Goal: Communication & Community: Answer question/provide support

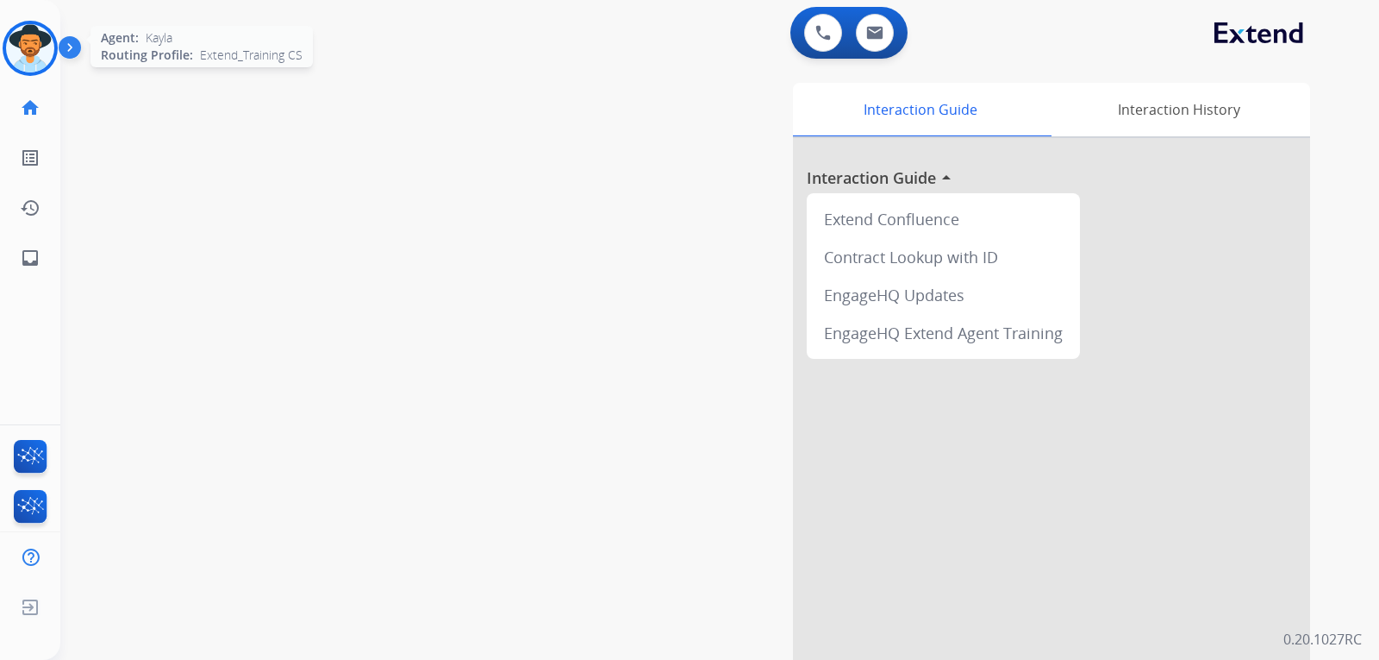
click at [14, 33] on img at bounding box center [30, 48] width 48 height 48
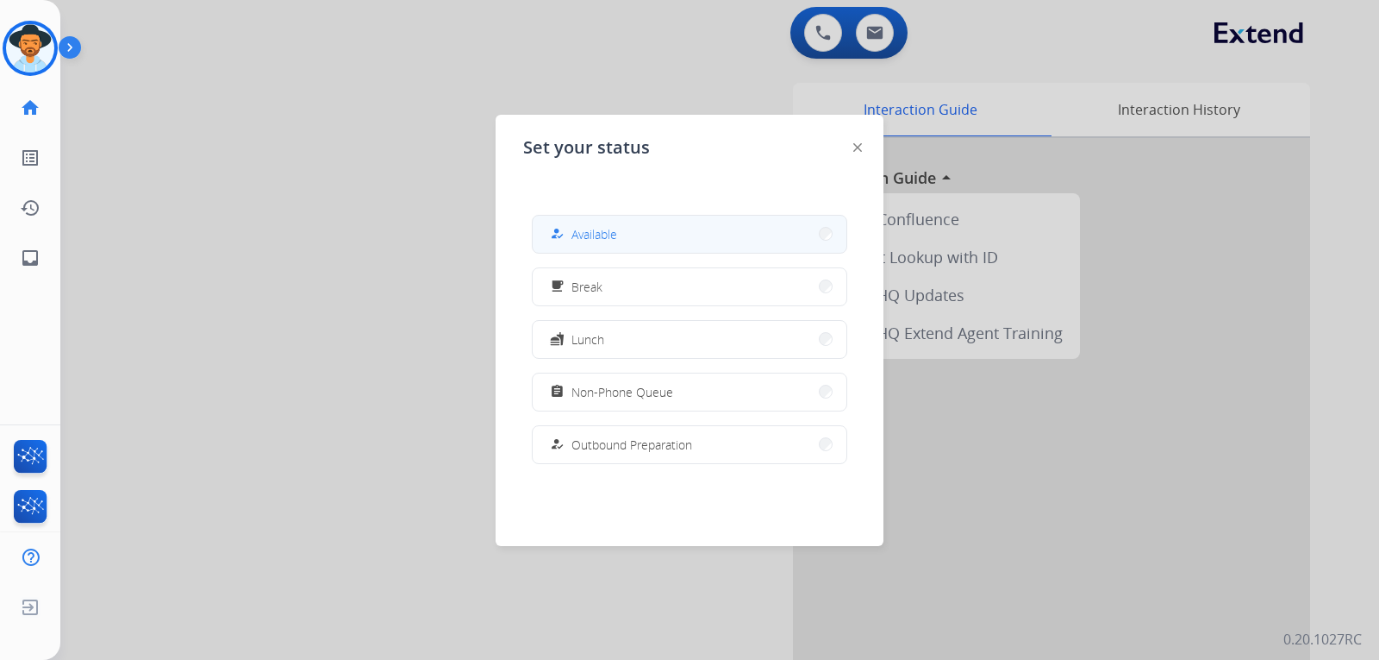
click at [647, 230] on button "how_to_reg Available" at bounding box center [690, 234] width 314 height 37
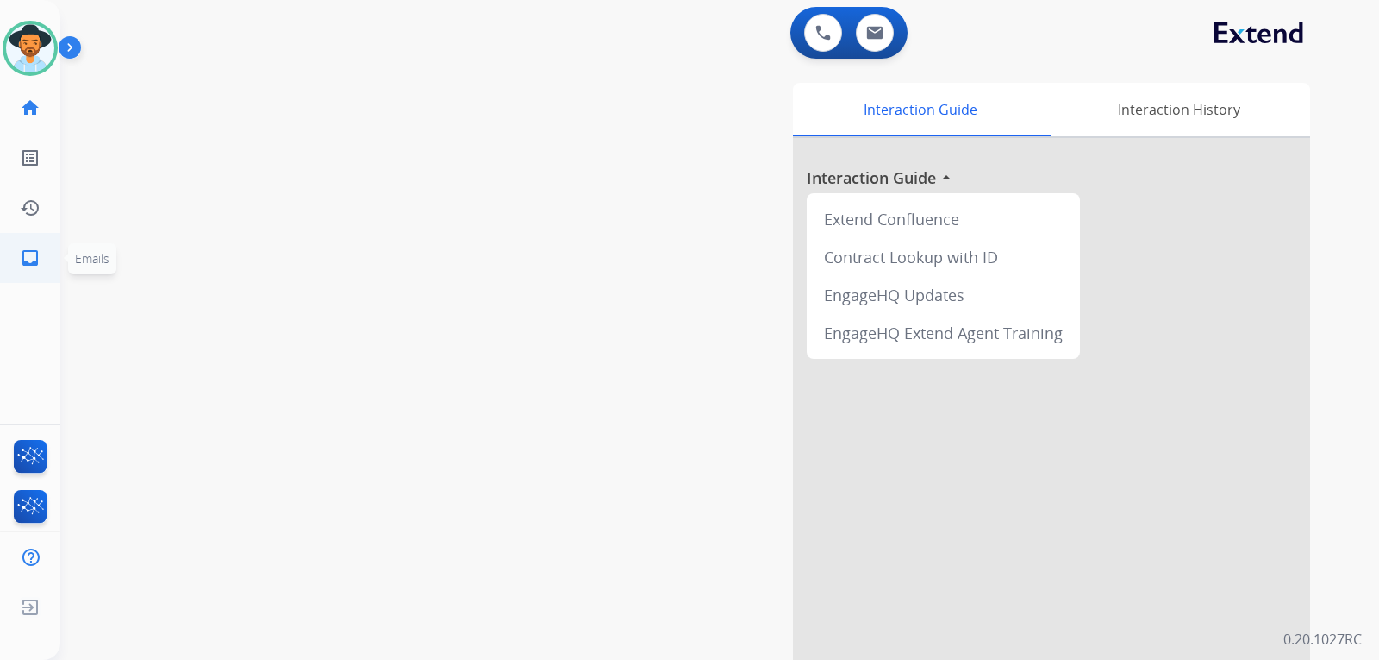
click at [37, 252] on mat-icon "inbox" at bounding box center [30, 257] width 21 height 21
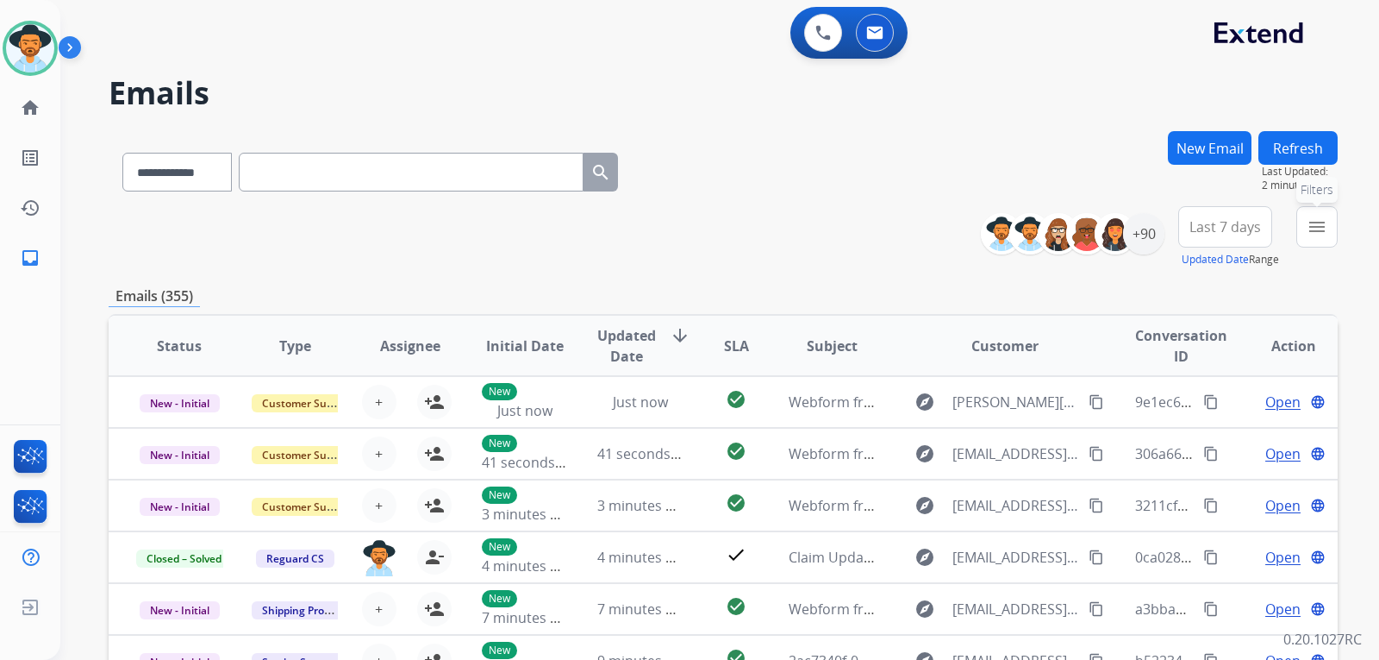
click at [935, 223] on button "menu Filters" at bounding box center [1317, 226] width 41 height 41
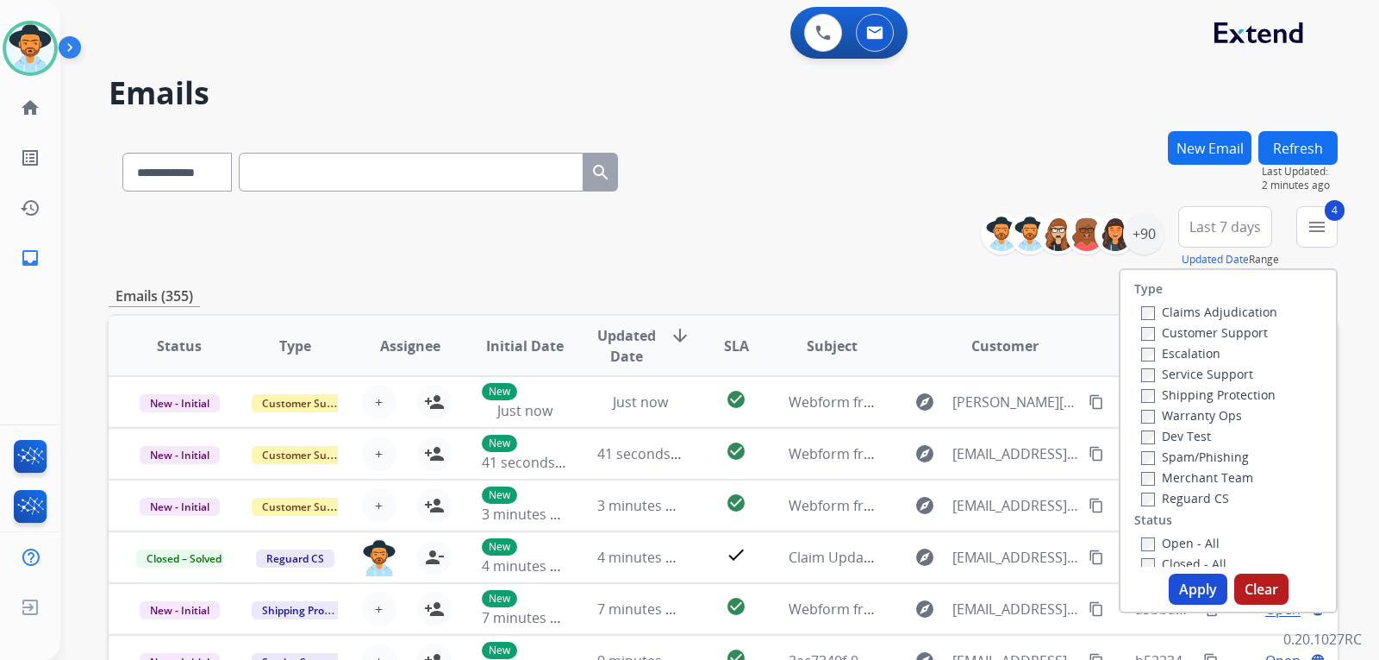
click at [935, 581] on button "Apply" at bounding box center [1198, 588] width 59 height 31
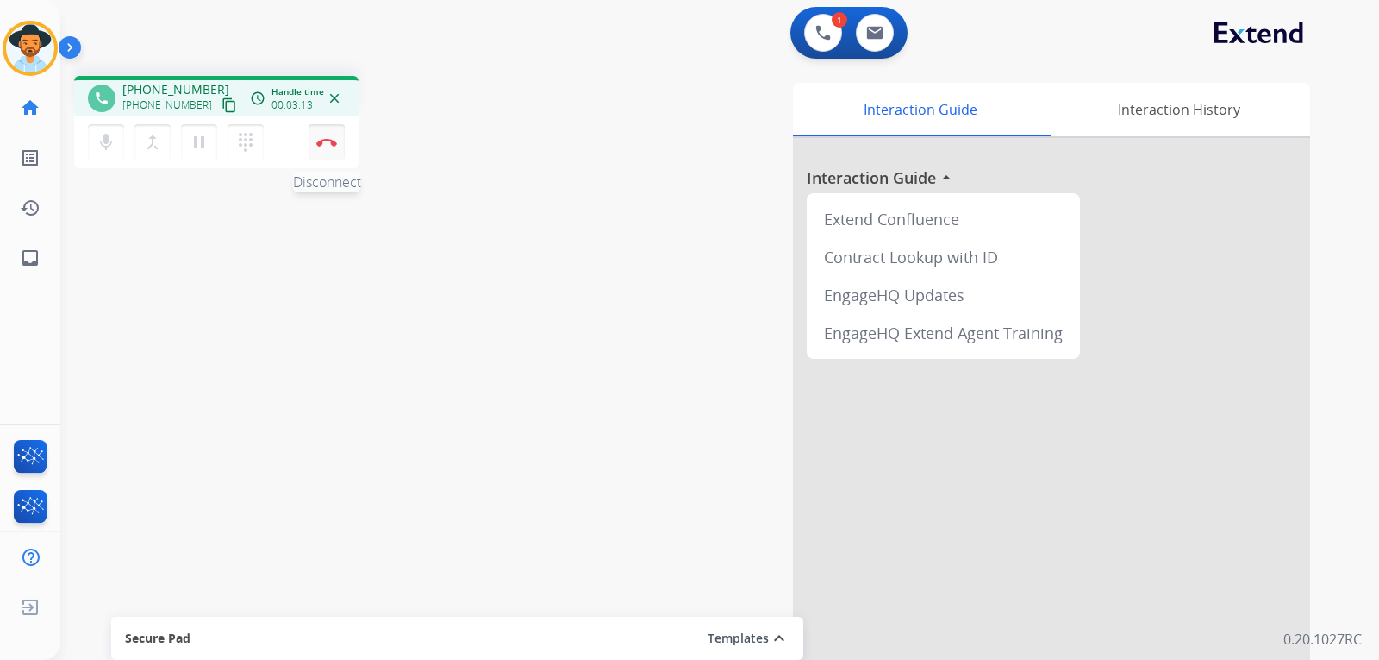
click at [334, 148] on button "Disconnect" at bounding box center [327, 142] width 36 height 36
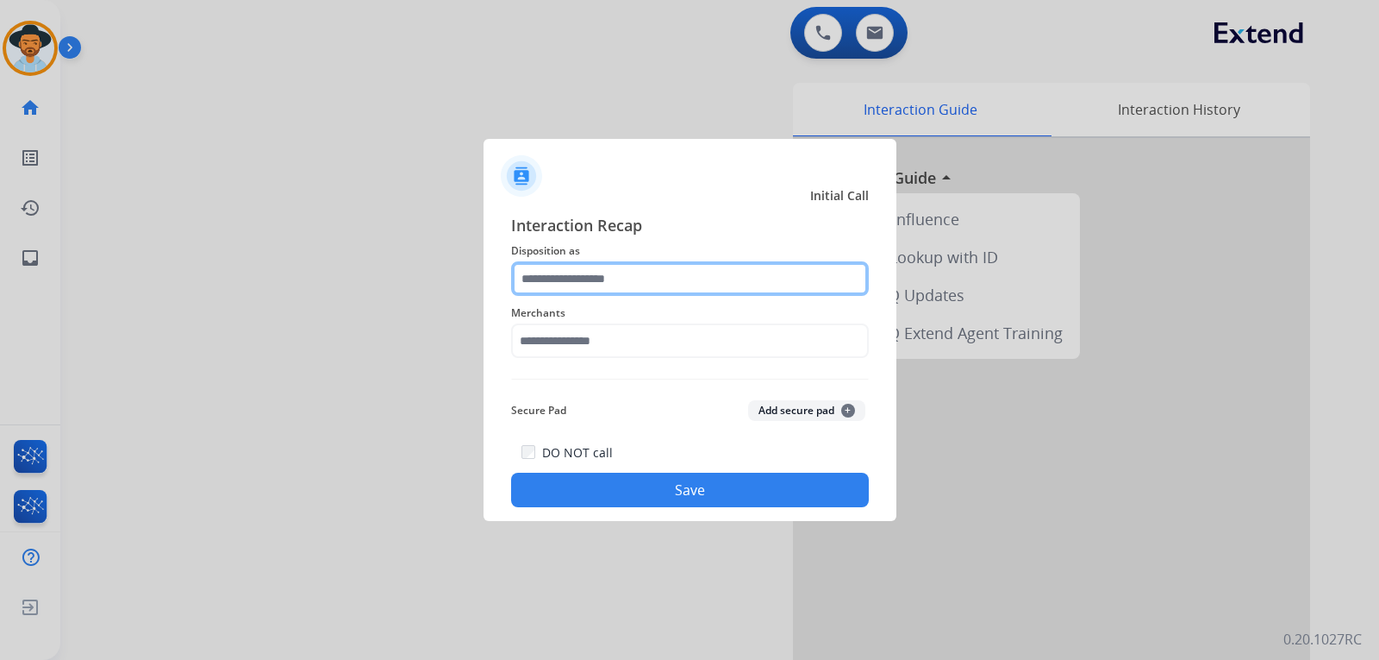
click at [691, 286] on input "text" at bounding box center [690, 278] width 358 height 34
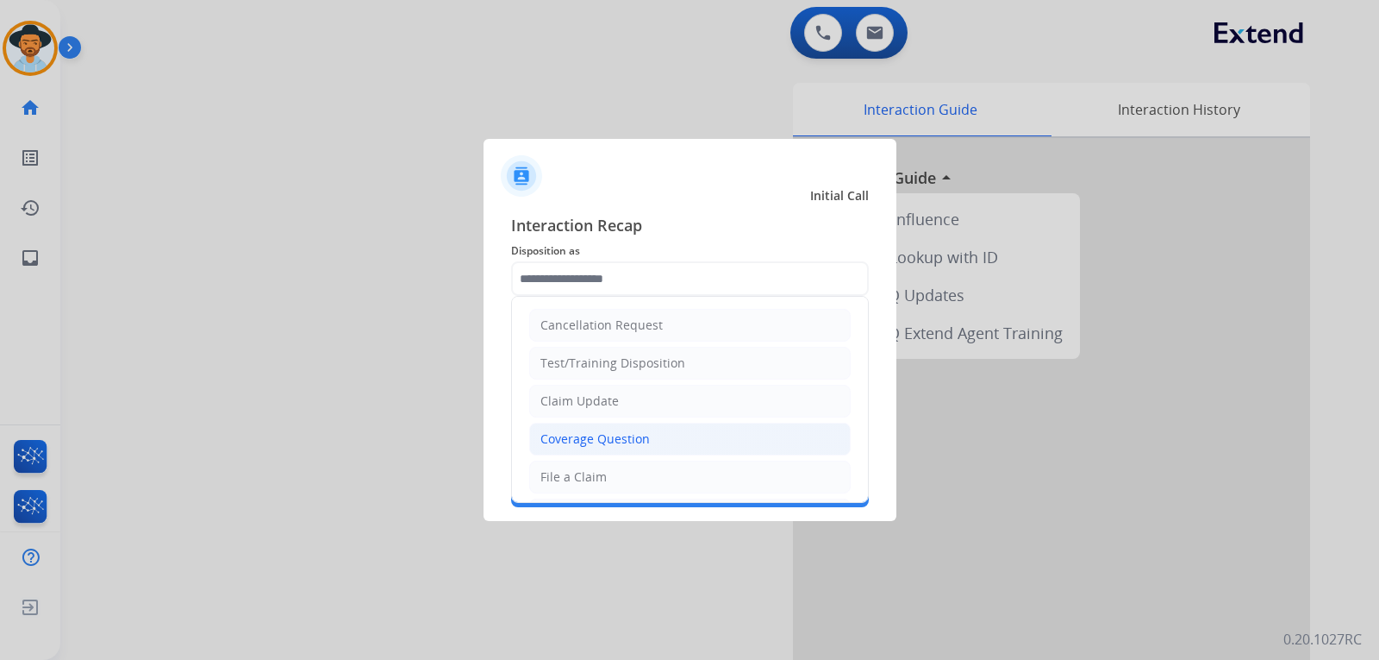
click at [587, 428] on li "Coverage Question" at bounding box center [690, 438] width 322 height 33
type input "**********"
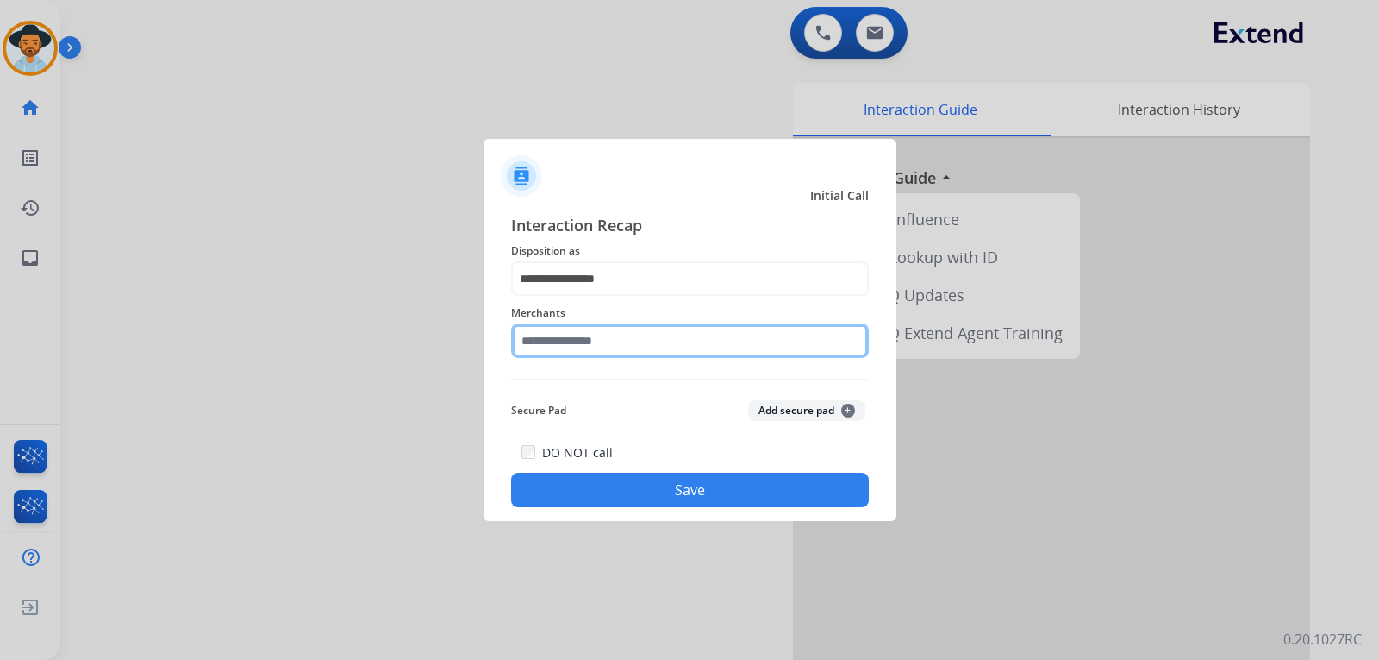
click at [601, 344] on input "text" at bounding box center [690, 340] width 358 height 34
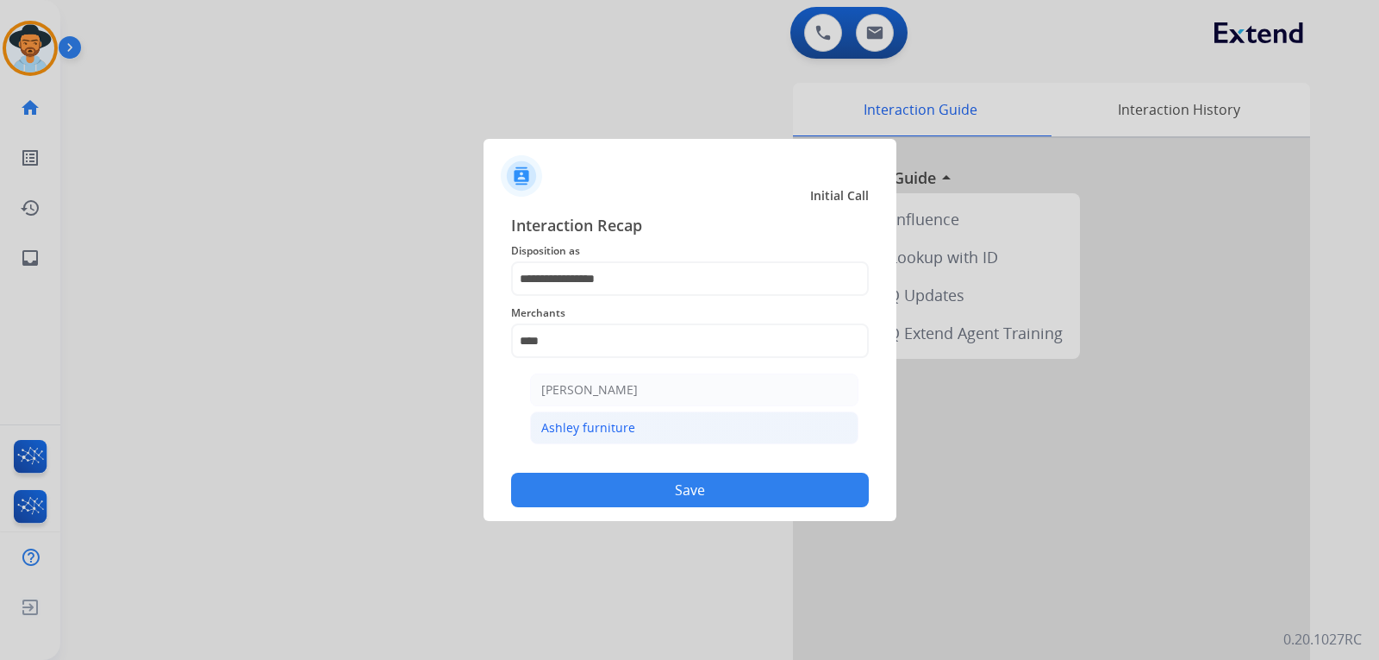
click at [660, 432] on li "Ashley furniture" at bounding box center [694, 427] width 328 height 33
type input "**********"
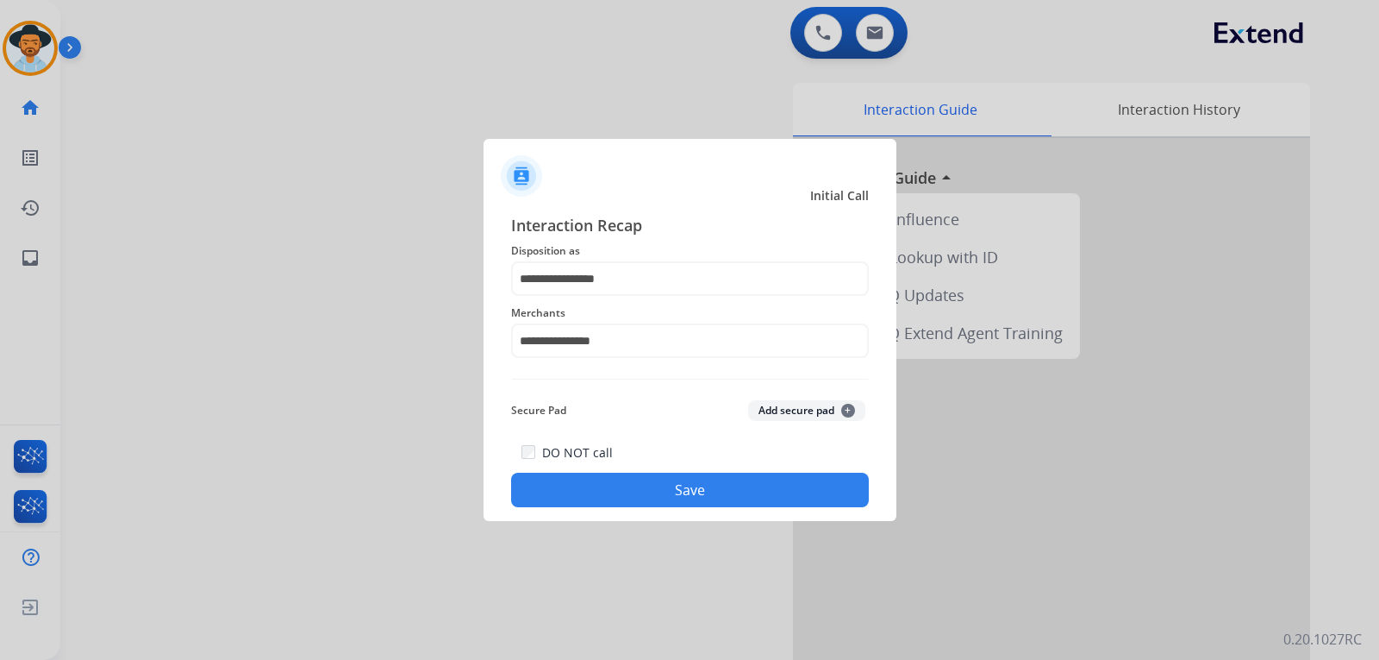
click at [670, 478] on button "Save" at bounding box center [690, 489] width 358 height 34
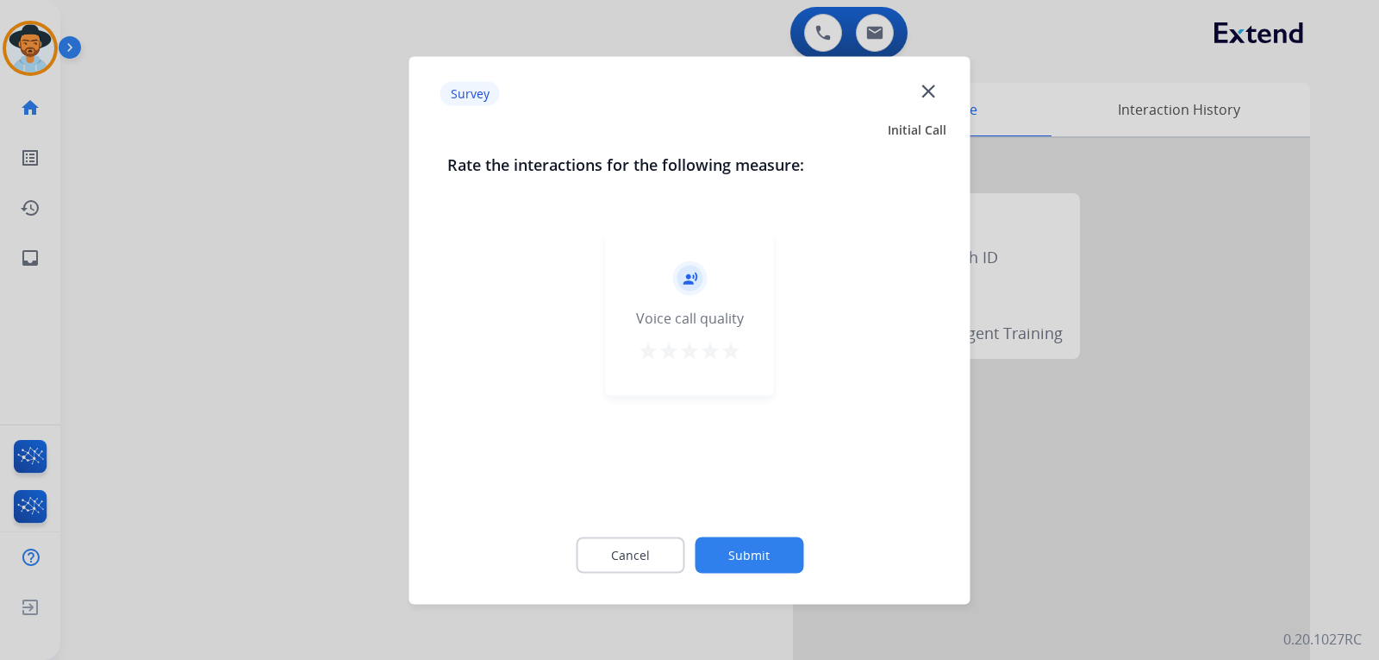
click at [935, 541] on div at bounding box center [689, 330] width 1379 height 660
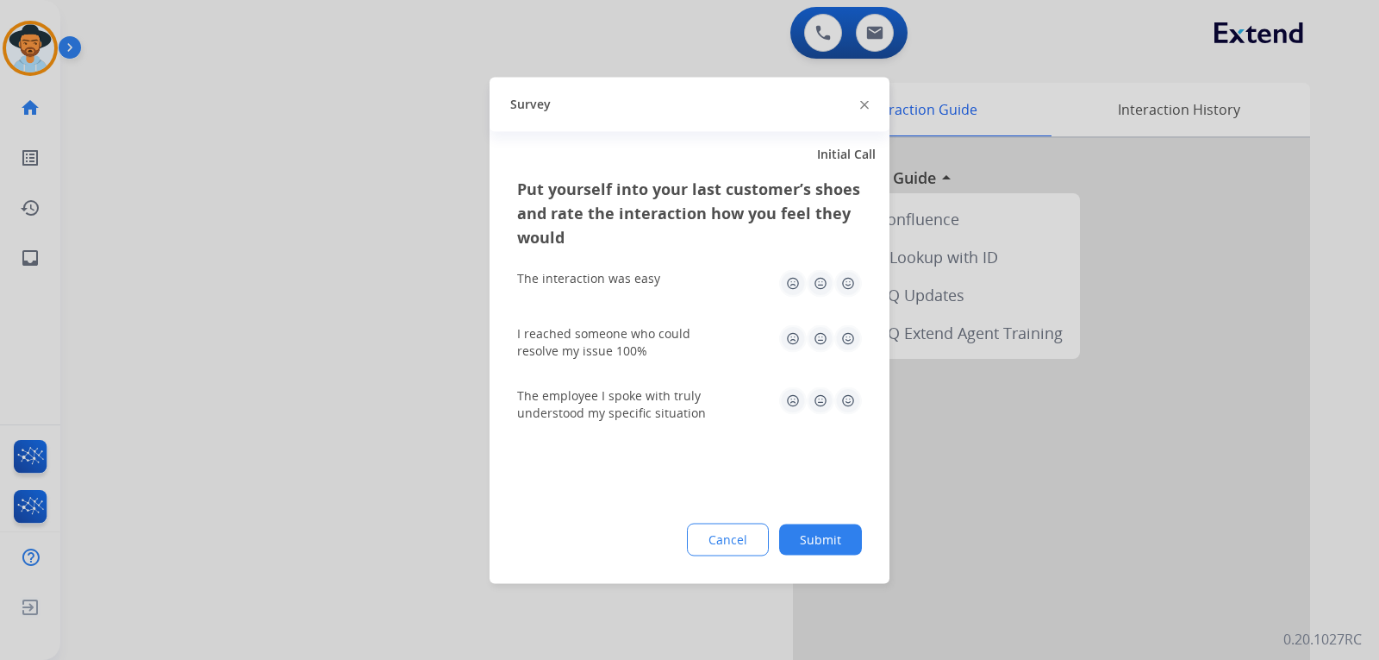
click at [935, 541] on div at bounding box center [689, 330] width 1379 height 660
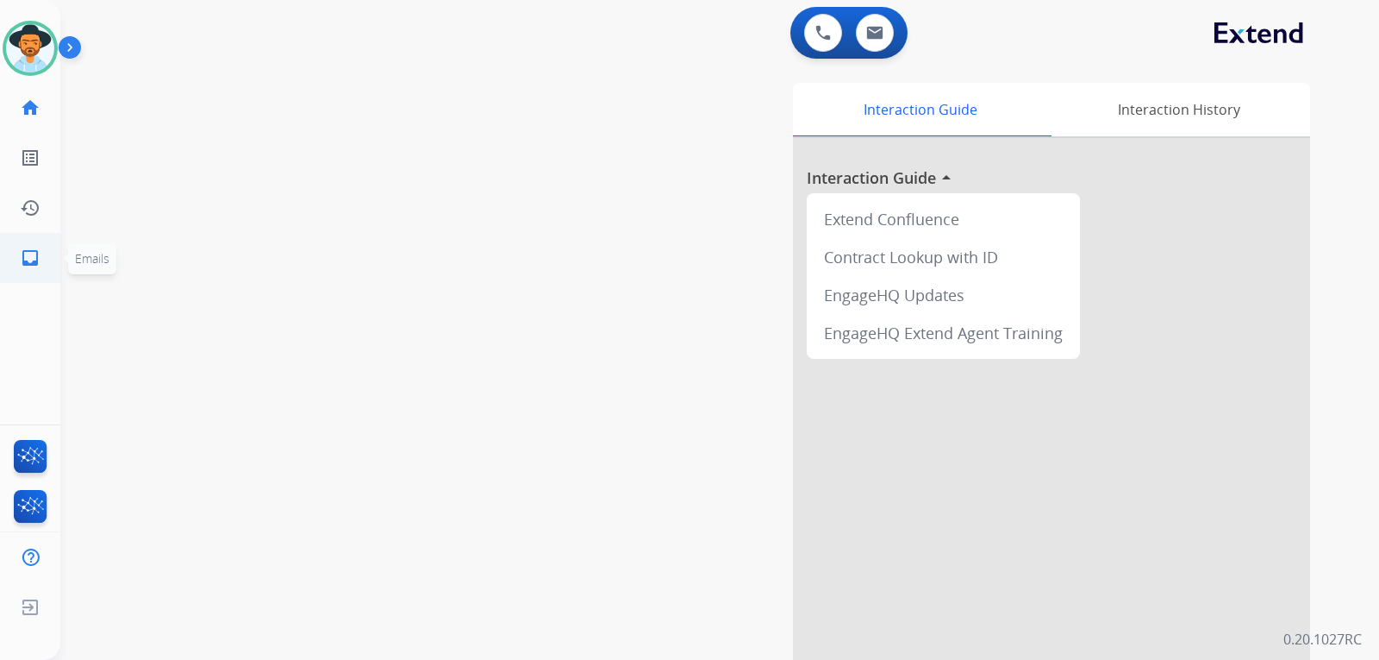
click at [47, 255] on link "inbox Emails" at bounding box center [30, 258] width 48 height 48
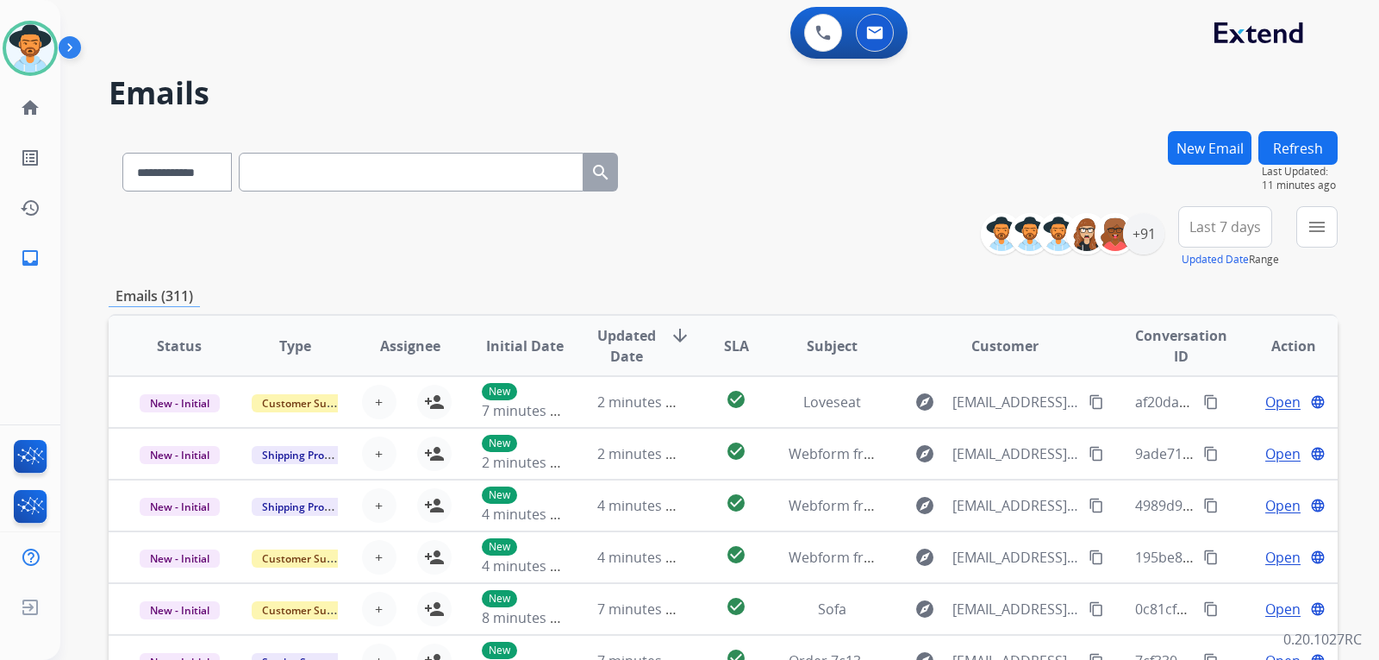
paste input "**********"
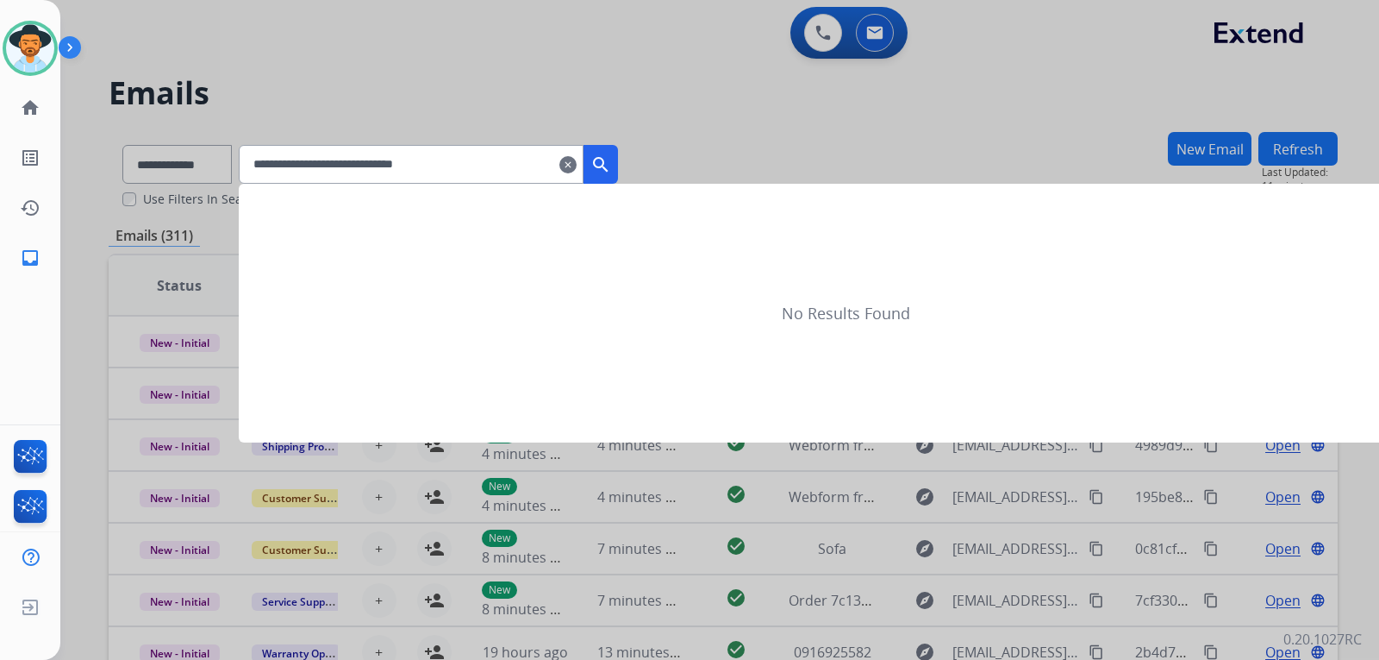
type input "**********"
click at [618, 175] on button "search" at bounding box center [601, 164] width 34 height 39
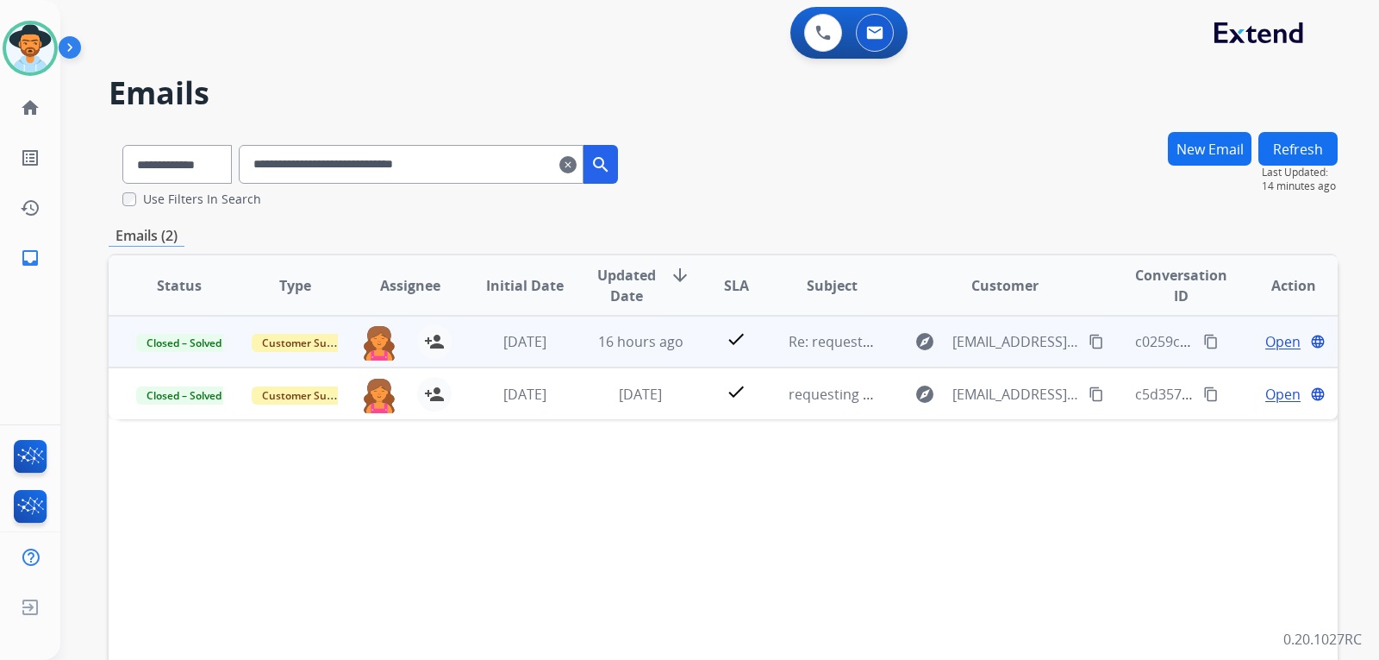
click at [935, 337] on span "Open" at bounding box center [1283, 341] width 35 height 21
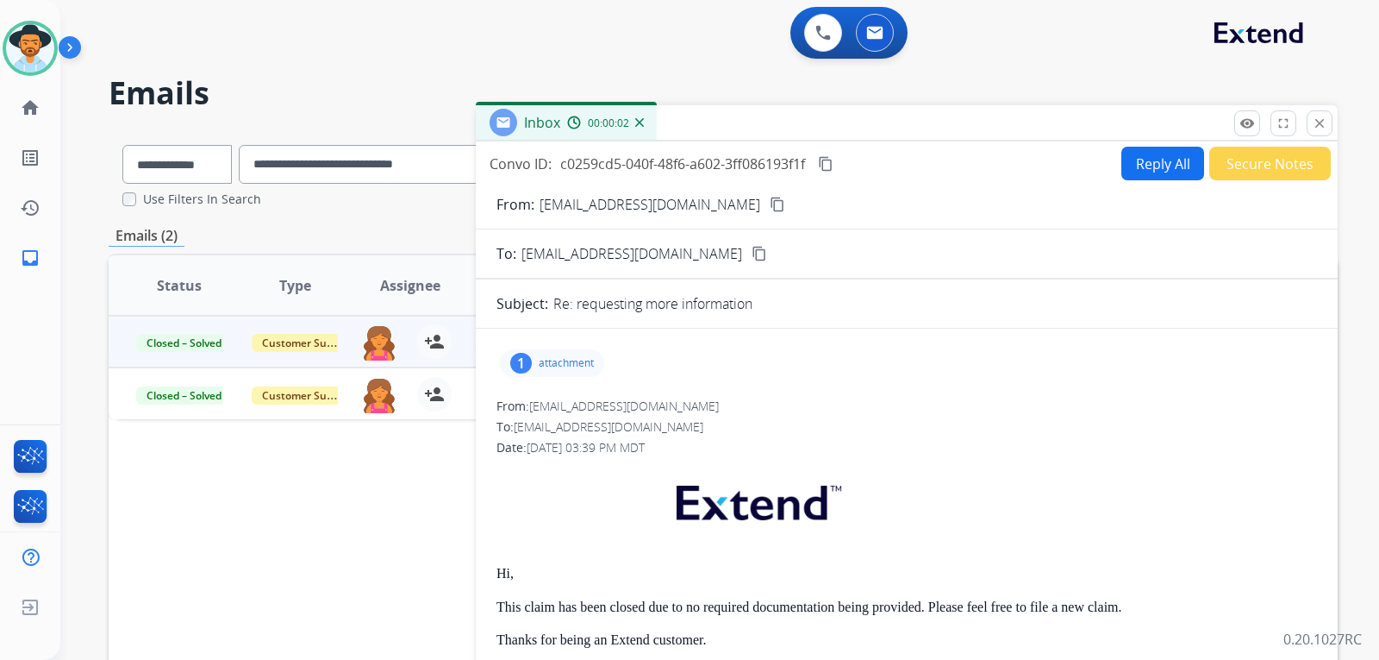
click at [553, 351] on div "1 attachment" at bounding box center [552, 363] width 104 height 28
click at [617, 403] on p "113 Wallnut Police Report.pdf" at bounding box center [610, 407] width 192 height 21
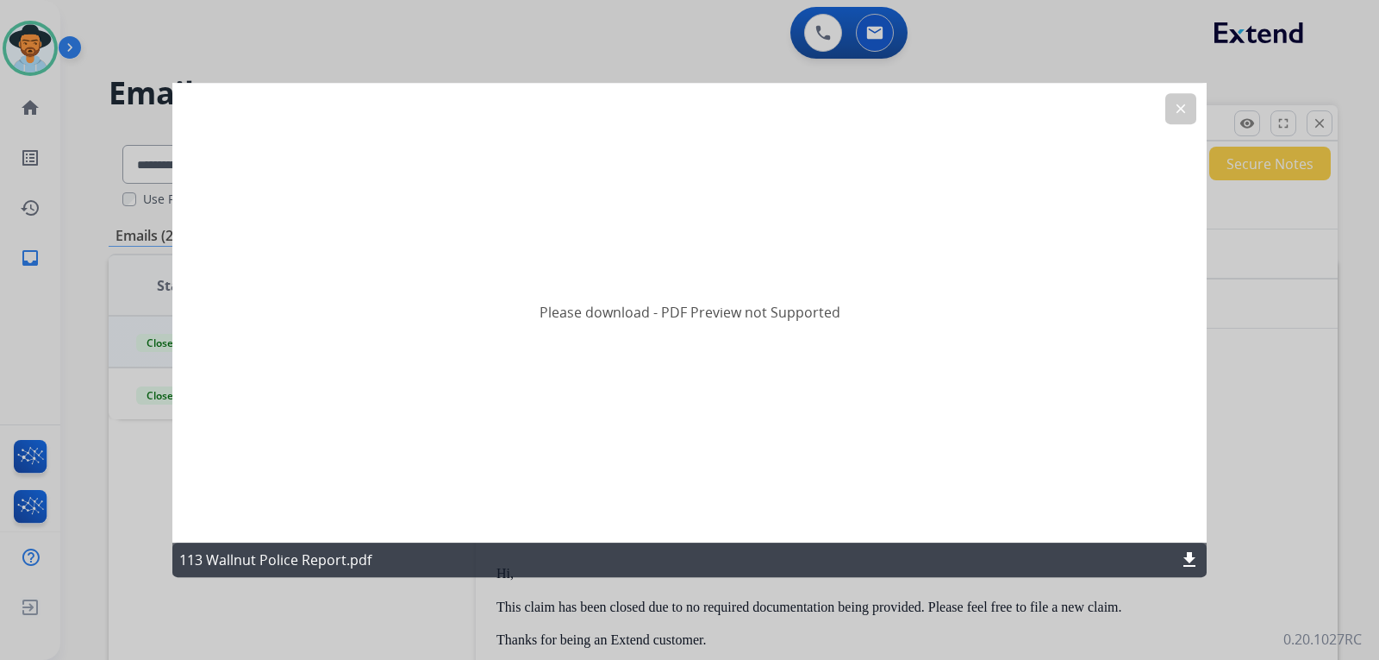
click at [935, 554] on mat-icon "download" at bounding box center [1189, 559] width 21 height 21
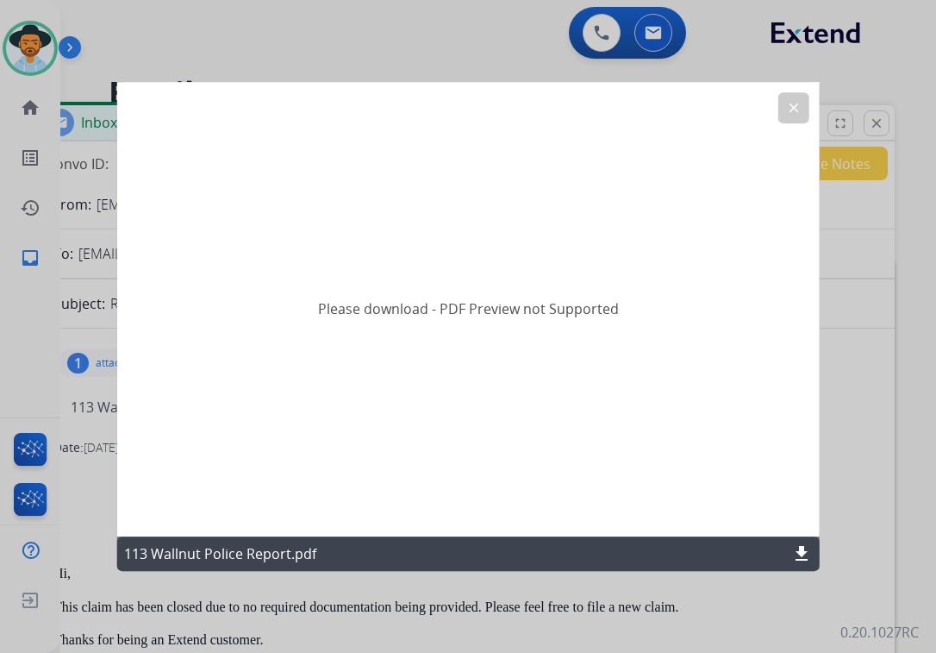
click at [44, 52] on div at bounding box center [468, 326] width 936 height 653
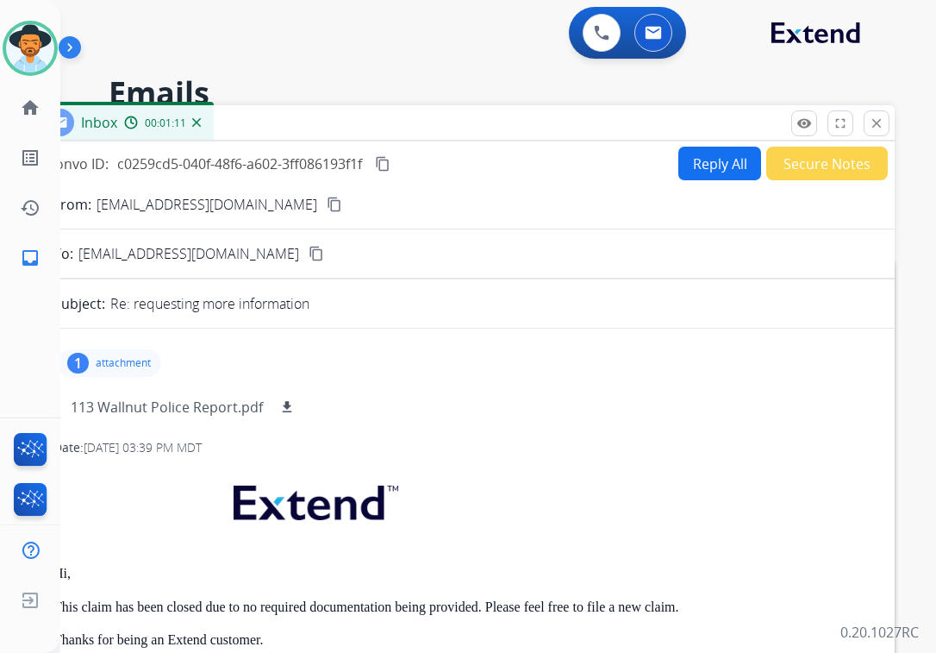
click at [44, 52] on img at bounding box center [30, 48] width 48 height 48
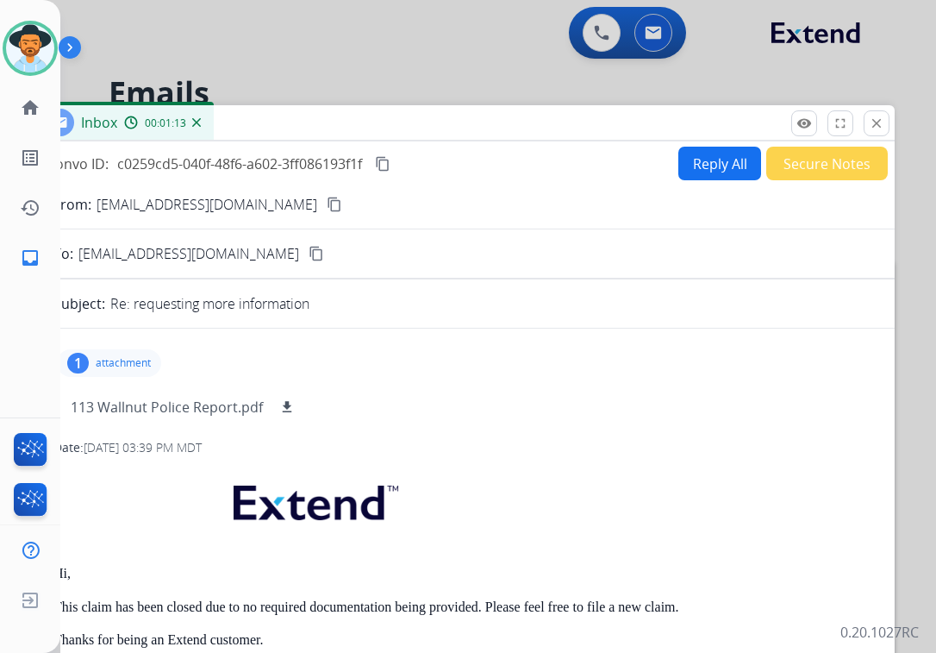
click at [194, 123] on img at bounding box center [196, 122] width 9 height 9
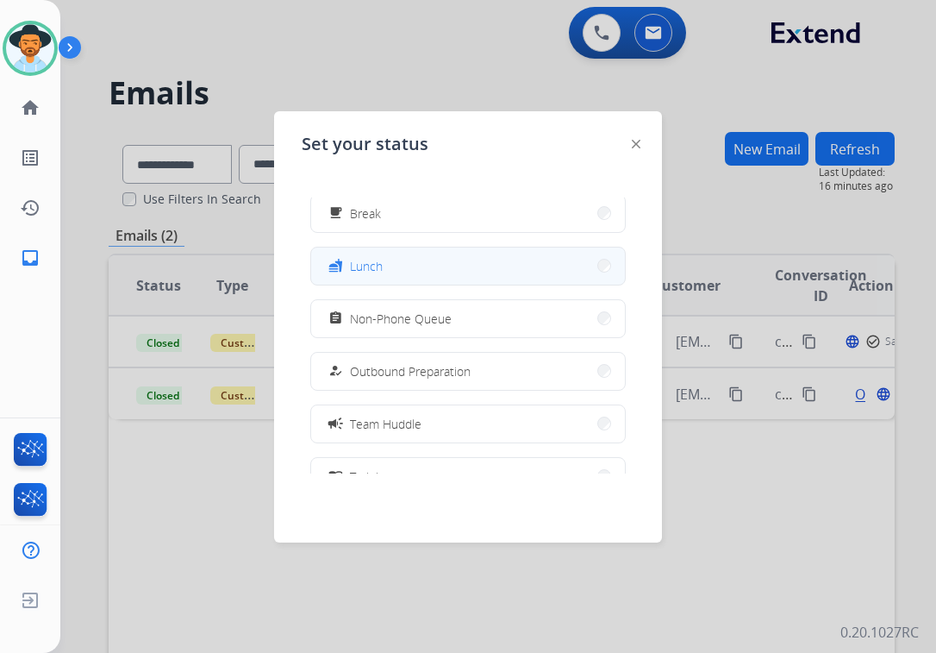
scroll to position [172, 0]
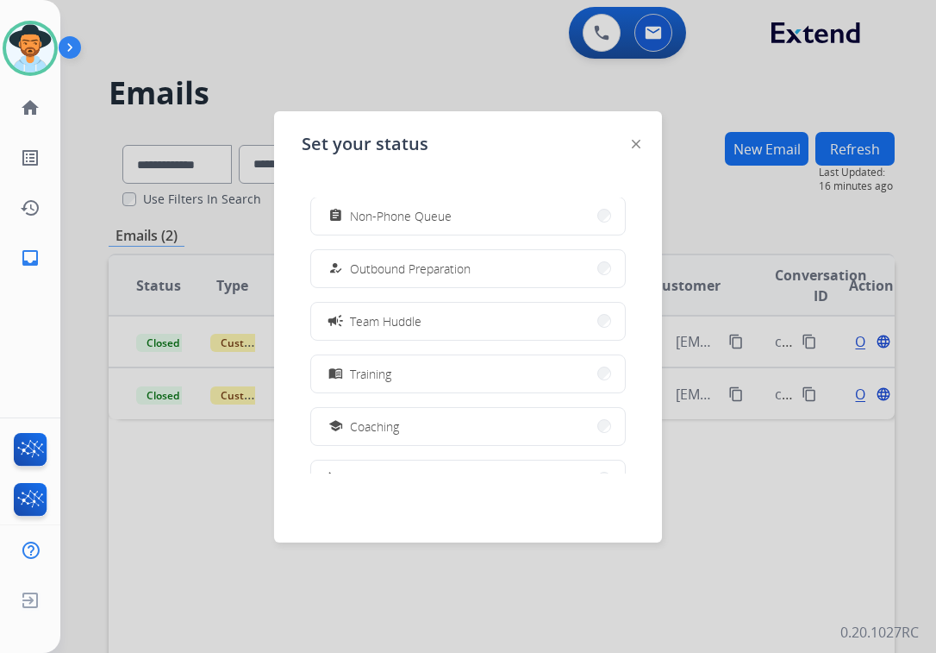
click at [416, 426] on button "school Coaching" at bounding box center [468, 426] width 314 height 37
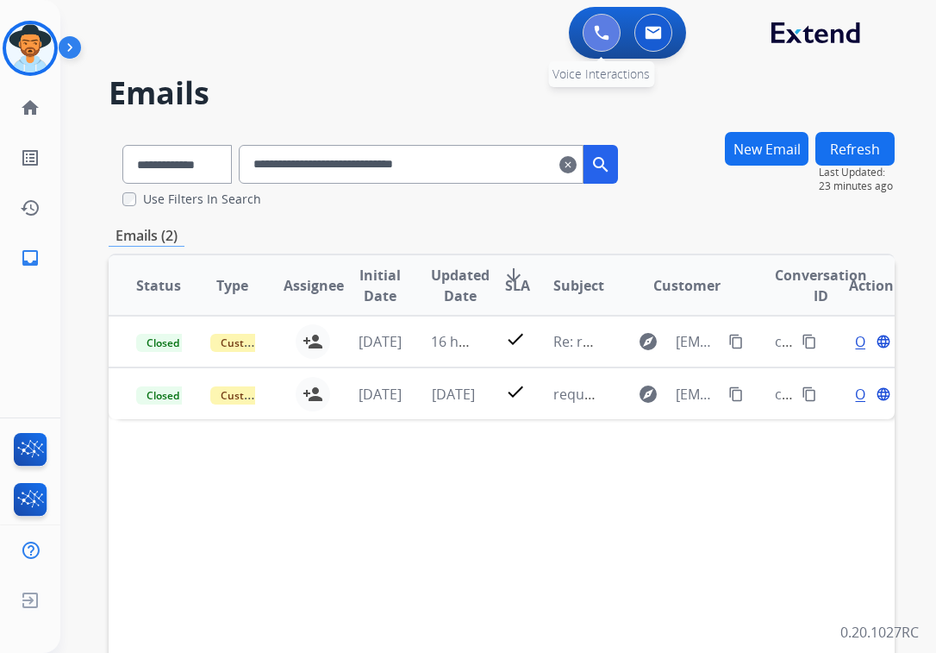
click at [591, 30] on button at bounding box center [602, 33] width 38 height 38
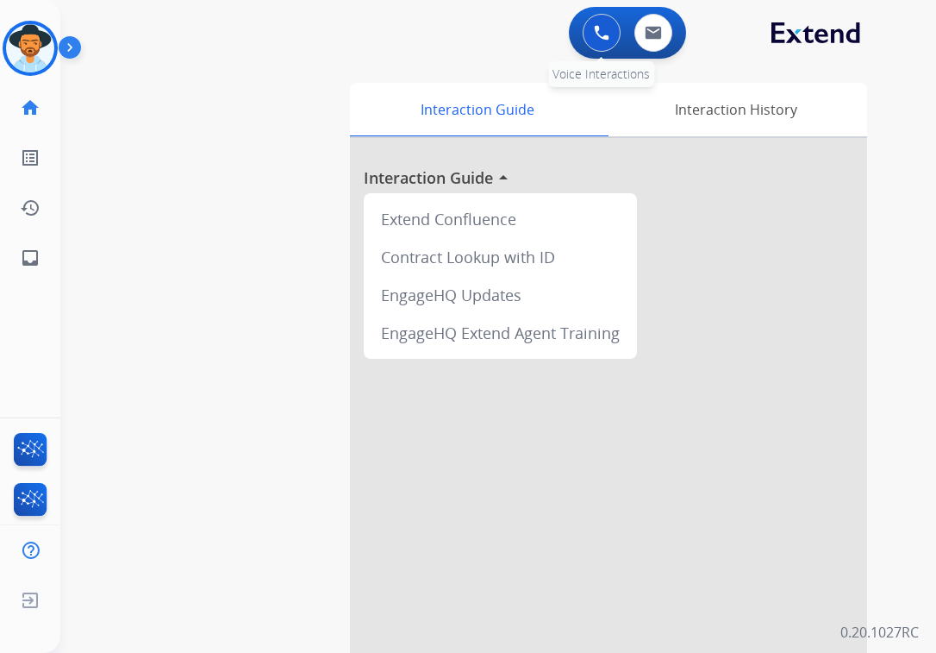
click at [614, 18] on button at bounding box center [602, 33] width 38 height 38
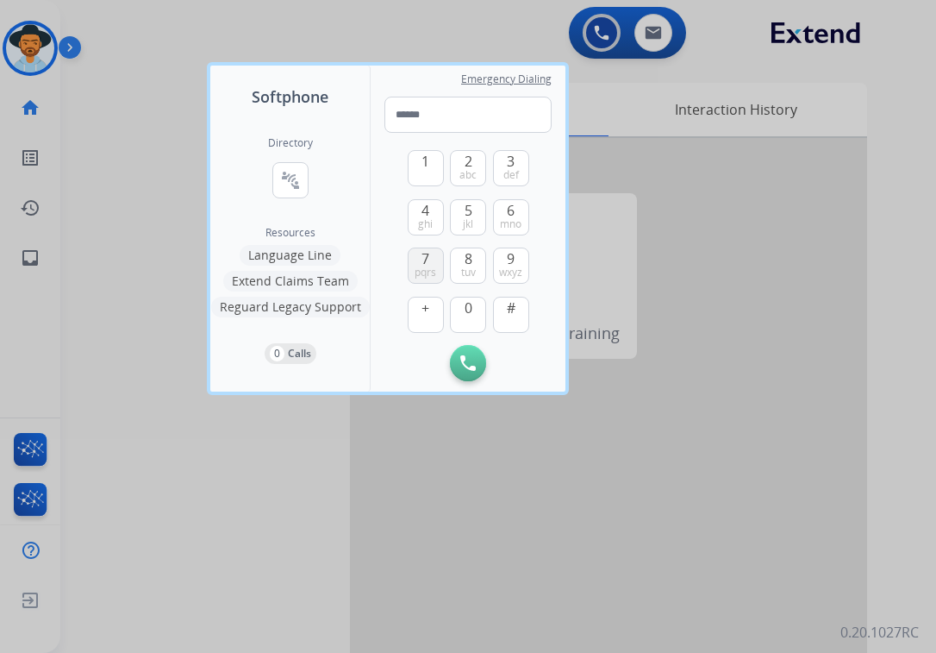
click at [437, 254] on button "7 pqrs" at bounding box center [426, 265] width 36 height 36
click at [465, 309] on span "0" at bounding box center [469, 307] width 8 height 21
click at [469, 197] on div "1 2 abc 3 def 4 ghi 5 jkl 6 mno 7 pqrs 8 tuv 9 wxyz + 0 #" at bounding box center [469, 239] width 122 height 212
click at [467, 222] on span "jkl" at bounding box center [468, 224] width 10 height 14
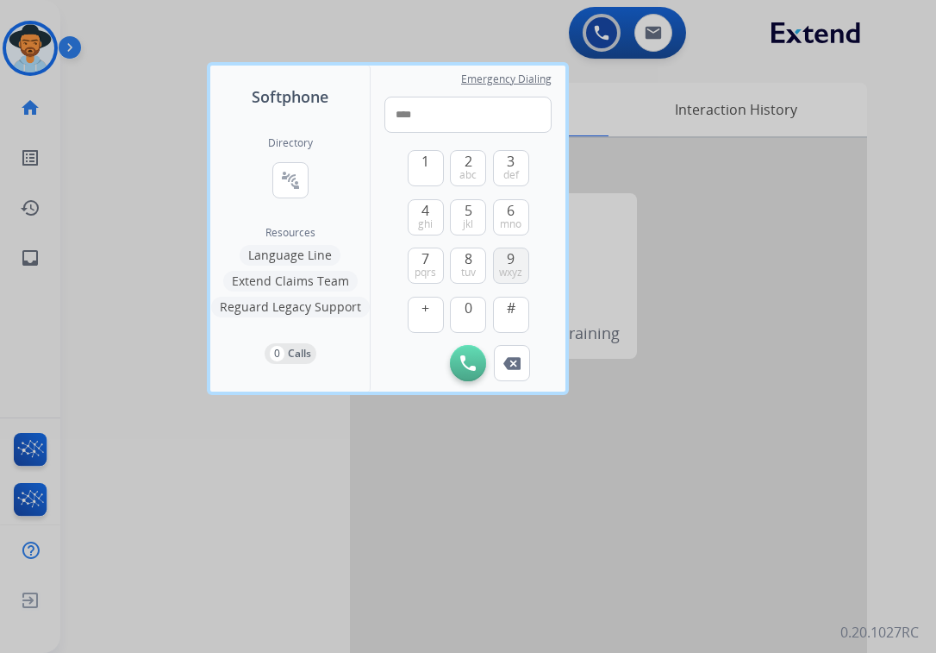
click at [506, 259] on button "9 wxyz" at bounding box center [511, 265] width 36 height 36
click at [470, 173] on span "abc" at bounding box center [468, 175] width 17 height 14
click at [512, 223] on span "mno" at bounding box center [511, 224] width 22 height 14
click at [478, 309] on button "0" at bounding box center [468, 315] width 36 height 36
click at [505, 177] on span "def" at bounding box center [511, 175] width 16 height 14
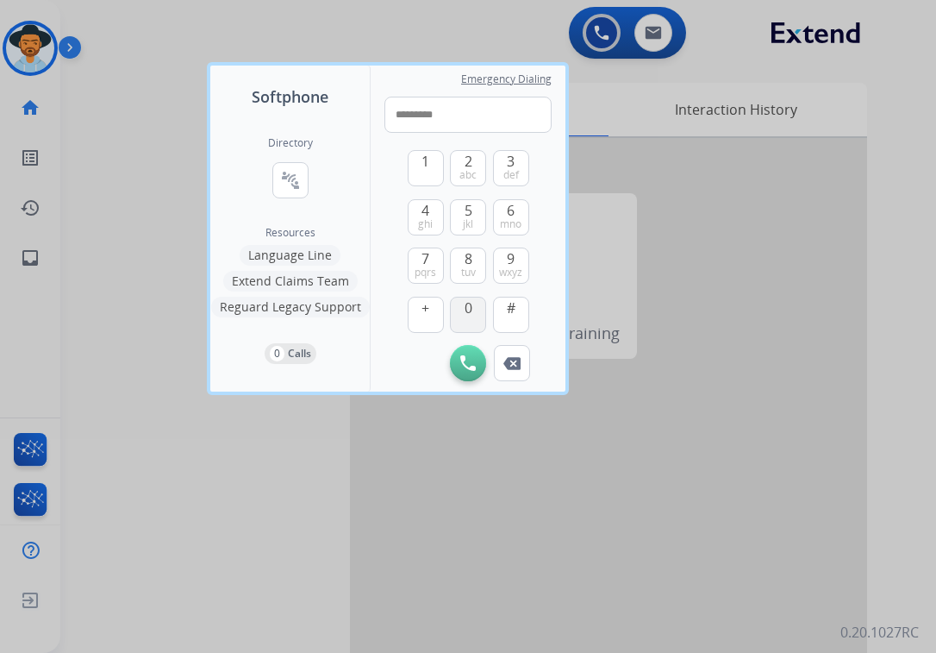
click at [472, 301] on span "0" at bounding box center [469, 307] width 8 height 21
type input "**********"
click at [469, 360] on img at bounding box center [468, 363] width 16 height 16
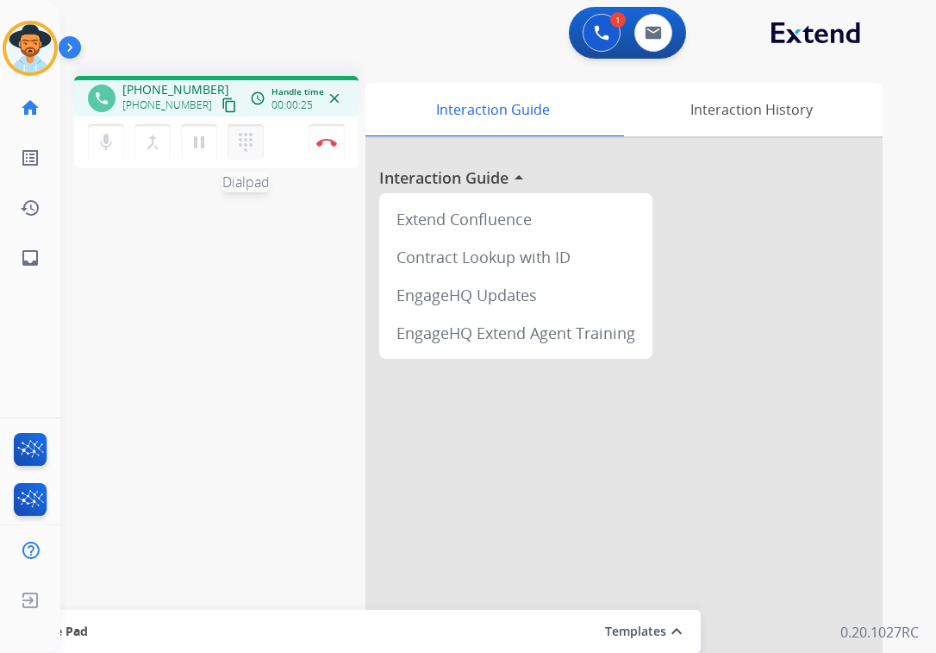
click at [246, 145] on mat-icon "dialpad" at bounding box center [245, 142] width 21 height 21
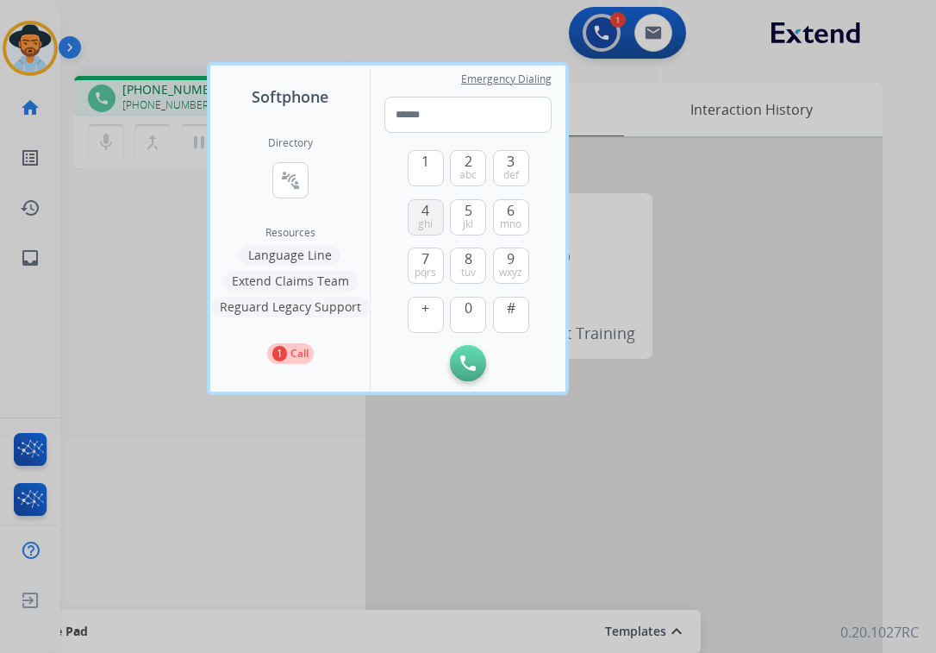
click at [417, 221] on button "4 ghi" at bounding box center [426, 217] width 36 height 36
type input "*"
click at [272, 468] on div at bounding box center [468, 326] width 936 height 653
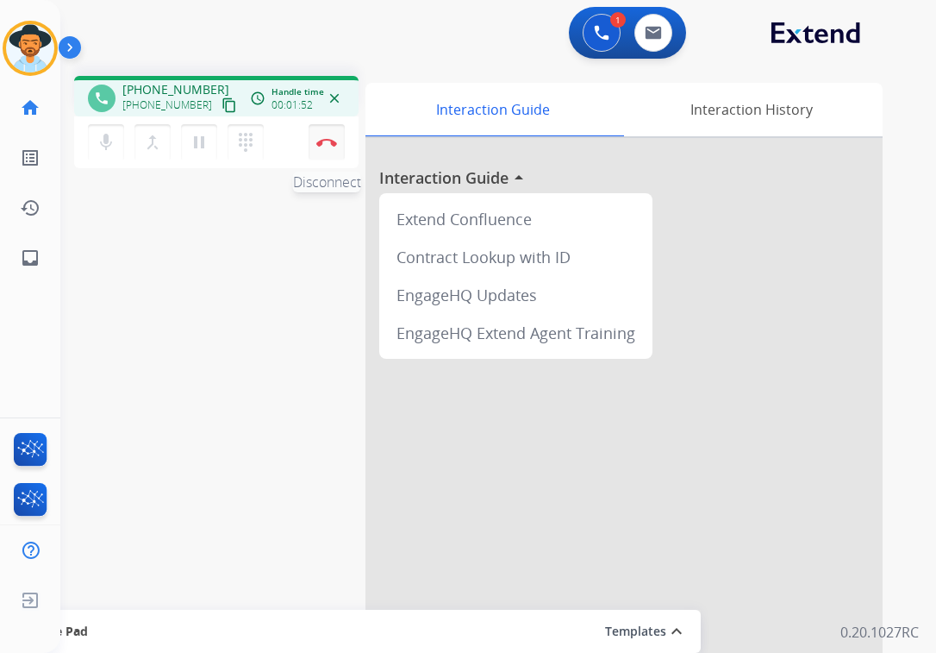
click at [331, 151] on button "Disconnect" at bounding box center [327, 142] width 36 height 36
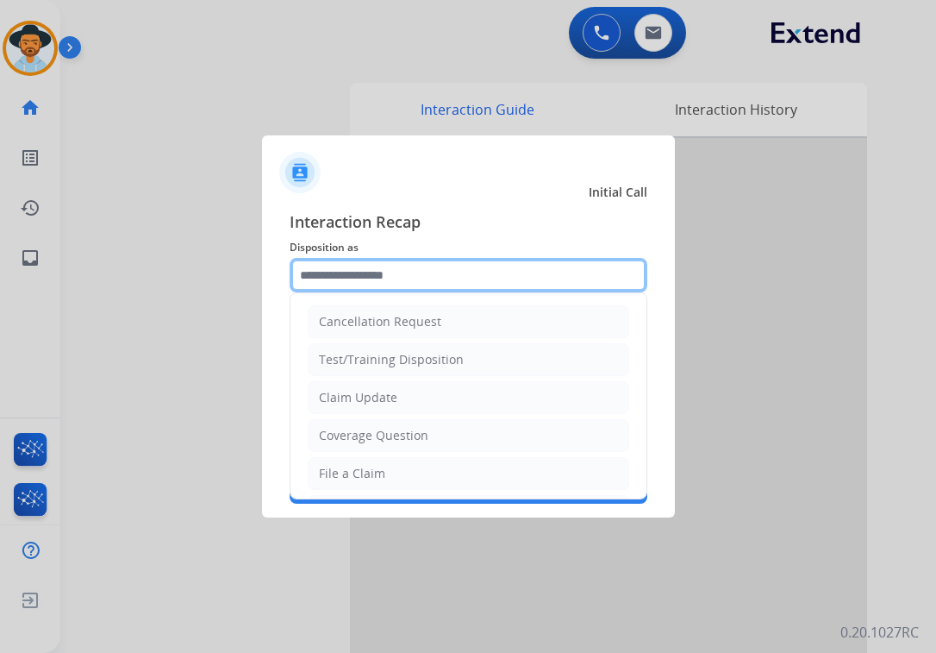
click at [485, 260] on input "text" at bounding box center [469, 275] width 358 height 34
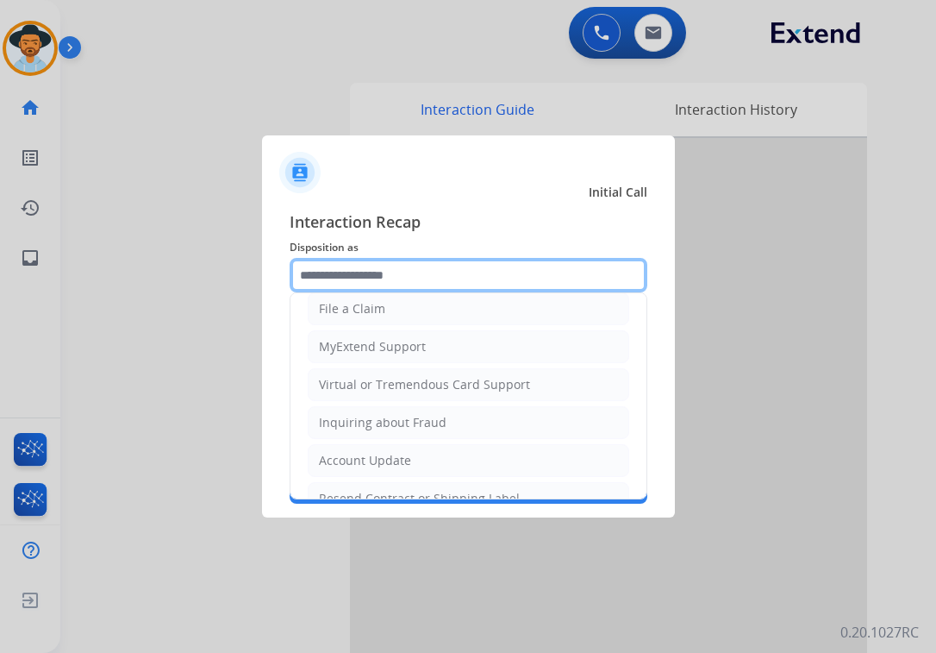
scroll to position [345, 0]
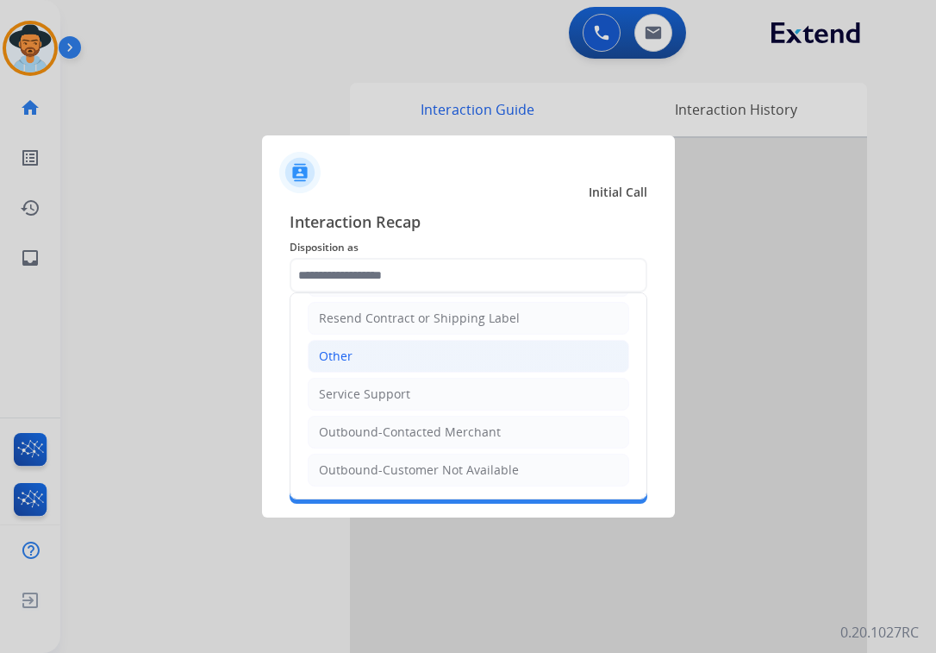
click at [348, 355] on div "Other" at bounding box center [336, 355] width 34 height 17
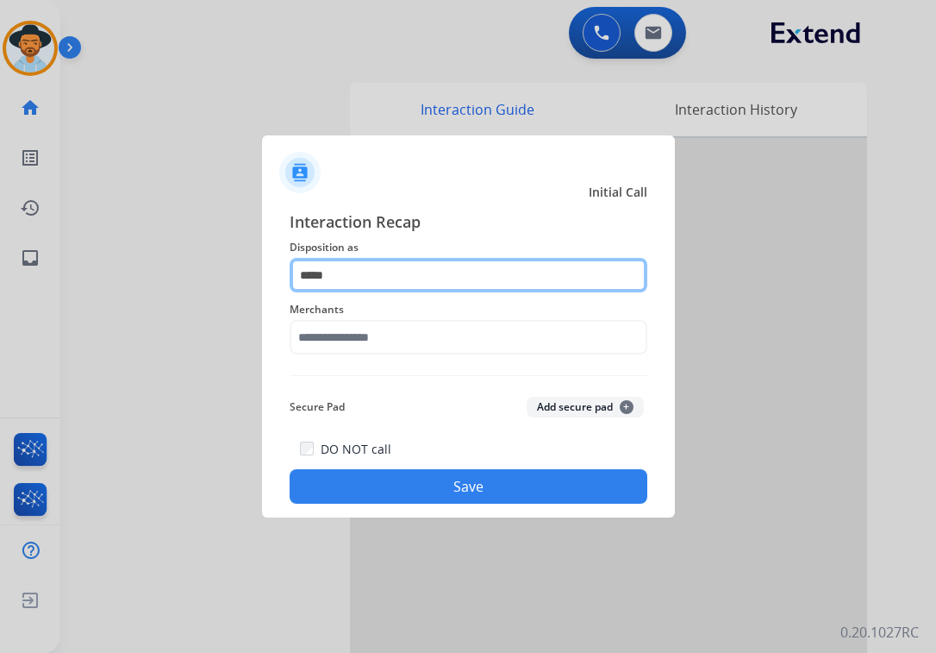
click at [376, 280] on input "*****" at bounding box center [469, 275] width 358 height 34
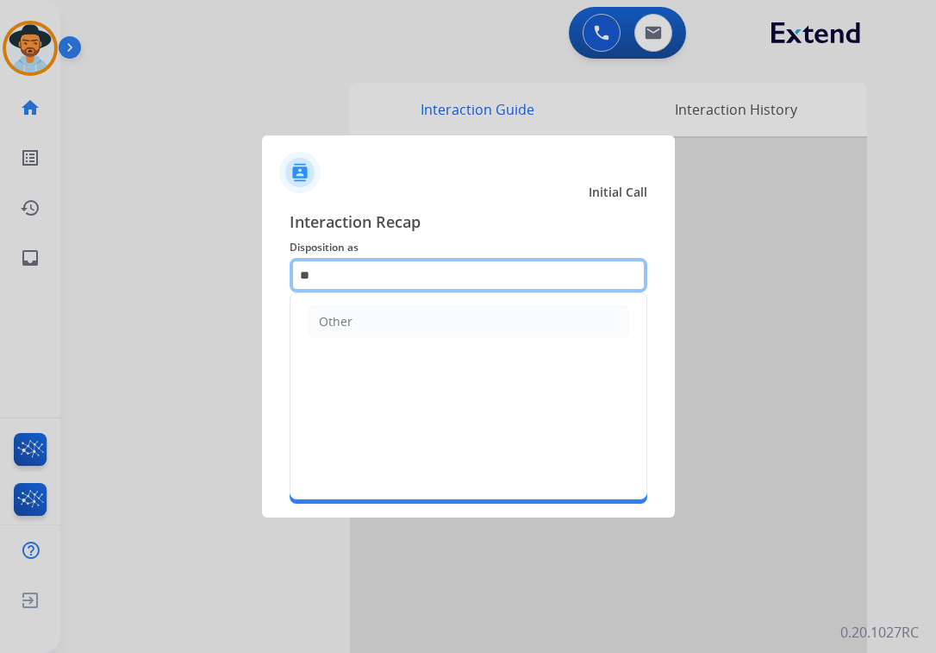
type input "*"
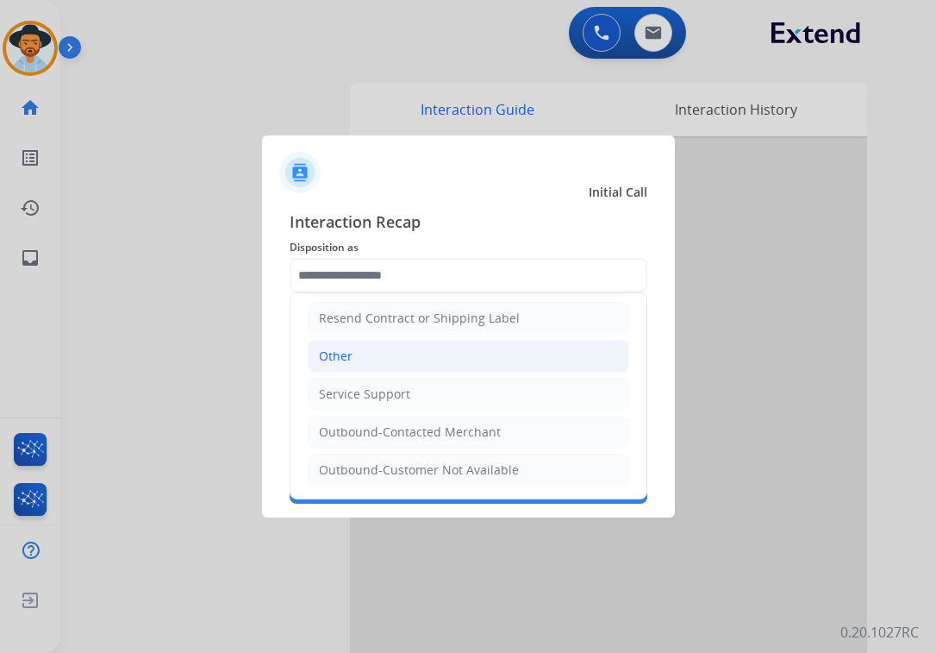
click at [362, 353] on li "Other" at bounding box center [469, 356] width 322 height 33
type input "*****"
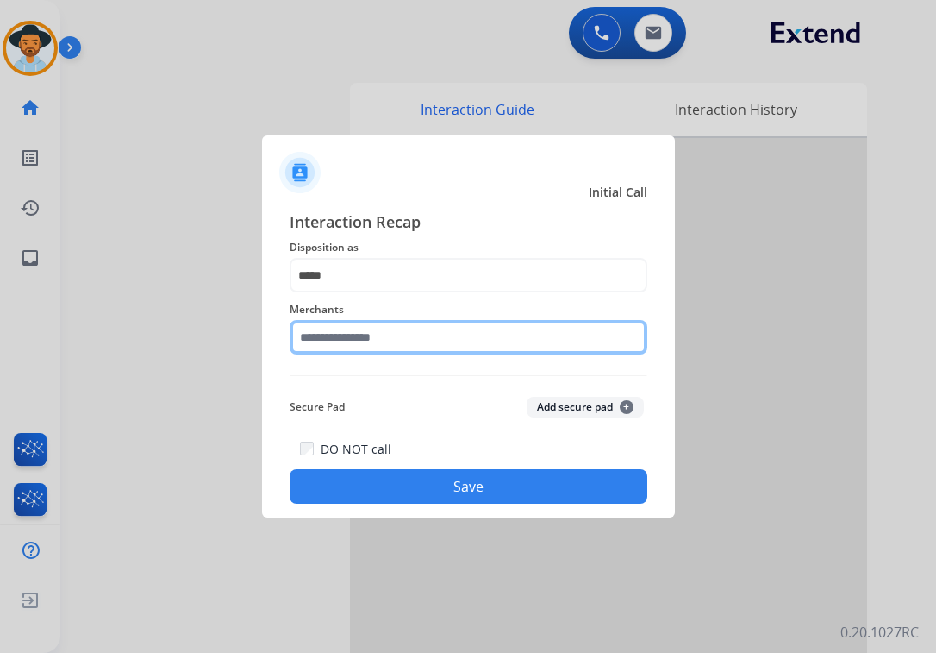
click at [374, 332] on input "text" at bounding box center [469, 337] width 358 height 34
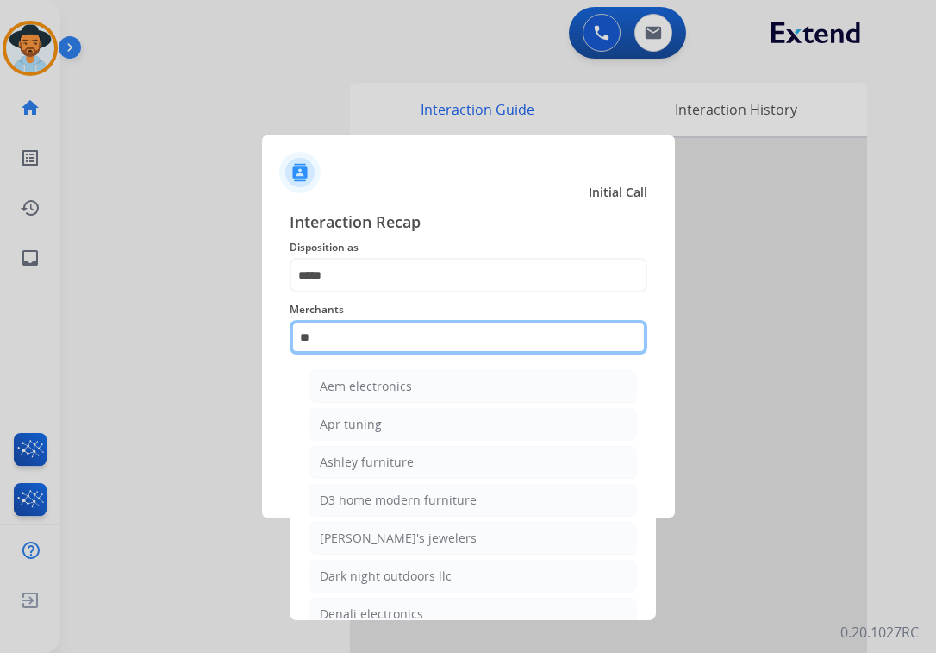
type input "*"
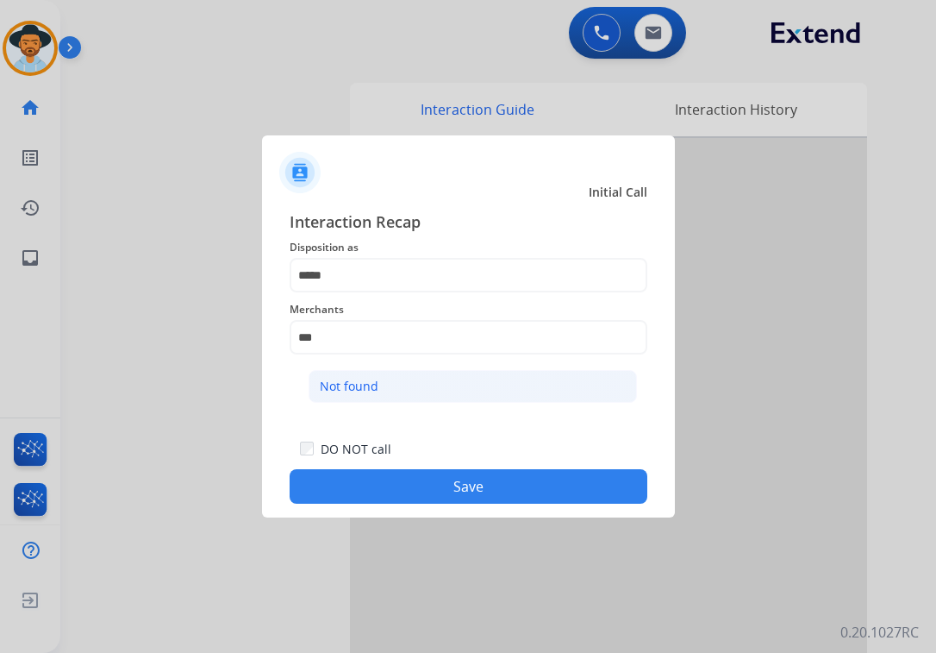
click at [396, 397] on li "Not found" at bounding box center [473, 386] width 328 height 33
type input "*********"
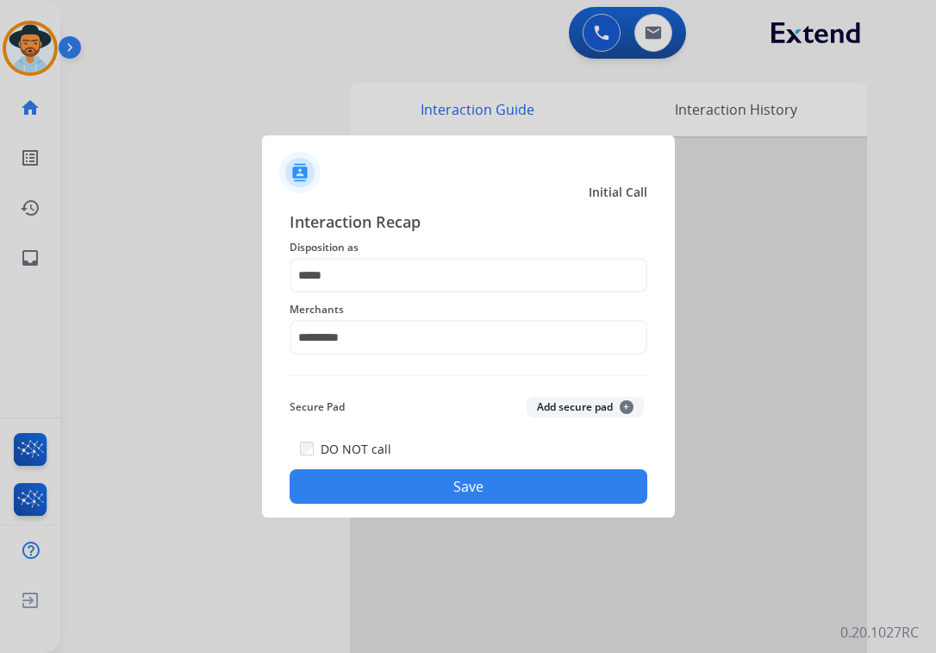
click at [441, 476] on button "Save" at bounding box center [469, 486] width 358 height 34
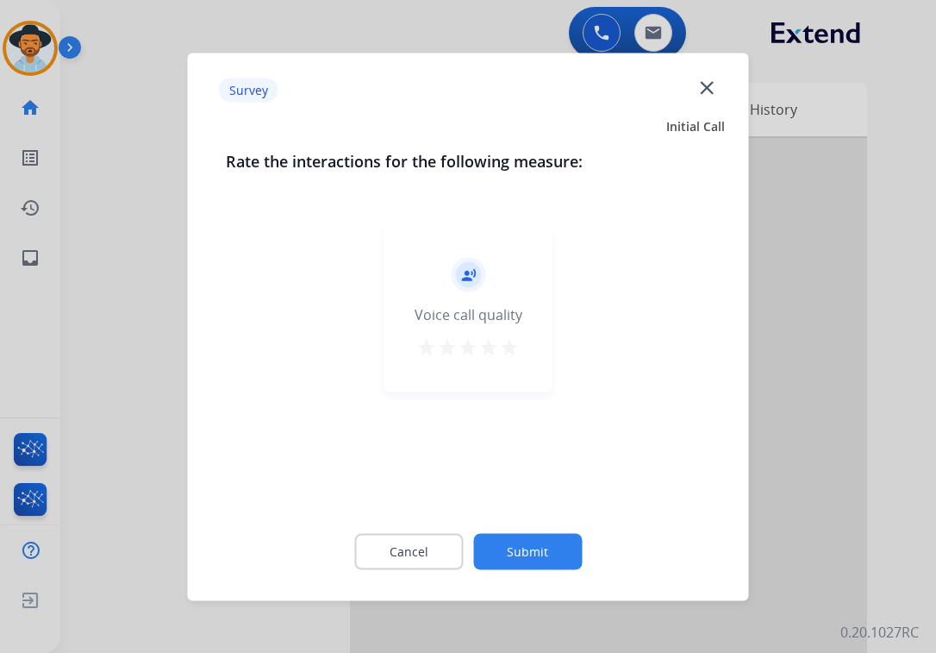
click at [765, 377] on div at bounding box center [468, 326] width 936 height 653
click at [765, 377] on div at bounding box center [608, 459] width 517 height 643
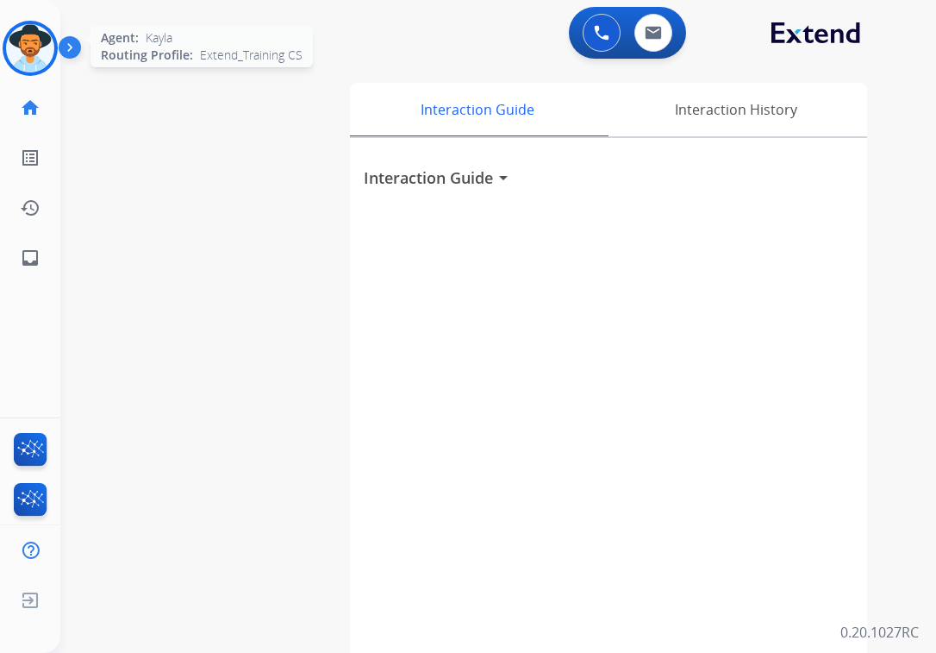
click at [42, 62] on img at bounding box center [30, 48] width 48 height 48
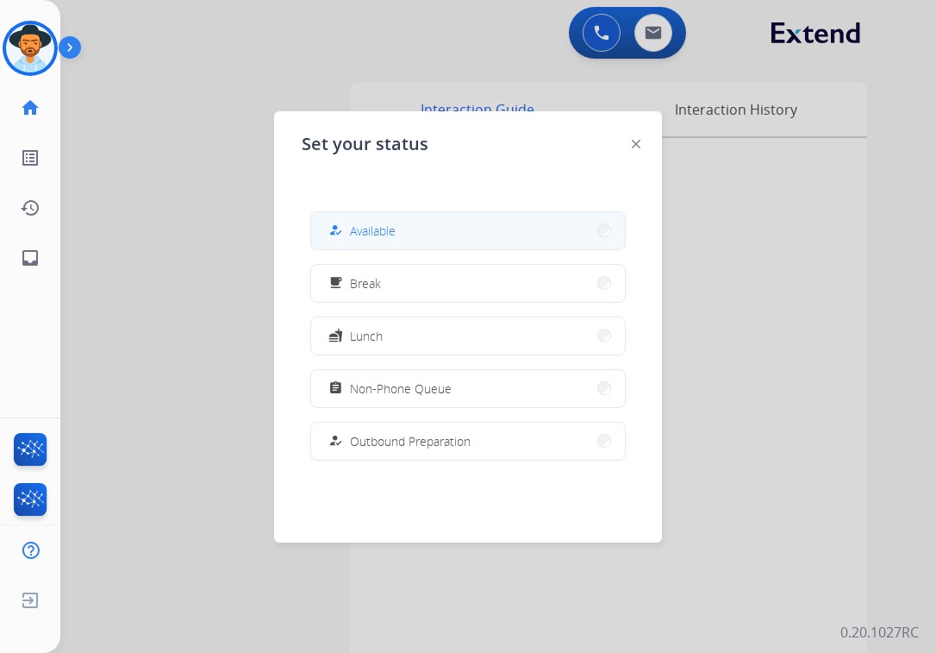
click at [552, 225] on button "how_to_reg Available" at bounding box center [468, 230] width 314 height 37
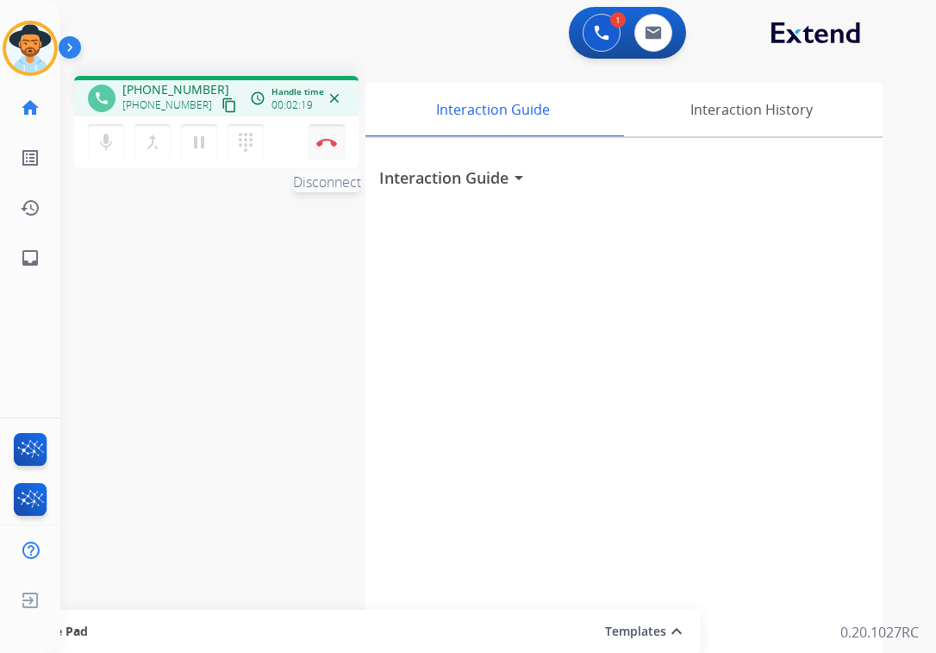
click at [337, 139] on button "Disconnect" at bounding box center [327, 142] width 36 height 36
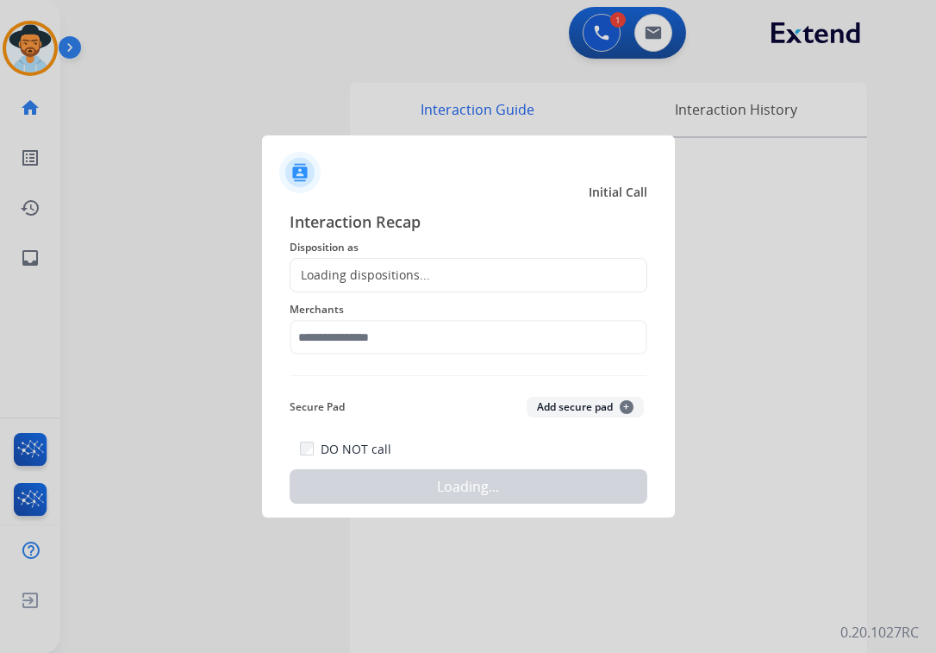
click at [425, 263] on div "Loading dispositions..." at bounding box center [469, 275] width 358 height 34
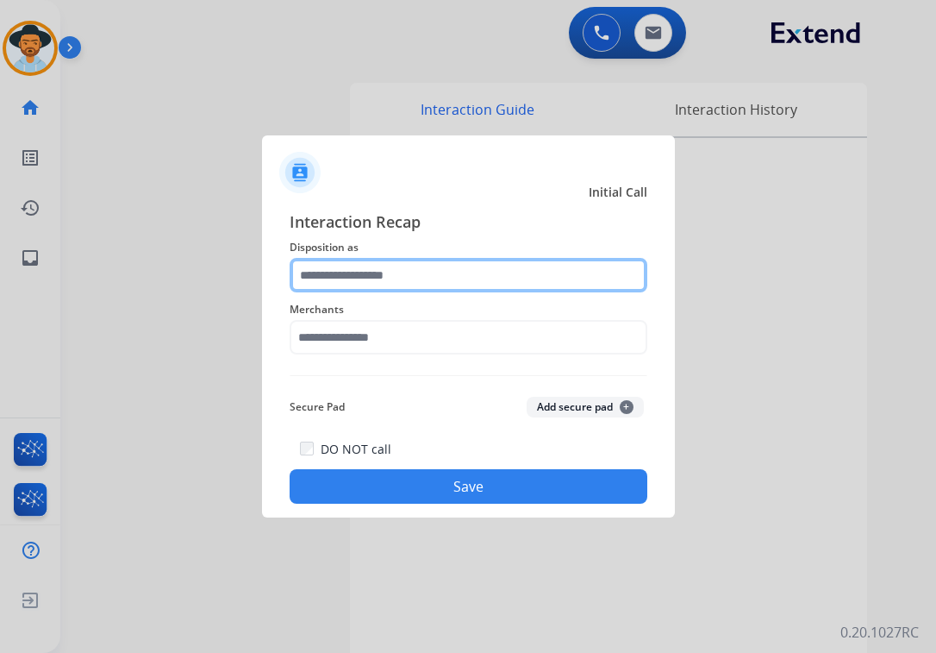
click at [419, 272] on input "text" at bounding box center [469, 275] width 358 height 34
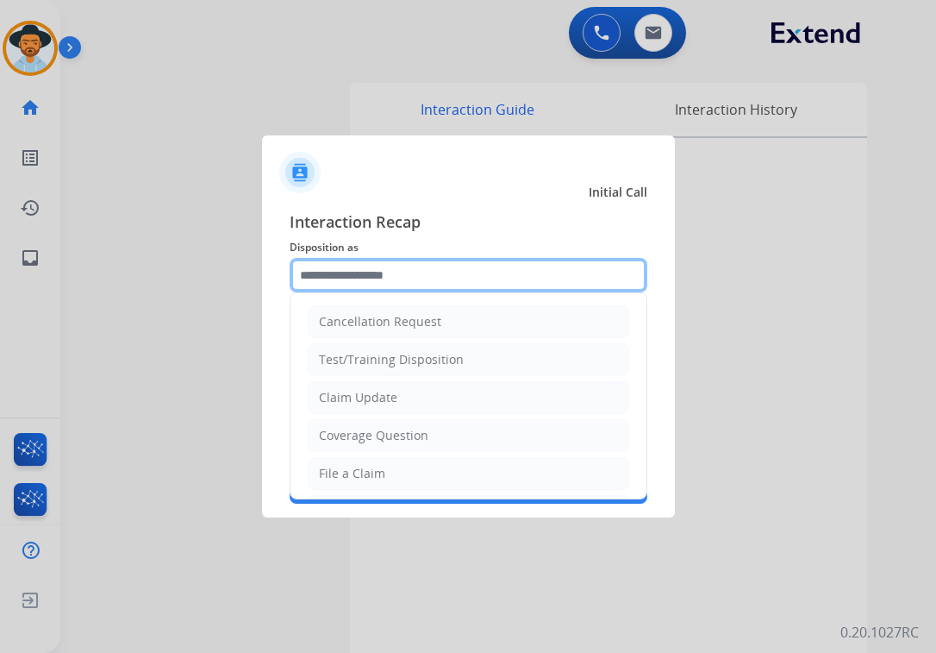
scroll to position [86, 0]
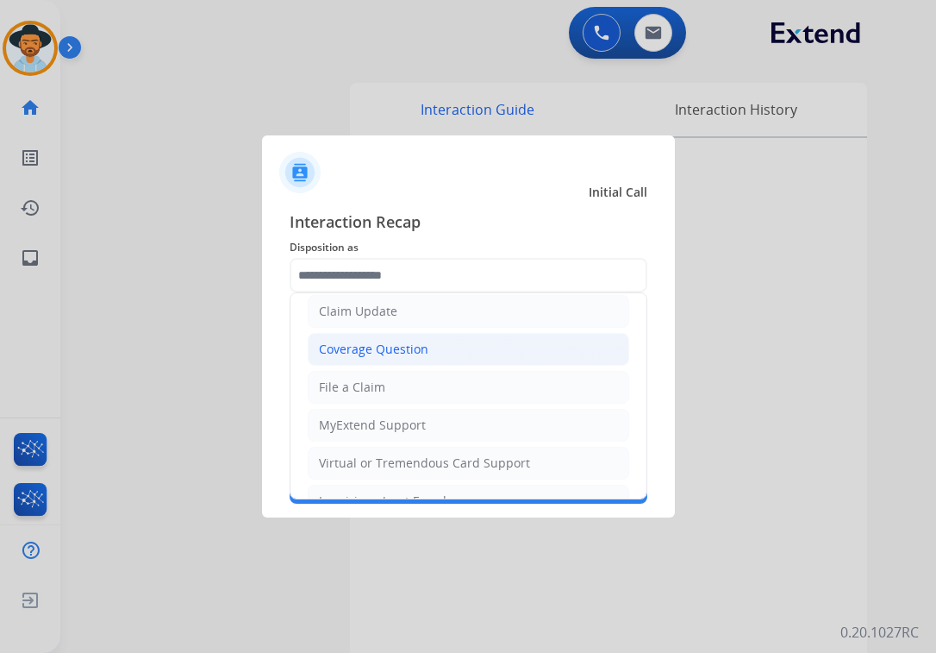
click at [374, 356] on div "Coverage Question" at bounding box center [373, 349] width 109 height 17
type input "**********"
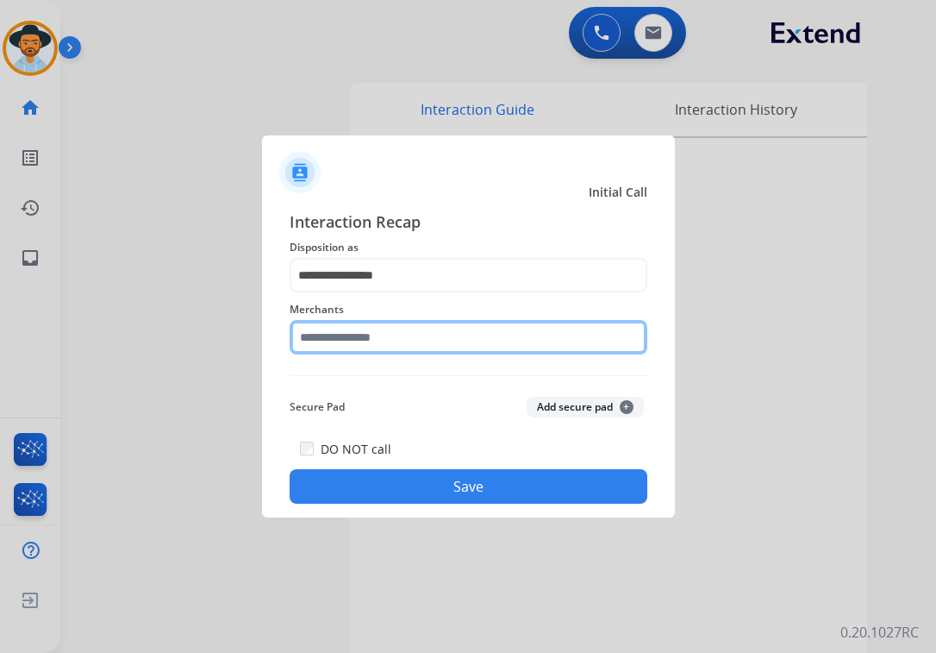
click at [383, 333] on input "text" at bounding box center [469, 337] width 358 height 34
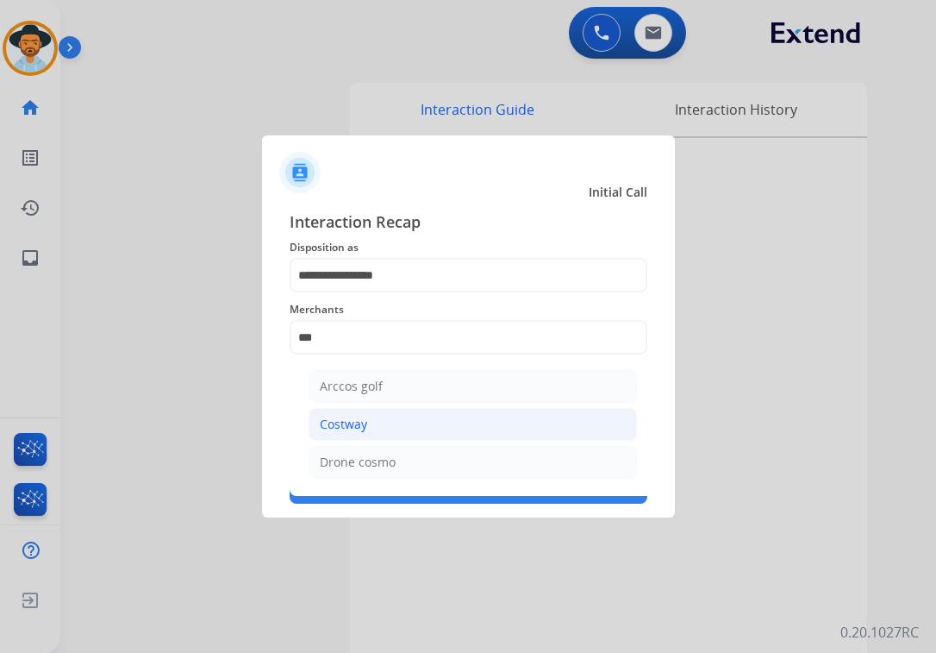
click at [369, 434] on li "Costway" at bounding box center [473, 424] width 328 height 33
type input "*******"
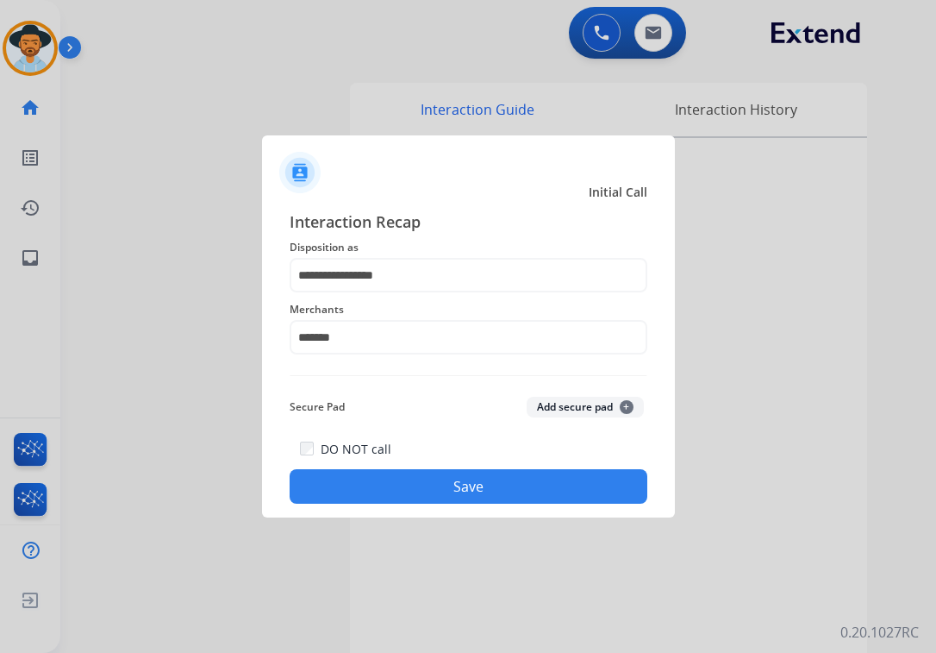
click at [395, 490] on button "Save" at bounding box center [469, 486] width 358 height 34
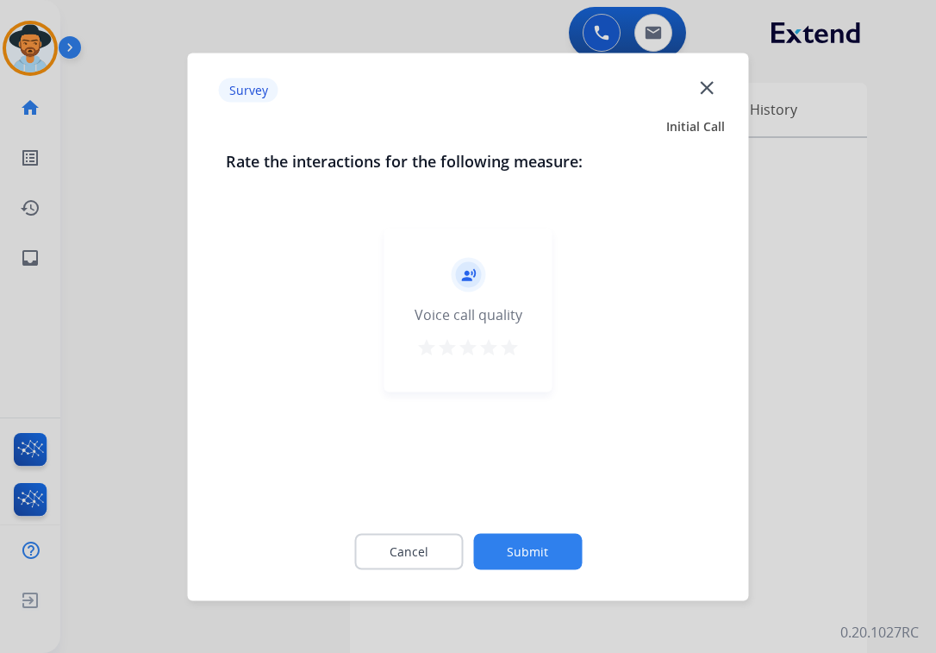
click at [794, 444] on div at bounding box center [468, 326] width 936 height 653
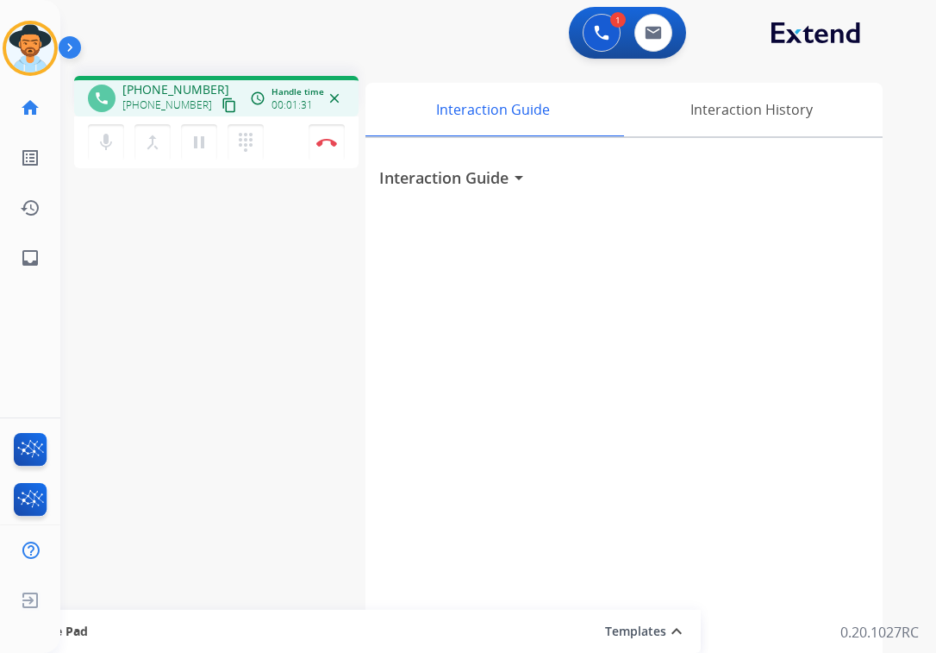
click at [219, 103] on button "content_copy" at bounding box center [229, 105] width 21 height 21
click at [194, 150] on mat-icon "pause" at bounding box center [199, 142] width 21 height 21
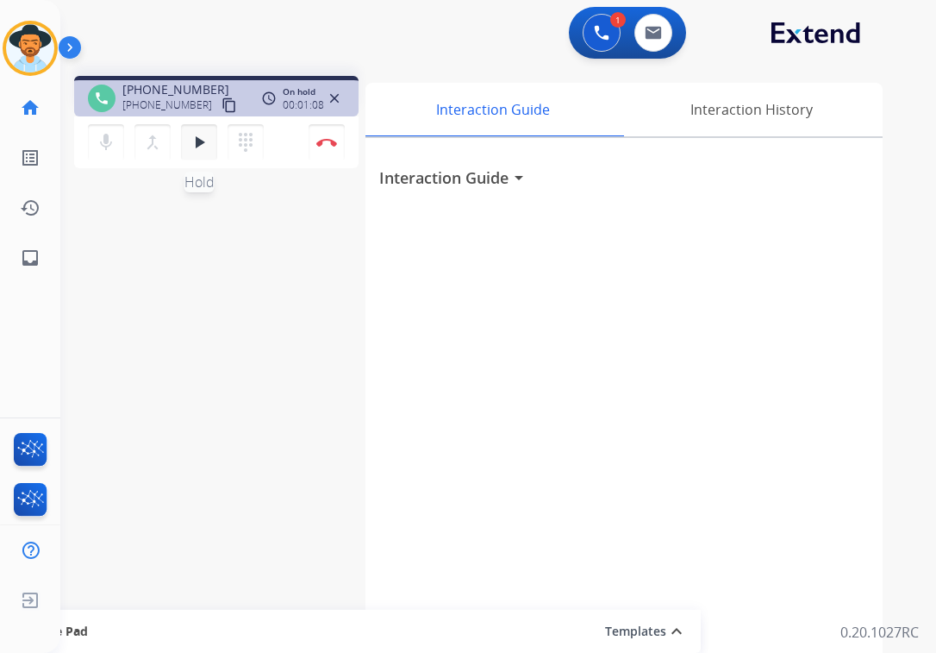
click at [193, 151] on mat-icon "play_arrow" at bounding box center [199, 142] width 21 height 21
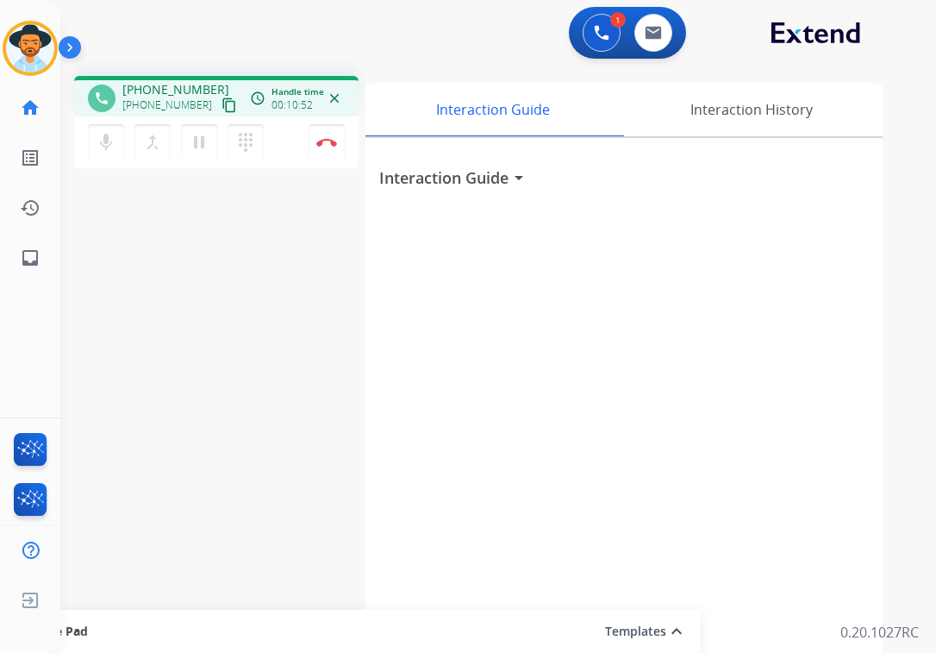
click at [828, 560] on div "Interaction Guide arrow_drop_down" at bounding box center [624, 459] width 517 height 643
click at [328, 143] on img at bounding box center [326, 142] width 21 height 9
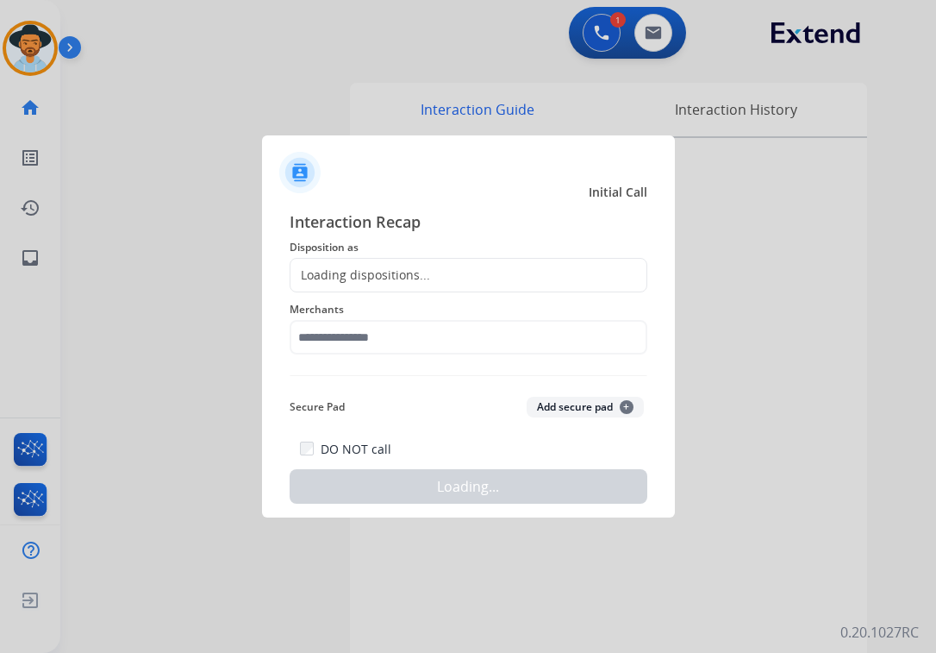
click at [485, 264] on div "Loading dispositions..." at bounding box center [469, 275] width 358 height 34
click at [481, 269] on div "Loading dispositions..." at bounding box center [469, 275] width 358 height 34
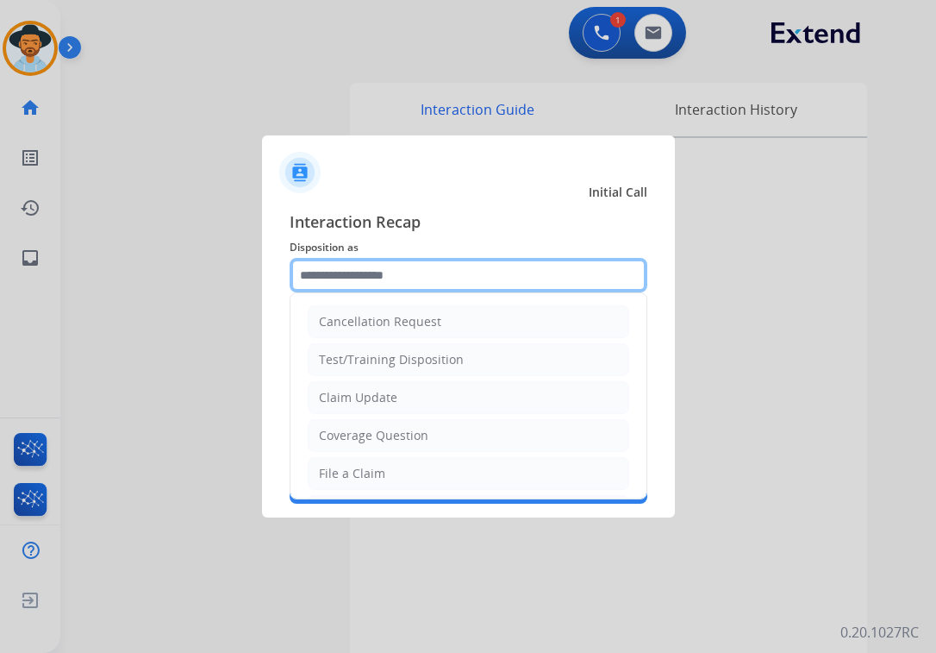
click at [453, 278] on input "text" at bounding box center [469, 275] width 358 height 34
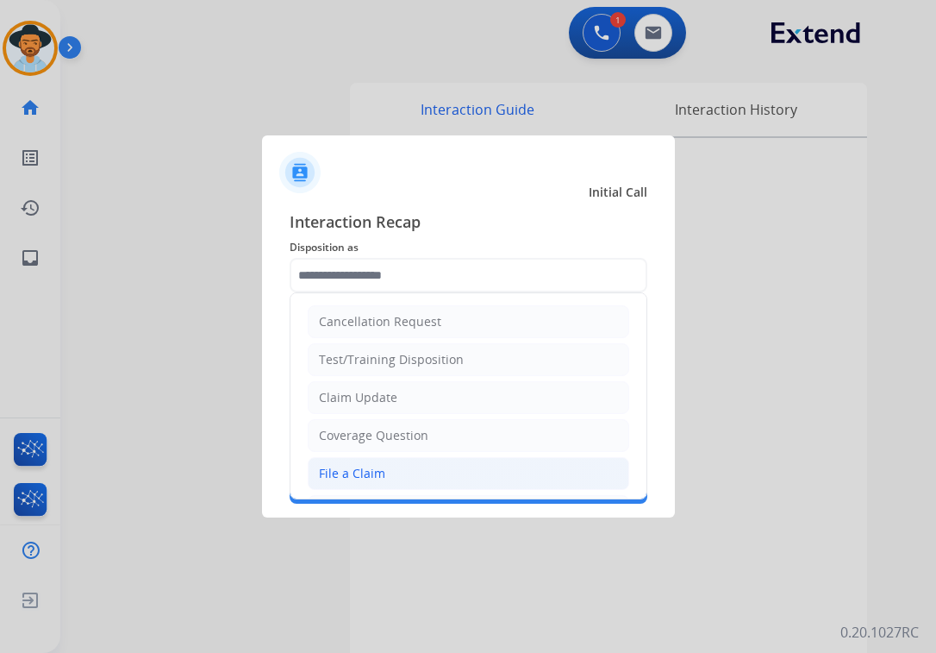
drag, startPoint x: 366, startPoint y: 474, endPoint x: 375, endPoint y: 403, distance: 72.2
click at [366, 474] on div "File a Claim" at bounding box center [352, 473] width 66 height 17
type input "**********"
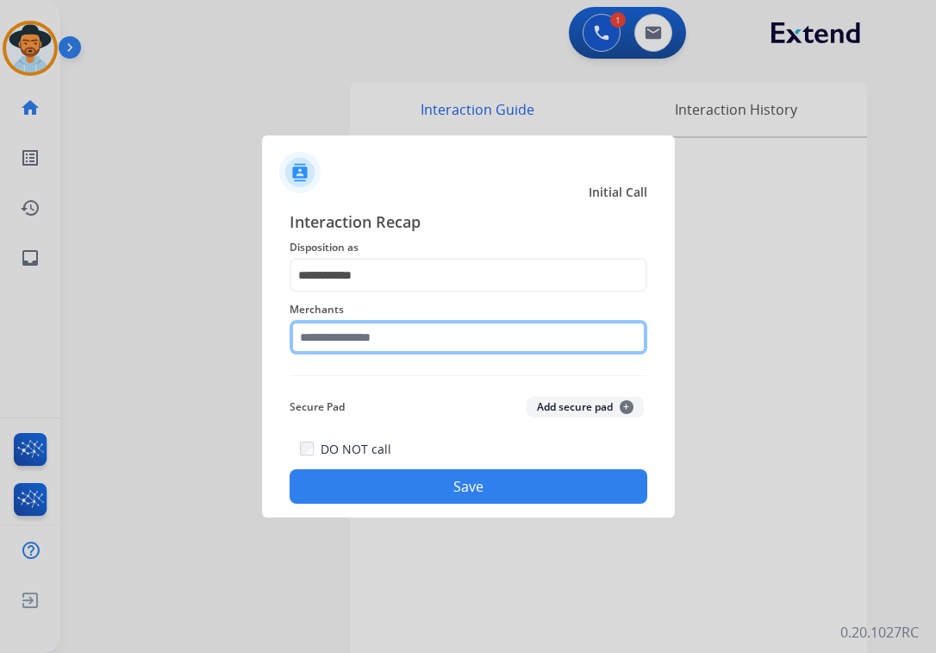
click at [380, 338] on input "text" at bounding box center [469, 337] width 358 height 34
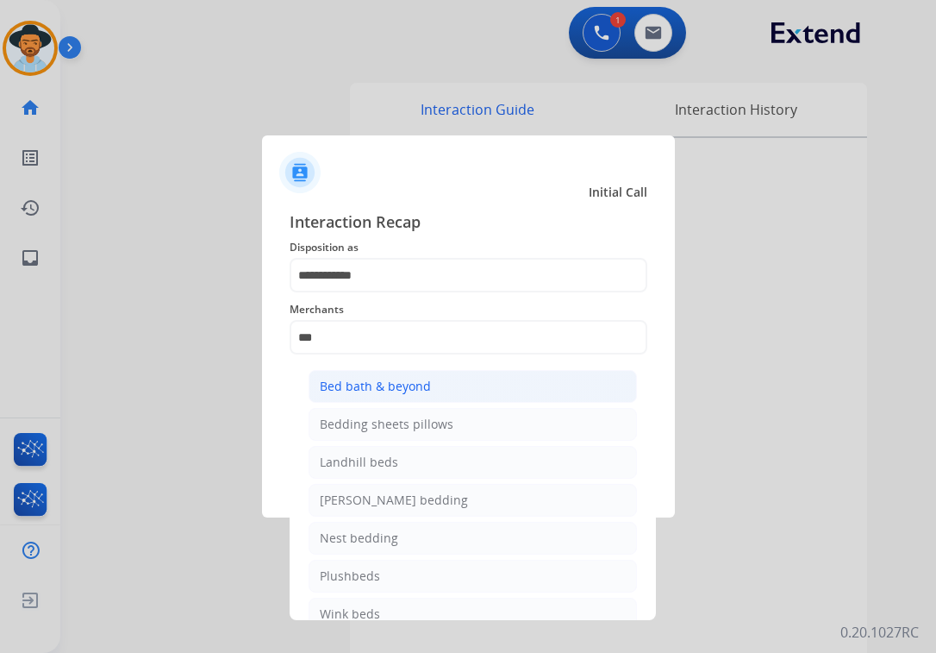
click at [383, 380] on div "Bed bath & beyond" at bounding box center [375, 386] width 111 height 17
type input "**********"
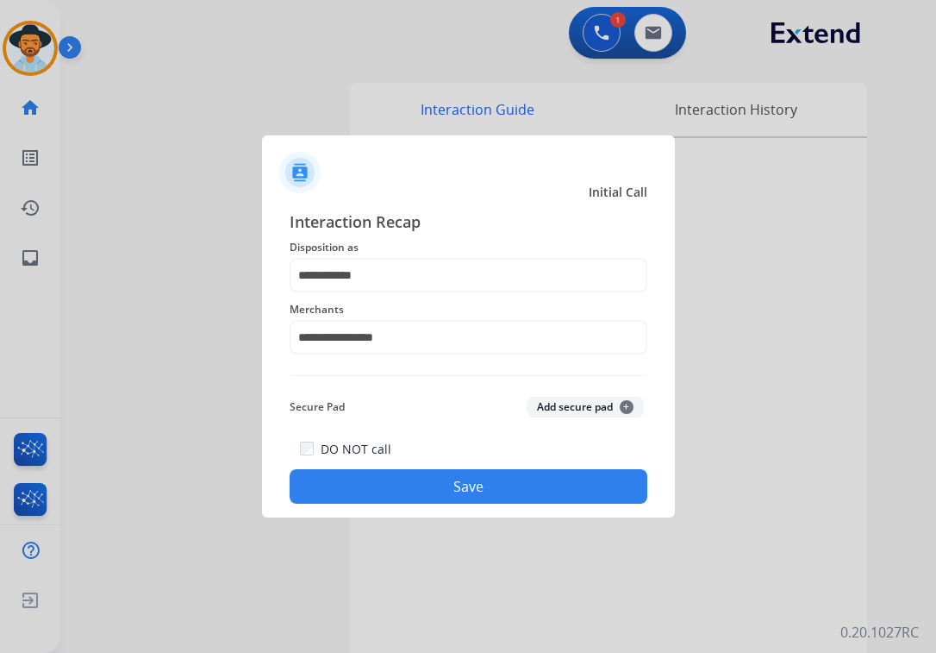
click at [428, 470] on button "Save" at bounding box center [469, 486] width 358 height 34
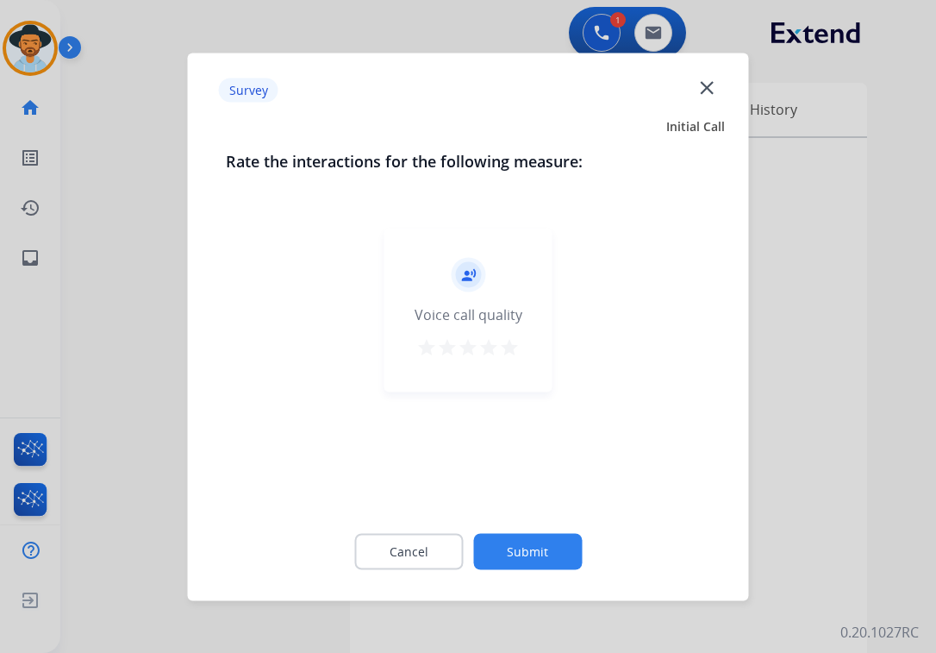
click at [784, 303] on div at bounding box center [468, 326] width 936 height 653
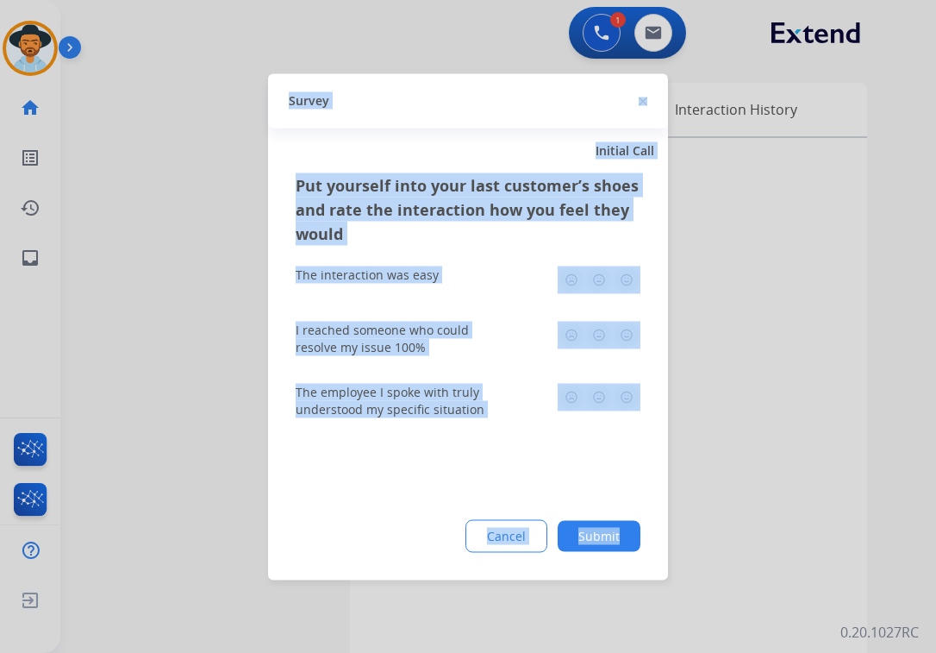
click at [783, 302] on div at bounding box center [468, 326] width 936 height 653
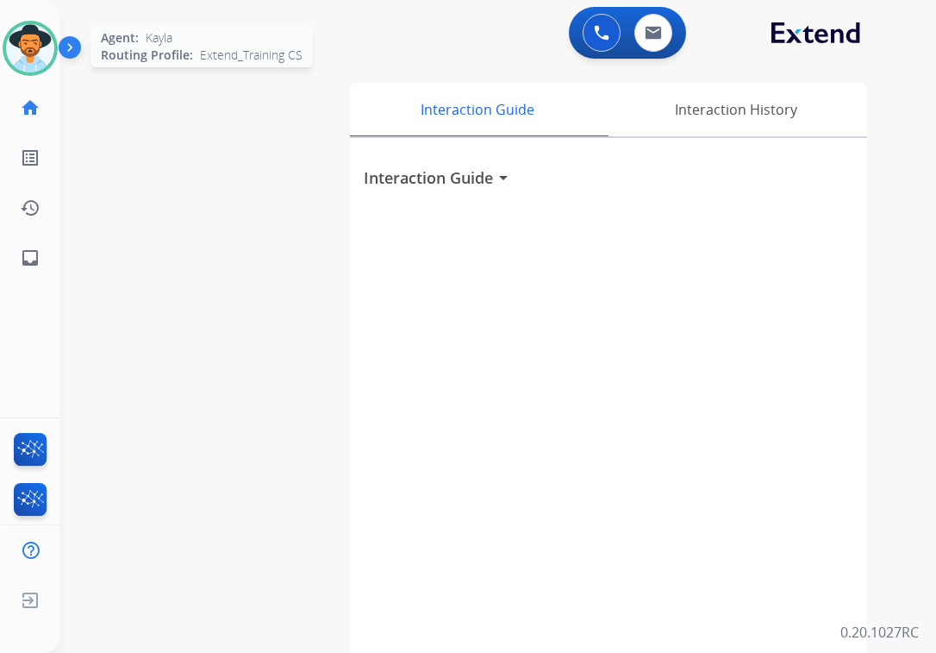
click at [29, 57] on img at bounding box center [30, 48] width 48 height 48
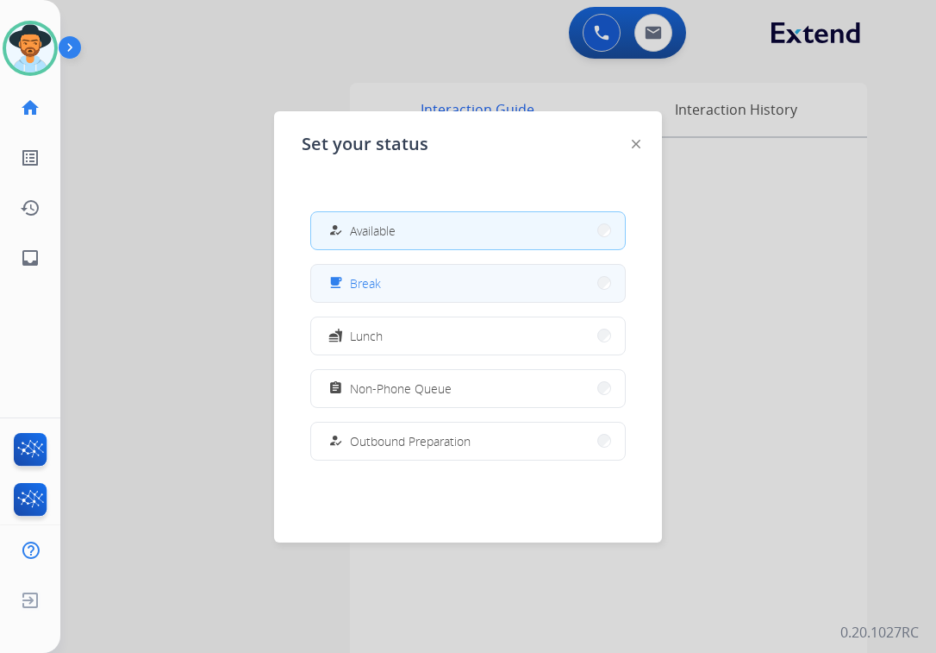
click at [407, 272] on button "free_breakfast Break" at bounding box center [468, 283] width 314 height 37
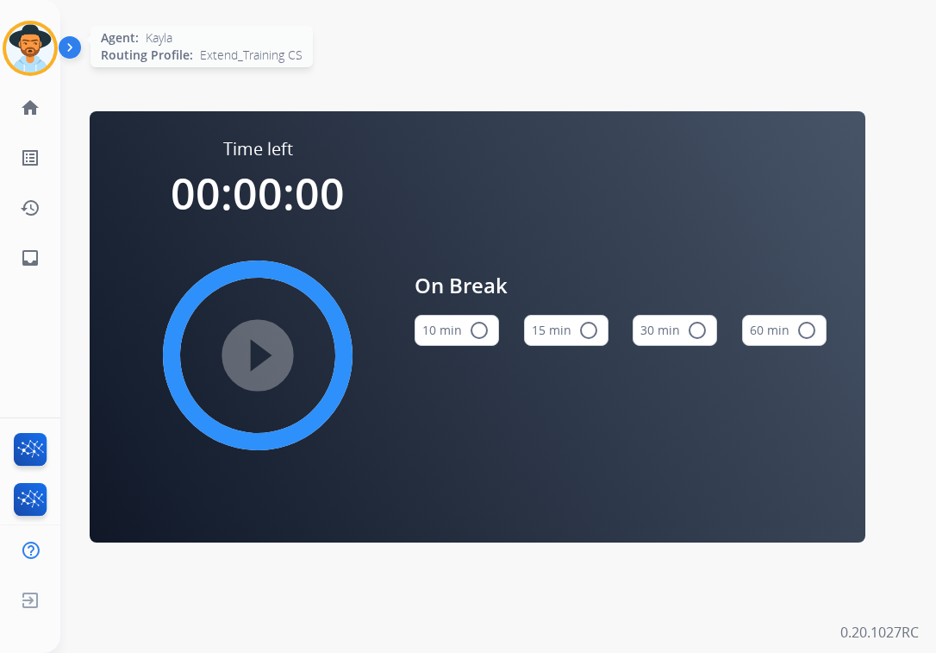
click at [46, 60] on img at bounding box center [30, 48] width 48 height 48
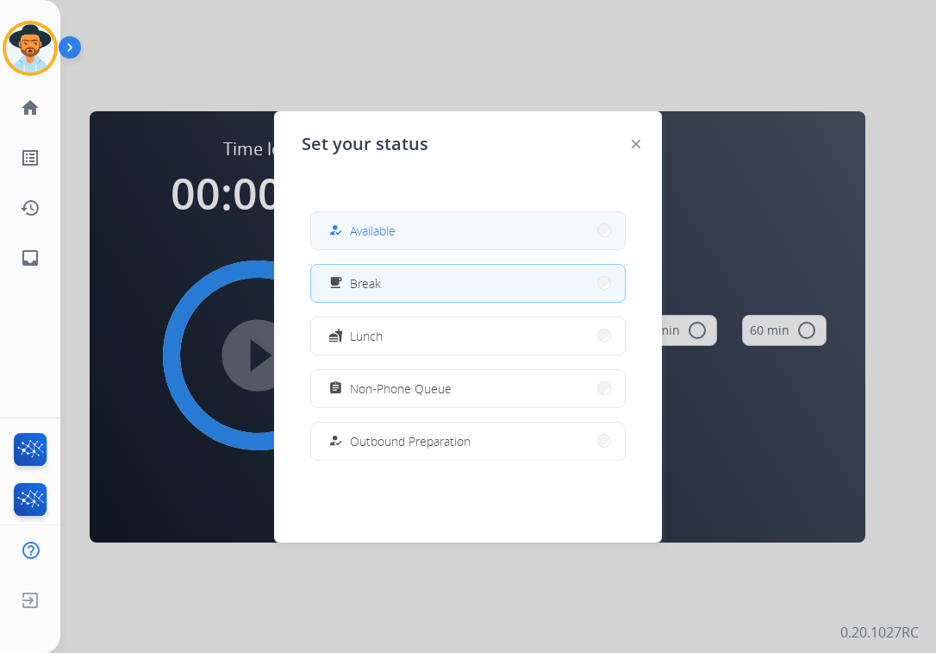
click at [362, 216] on button "how_to_reg Available" at bounding box center [468, 230] width 314 height 37
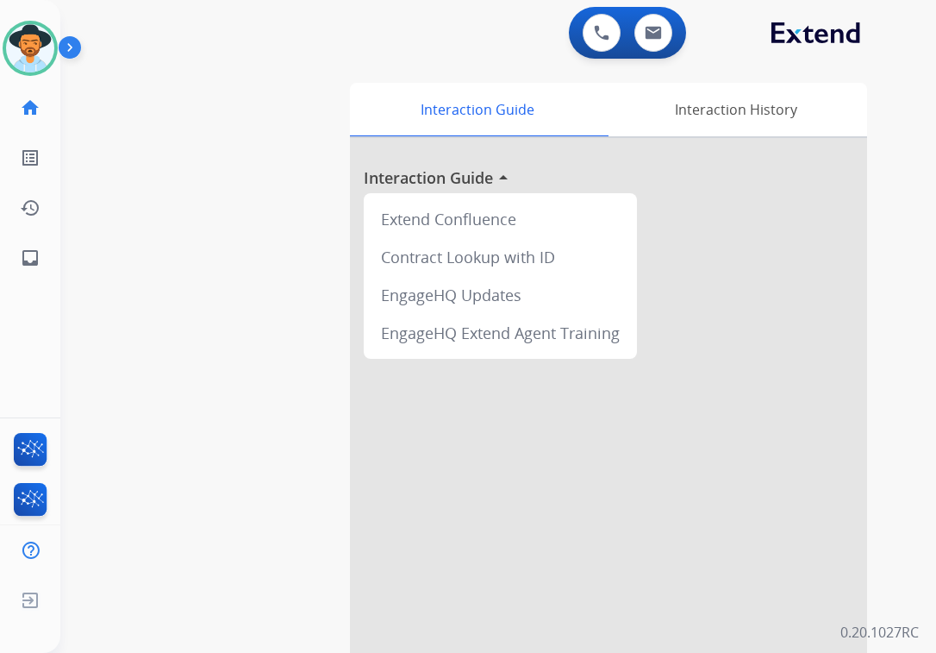
click at [129, 272] on div "swap_horiz Break voice bridge close_fullscreen Connect 3-Way Call merge_type Se…" at bounding box center [477, 421] width 835 height 719
click at [37, 268] on link "inbox Emails" at bounding box center [30, 258] width 48 height 48
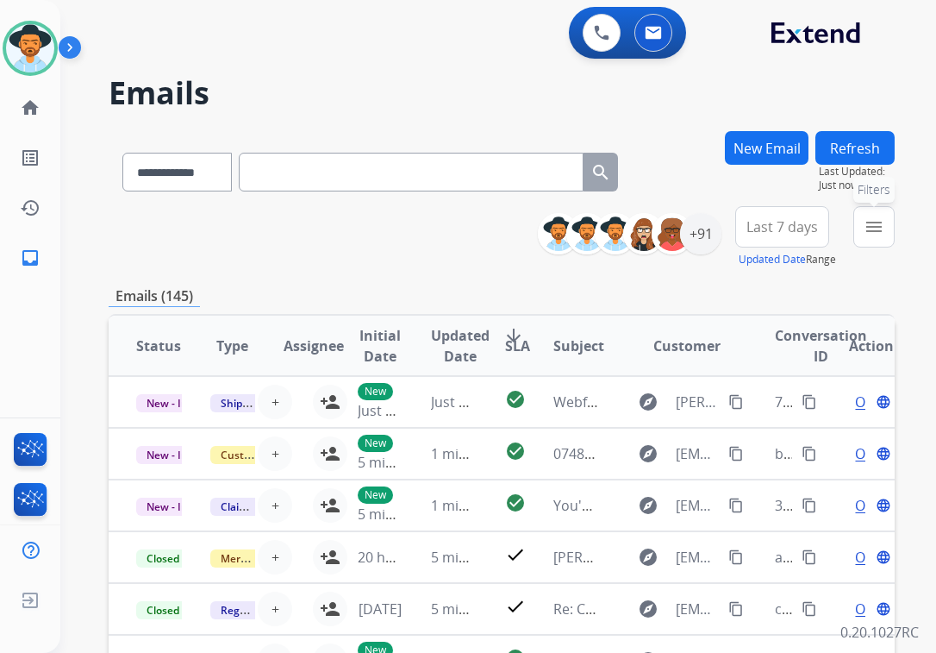
click at [885, 226] on button "menu Filters" at bounding box center [873, 226] width 41 height 41
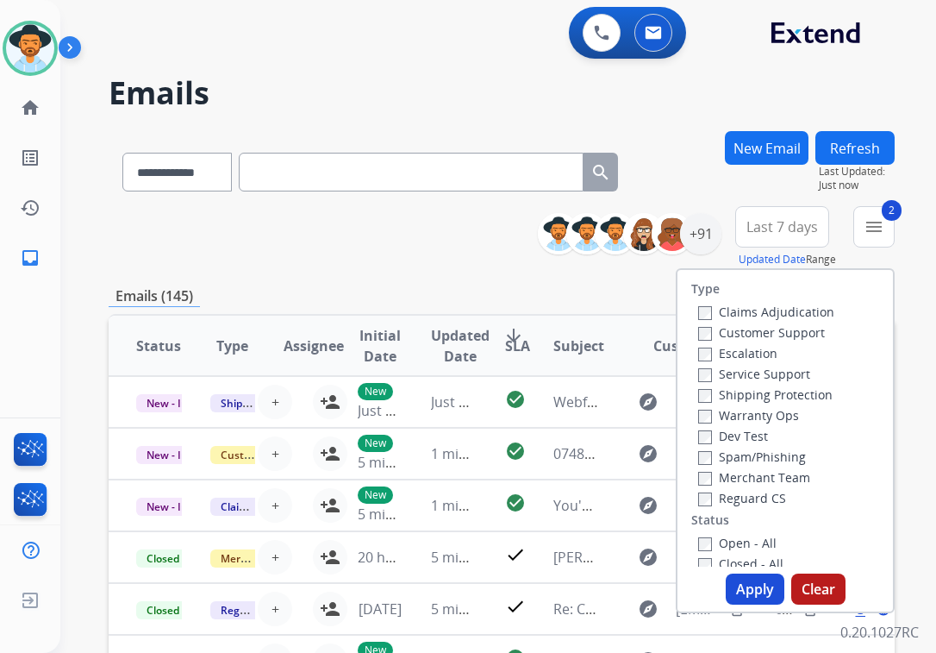
click at [702, 502] on label "Reguard CS" at bounding box center [742, 498] width 88 height 16
click at [741, 580] on button "Apply" at bounding box center [755, 588] width 59 height 31
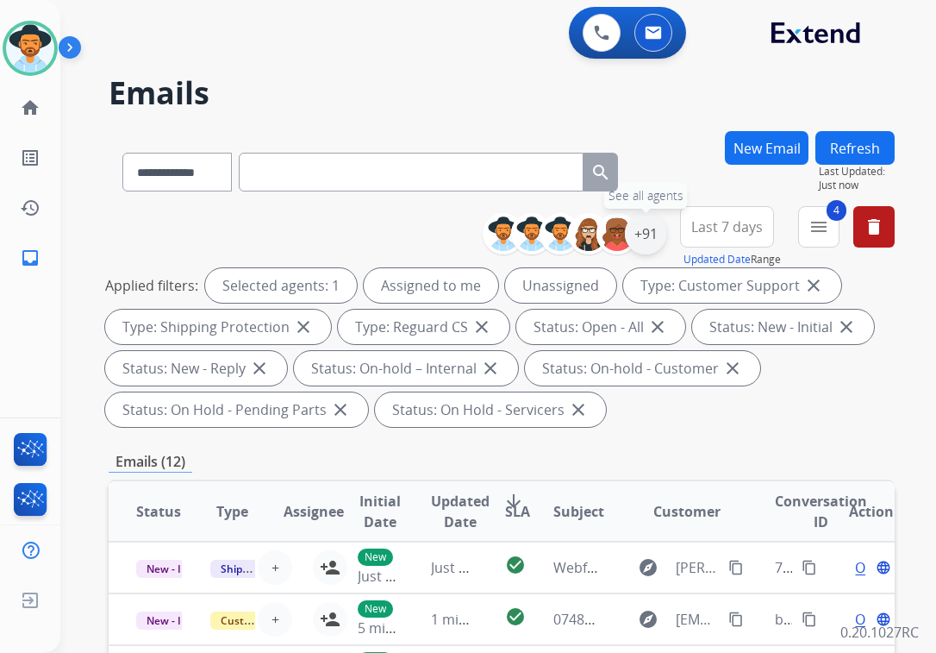
click at [647, 237] on div "+91" at bounding box center [645, 233] width 41 height 41
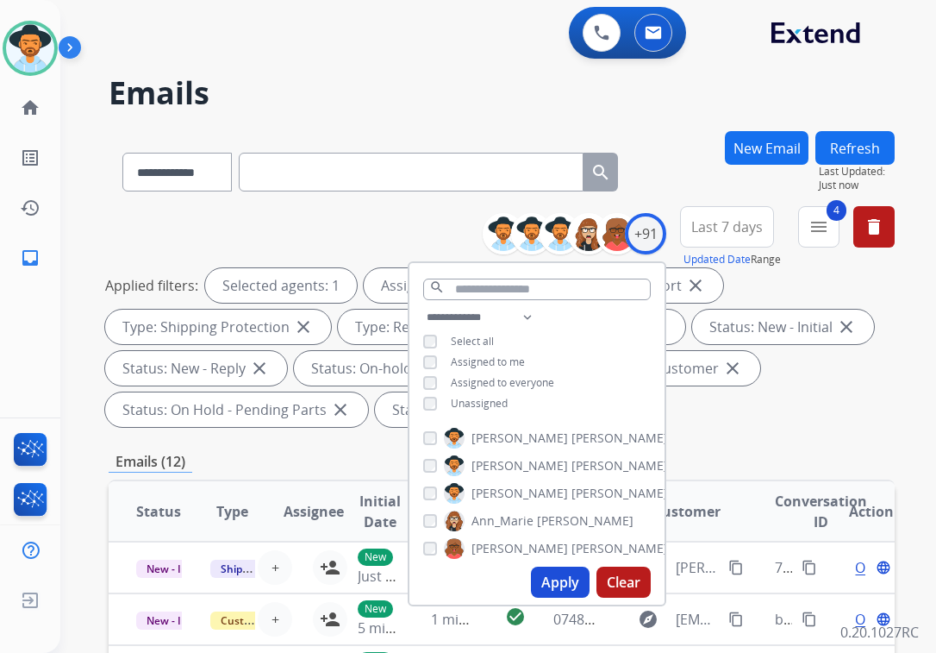
click at [550, 575] on button "Apply" at bounding box center [560, 581] width 59 height 31
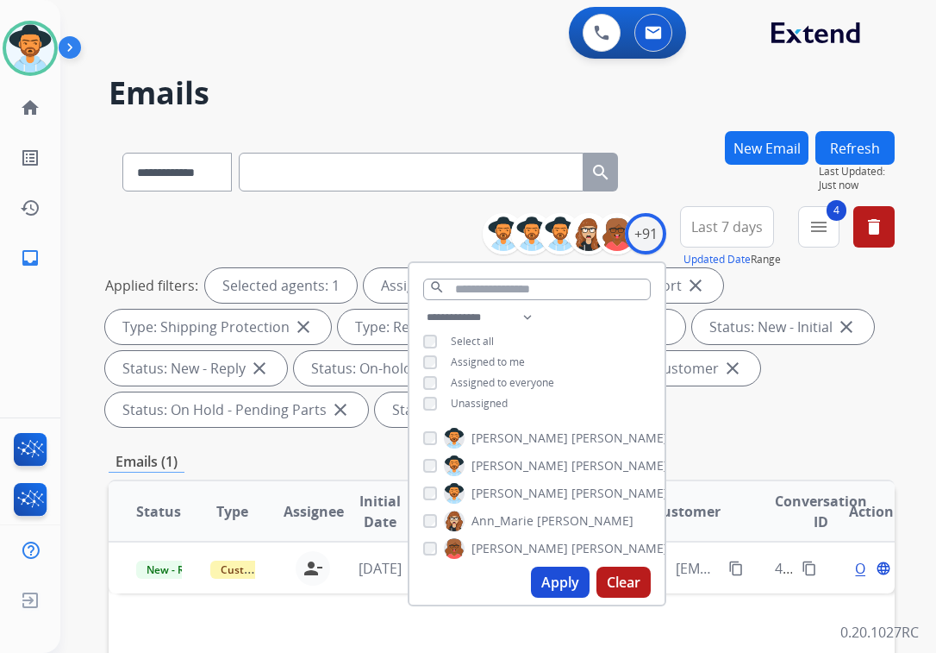
click at [793, 413] on div "Applied filters: Selected agents: 1 Assigned to me Type: Customer Support close…" at bounding box center [498, 347] width 786 height 159
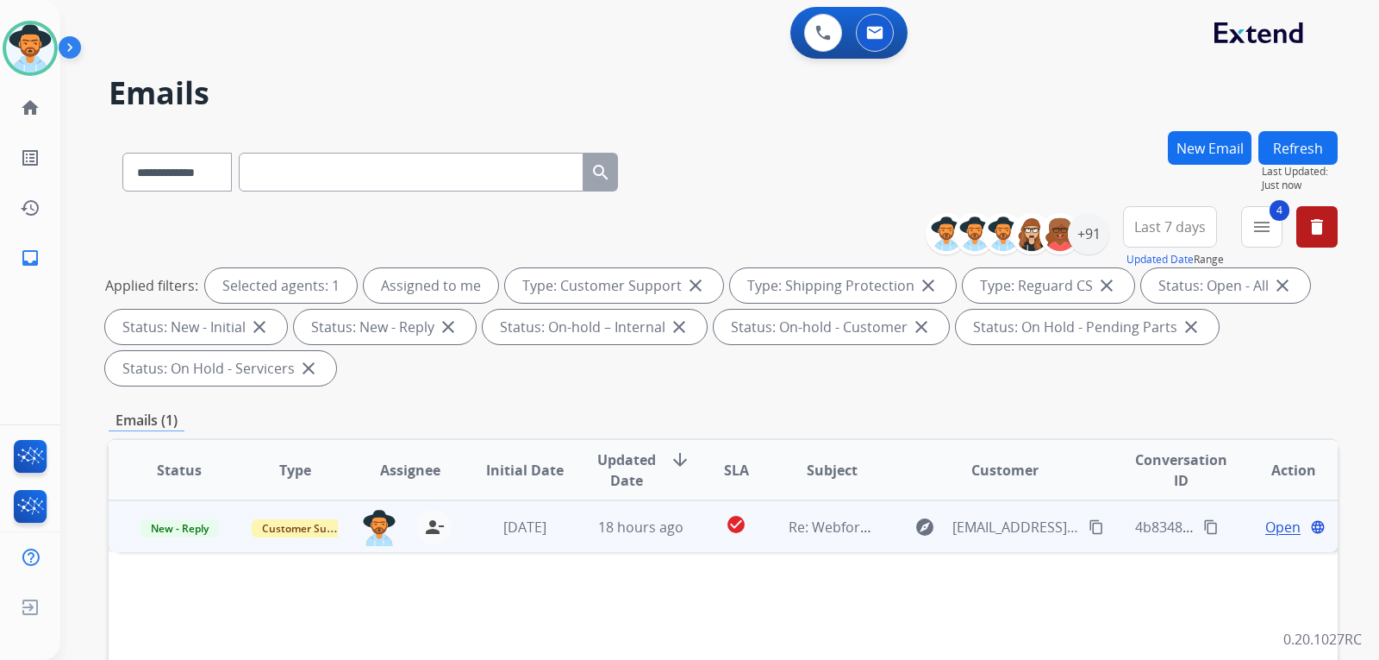
click at [935, 530] on span "Open" at bounding box center [1283, 526] width 35 height 21
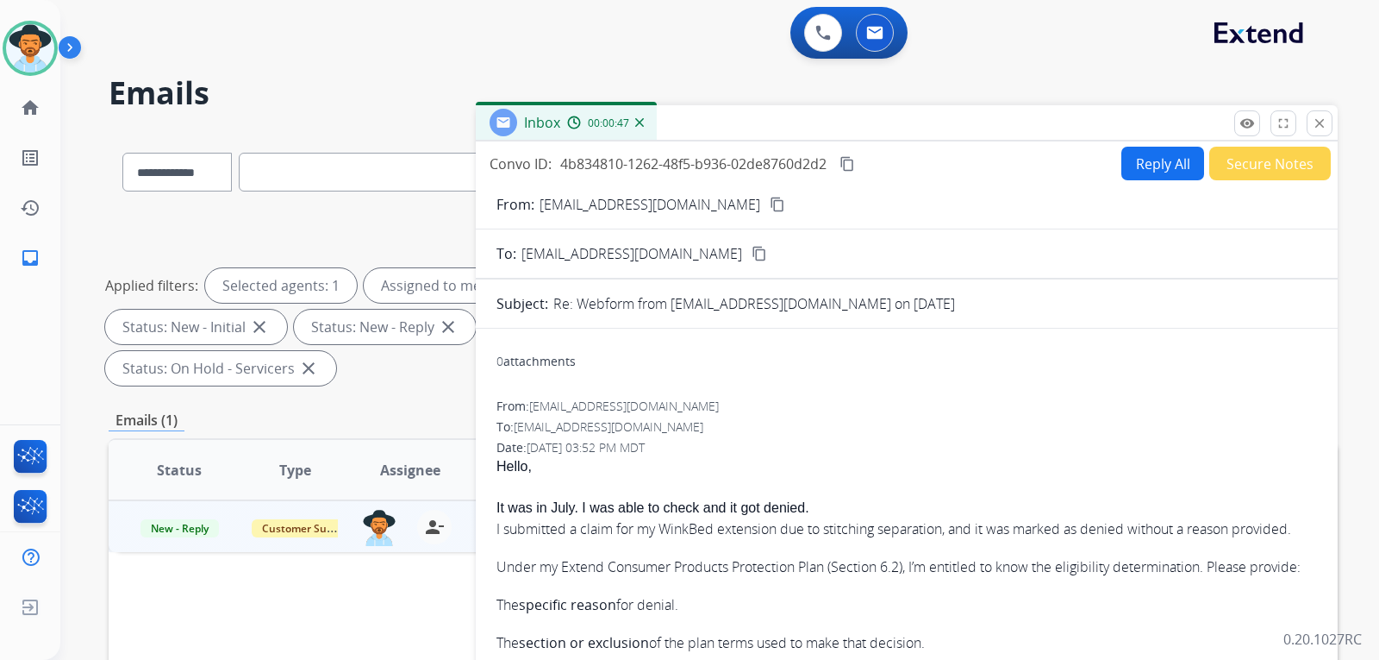
click at [770, 200] on mat-icon "content_copy" at bounding box center [778, 205] width 16 height 16
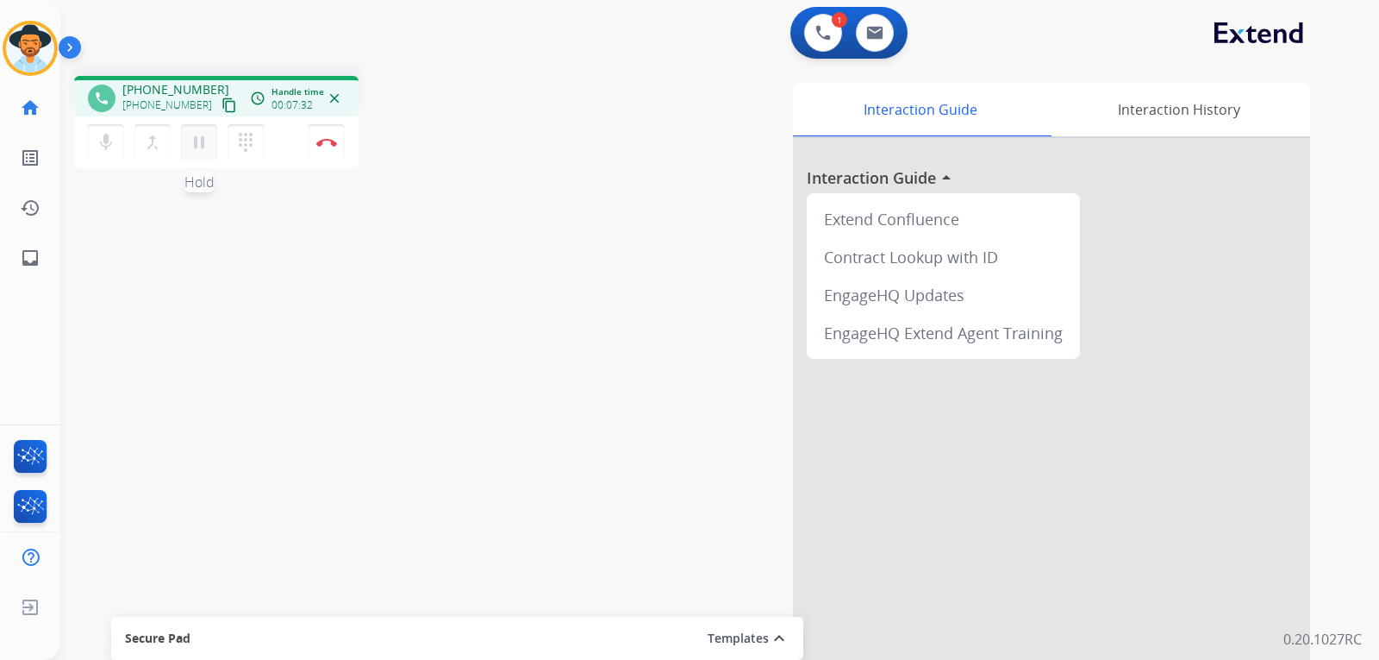
click at [199, 146] on mat-icon "pause" at bounding box center [199, 142] width 21 height 21
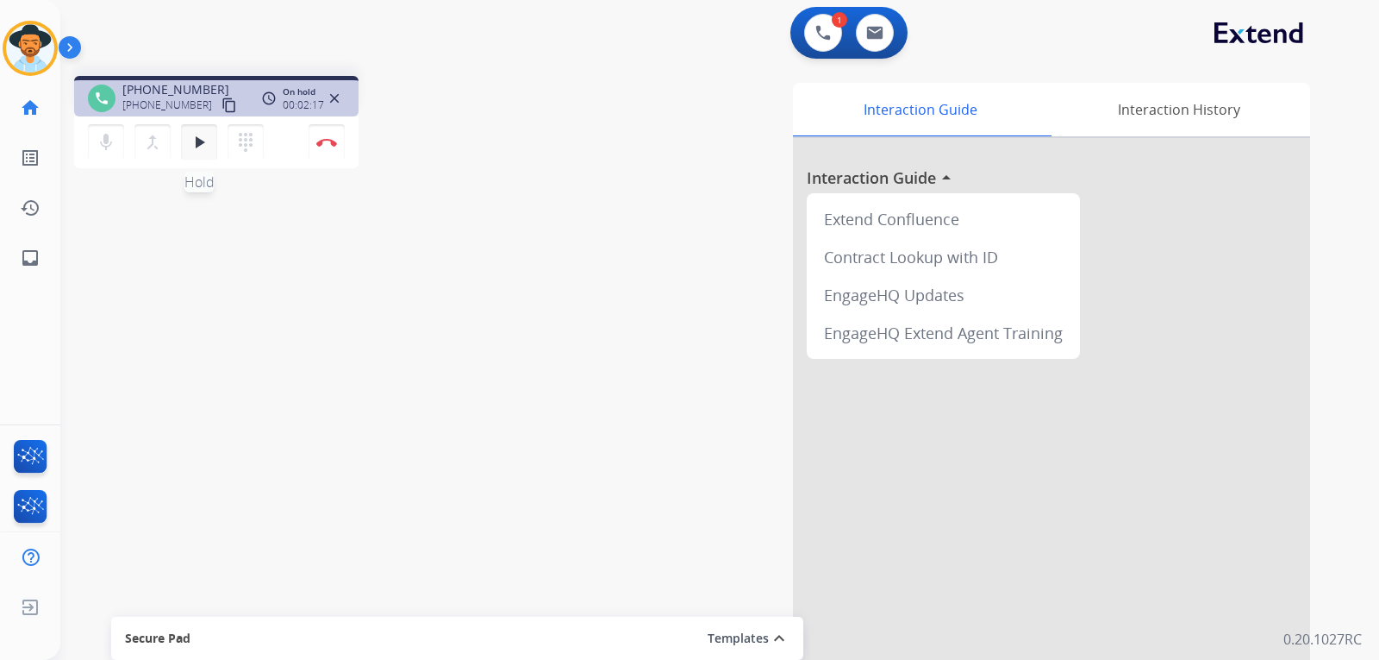
click at [204, 153] on button "play_arrow Hold" at bounding box center [199, 142] width 36 height 36
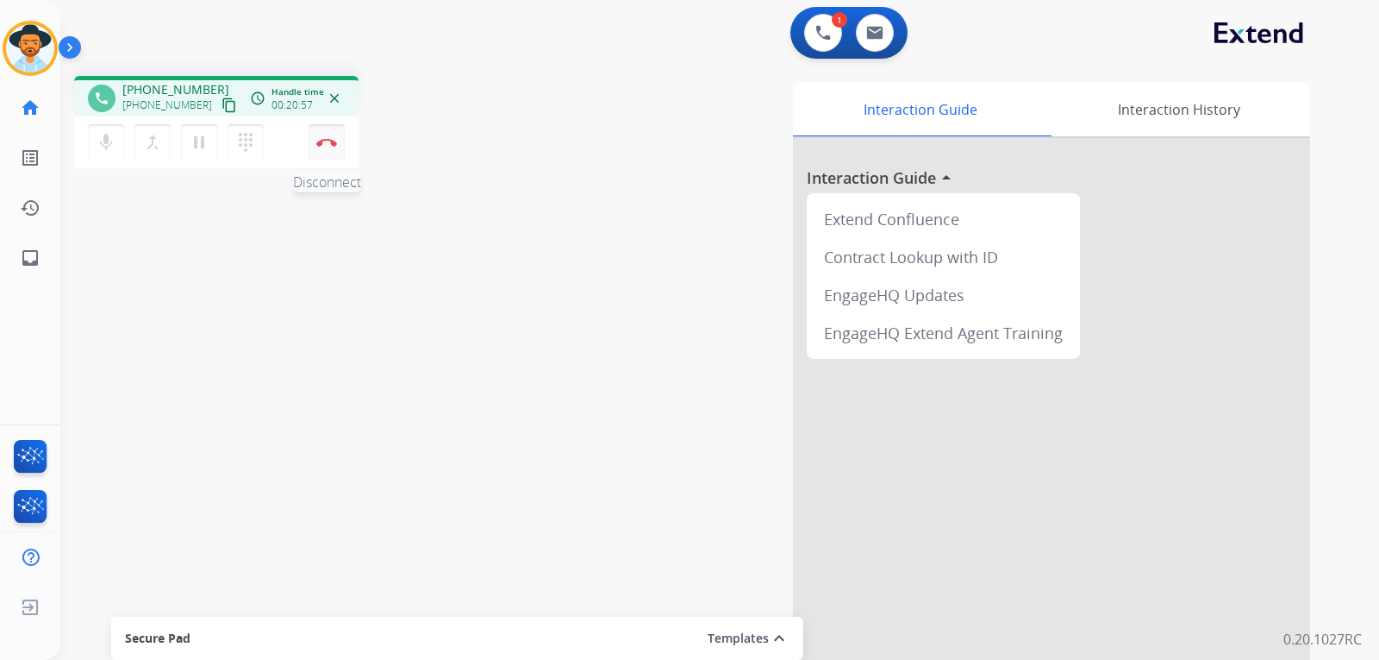
click at [328, 147] on button "Disconnect" at bounding box center [327, 142] width 36 height 36
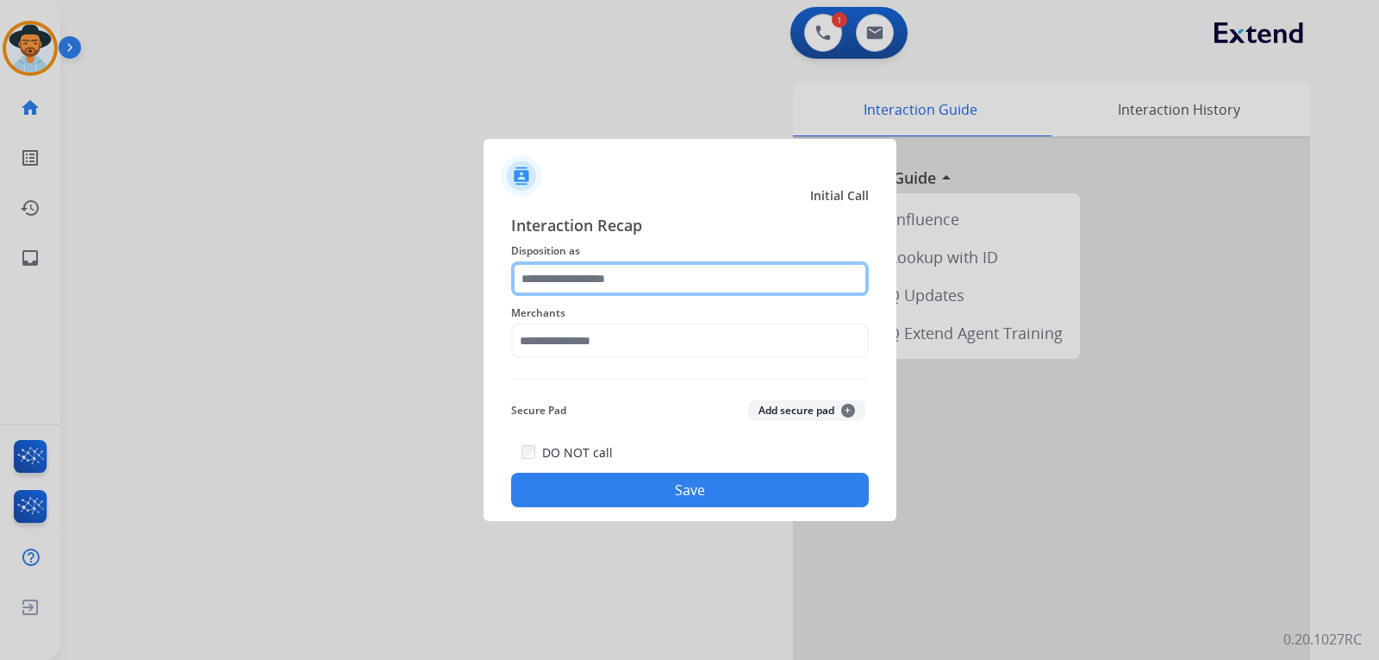
click at [576, 280] on input "text" at bounding box center [690, 278] width 358 height 34
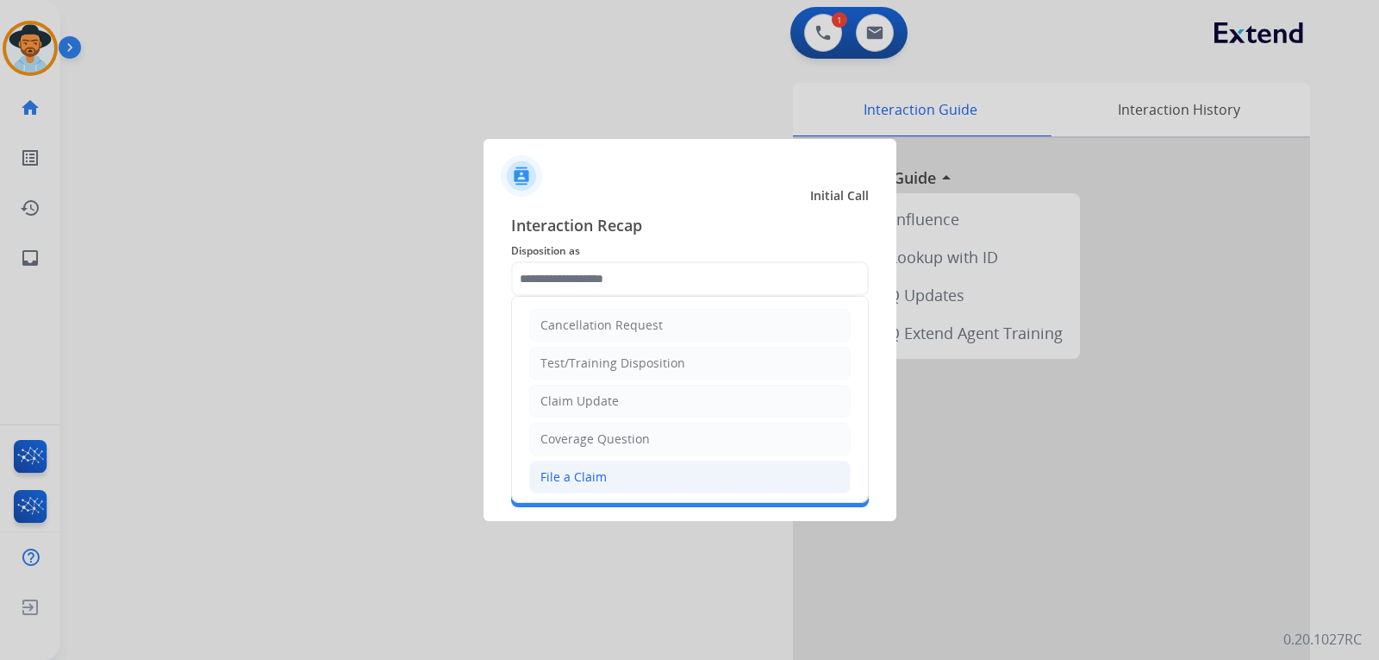
click at [603, 472] on div "File a Claim" at bounding box center [574, 476] width 66 height 17
type input "**********"
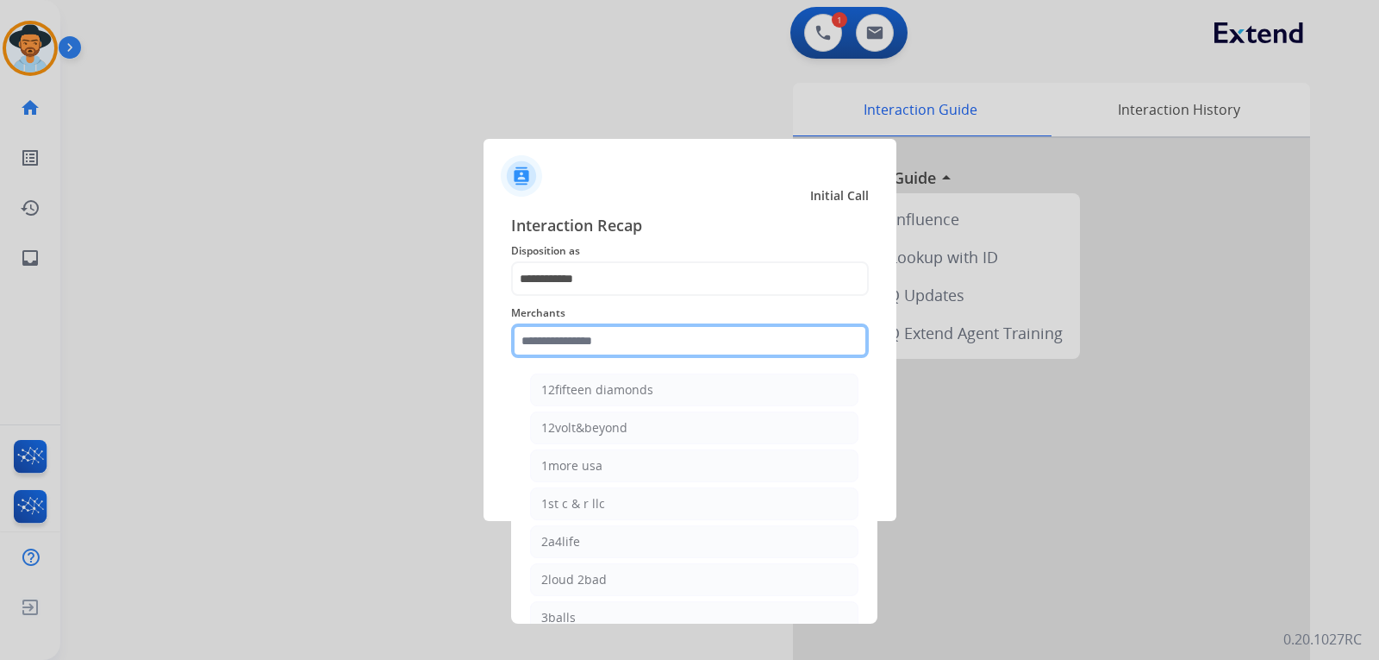
click at [585, 339] on input "text" at bounding box center [690, 340] width 358 height 34
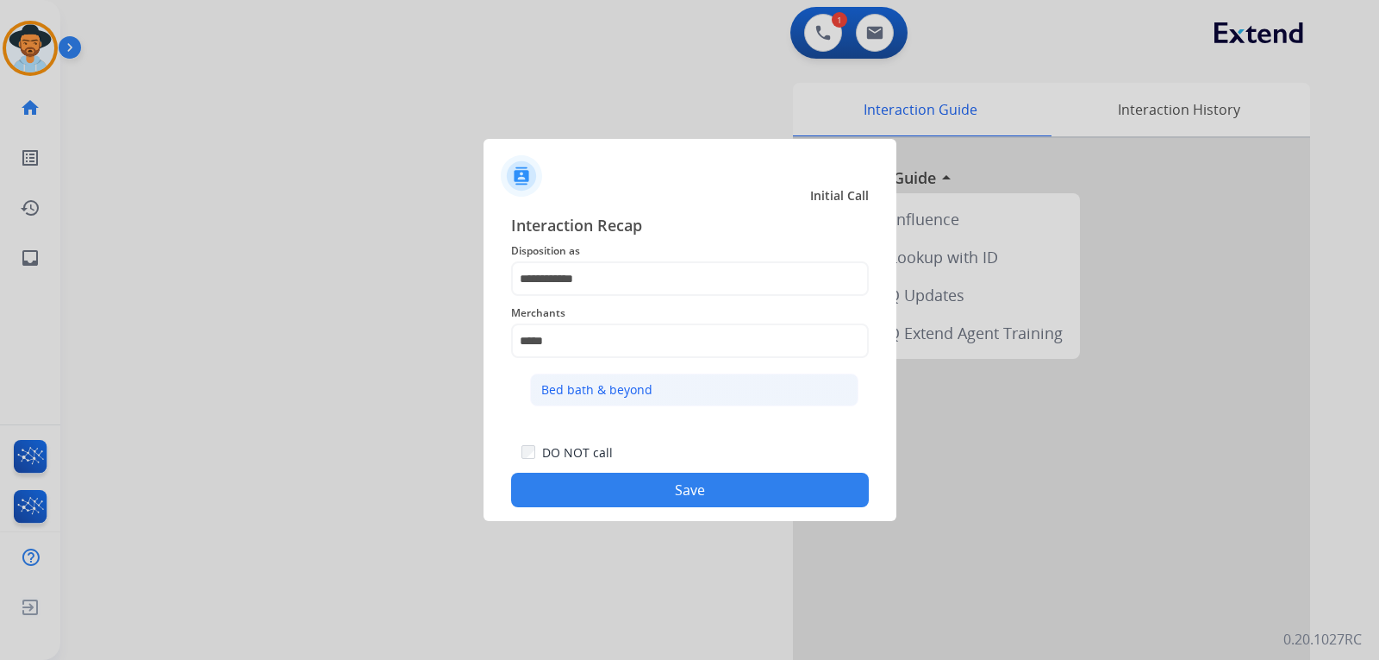
click at [592, 385] on div "Bed bath & beyond" at bounding box center [596, 389] width 111 height 17
type input "**********"
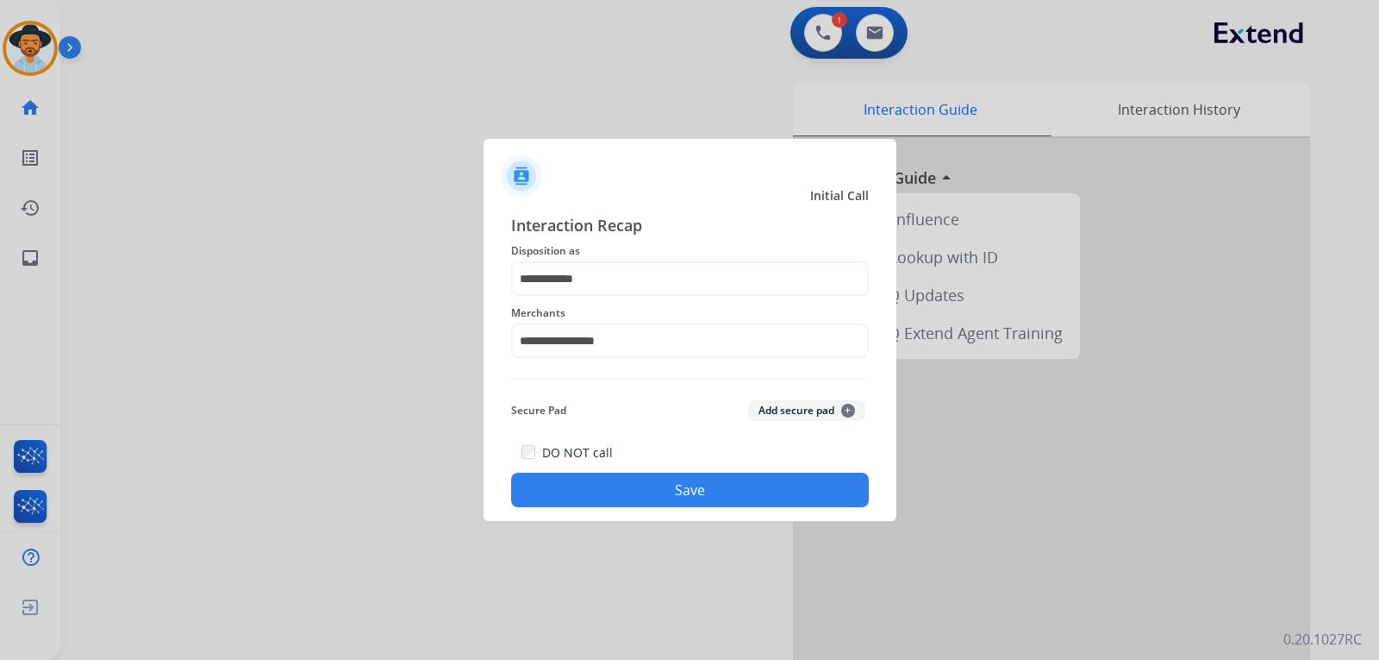
click at [632, 488] on button "Save" at bounding box center [690, 489] width 358 height 34
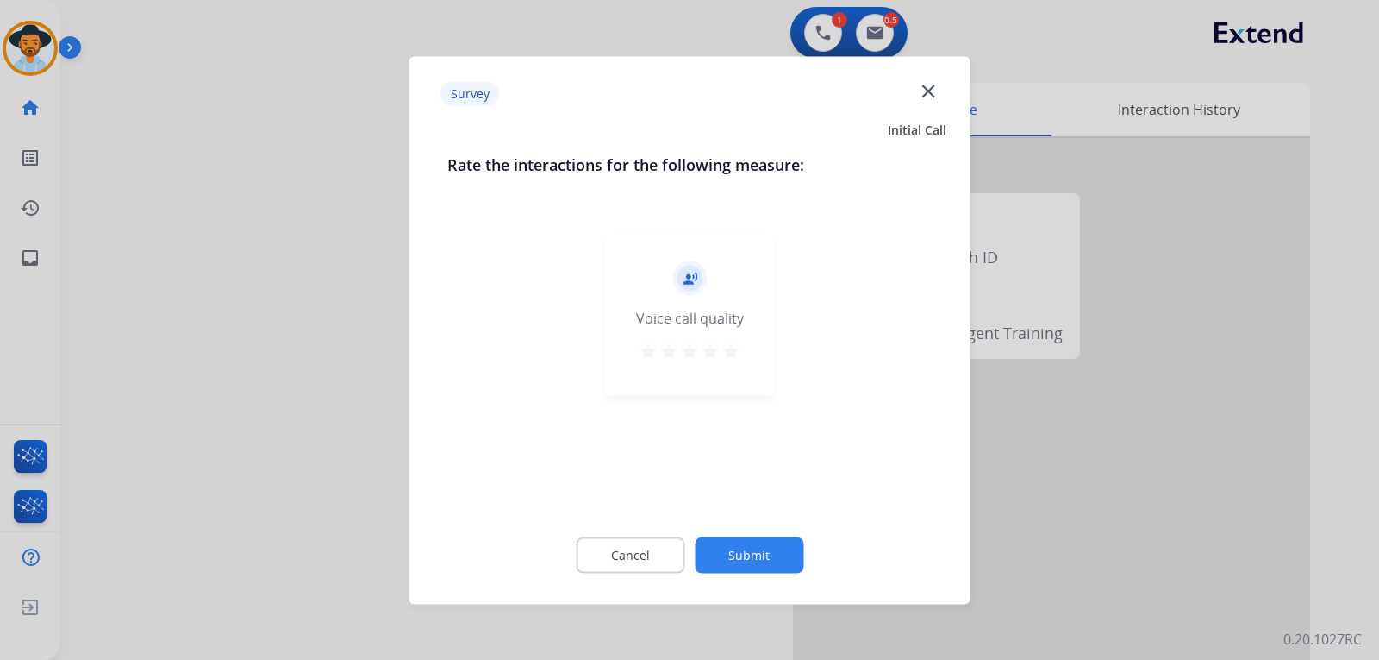
click at [935, 466] on div at bounding box center [689, 330] width 1379 height 660
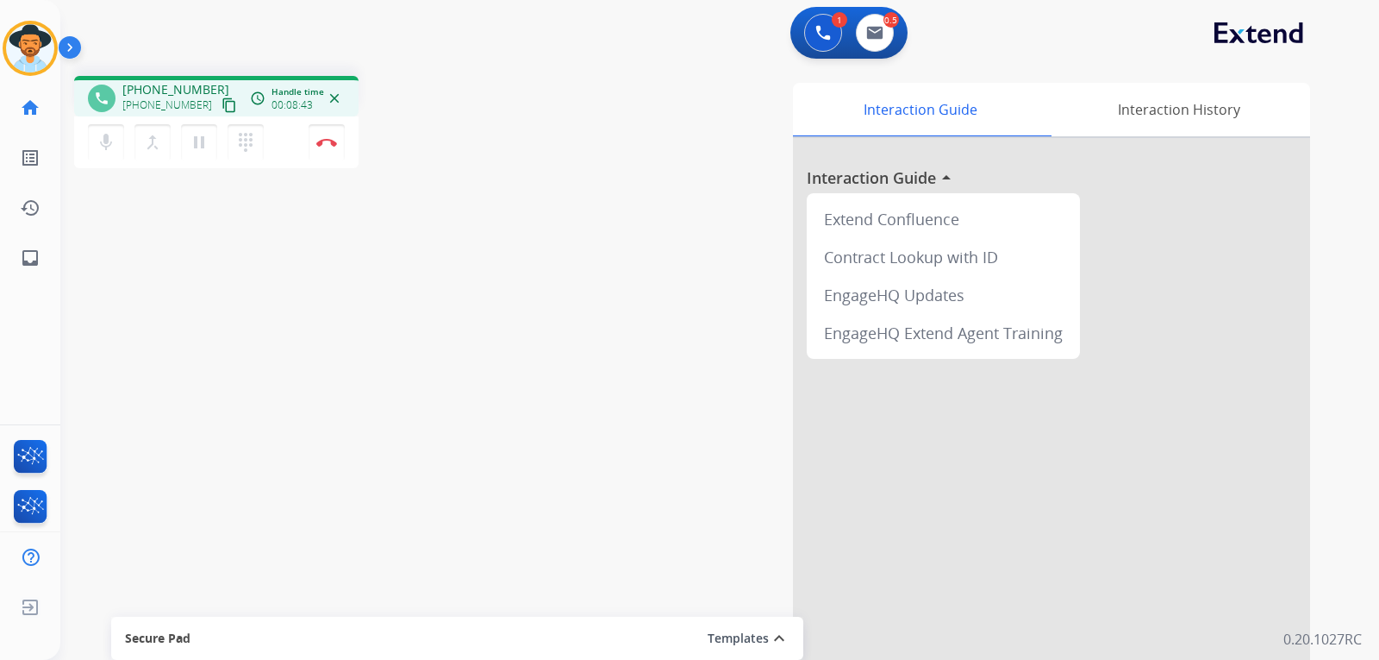
click at [141, 279] on div "phone [PHONE_NUMBER] [PHONE_NUMBER] content_copy access_time Call metrics Queue…" at bounding box center [699, 421] width 1278 height 719
click at [329, 151] on button "Disconnect" at bounding box center [327, 142] width 36 height 36
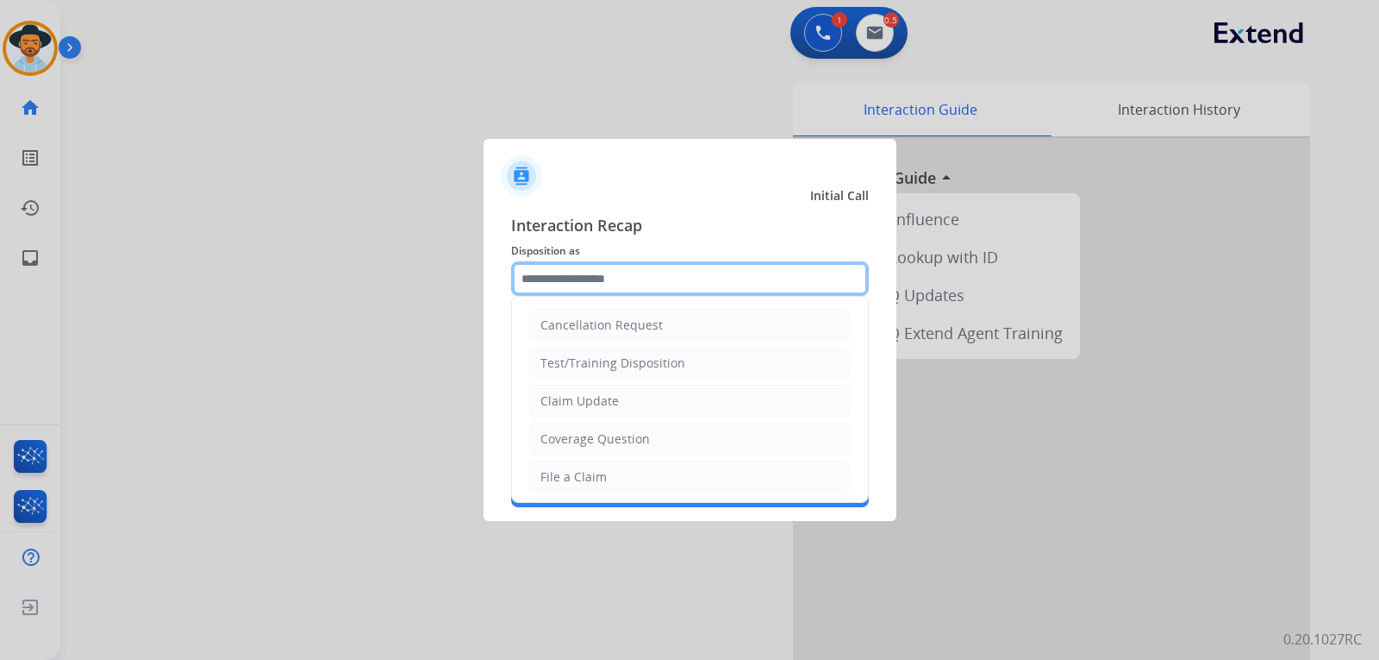
click at [560, 276] on input "text" at bounding box center [690, 278] width 358 height 34
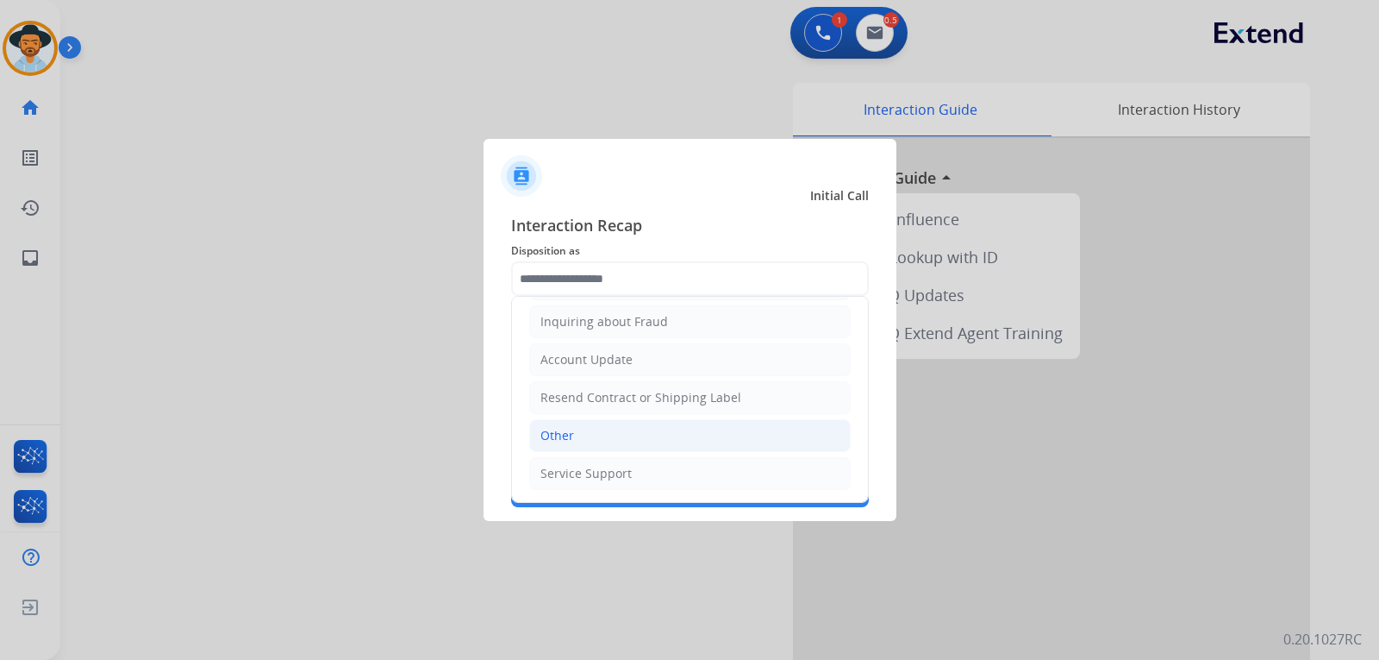
click at [596, 432] on li "Other" at bounding box center [690, 435] width 322 height 33
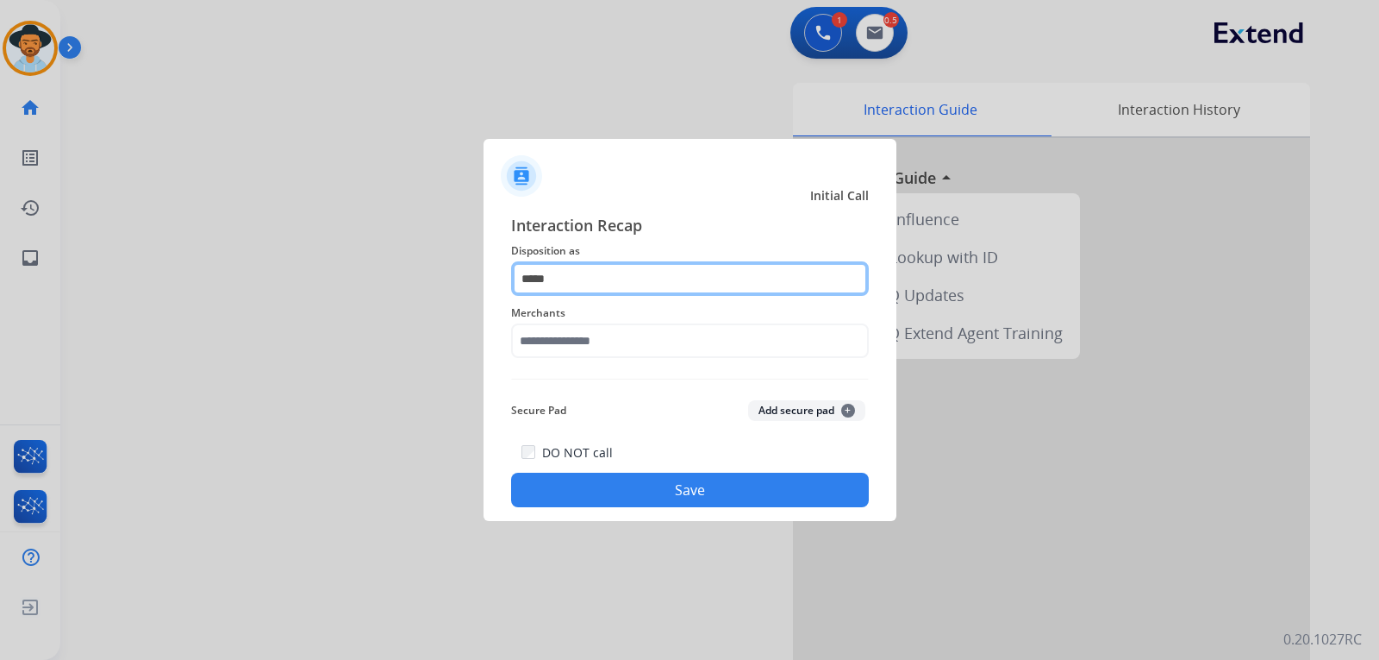
click at [590, 279] on input "*****" at bounding box center [690, 278] width 358 height 34
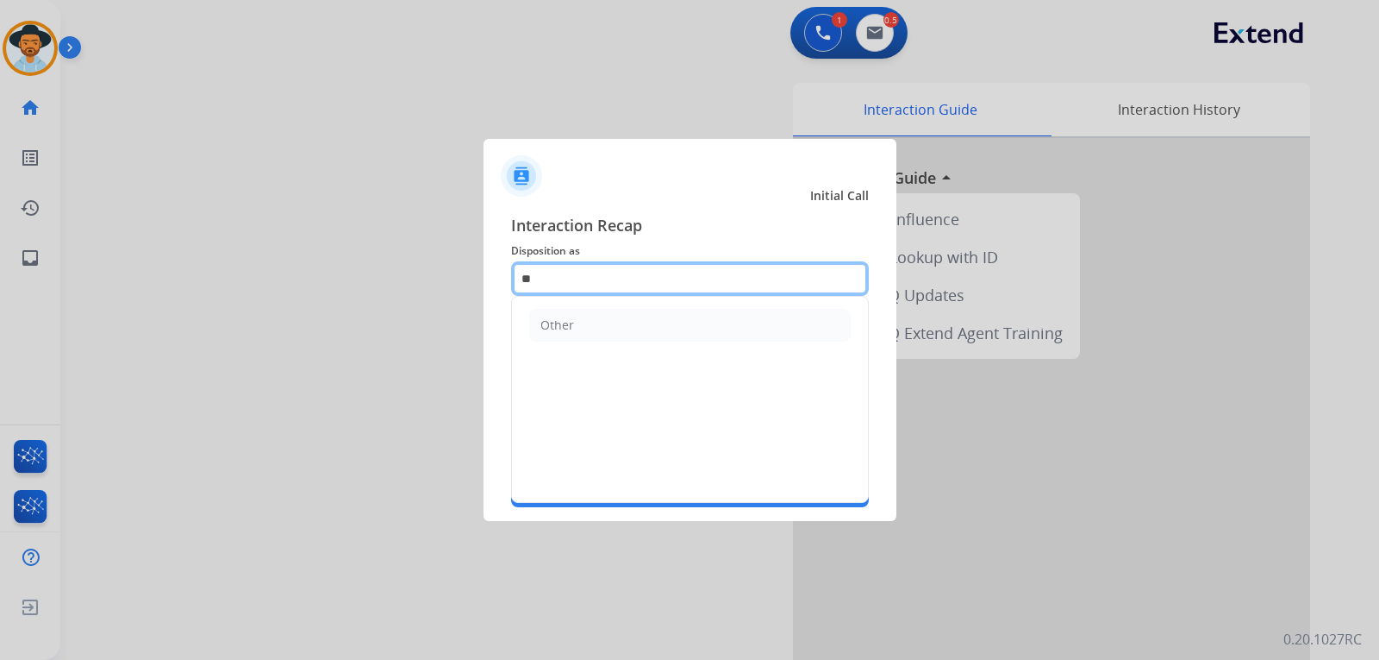
type input "*"
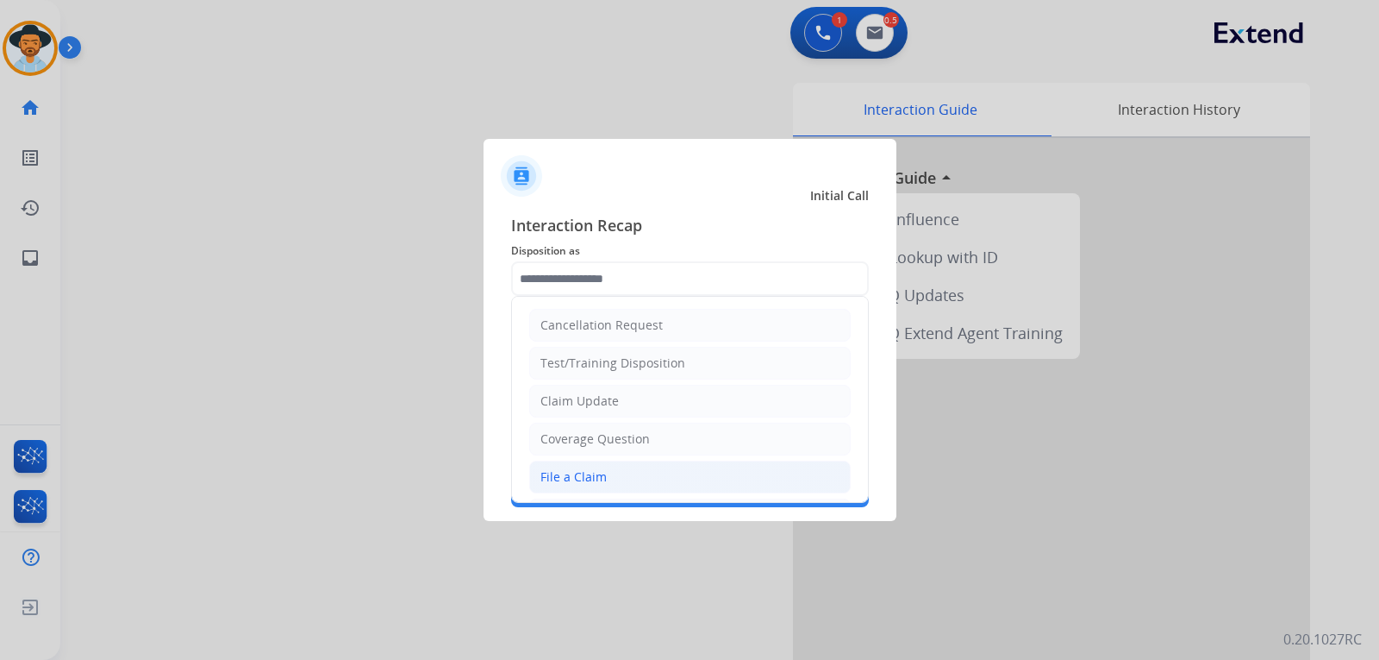
click at [584, 478] on div "File a Claim" at bounding box center [574, 476] width 66 height 17
type input "**********"
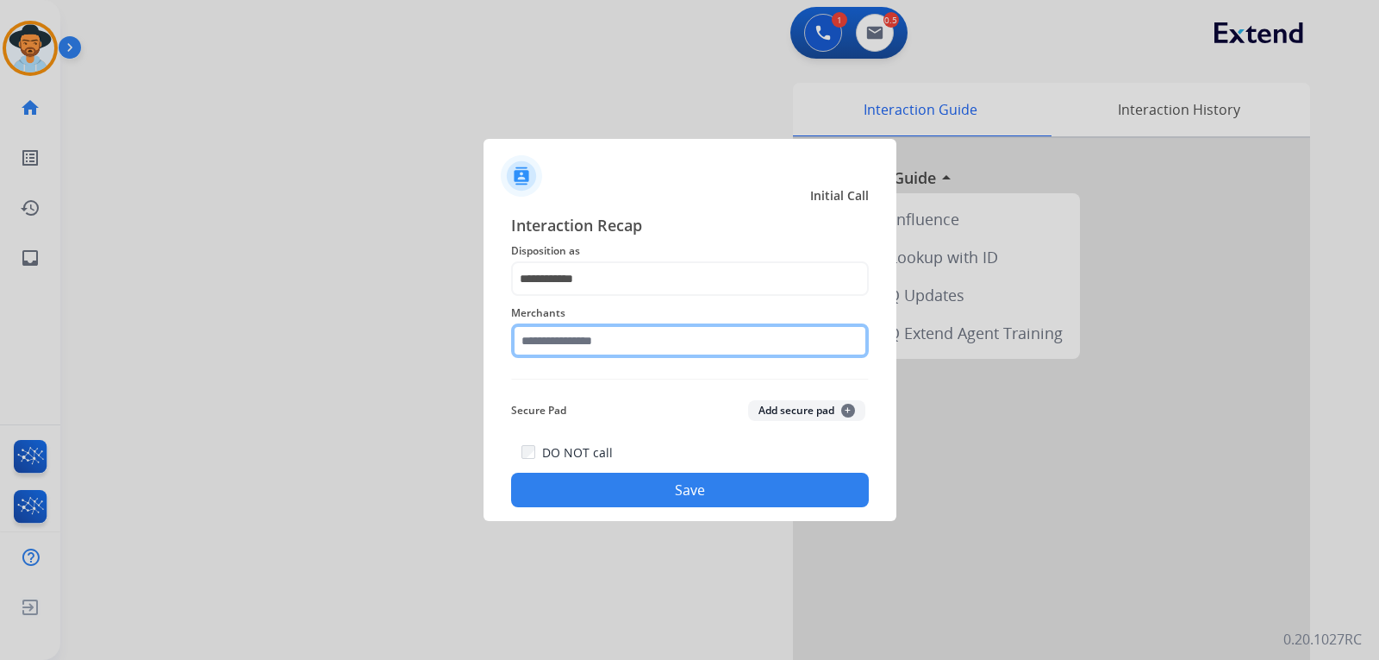
click at [596, 347] on input "text" at bounding box center [690, 340] width 358 height 34
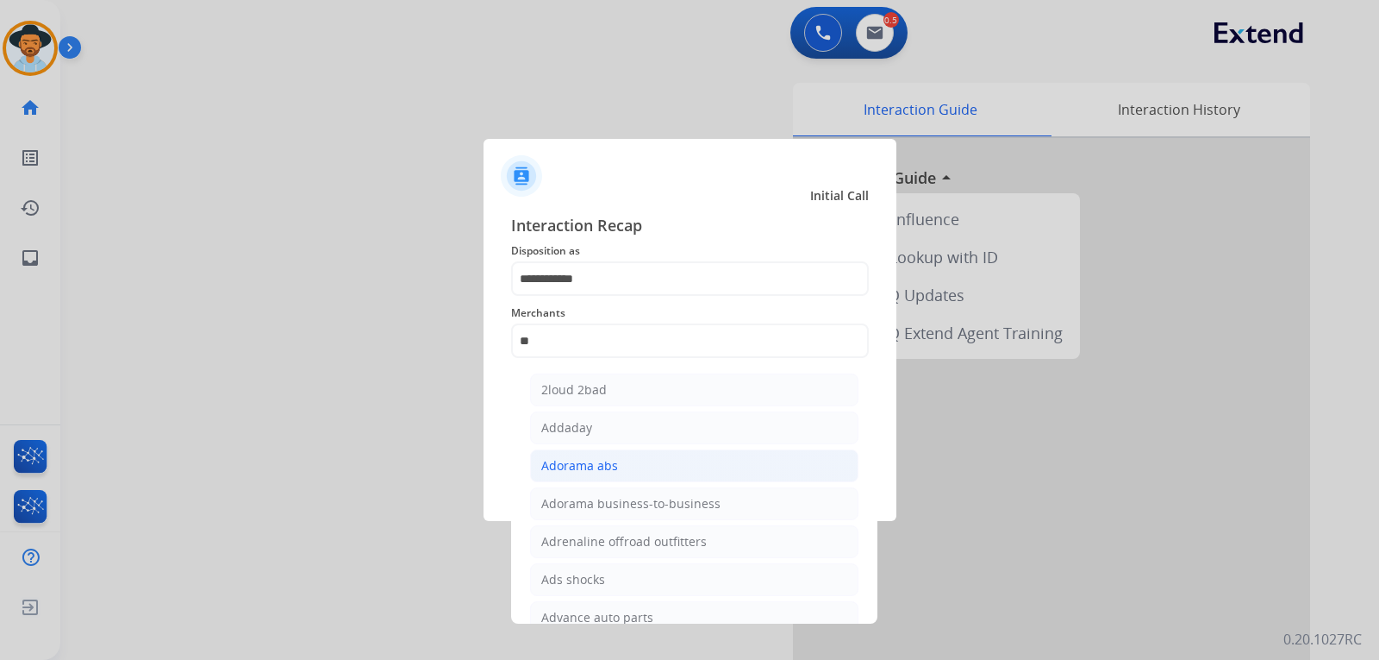
click at [580, 473] on div "Adorama abs" at bounding box center [579, 465] width 77 height 17
type input "**********"
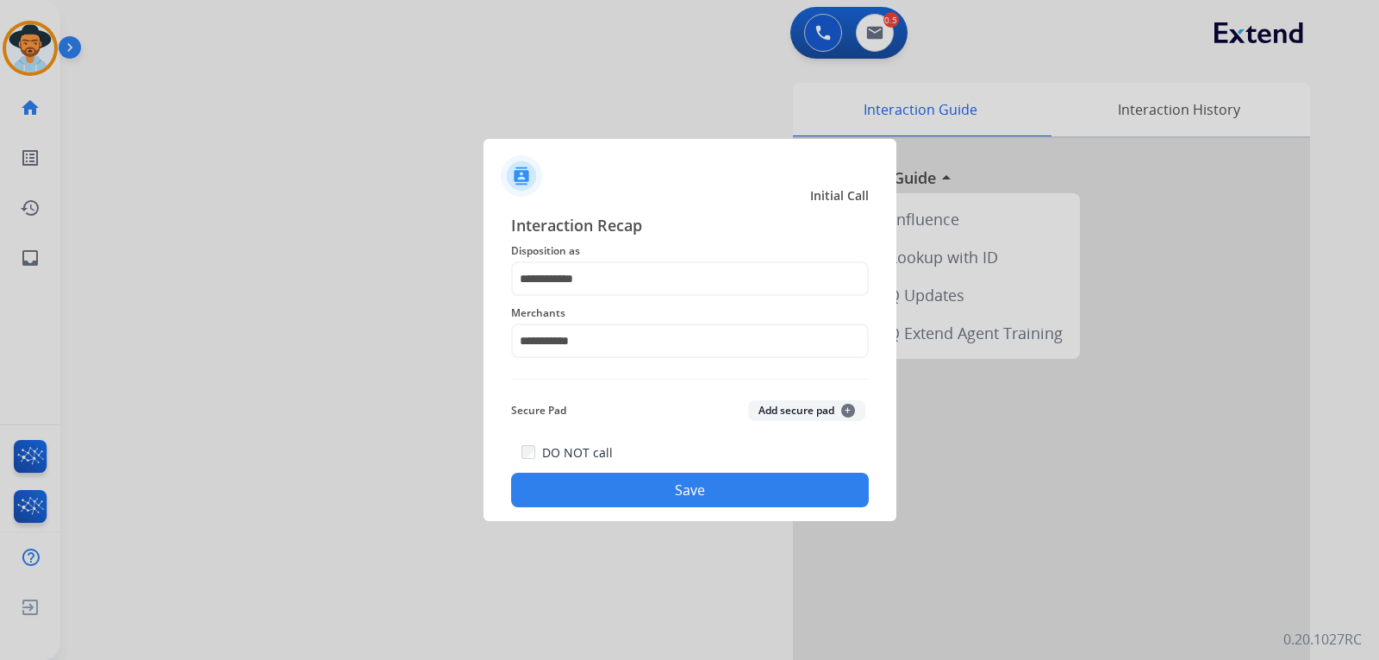
click at [606, 502] on button "Save" at bounding box center [690, 489] width 358 height 34
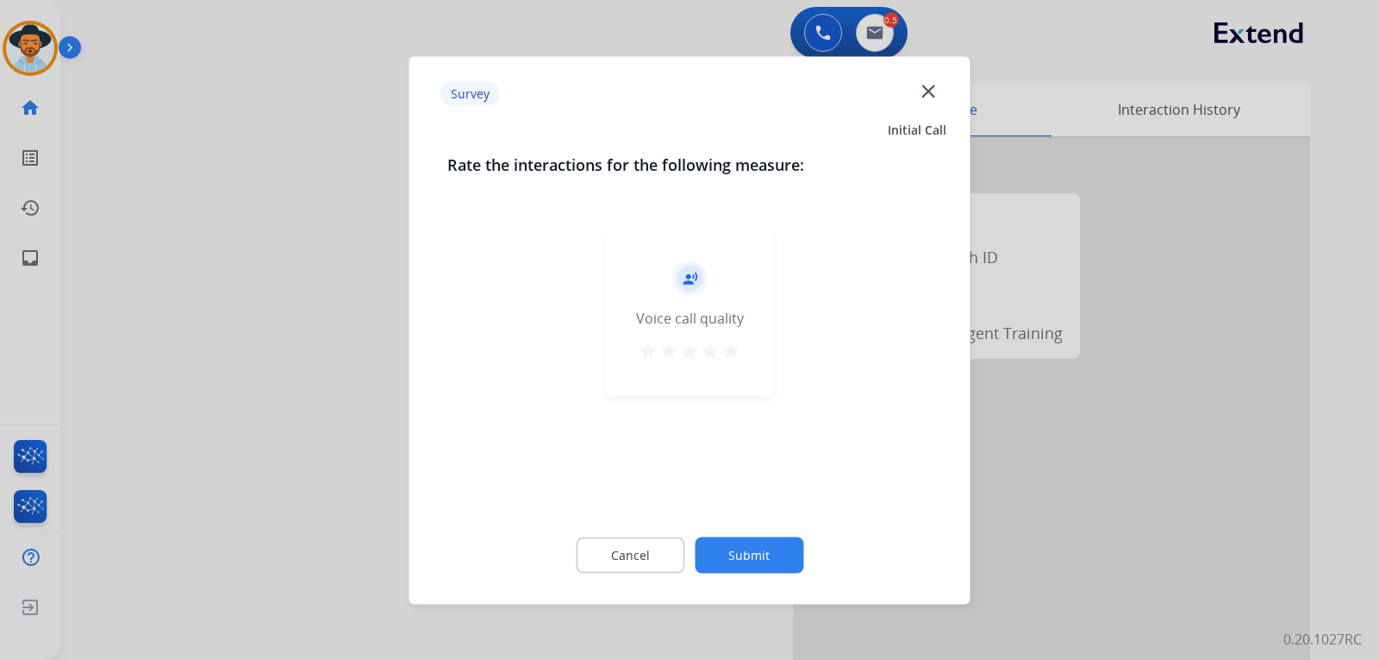
click at [935, 487] on div at bounding box center [689, 330] width 1379 height 660
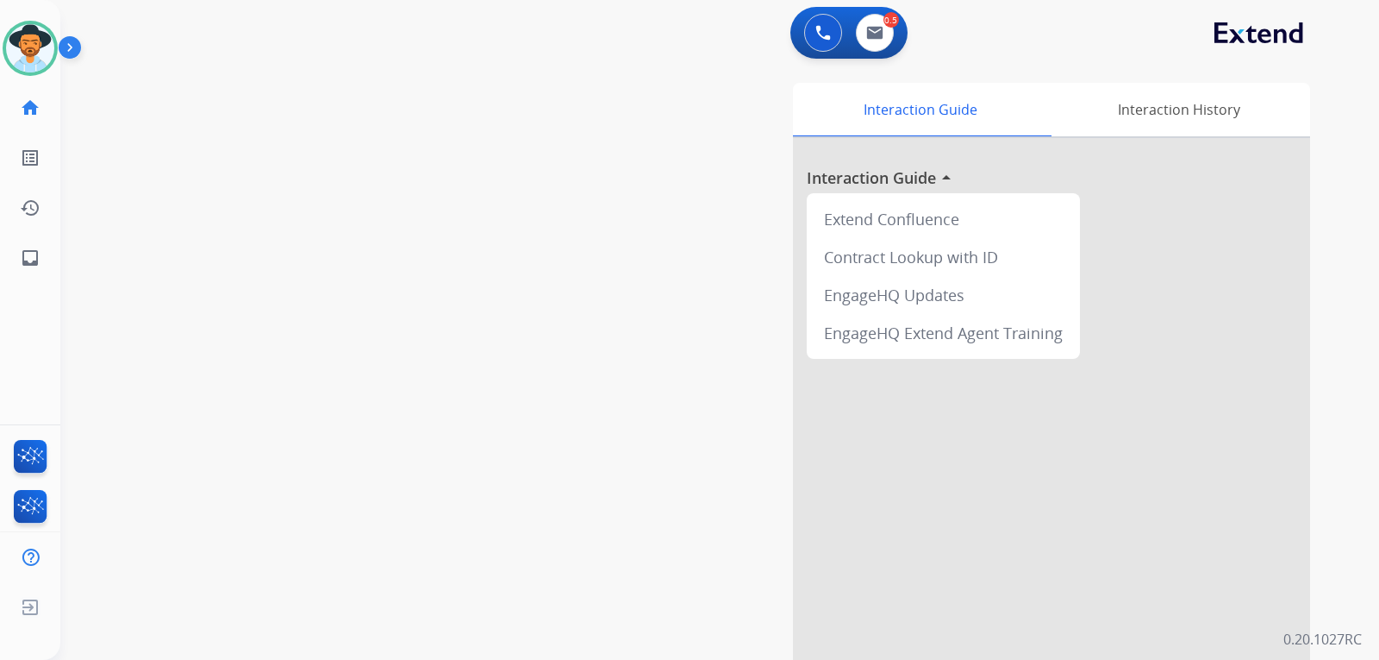
click at [935, 391] on div at bounding box center [1051, 459] width 517 height 643
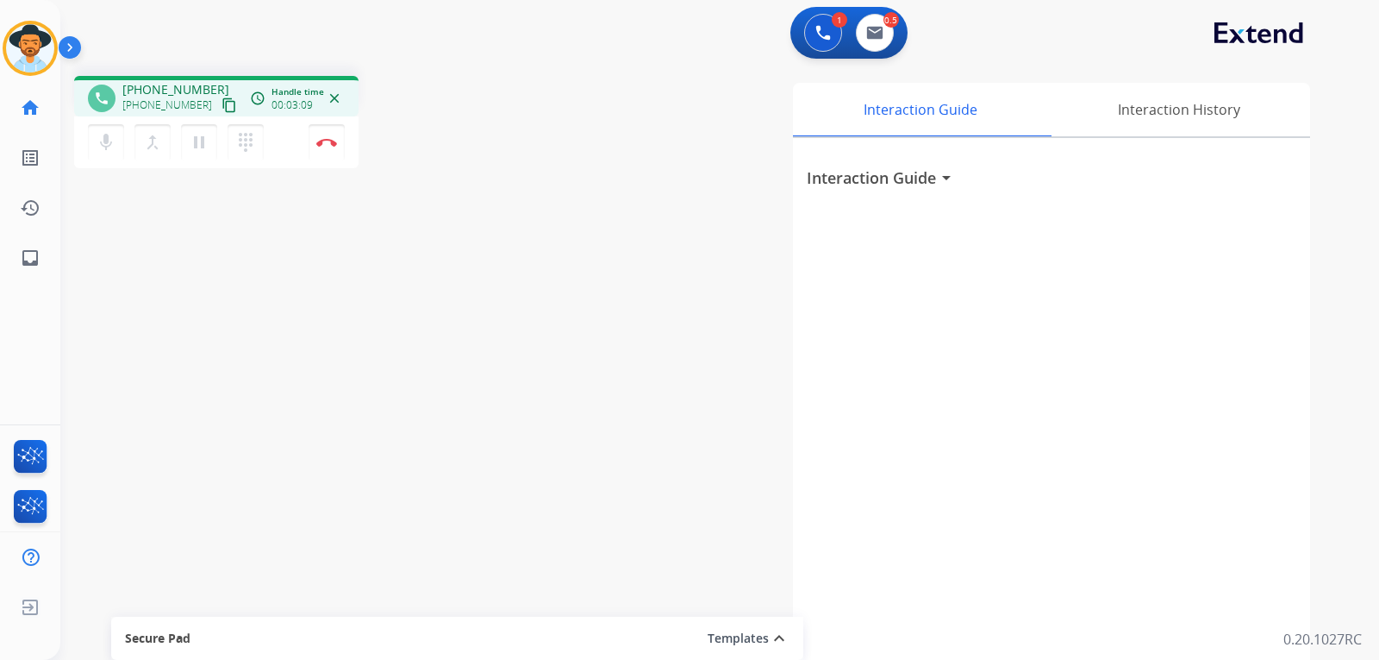
click at [201, 340] on div "phone [PHONE_NUMBER] [PHONE_NUMBER] content_copy access_time Call metrics Queue…" at bounding box center [699, 421] width 1278 height 719
click at [827, 32] on img at bounding box center [824, 33] width 16 height 16
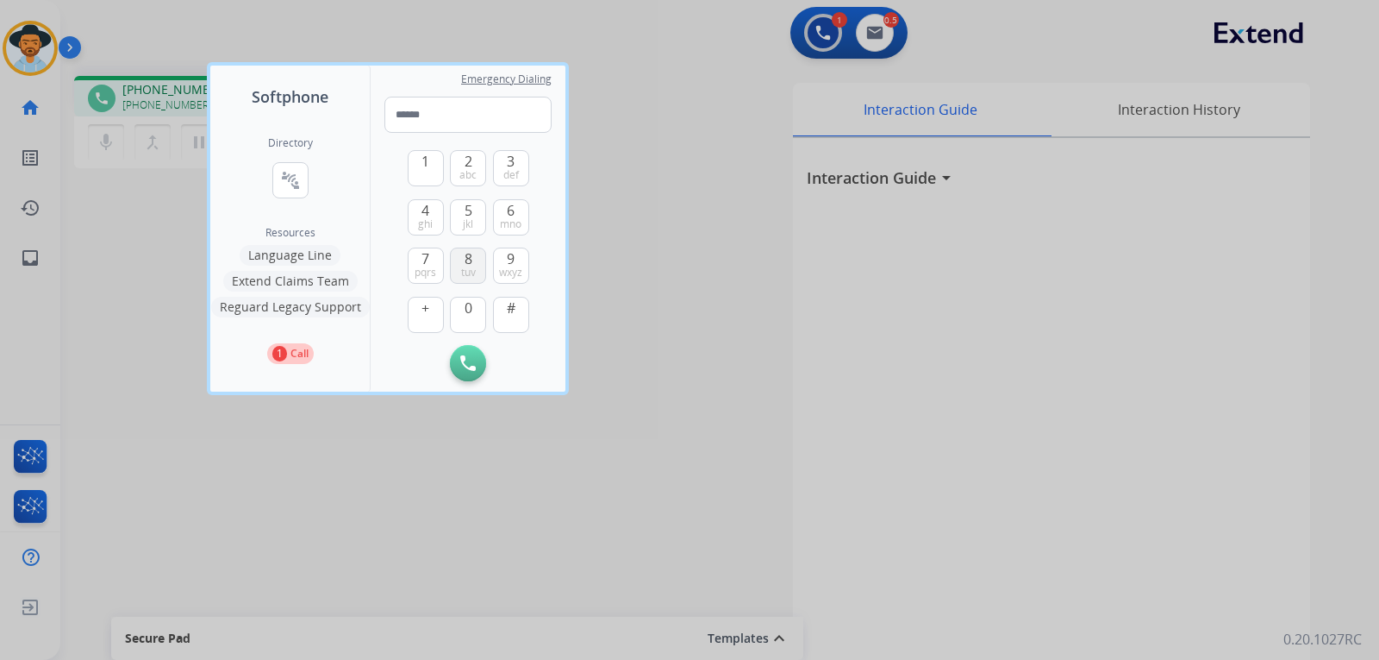
click at [461, 269] on span "tuv" at bounding box center [468, 273] width 15 height 14
click at [468, 303] on span "0" at bounding box center [469, 307] width 8 height 21
click at [422, 263] on span "7" at bounding box center [426, 258] width 8 height 21
click at [510, 228] on span "mno" at bounding box center [511, 224] width 22 height 14
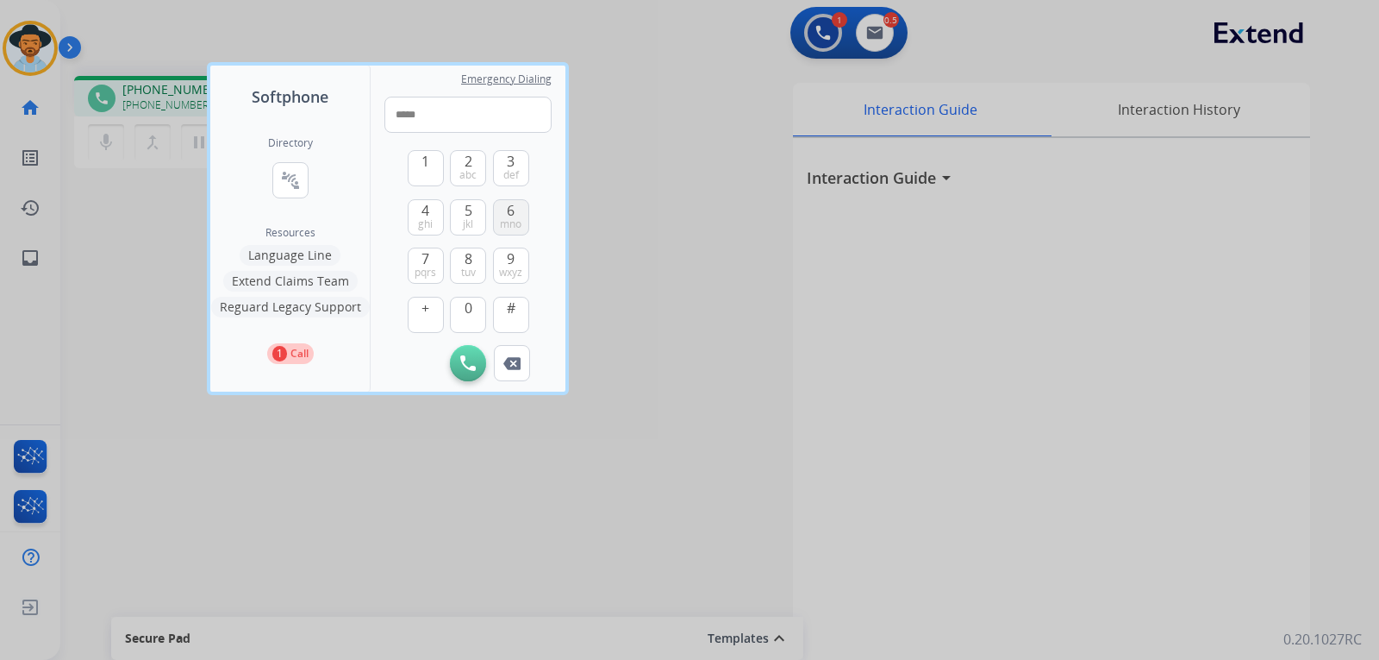
click at [510, 228] on span "mno" at bounding box center [511, 224] width 22 height 14
click at [421, 261] on button "7 pqrs" at bounding box center [426, 265] width 36 height 36
click at [470, 272] on span "tuv" at bounding box center [468, 273] width 15 height 14
click at [511, 212] on span "6" at bounding box center [511, 210] width 8 height 21
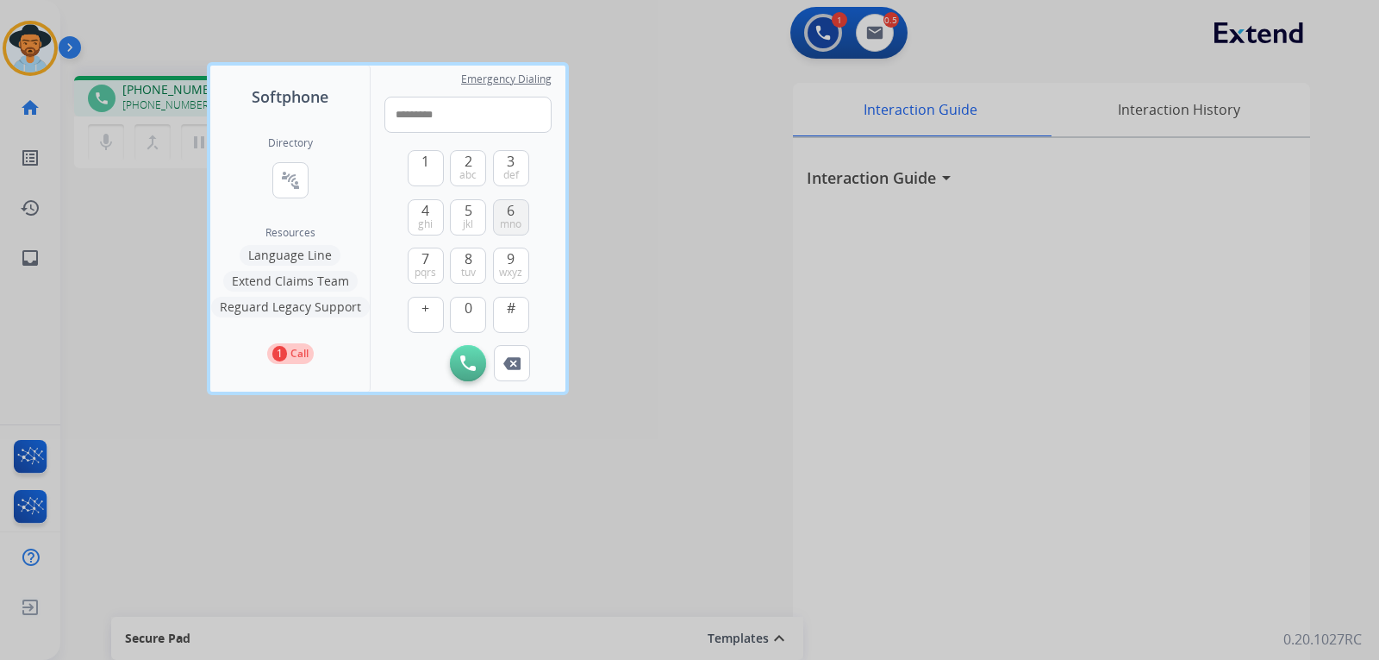
type input "**********"
click at [474, 350] on button "Initiate Call" at bounding box center [468, 363] width 36 height 36
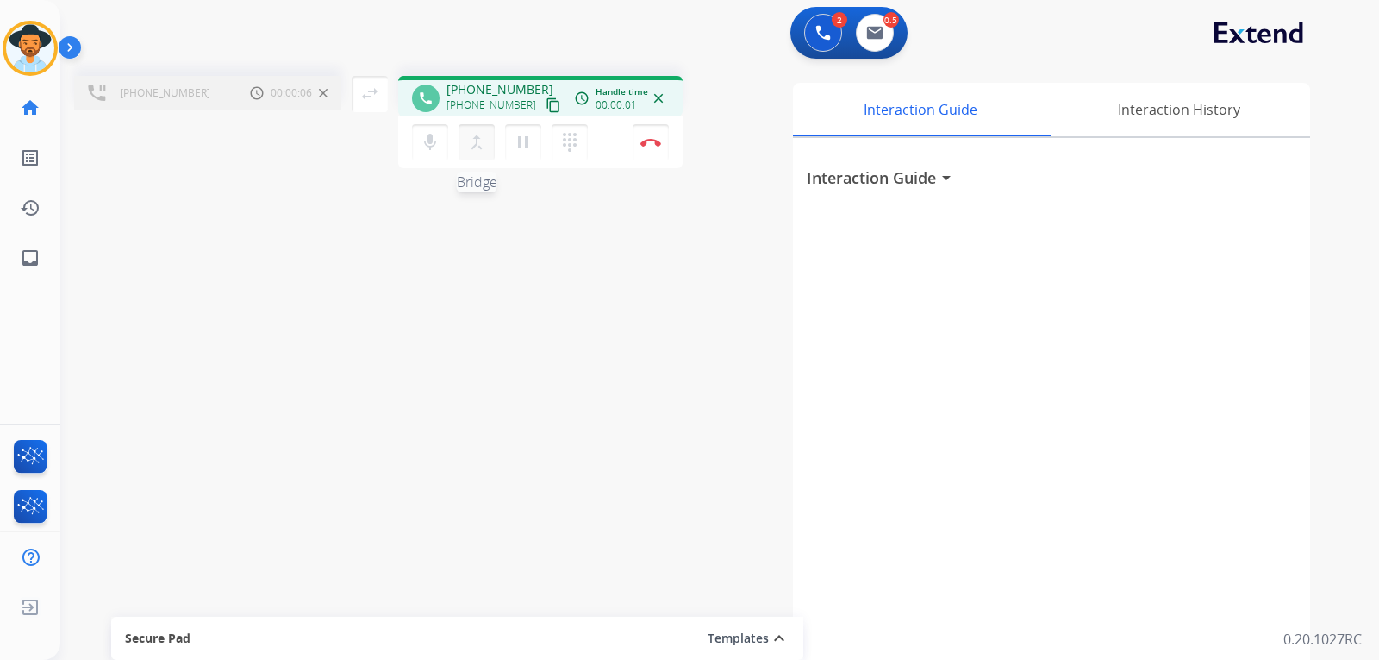
click at [486, 152] on mat-icon "merge_type" at bounding box center [476, 142] width 21 height 21
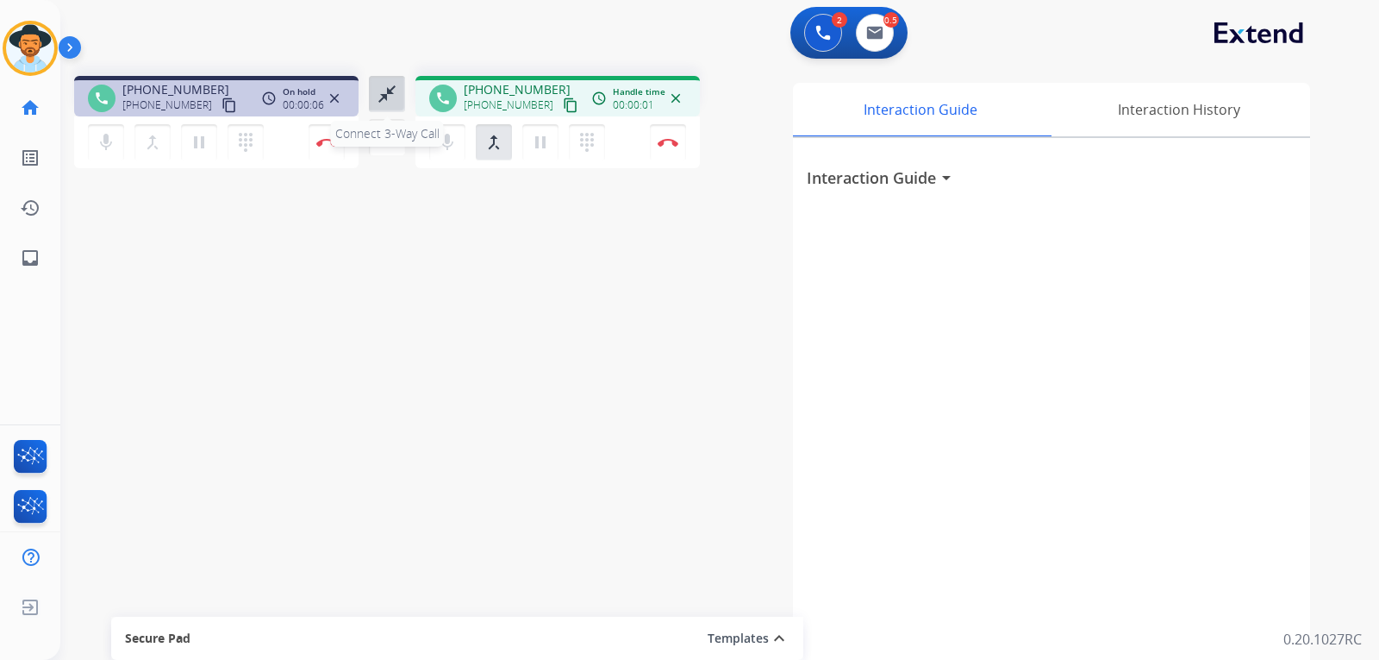
click at [385, 97] on mat-icon "close_fullscreen" at bounding box center [387, 94] width 21 height 21
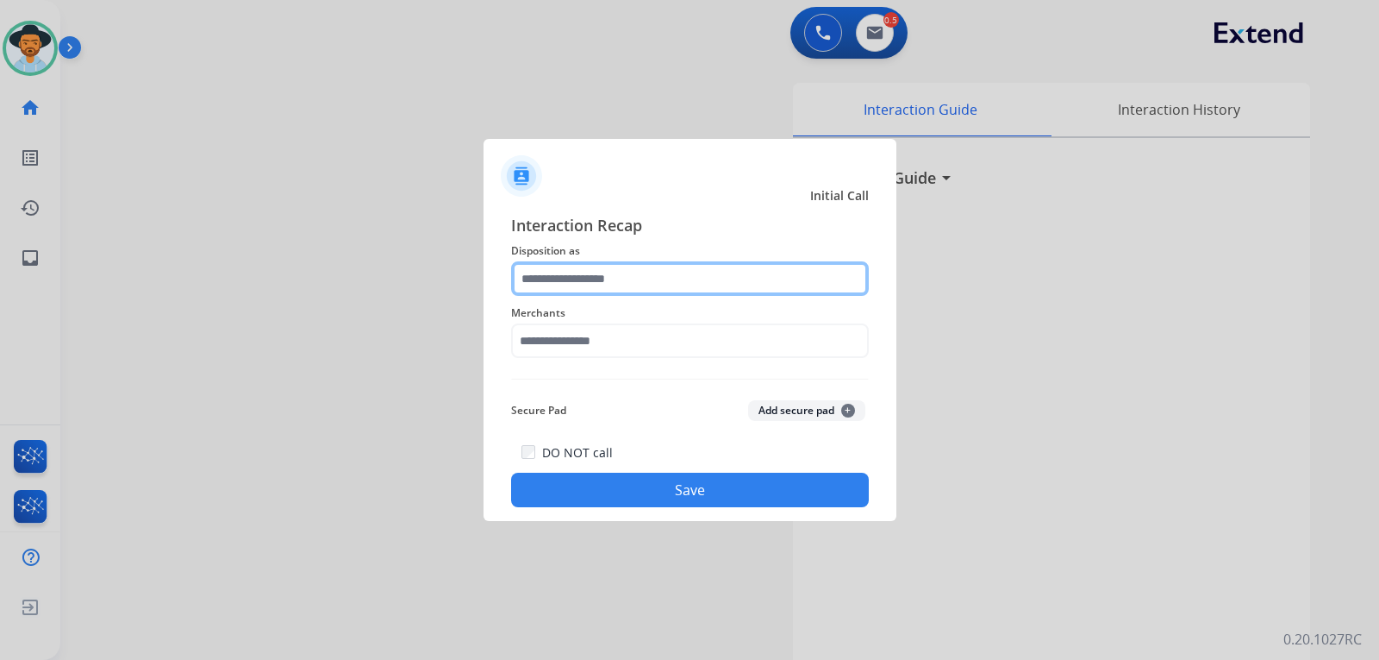
click at [605, 286] on input "text" at bounding box center [690, 278] width 358 height 34
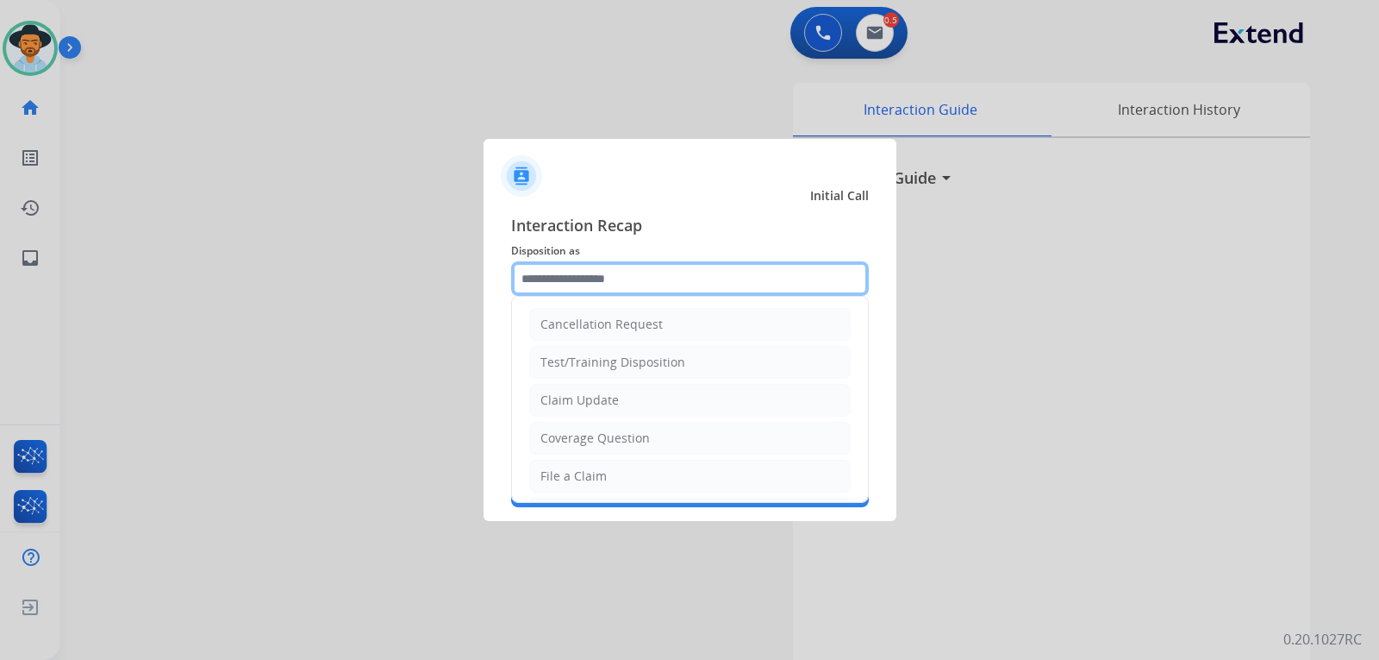
scroll to position [0, 0]
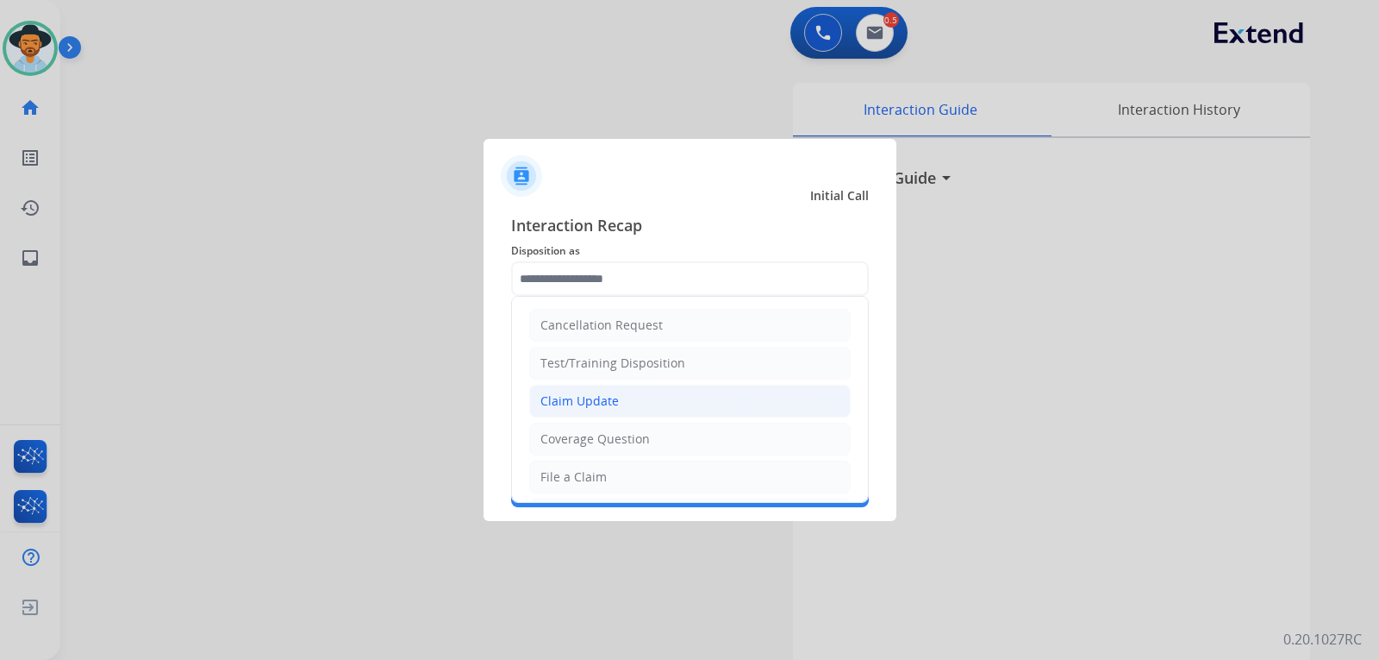
click at [586, 397] on div "Claim Update" at bounding box center [580, 400] width 78 height 17
type input "**********"
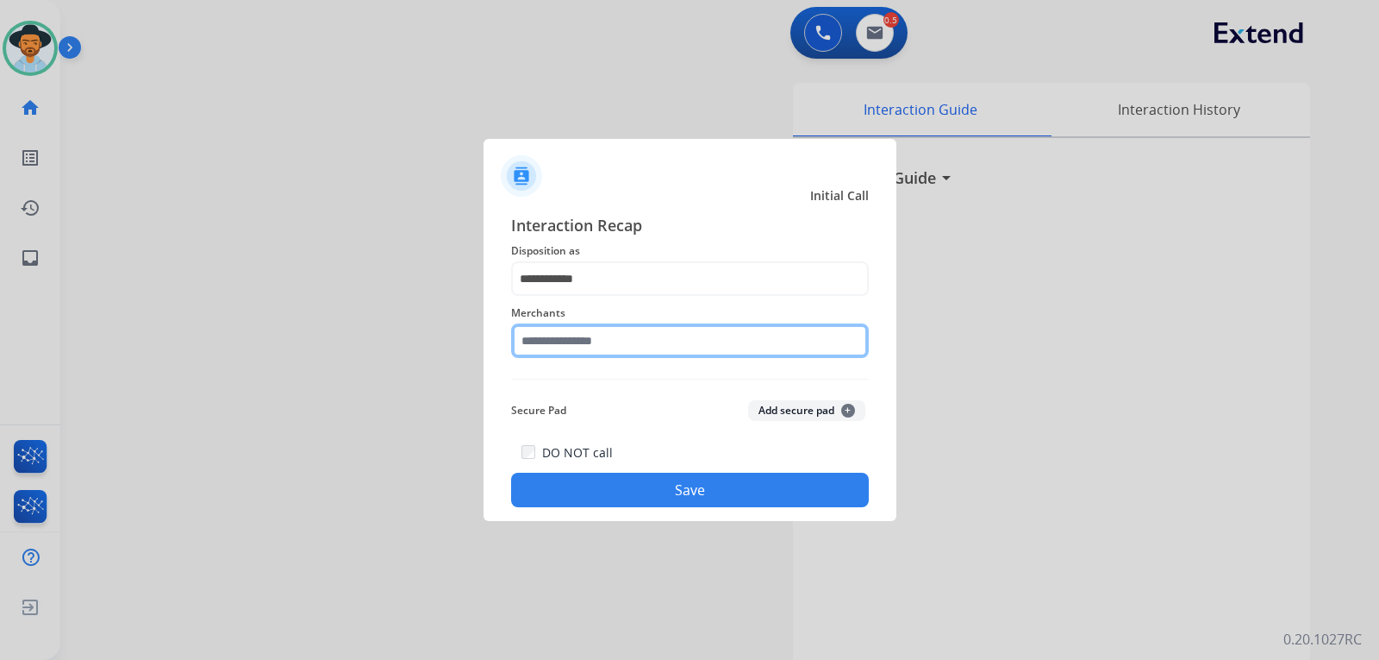
click at [599, 339] on input "text" at bounding box center [690, 340] width 358 height 34
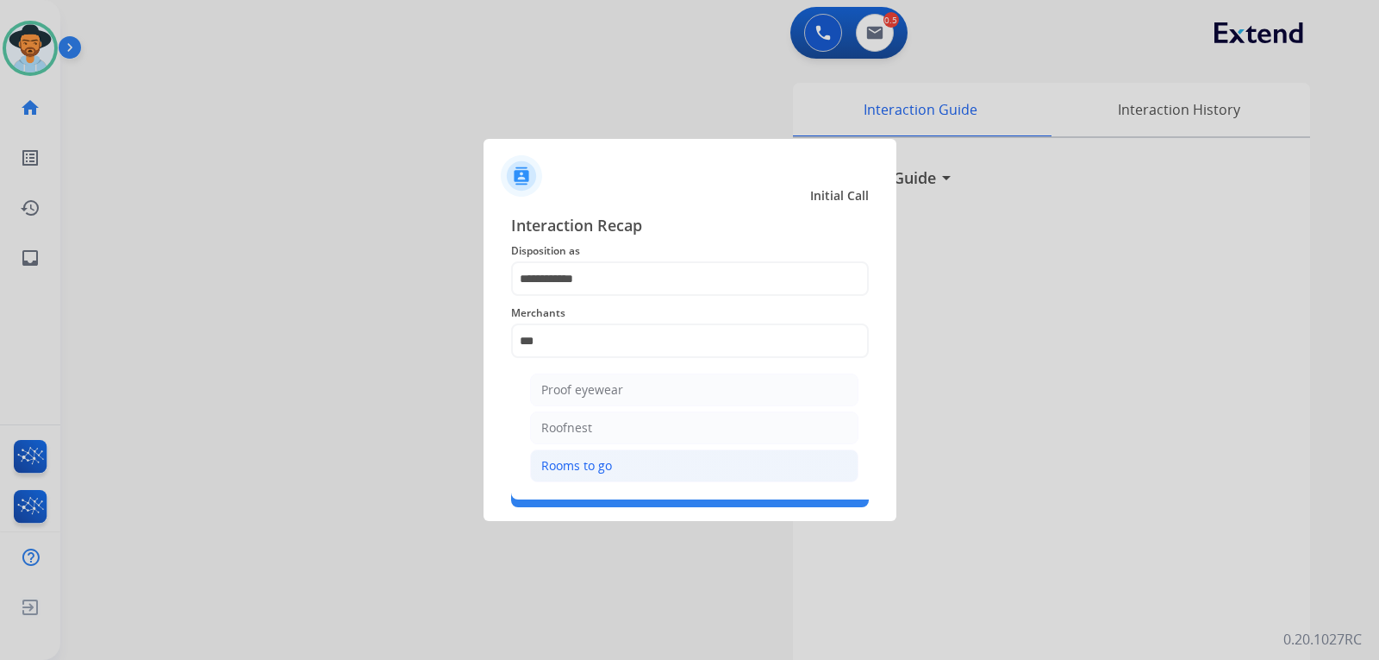
click at [603, 468] on div "Rooms to go" at bounding box center [576, 465] width 71 height 17
type input "**********"
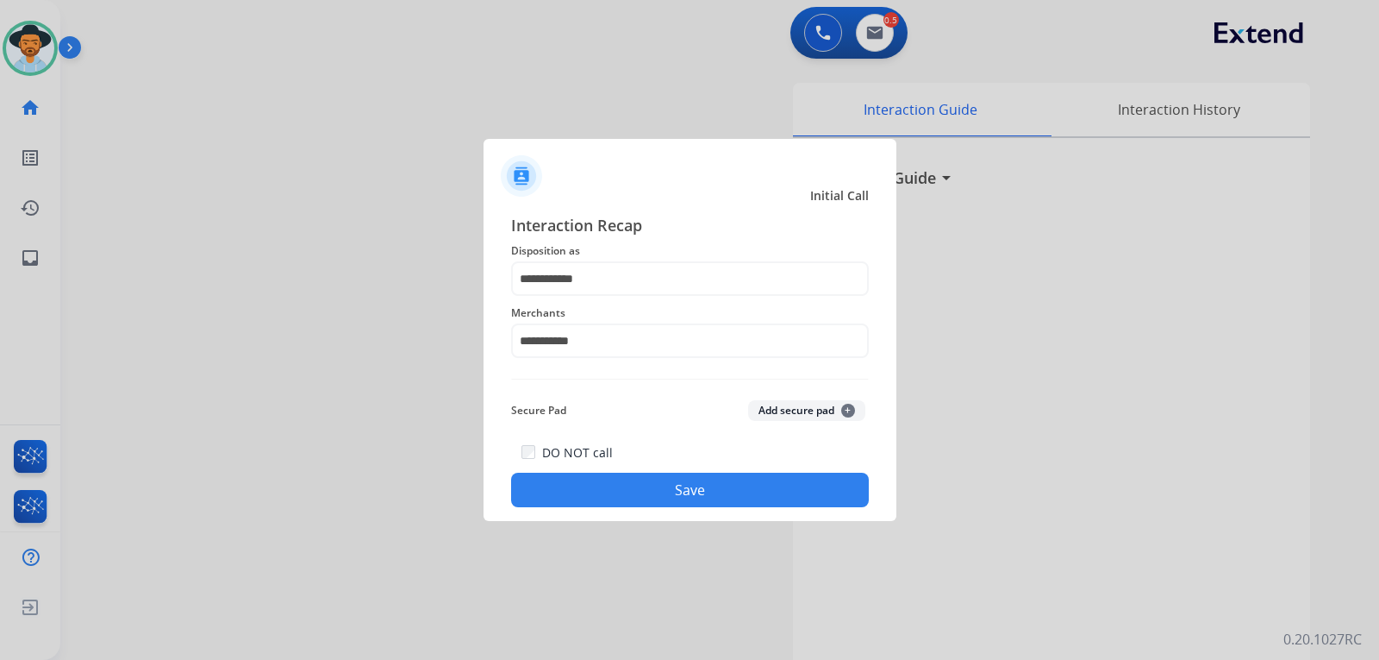
click at [614, 491] on button "Save" at bounding box center [690, 489] width 358 height 34
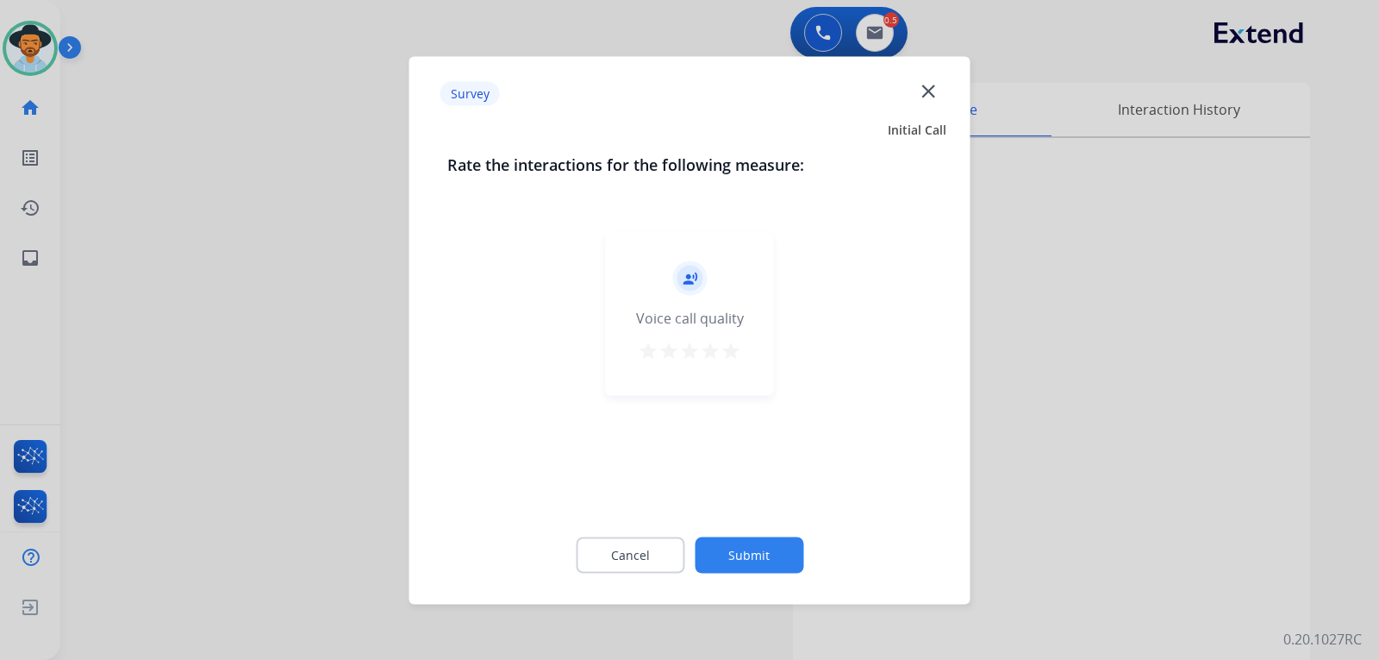
click at [935, 472] on div at bounding box center [689, 330] width 1379 height 660
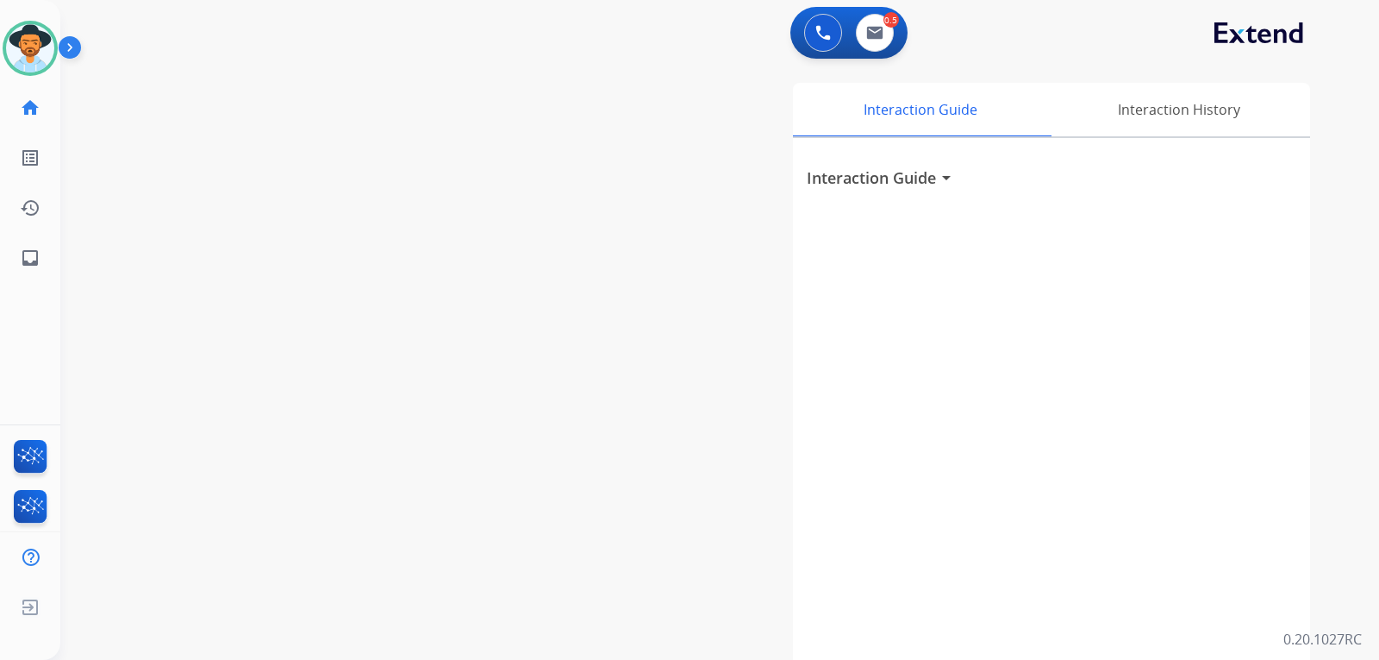
click at [879, 53] on div "0 Voice Interactions 0.5 Email Interactions" at bounding box center [849, 33] width 117 height 52
click at [880, 37] on img at bounding box center [874, 33] width 17 height 14
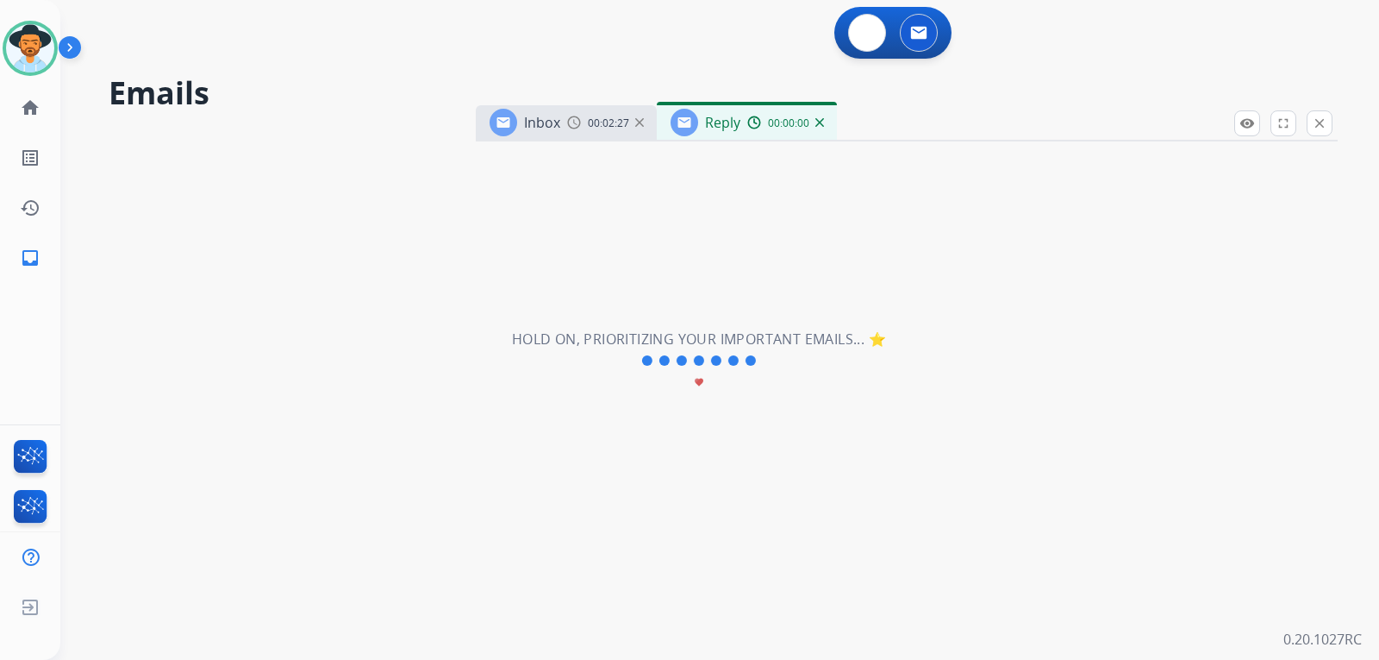
select select "**********"
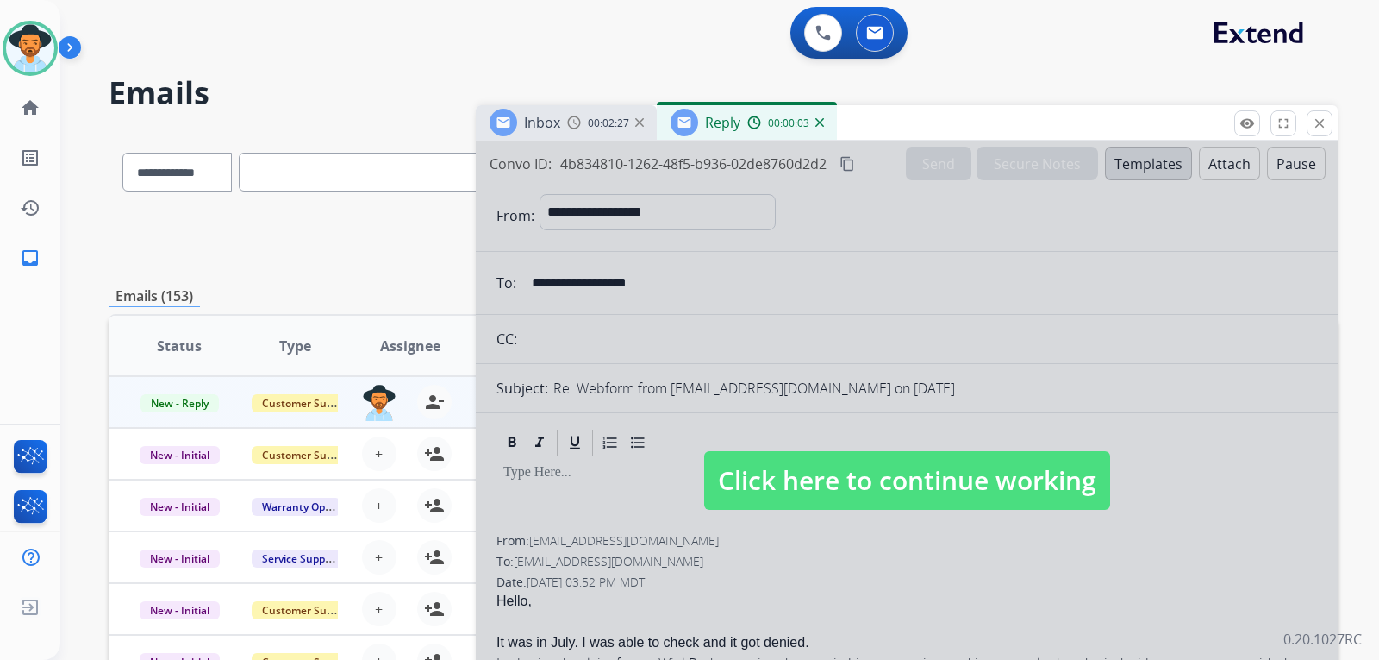
click at [853, 488] on span "Click here to continue working" at bounding box center [907, 480] width 406 height 59
select select
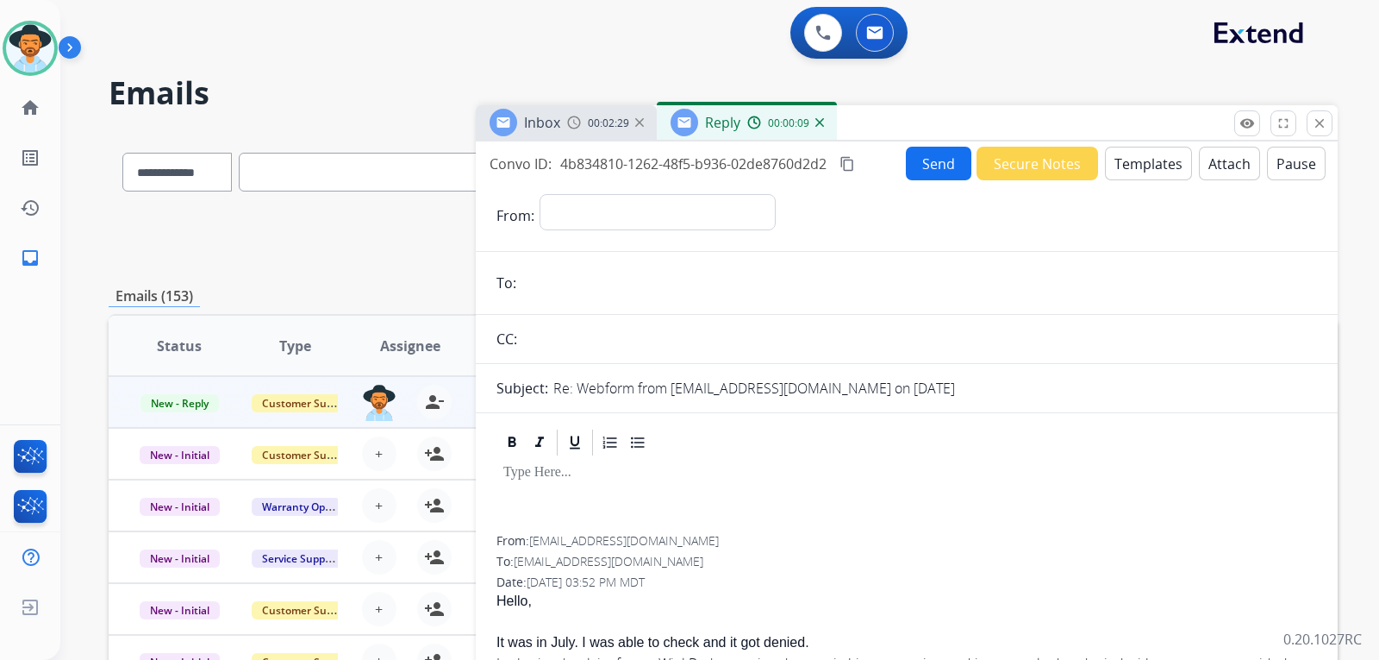
click at [935, 171] on button "Templates" at bounding box center [1148, 164] width 87 height 34
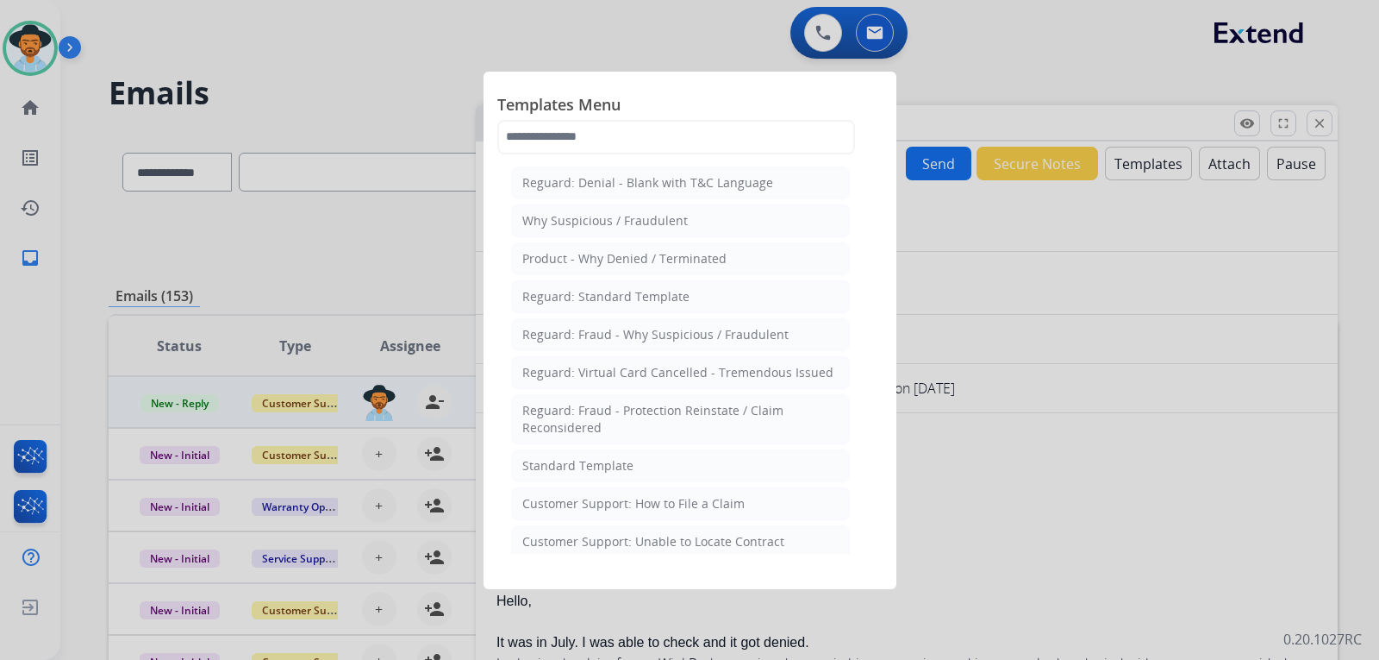
click at [935, 419] on div at bounding box center [689, 330] width 1379 height 660
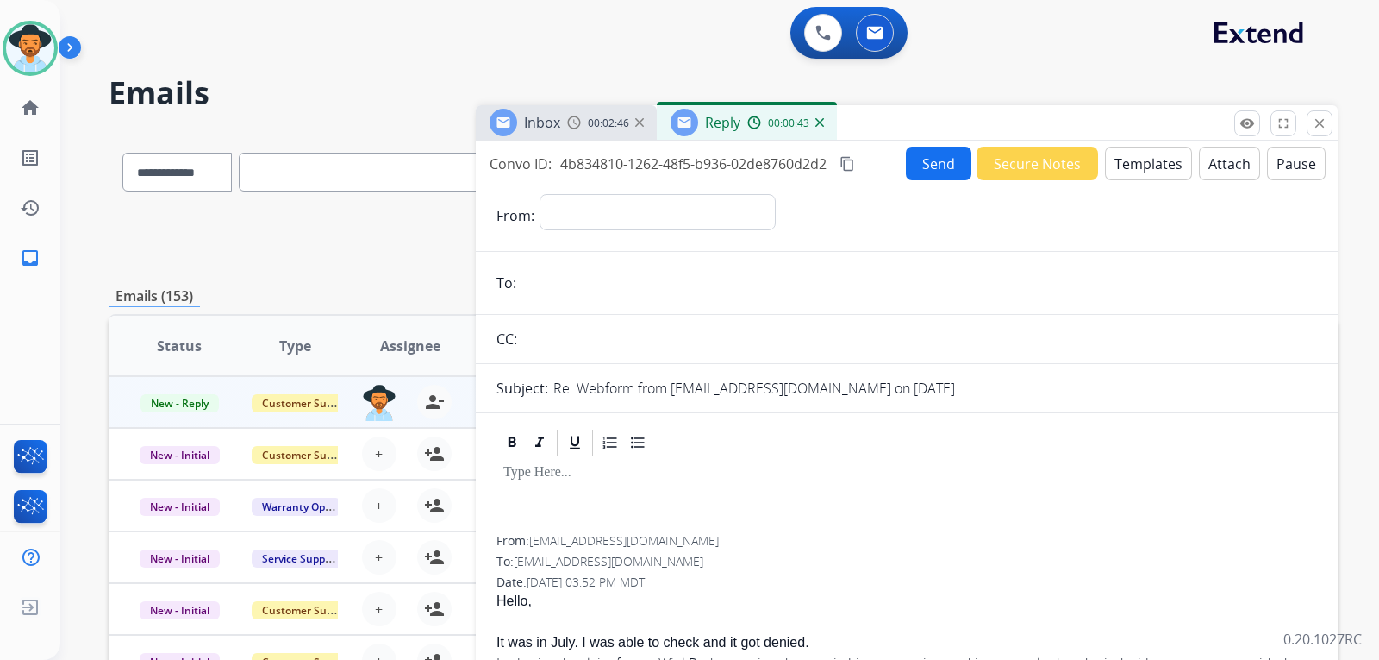
click at [935, 168] on button "Templates" at bounding box center [1148, 164] width 87 height 34
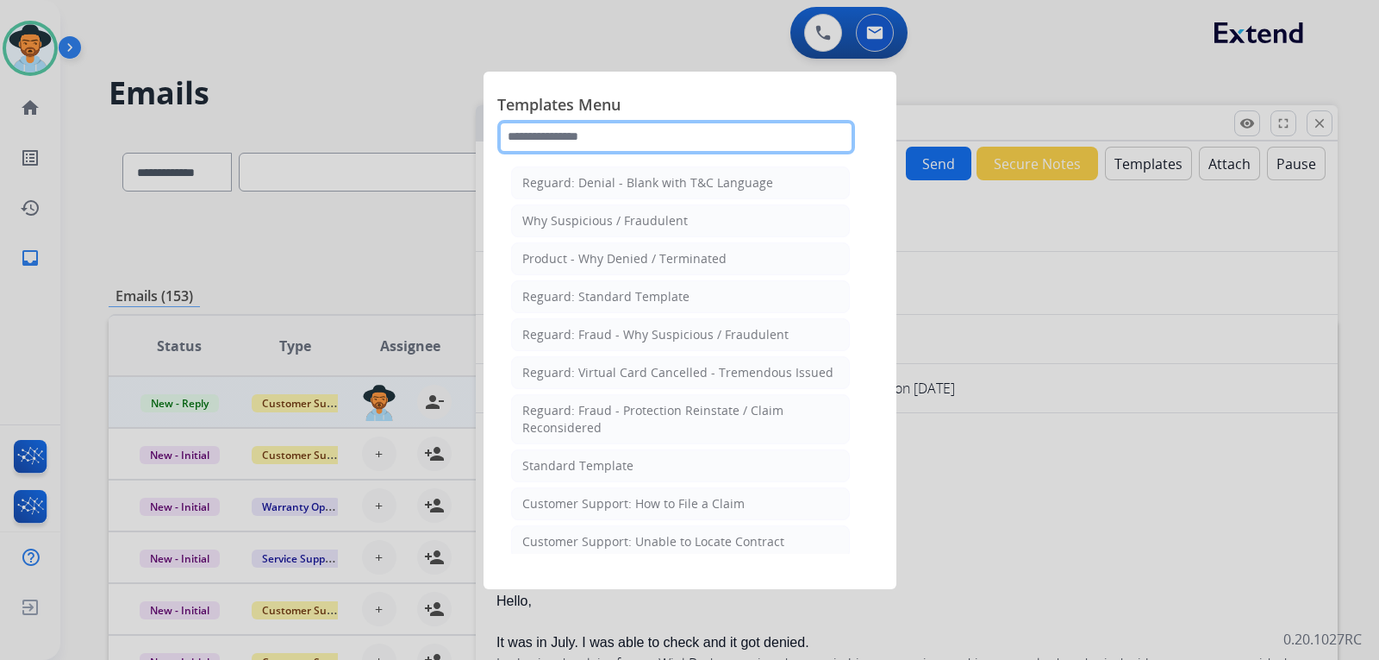
click at [628, 143] on input "text" at bounding box center [676, 137] width 358 height 34
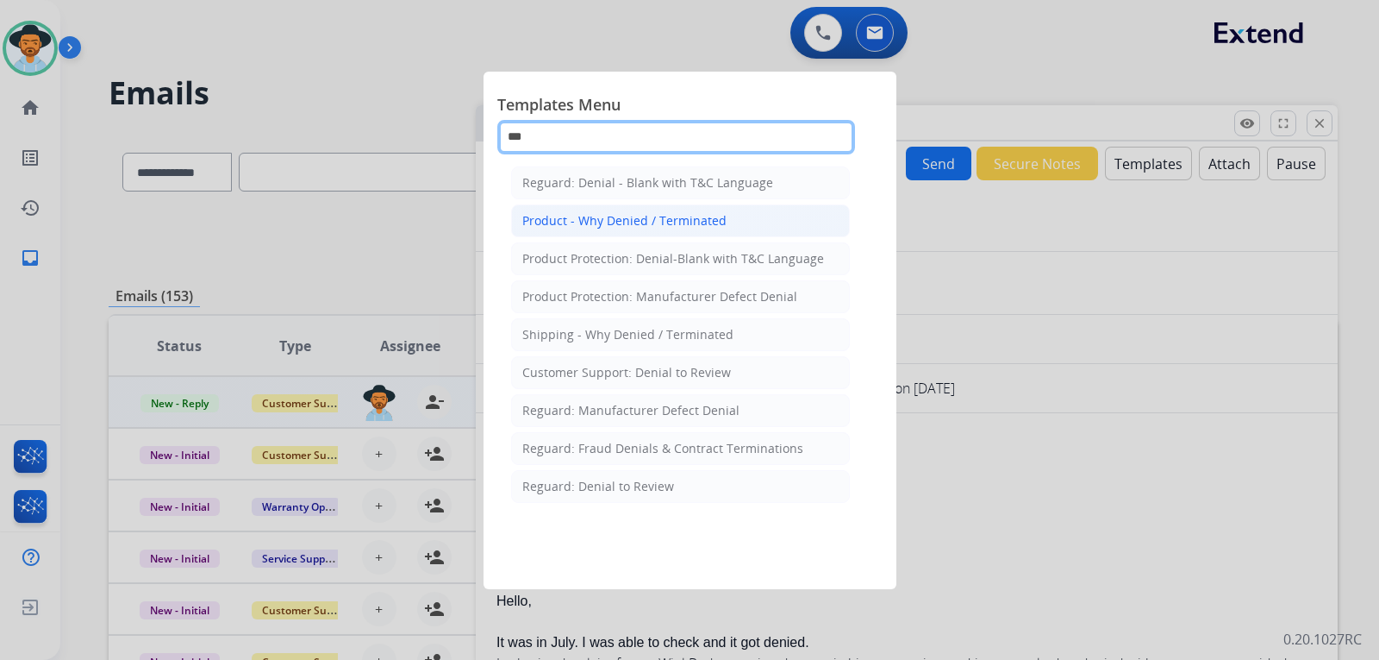
type input "***"
click at [638, 216] on div "Product - Why Denied / Terminated" at bounding box center [624, 220] width 204 height 17
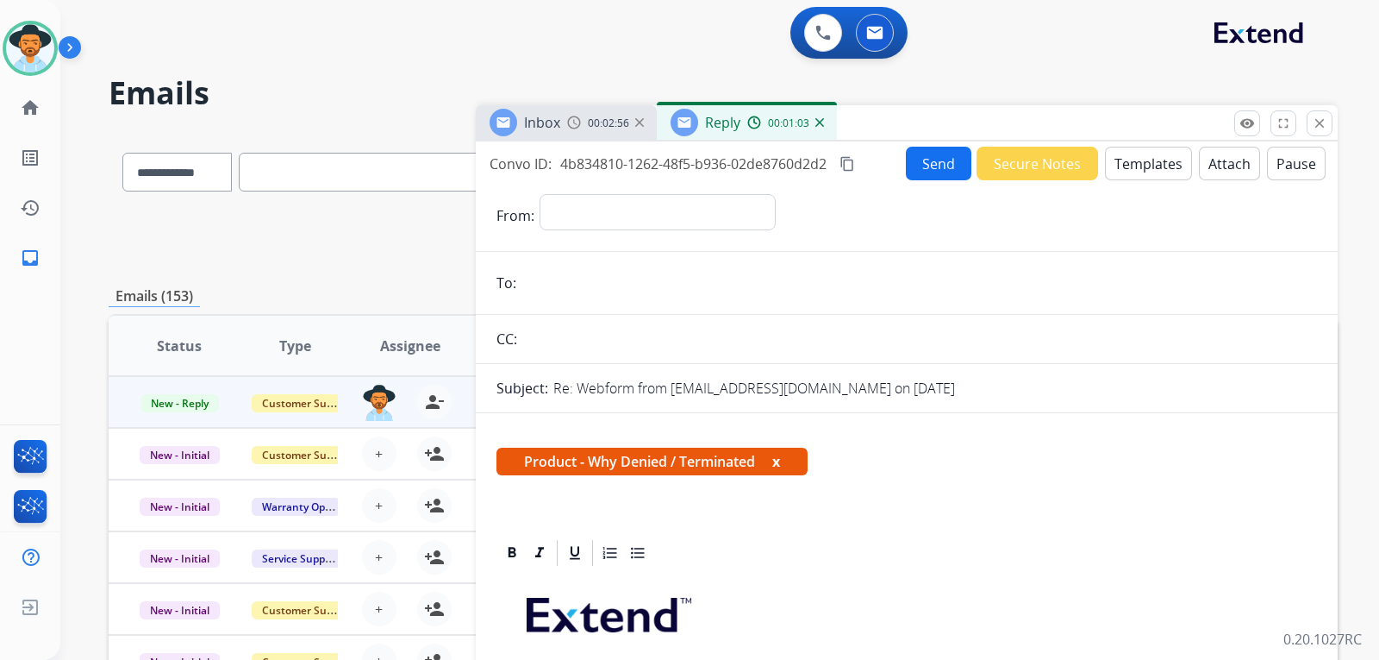
click at [935, 164] on button "Templates" at bounding box center [1148, 164] width 87 height 34
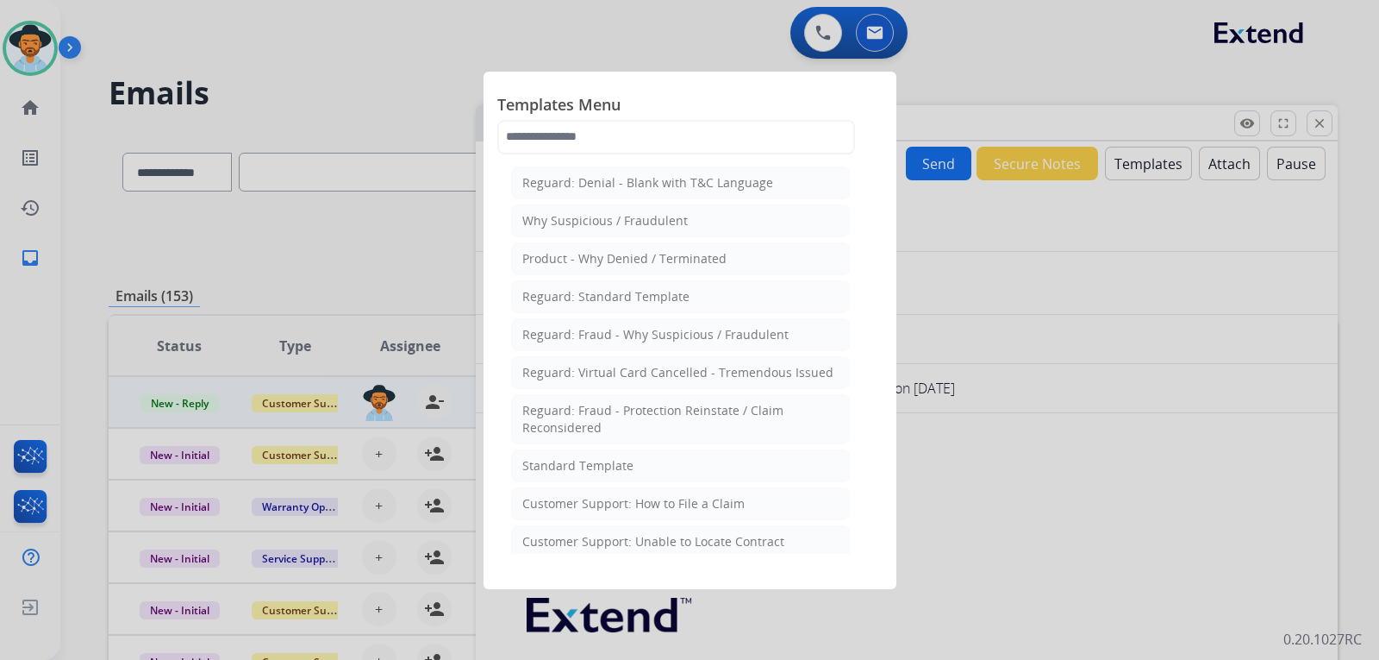
drag, startPoint x: 985, startPoint y: 261, endPoint x: 966, endPoint y: 227, distance: 39.4
click at [935, 260] on div at bounding box center [689, 330] width 1379 height 660
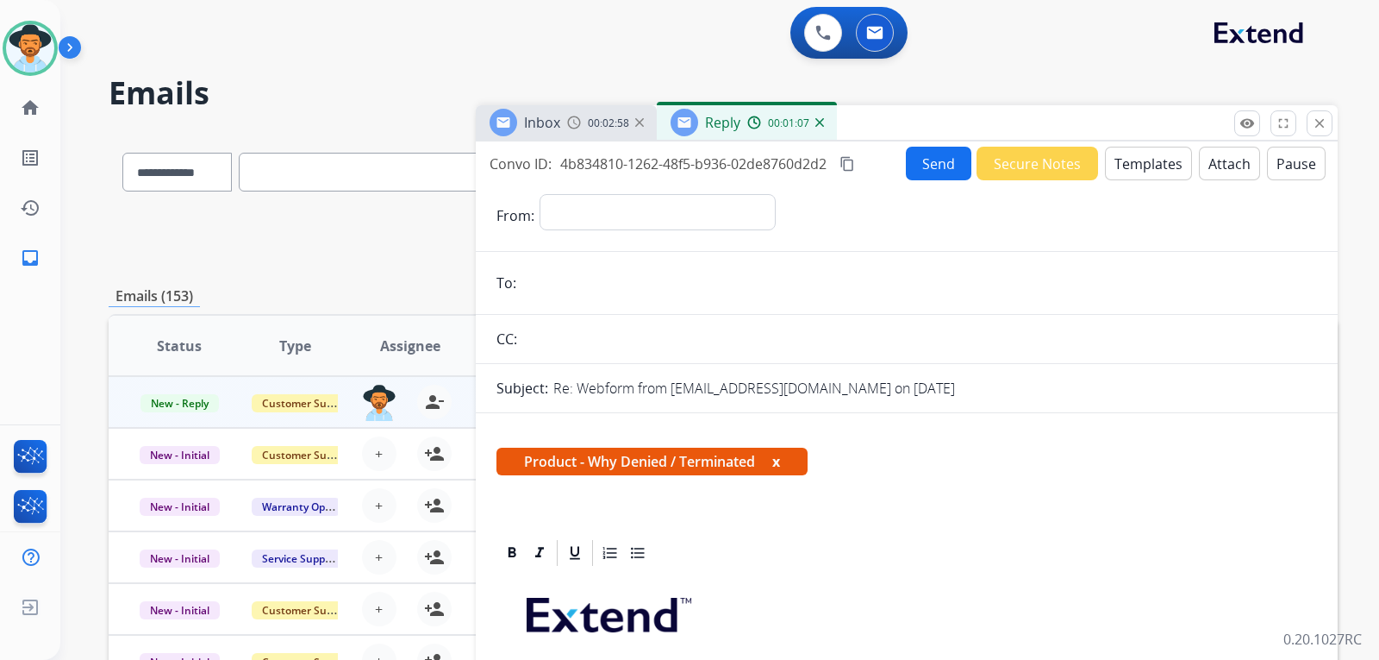
click at [814, 124] on div "00:01:07" at bounding box center [785, 123] width 76 height 16
click at [817, 121] on img at bounding box center [820, 122] width 9 height 9
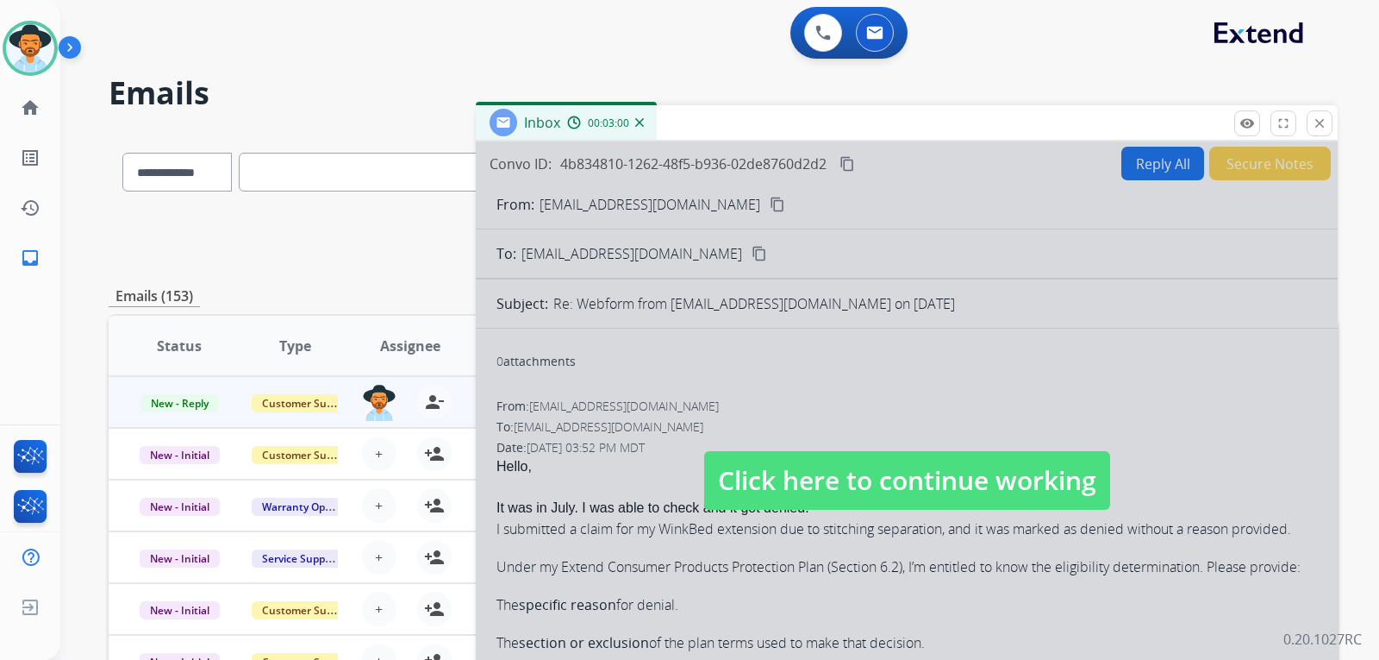
click at [746, 484] on span "Click here to continue working" at bounding box center [907, 480] width 406 height 59
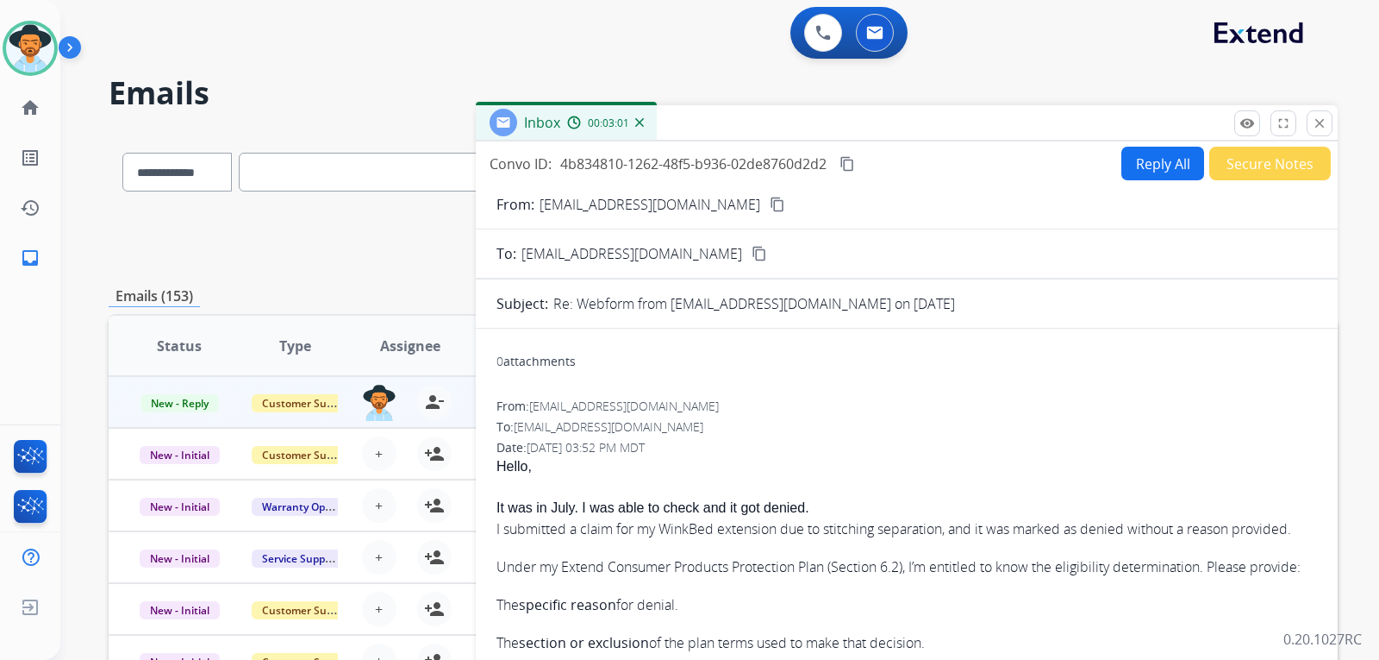
click at [935, 172] on div "Reply All Secure Notes" at bounding box center [1223, 164] width 215 height 34
click at [935, 167] on button "Reply All" at bounding box center [1163, 164] width 83 height 34
select select "**********"
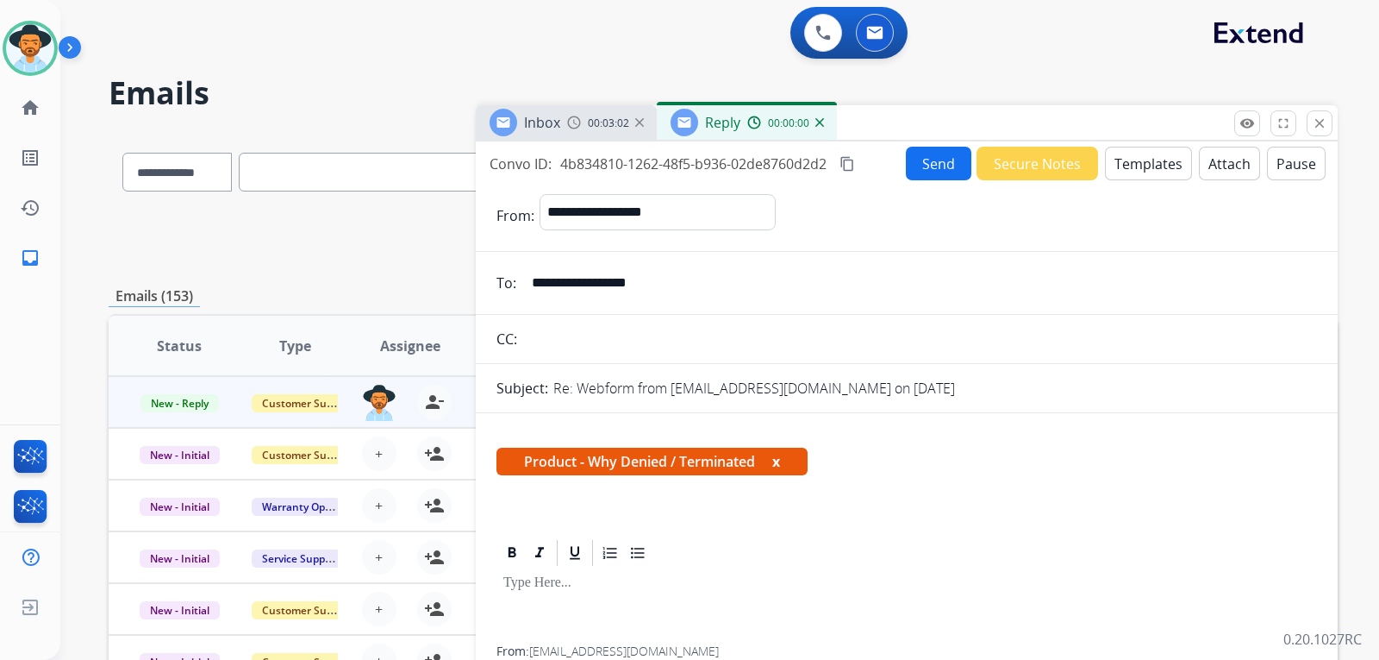
click at [935, 167] on button "Templates" at bounding box center [1148, 164] width 87 height 34
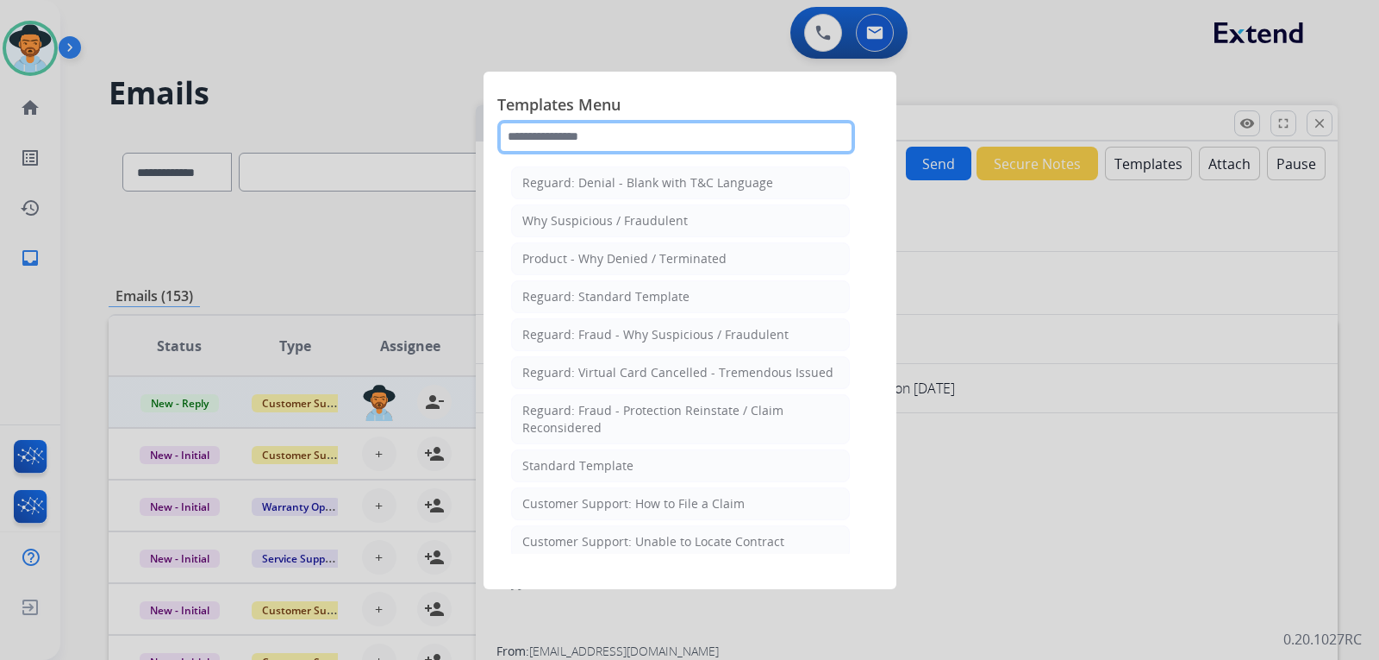
click at [734, 139] on input "text" at bounding box center [676, 137] width 358 height 34
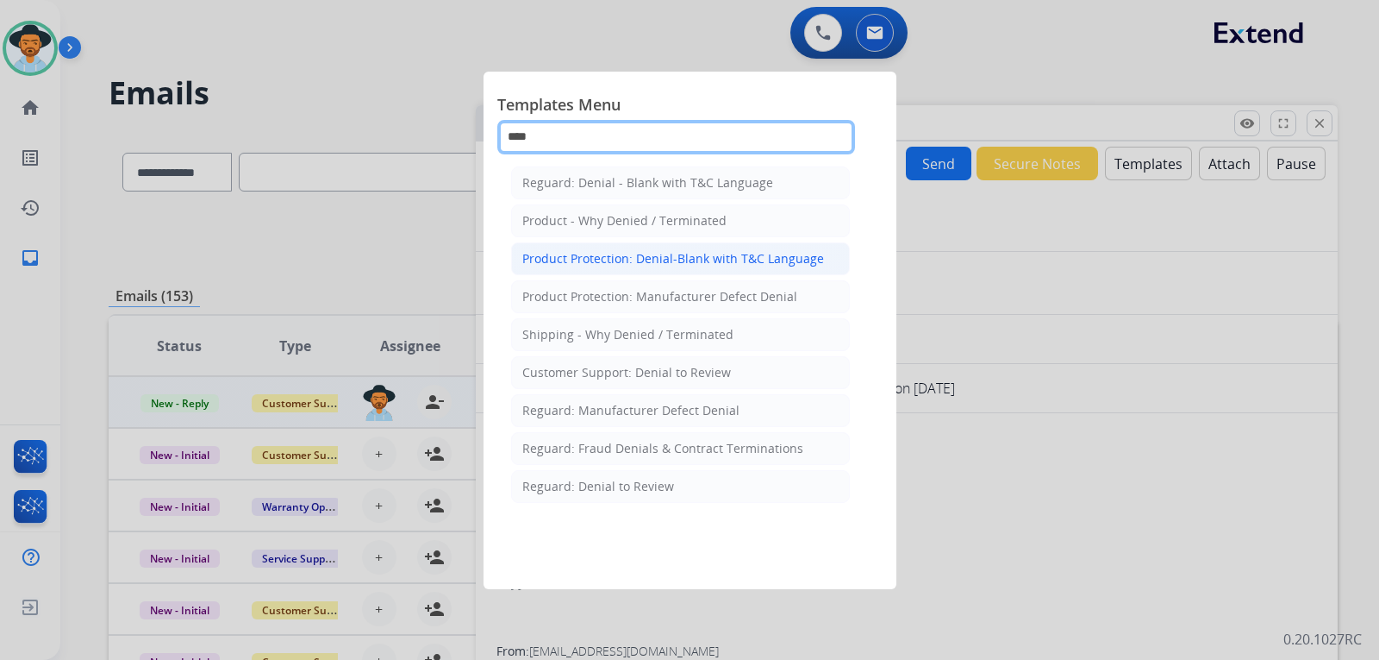
type input "****"
click at [765, 252] on div "Product Protection: Denial-Blank with T&C Language" at bounding box center [673, 258] width 302 height 17
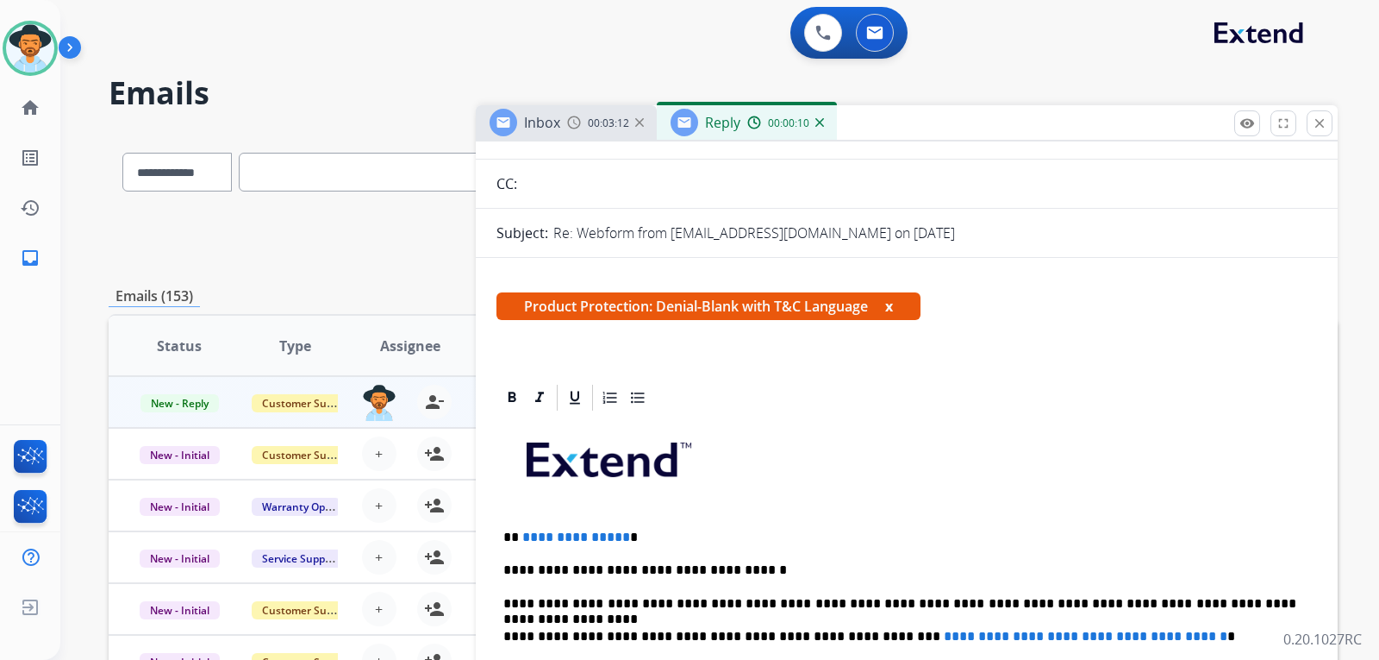
scroll to position [431, 0]
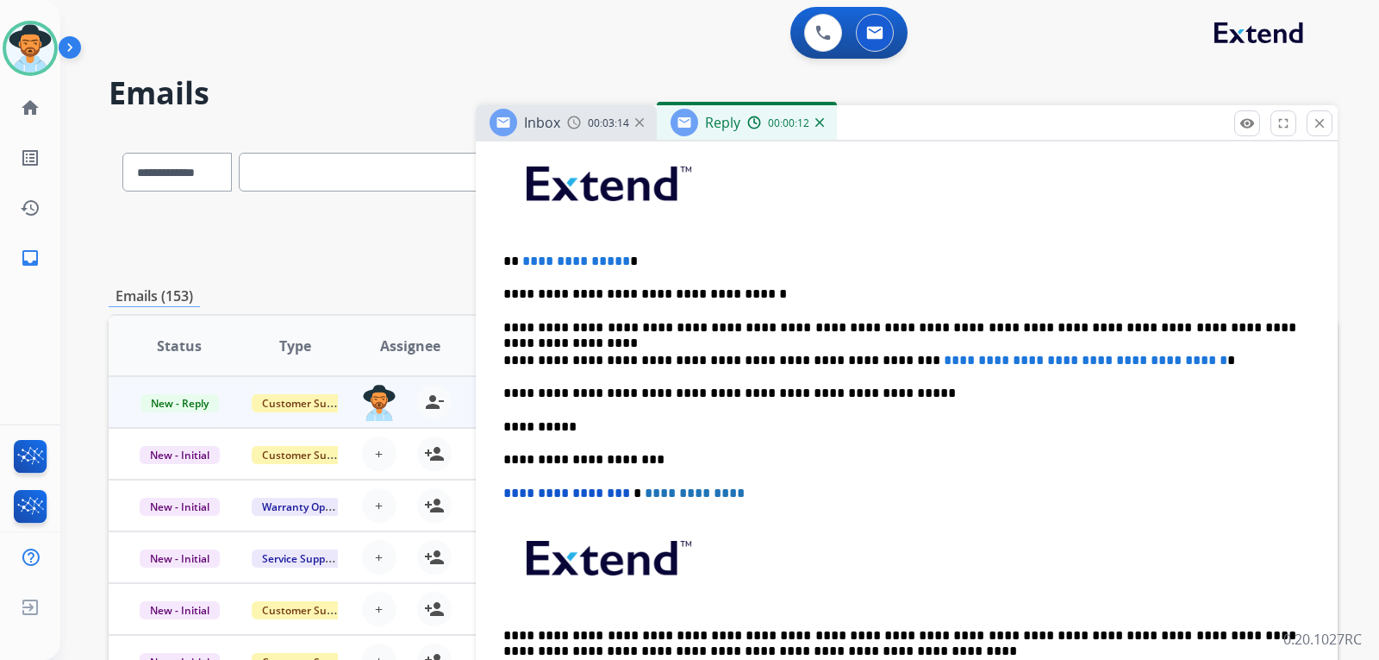
drag, startPoint x: 507, startPoint y: 262, endPoint x: 676, endPoint y: 263, distance: 169.0
click at [676, 263] on p "**********" at bounding box center [899, 261] width 793 height 16
drag, startPoint x: 632, startPoint y: 260, endPoint x: 501, endPoint y: 248, distance: 131.6
click at [504, 249] on div "**********" at bounding box center [907, 426] width 821 height 578
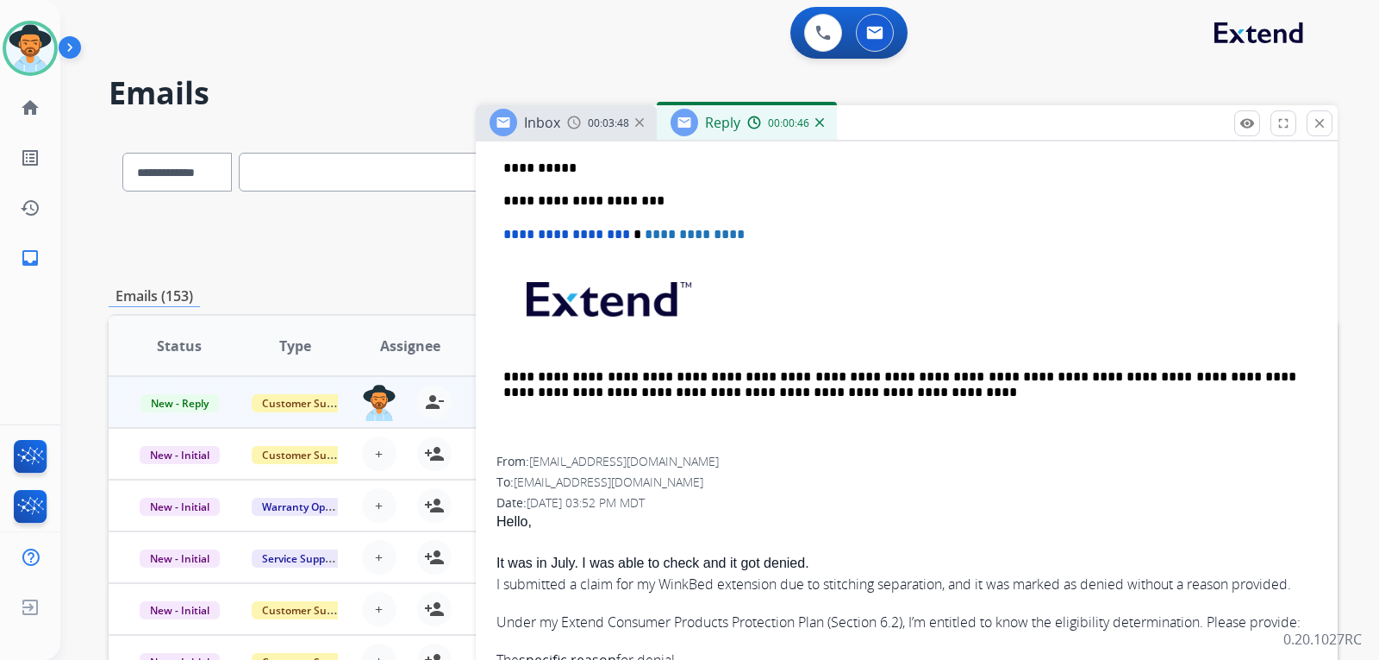
scroll to position [538, 0]
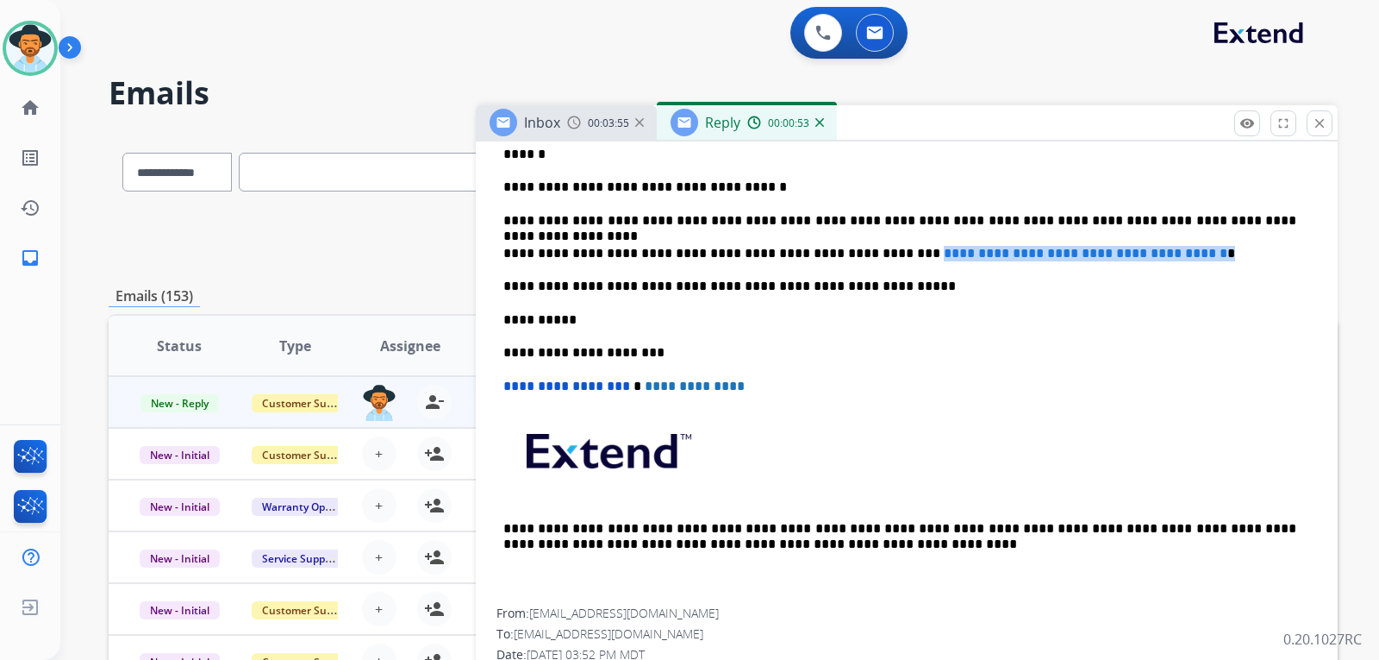
drag, startPoint x: 1216, startPoint y: 254, endPoint x: 858, endPoint y: 259, distance: 357.8
click at [858, 259] on p "**********" at bounding box center [899, 254] width 793 height 16
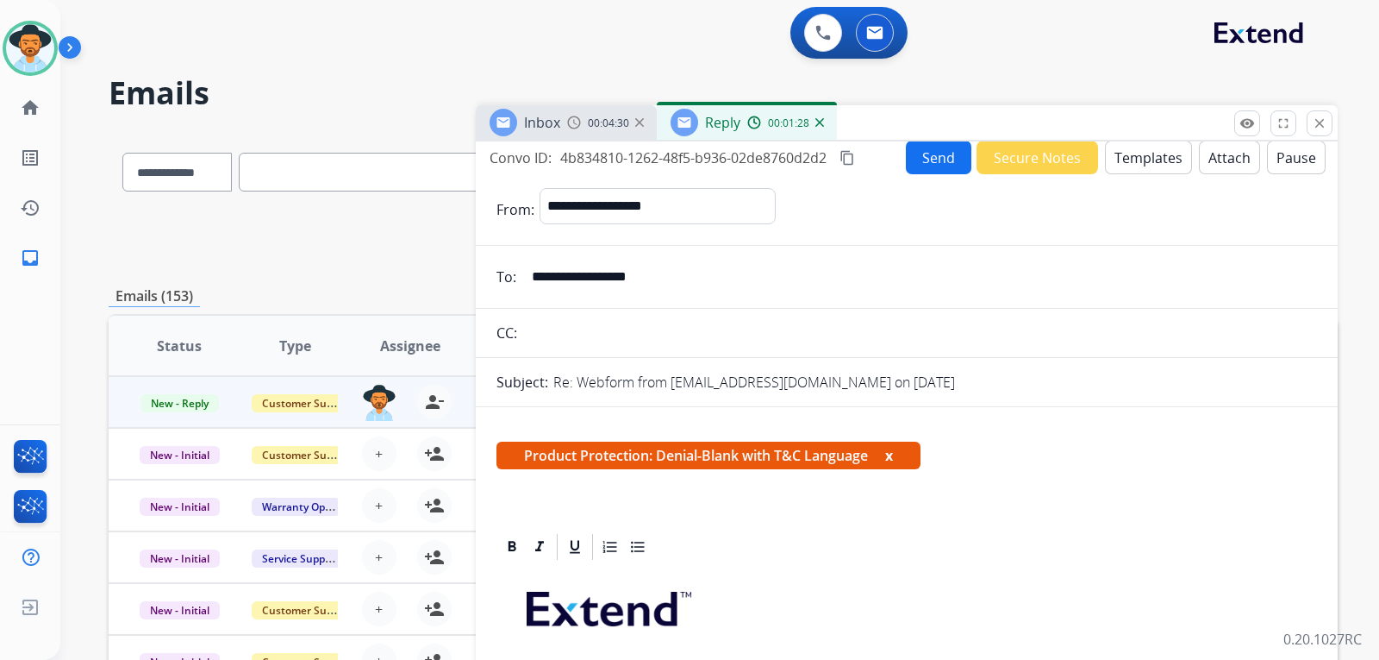
scroll to position [0, 0]
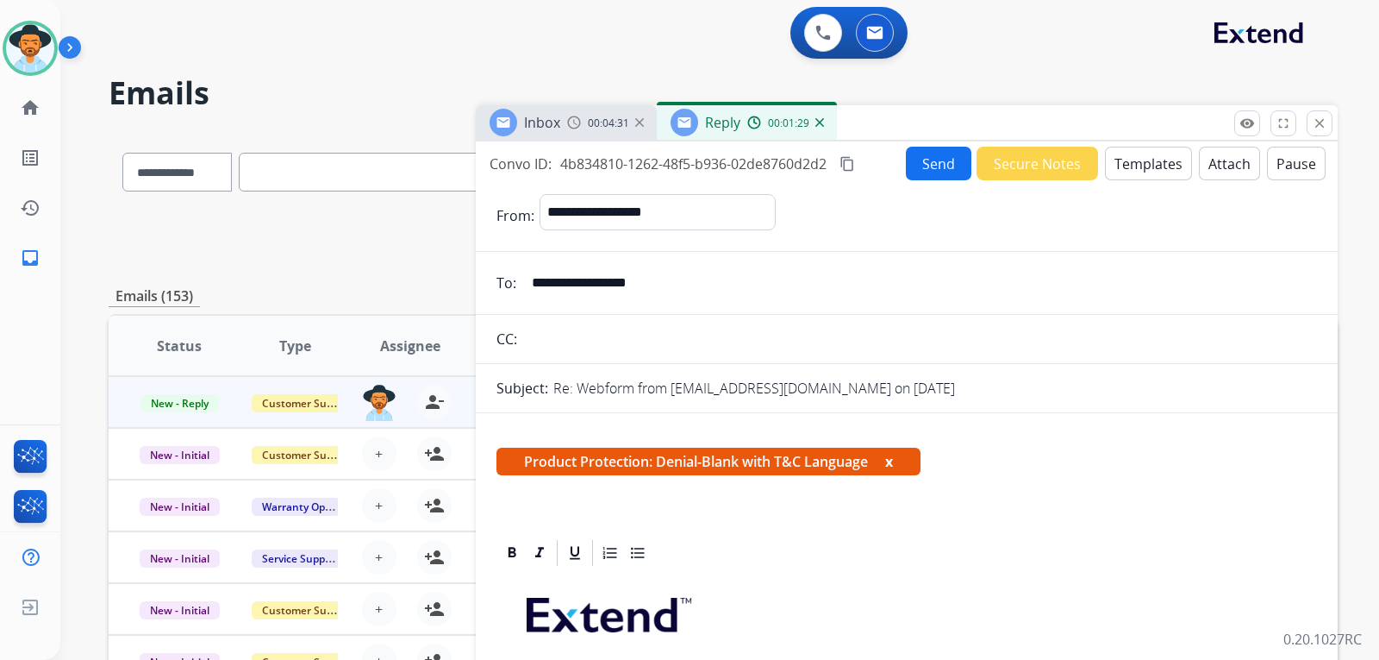
drag, startPoint x: 687, startPoint y: 277, endPoint x: 522, endPoint y: 279, distance: 165.5
click at [518, 280] on div "**********" at bounding box center [907, 283] width 862 height 34
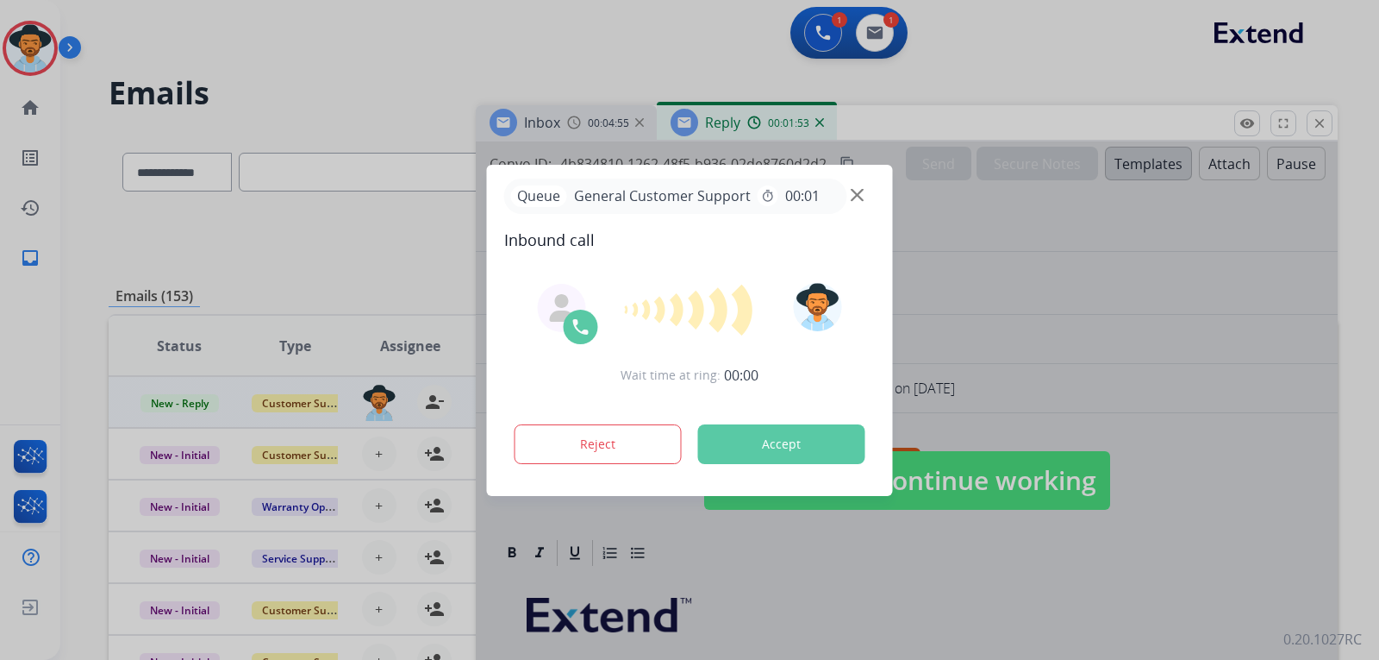
click at [857, 193] on img at bounding box center [857, 194] width 13 height 13
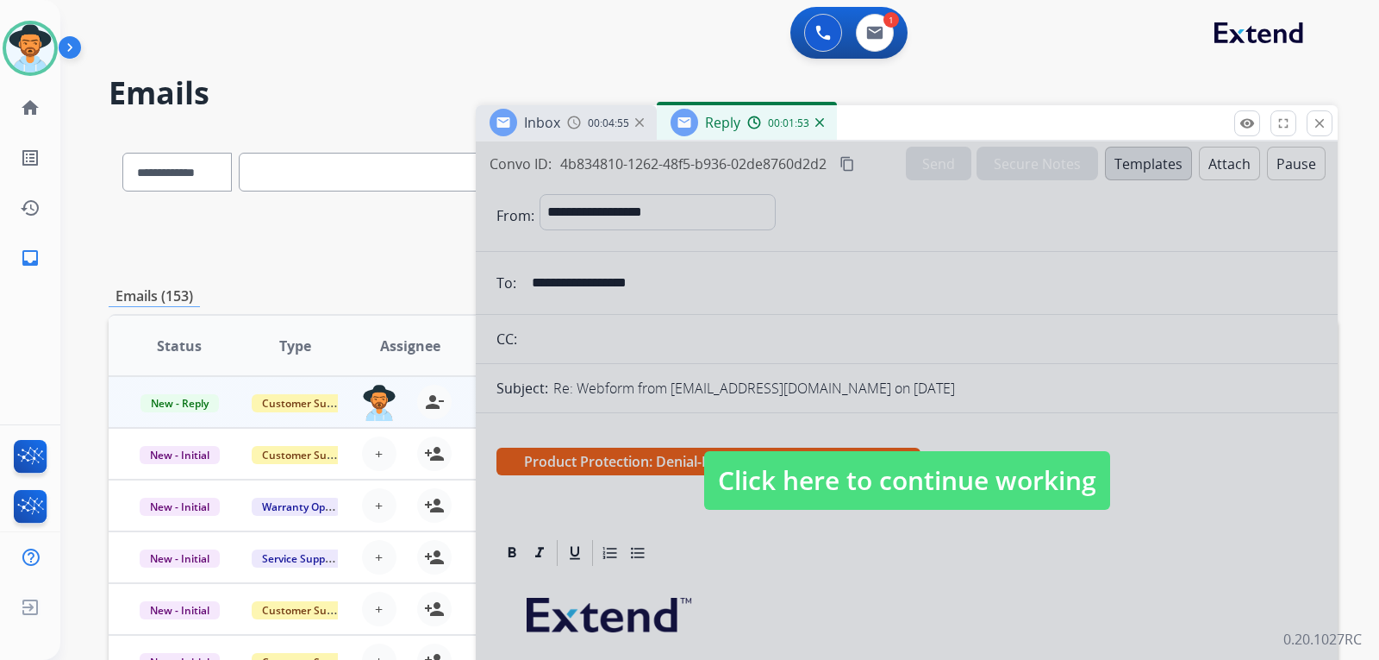
click at [795, 502] on span "Click here to continue working" at bounding box center [907, 480] width 406 height 59
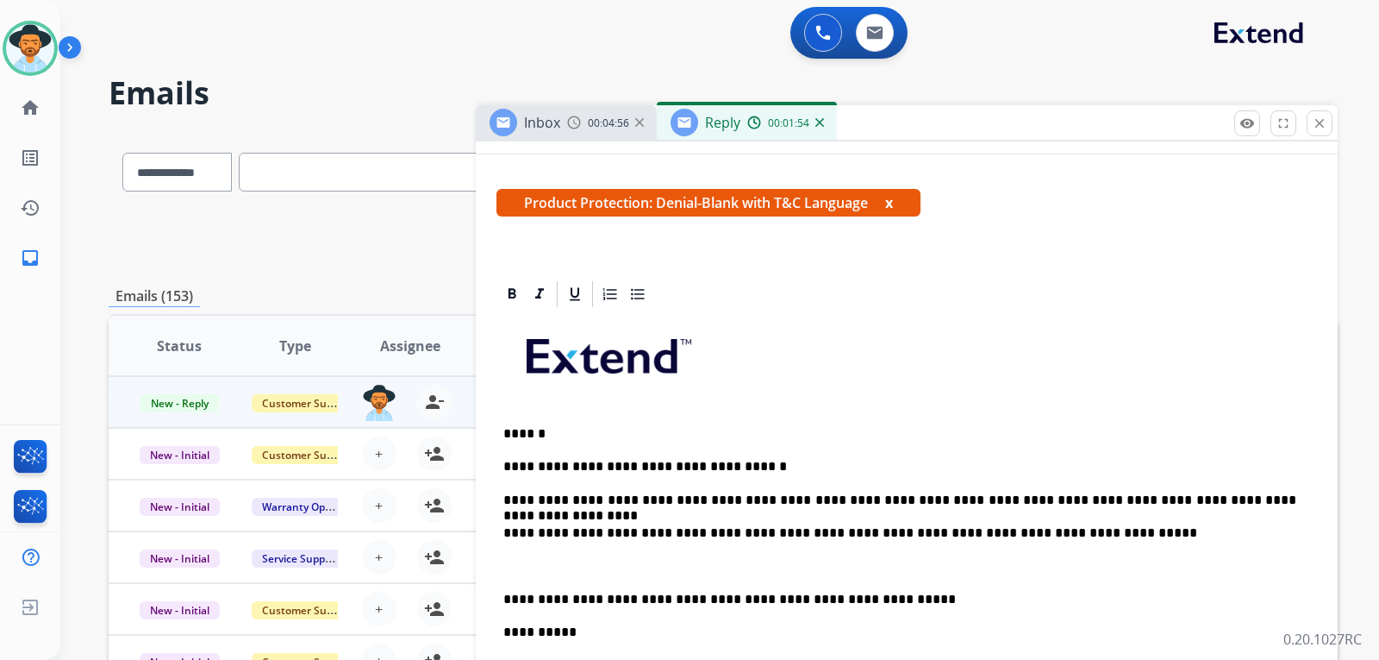
scroll to position [431, 0]
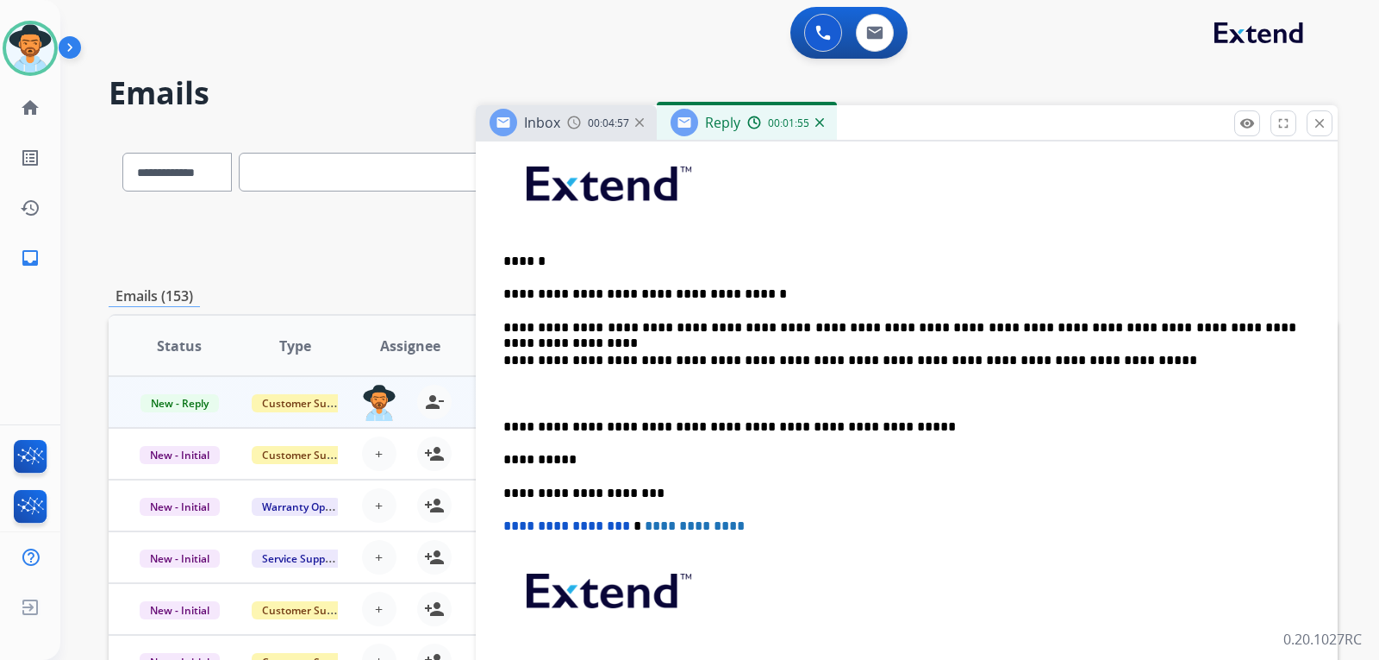
click at [935, 360] on p "**********" at bounding box center [899, 361] width 793 height 16
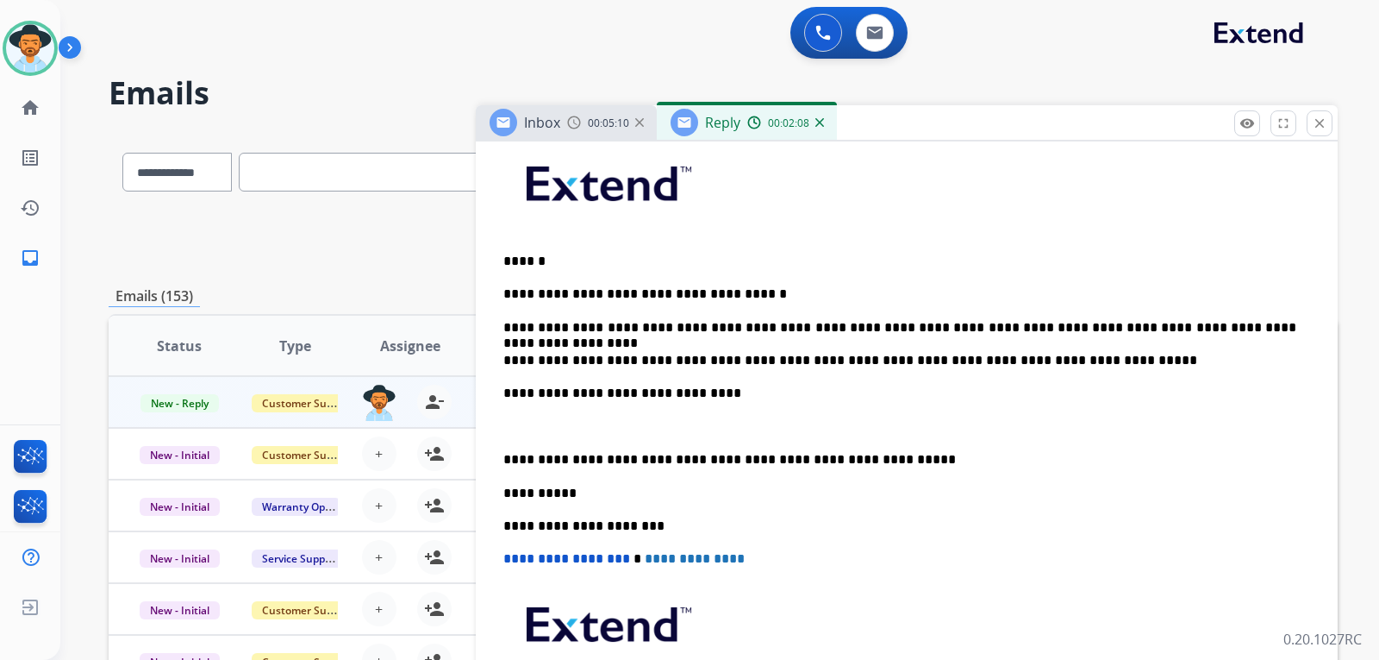
click at [703, 392] on p "**********" at bounding box center [899, 393] width 793 height 16
click at [904, 387] on p "**********" at bounding box center [899, 393] width 793 height 16
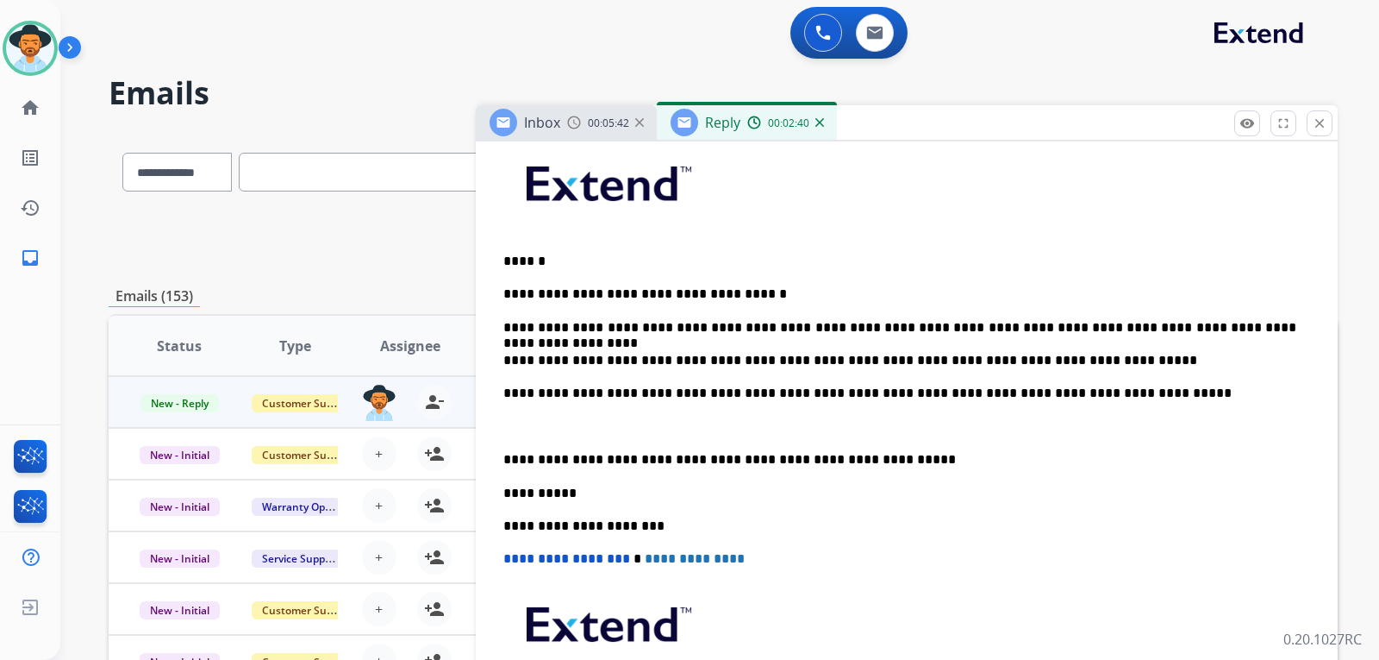
click at [935, 393] on p "**********" at bounding box center [899, 393] width 793 height 16
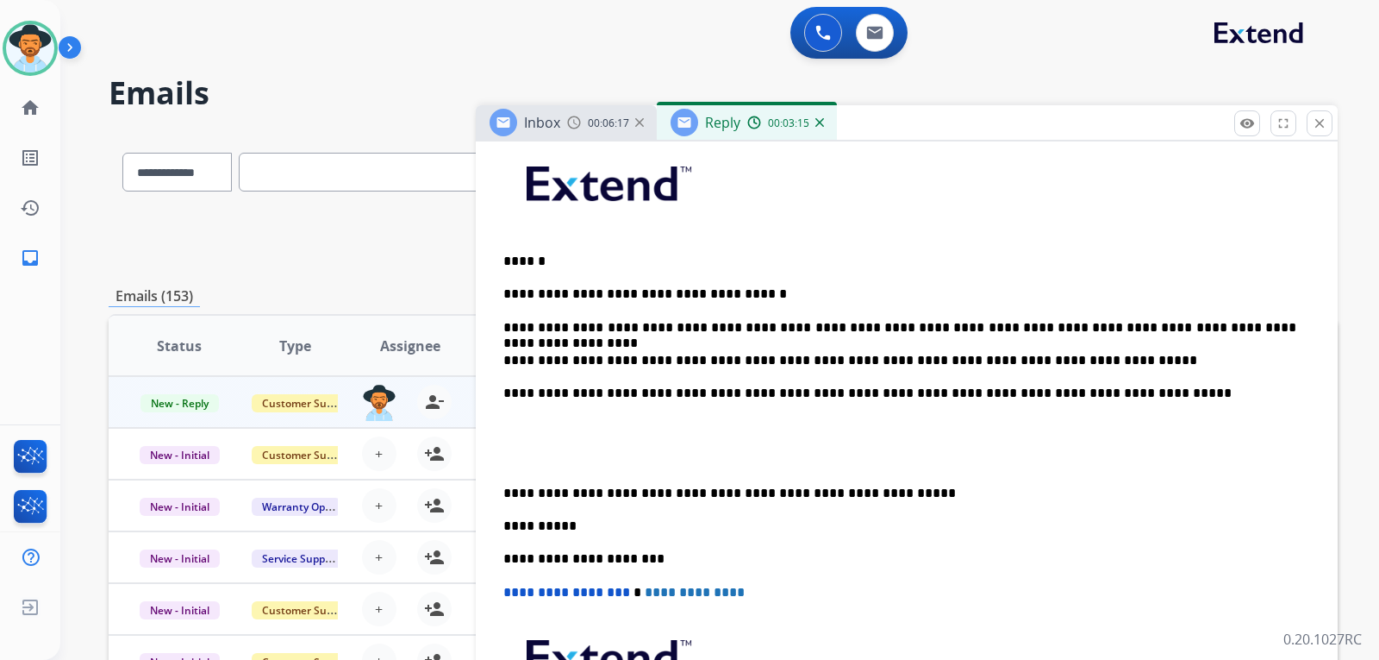
click at [502, 489] on div "**********" at bounding box center [907, 475] width 821 height 677
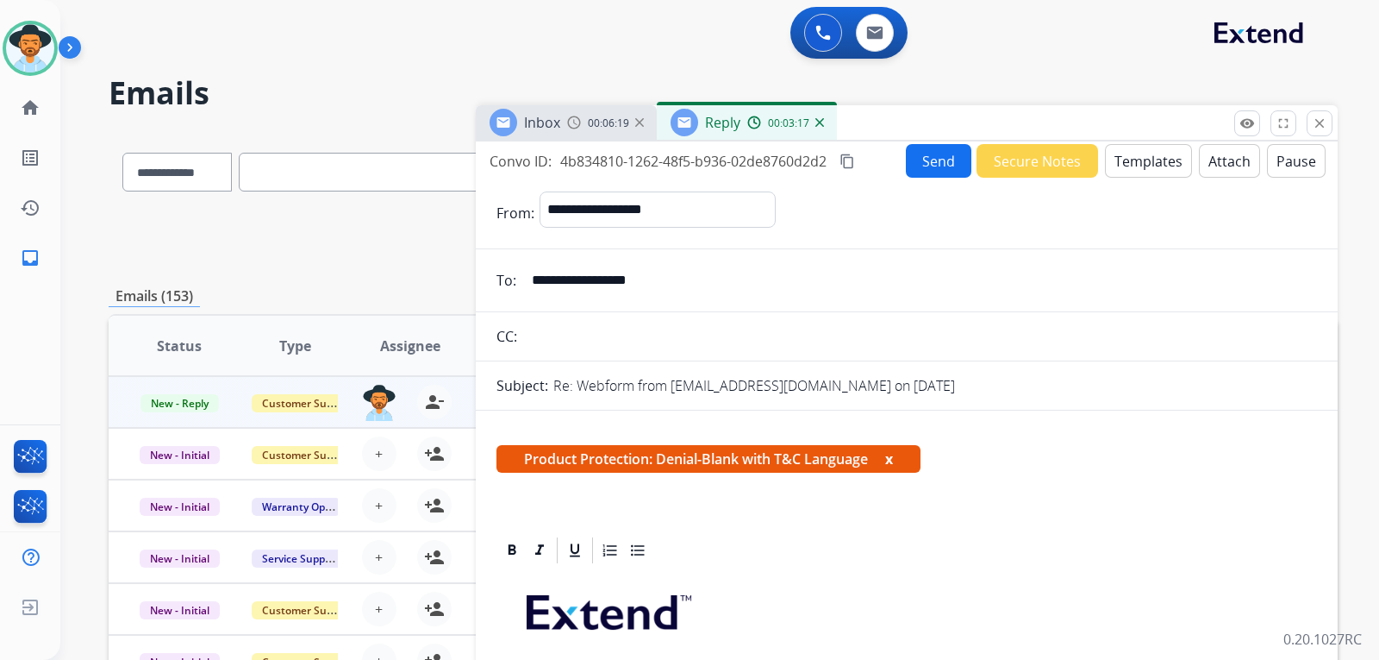
scroll to position [0, 0]
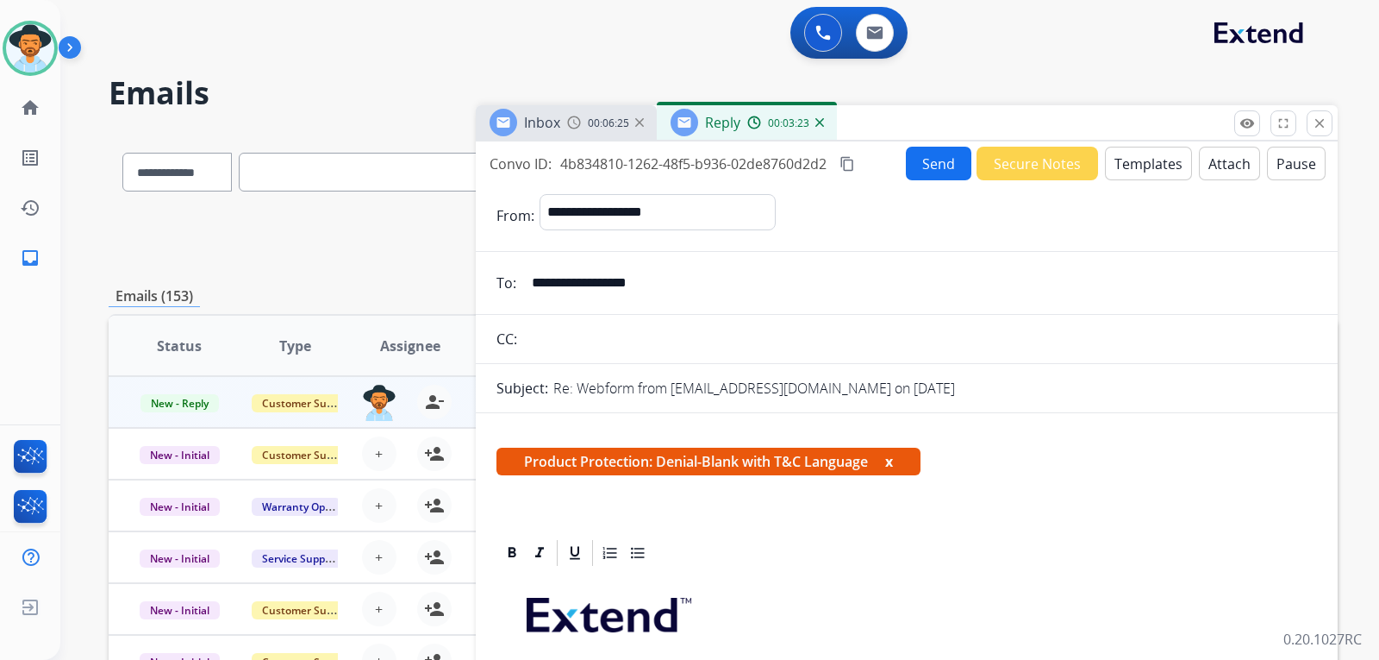
click at [935, 172] on button "Attach" at bounding box center [1229, 164] width 61 height 34
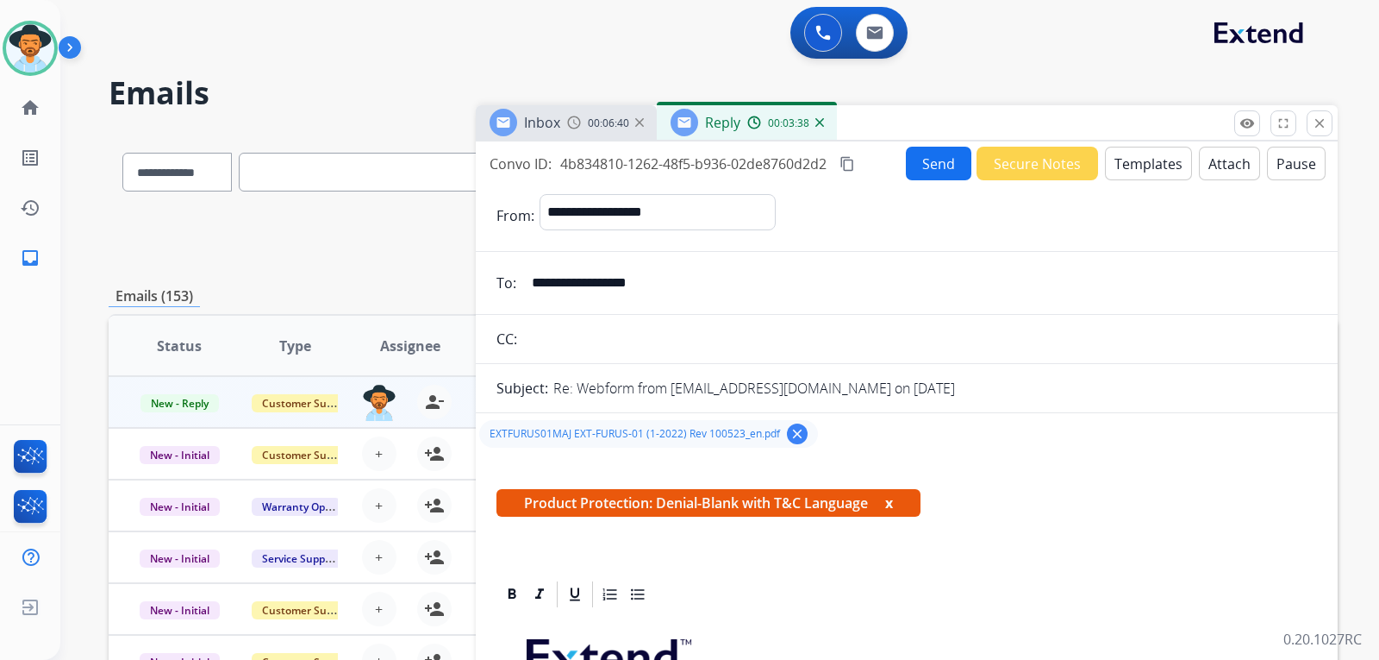
click at [906, 168] on button "Send" at bounding box center [939, 164] width 66 height 34
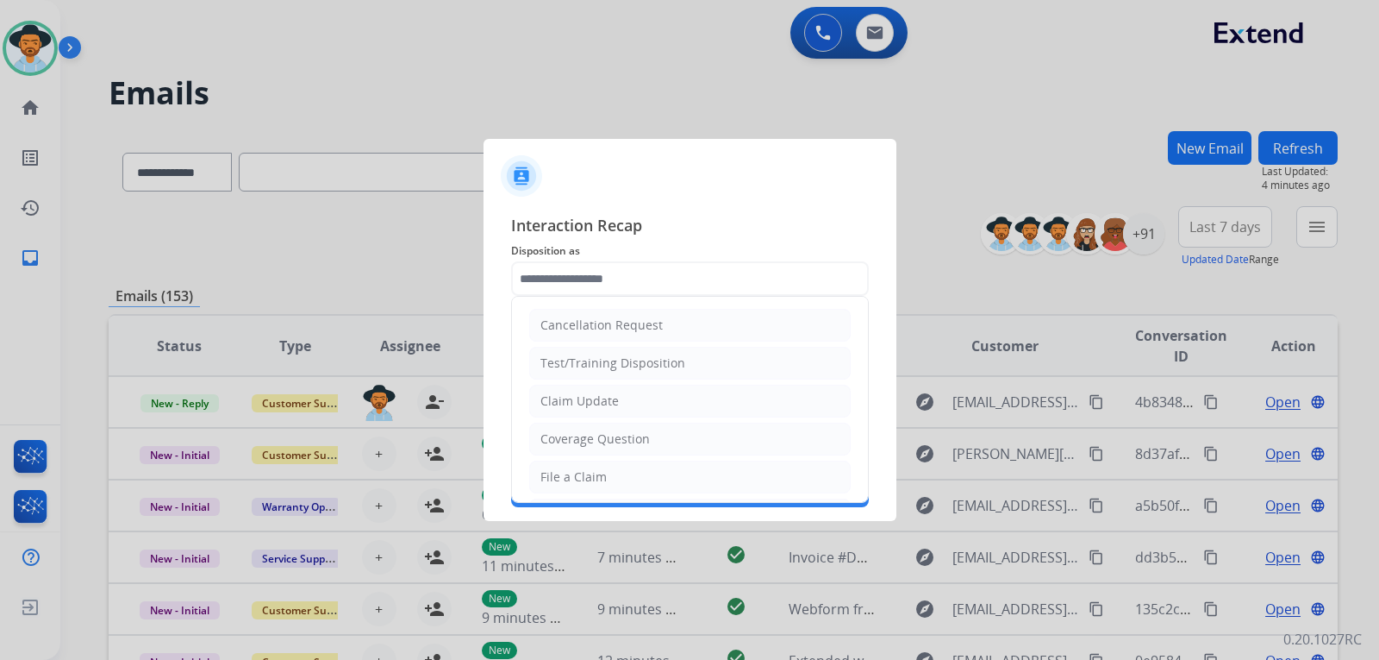
click at [739, 284] on input "text" at bounding box center [690, 278] width 358 height 34
click at [632, 436] on div "Coverage Question" at bounding box center [595, 438] width 109 height 17
type input "**********"
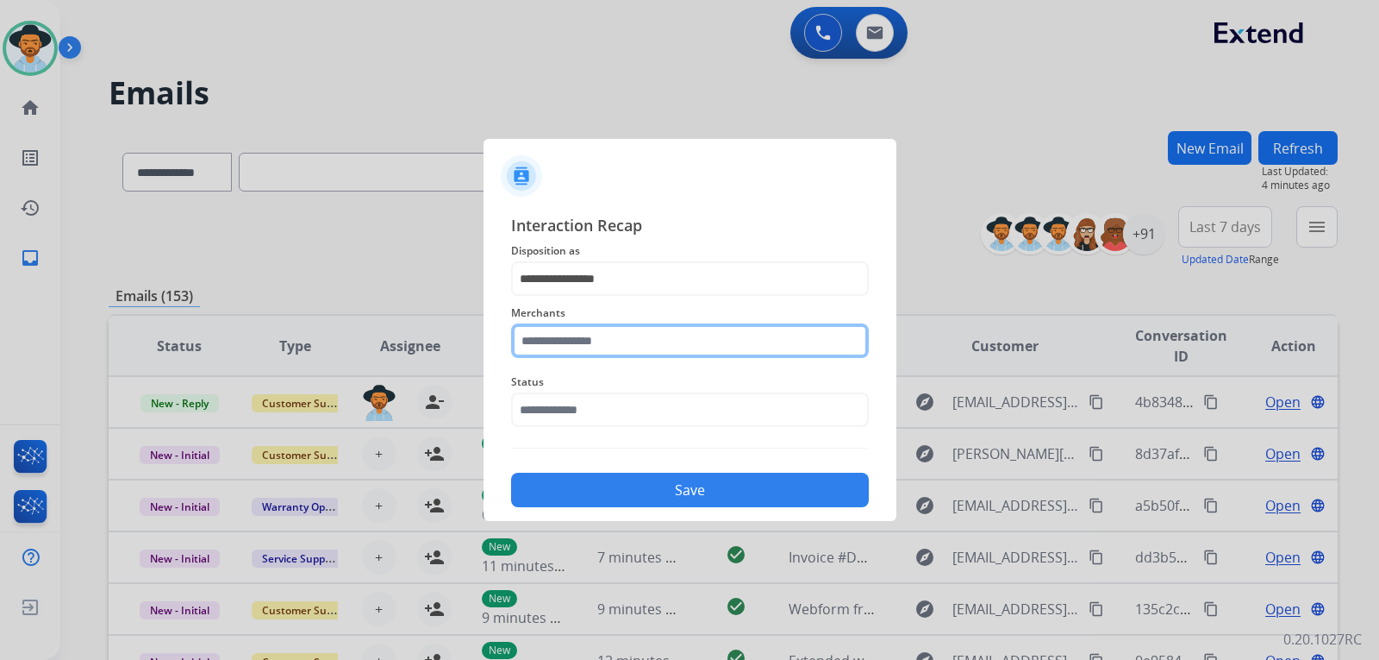
click at [641, 344] on input "text" at bounding box center [690, 340] width 358 height 34
click at [647, 336] on input "text" at bounding box center [690, 340] width 358 height 34
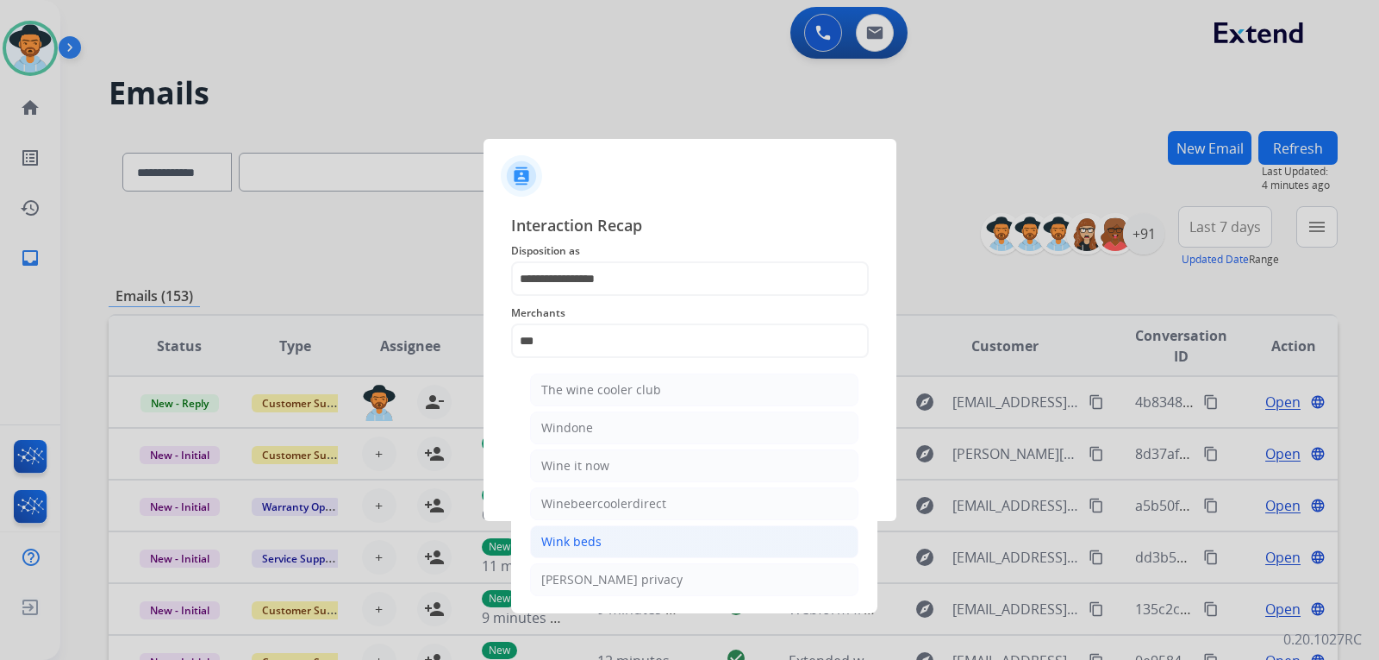
click at [603, 541] on li "Wink beds" at bounding box center [694, 541] width 328 height 33
type input "*********"
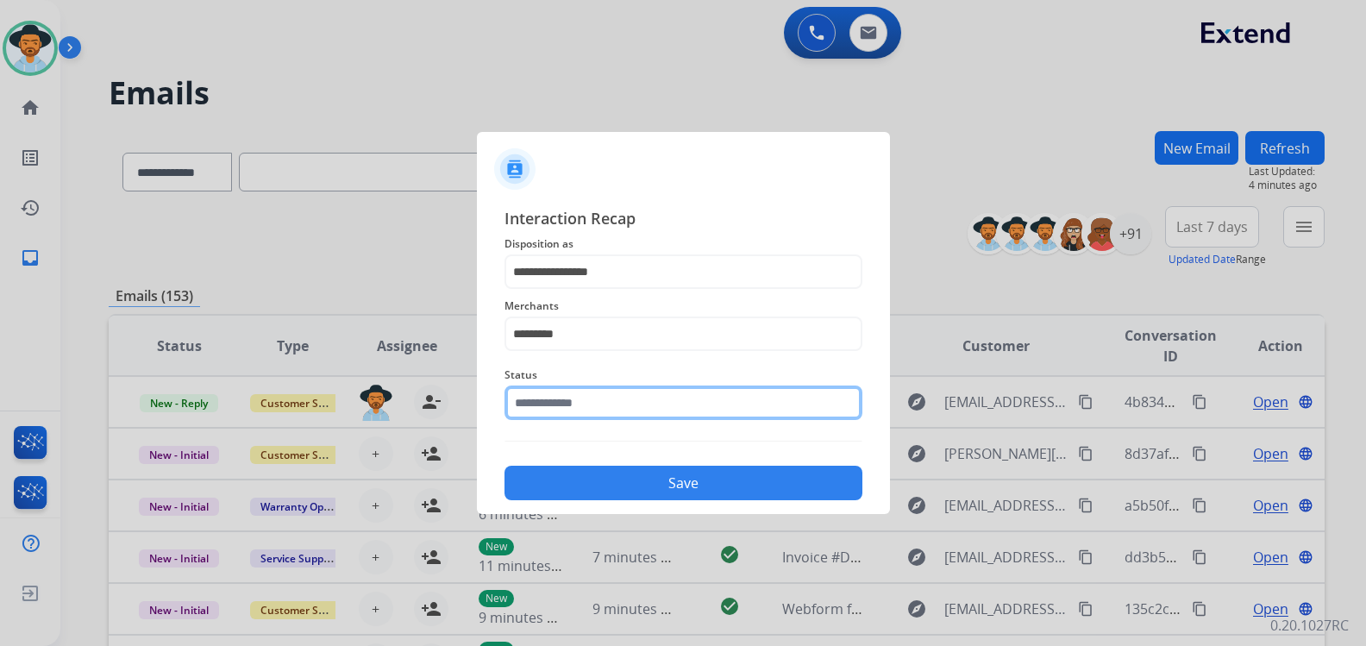
click at [601, 405] on input "text" at bounding box center [683, 402] width 358 height 34
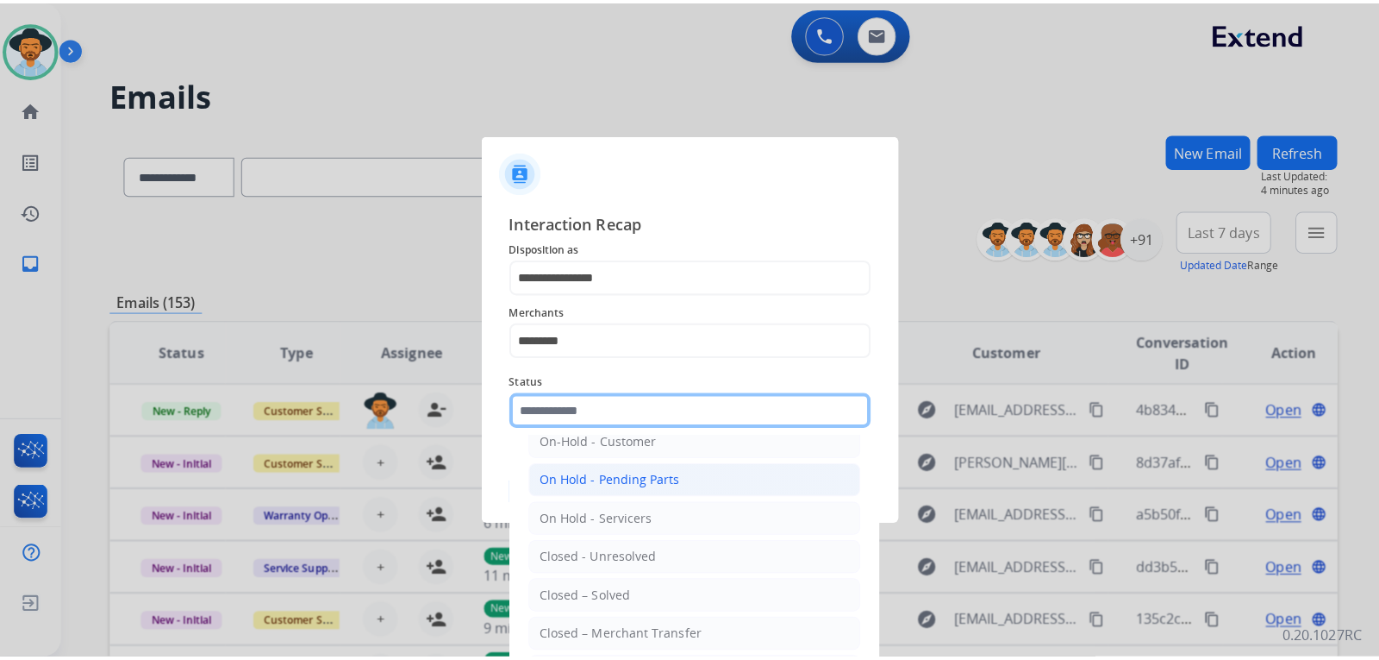
scroll to position [103, 0]
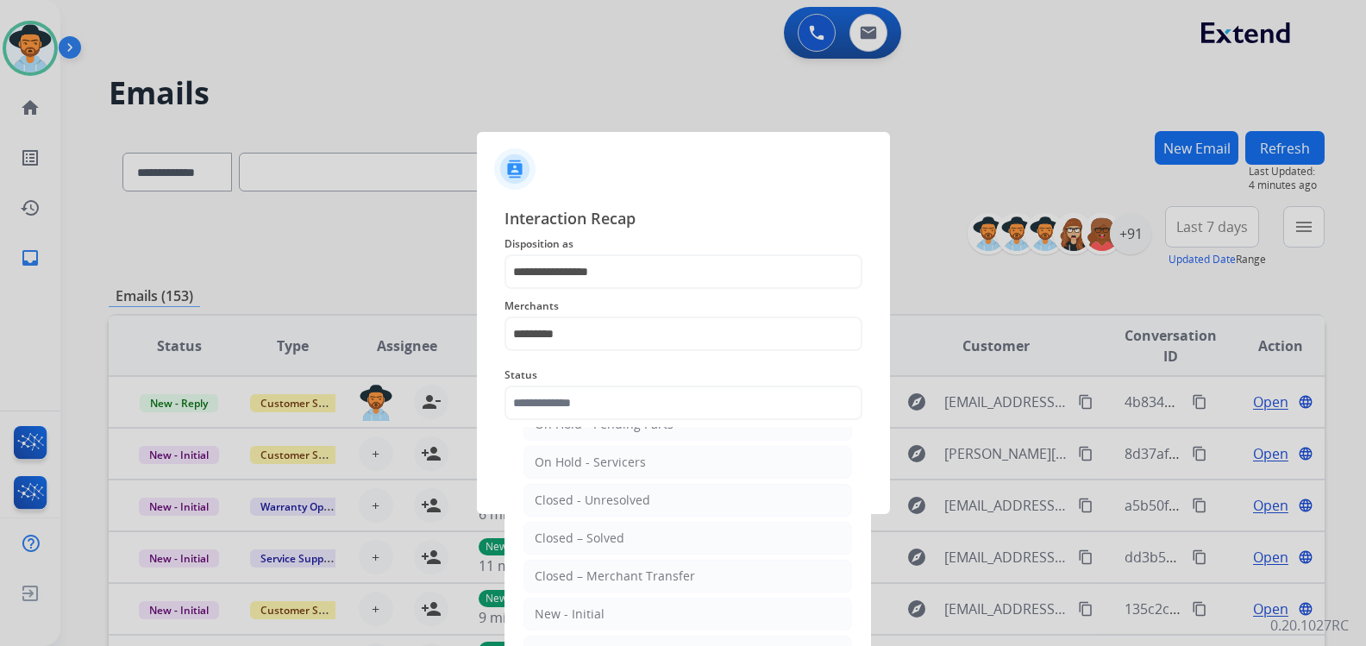
click at [614, 533] on div "Closed – Solved" at bounding box center [580, 537] width 90 height 17
type input "**********"
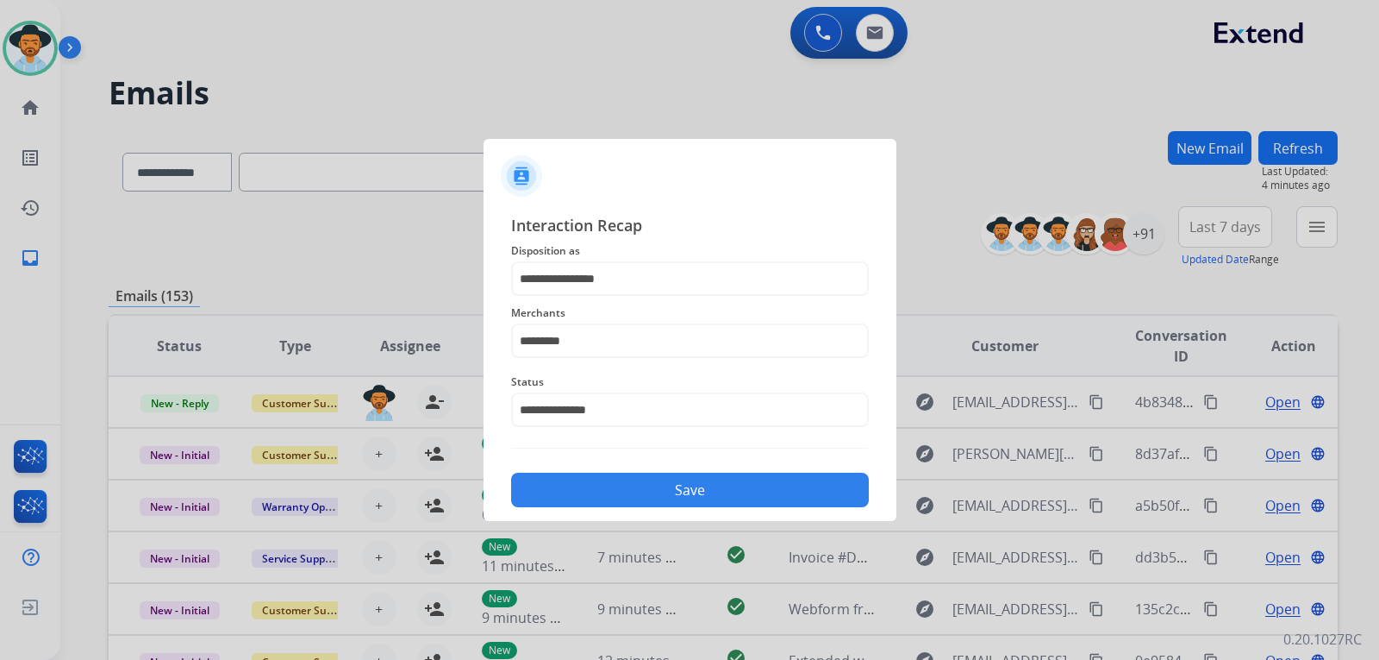
click at [640, 489] on button "Save" at bounding box center [690, 489] width 358 height 34
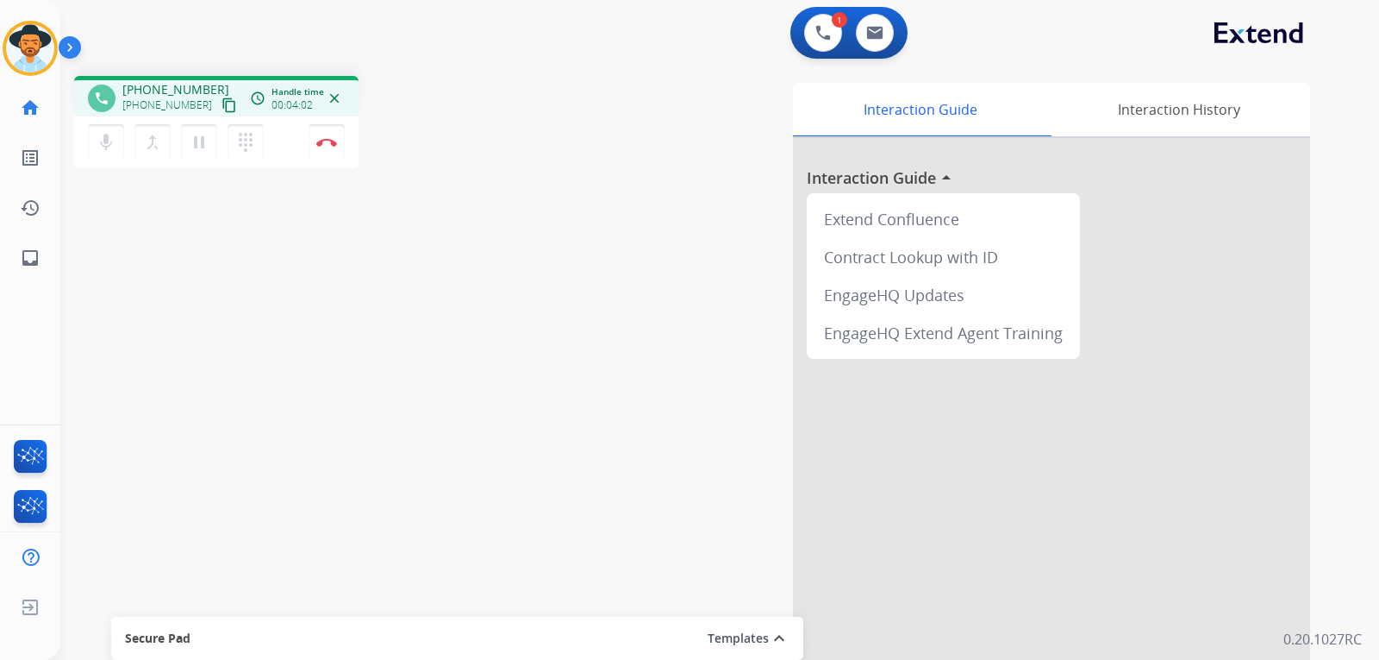
click at [192, 328] on div "phone [PHONE_NUMBER] [PHONE_NUMBER] content_copy access_time Call metrics Queue…" at bounding box center [699, 421] width 1278 height 719
click at [329, 147] on button "Disconnect" at bounding box center [327, 142] width 36 height 36
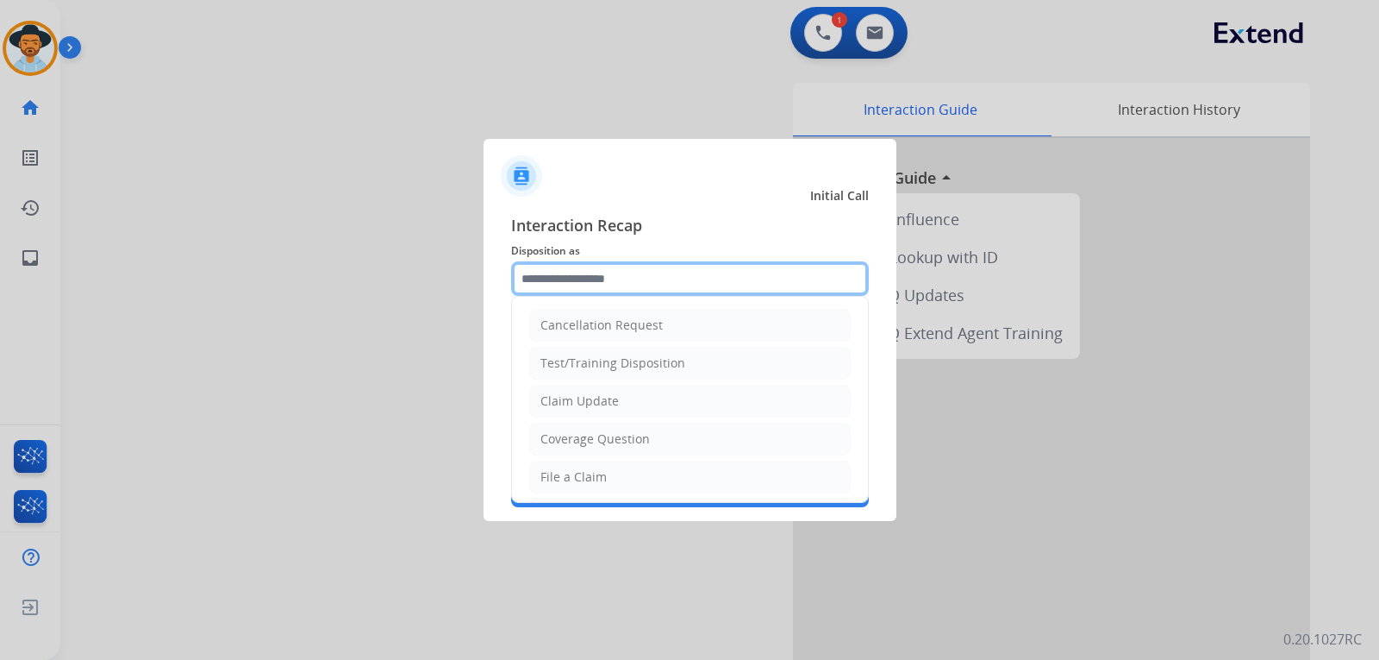
click at [691, 285] on input "text" at bounding box center [690, 278] width 358 height 34
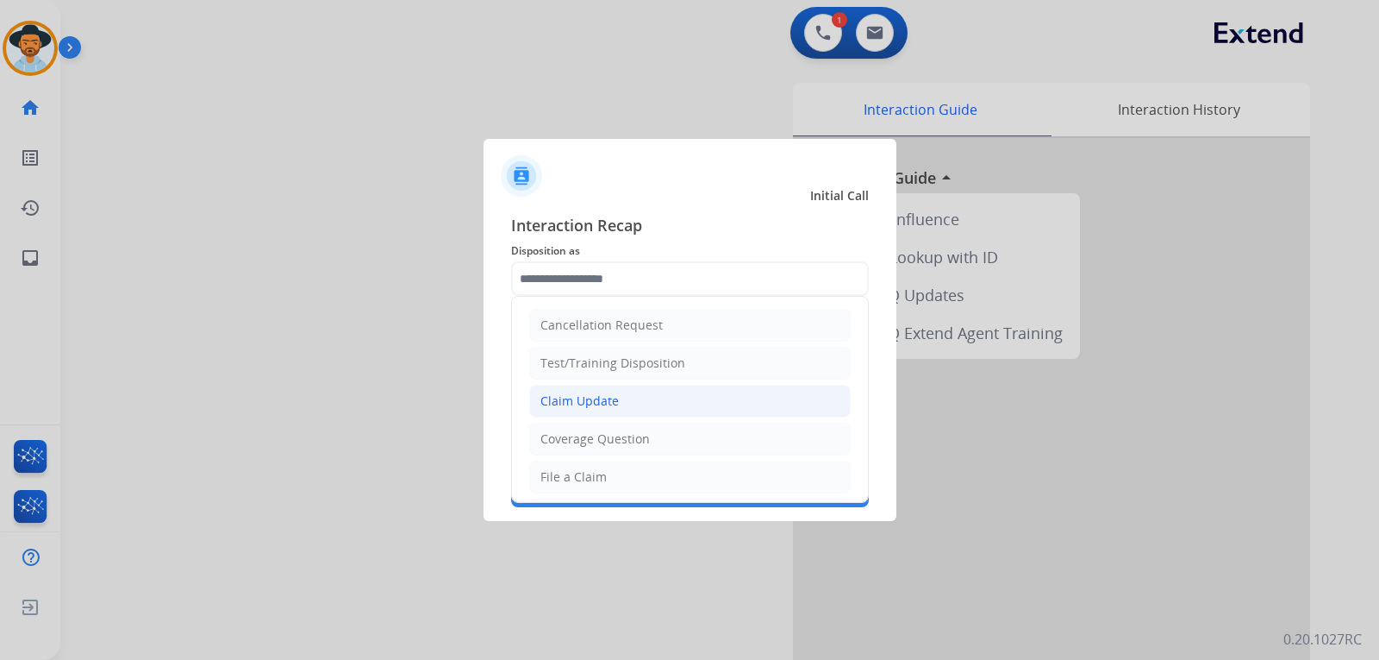
click at [593, 386] on li "Claim Update" at bounding box center [690, 400] width 322 height 33
type input "**********"
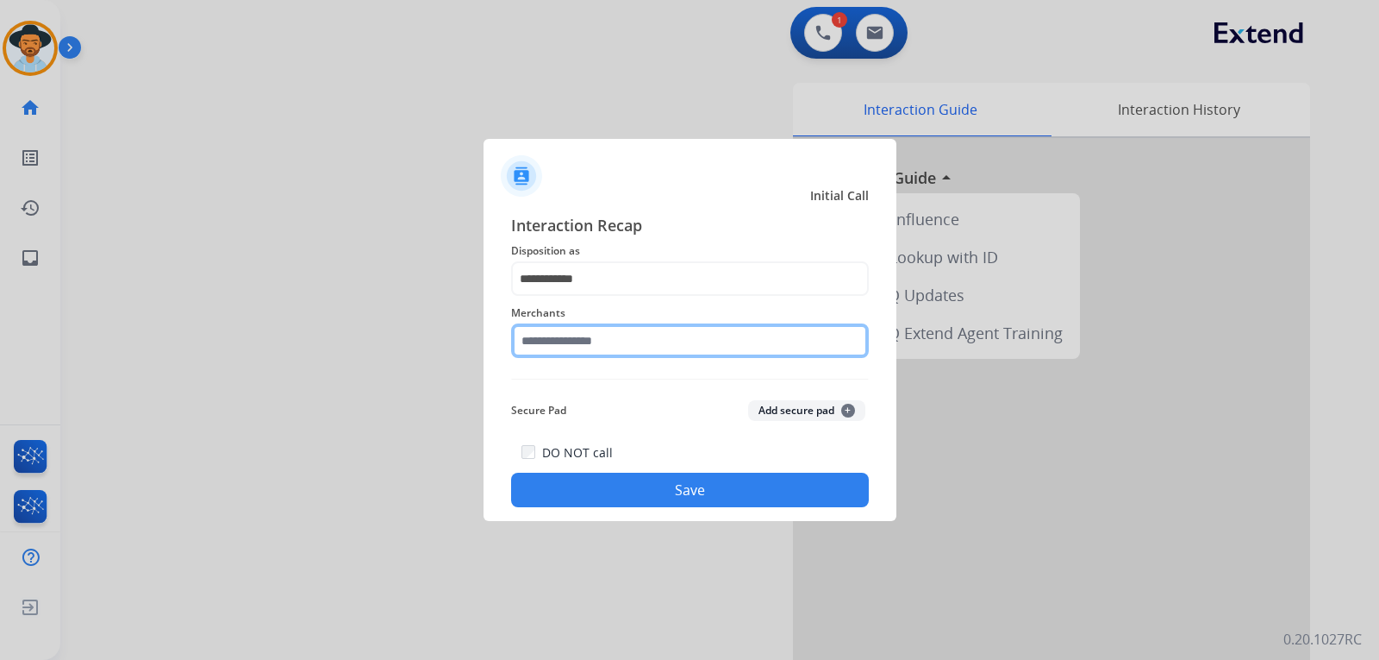
click at [621, 346] on input "text" at bounding box center [690, 340] width 358 height 34
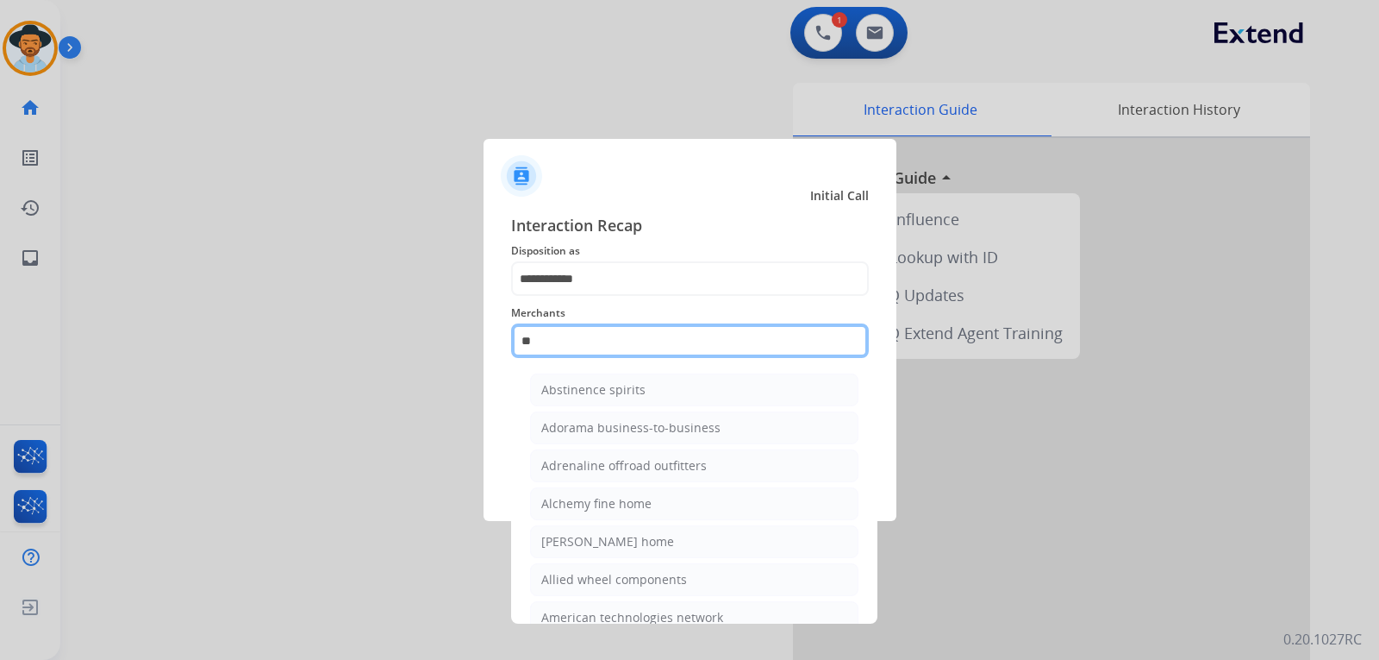
type input "*"
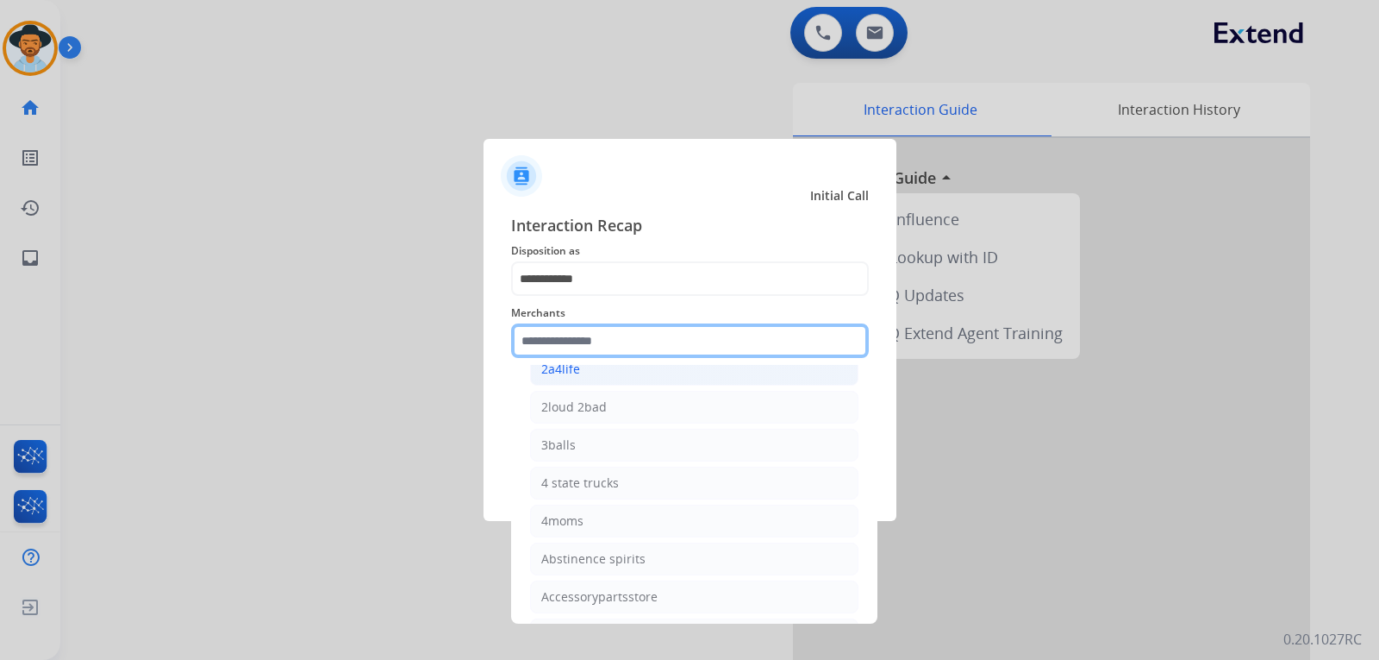
scroll to position [259, 0]
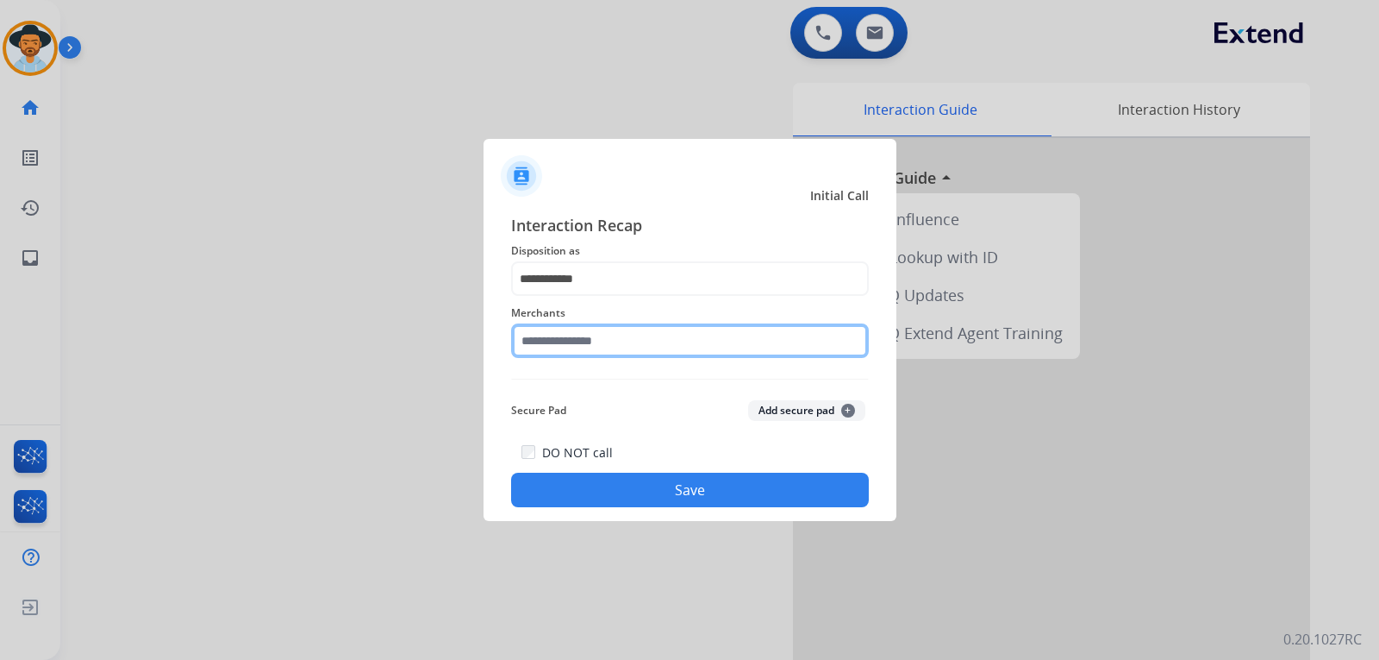
click at [562, 340] on input "text" at bounding box center [690, 340] width 358 height 34
click at [597, 334] on input "text" at bounding box center [690, 340] width 358 height 34
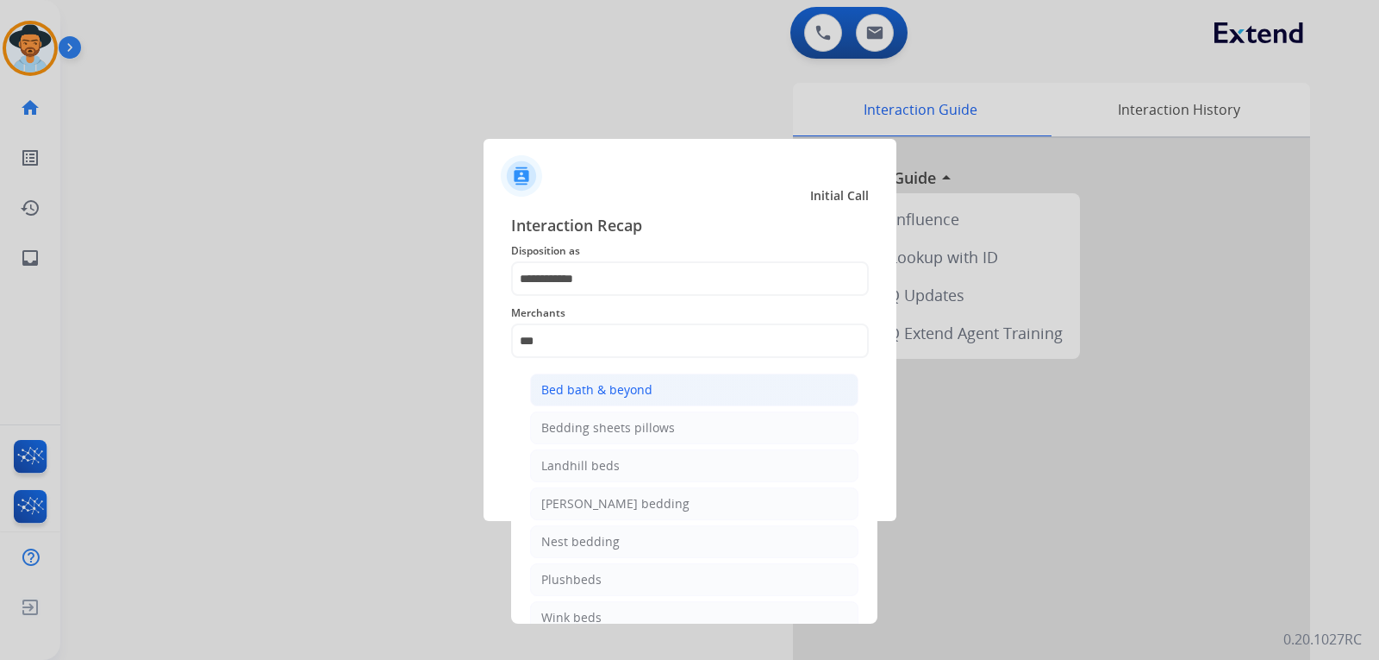
click at [621, 394] on div "Bed bath & beyond" at bounding box center [596, 389] width 111 height 17
type input "**********"
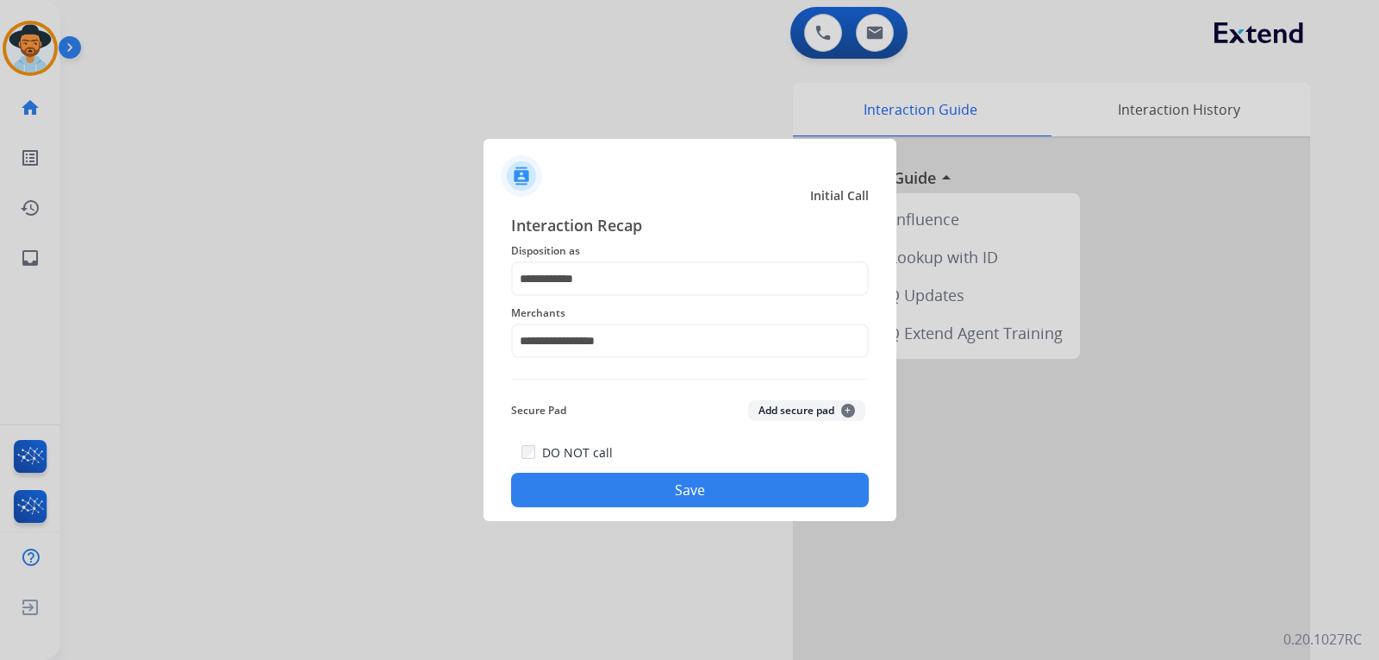
click at [633, 473] on button "Save" at bounding box center [690, 489] width 358 height 34
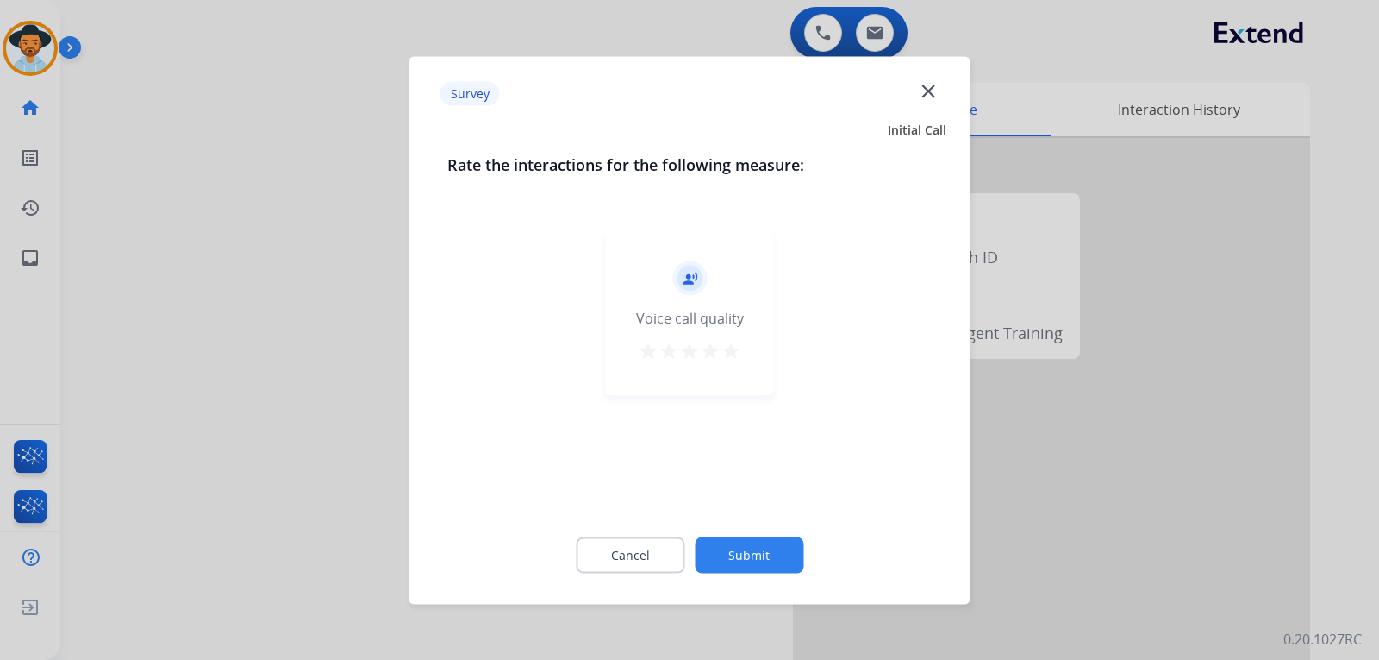
click at [935, 564] on div at bounding box center [689, 330] width 1379 height 660
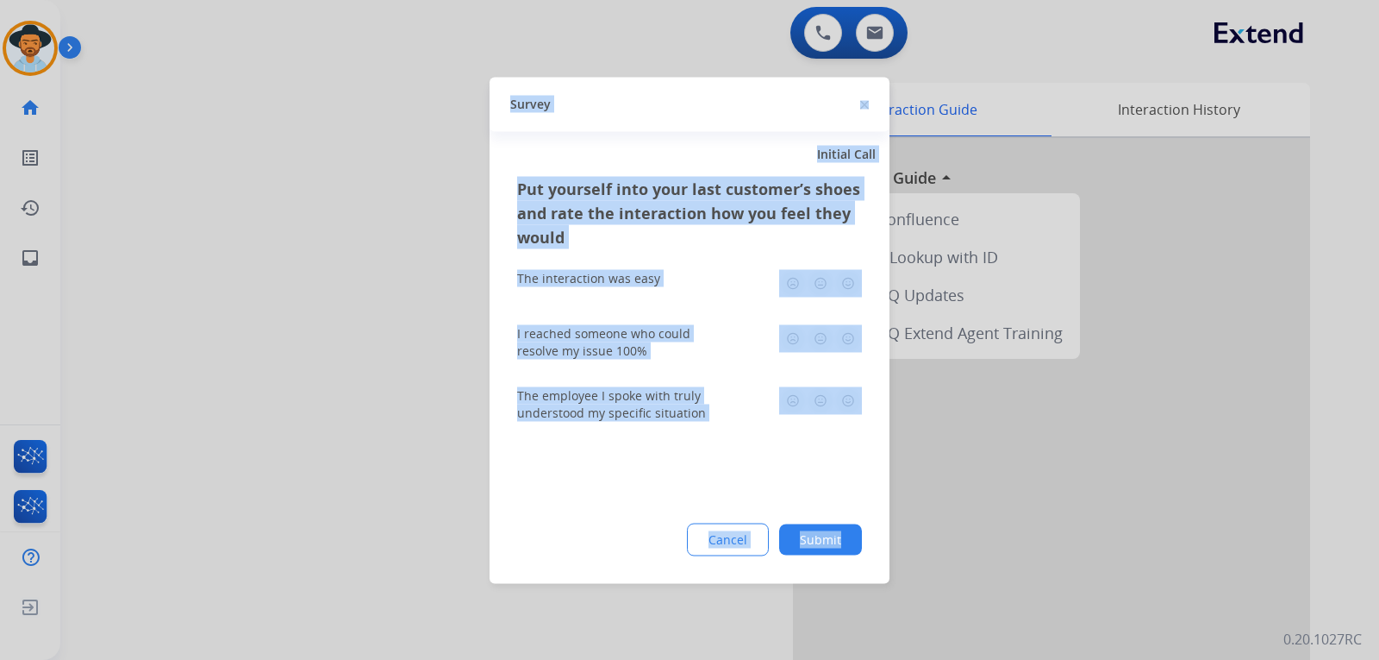
click at [935, 564] on div at bounding box center [689, 330] width 1379 height 660
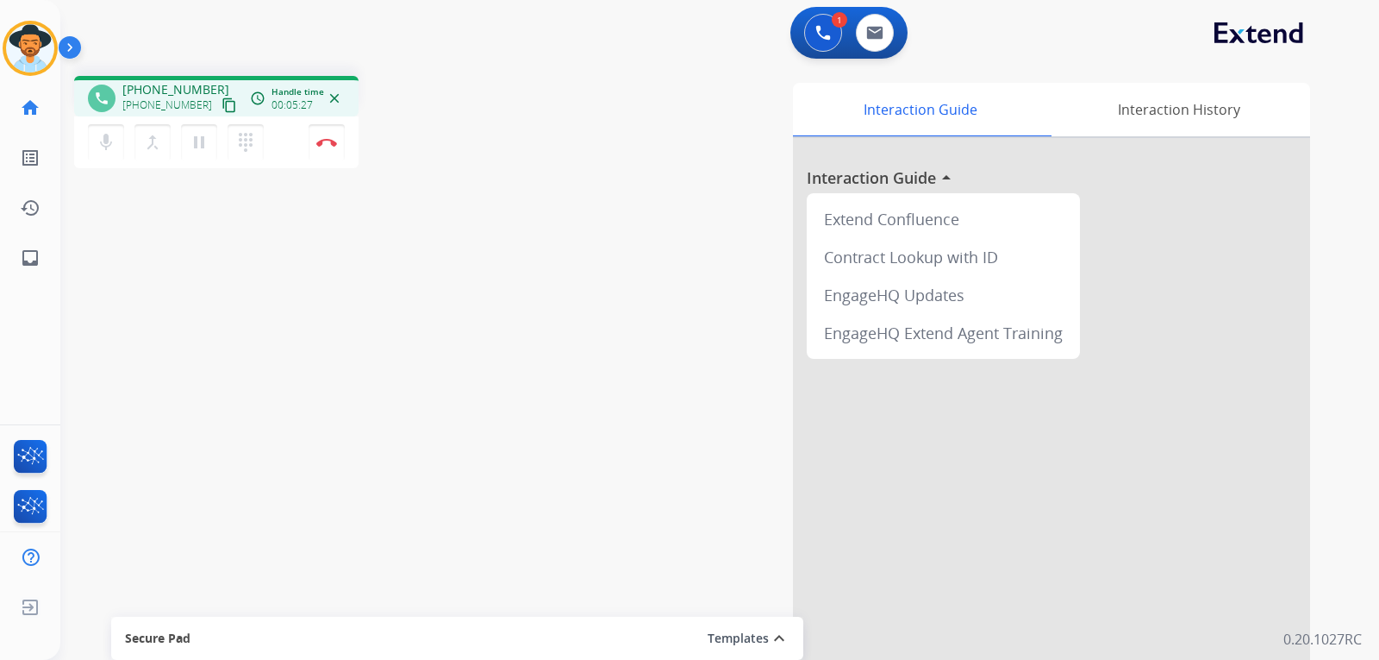
click at [935, 424] on div at bounding box center [1051, 459] width 517 height 643
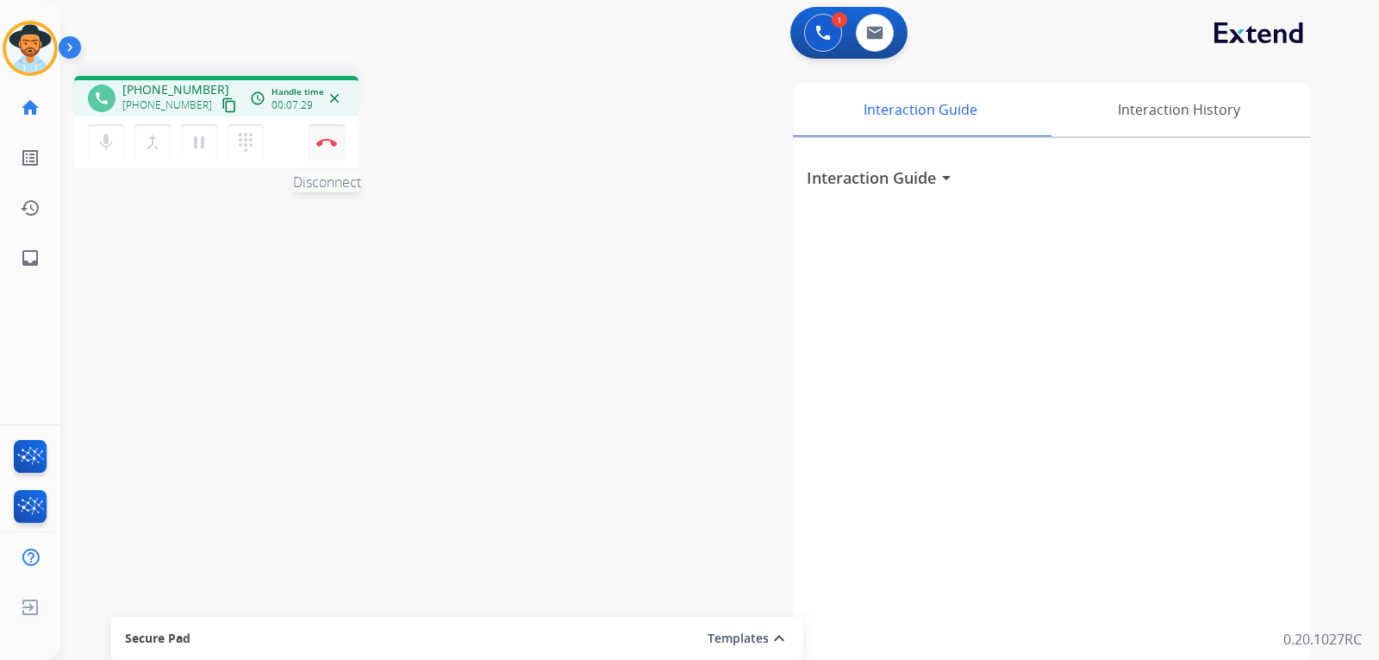
click at [332, 149] on button "Disconnect" at bounding box center [327, 142] width 36 height 36
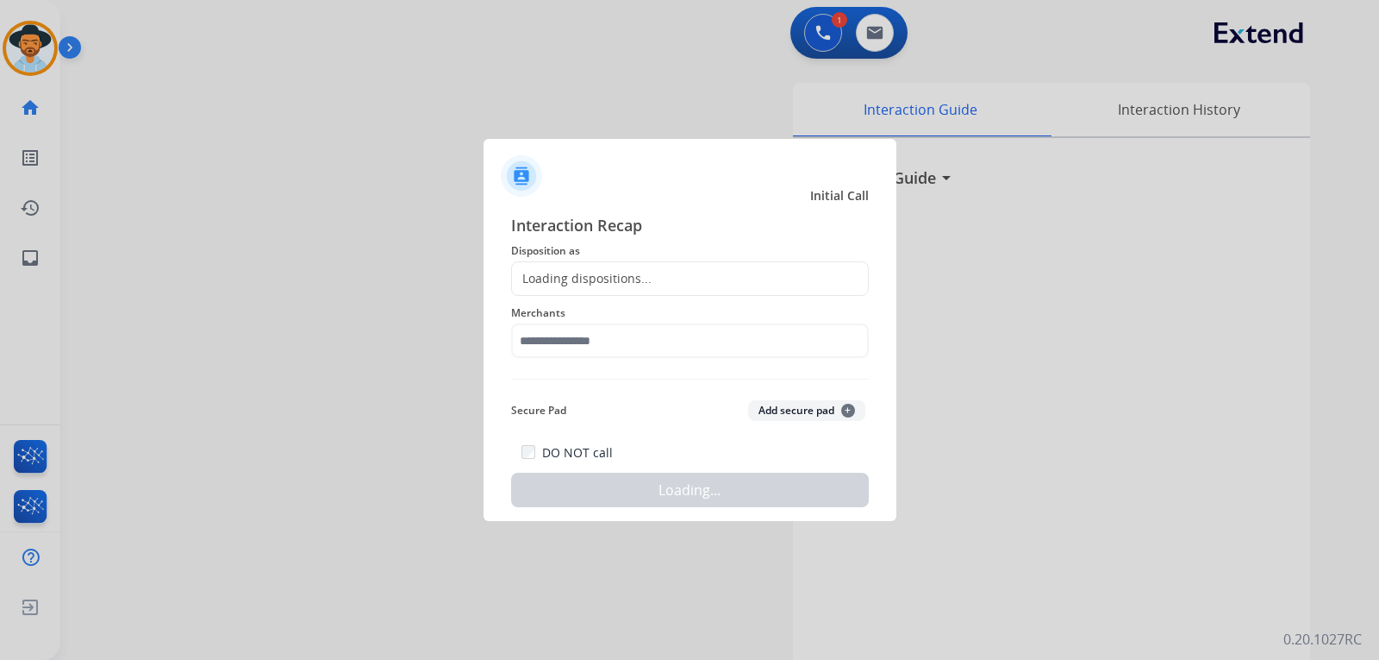
click at [659, 290] on div "Loading dispositions..." at bounding box center [690, 278] width 358 height 34
click at [659, 281] on div "Loading dispositions..." at bounding box center [690, 278] width 358 height 34
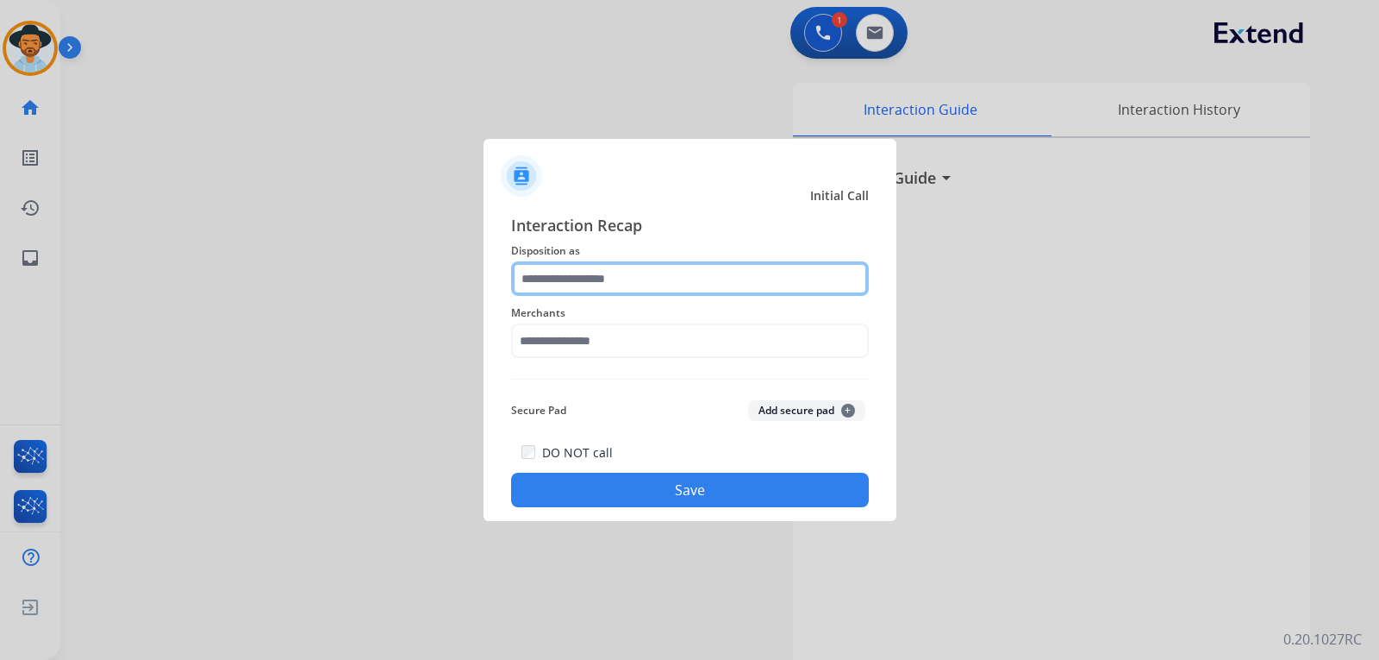
click at [660, 272] on input "text" at bounding box center [690, 278] width 358 height 34
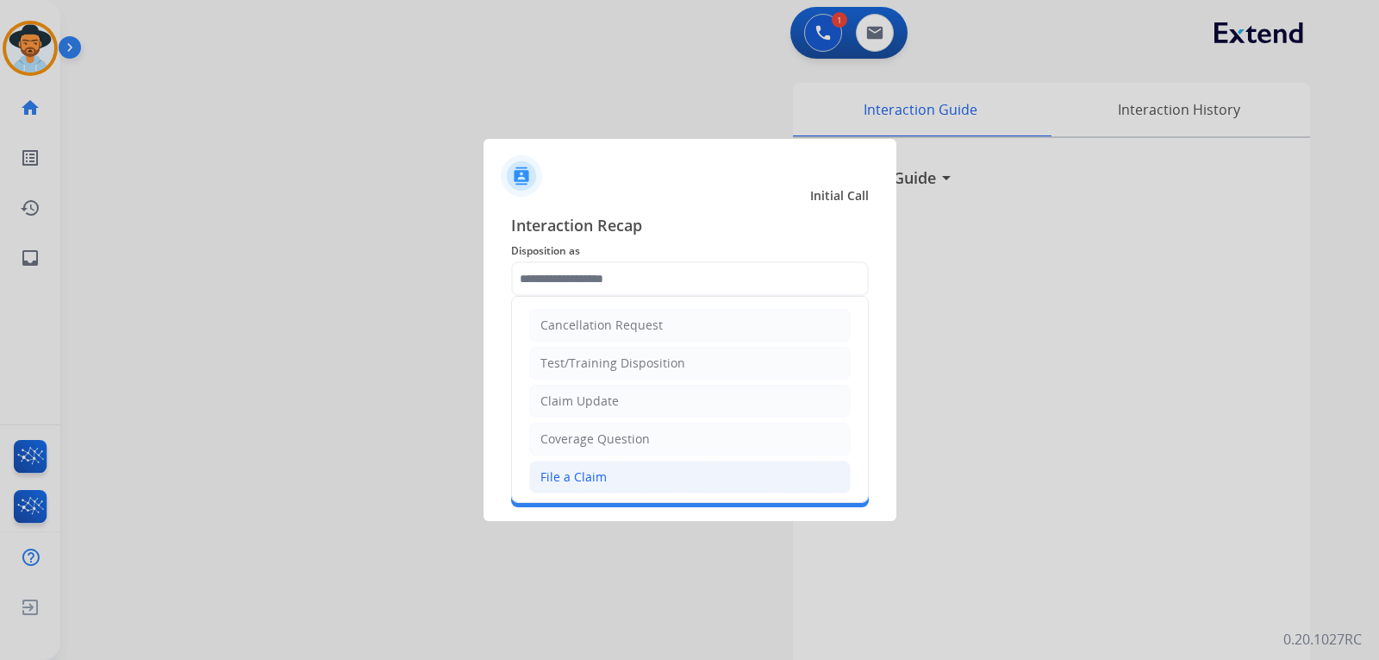
click at [606, 480] on li "File a Claim" at bounding box center [690, 476] width 322 height 33
type input "**********"
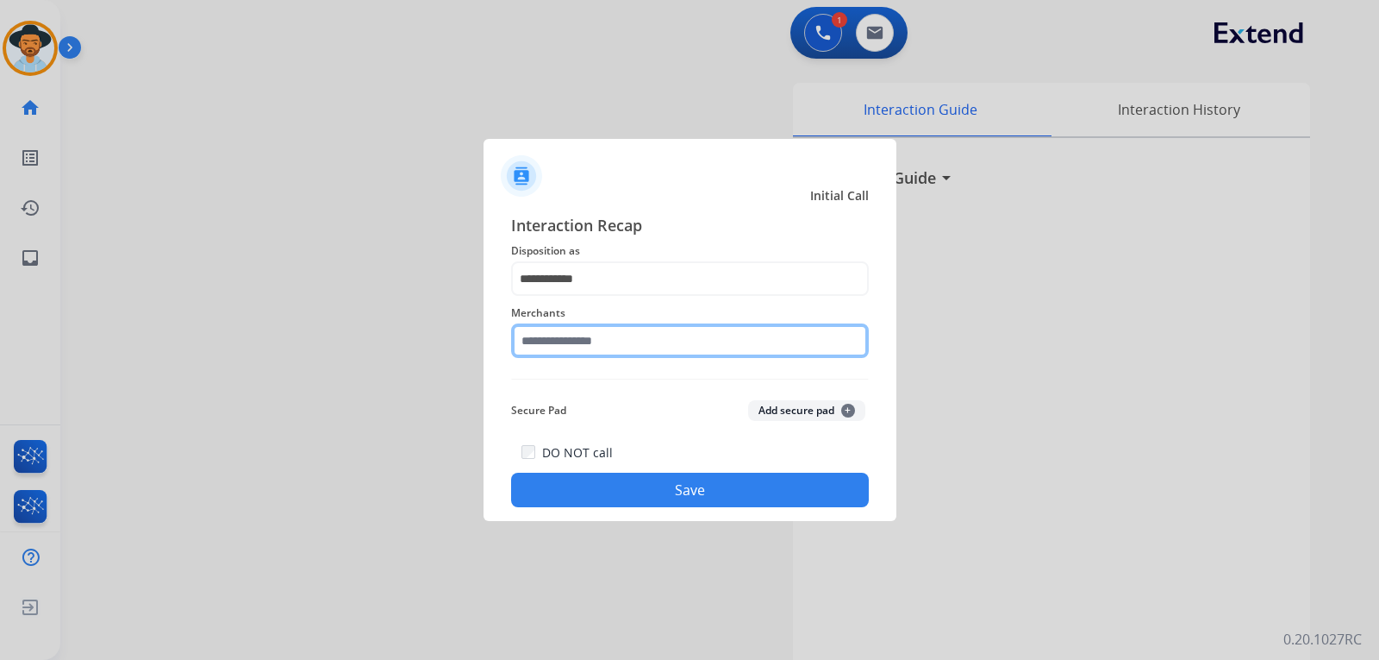
click at [624, 343] on input "text" at bounding box center [690, 340] width 358 height 34
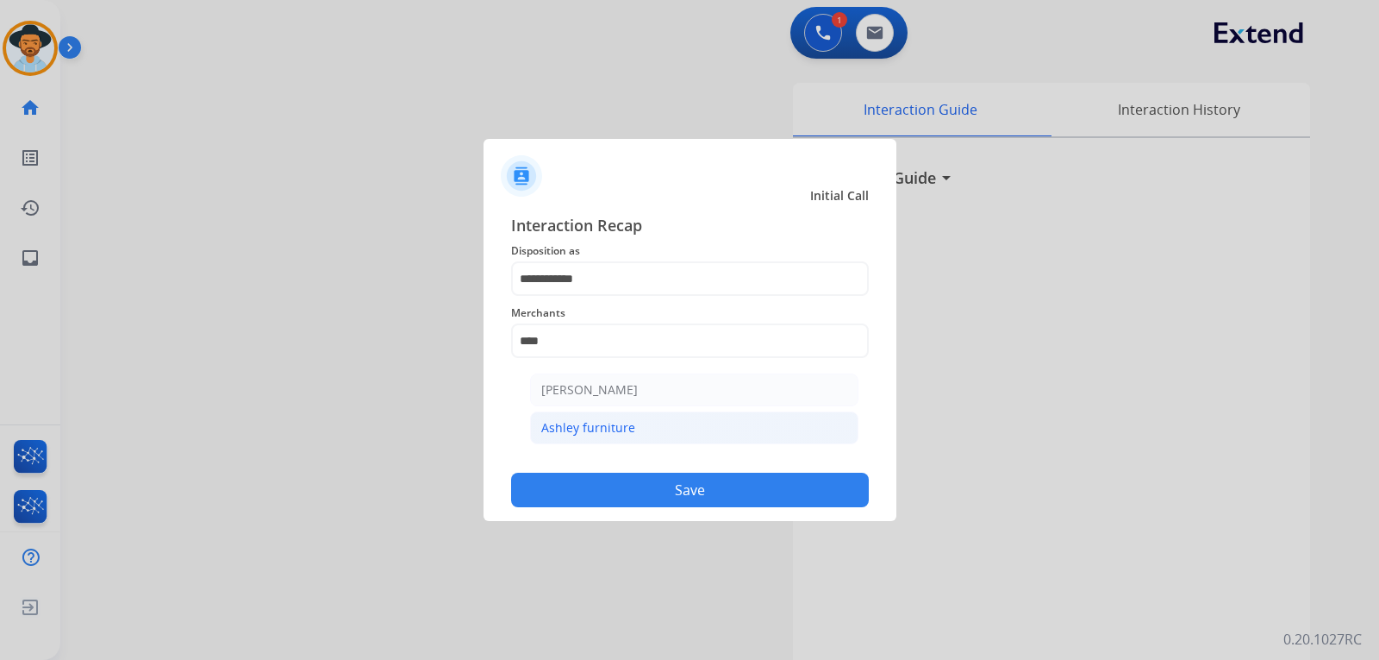
click at [605, 413] on li "Ashley furniture" at bounding box center [694, 427] width 328 height 33
type input "**********"
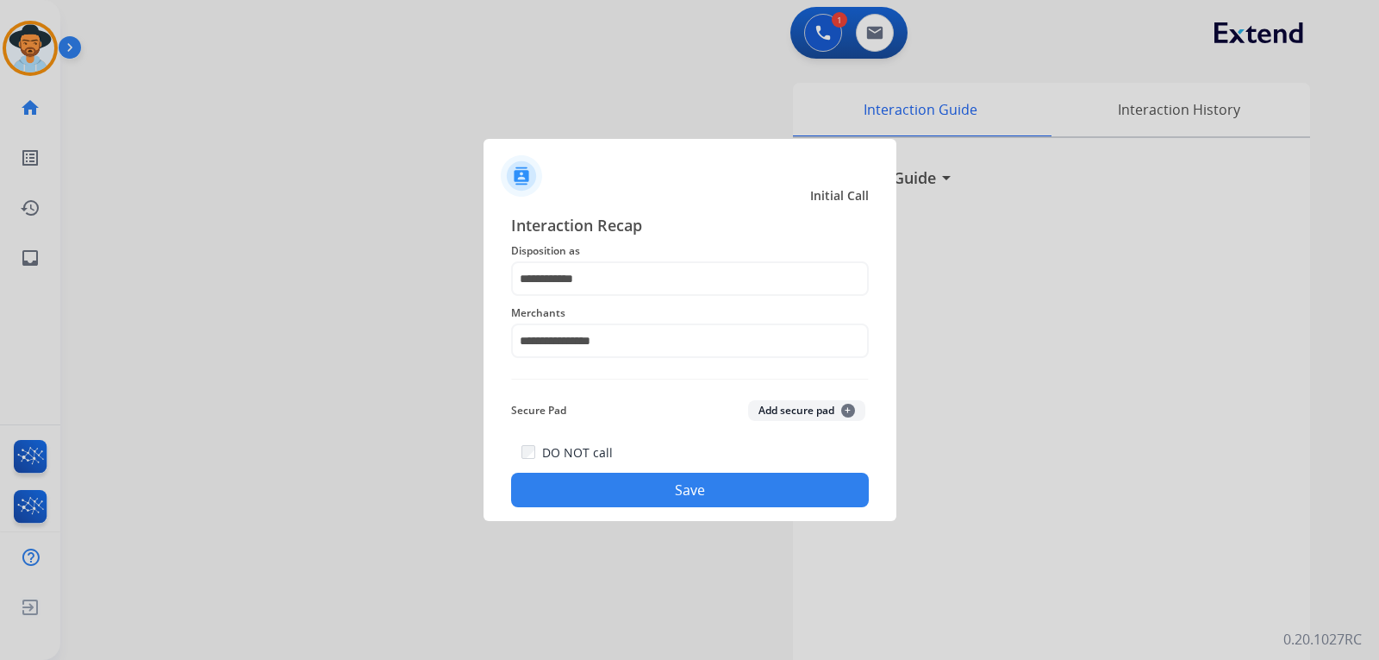
click at [632, 499] on button "Save" at bounding box center [690, 489] width 358 height 34
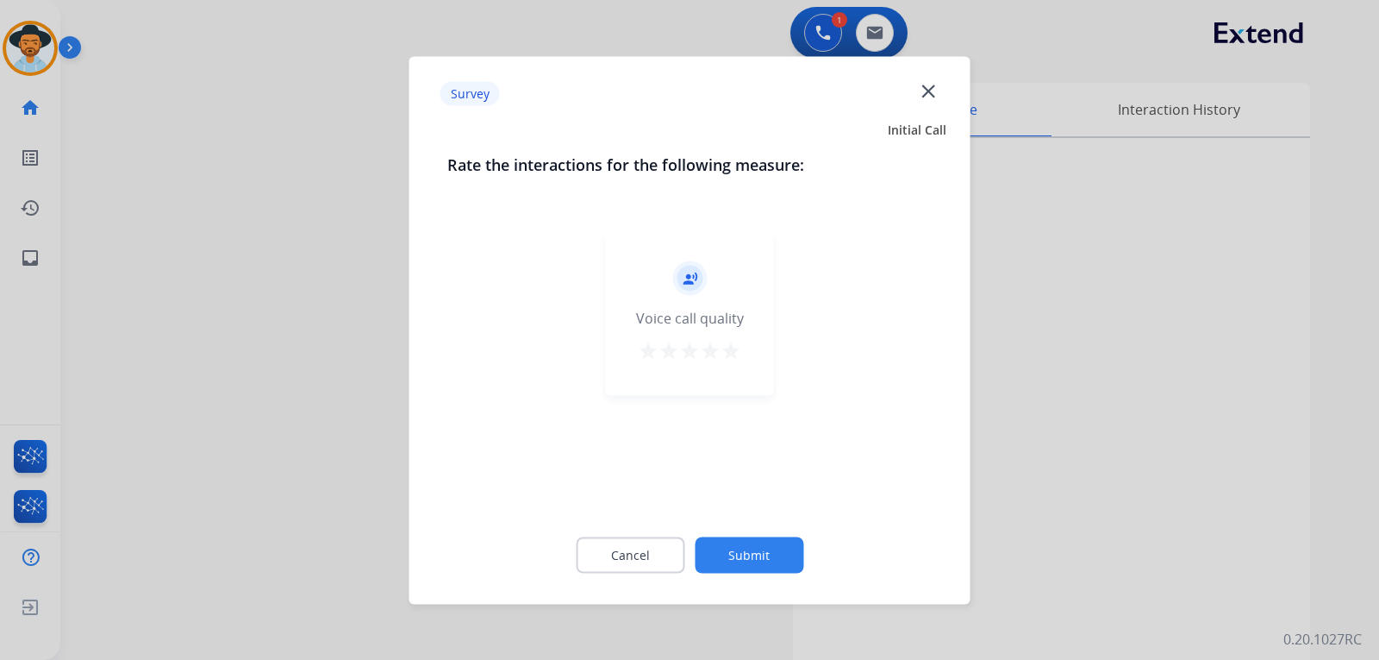
click at [935, 488] on div at bounding box center [689, 330] width 1379 height 660
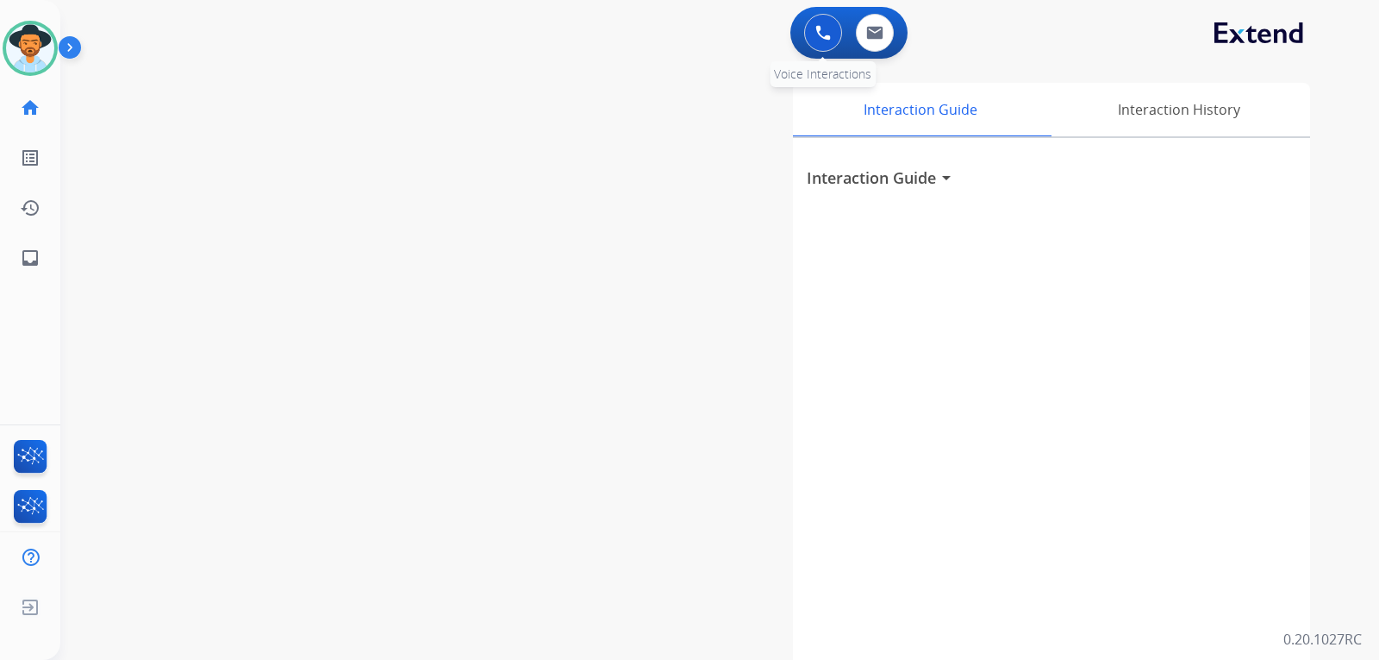
click at [831, 36] on button at bounding box center [823, 33] width 38 height 38
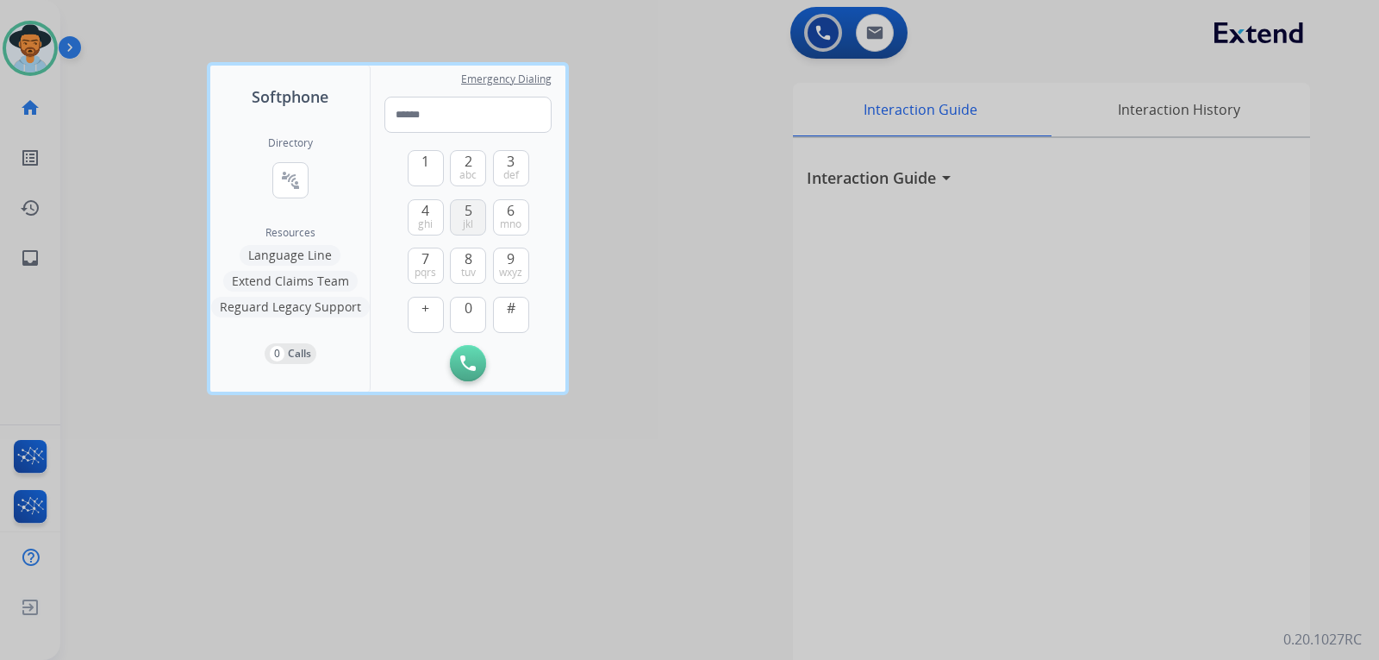
drag, startPoint x: 497, startPoint y: 218, endPoint x: 483, endPoint y: 214, distance: 15.3
click at [497, 217] on button "6 mno" at bounding box center [511, 217] width 36 height 36
click at [411, 171] on button "1" at bounding box center [426, 168] width 36 height 36
click at [517, 259] on button "9 wxyz" at bounding box center [511, 265] width 36 height 36
drag, startPoint x: 424, startPoint y: 267, endPoint x: 425, endPoint y: 233, distance: 34.5
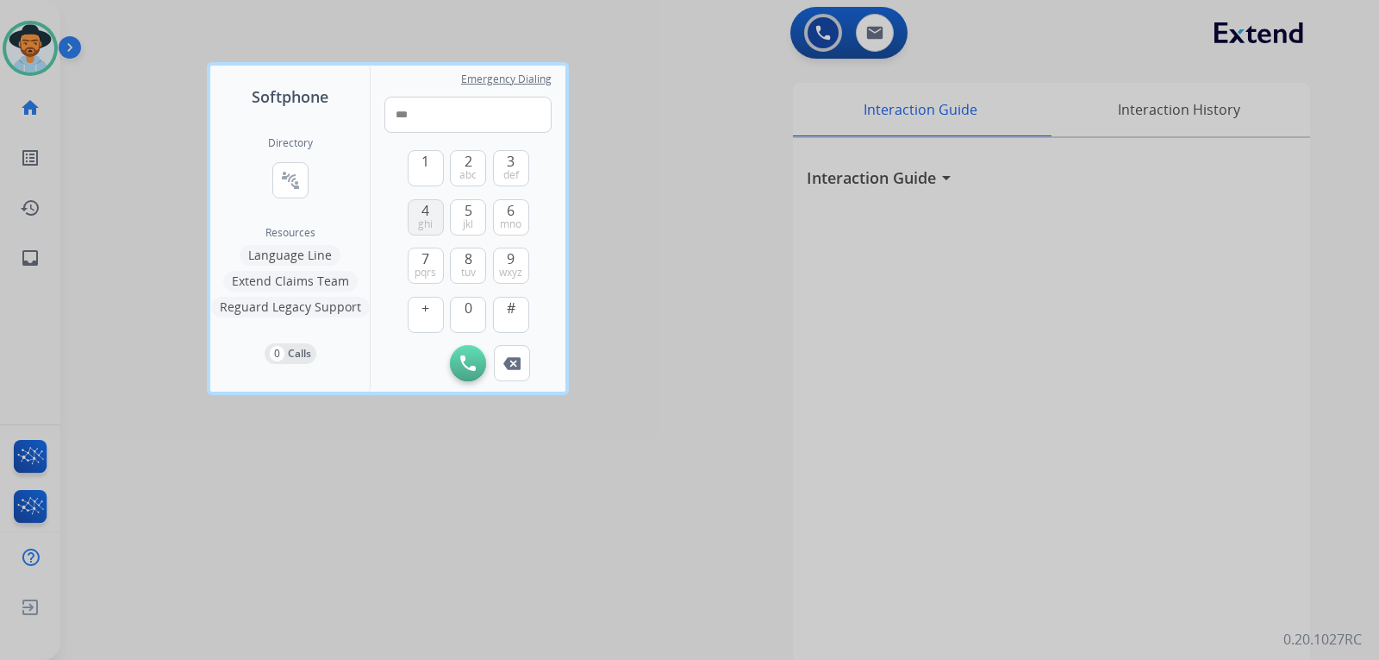
click at [423, 262] on button "7 pqrs" at bounding box center [426, 265] width 36 height 36
click at [419, 209] on button "4 ghi" at bounding box center [426, 217] width 36 height 36
click at [466, 267] on span "tuv" at bounding box center [468, 273] width 15 height 14
click at [507, 174] on span "def" at bounding box center [511, 175] width 16 height 14
click at [426, 166] on span "1" at bounding box center [426, 161] width 8 height 21
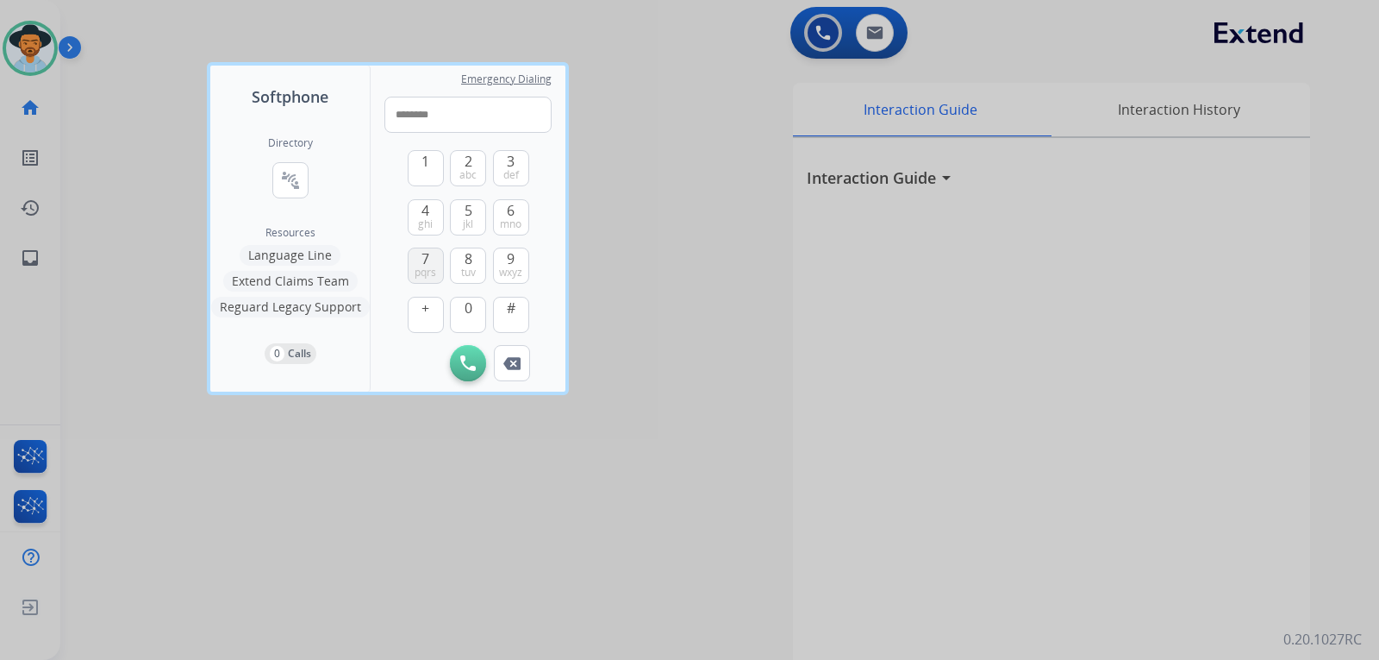
click at [426, 269] on span "pqrs" at bounding box center [426, 273] width 22 height 14
click at [432, 177] on button "1" at bounding box center [426, 168] width 36 height 36
type input "**********"
click at [471, 355] on img at bounding box center [468, 363] width 16 height 16
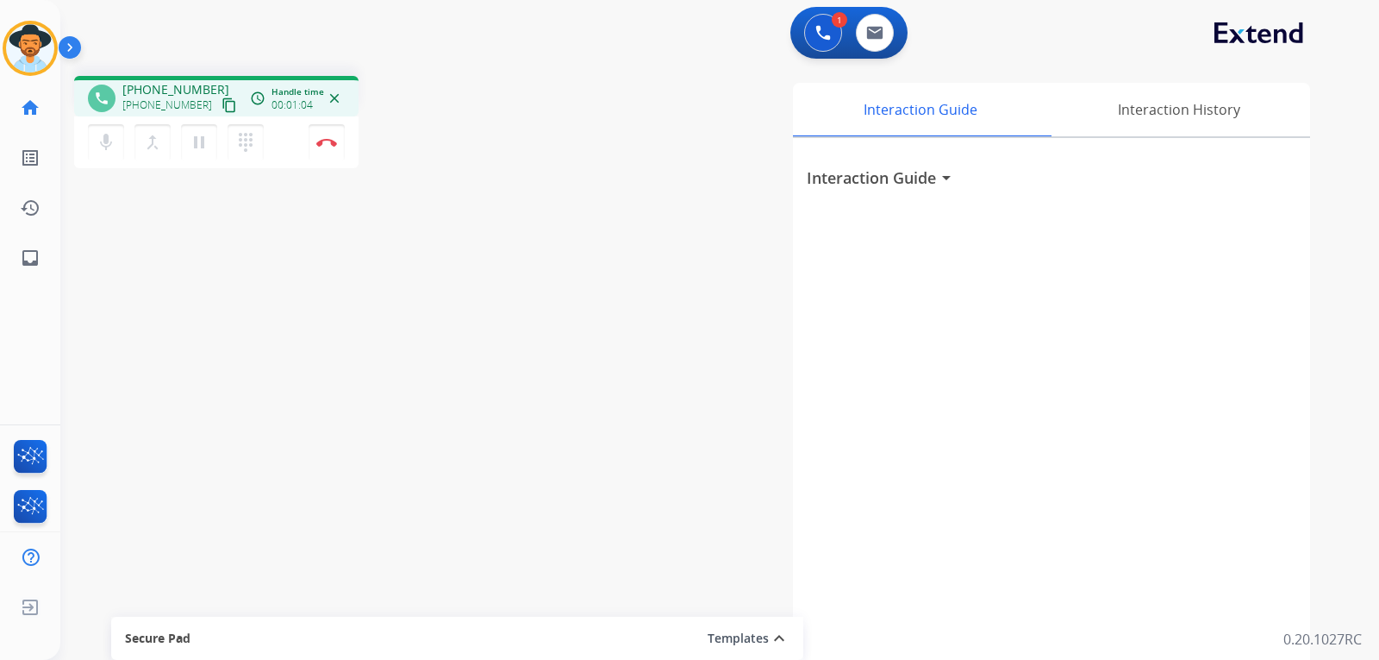
click at [222, 109] on mat-icon "content_copy" at bounding box center [230, 105] width 16 height 16
click at [334, 149] on button "Disconnect" at bounding box center [327, 142] width 36 height 36
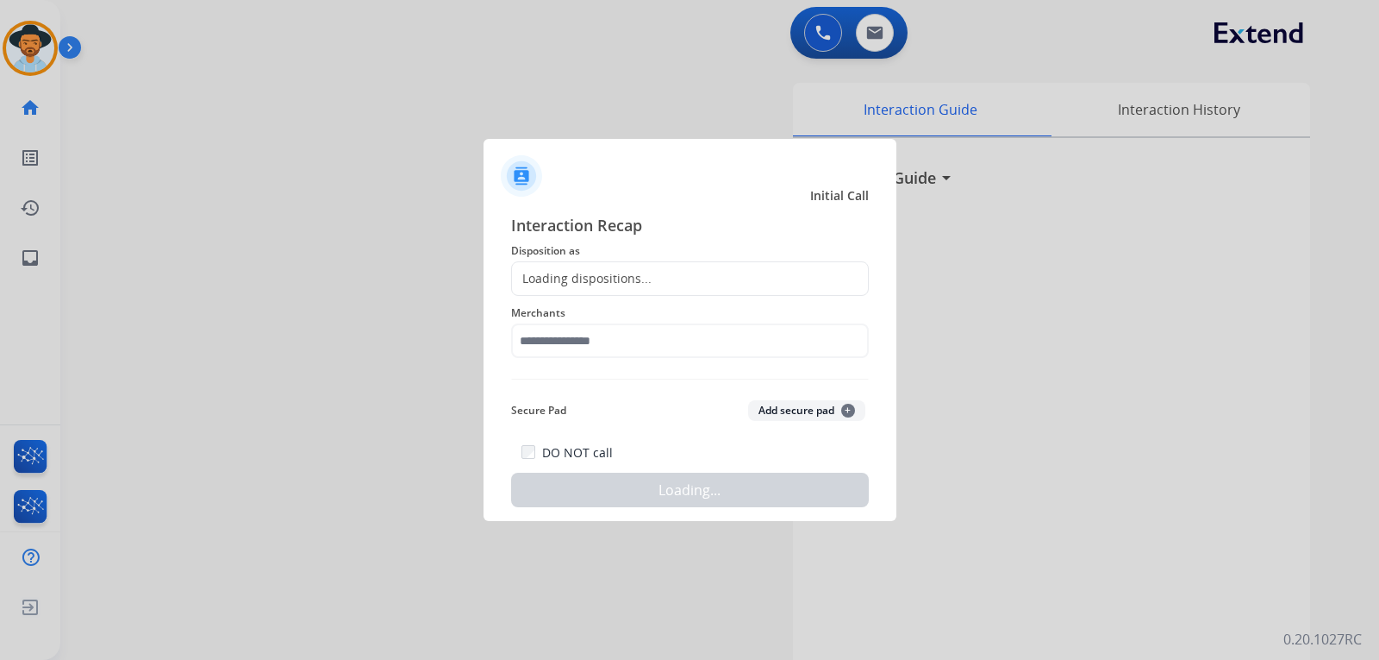
click at [627, 279] on div "Loading dispositions..." at bounding box center [582, 278] width 140 height 17
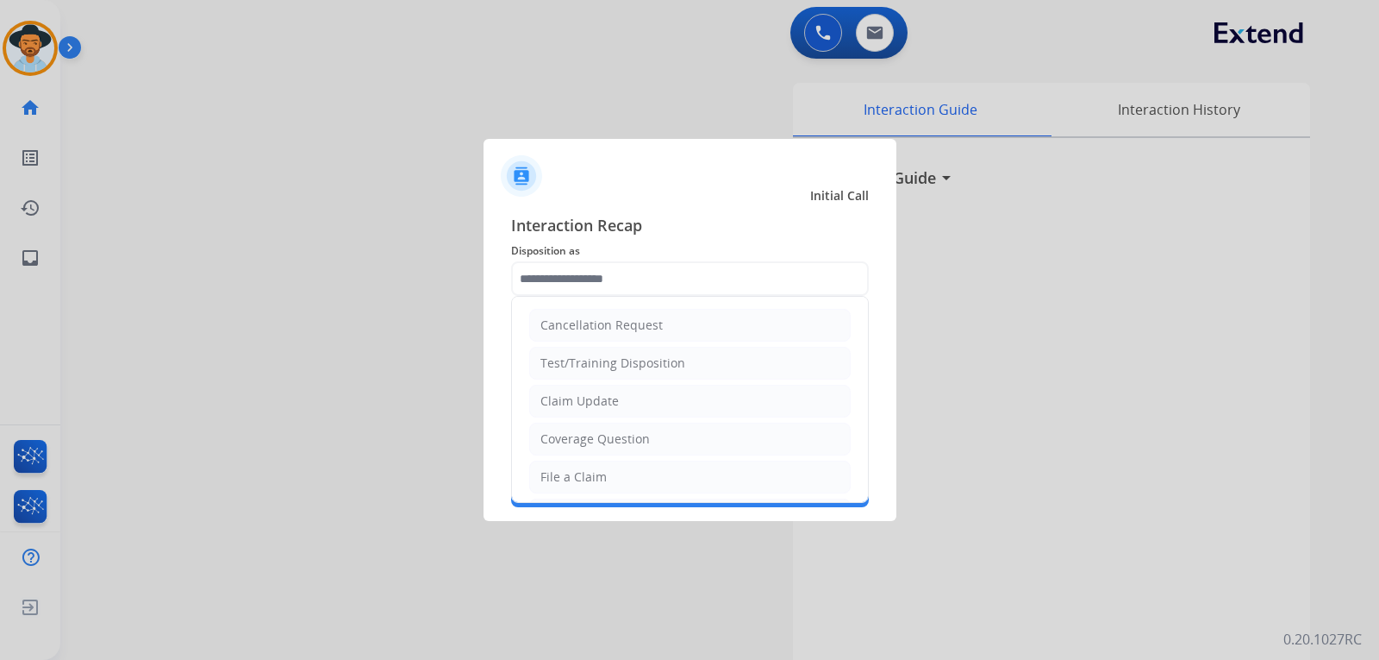
click at [640, 289] on input "text" at bounding box center [690, 278] width 358 height 34
click at [694, 477] on div "Outbound-Customer Not Available" at bounding box center [641, 473] width 200 height 17
type input "**********"
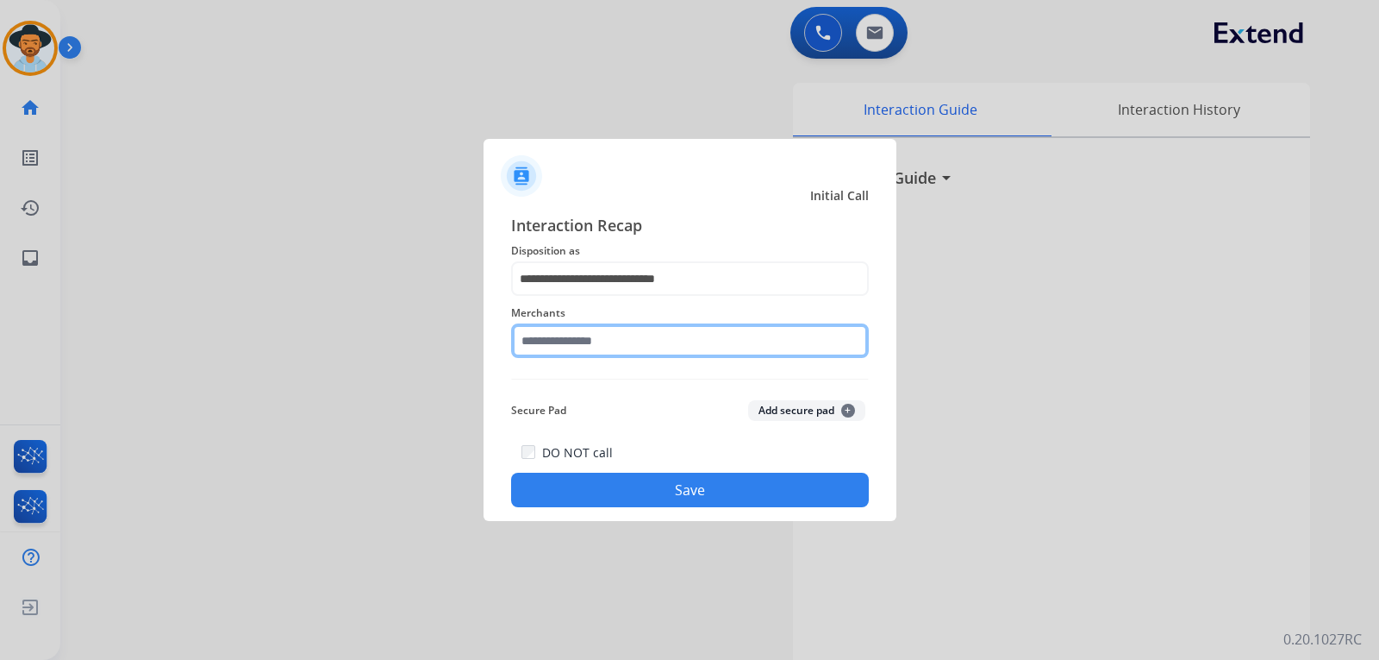
click at [661, 347] on input "text" at bounding box center [690, 340] width 358 height 34
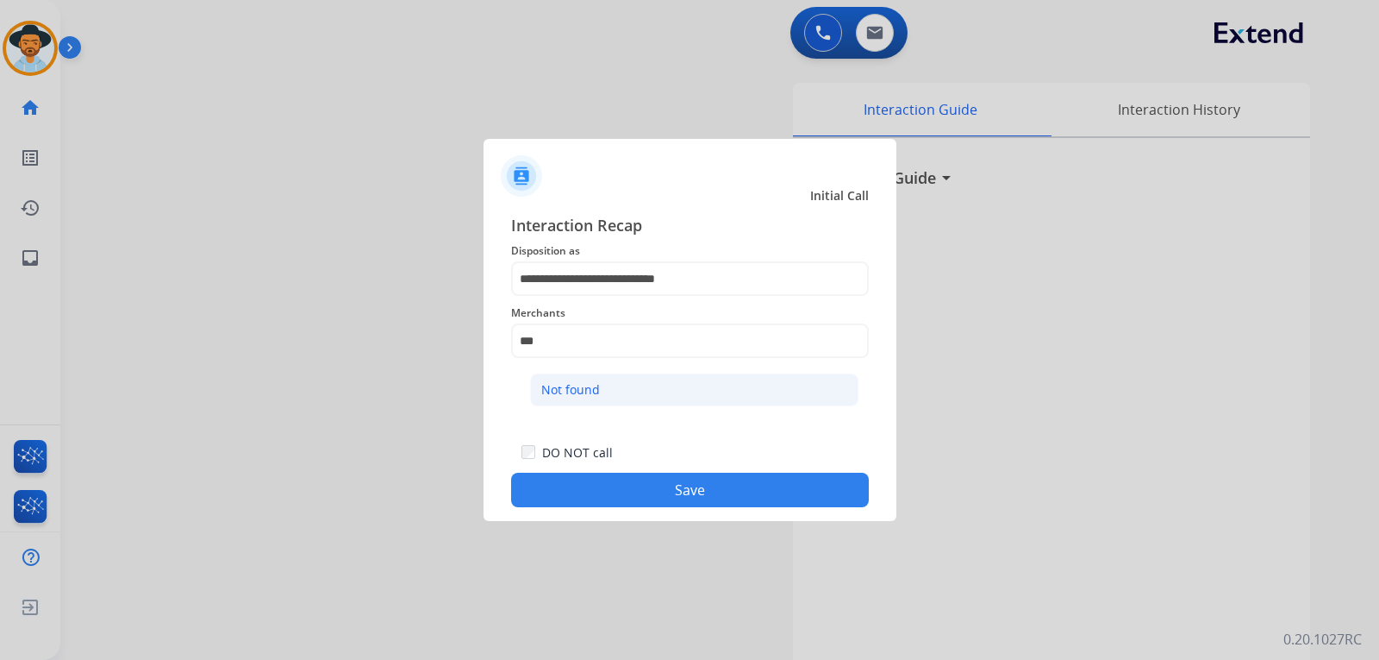
click at [654, 384] on li "Not found" at bounding box center [694, 389] width 328 height 33
type input "*********"
click at [666, 491] on button "Save" at bounding box center [690, 489] width 358 height 34
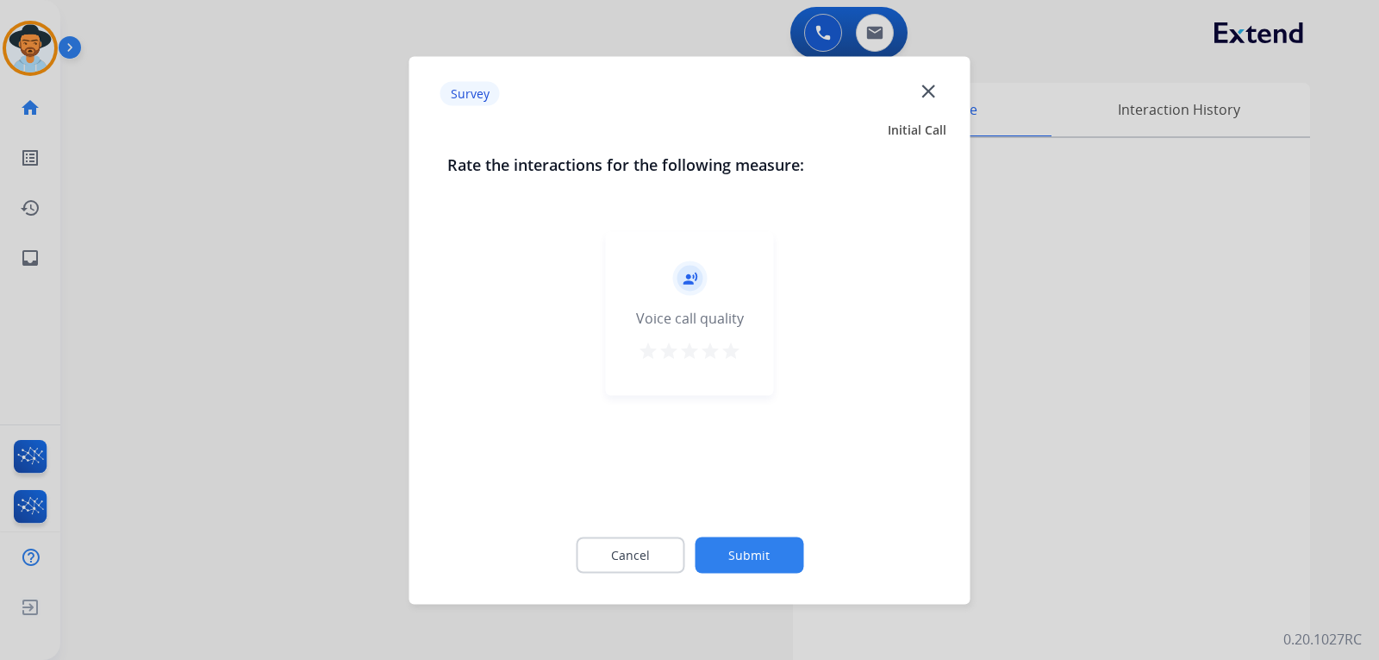
click at [929, 91] on mat-icon "close" at bounding box center [928, 90] width 22 height 22
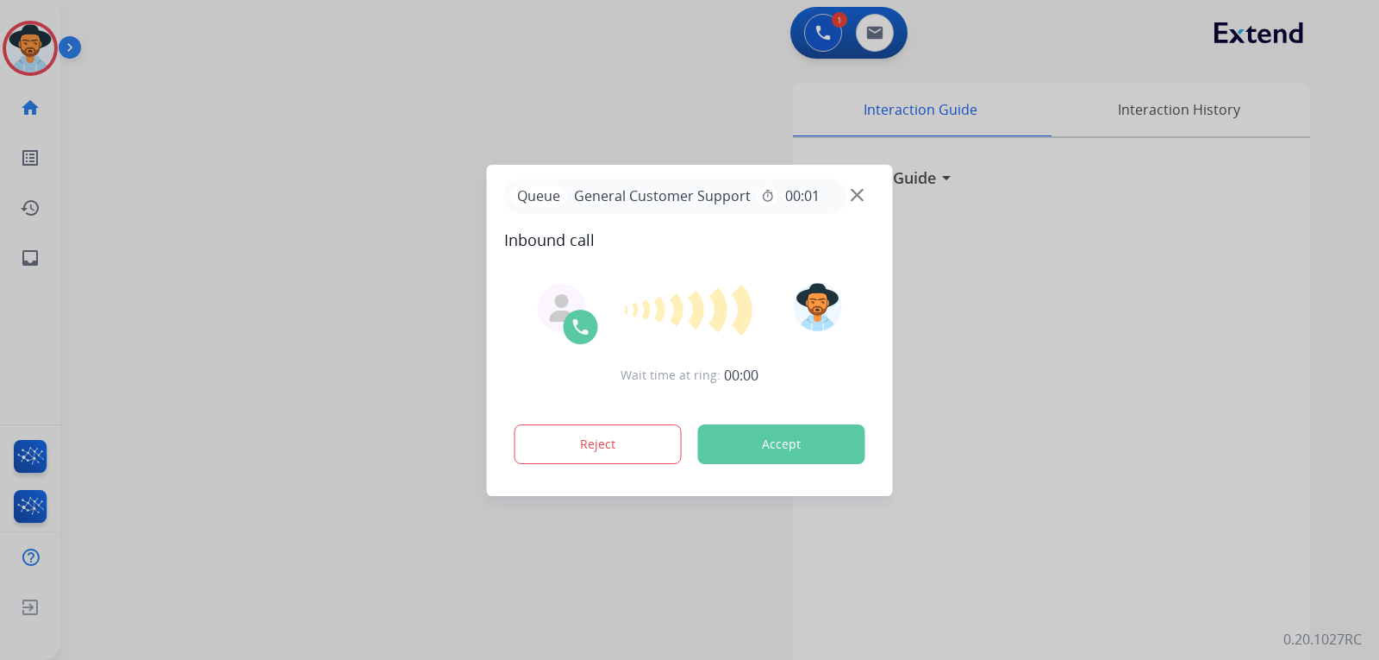
click at [853, 199] on img at bounding box center [857, 194] width 13 height 13
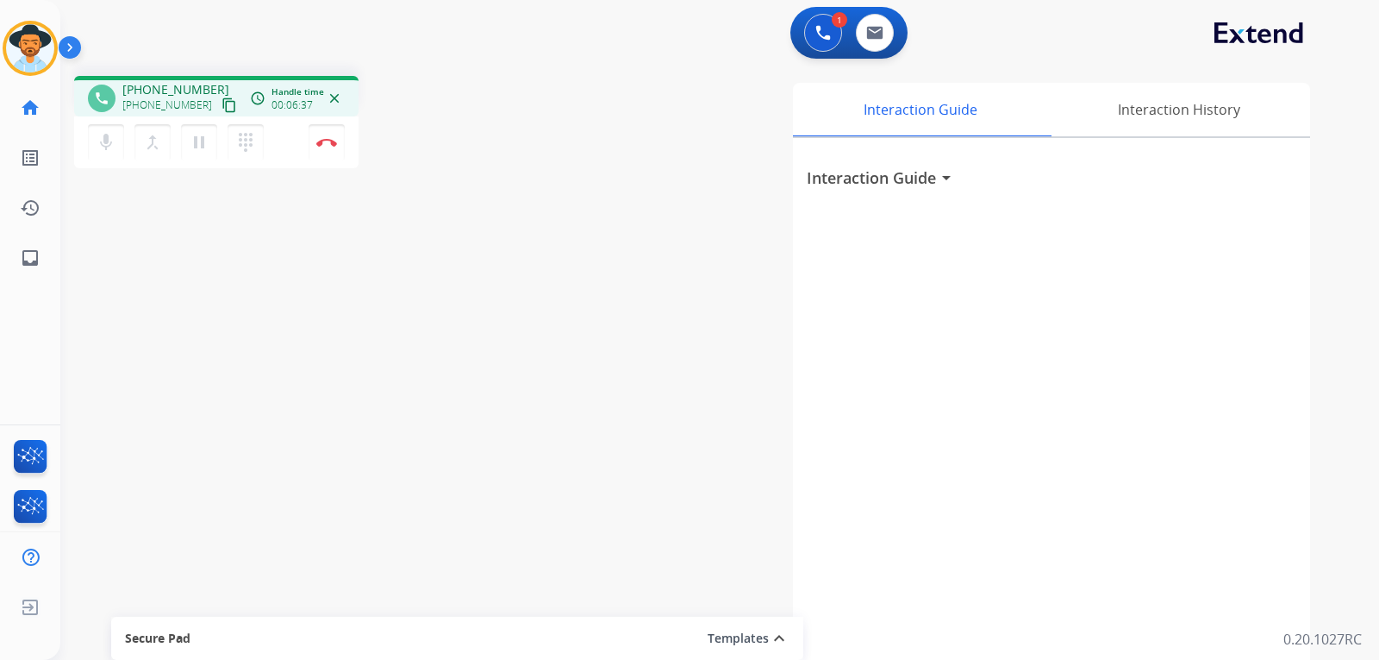
click at [159, 434] on div "phone [PHONE_NUMBER] [PHONE_NUMBER] content_copy access_time Call metrics Queue…" at bounding box center [699, 421] width 1278 height 719
click at [197, 149] on mat-icon "pause" at bounding box center [199, 142] width 21 height 21
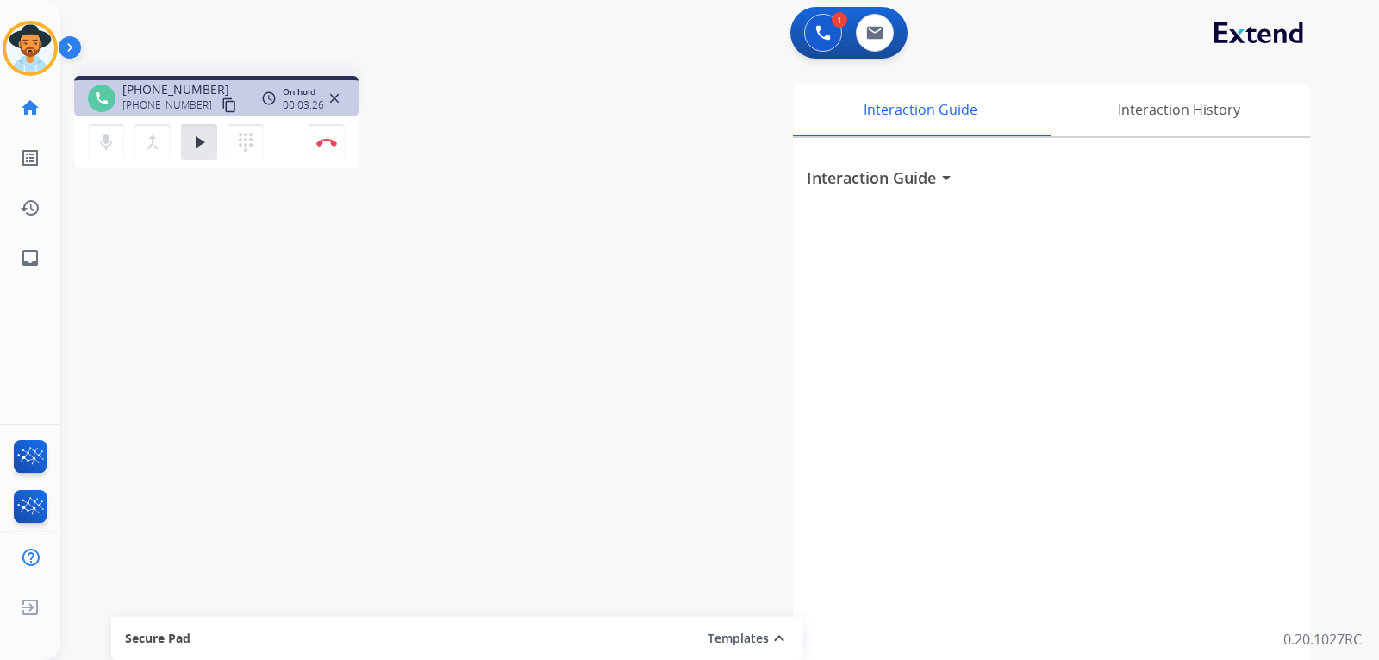
click at [202, 395] on div "phone [PHONE_NUMBER] [PHONE_NUMBER] content_copy access_time Call metrics Queue…" at bounding box center [699, 421] width 1278 height 719
drag, startPoint x: 191, startPoint y: 368, endPoint x: 192, endPoint y: 328, distance: 40.5
click at [191, 368] on div "phone [PHONE_NUMBER] [PHONE_NUMBER] content_copy access_time Call metrics Queue…" at bounding box center [699, 421] width 1278 height 719
click at [197, 153] on button "play_arrow Hold" at bounding box center [199, 142] width 36 height 36
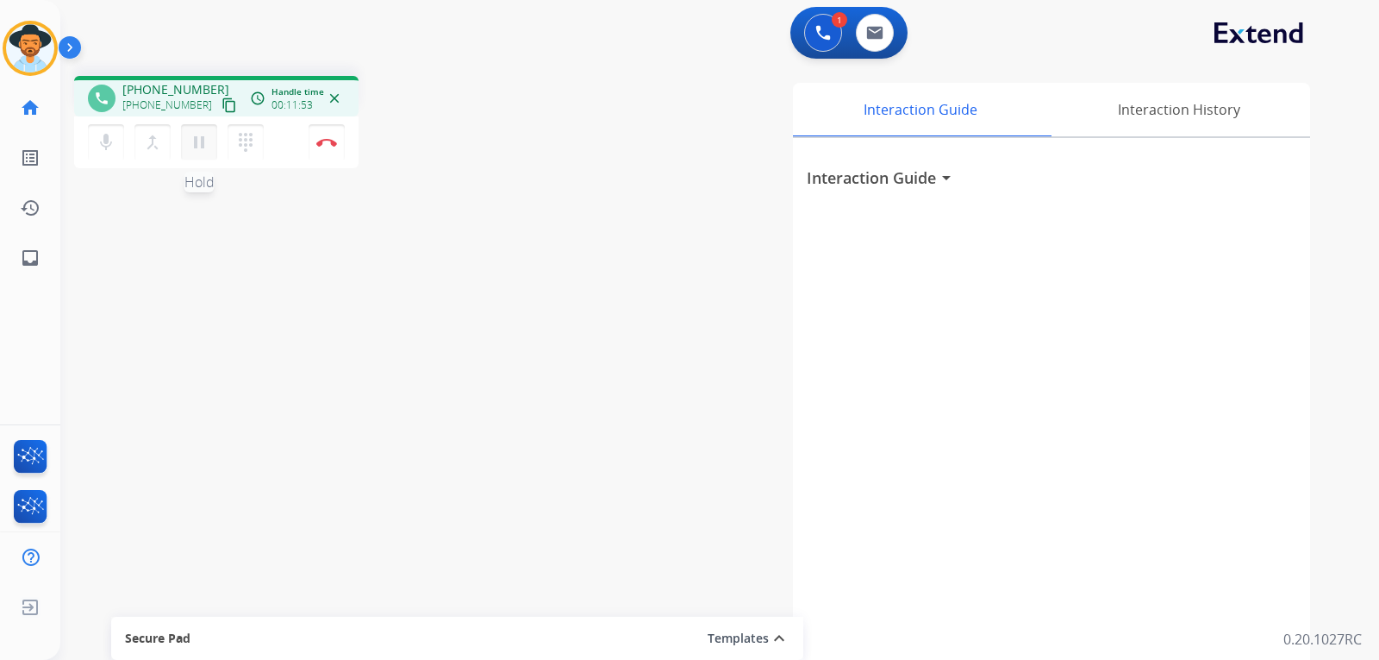
click at [192, 148] on mat-icon "pause" at bounding box center [199, 142] width 21 height 21
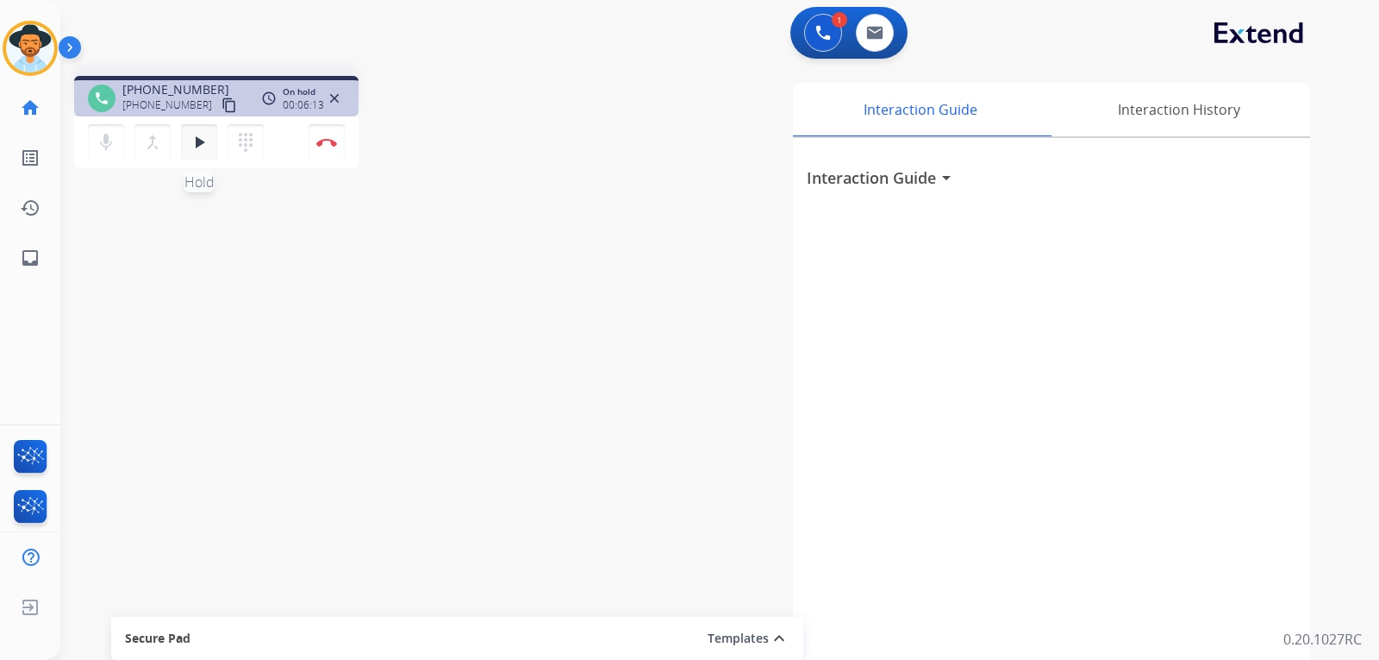
click at [203, 149] on mat-icon "play_arrow" at bounding box center [199, 142] width 21 height 21
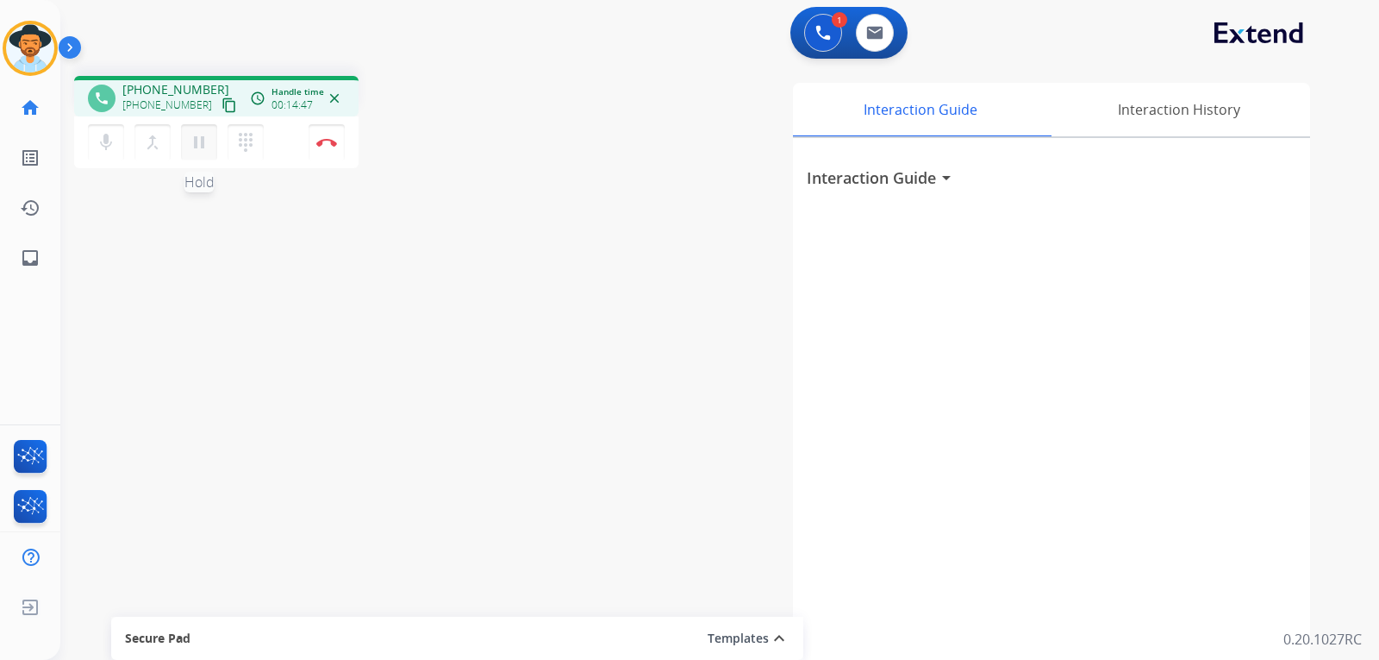
click at [195, 146] on mat-icon "pause" at bounding box center [199, 142] width 21 height 21
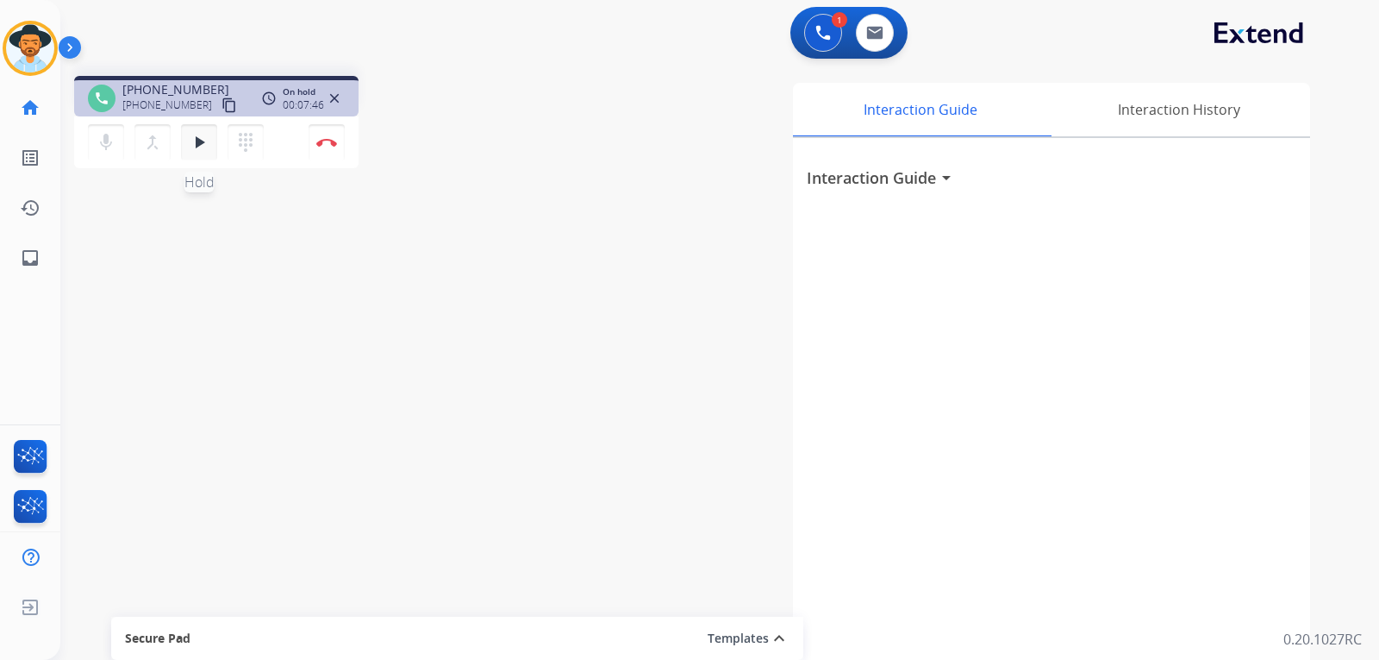
click at [198, 154] on button "play_arrow Hold" at bounding box center [199, 142] width 36 height 36
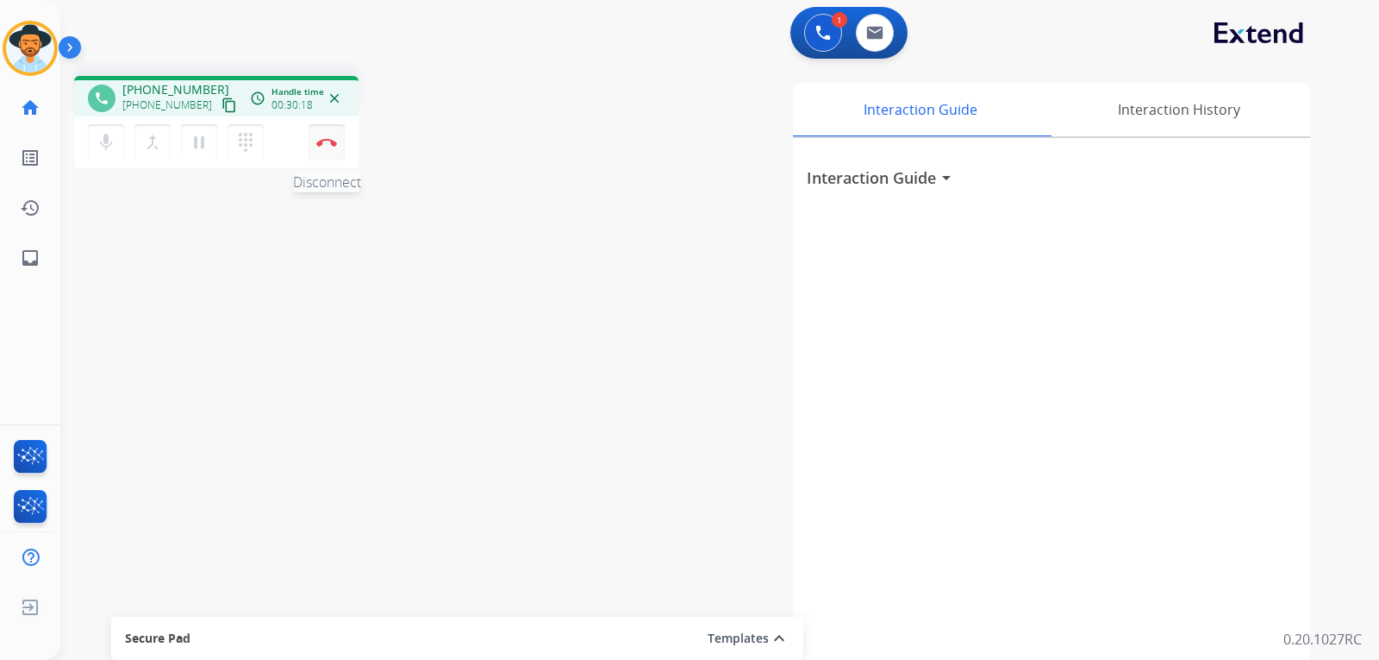
click at [328, 148] on button "Disconnect" at bounding box center [327, 142] width 36 height 36
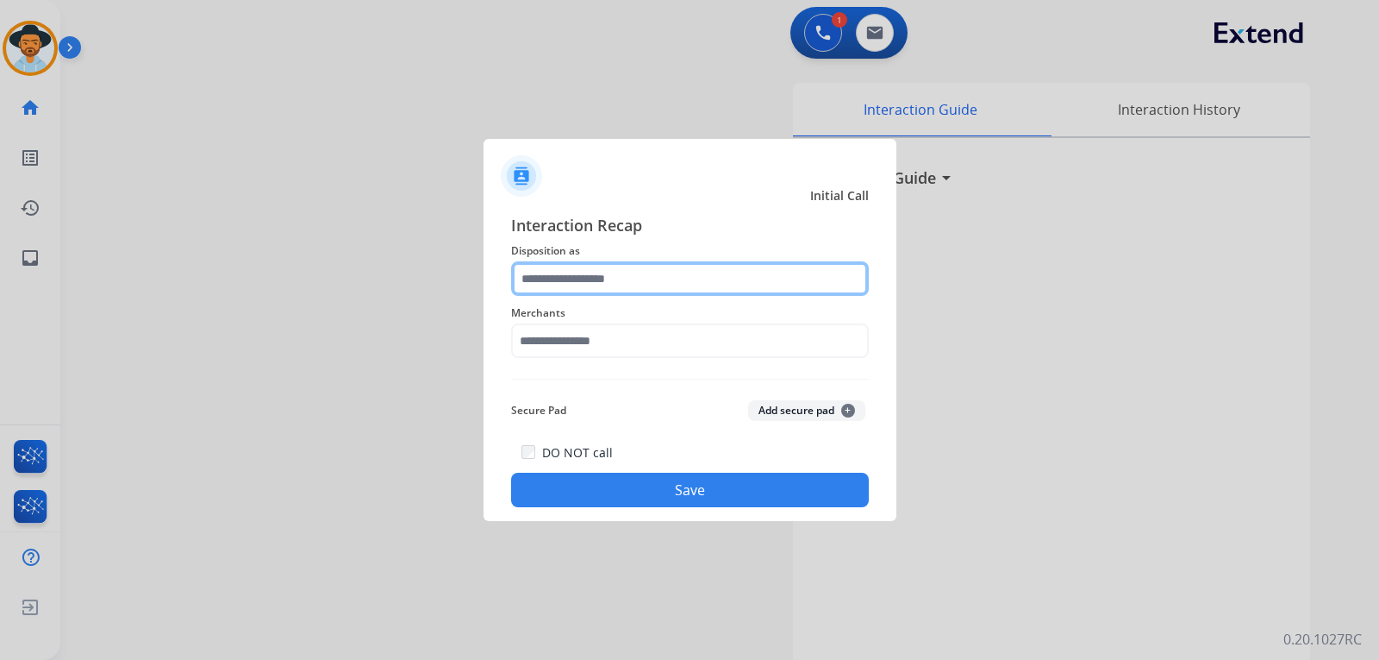
click at [578, 276] on input "text" at bounding box center [690, 278] width 358 height 34
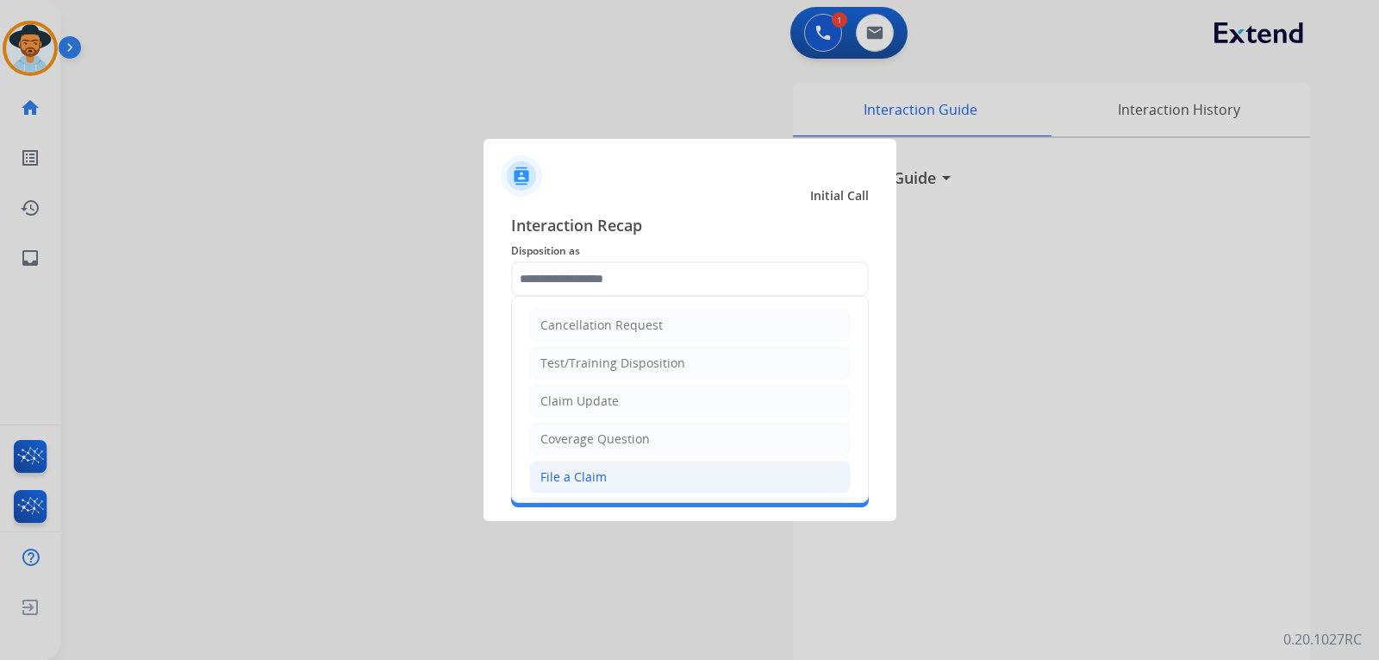
click at [583, 470] on div "File a Claim" at bounding box center [574, 476] width 66 height 17
type input "**********"
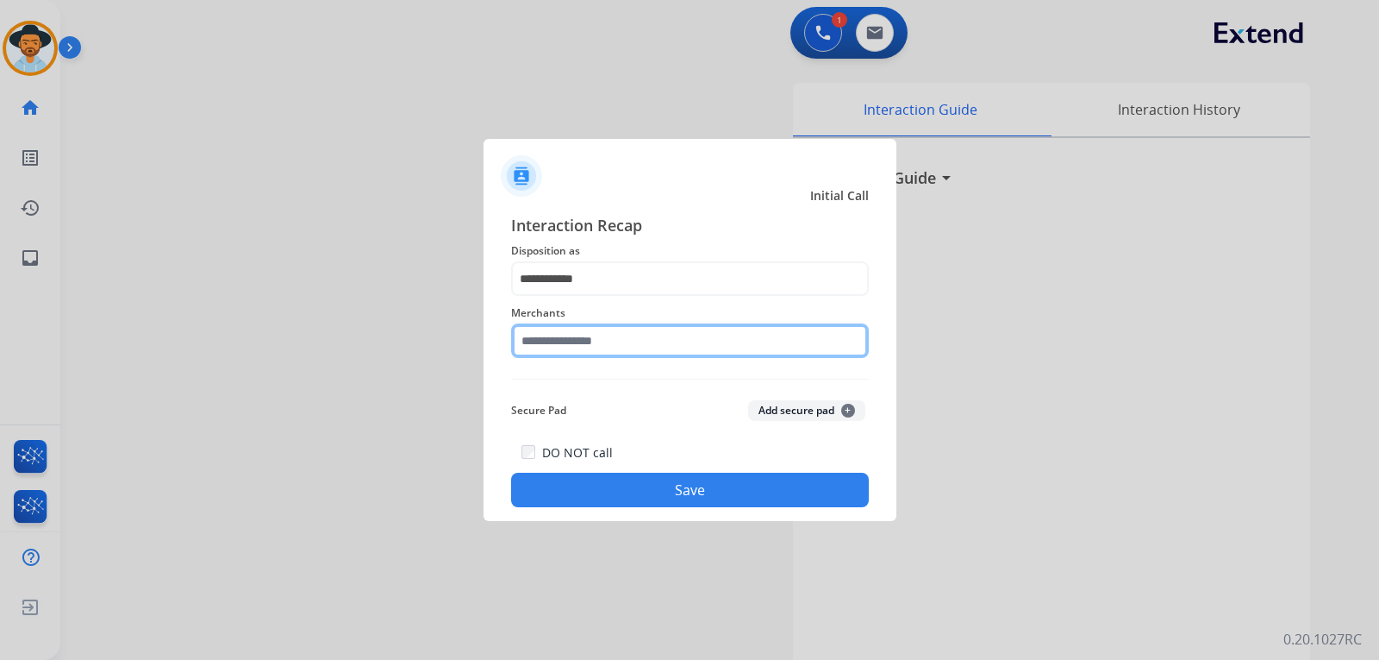
click at [616, 347] on input "text" at bounding box center [690, 340] width 358 height 34
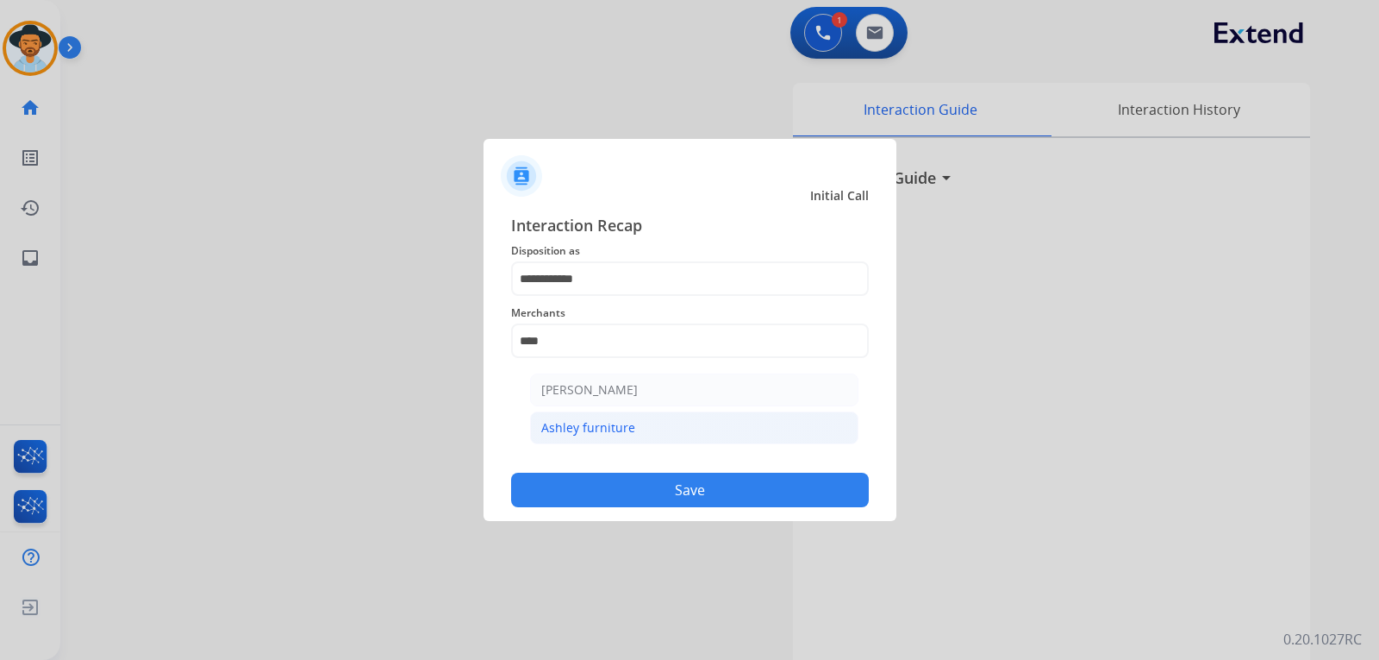
click at [626, 421] on div "Ashley furniture" at bounding box center [588, 427] width 94 height 17
type input "**********"
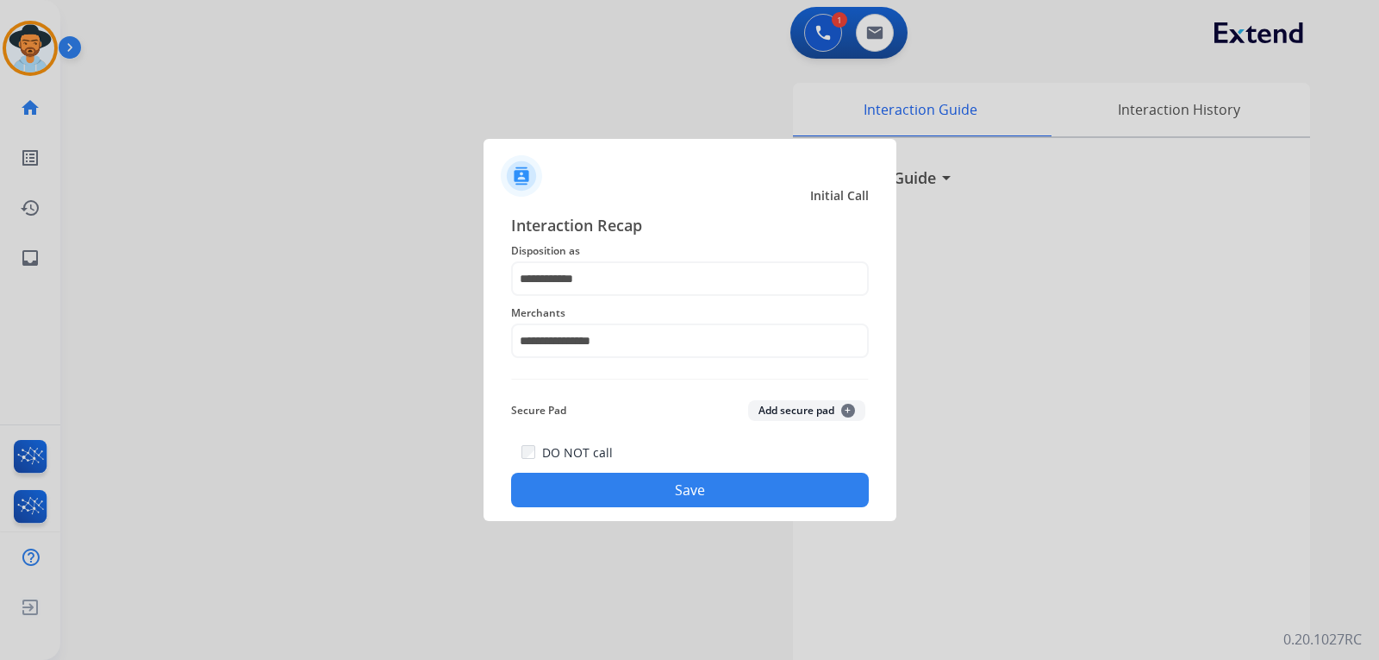
click at [653, 493] on button "Save" at bounding box center [690, 489] width 358 height 34
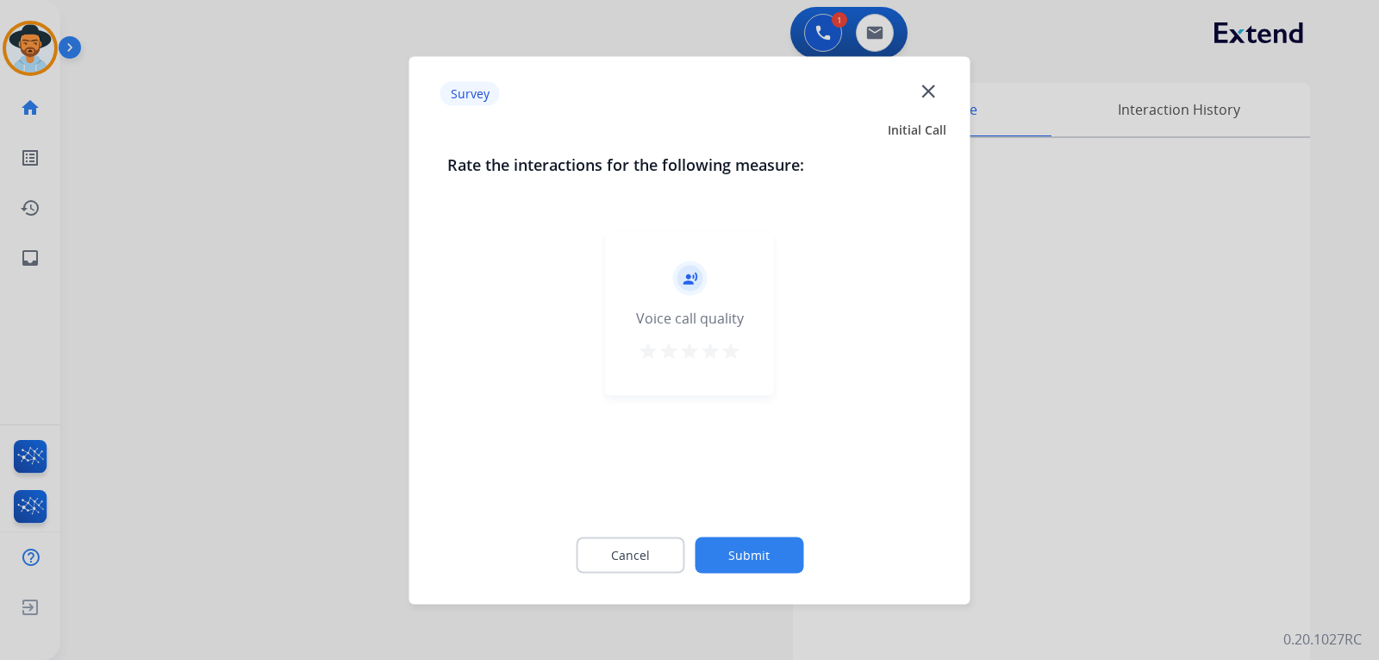
click at [253, 278] on div at bounding box center [689, 330] width 1379 height 660
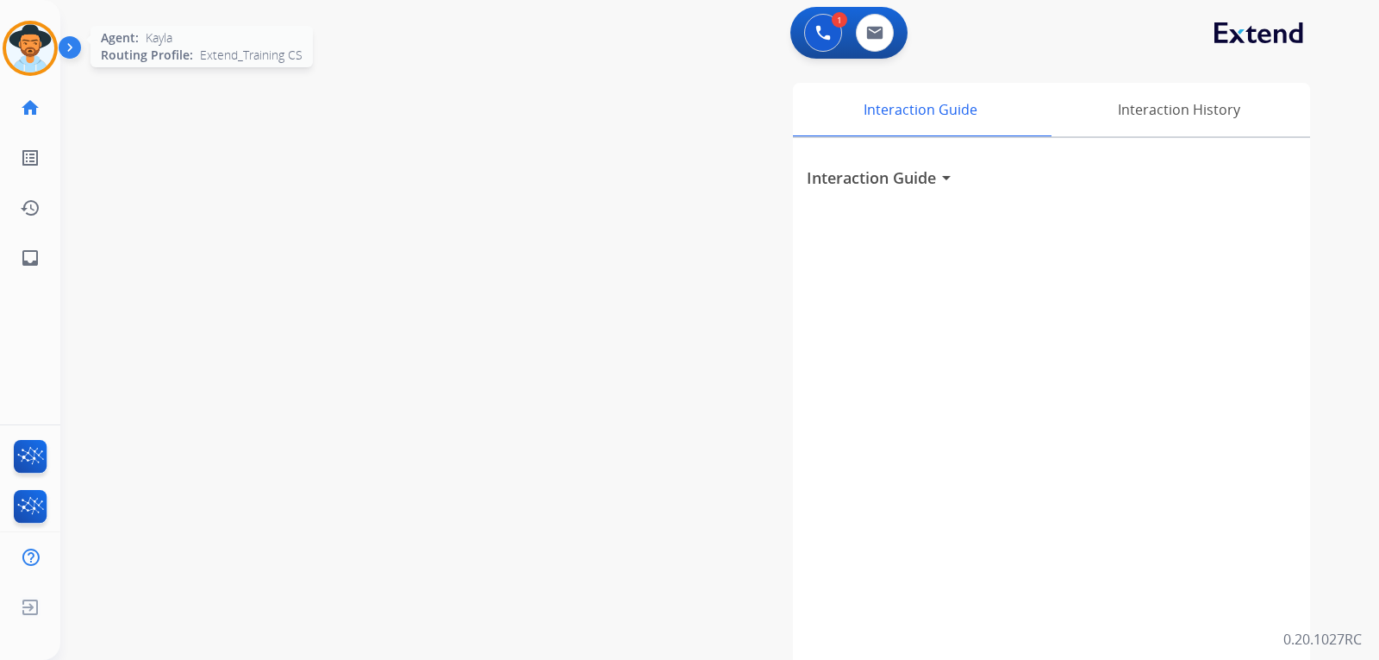
click at [31, 65] on img at bounding box center [30, 48] width 48 height 48
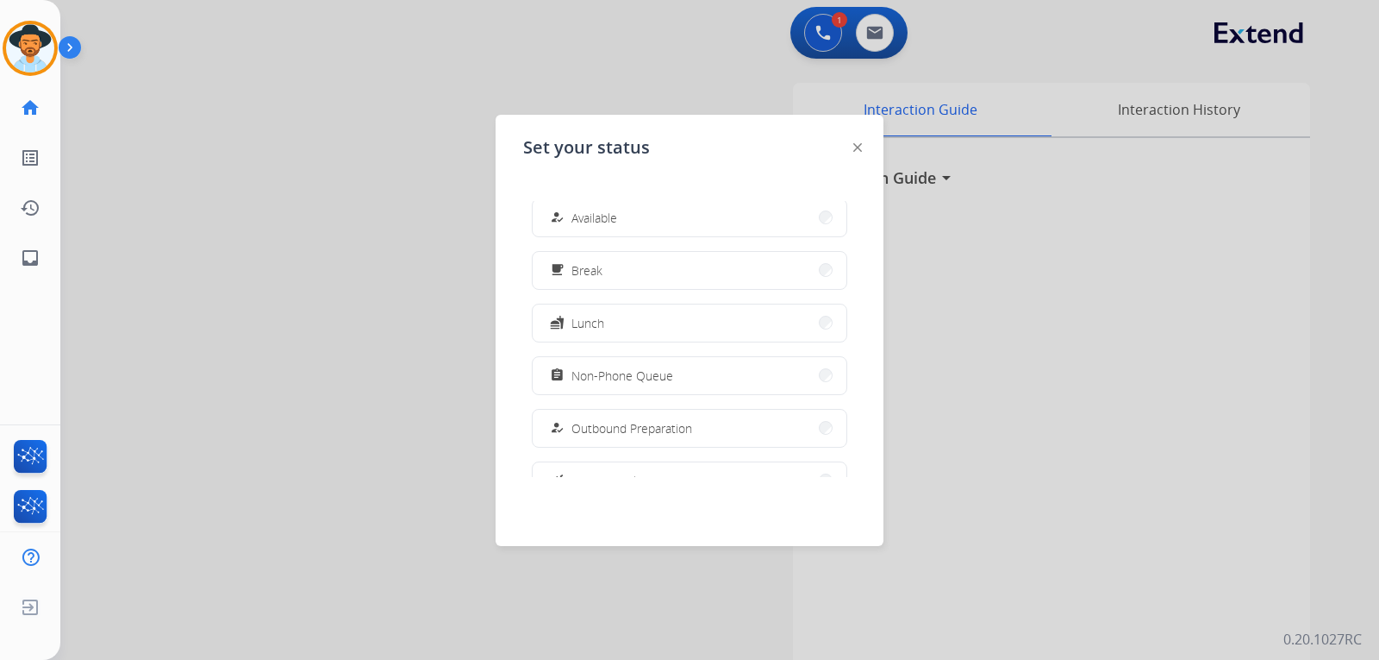
scroll to position [0, 0]
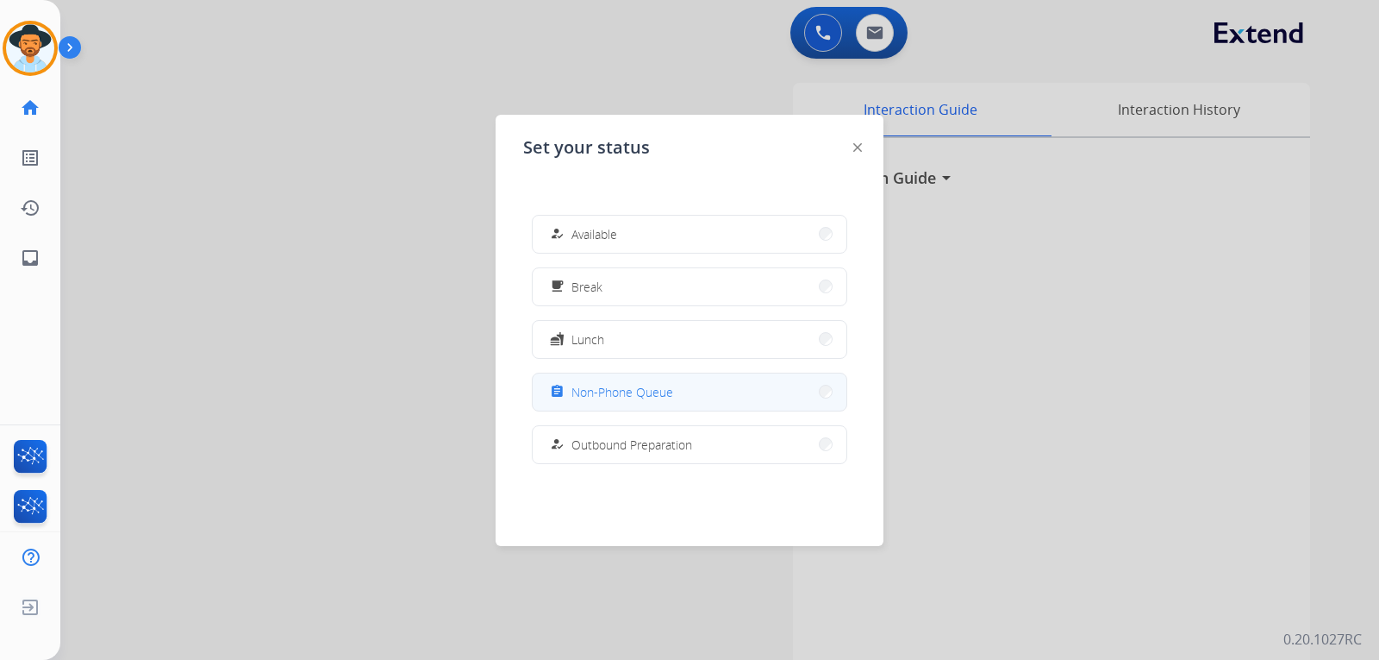
click at [644, 407] on button "assignment Non-Phone Queue" at bounding box center [690, 391] width 314 height 37
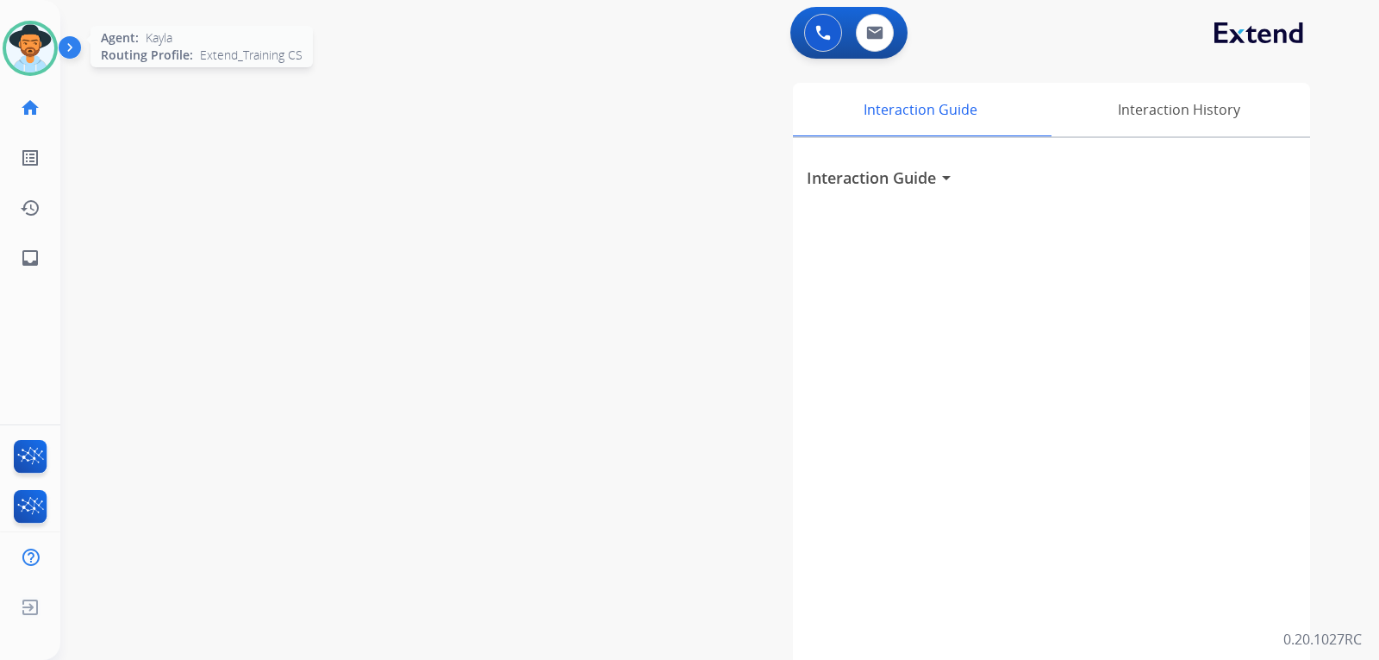
click at [38, 57] on img at bounding box center [30, 48] width 48 height 48
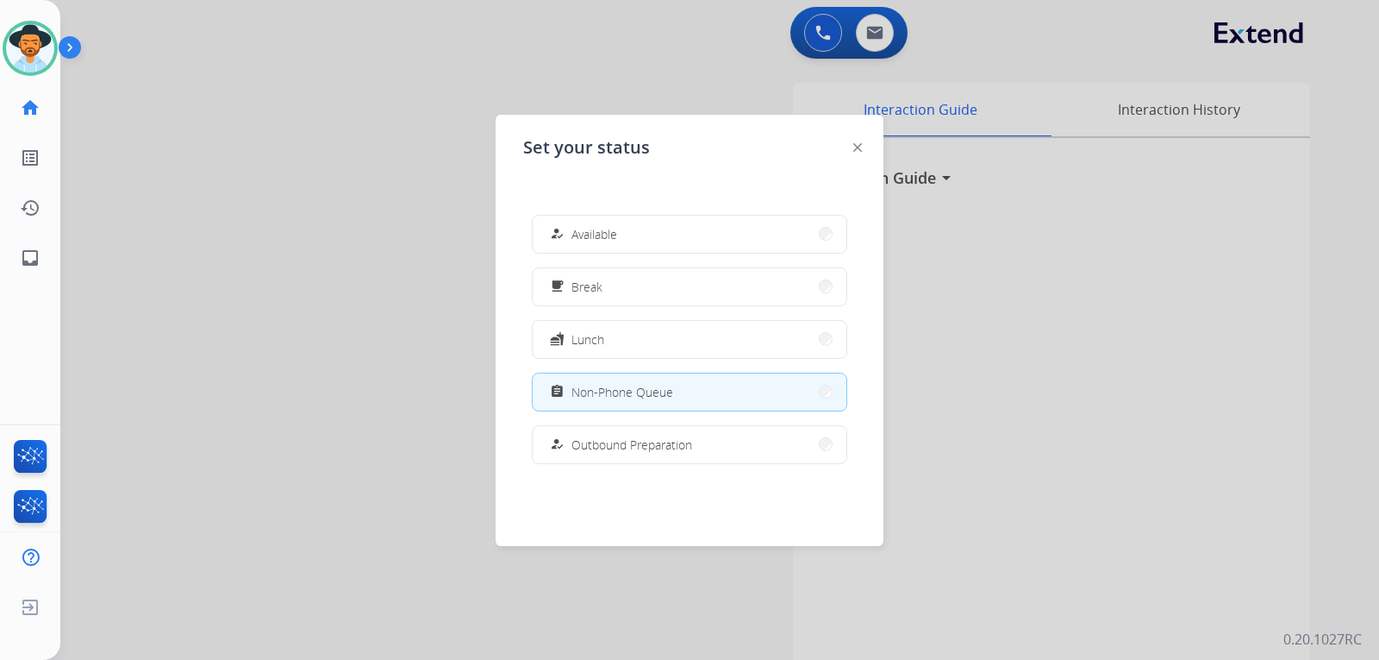
click at [935, 378] on div at bounding box center [689, 330] width 1379 height 660
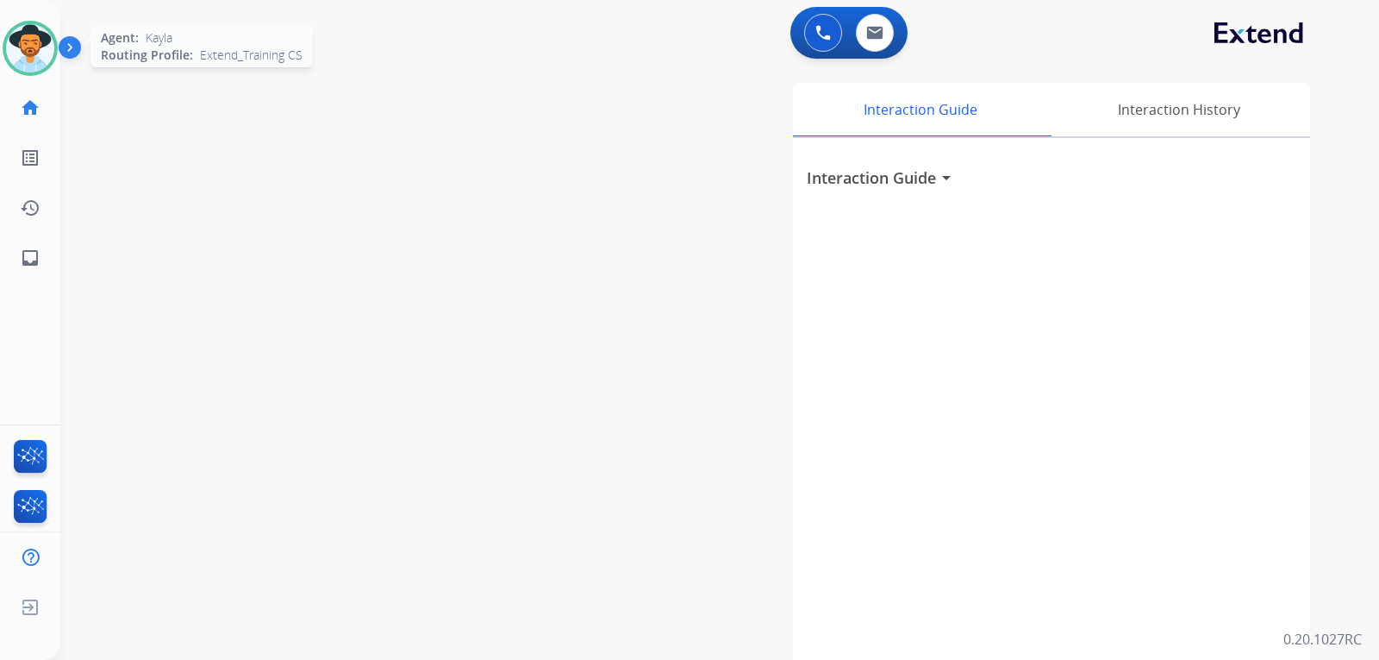
click at [40, 57] on img at bounding box center [30, 48] width 48 height 48
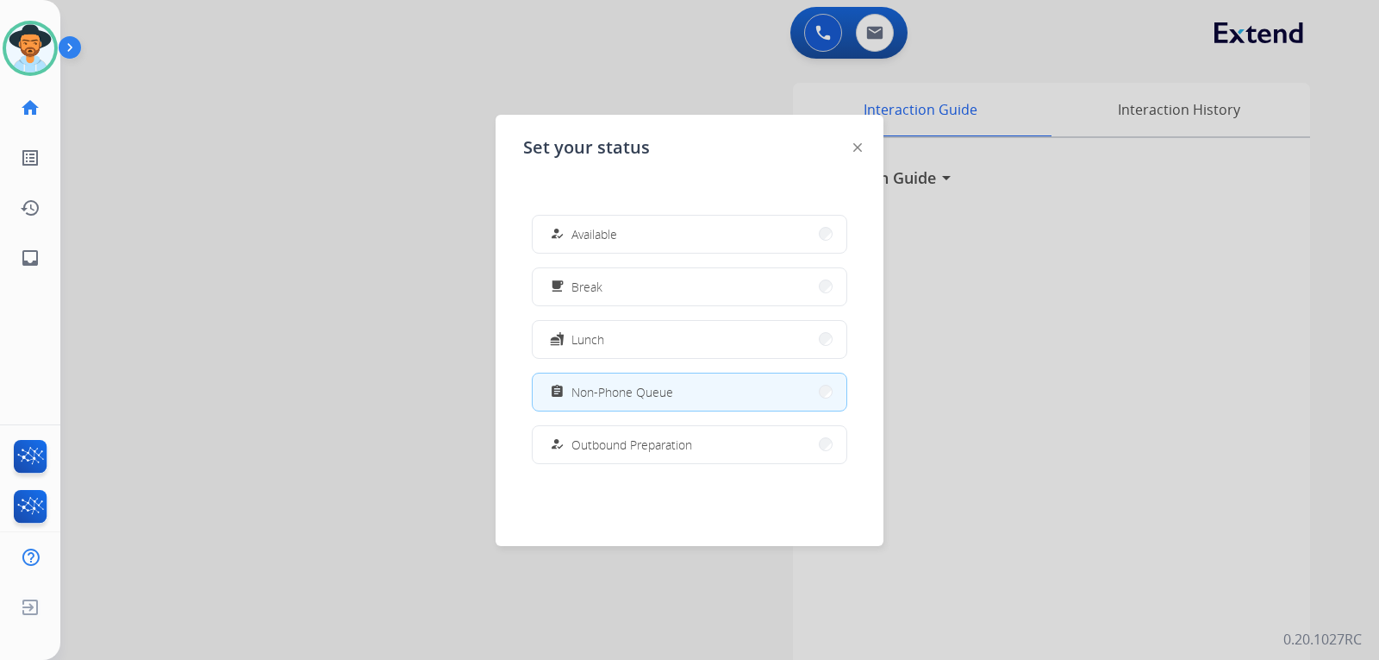
click at [243, 318] on div at bounding box center [689, 330] width 1379 height 660
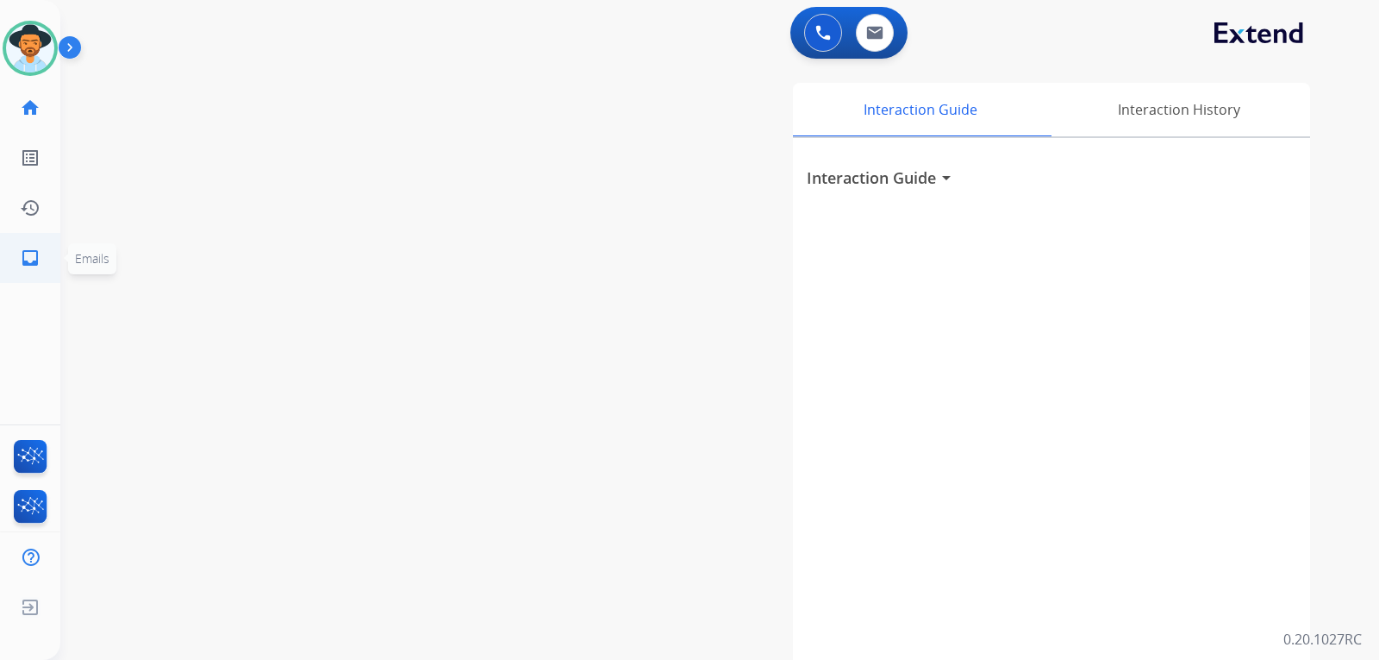
click at [45, 271] on link "inbox Emails" at bounding box center [30, 258] width 48 height 48
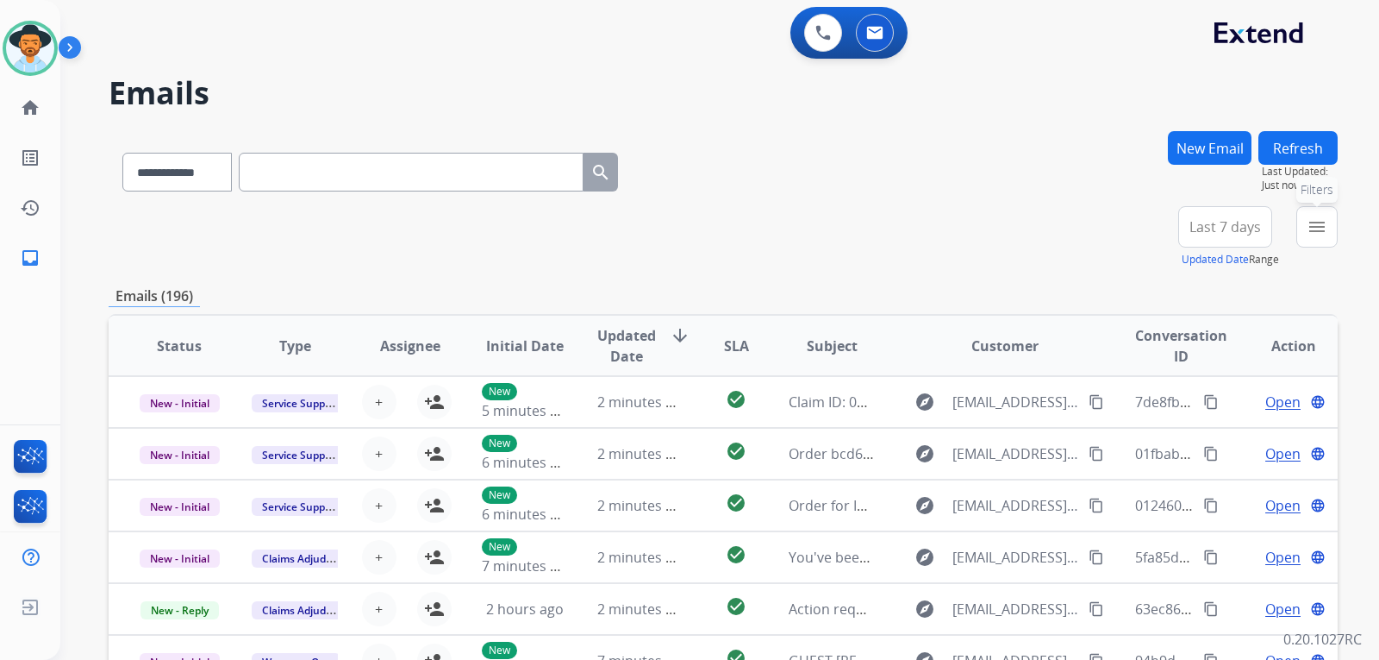
click at [935, 216] on mat-icon "menu" at bounding box center [1317, 226] width 21 height 21
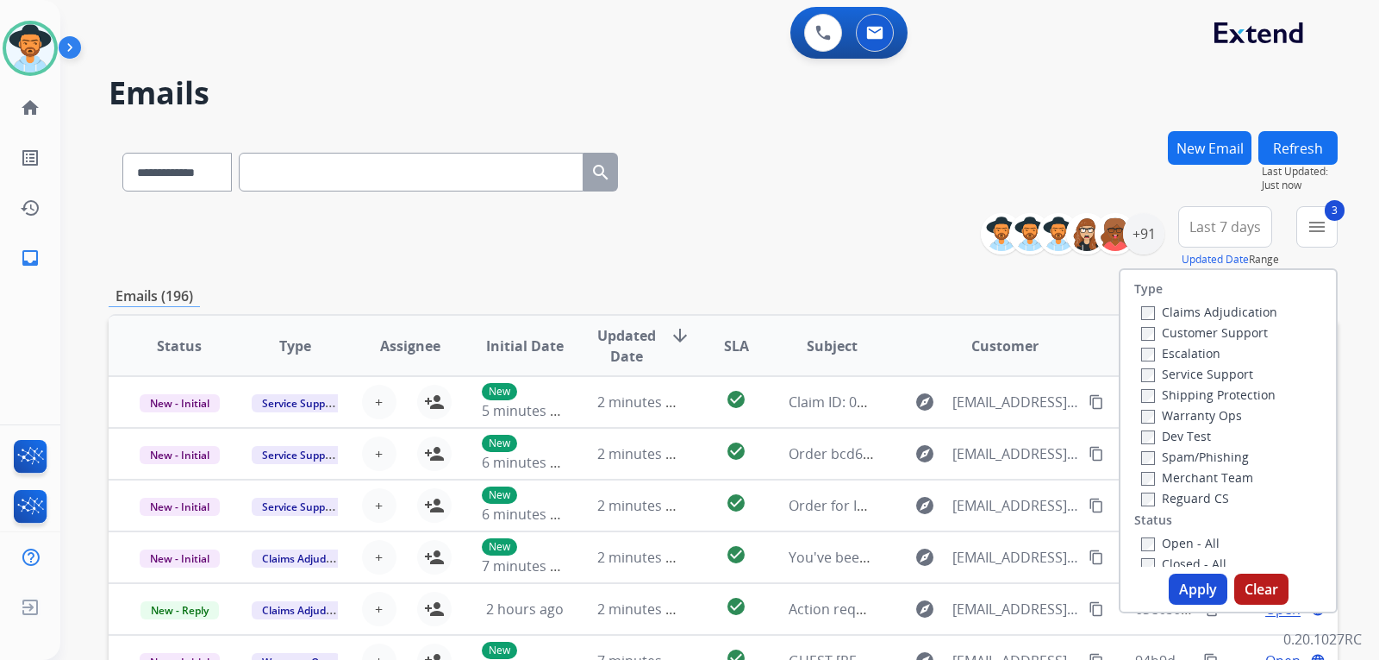
click at [935, 539] on label "Open - All" at bounding box center [1180, 543] width 78 height 16
click at [935, 581] on button "Apply" at bounding box center [1198, 588] width 59 height 31
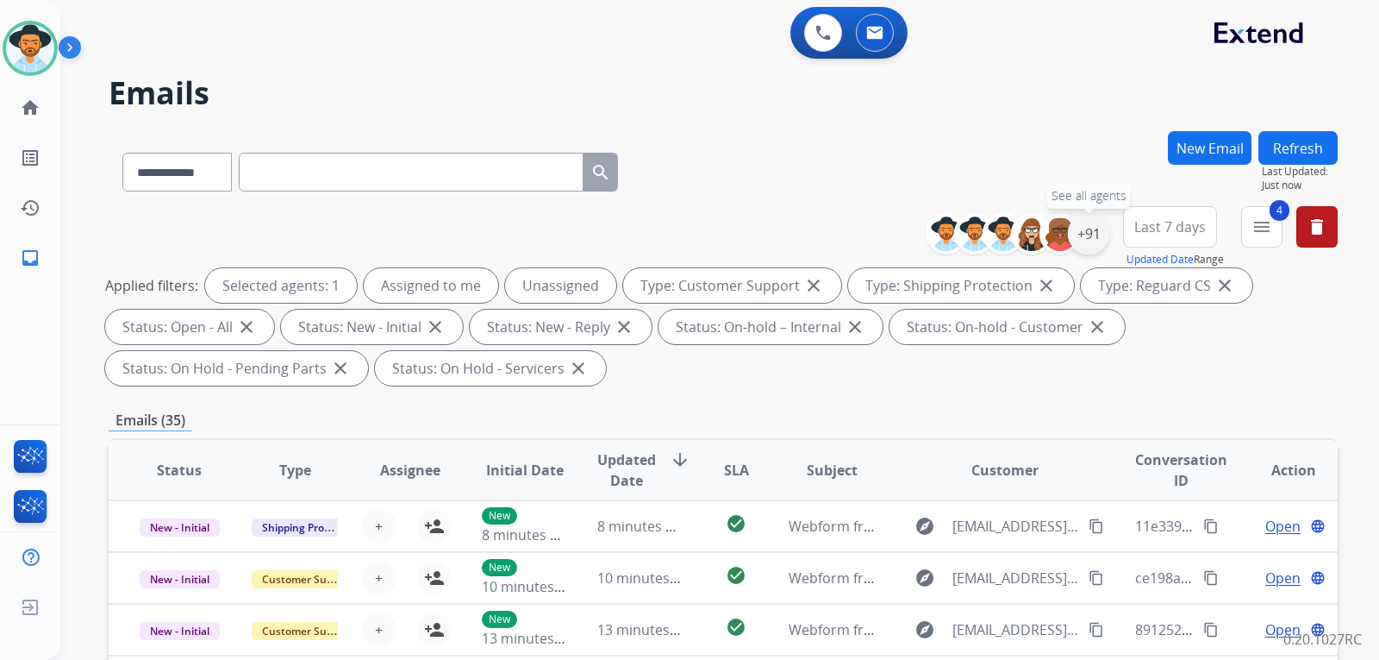
click at [935, 242] on div "+91" at bounding box center [1088, 233] width 41 height 41
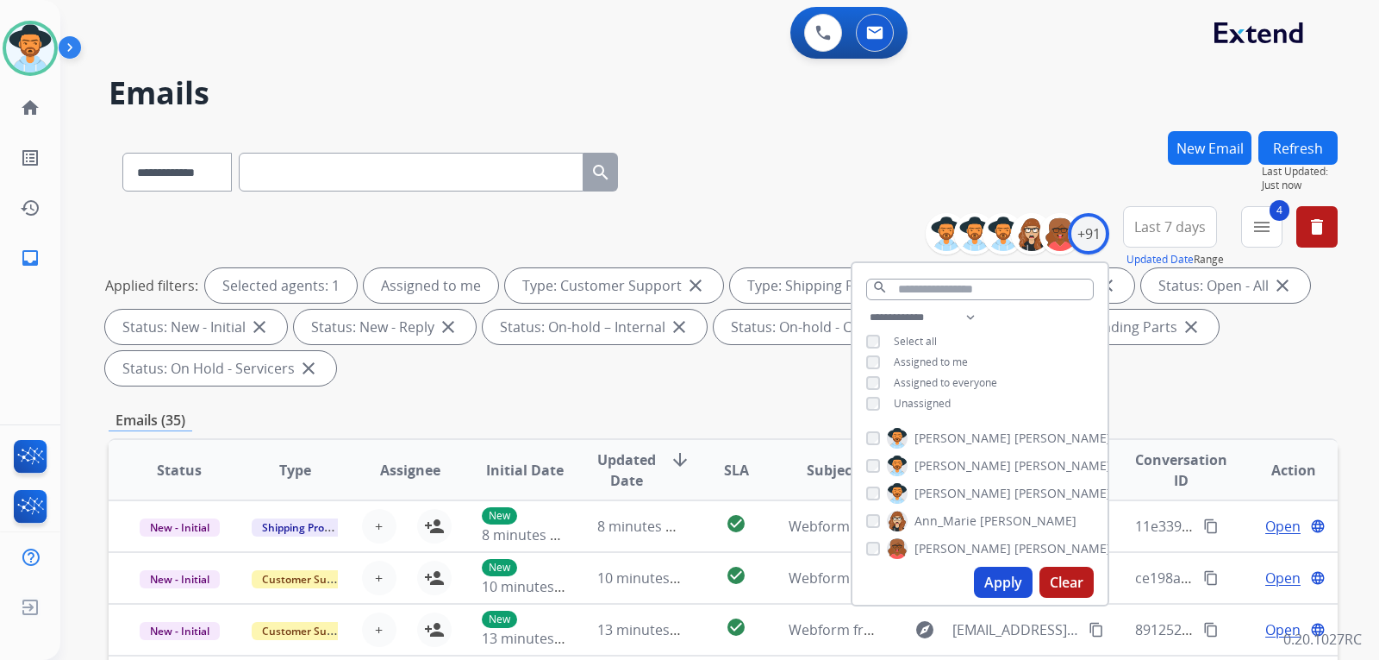
click at [935, 578] on button "Apply" at bounding box center [1003, 581] width 59 height 31
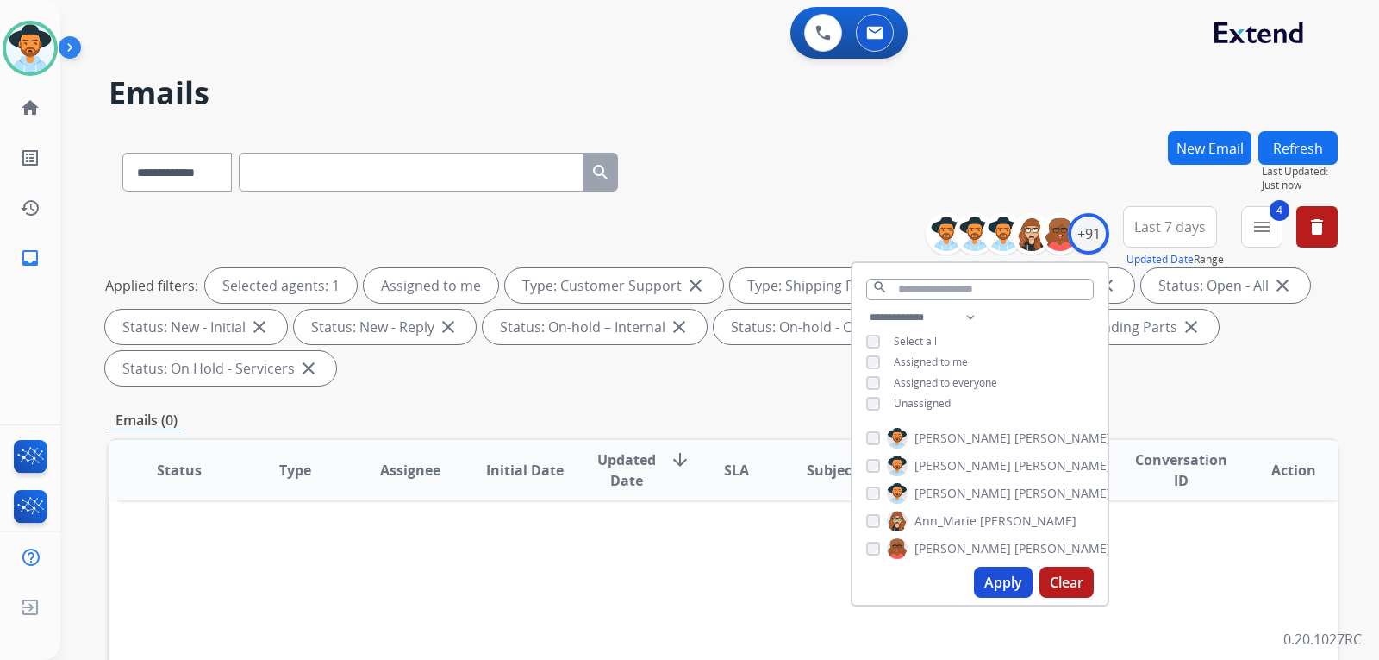
click at [935, 374] on div "Applied filters: Selected agents: 1 Assigned to me Type: Customer Support close…" at bounding box center [719, 326] width 1229 height 117
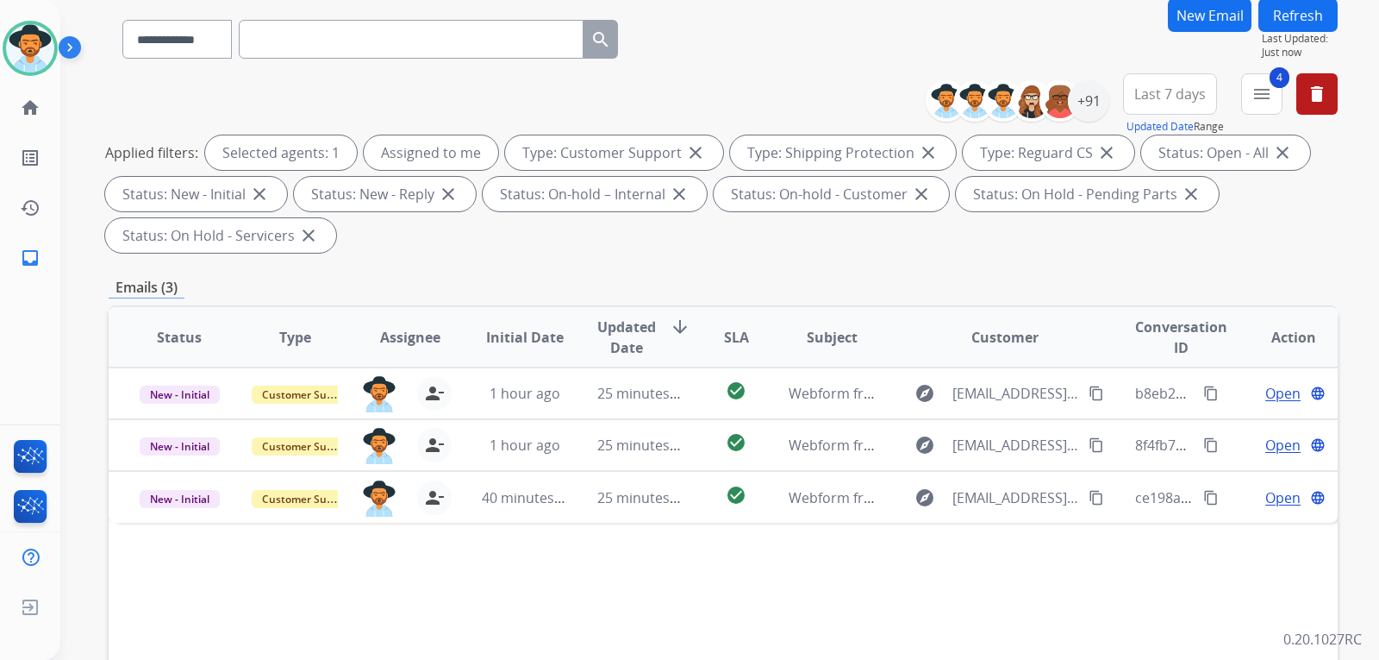
scroll to position [101, 0]
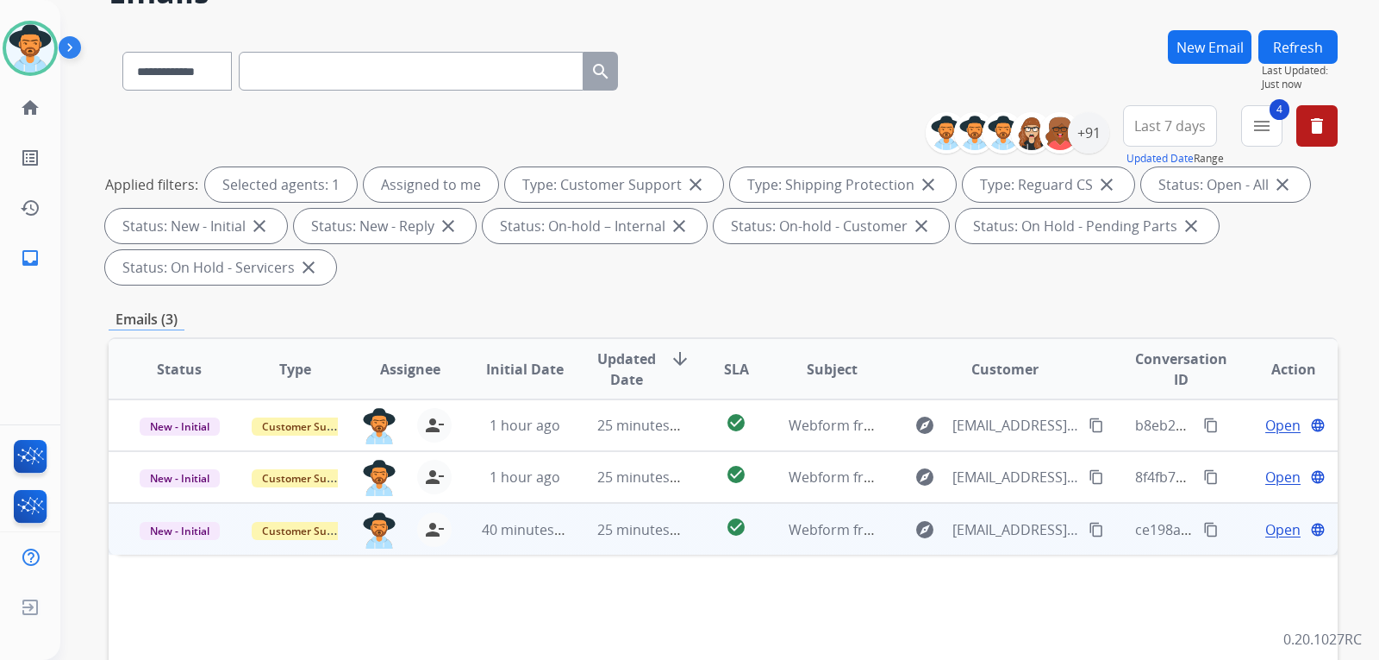
click at [935, 532] on span "Open" at bounding box center [1283, 529] width 35 height 21
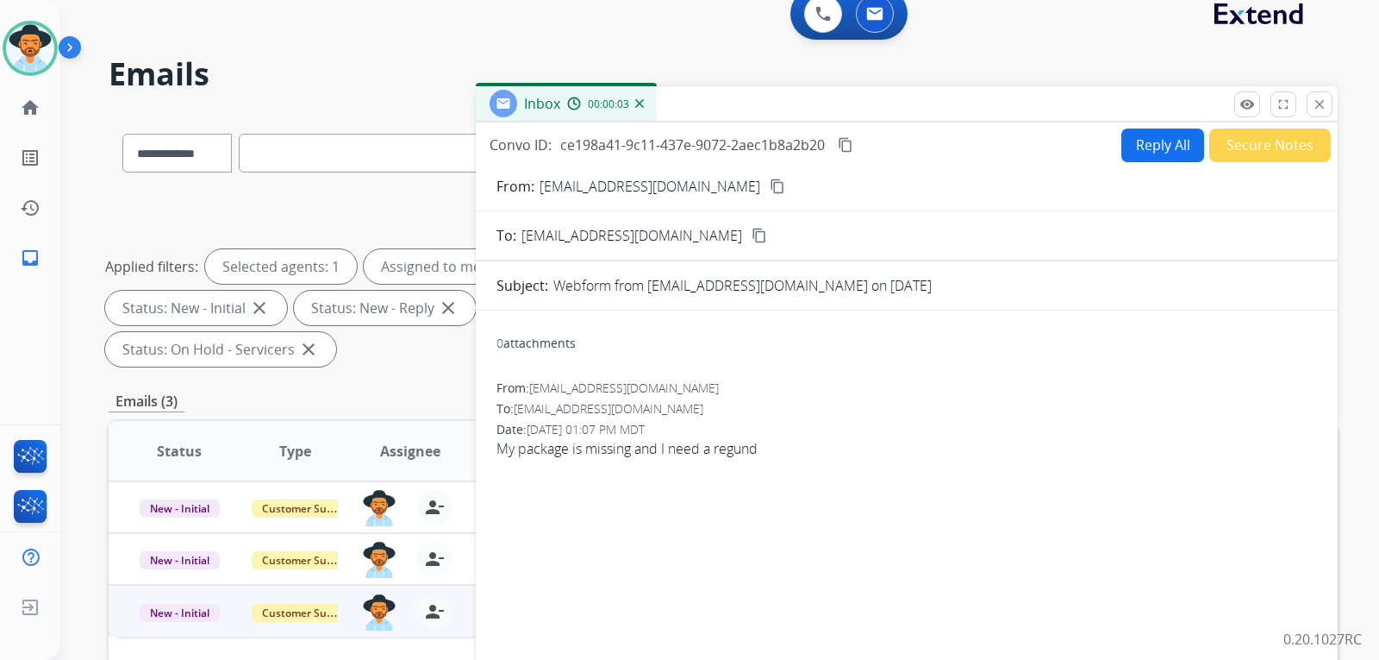
scroll to position [15, 0]
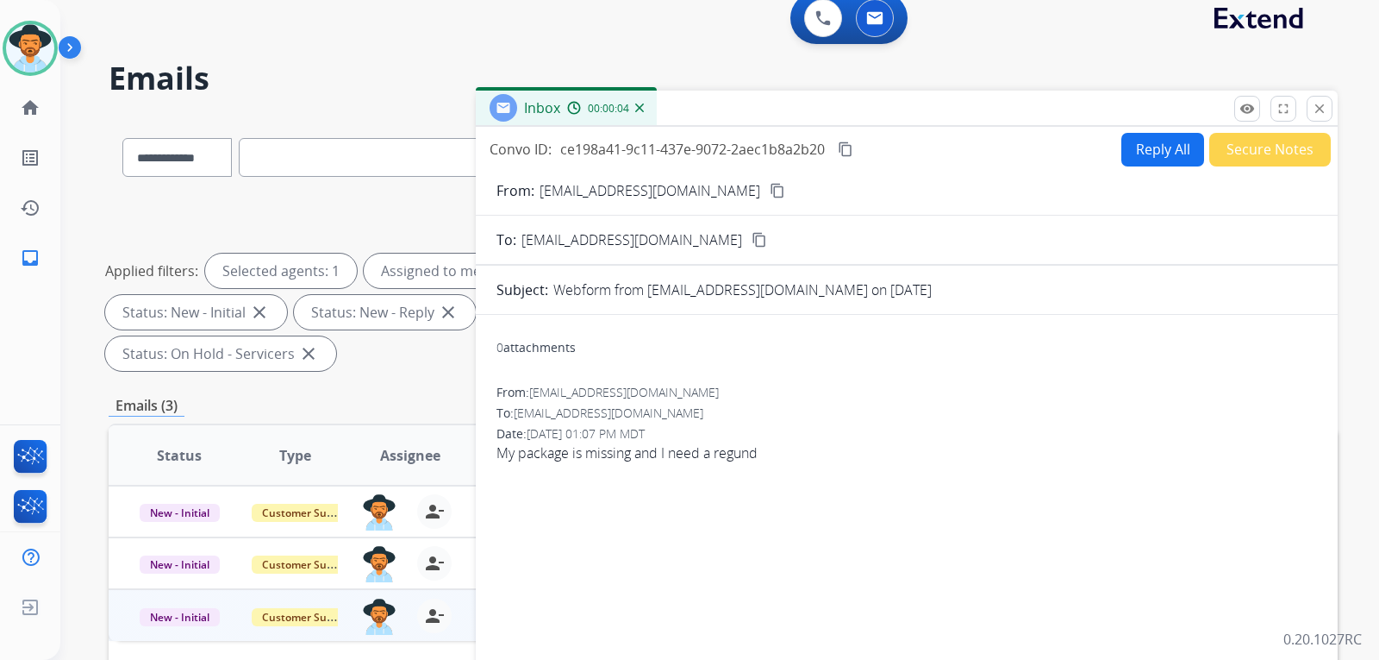
click at [770, 189] on mat-icon "content_copy" at bounding box center [778, 191] width 16 height 16
click at [935, 156] on button "Reply All" at bounding box center [1163, 150] width 83 height 34
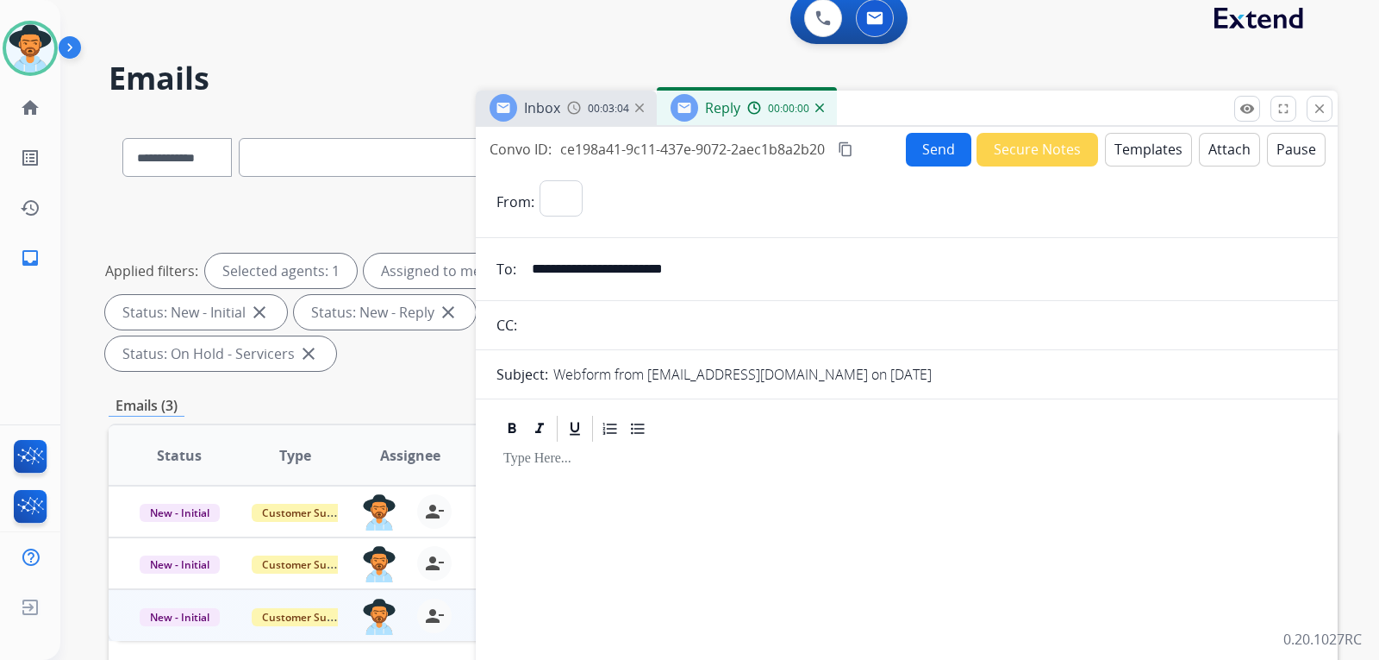
select select "**********"
click at [935, 156] on button "Templates" at bounding box center [1148, 150] width 87 height 34
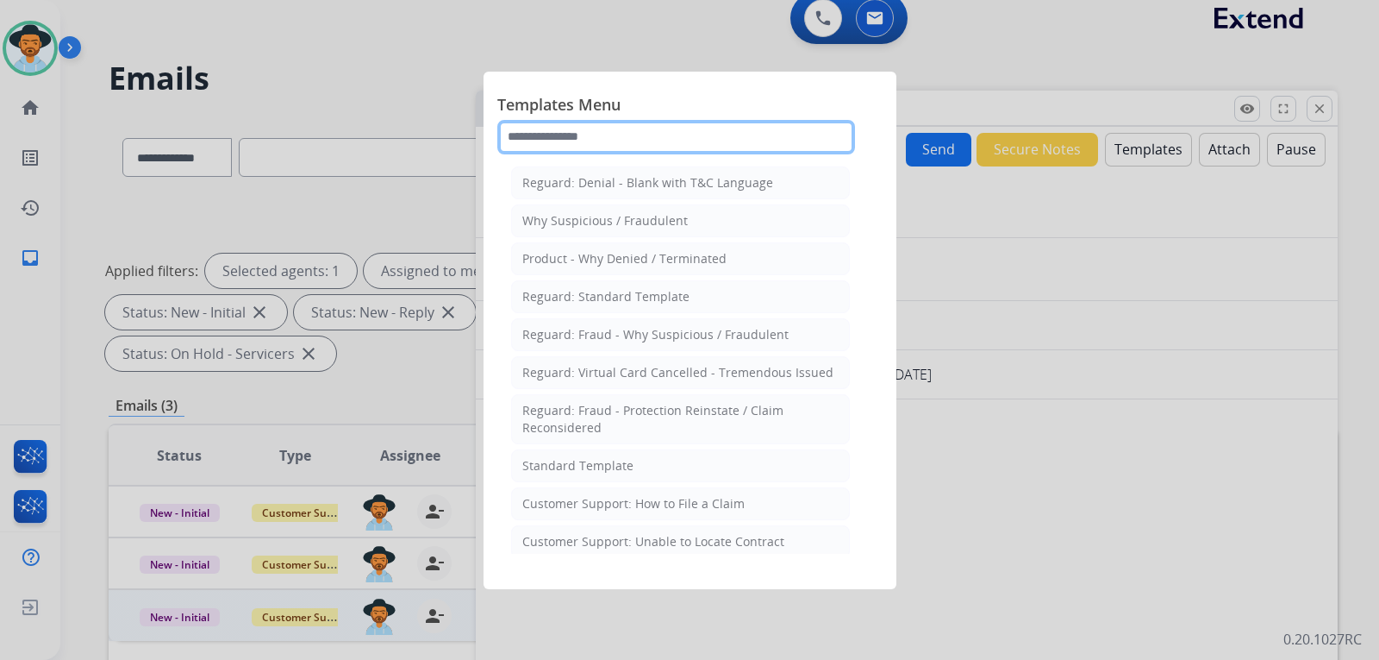
click at [741, 130] on input "text" at bounding box center [676, 137] width 358 height 34
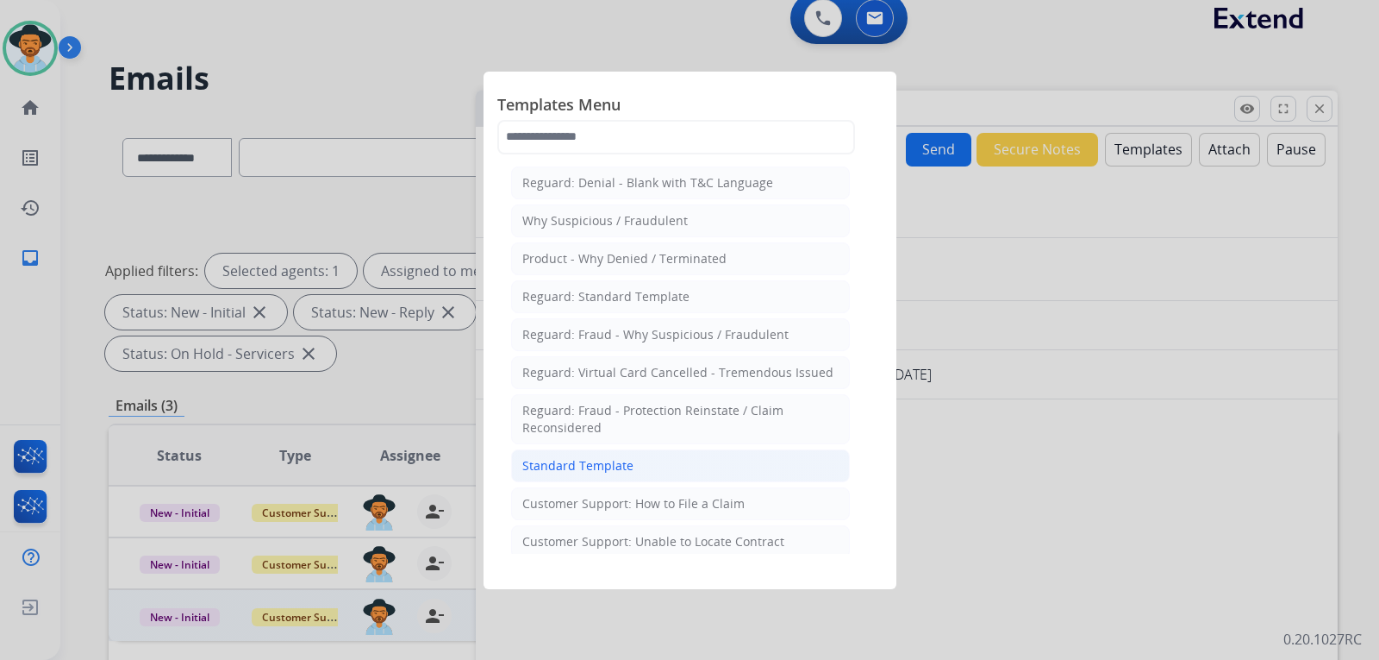
click at [626, 451] on li "Standard Template" at bounding box center [680, 465] width 339 height 33
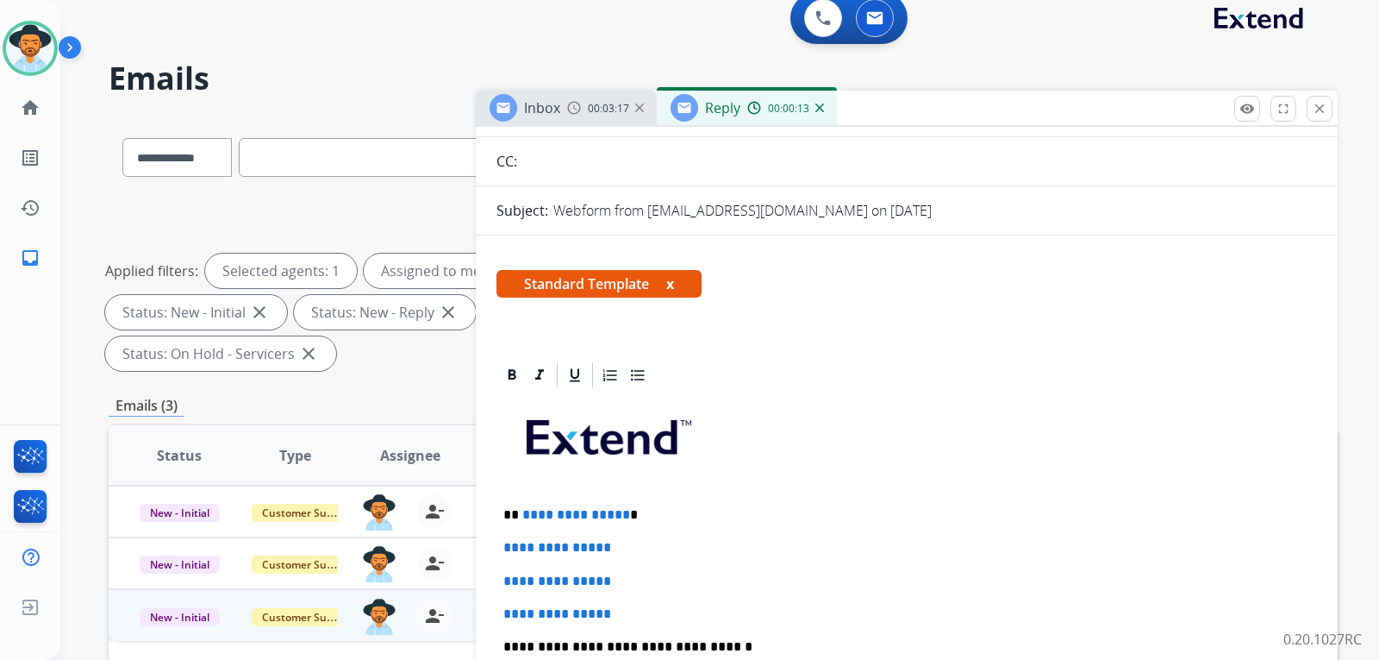
scroll to position [172, 0]
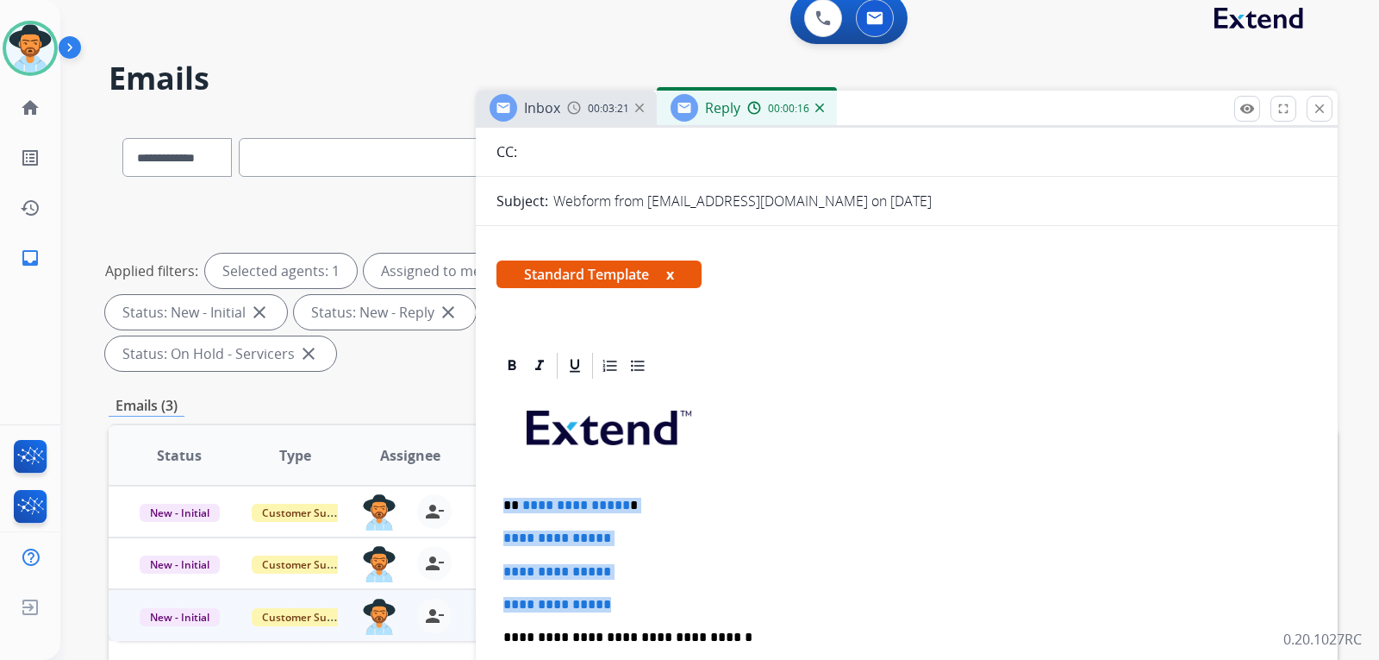
drag, startPoint x: 622, startPoint y: 598, endPoint x: 508, endPoint y: 497, distance: 152.7
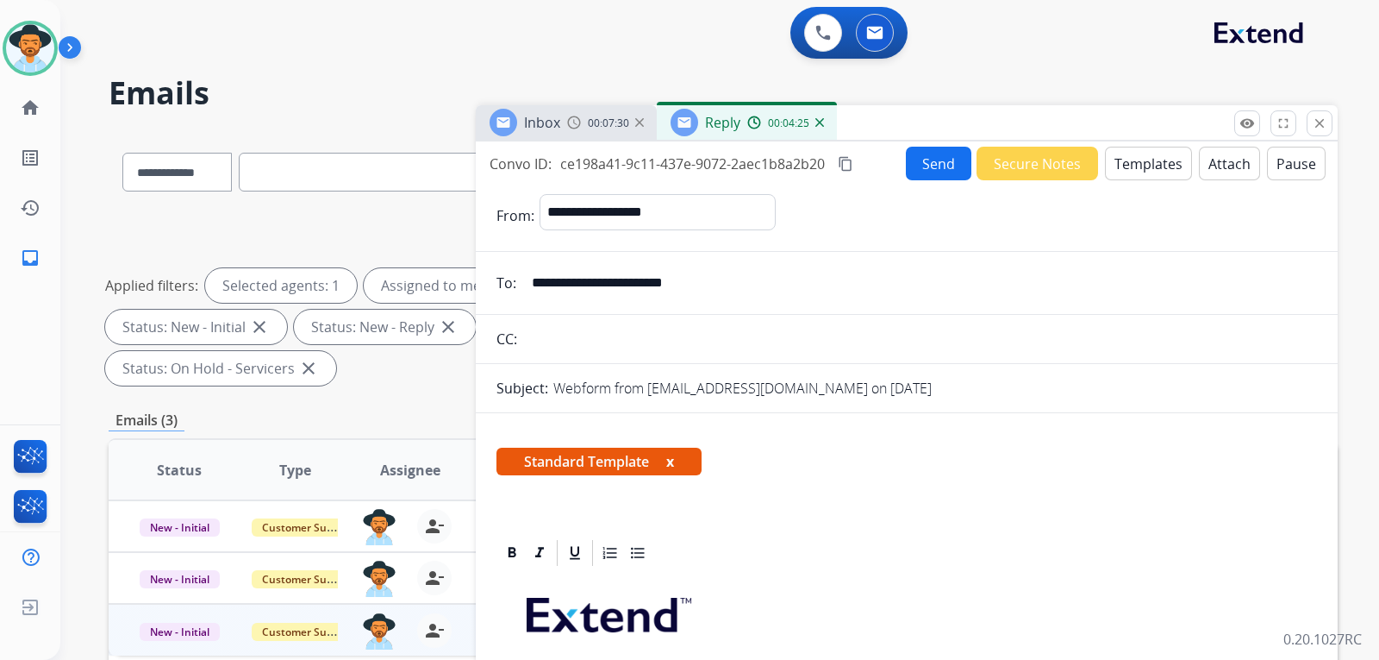
scroll to position [345, 0]
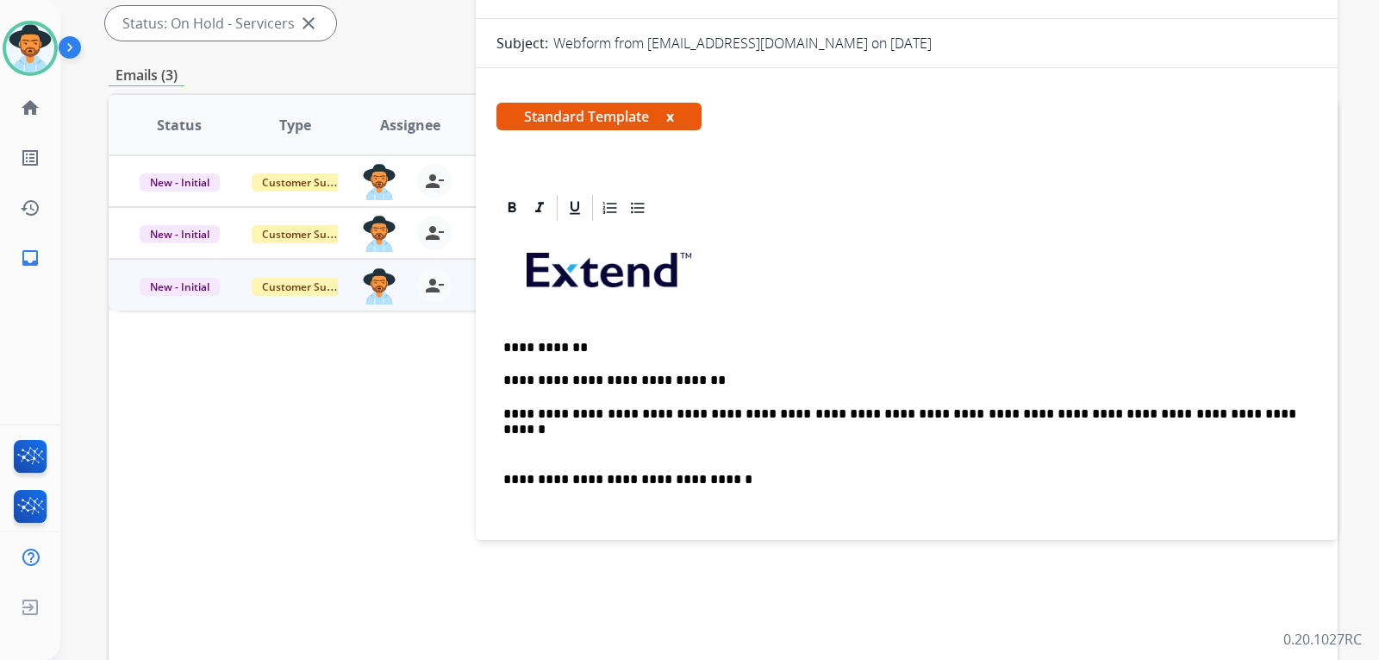
click at [502, 472] on div "**********" at bounding box center [907, 519] width 821 height 593
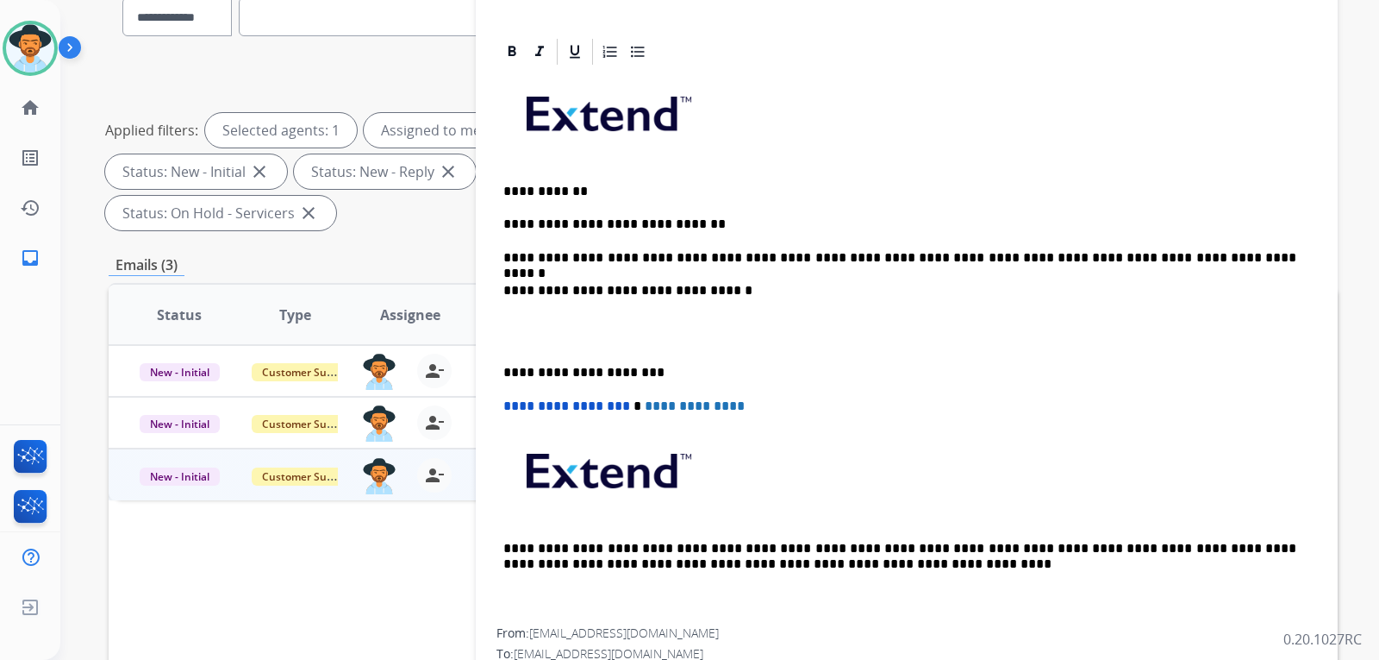
scroll to position [446, 0]
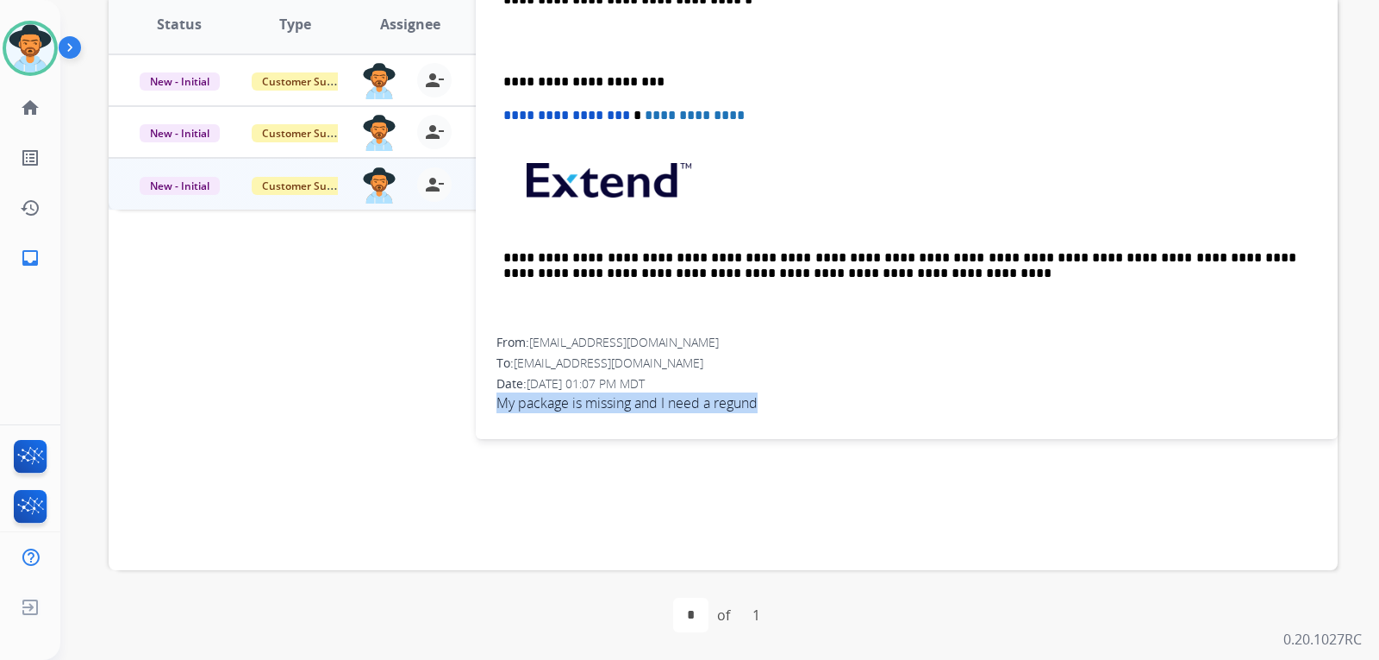
drag, startPoint x: 502, startPoint y: 403, endPoint x: 761, endPoint y: 400, distance: 259.5
click at [792, 400] on span "My package is missing and I need a regund" at bounding box center [907, 402] width 821 height 21
copy span "My package is missing and I need a regund"
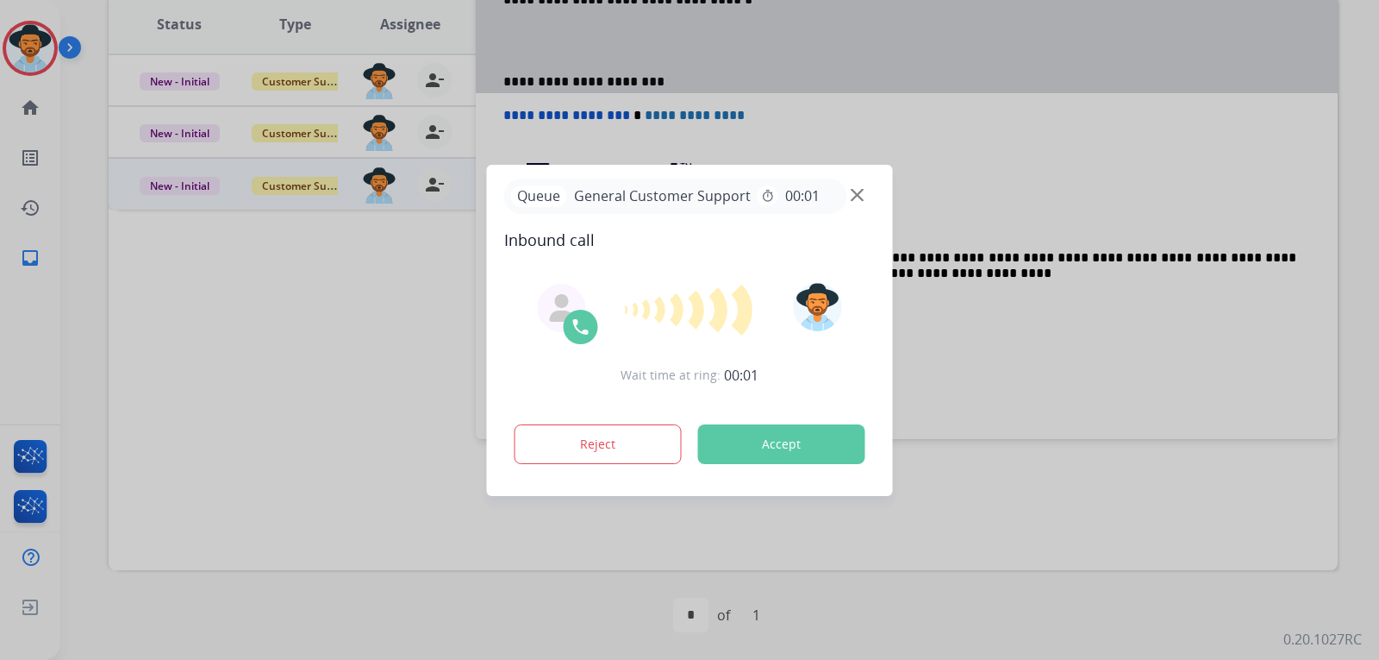
click at [863, 186] on div "Queue General Customer Support timer 00:01" at bounding box center [690, 195] width 372 height 35
click at [860, 191] on img at bounding box center [857, 194] width 13 height 13
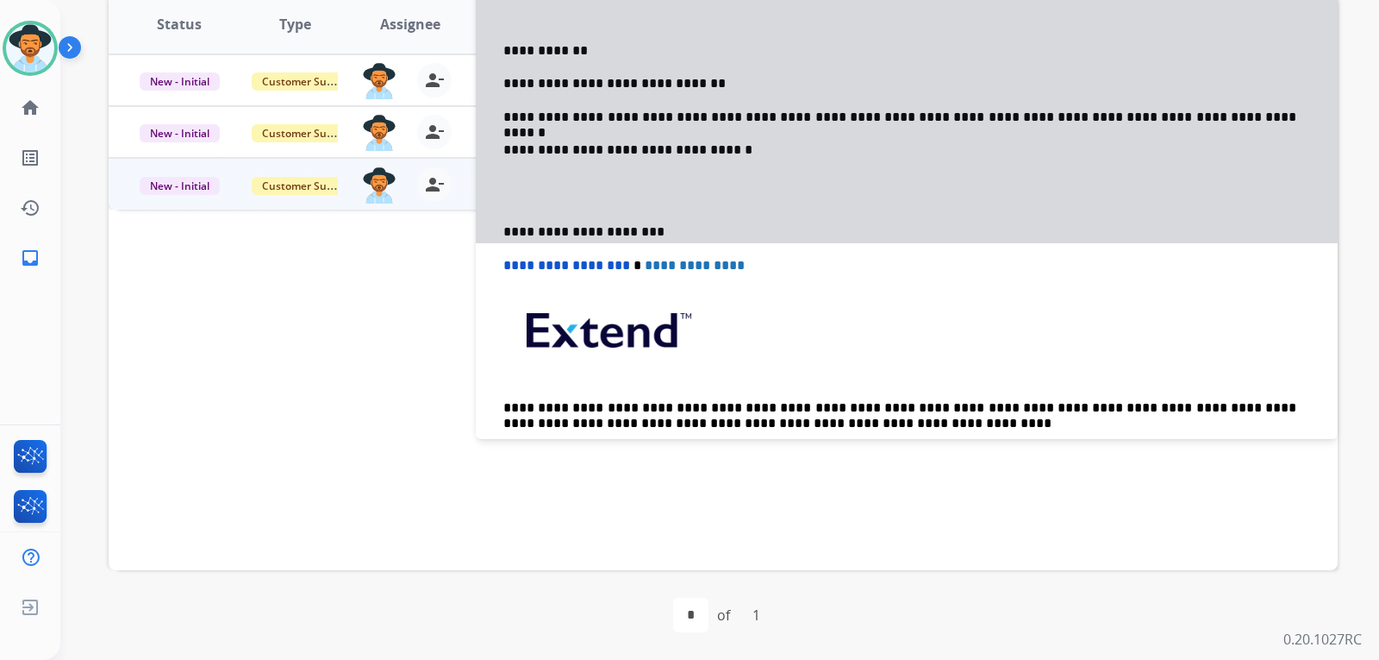
scroll to position [0, 0]
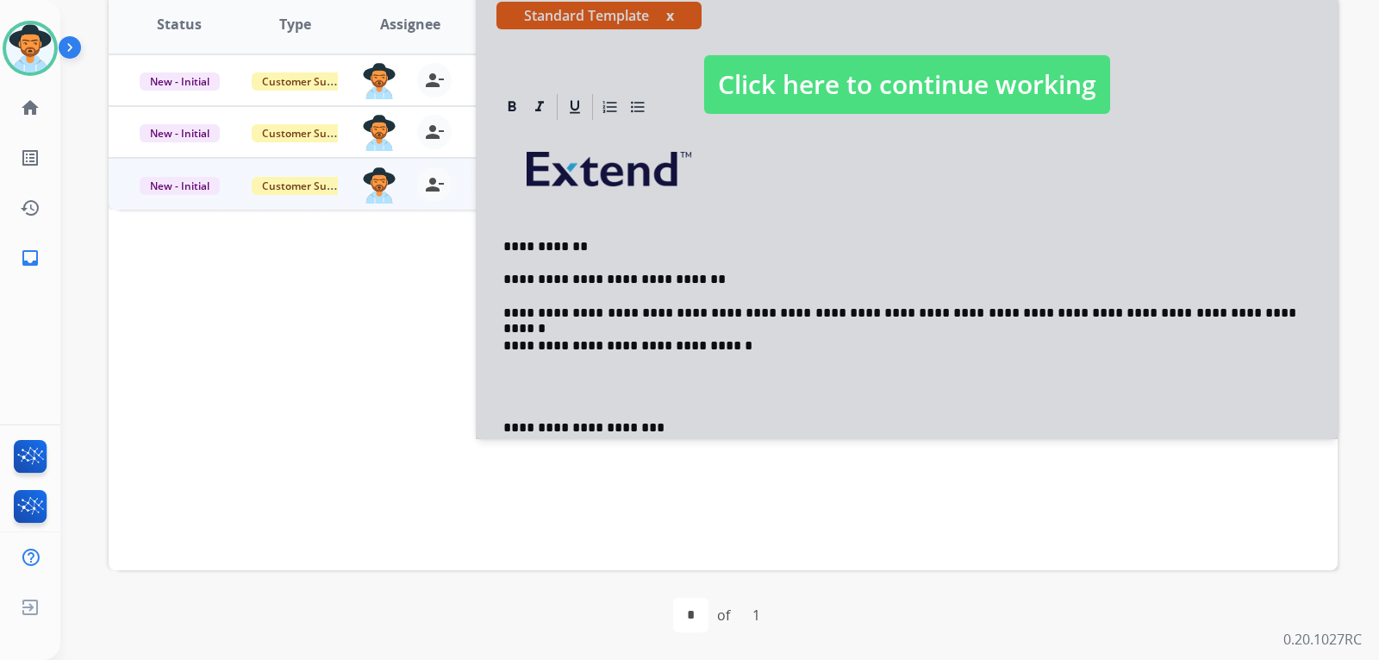
click at [903, 78] on span "Click here to continue working" at bounding box center [907, 84] width 406 height 59
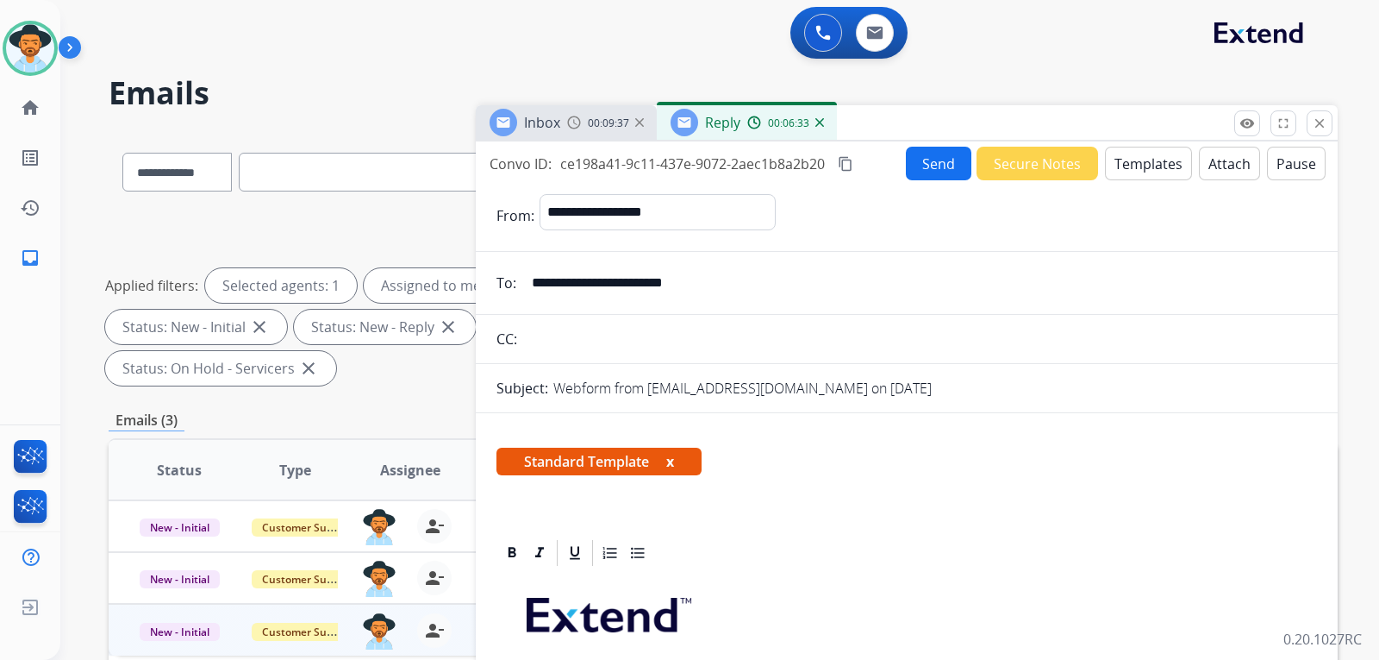
click at [847, 161] on mat-icon "content_copy" at bounding box center [846, 164] width 16 height 16
click at [914, 163] on button "Send" at bounding box center [939, 164] width 66 height 34
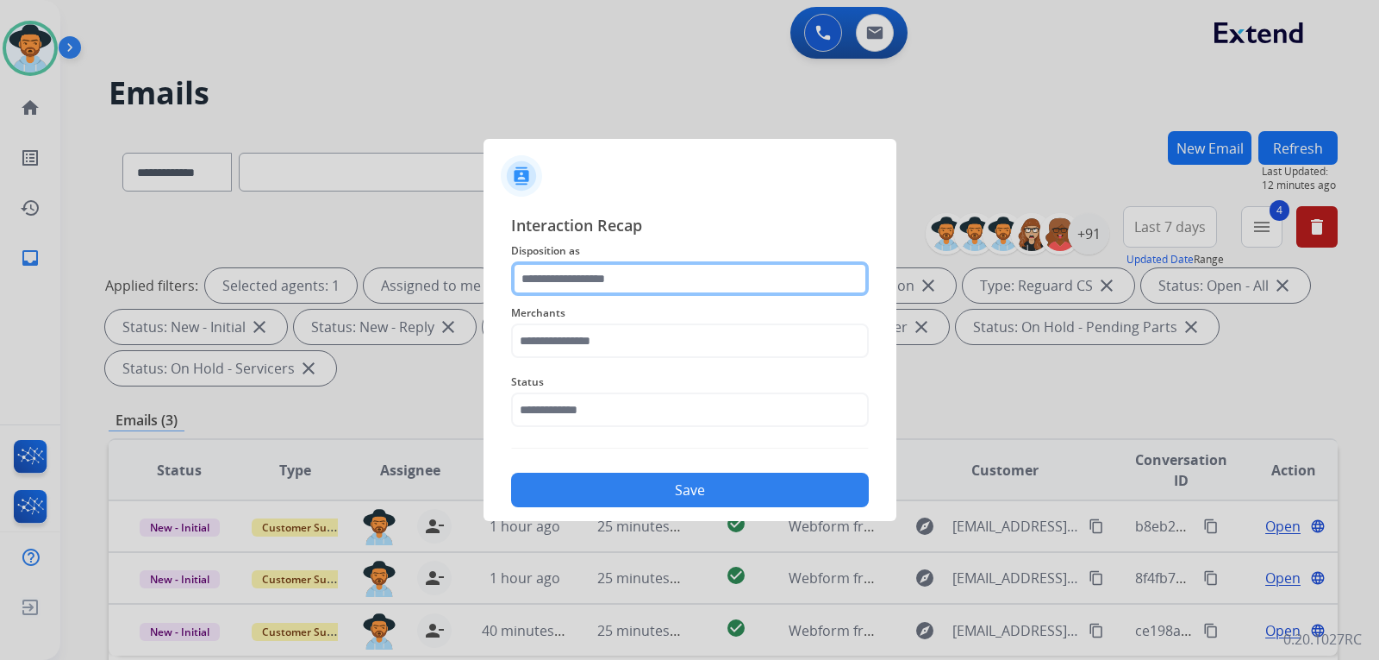
click at [692, 294] on input "text" at bounding box center [690, 278] width 358 height 34
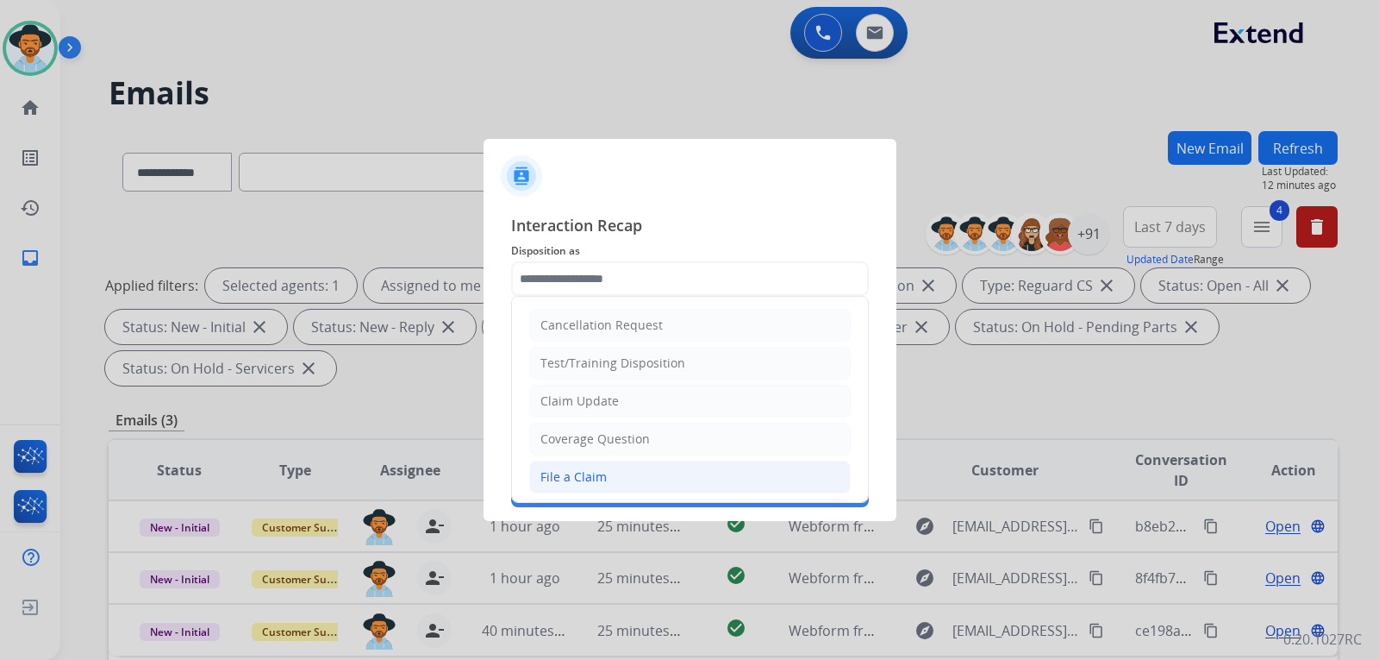
drag, startPoint x: 606, startPoint y: 484, endPoint x: 619, endPoint y: 433, distance: 52.5
click at [606, 482] on li "File a Claim" at bounding box center [690, 476] width 322 height 33
type input "**********"
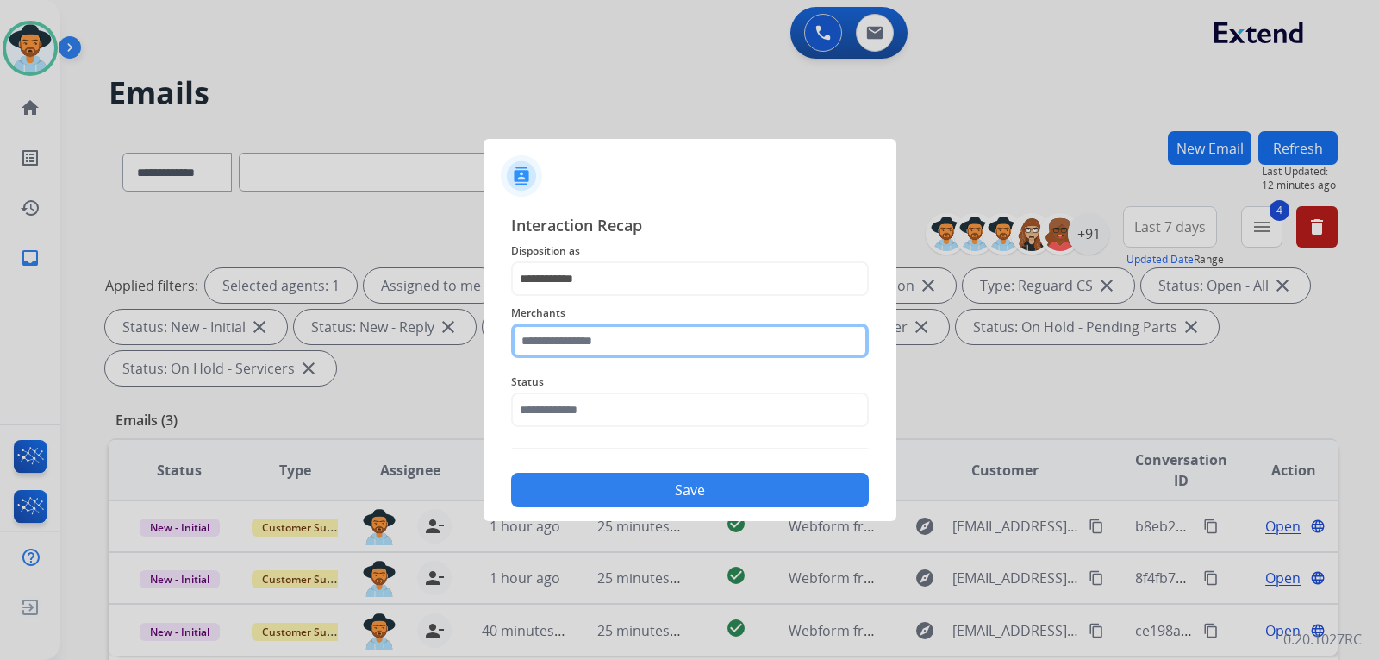
click at [621, 353] on input "text" at bounding box center [690, 340] width 358 height 34
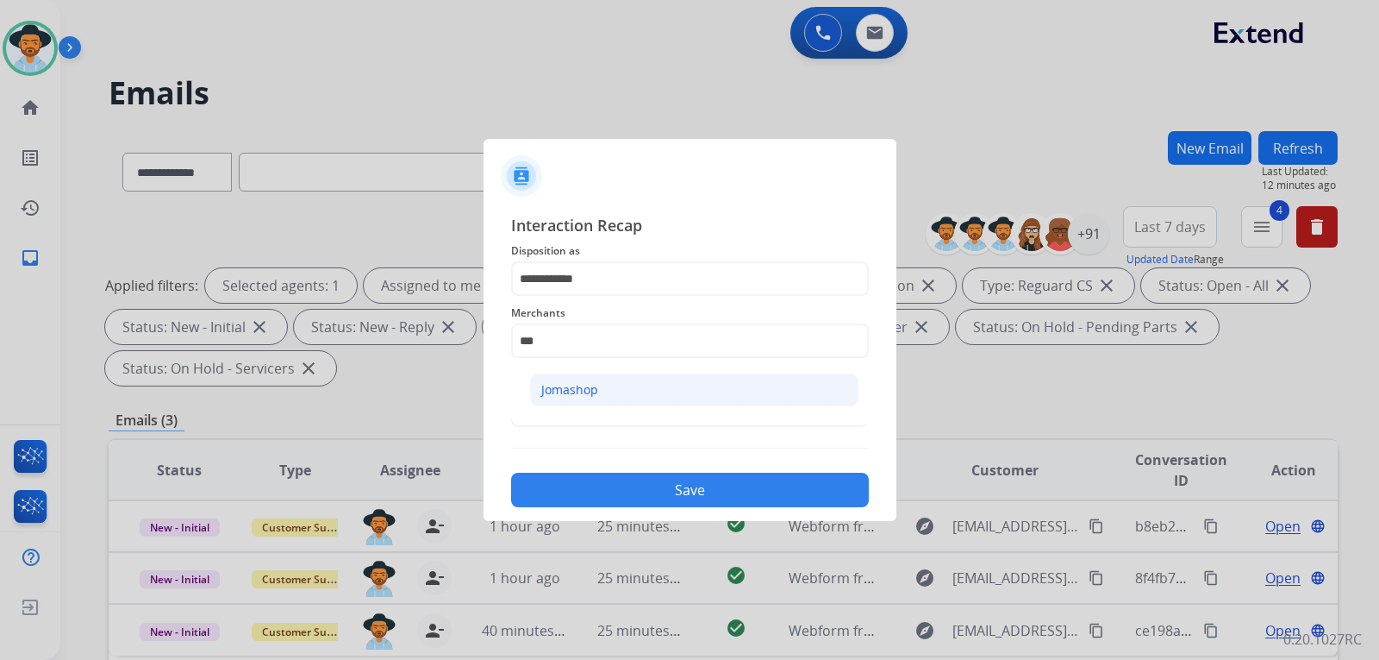
click at [629, 393] on li "Jomashop" at bounding box center [694, 389] width 328 height 33
type input "********"
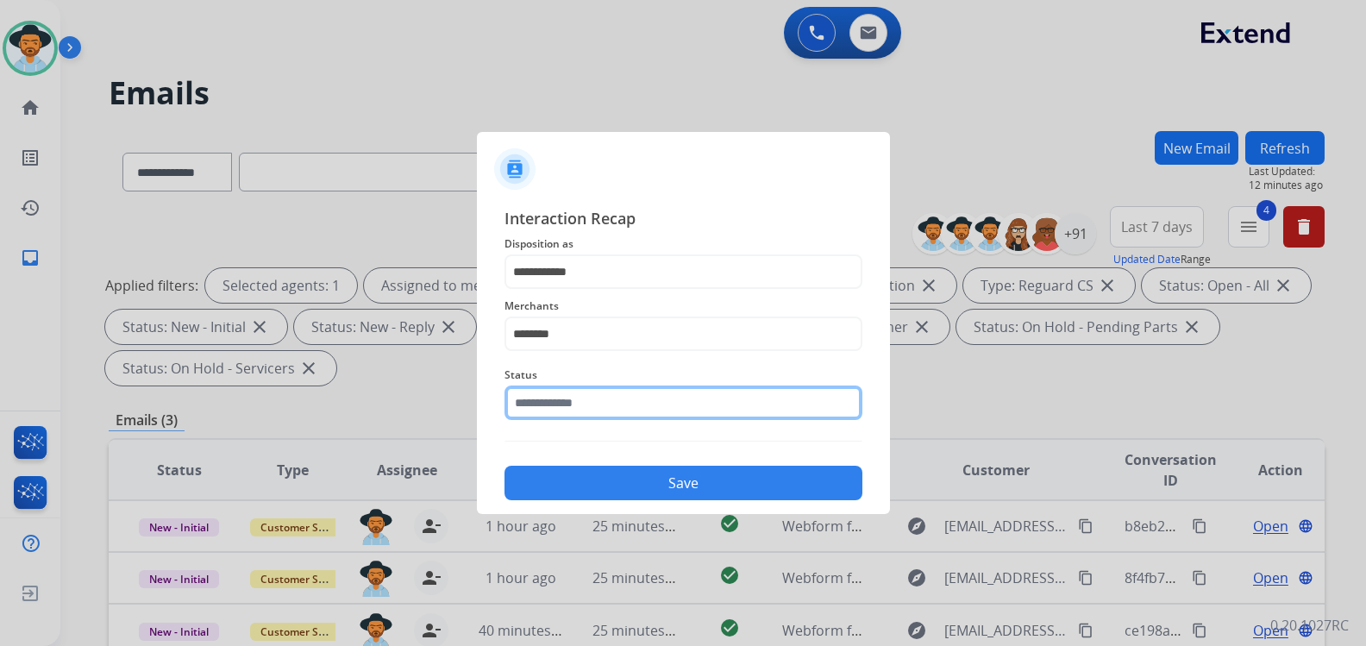
click at [616, 398] on input "text" at bounding box center [683, 402] width 358 height 34
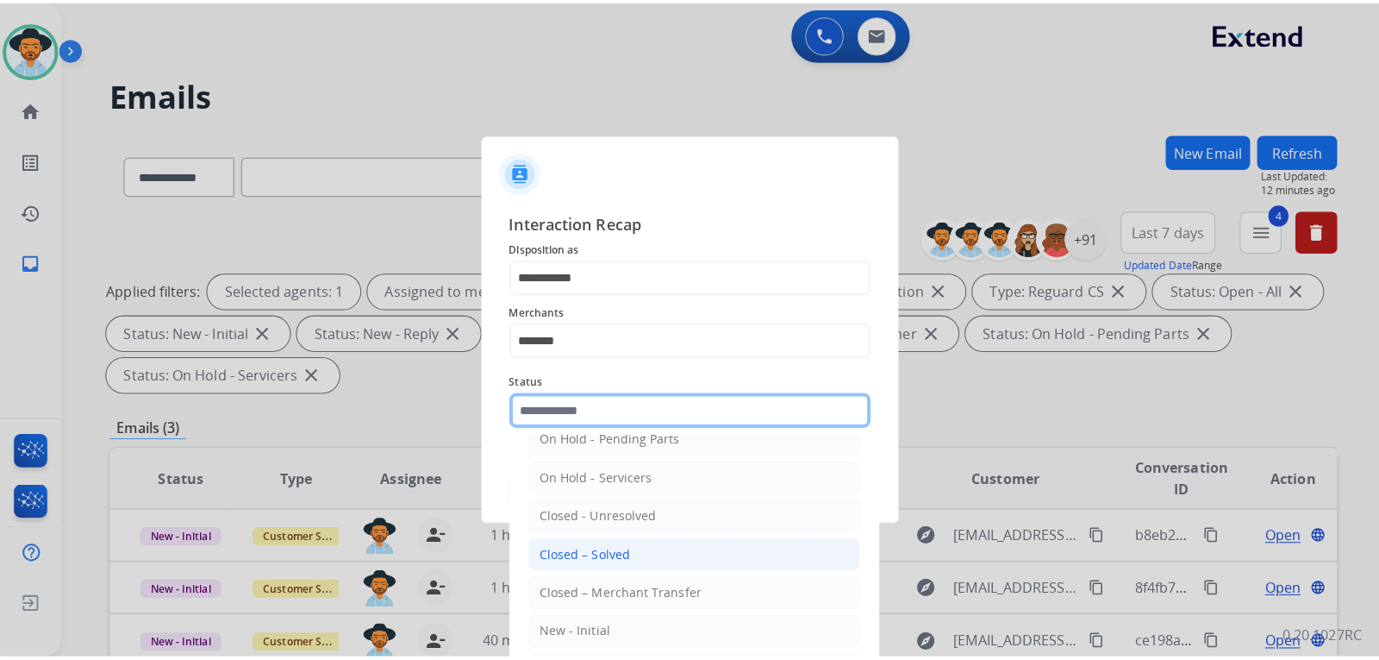
scroll to position [103, 0]
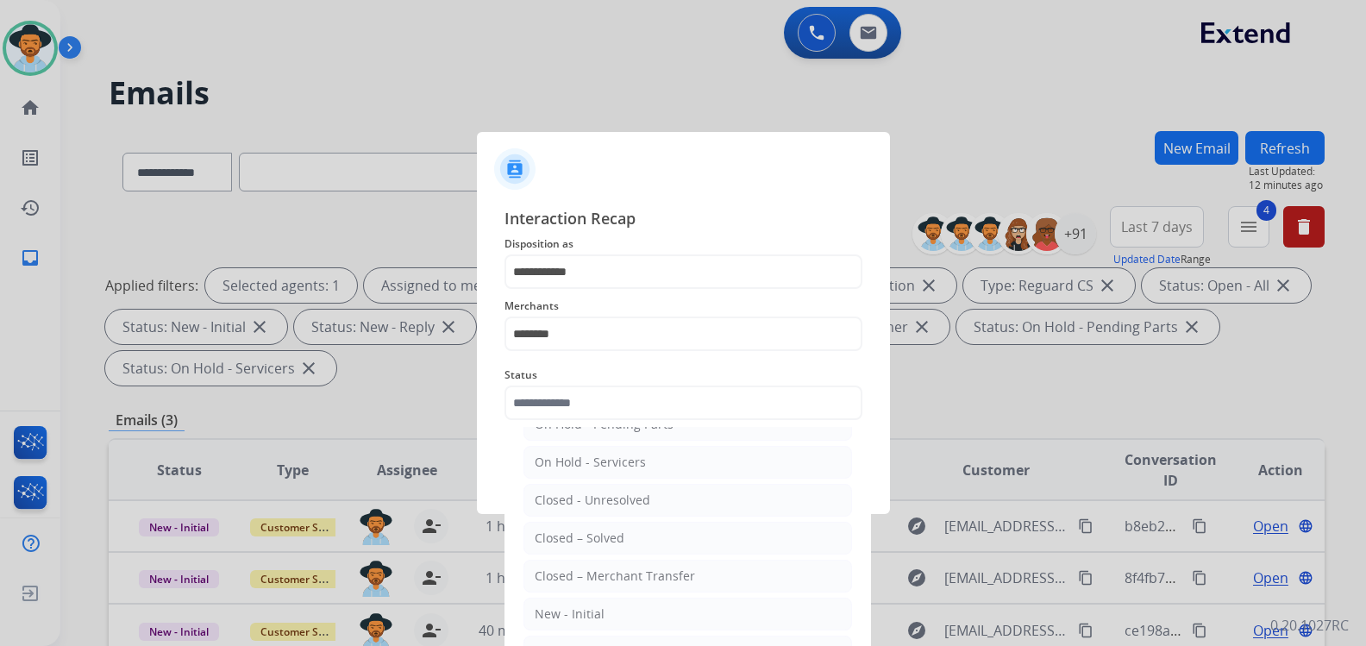
click at [610, 535] on div "Closed – Solved" at bounding box center [580, 537] width 90 height 17
type input "**********"
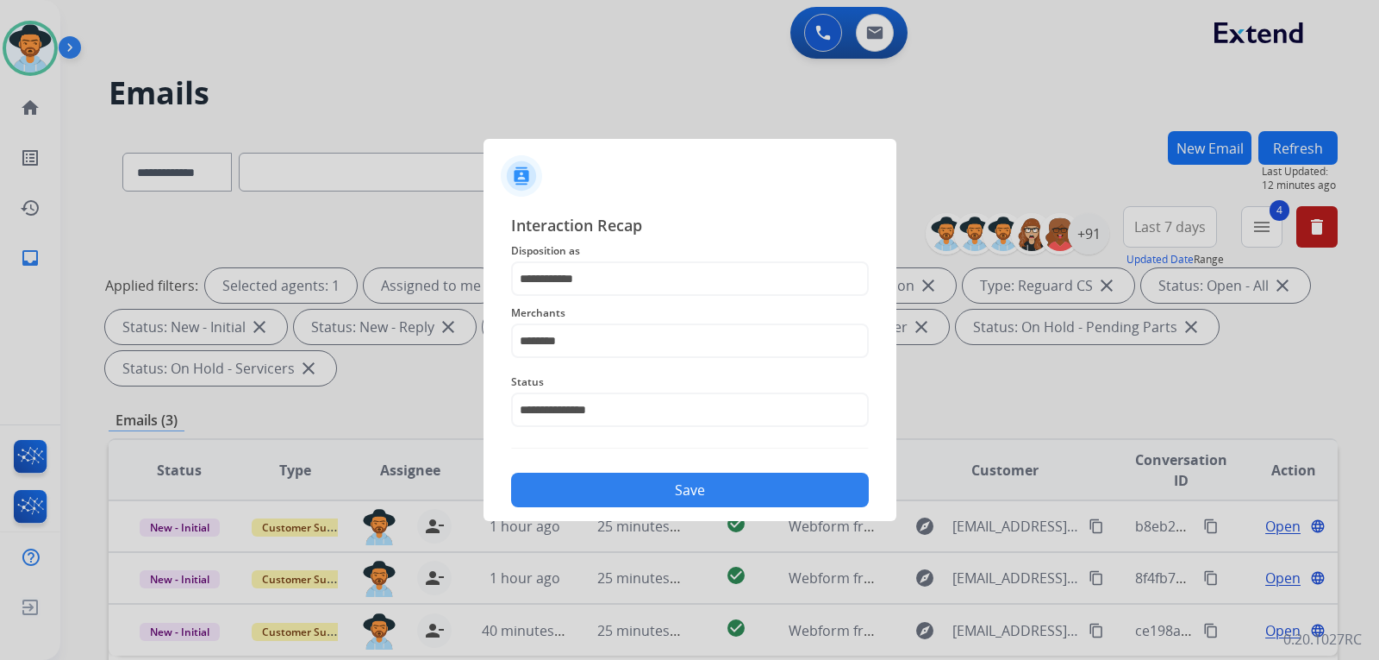
click at [685, 497] on button "Save" at bounding box center [690, 489] width 358 height 34
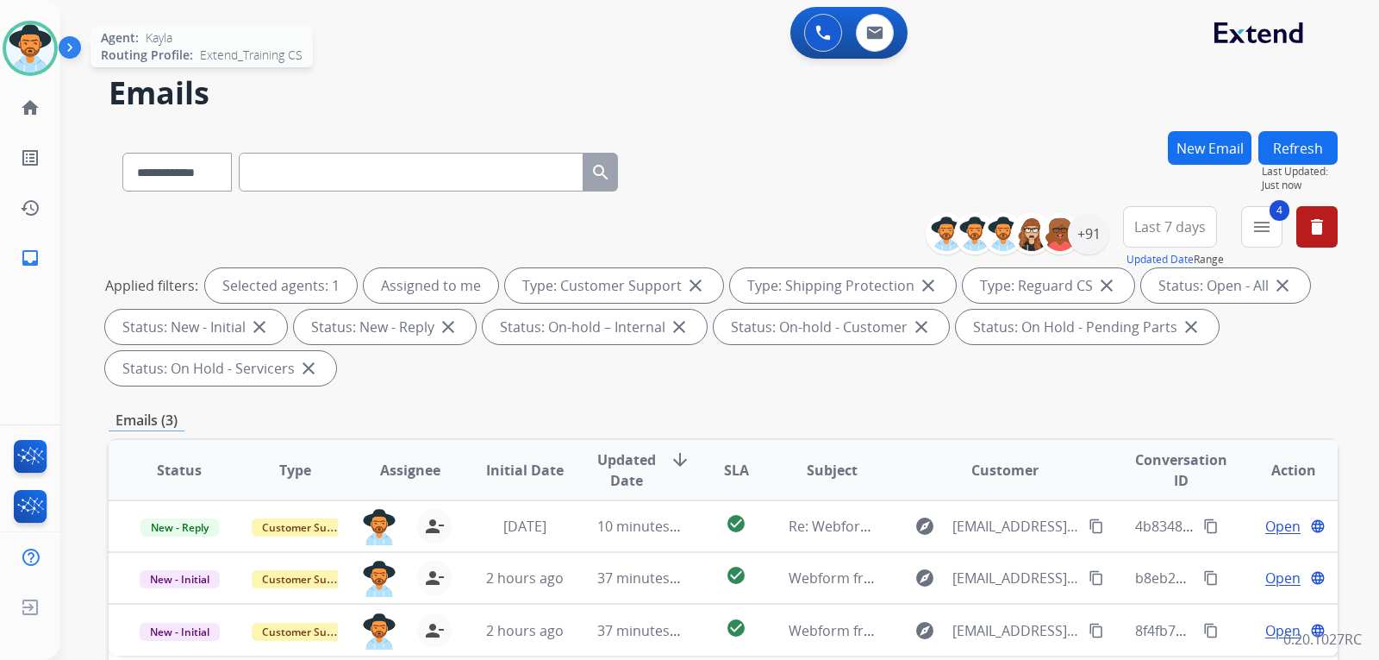
click at [40, 59] on img at bounding box center [30, 48] width 48 height 48
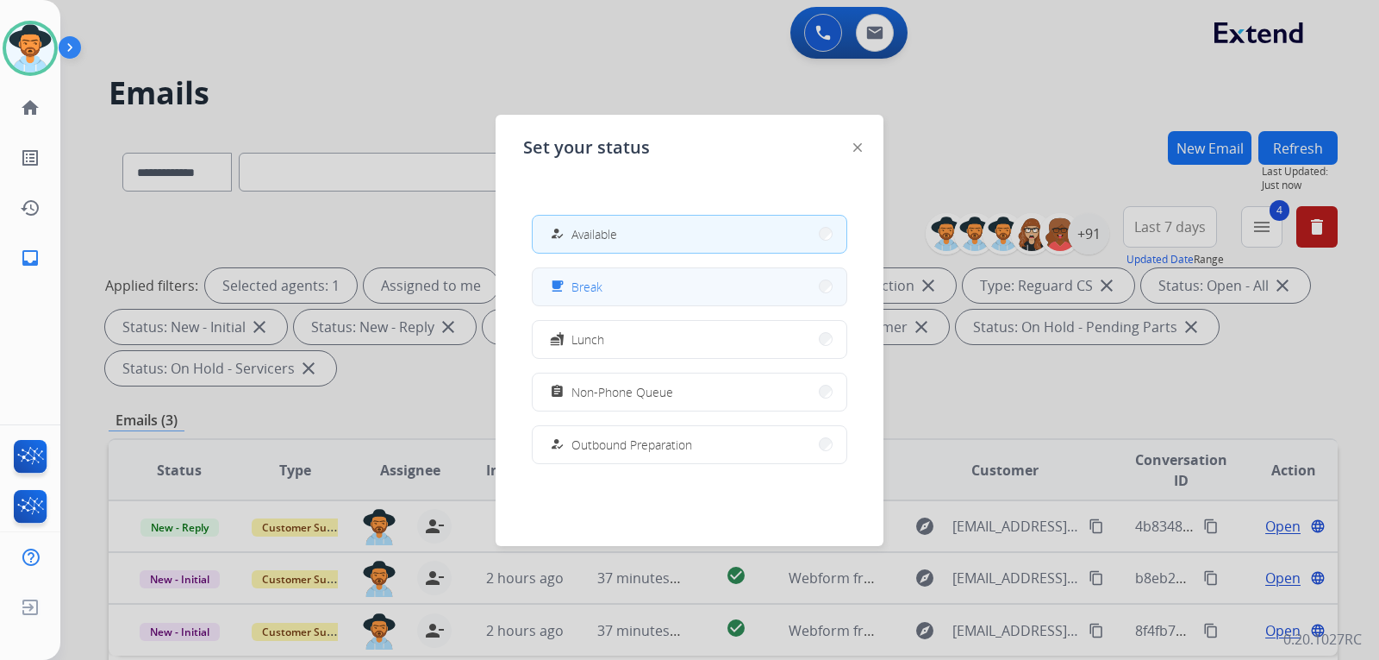
click at [605, 287] on button "free_breakfast Break" at bounding box center [690, 286] width 314 height 37
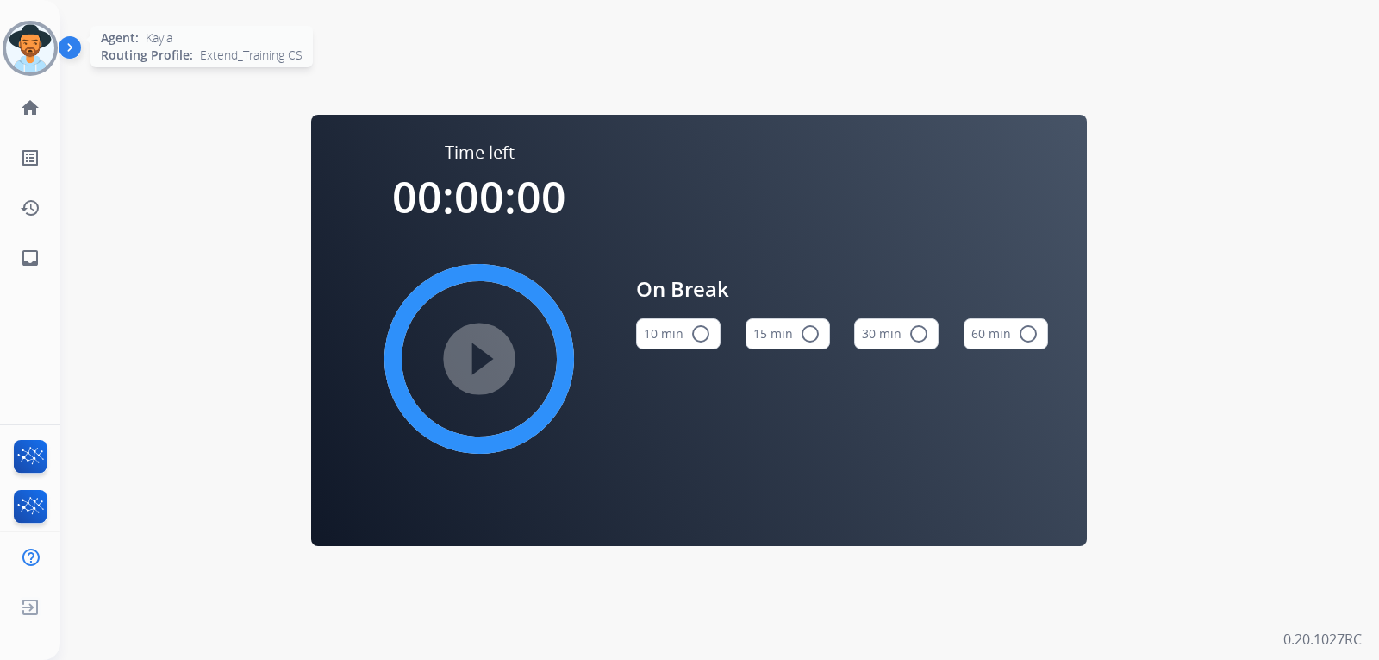
click at [44, 59] on img at bounding box center [30, 48] width 48 height 48
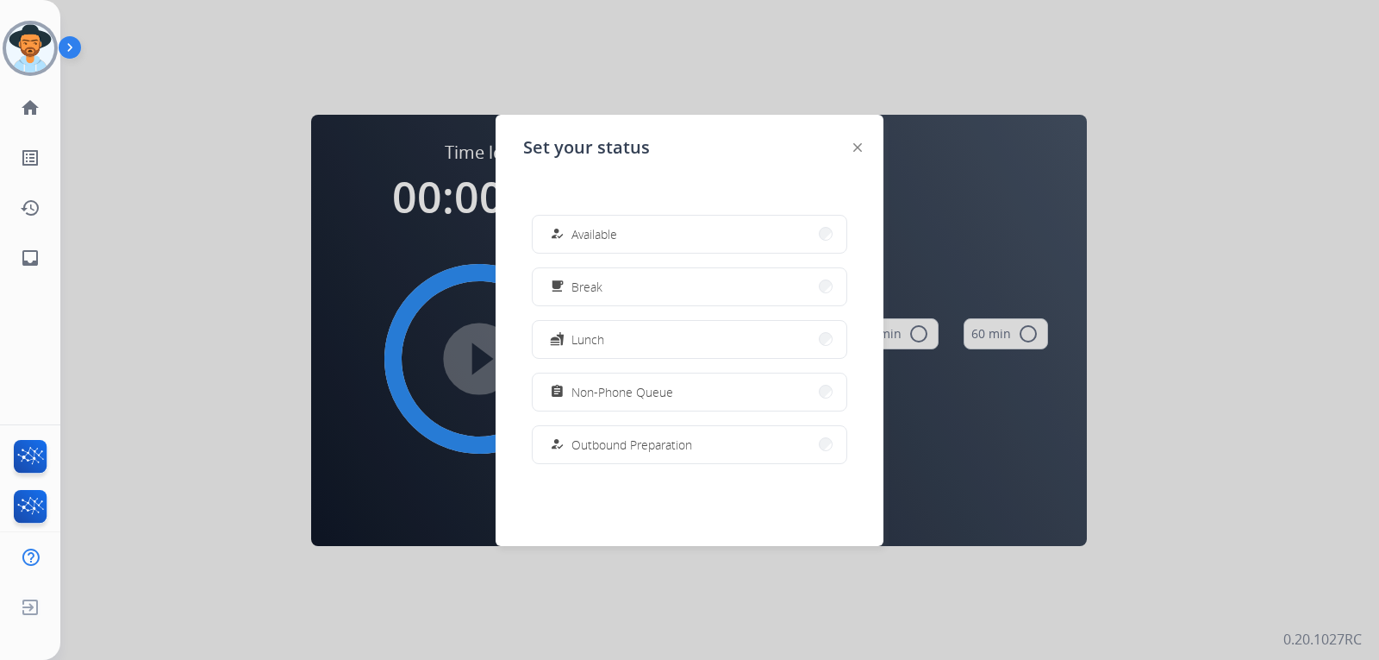
click at [569, 230] on div "how_to_reg" at bounding box center [559, 233] width 25 height 21
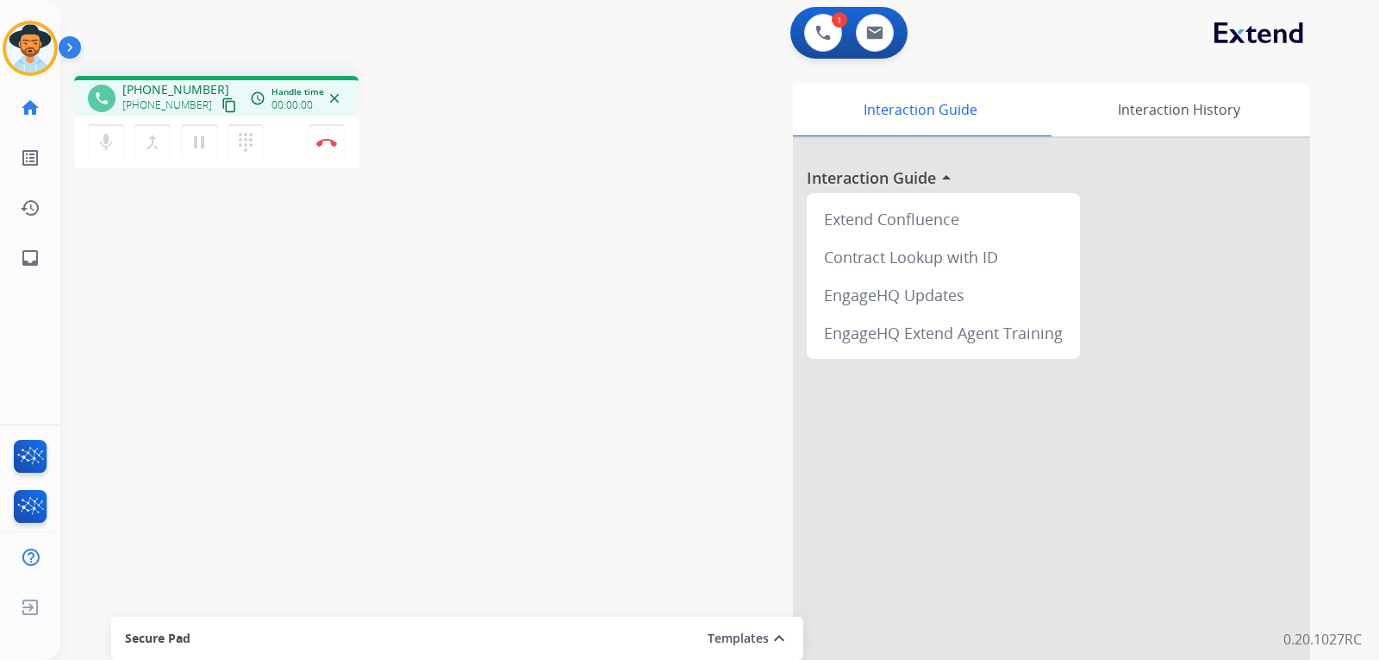
drag, startPoint x: 118, startPoint y: 275, endPoint x: 127, endPoint y: 279, distance: 9.6
click at [127, 279] on div "phone [PHONE_NUMBER] [PHONE_NUMBER] content_copy access_time Call metrics Queue…" at bounding box center [699, 421] width 1278 height 719
click at [829, 37] on img at bounding box center [824, 33] width 16 height 16
click at [824, 44] on button at bounding box center [823, 33] width 38 height 38
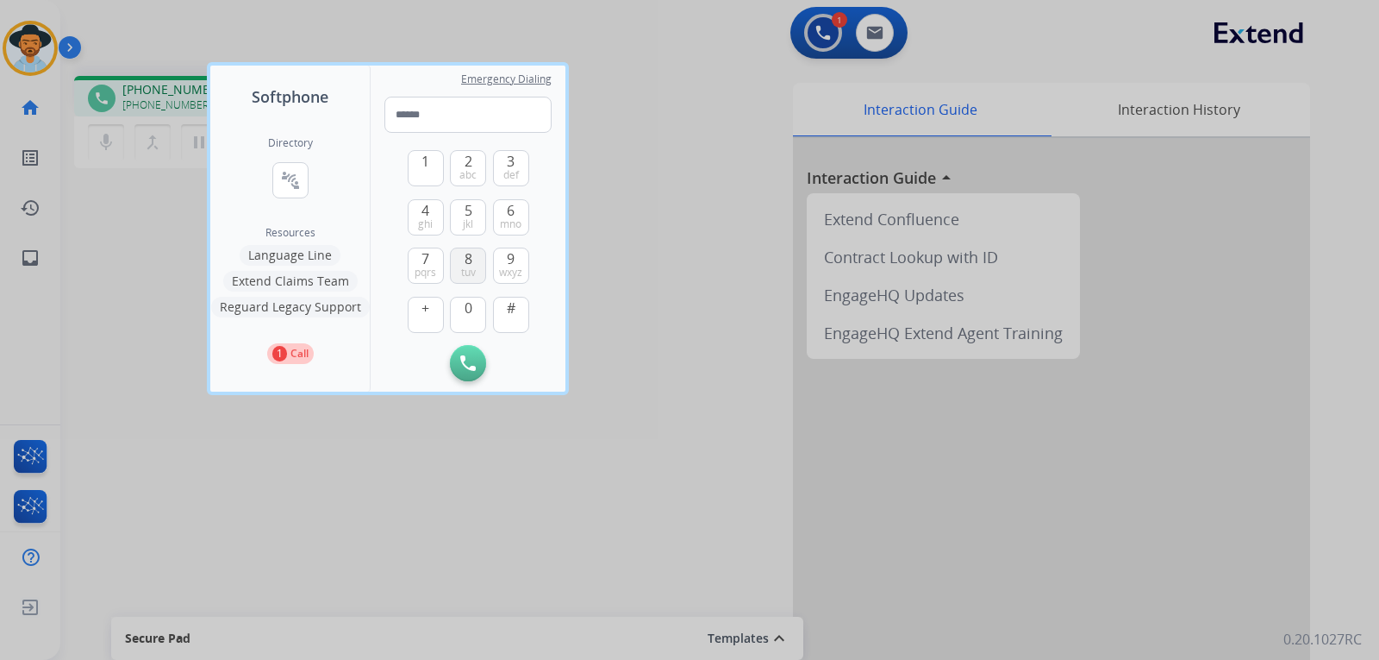
click at [469, 259] on span "8" at bounding box center [469, 258] width 8 height 21
click at [525, 221] on button "6 mno" at bounding box center [511, 217] width 36 height 36
click at [437, 220] on button "4 ghi" at bounding box center [426, 217] width 36 height 36
click at [520, 176] on button "3 def" at bounding box center [511, 168] width 36 height 36
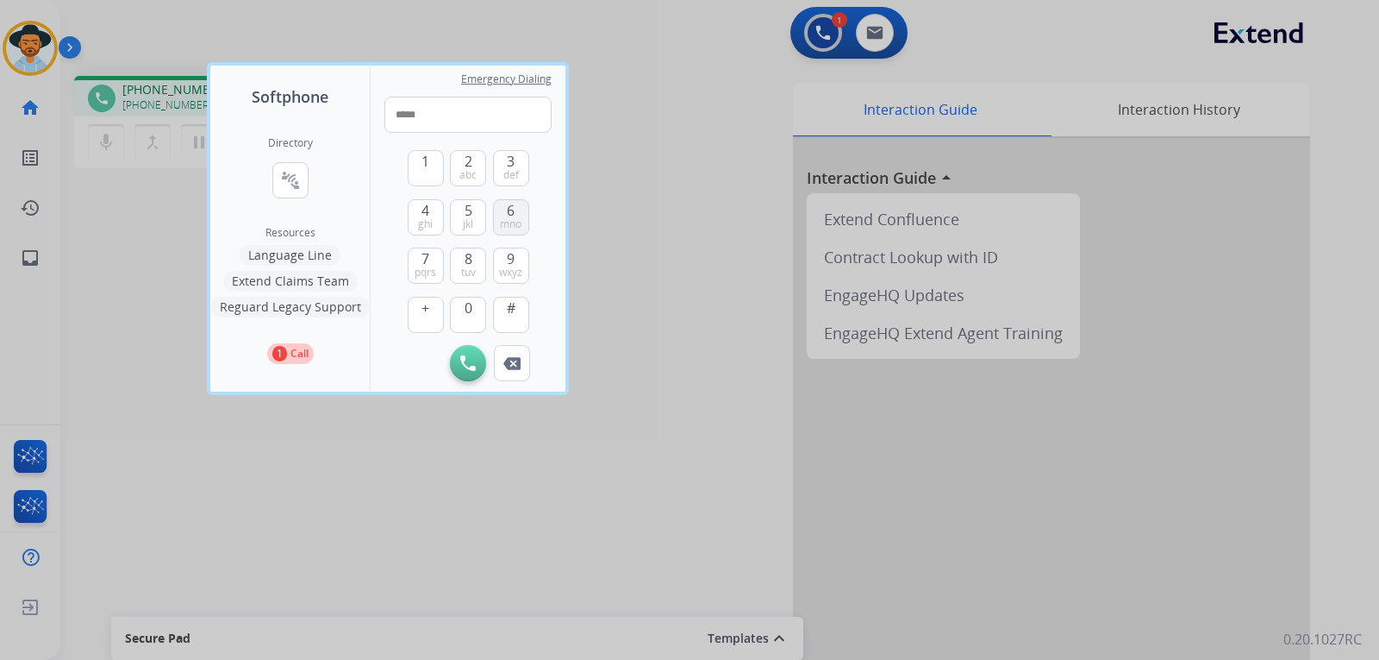
click at [515, 209] on span "6" at bounding box center [511, 210] width 8 height 21
click at [514, 173] on span "def" at bounding box center [511, 175] width 16 height 14
click at [515, 270] on span "wxyz" at bounding box center [510, 273] width 23 height 14
click at [519, 177] on button "3 def" at bounding box center [511, 168] width 36 height 36
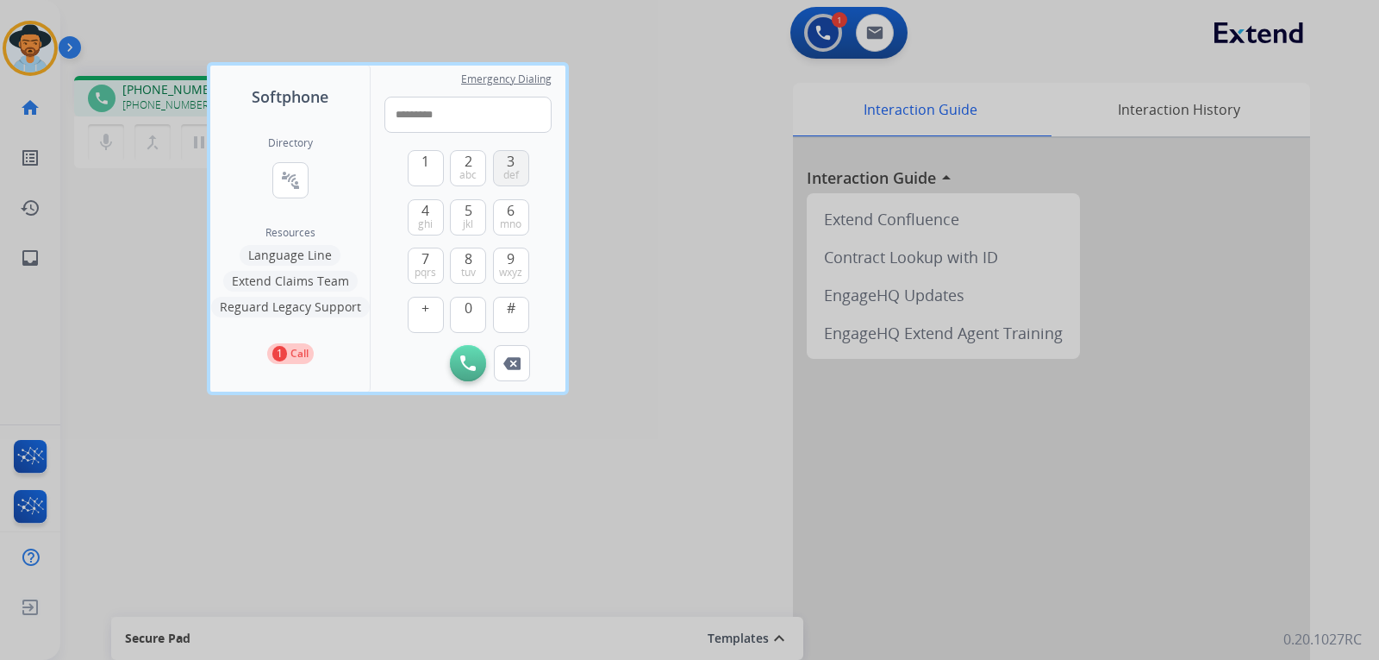
type input "**********"
click at [481, 359] on button "Initiate Call" at bounding box center [468, 363] width 36 height 36
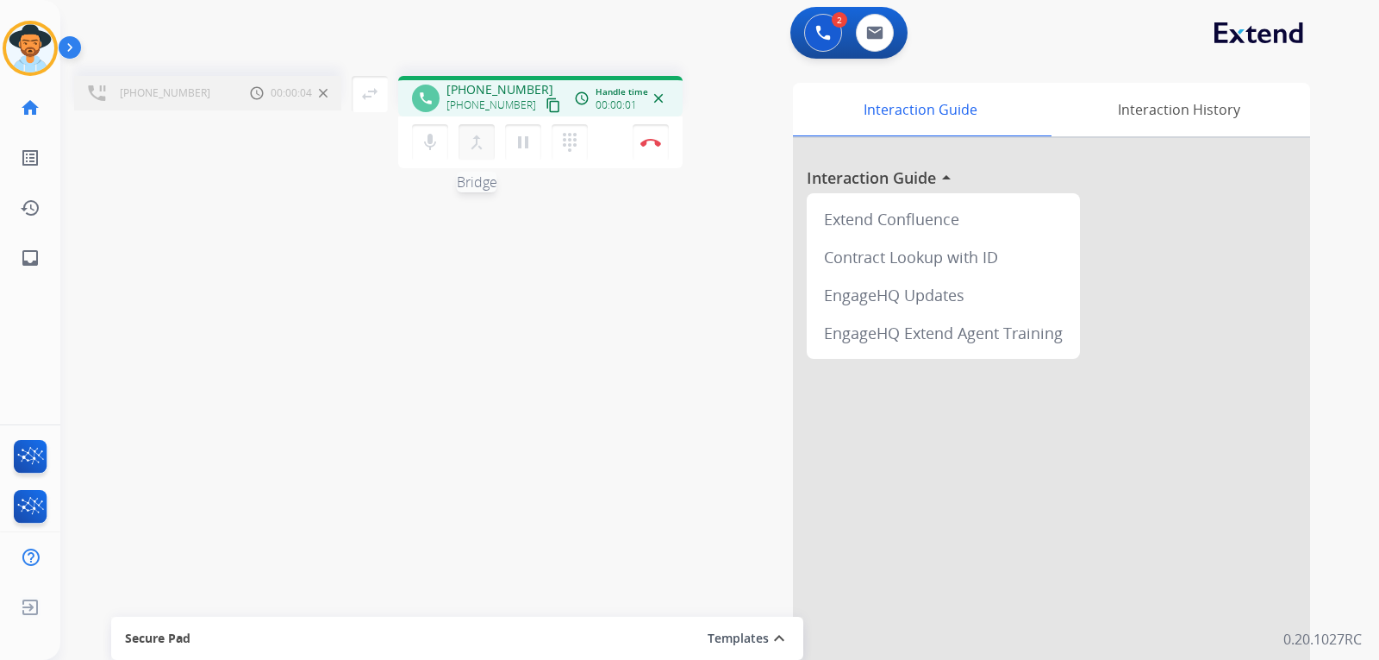
click at [474, 145] on mat-icon "merge_type" at bounding box center [476, 142] width 21 height 21
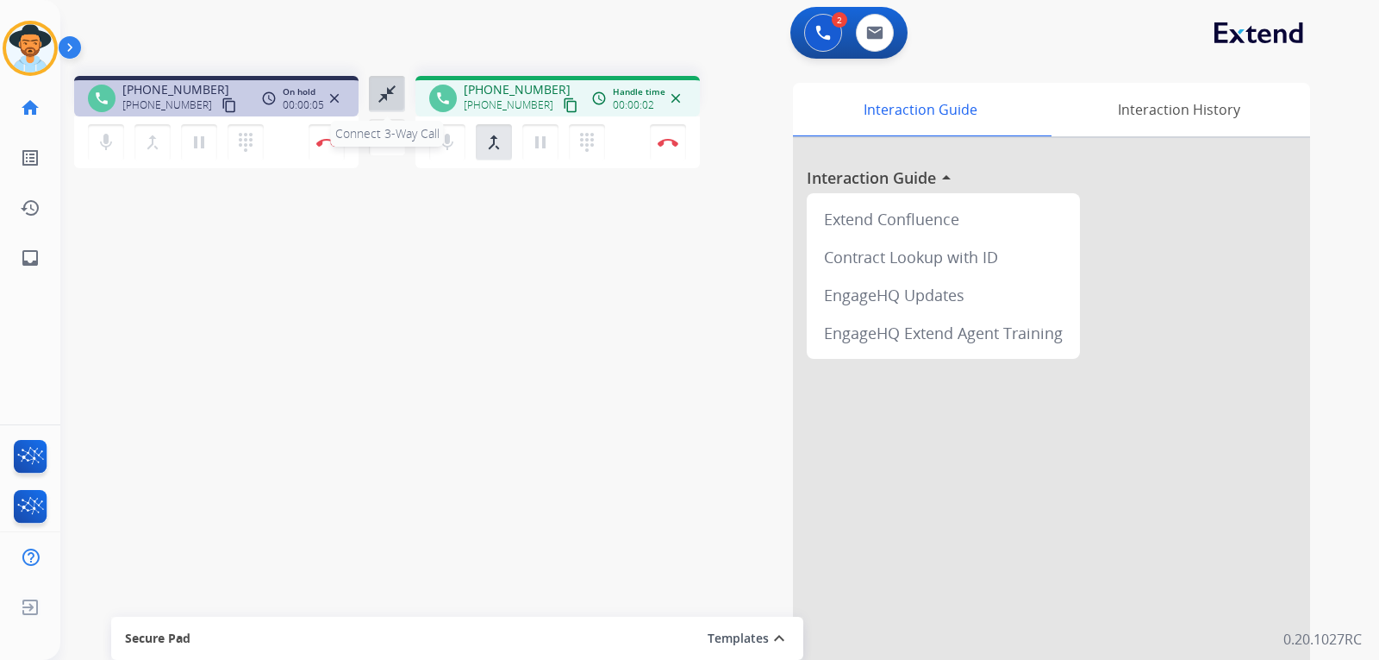
click at [398, 98] on button "close_fullscreen Connect 3-Way Call" at bounding box center [387, 94] width 36 height 36
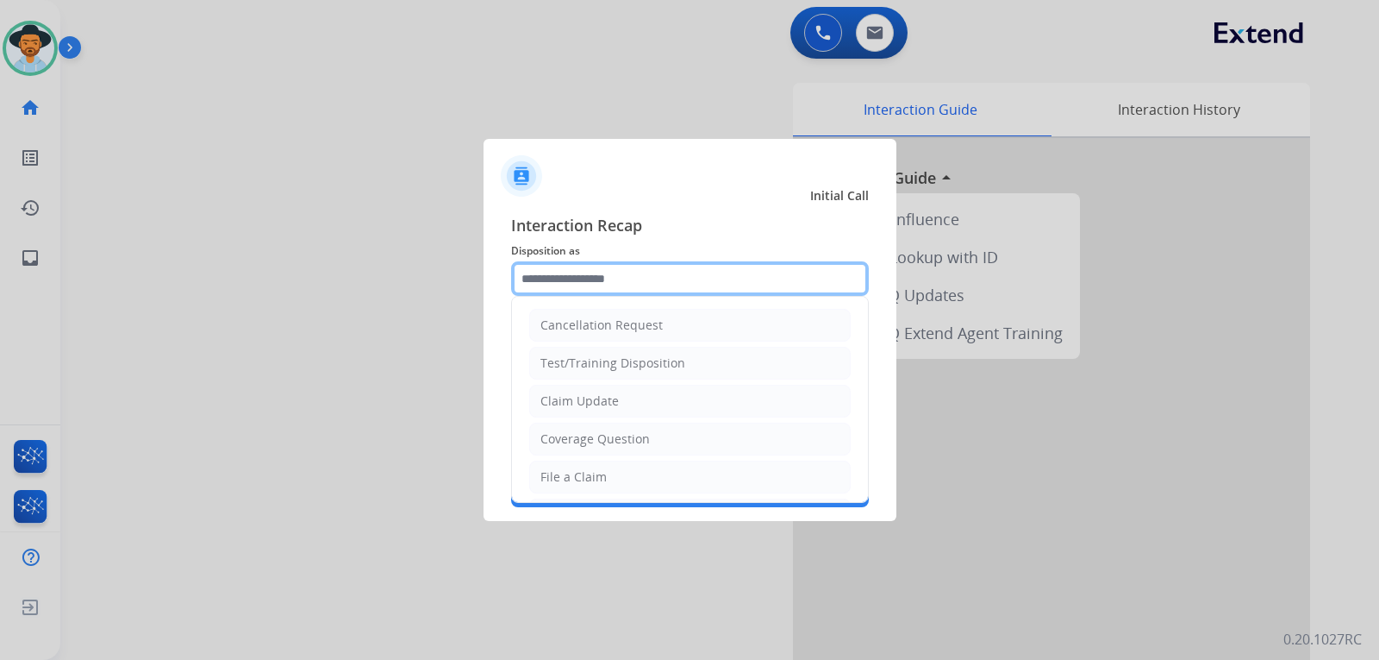
click at [559, 285] on input "text" at bounding box center [690, 278] width 358 height 34
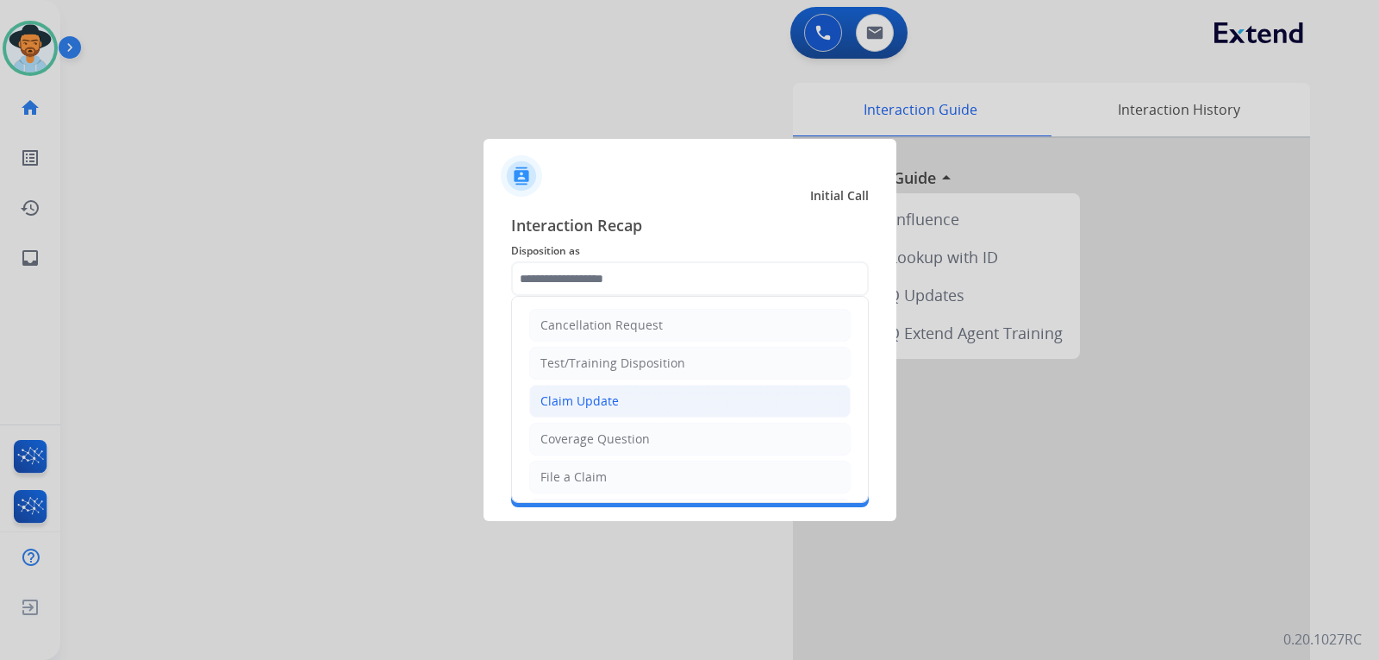
click at [620, 395] on li "Claim Update" at bounding box center [690, 400] width 322 height 33
type input "**********"
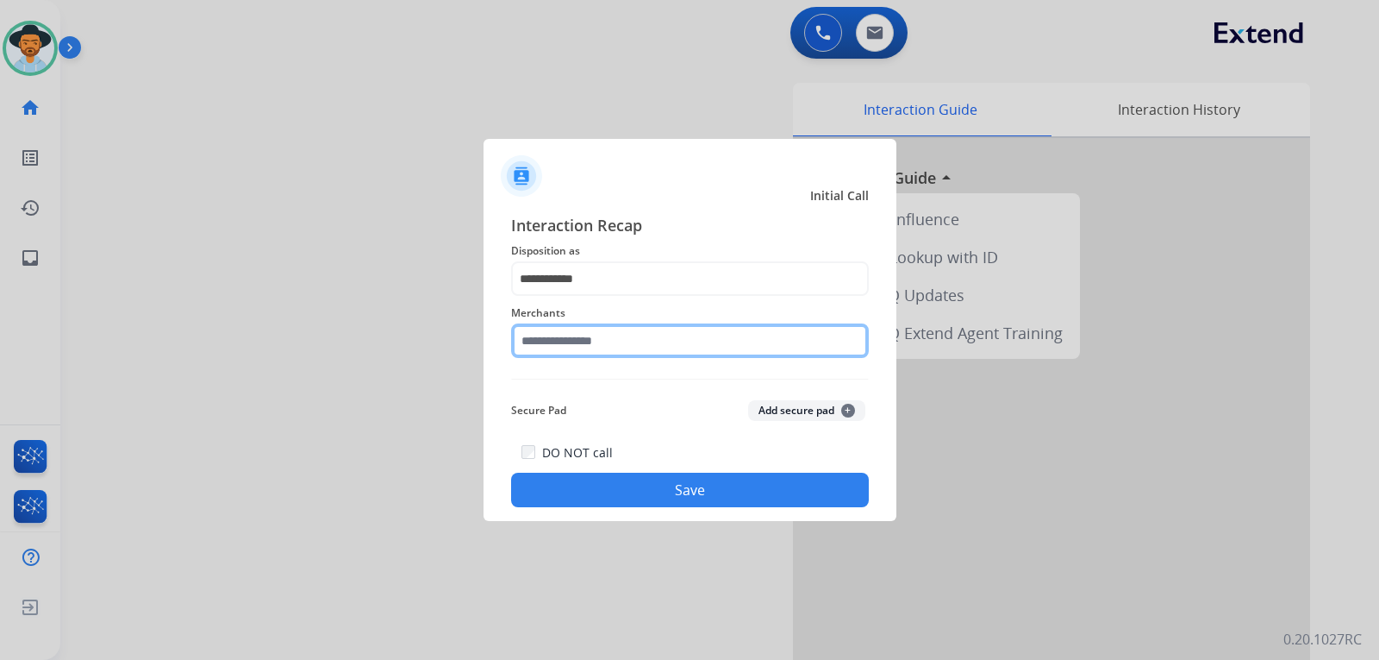
click at [616, 334] on input "text" at bounding box center [690, 340] width 358 height 34
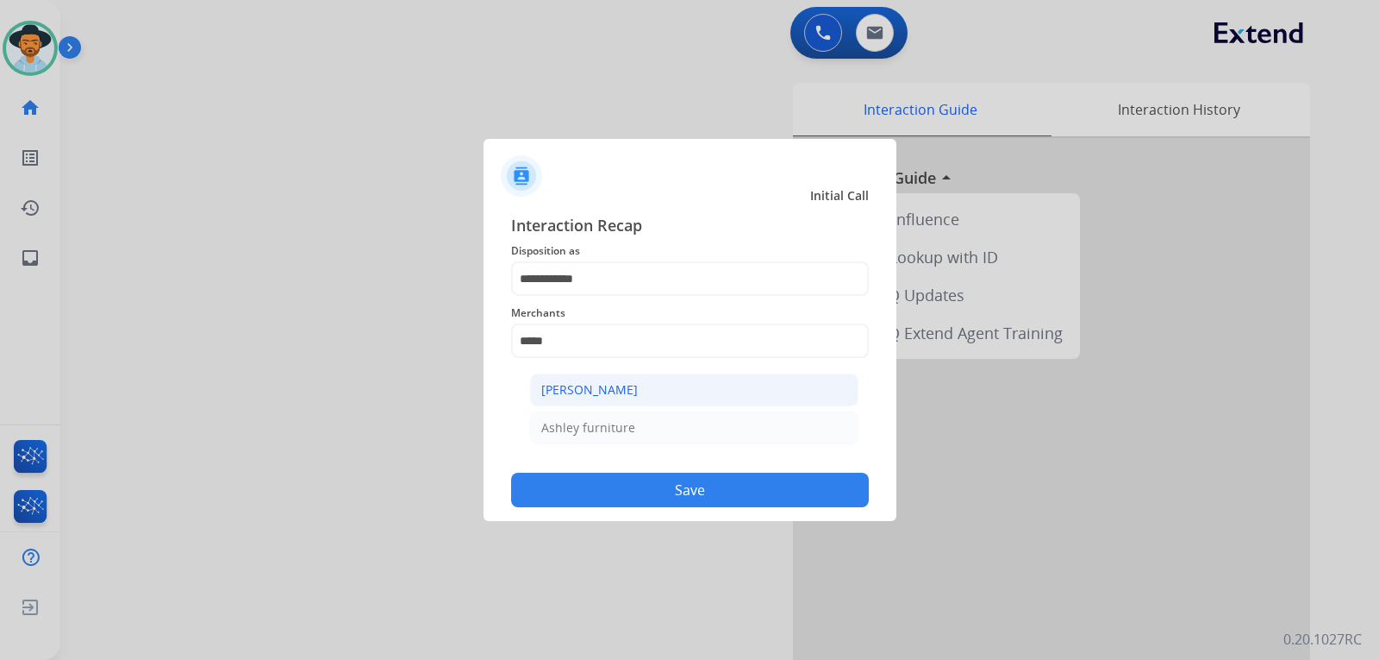
click at [634, 399] on li "[PERSON_NAME]" at bounding box center [694, 389] width 328 height 33
type input "**********"
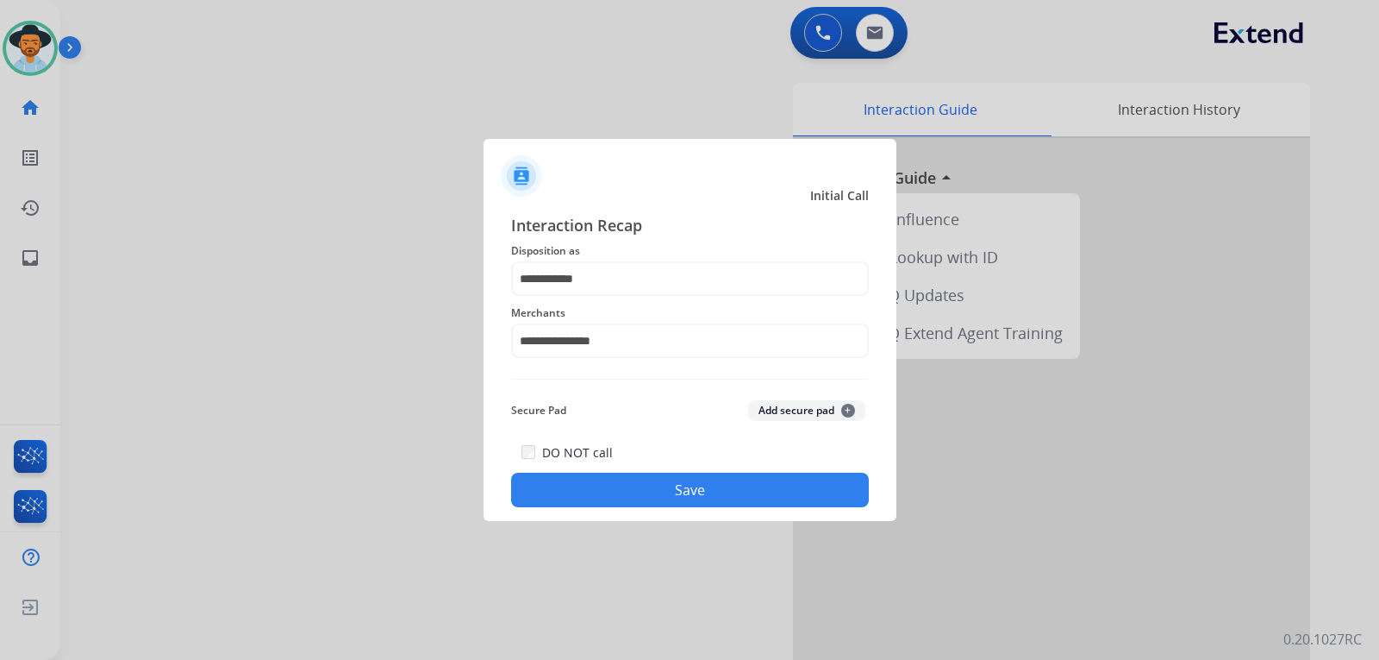
click at [661, 487] on button "Save" at bounding box center [690, 489] width 358 height 34
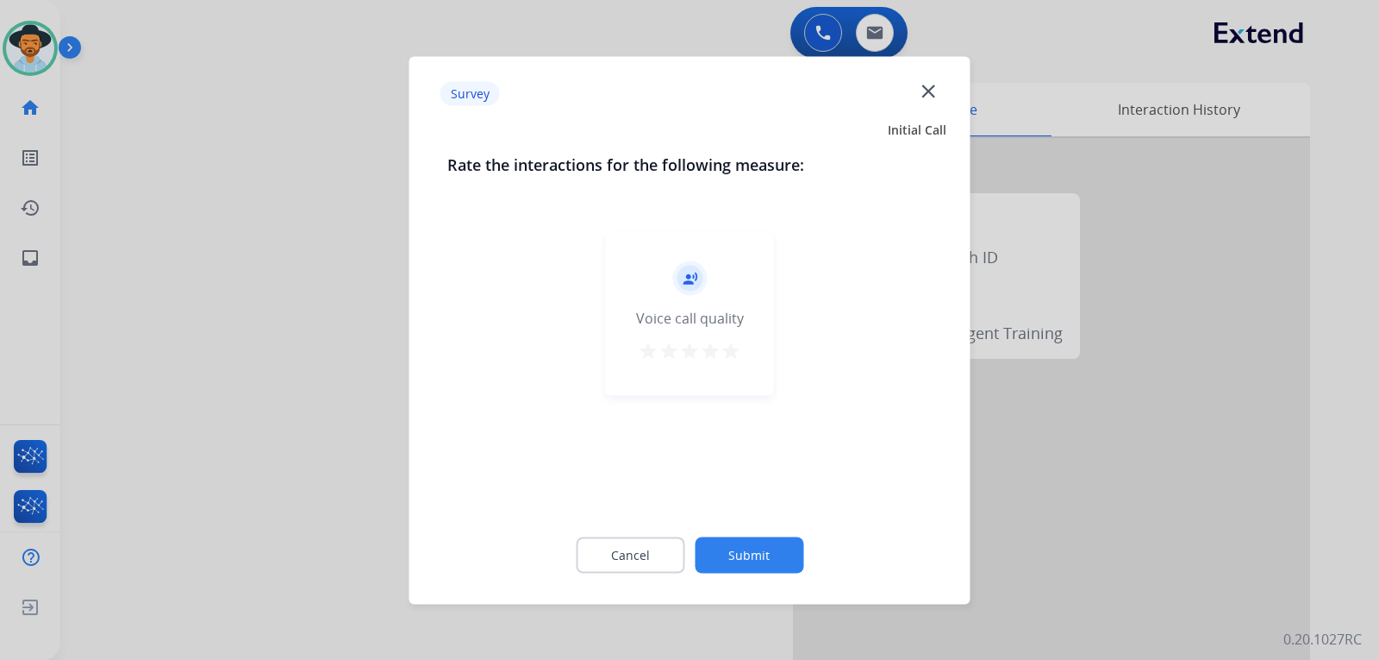
click at [1110, 485] on div at bounding box center [689, 330] width 1379 height 660
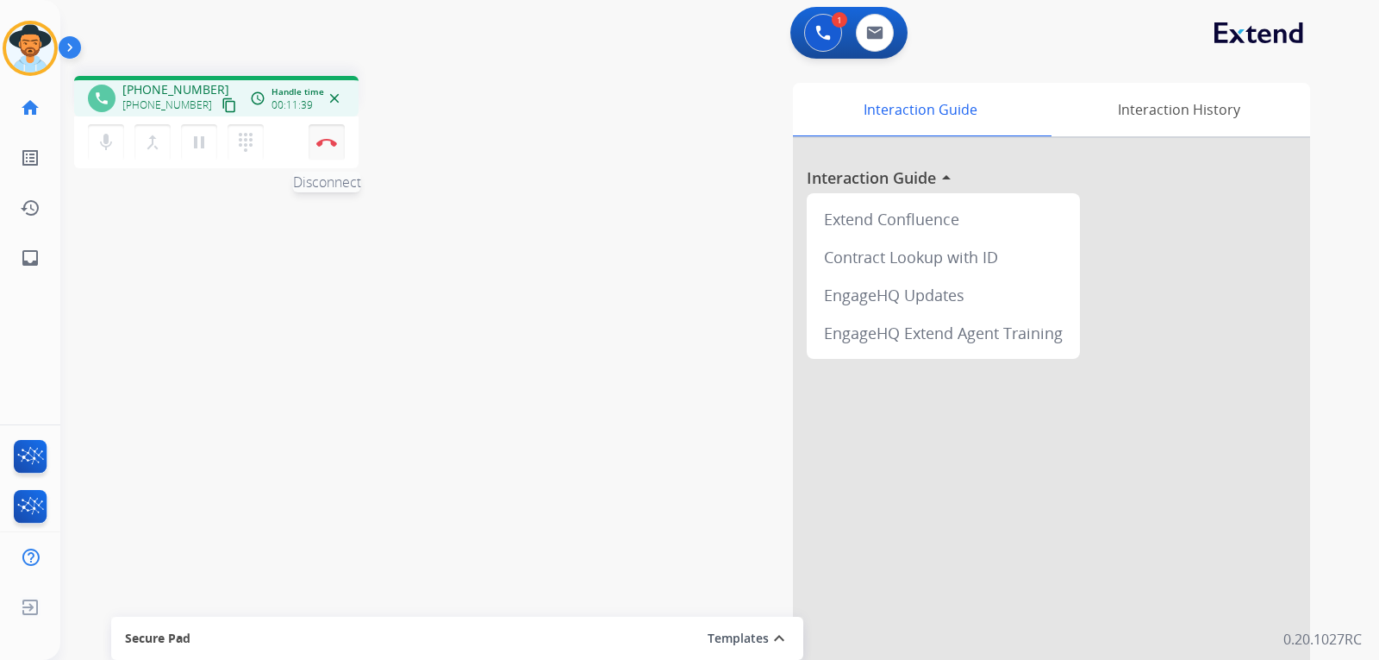
click at [329, 150] on button "Disconnect" at bounding box center [327, 142] width 36 height 36
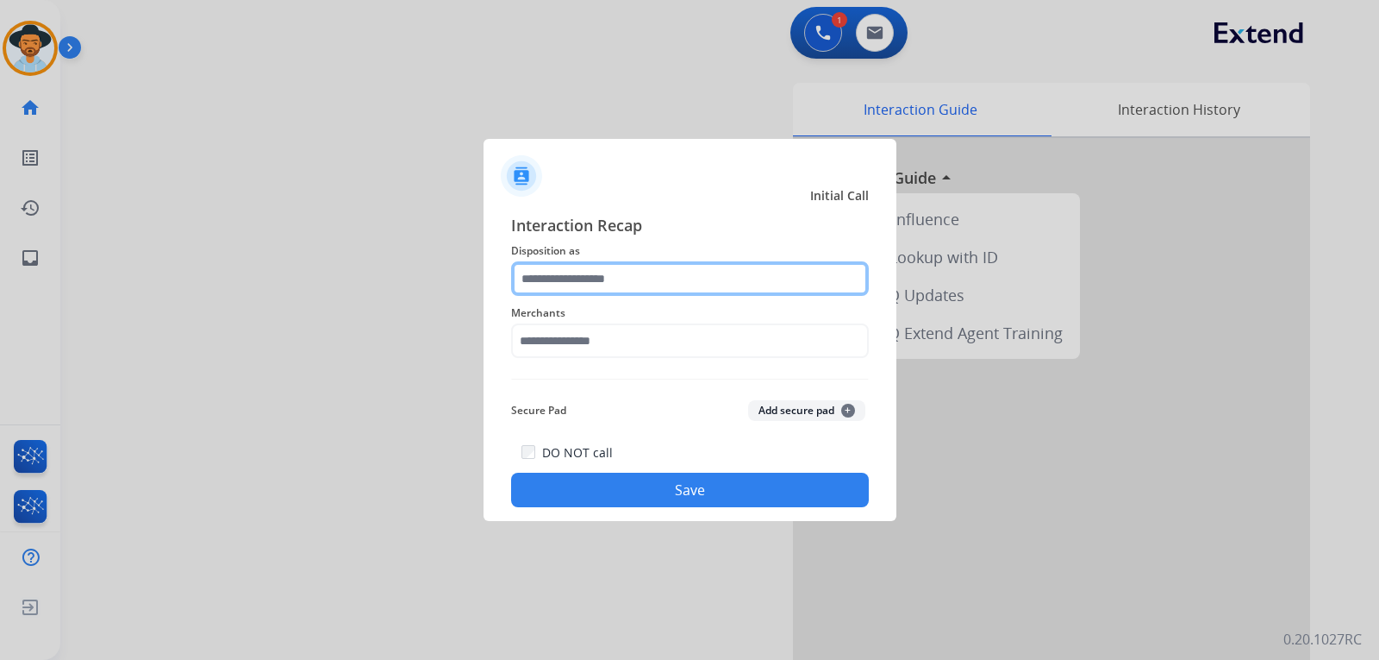
click at [616, 274] on input "text" at bounding box center [690, 278] width 358 height 34
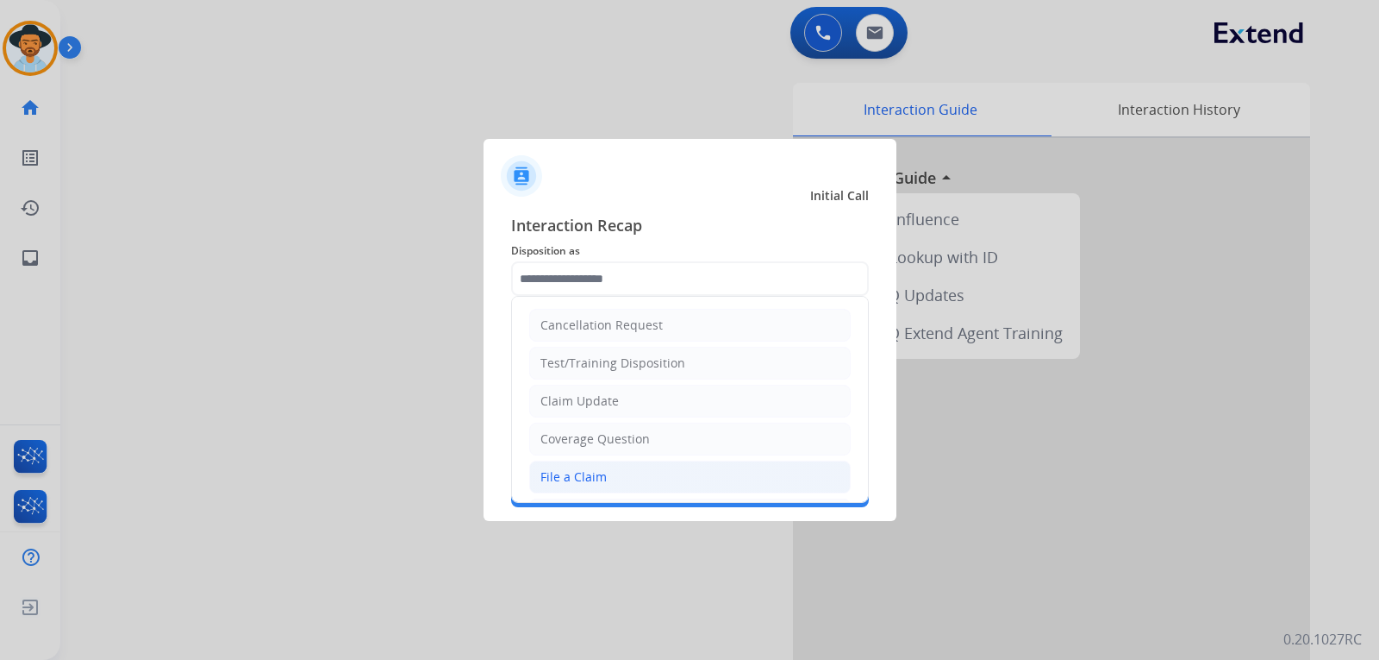
click at [637, 477] on li "File a Claim" at bounding box center [690, 476] width 322 height 33
type input "**********"
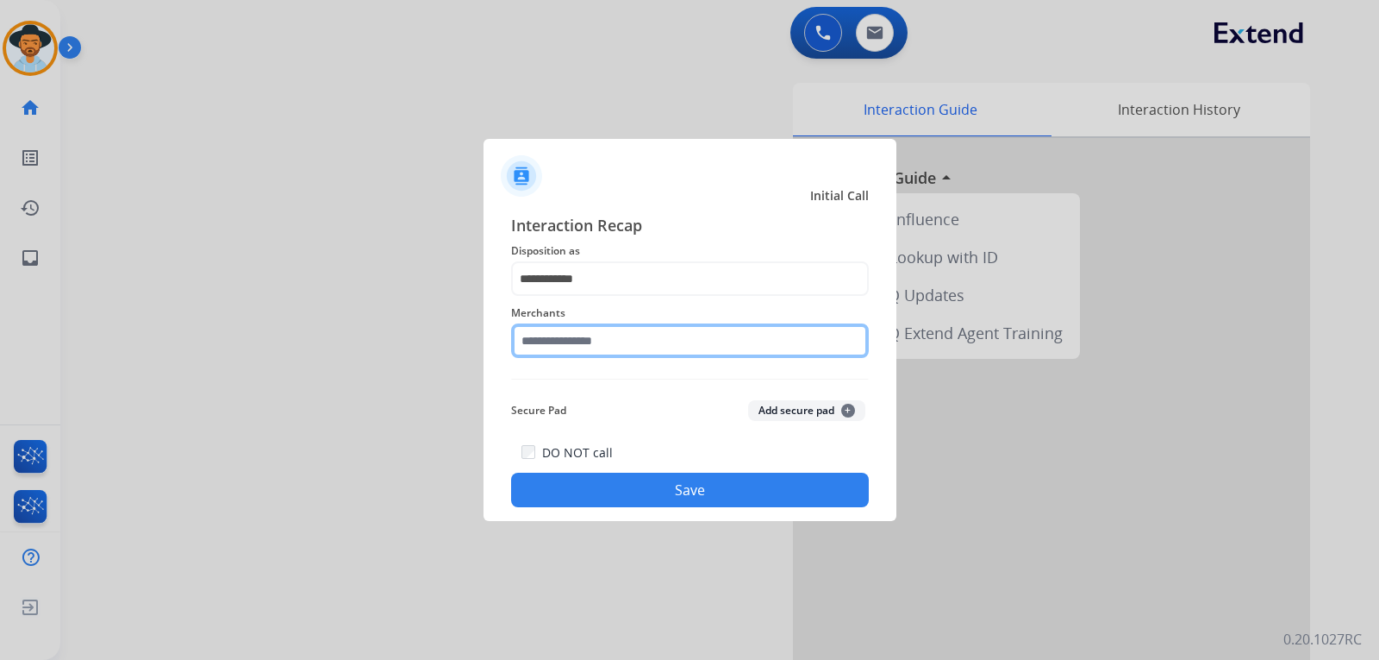
click at [648, 344] on input "text" at bounding box center [690, 340] width 358 height 34
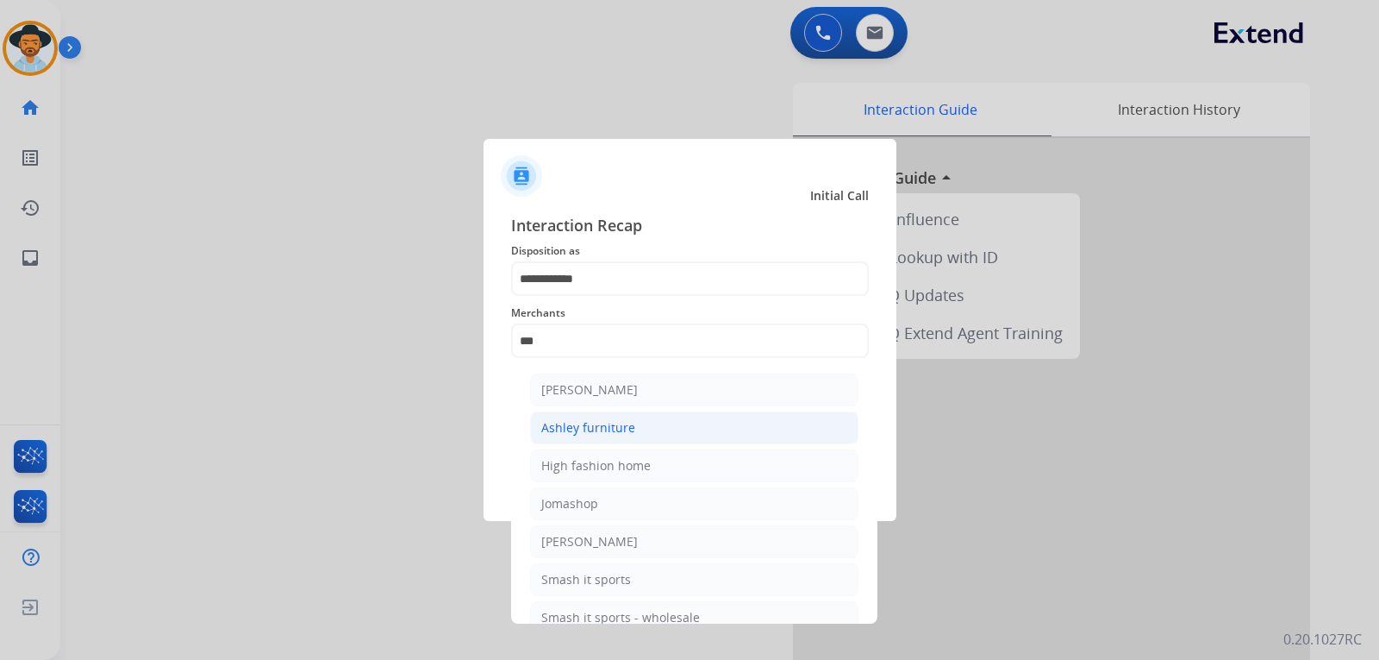
click at [617, 428] on div "Ashley furniture" at bounding box center [588, 427] width 94 height 17
type input "**********"
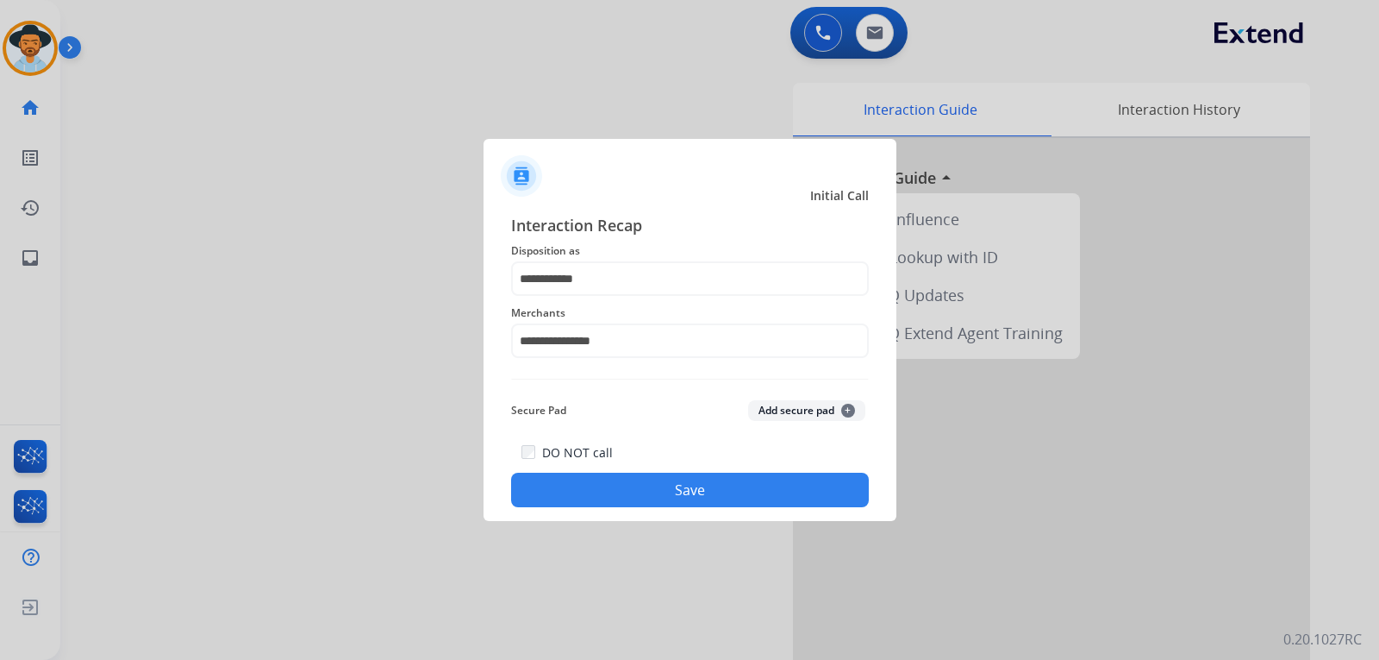
click at [630, 477] on button "Save" at bounding box center [690, 489] width 358 height 34
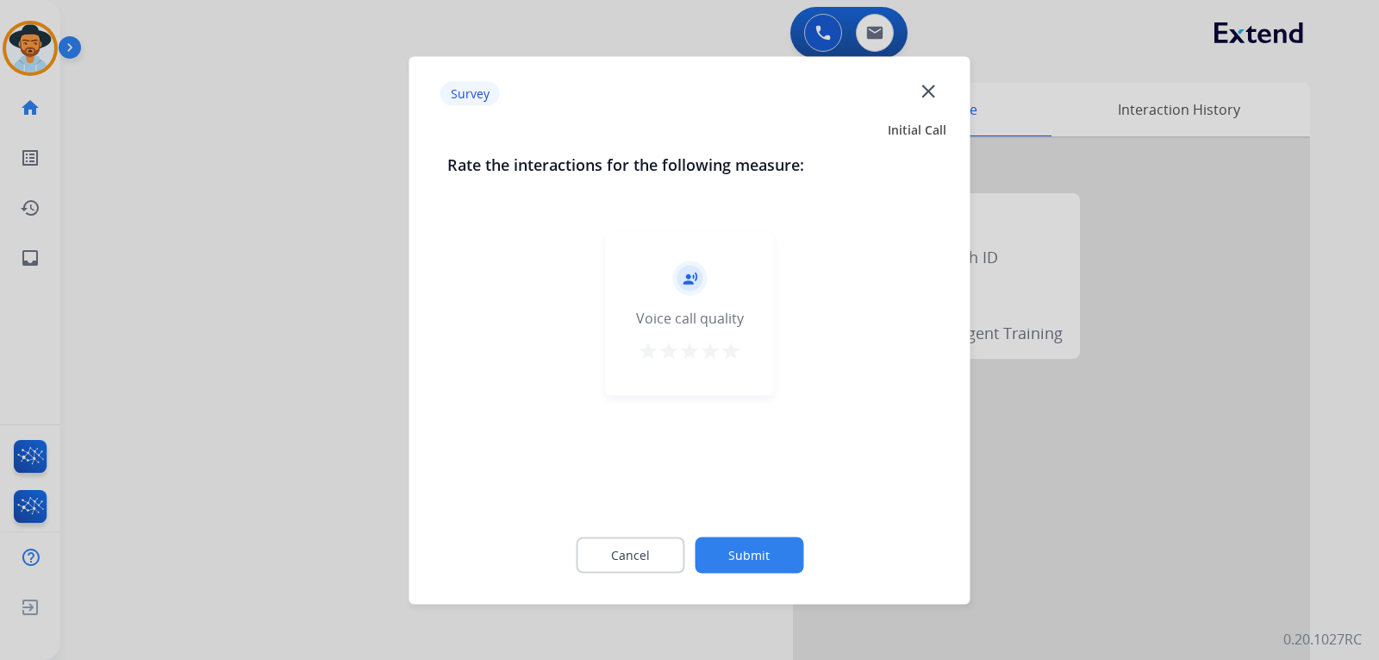
click at [1096, 479] on div at bounding box center [689, 330] width 1379 height 660
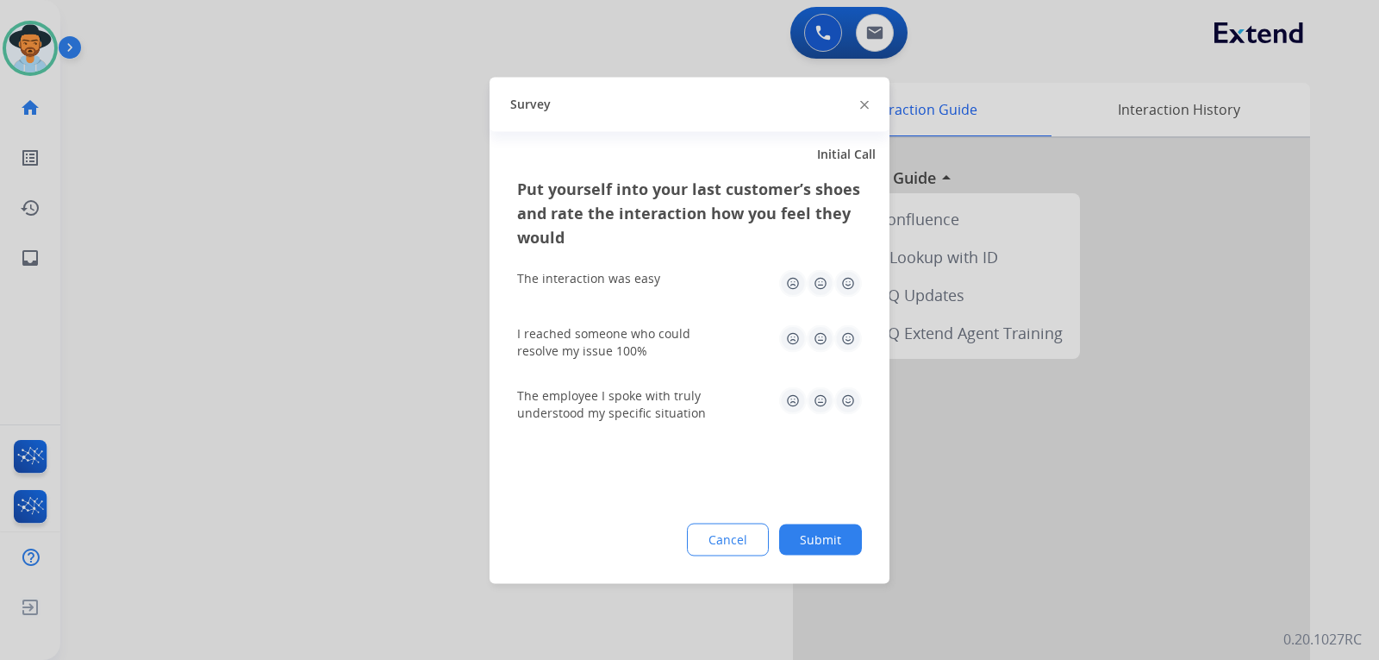
click at [864, 95] on div at bounding box center [864, 104] width 9 height 21
click at [864, 99] on div at bounding box center [864, 104] width 9 height 21
click at [862, 109] on img at bounding box center [864, 105] width 9 height 9
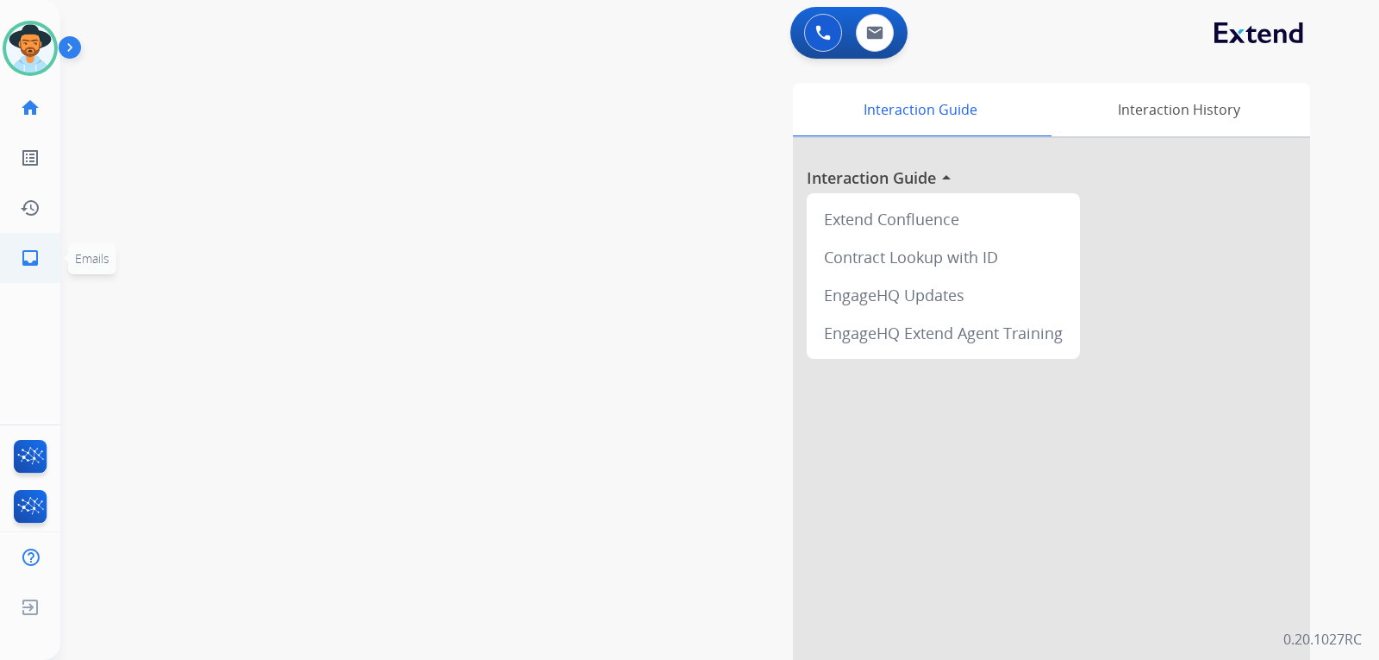
click at [39, 259] on mat-icon "inbox" at bounding box center [30, 257] width 21 height 21
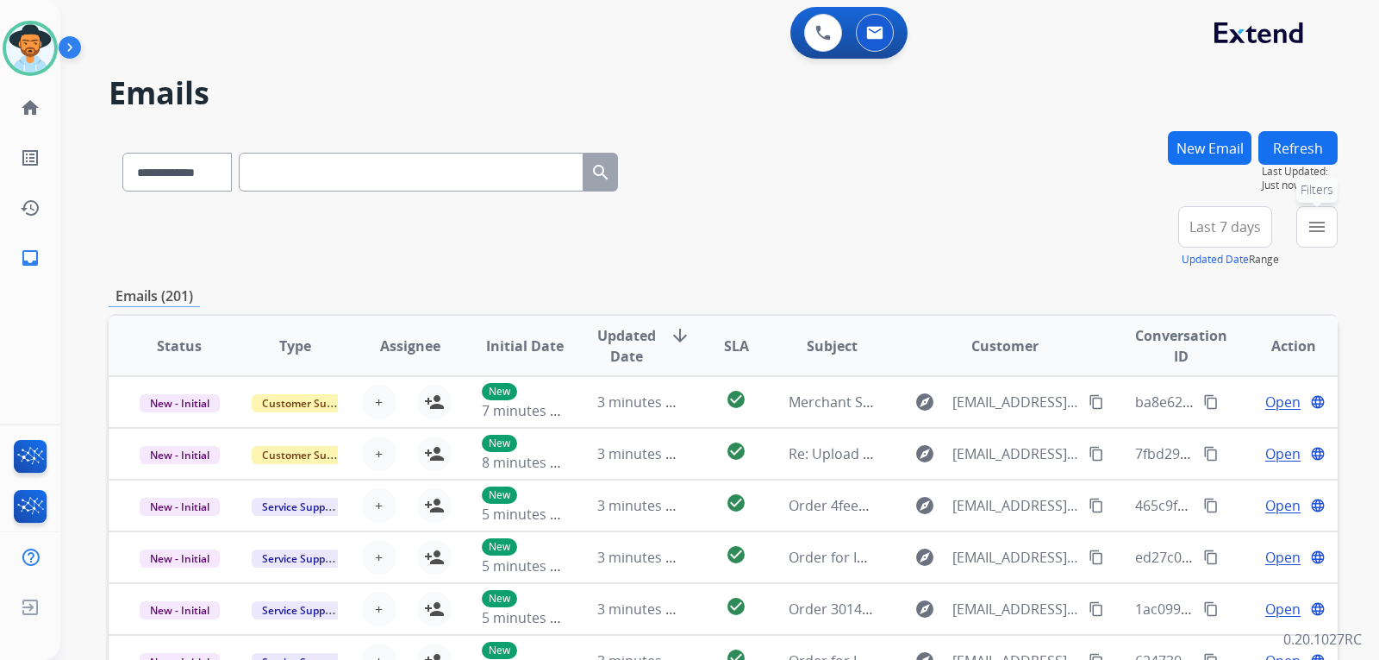
click at [1325, 229] on mat-icon "menu" at bounding box center [1317, 226] width 21 height 21
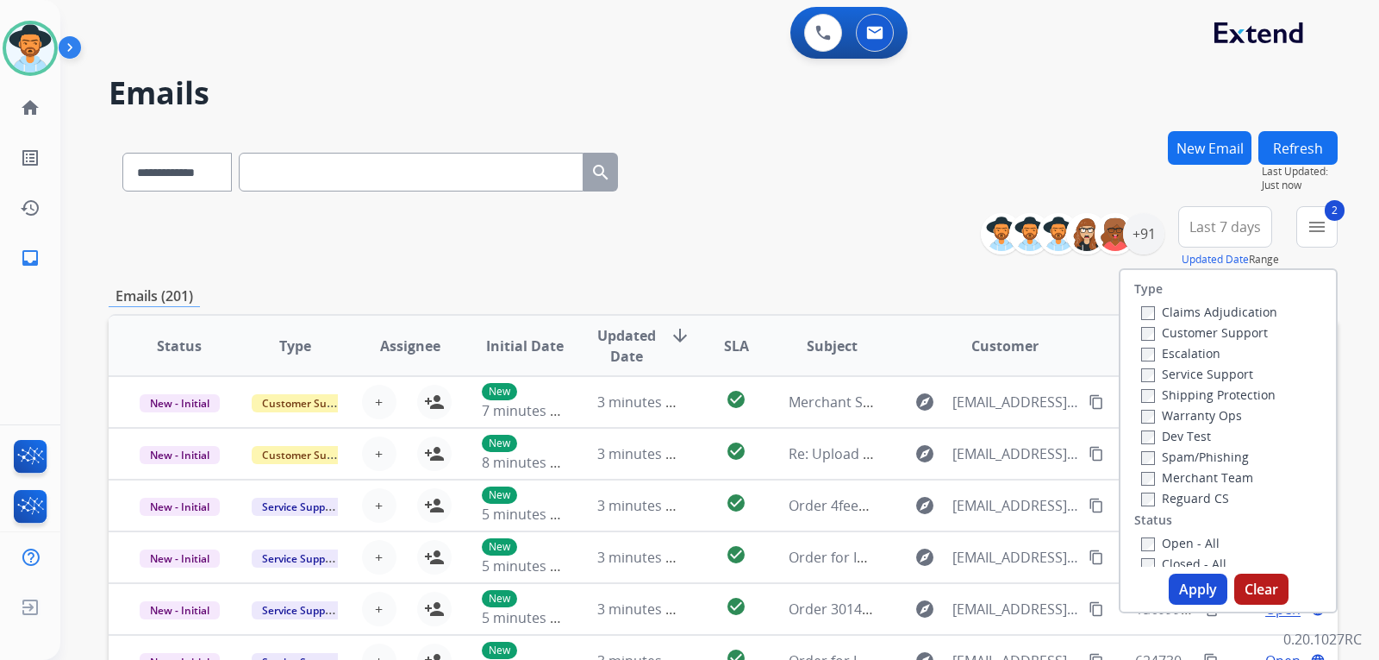
click at [1146, 506] on div "Reguard CS" at bounding box center [1209, 497] width 136 height 21
click at [1145, 546] on label "Open - All" at bounding box center [1180, 543] width 78 height 16
click at [1188, 596] on button "Apply" at bounding box center [1198, 588] width 59 height 31
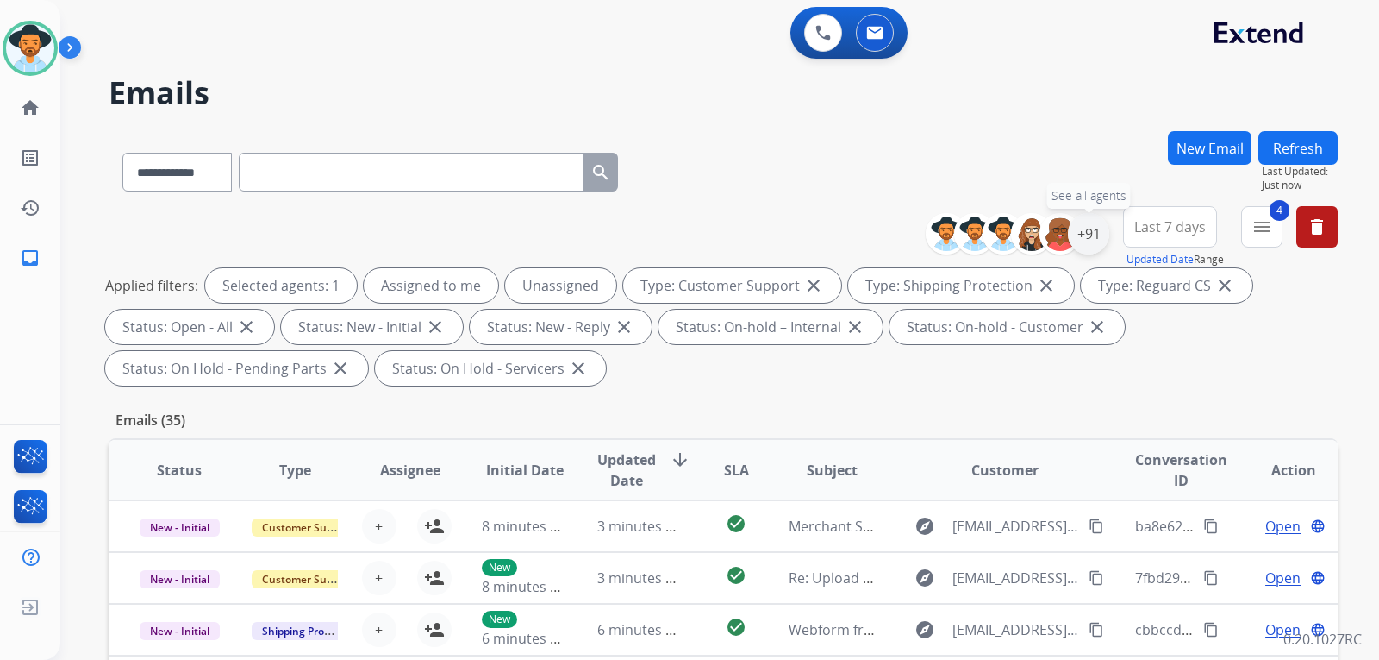
click at [1083, 246] on div "+91" at bounding box center [1088, 233] width 41 height 41
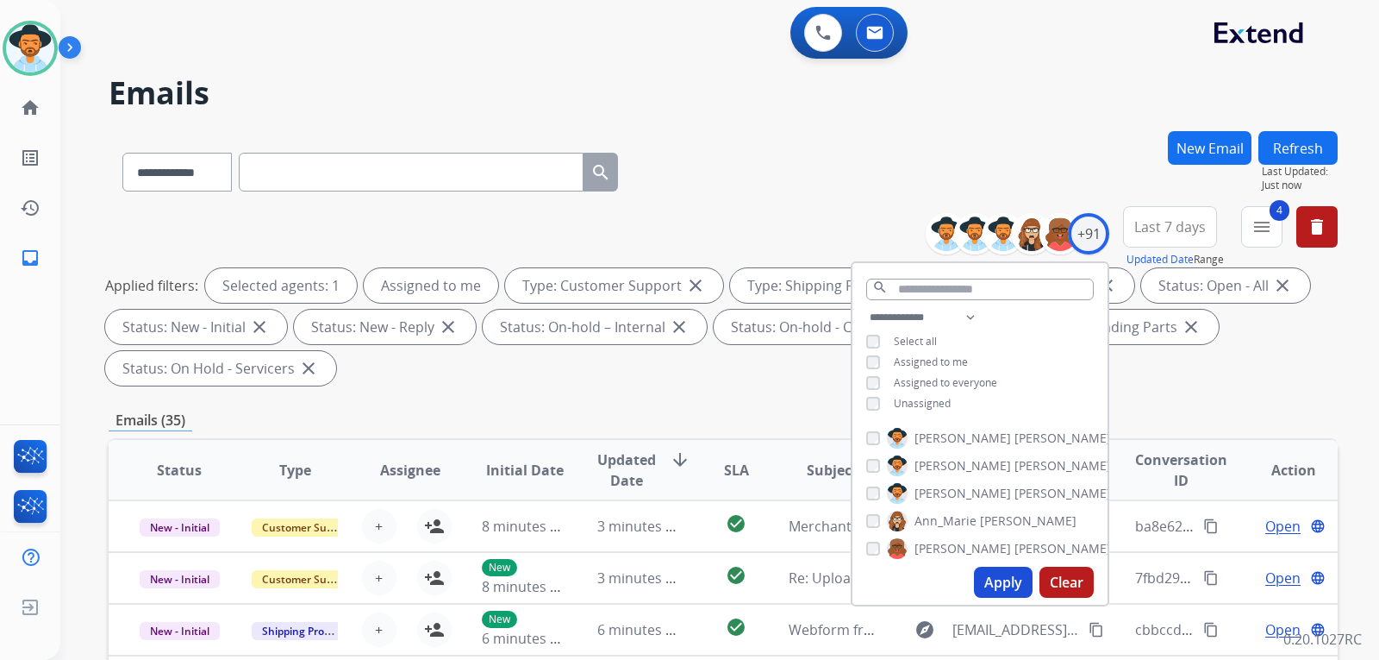
click at [985, 582] on button "Apply" at bounding box center [1003, 581] width 59 height 31
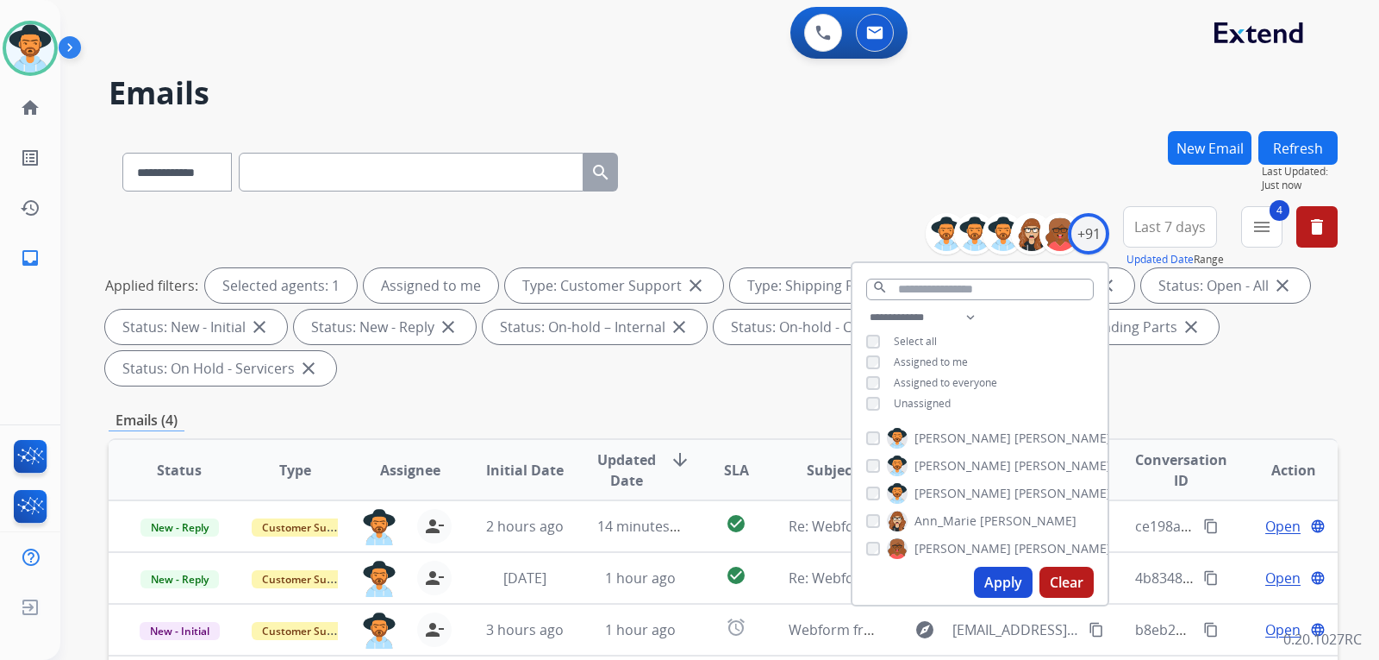
click at [1172, 399] on div "**********" at bounding box center [723, 618] width 1229 height 974
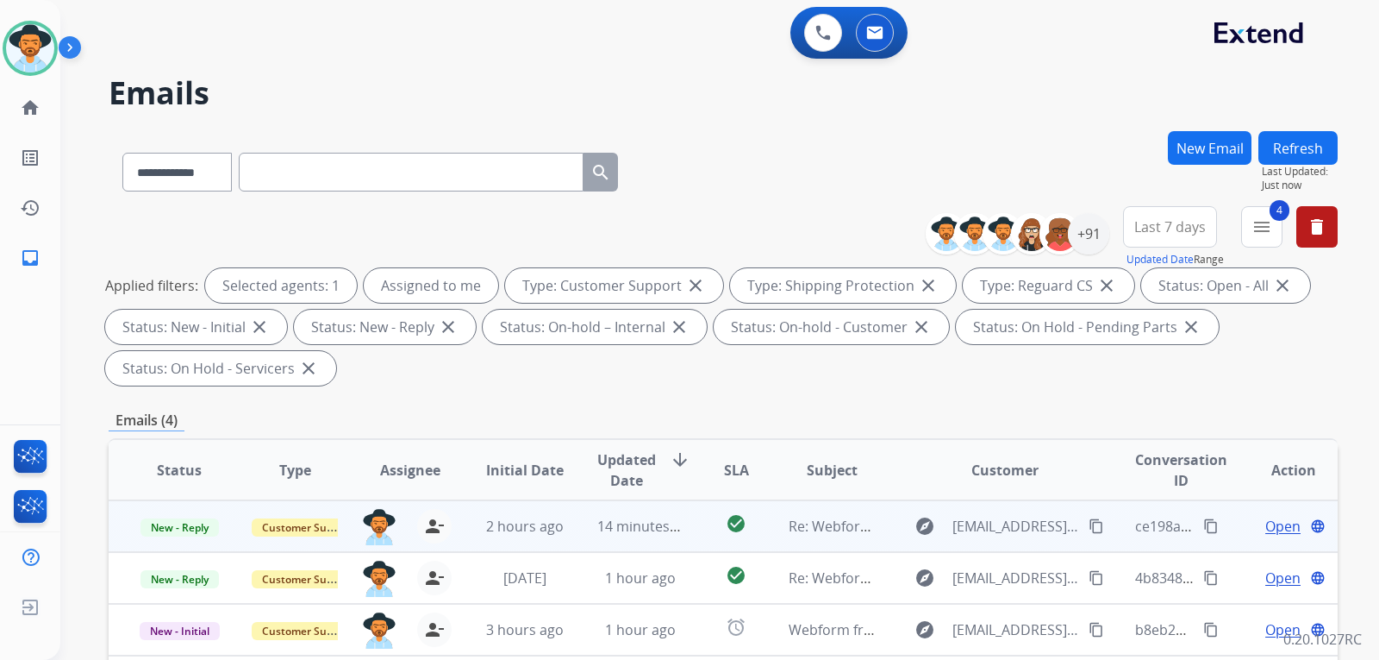
scroll to position [172, 0]
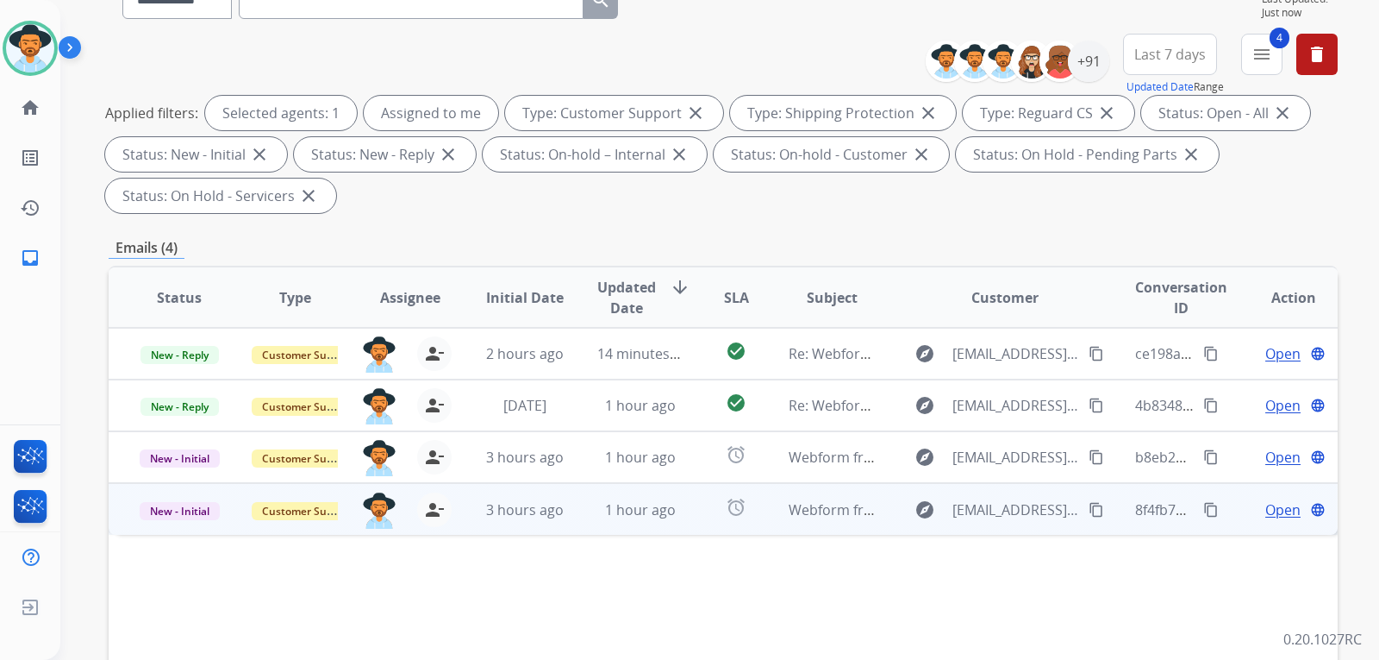
click at [1277, 507] on span "Open" at bounding box center [1283, 509] width 35 height 21
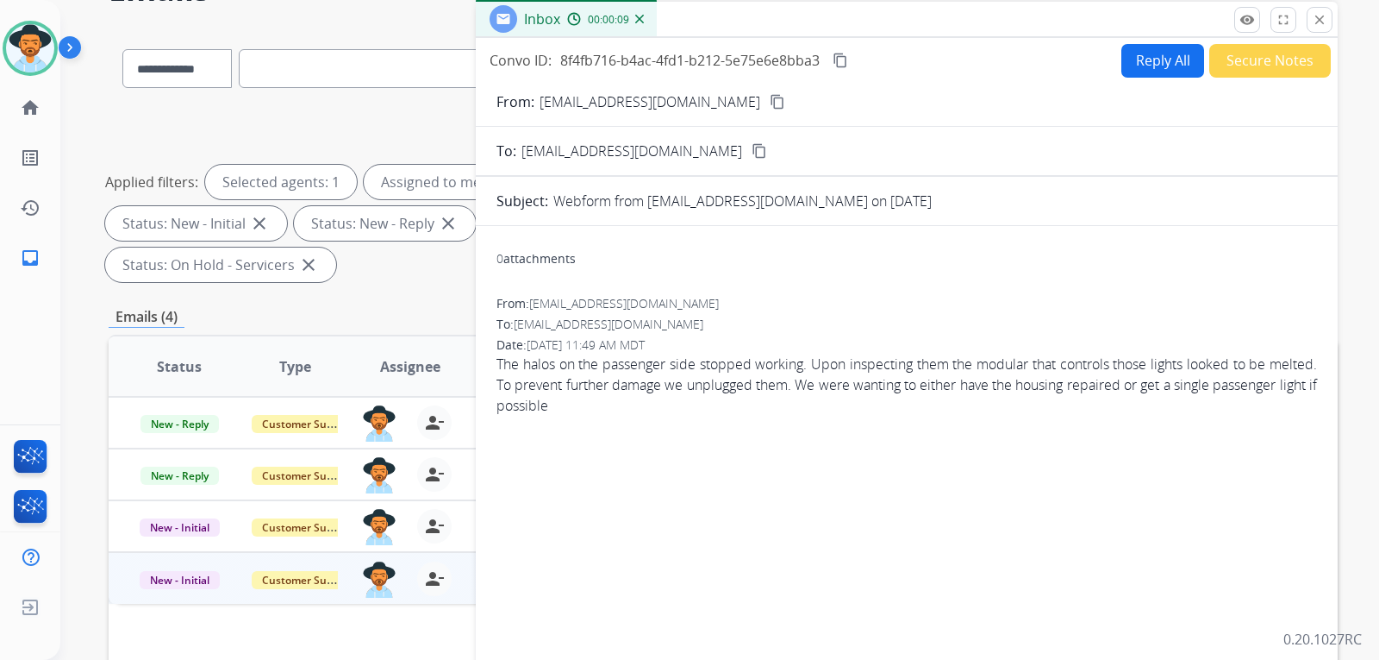
scroll to position [86, 0]
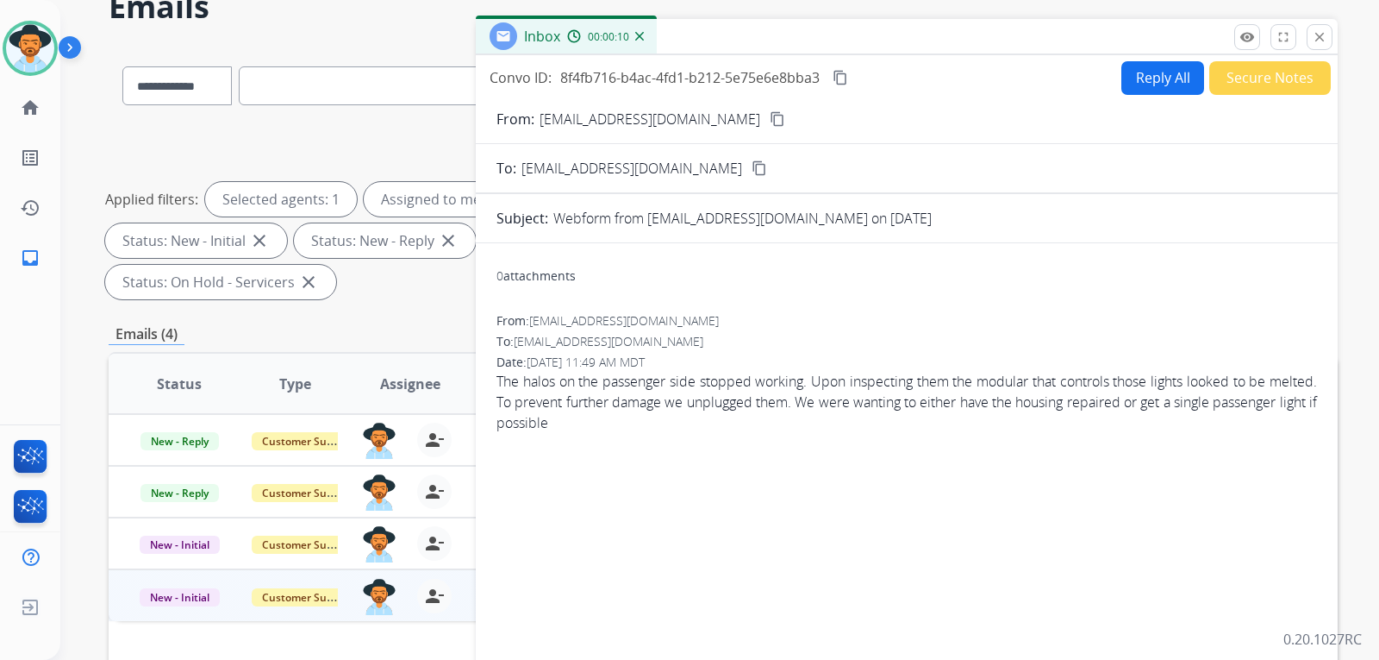
click at [1122, 75] on button "Reply All" at bounding box center [1163, 78] width 83 height 34
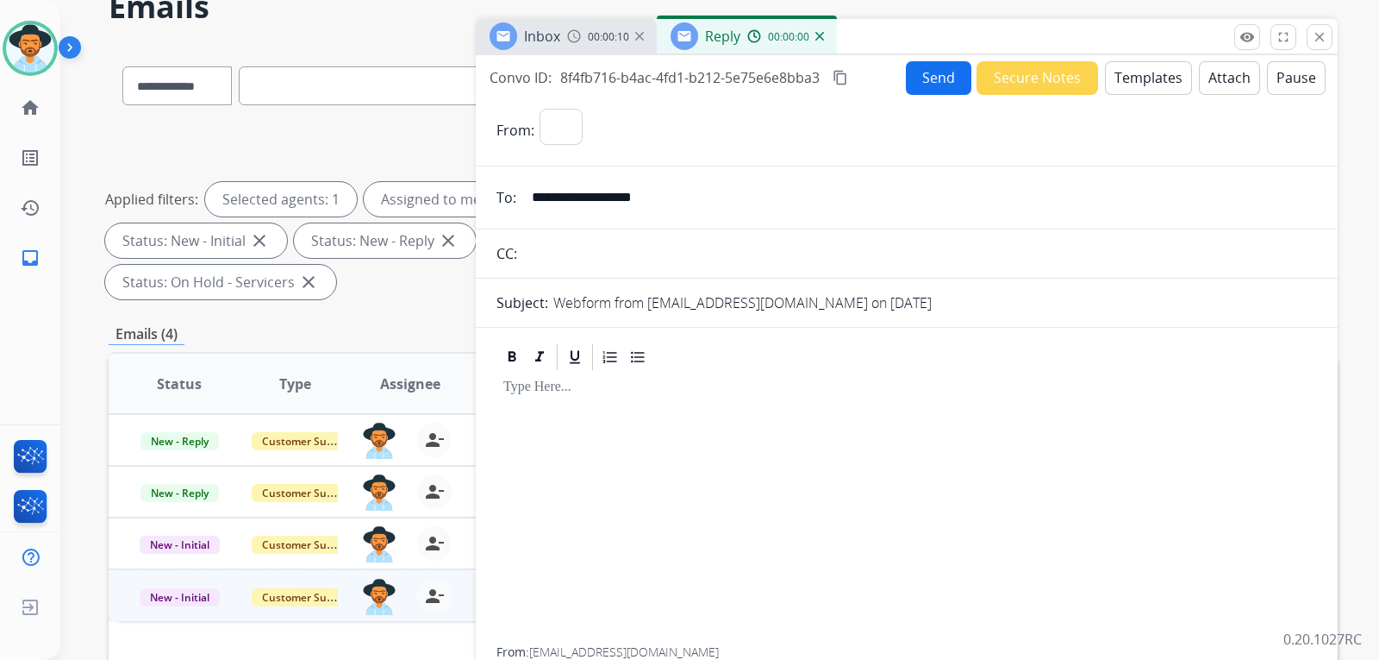
select select "**********"
click at [1144, 85] on button "Templates" at bounding box center [1148, 78] width 87 height 34
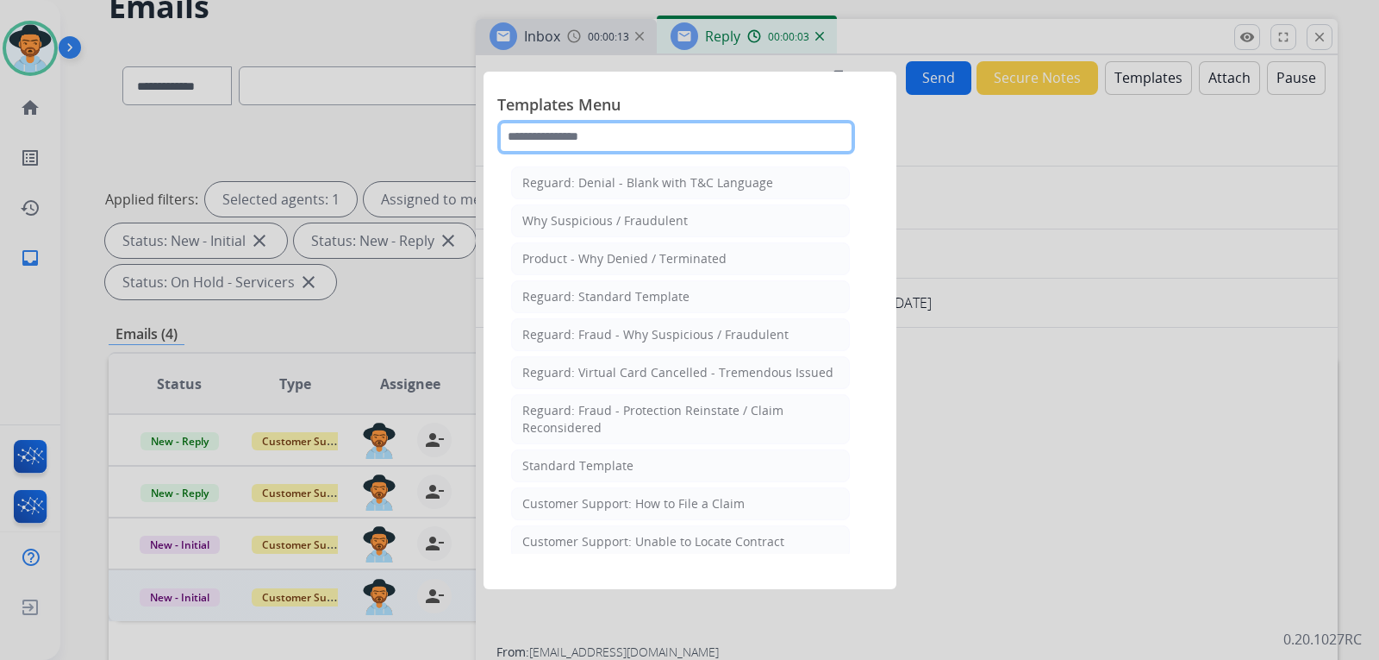
click at [653, 129] on input "text" at bounding box center [676, 137] width 358 height 34
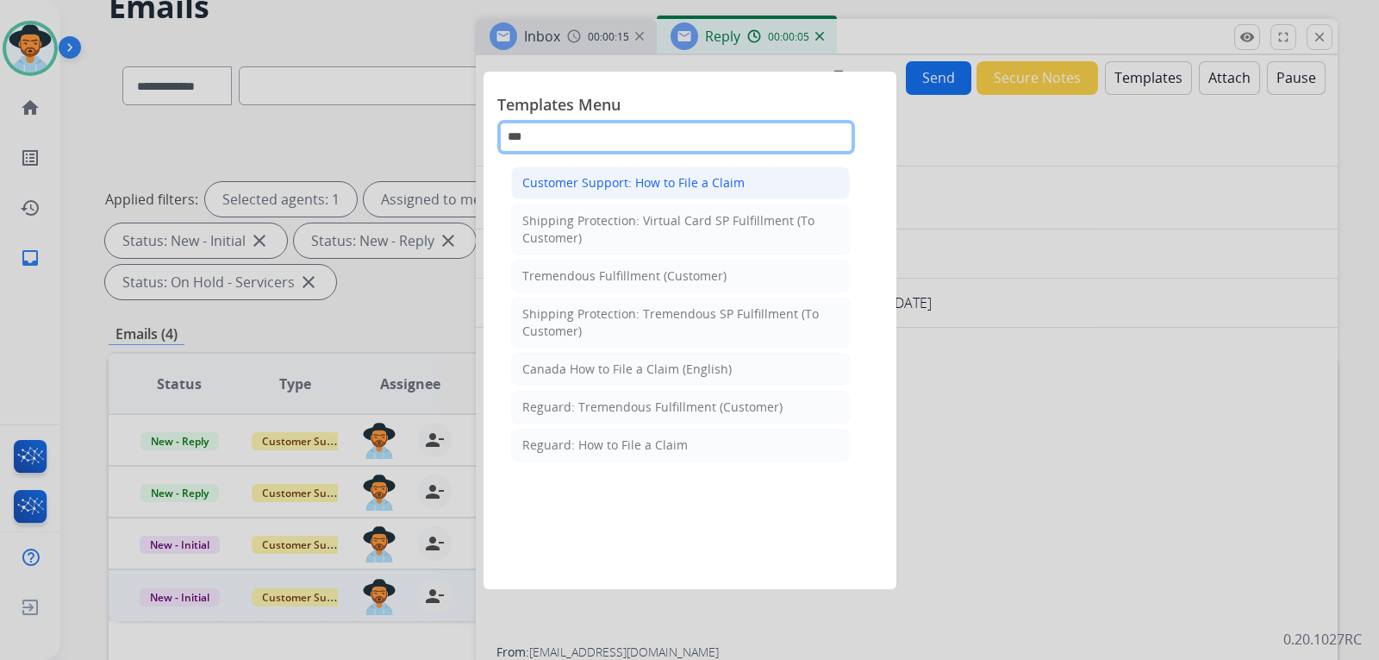
type input "***"
click at [660, 183] on div "Customer Support: How to File a Claim" at bounding box center [633, 182] width 222 height 17
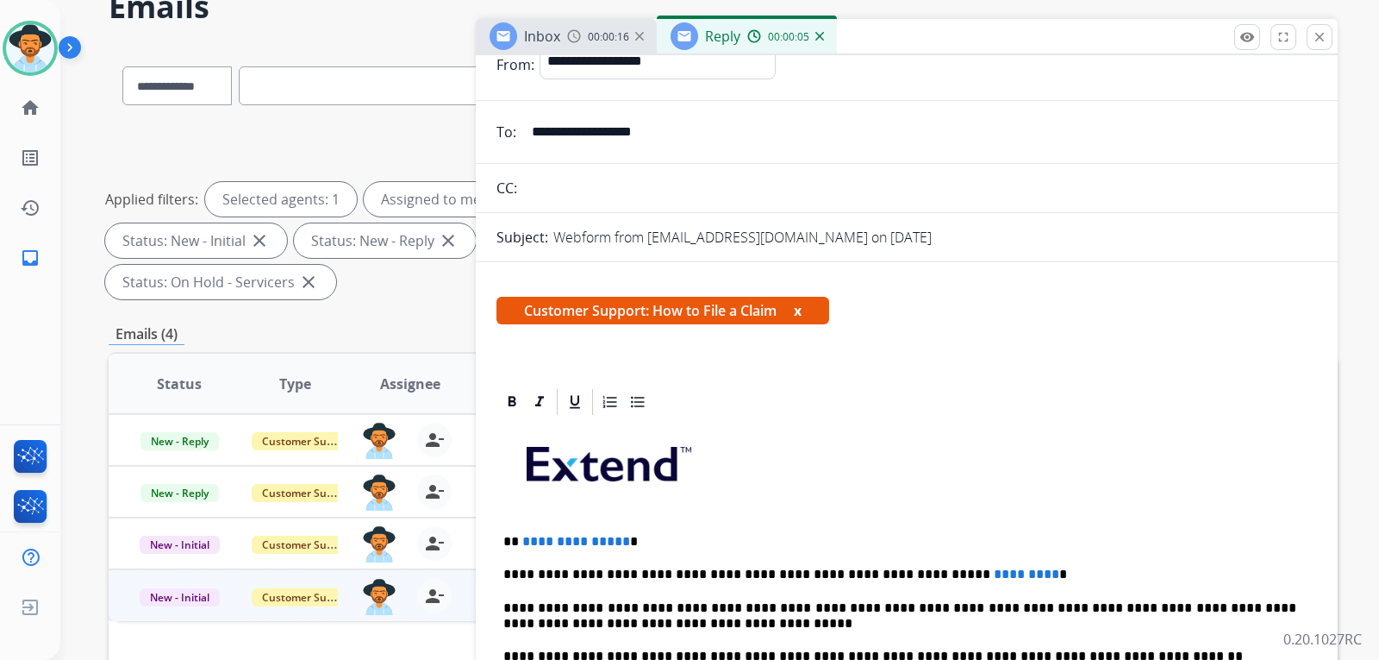
scroll to position [172, 0]
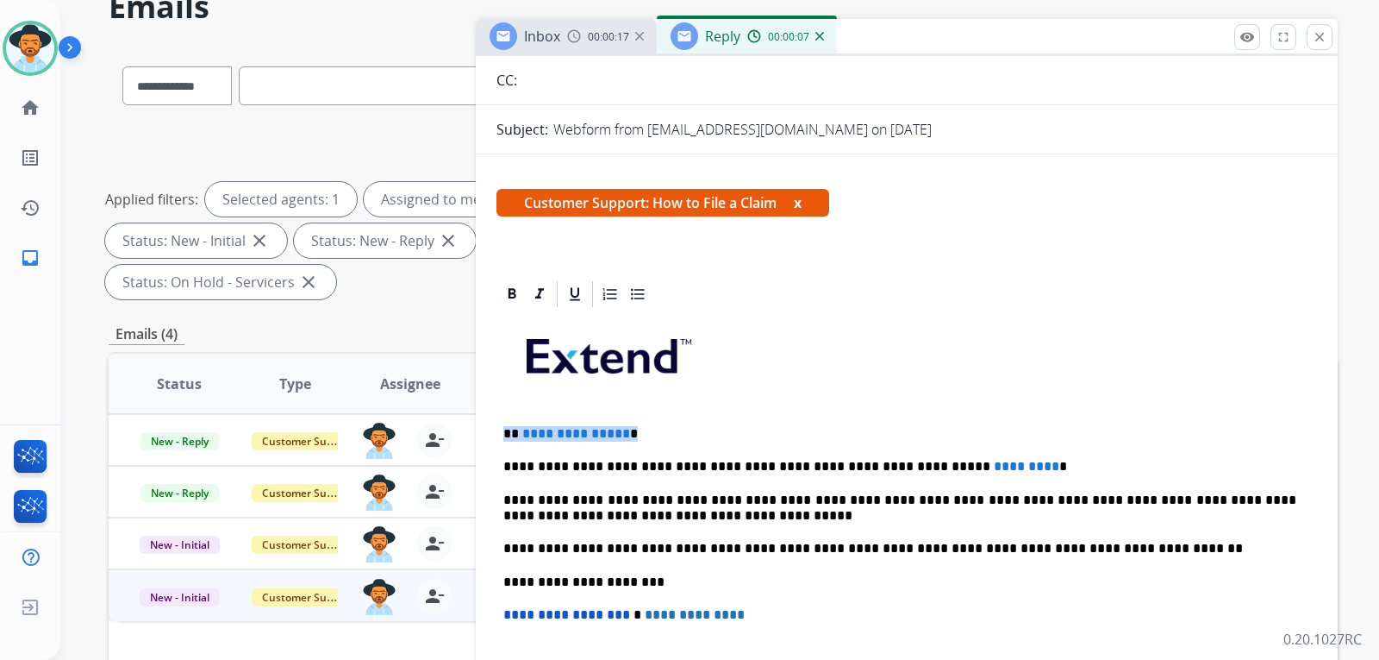
drag, startPoint x: 647, startPoint y: 424, endPoint x: 496, endPoint y: 406, distance: 152.0
click at [476, 422] on div "**********" at bounding box center [907, 622] width 862 height 689
click at [993, 471] on p "**********" at bounding box center [899, 467] width 793 height 16
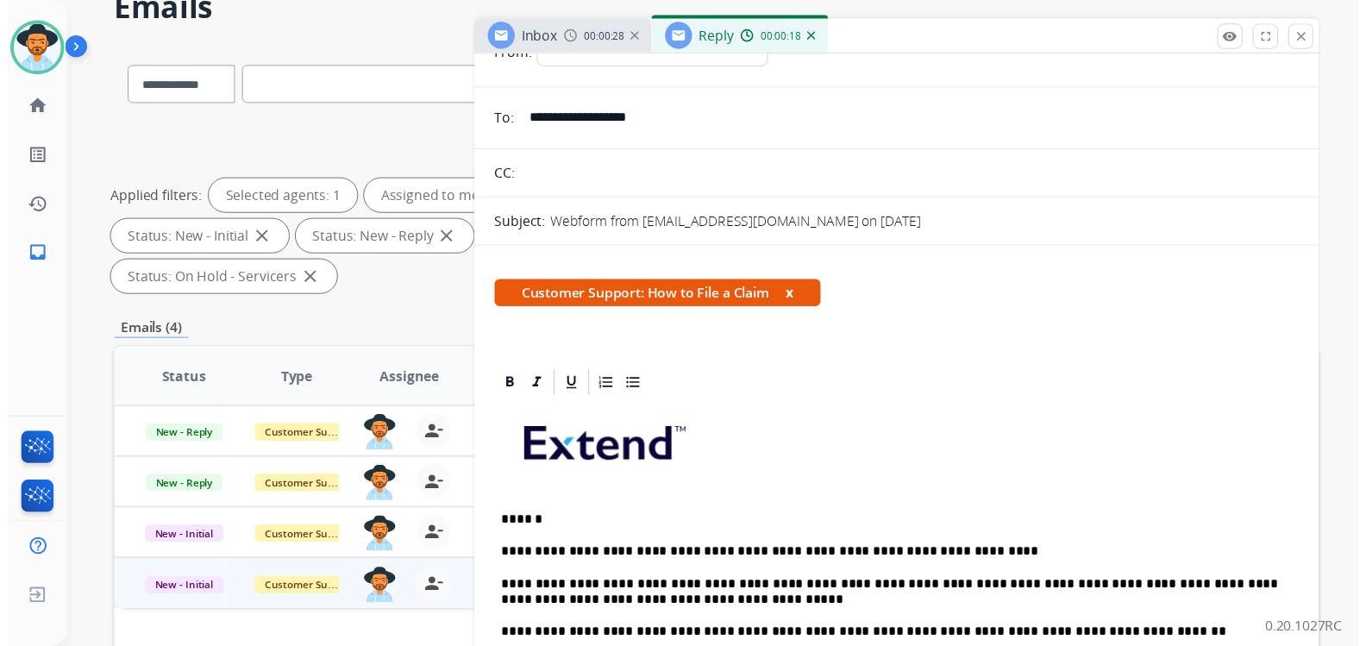
scroll to position [0, 0]
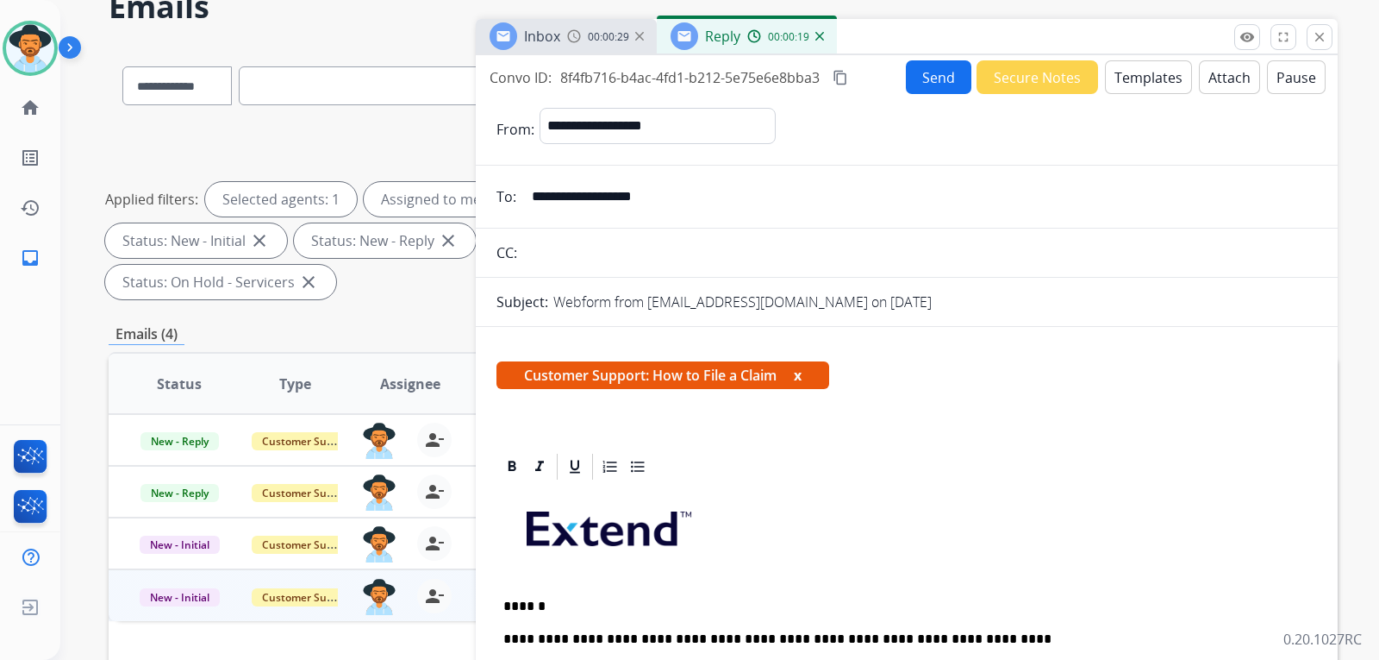
click at [935, 78] on button "Send" at bounding box center [939, 77] width 66 height 34
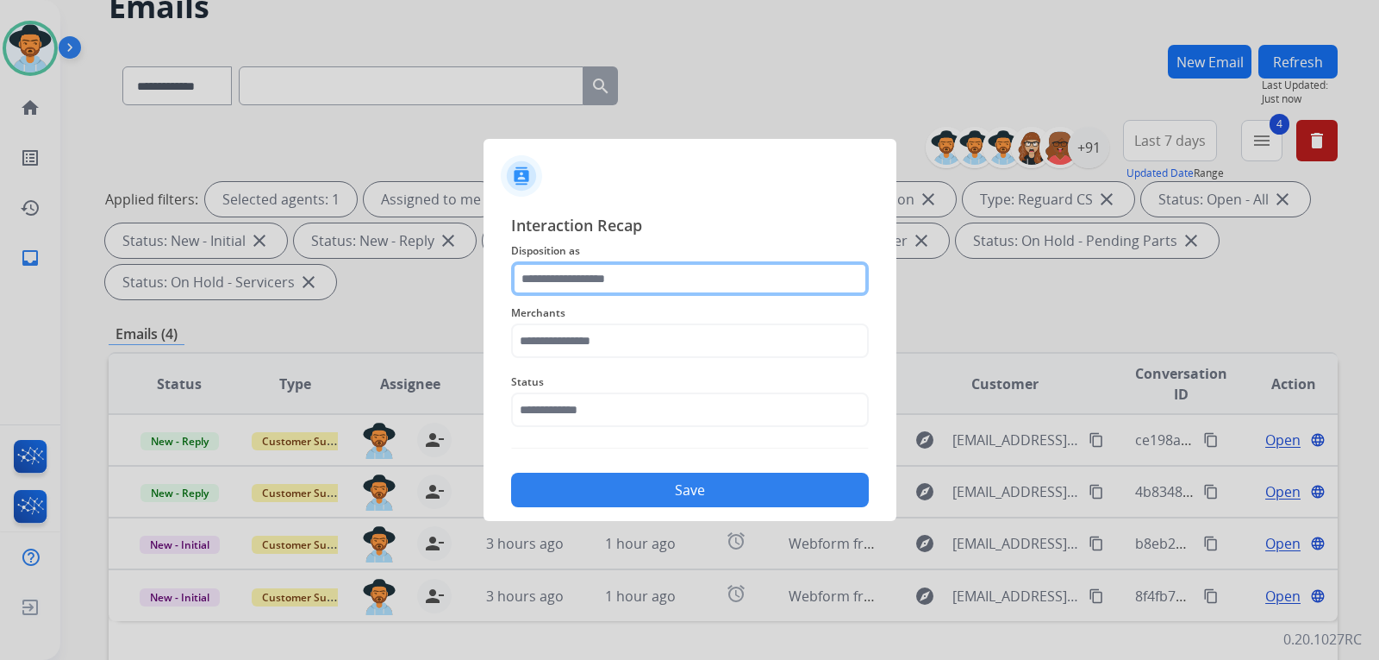
click at [687, 270] on input "text" at bounding box center [690, 278] width 358 height 34
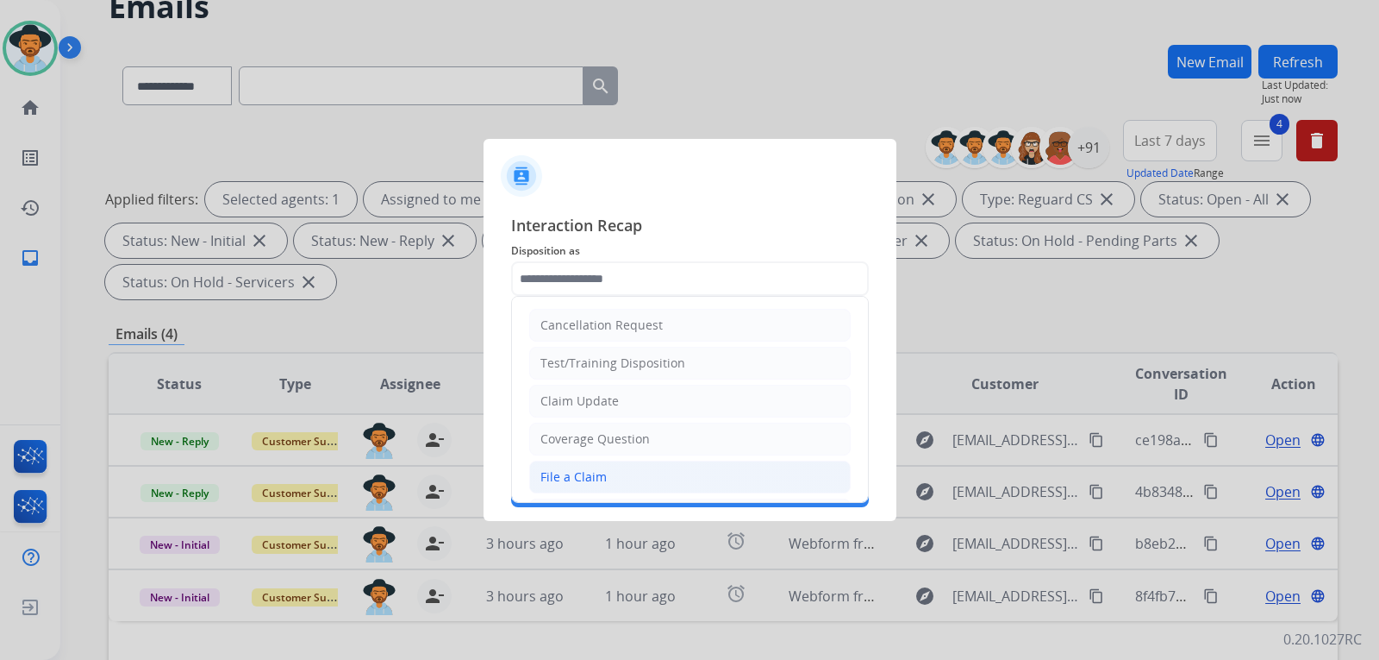
click at [590, 473] on div "File a Claim" at bounding box center [574, 476] width 66 height 17
type input "**********"
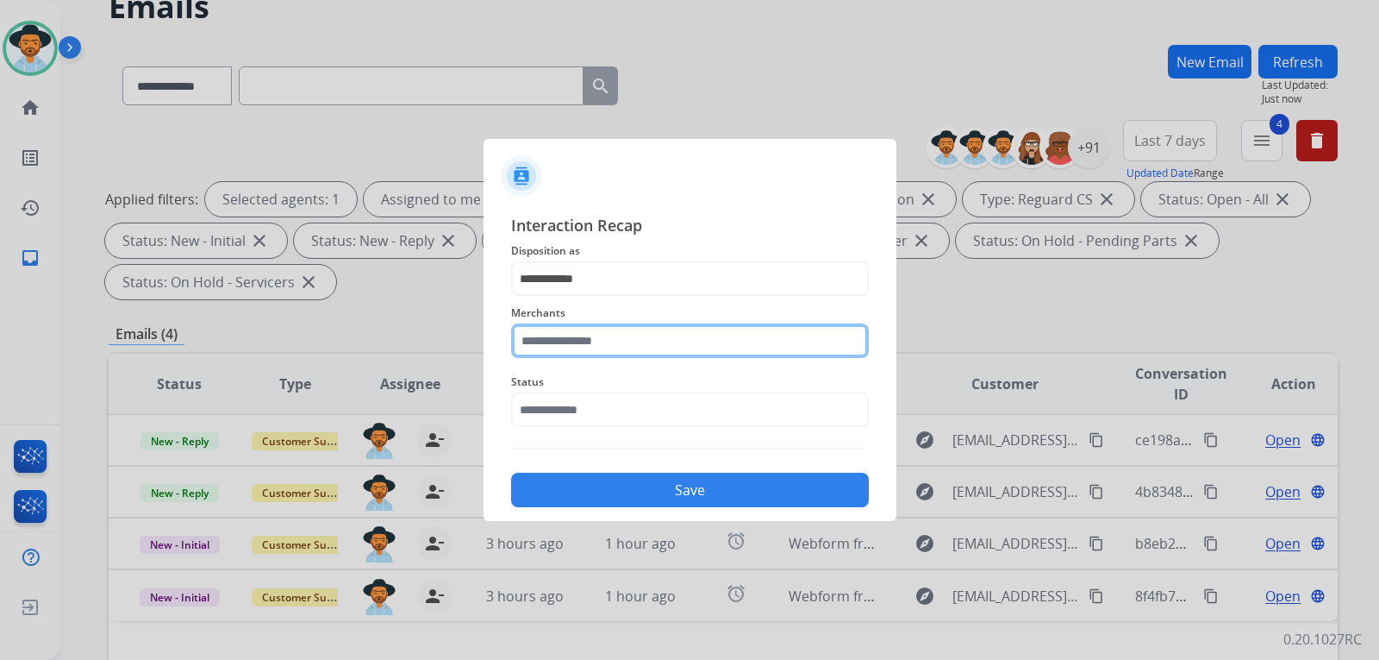
click at [617, 343] on input "text" at bounding box center [690, 340] width 358 height 34
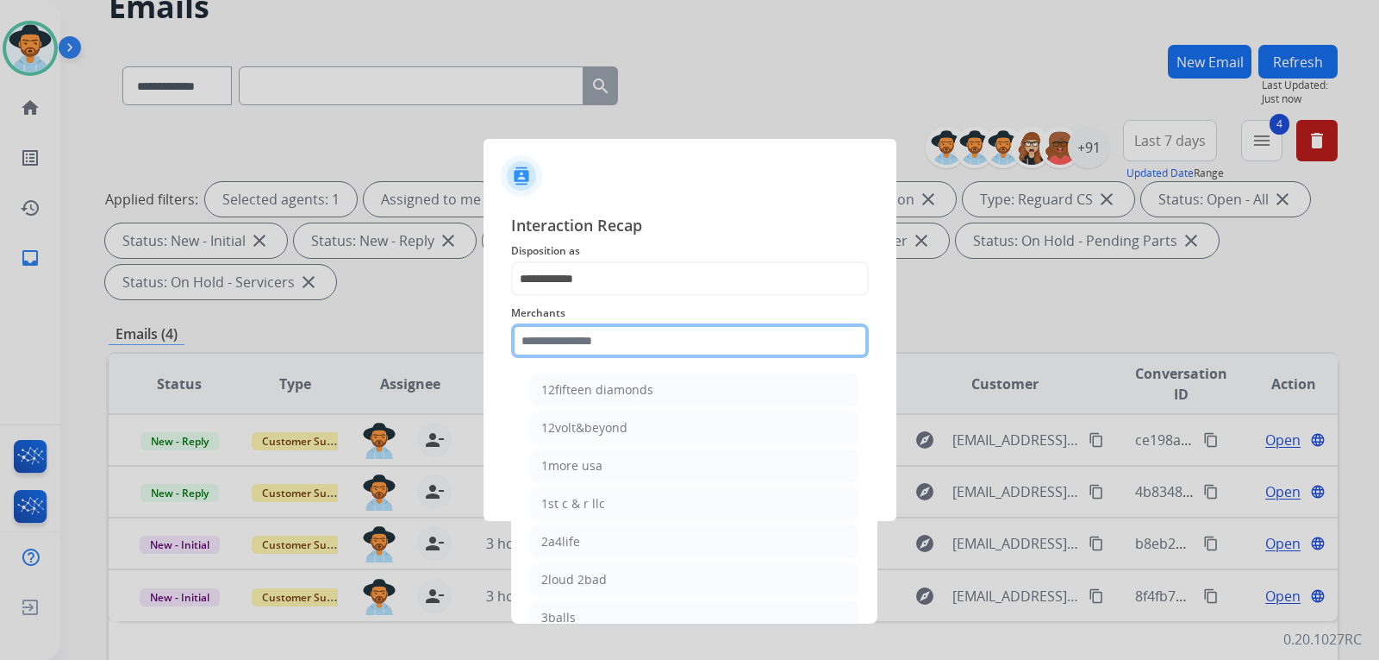
click at [618, 343] on input "text" at bounding box center [690, 340] width 358 height 34
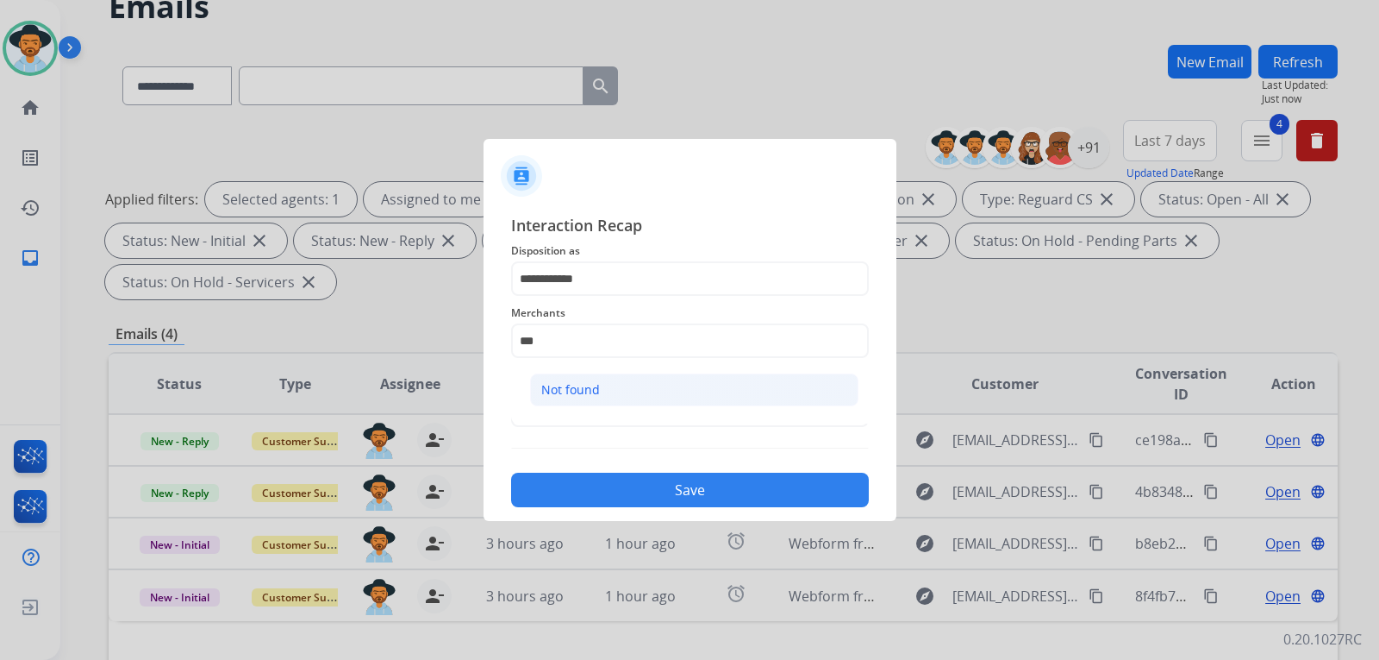
click at [608, 378] on li "Not found" at bounding box center [694, 389] width 328 height 33
type input "*********"
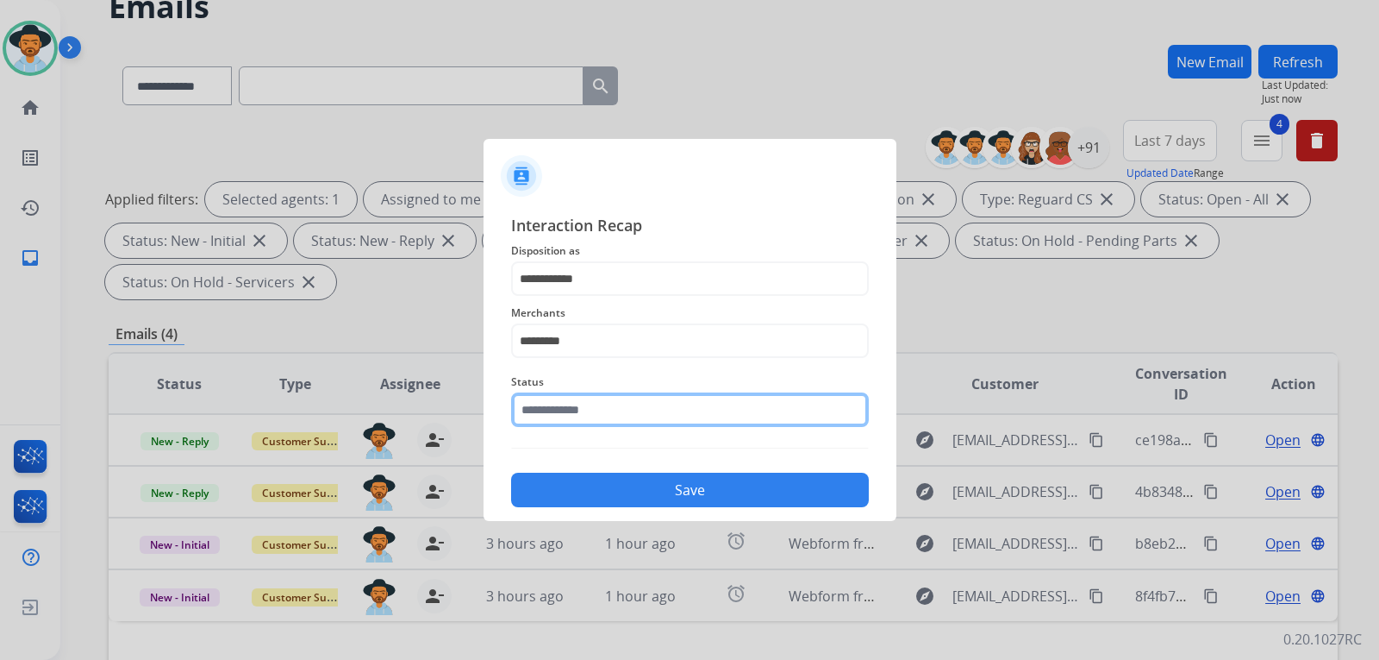
click at [597, 414] on input "text" at bounding box center [690, 409] width 358 height 34
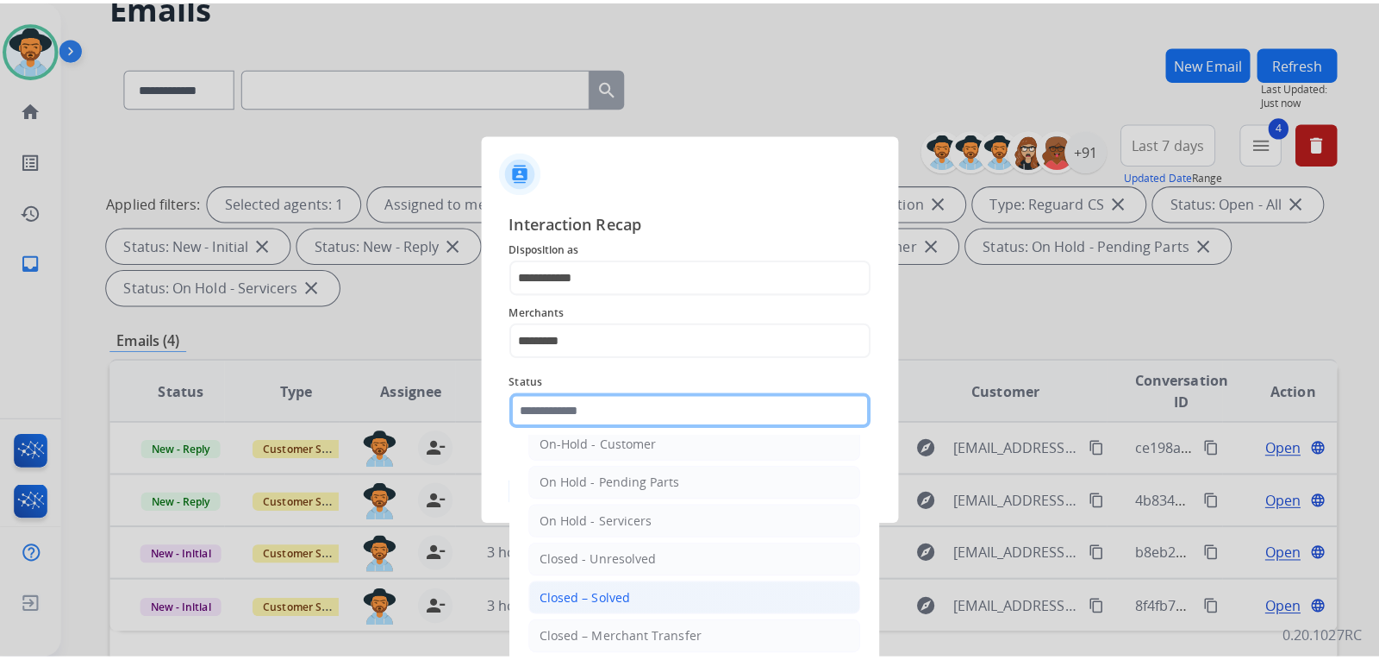
scroll to position [103, 0]
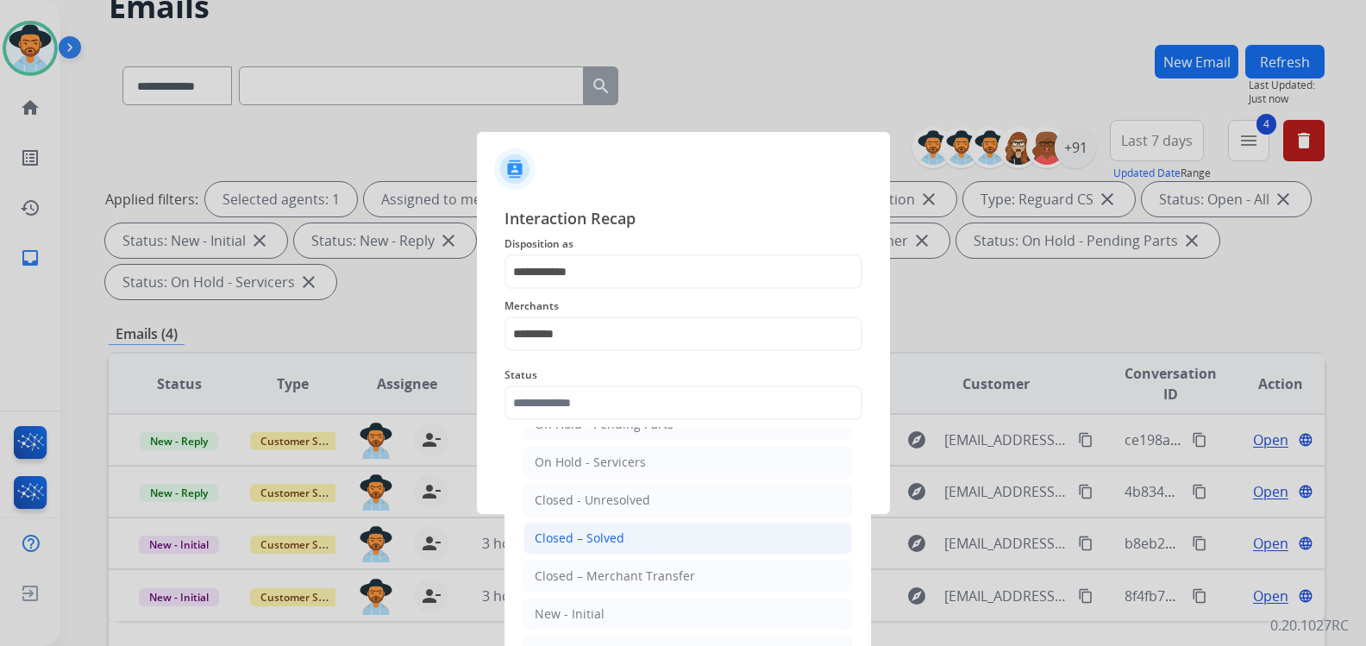
click at [594, 536] on div "Closed – Solved" at bounding box center [580, 537] width 90 height 17
type input "**********"
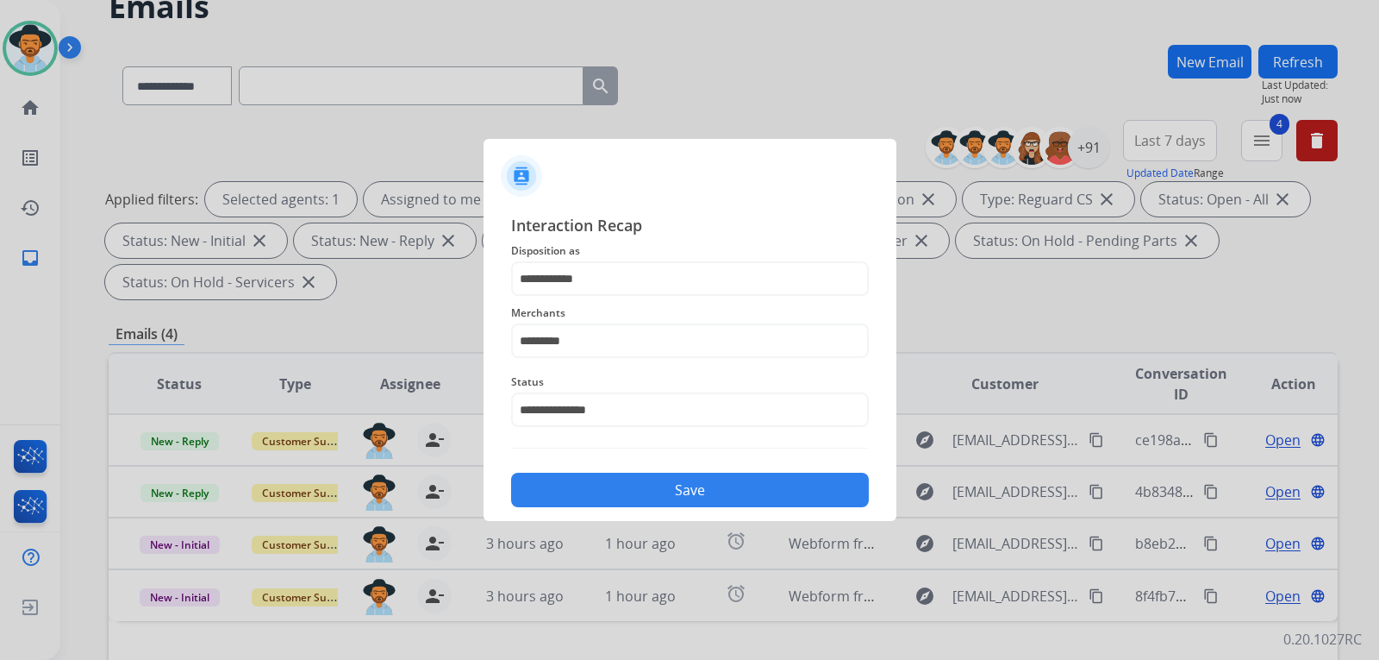
click at [707, 496] on button "Save" at bounding box center [690, 489] width 358 height 34
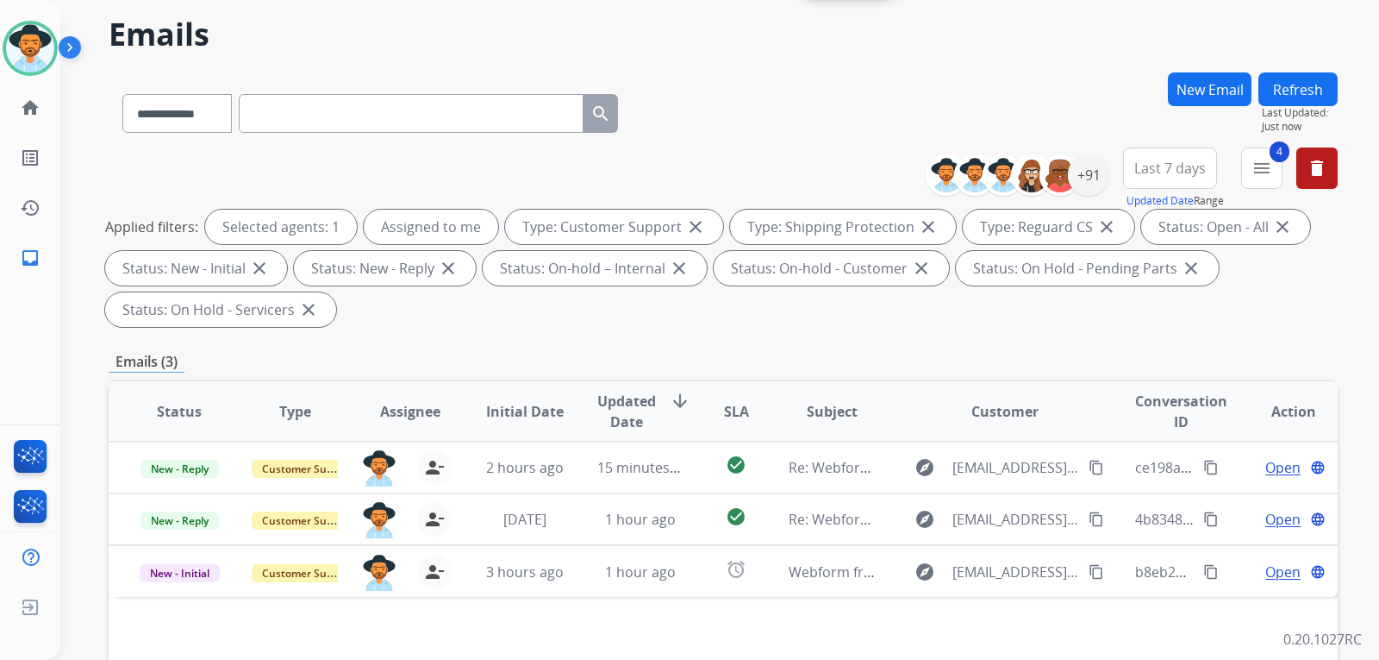
scroll to position [86, 0]
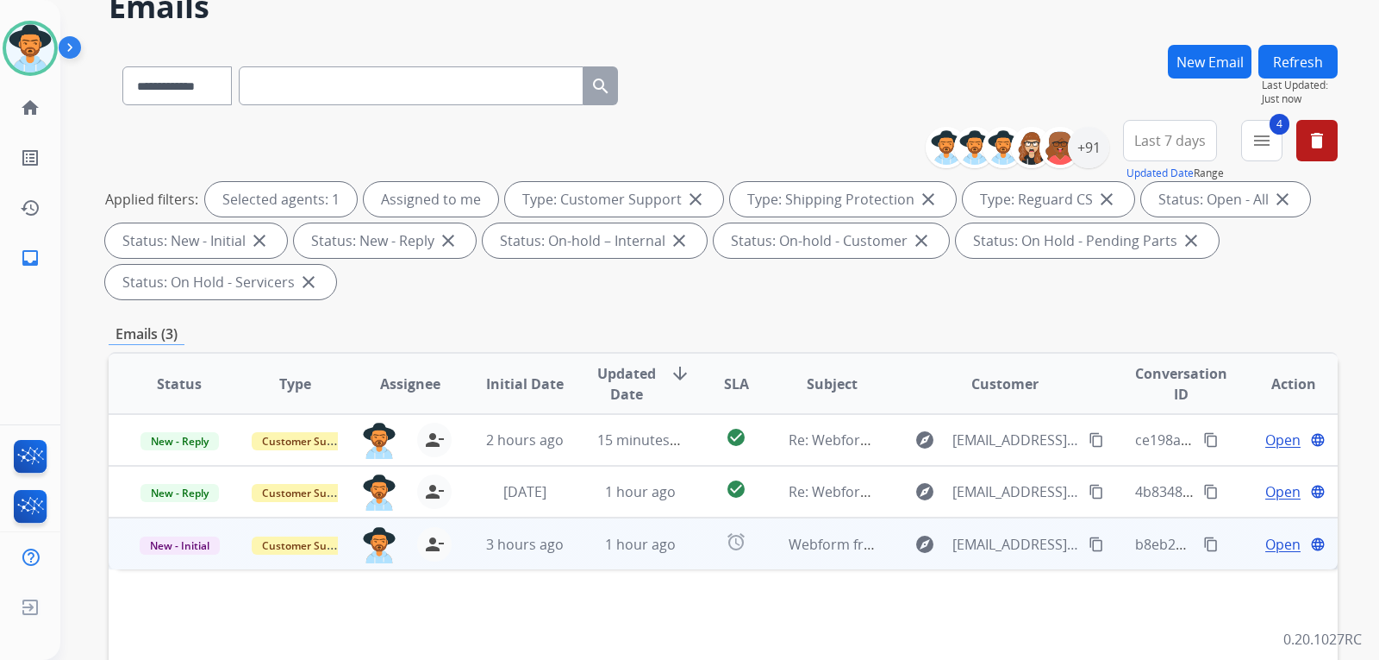
click at [1266, 545] on span "Open" at bounding box center [1283, 544] width 35 height 21
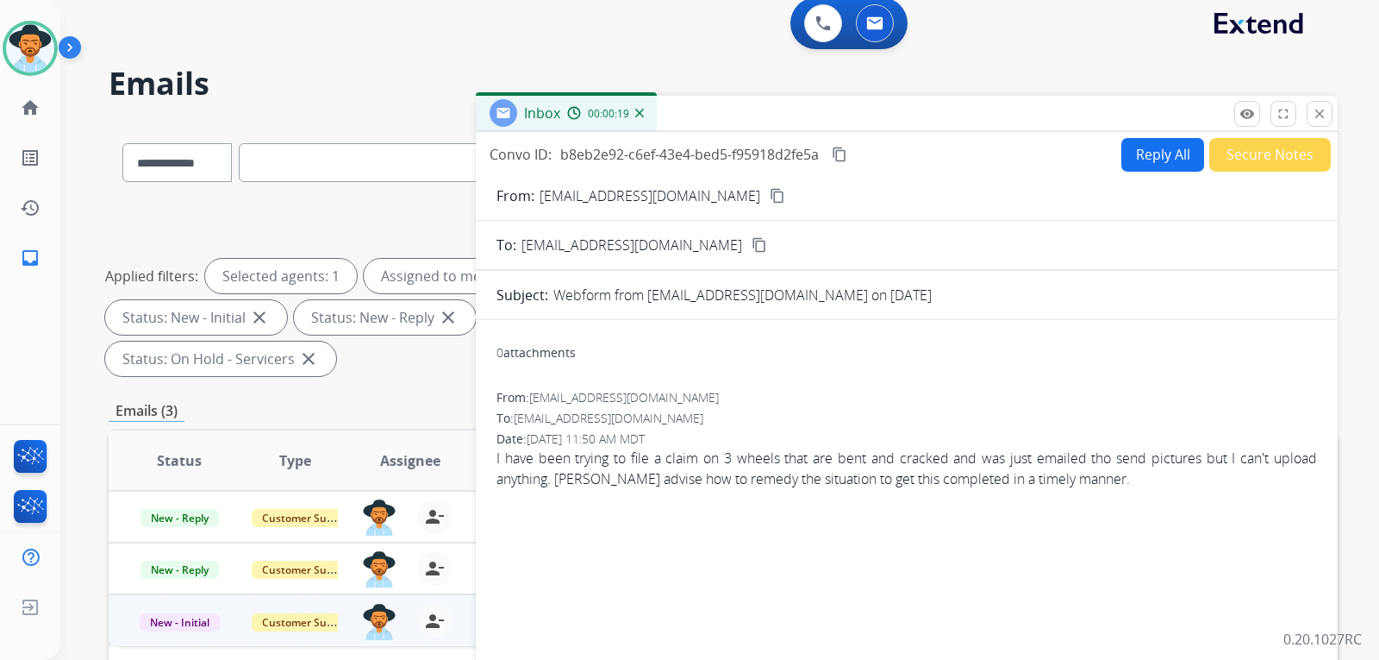
scroll to position [0, 0]
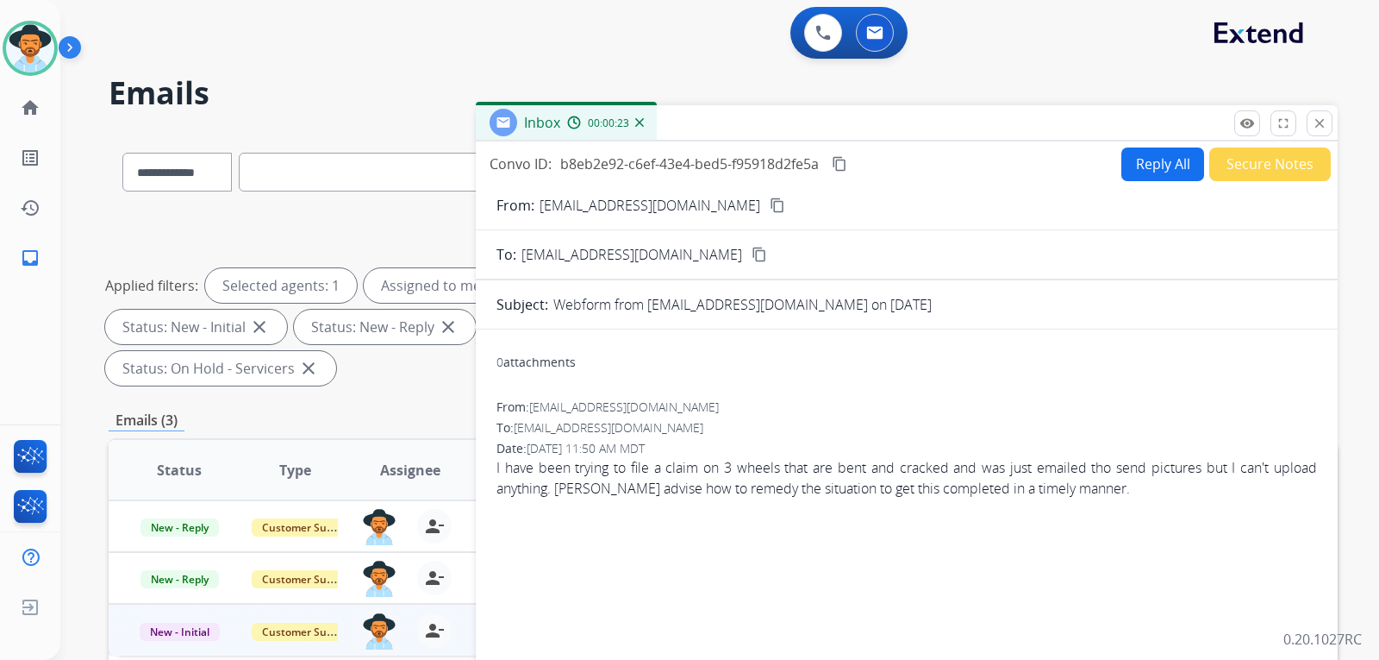
click at [1168, 173] on button "Reply All" at bounding box center [1163, 164] width 83 height 34
select select "**********"
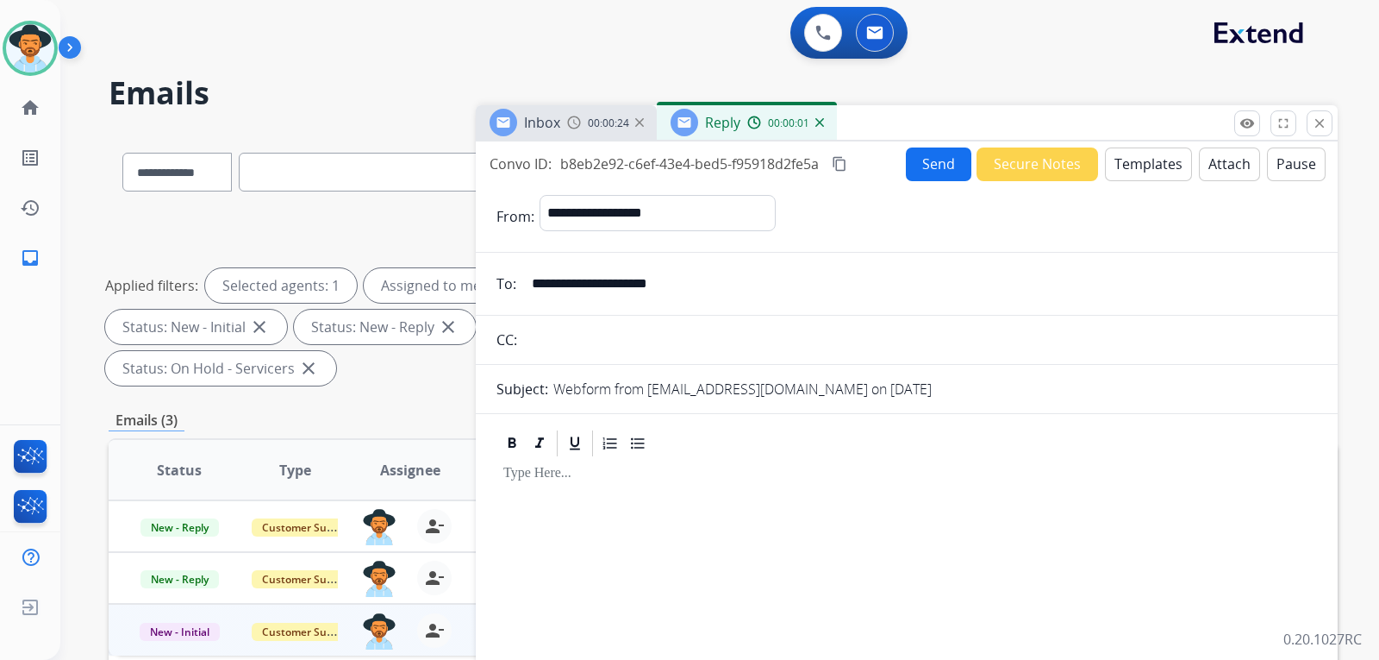
click at [1139, 177] on button "Templates" at bounding box center [1148, 164] width 87 height 34
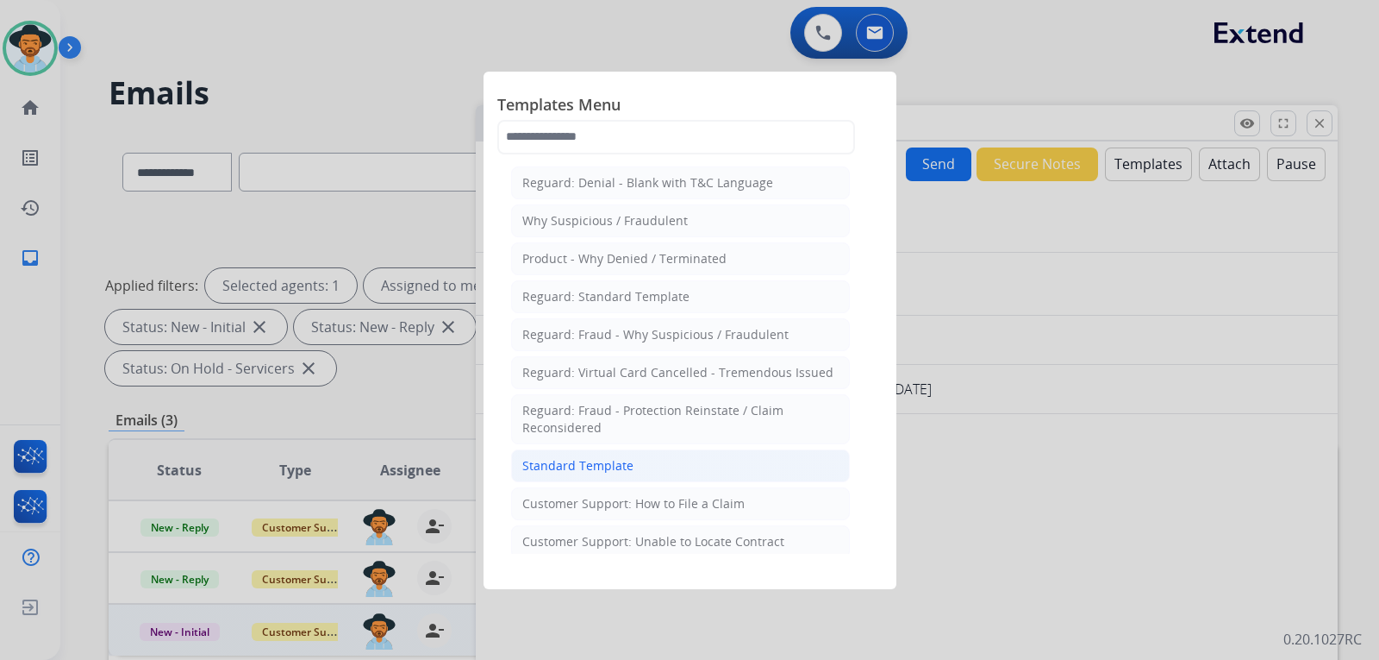
click at [595, 474] on li "Standard Template" at bounding box center [680, 465] width 339 height 33
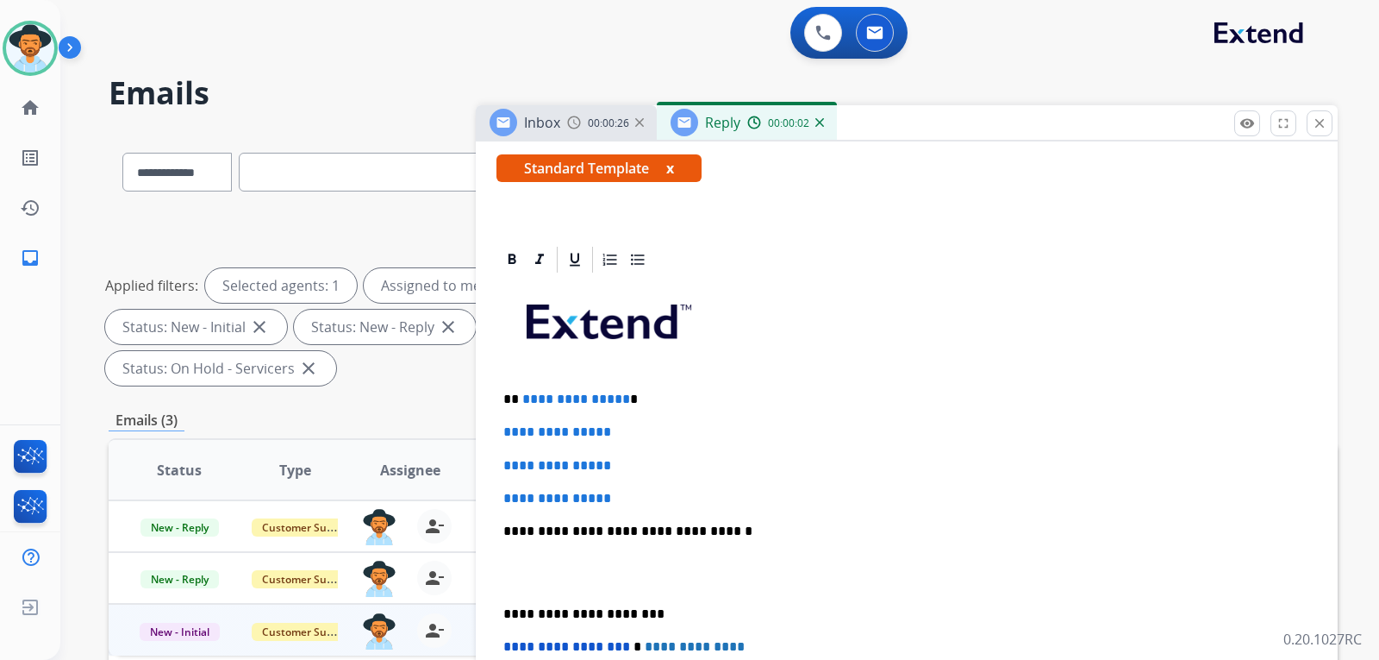
scroll to position [399, 0]
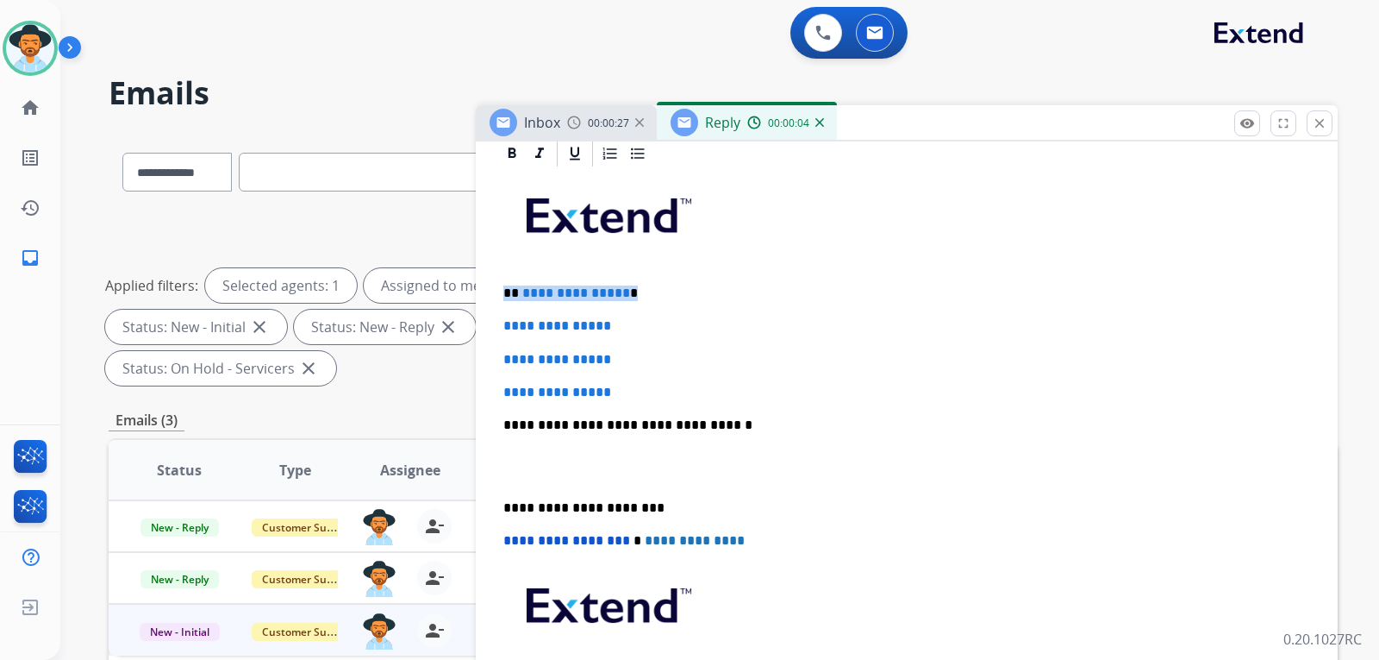
drag, startPoint x: 641, startPoint y: 300, endPoint x: 478, endPoint y: 285, distance: 163.6
click at [477, 285] on div "**********" at bounding box center [907, 505] width 862 height 735
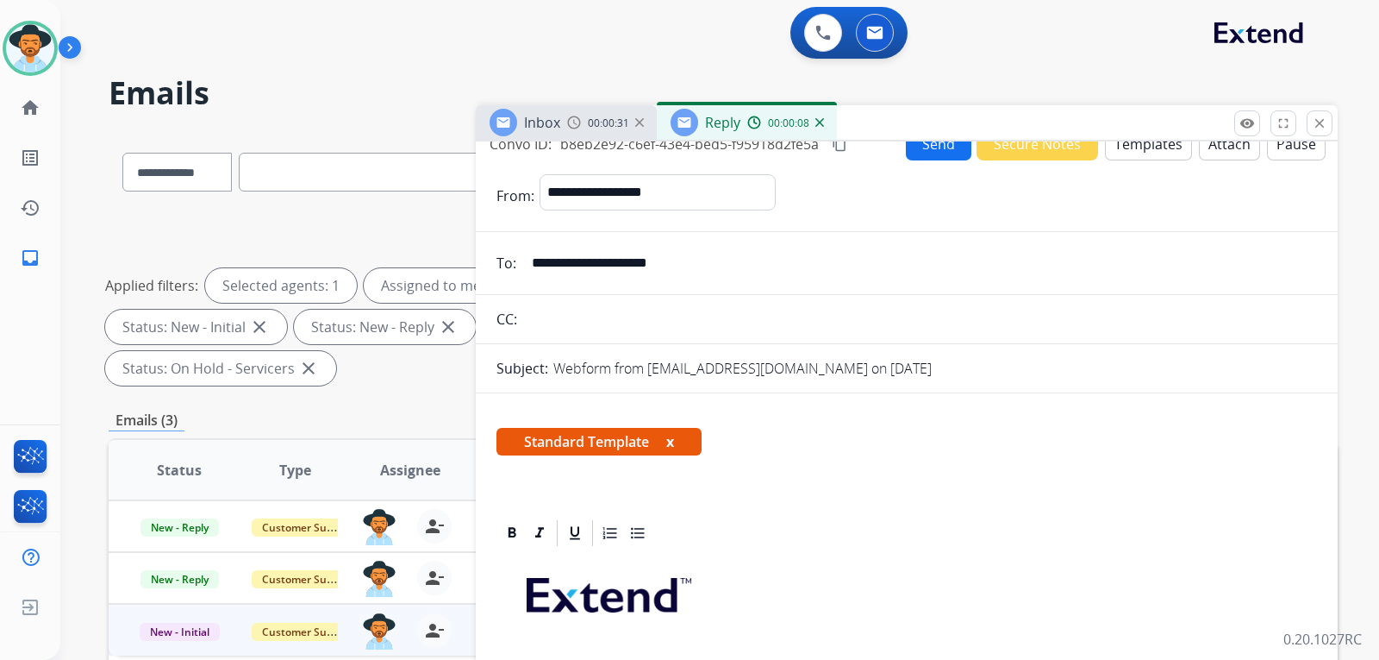
scroll to position [0, 0]
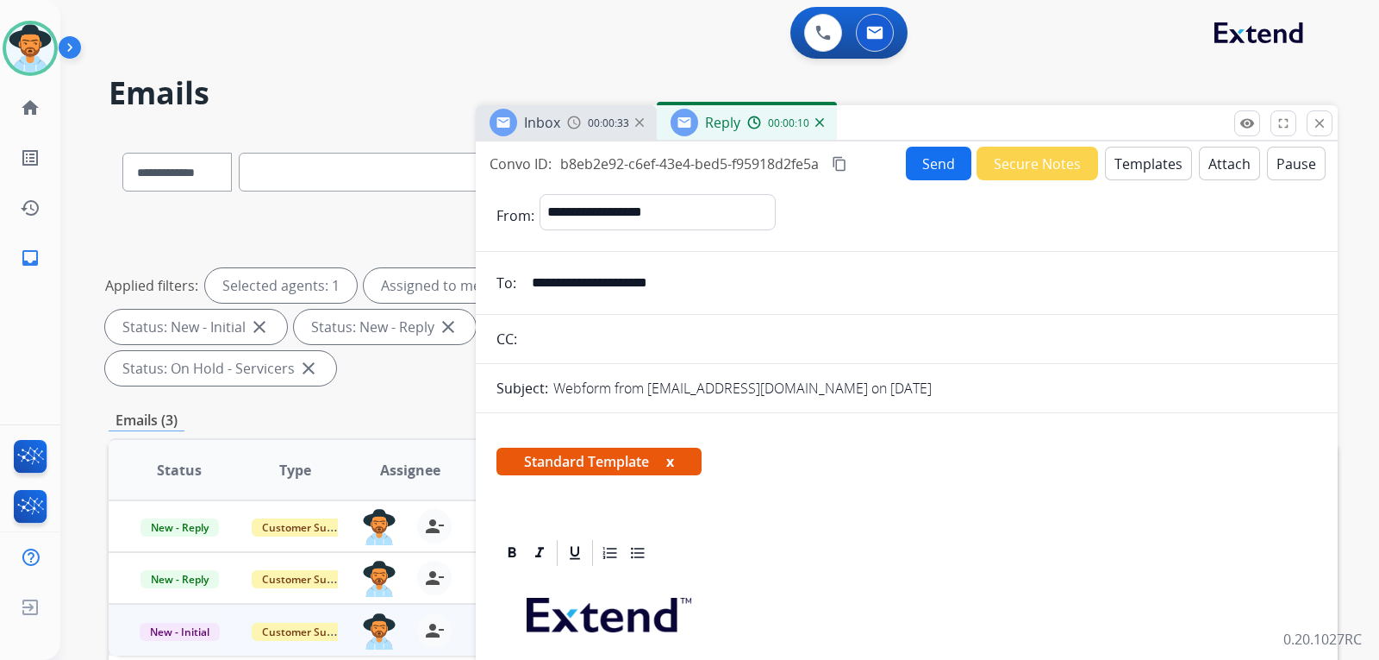
drag, startPoint x: 729, startPoint y: 280, endPoint x: 527, endPoint y: 286, distance: 202.7
click at [527, 286] on input "**********" at bounding box center [920, 283] width 796 height 34
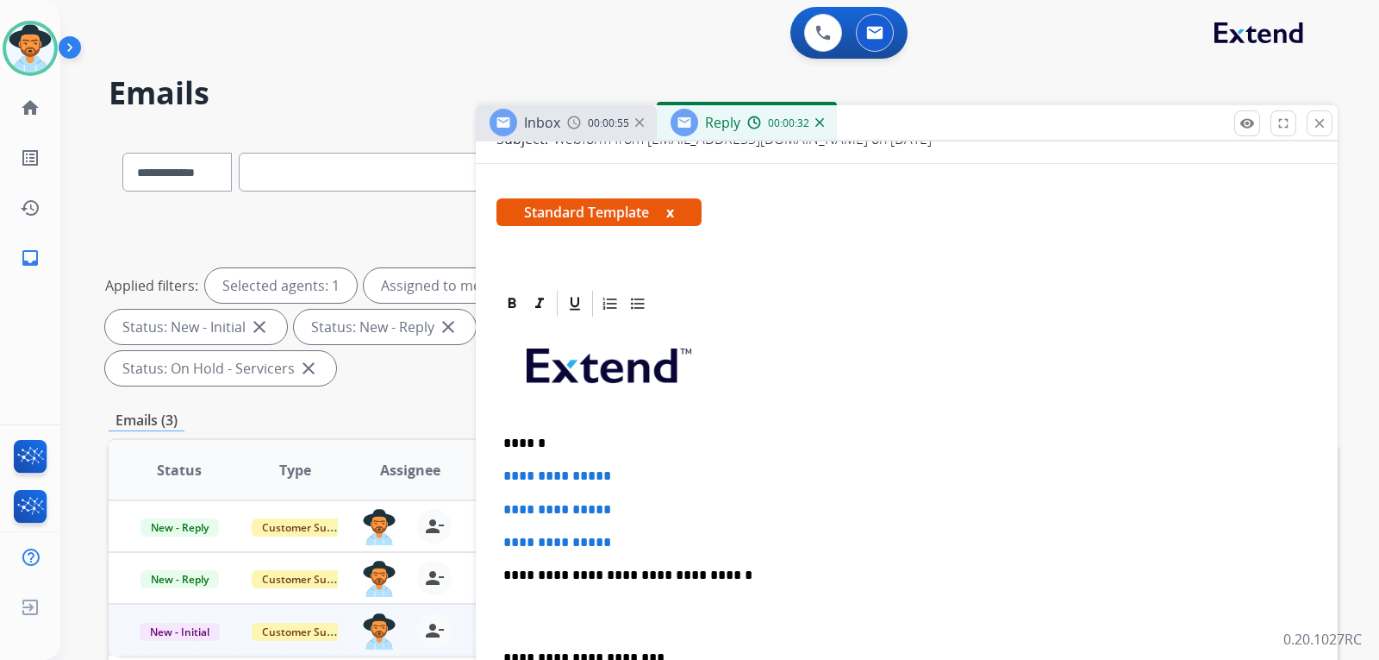
scroll to position [259, 0]
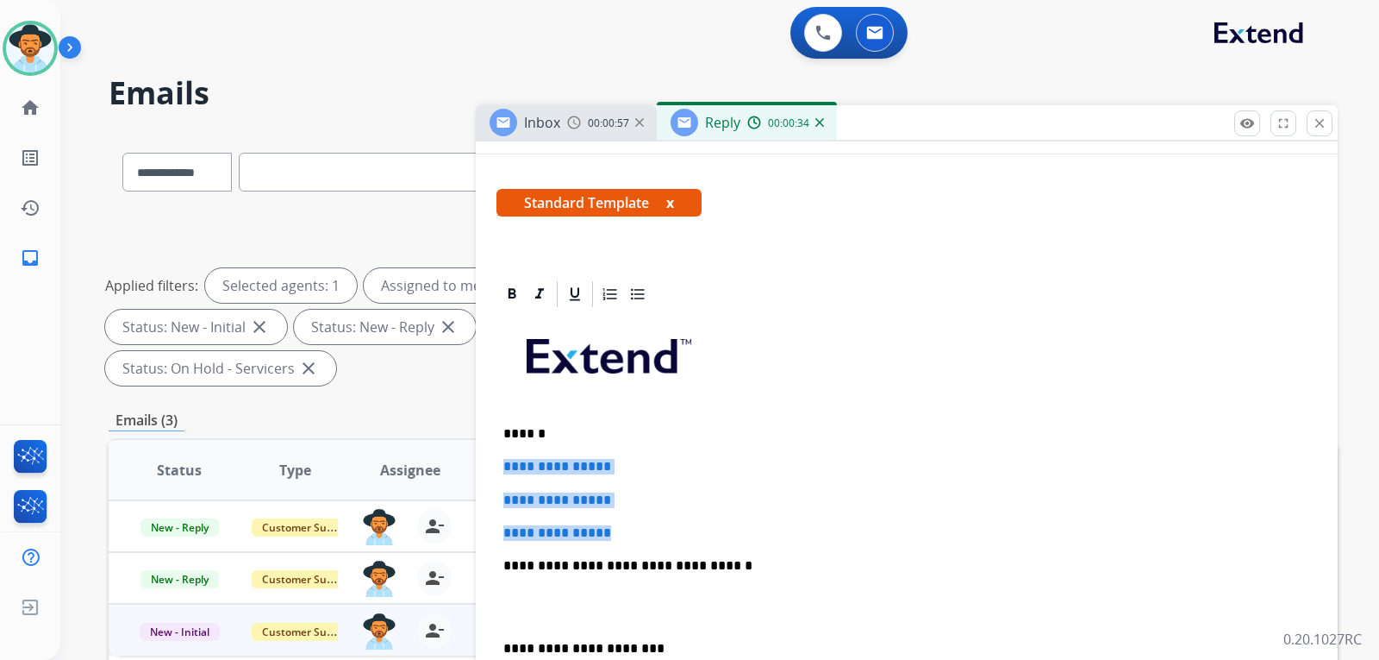
drag, startPoint x: 596, startPoint y: 521, endPoint x: 491, endPoint y: 457, distance: 122.3
click at [491, 458] on div "**********" at bounding box center [907, 645] width 862 height 735
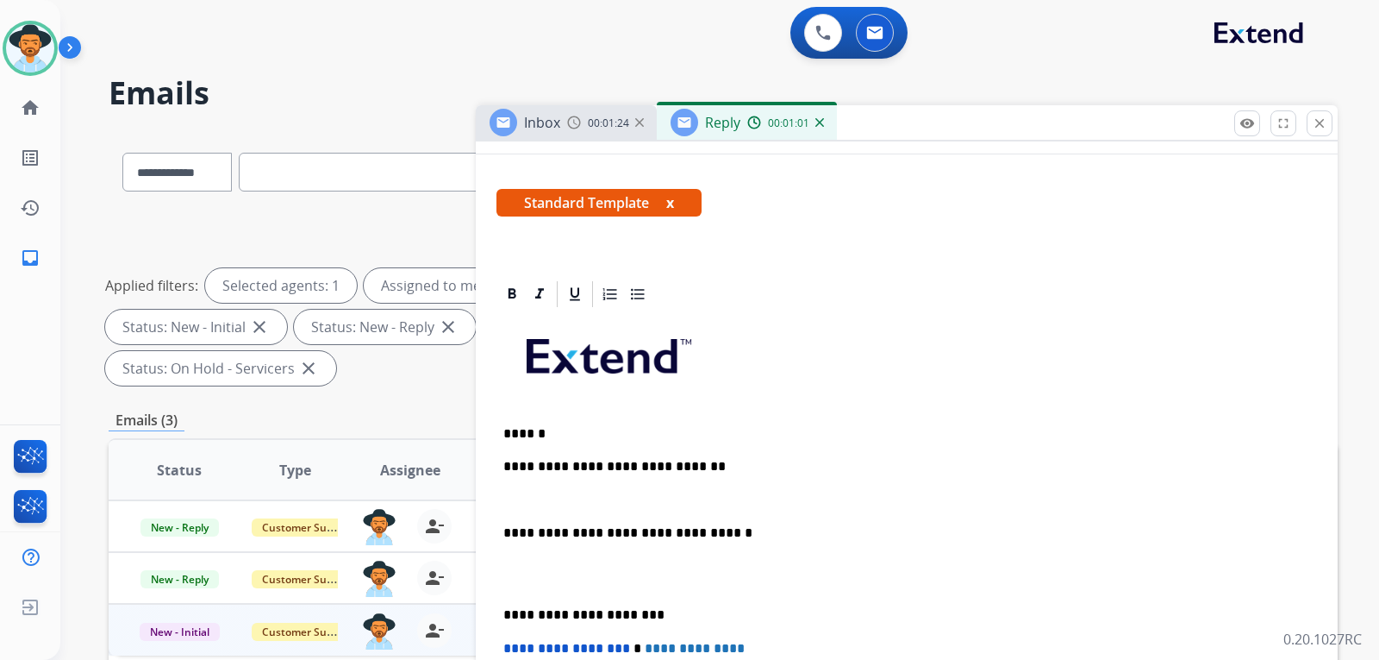
click at [702, 466] on p "**********" at bounding box center [899, 467] width 793 height 16
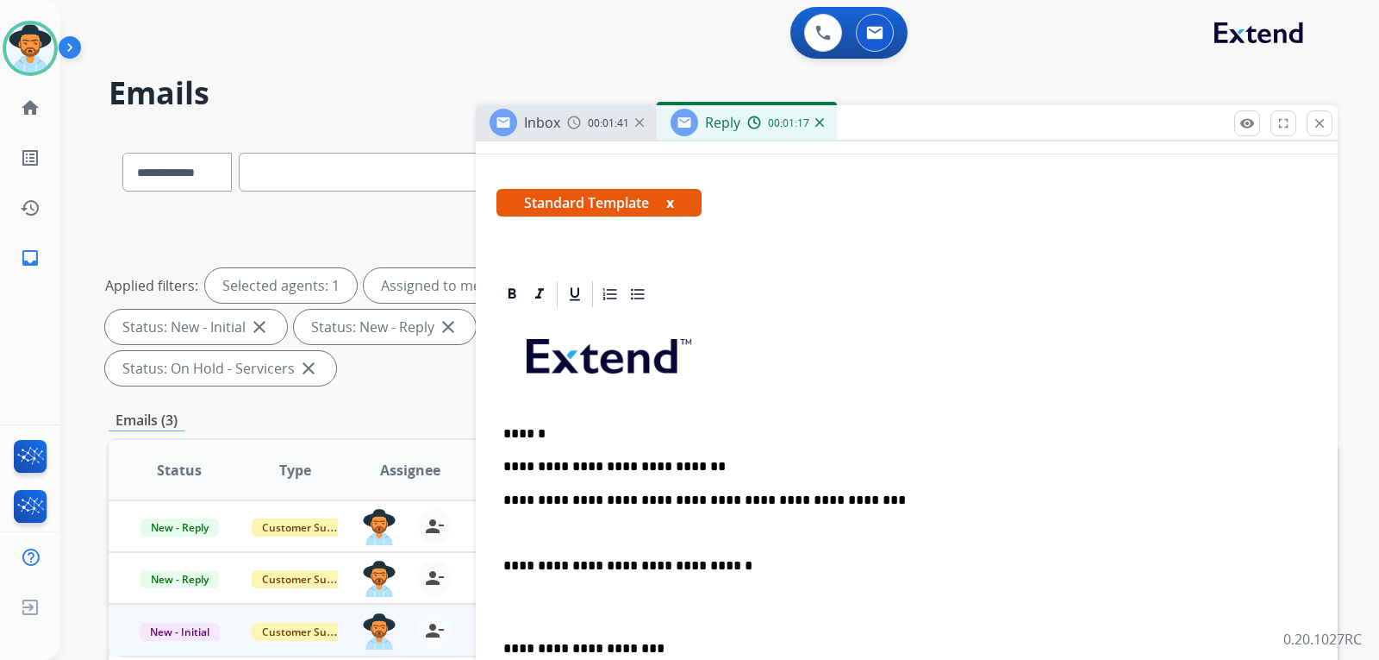
click at [502, 502] on div "**********" at bounding box center [907, 605] width 821 height 593
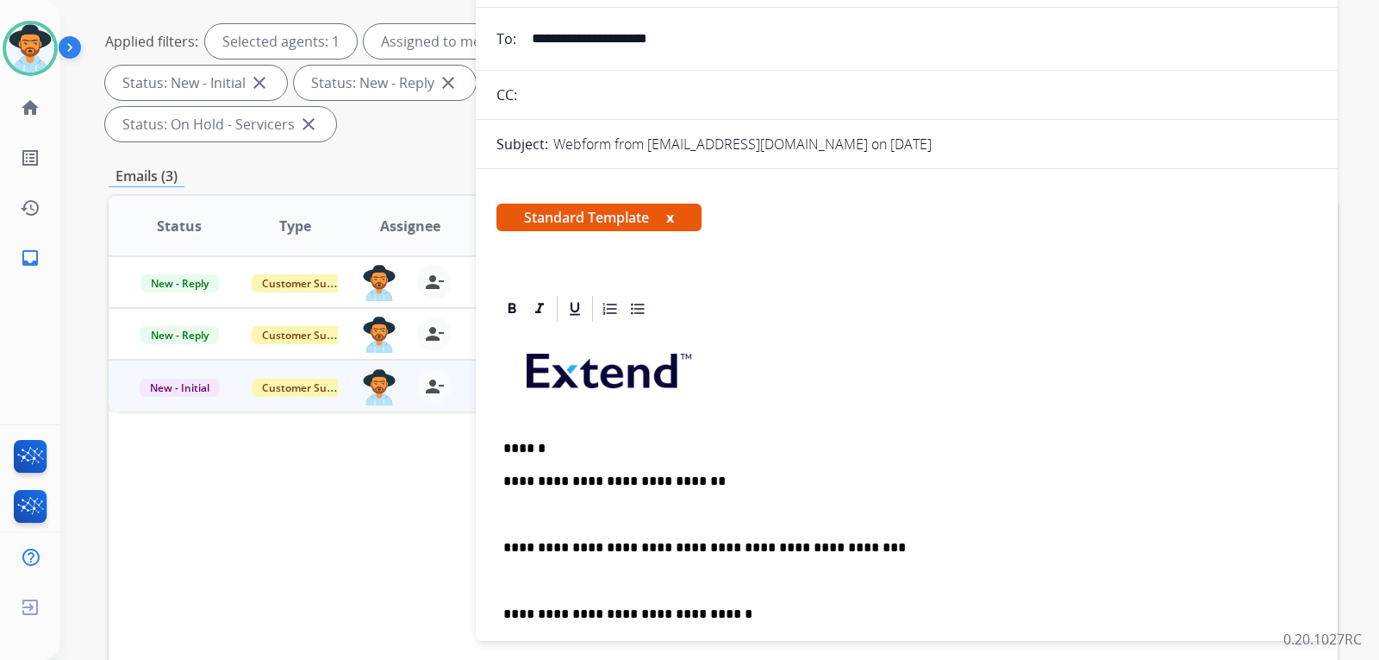
scroll to position [0, 0]
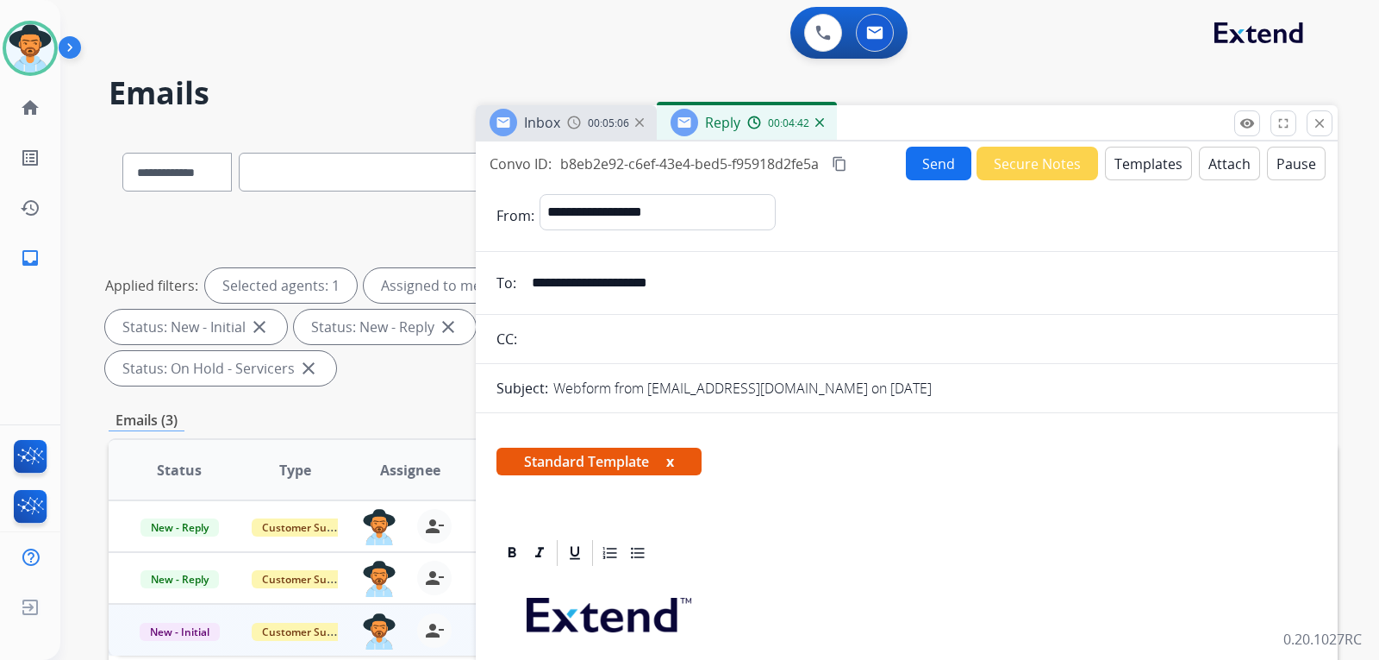
click at [613, 124] on span "00:05:06" at bounding box center [608, 123] width 41 height 14
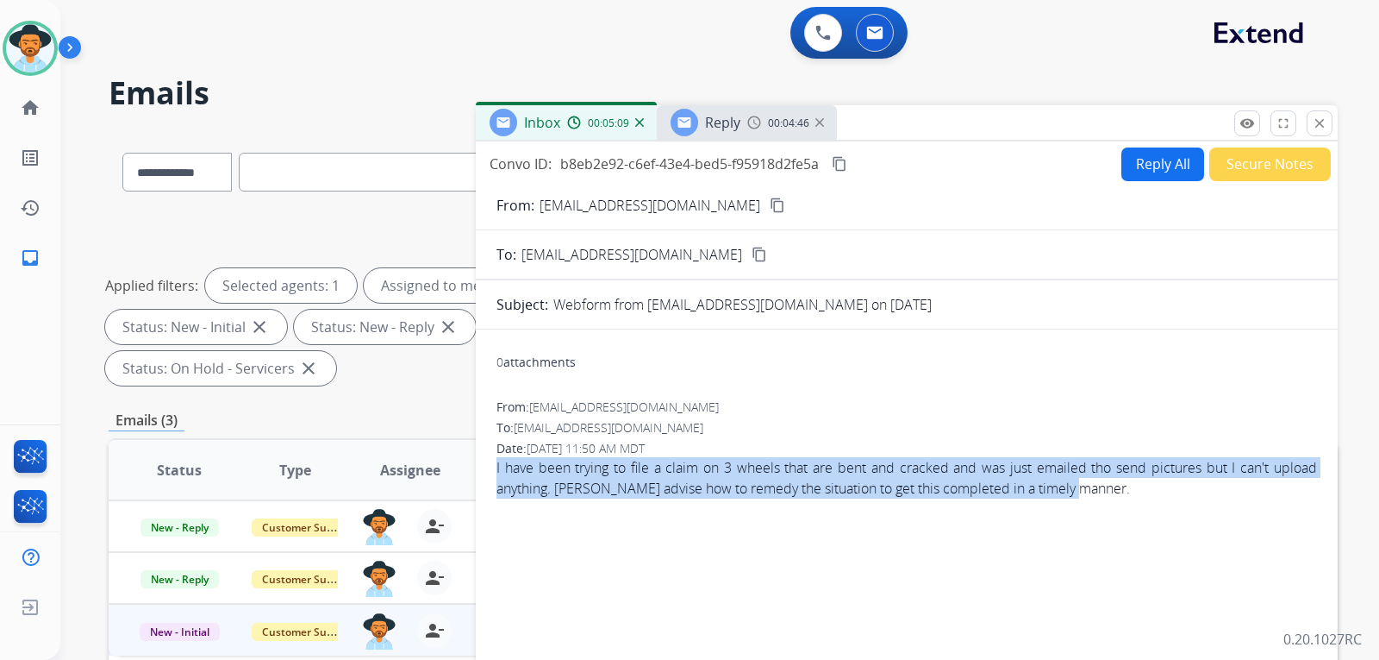
drag, startPoint x: 497, startPoint y: 464, endPoint x: 1197, endPoint y: 492, distance: 699.7
click at [1197, 492] on span "I have been trying to file a claim on 3 wheels that are bent and cracked and wa…" at bounding box center [907, 477] width 821 height 41
copy span "I have been trying to file a claim on 3 wheels that are bent and cracked and wa…"
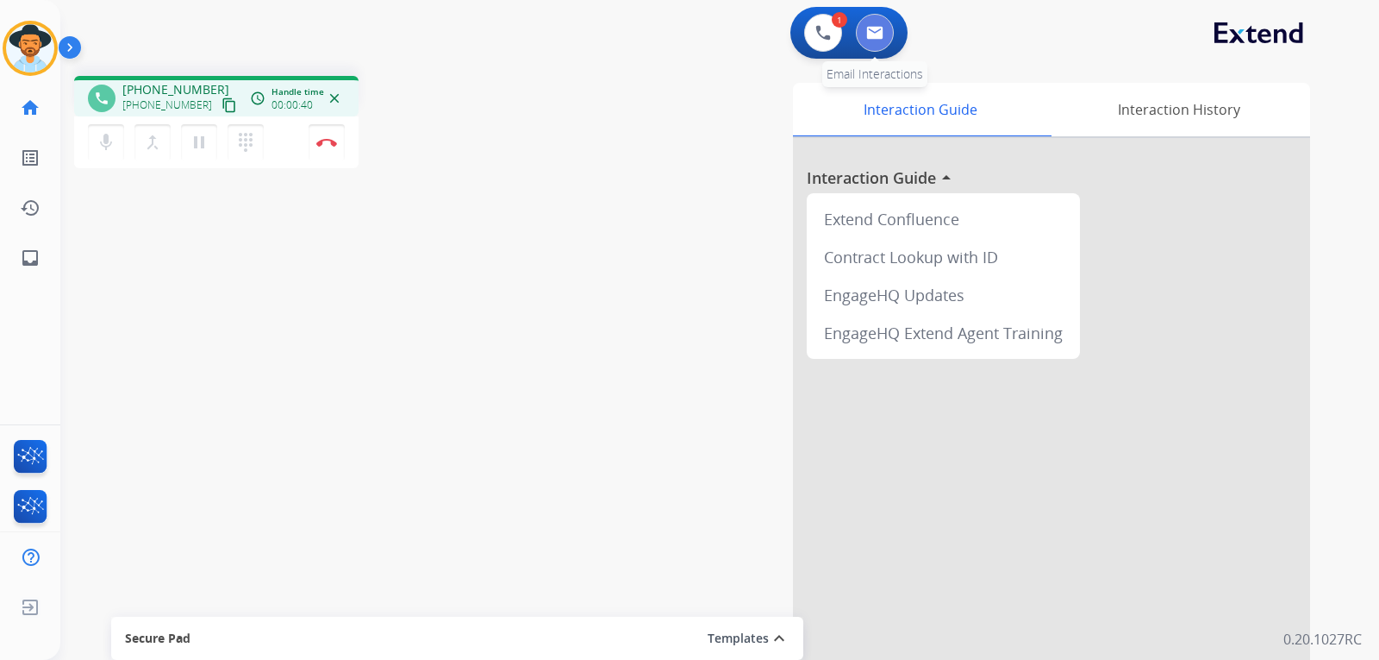
click at [875, 43] on button at bounding box center [875, 33] width 38 height 38
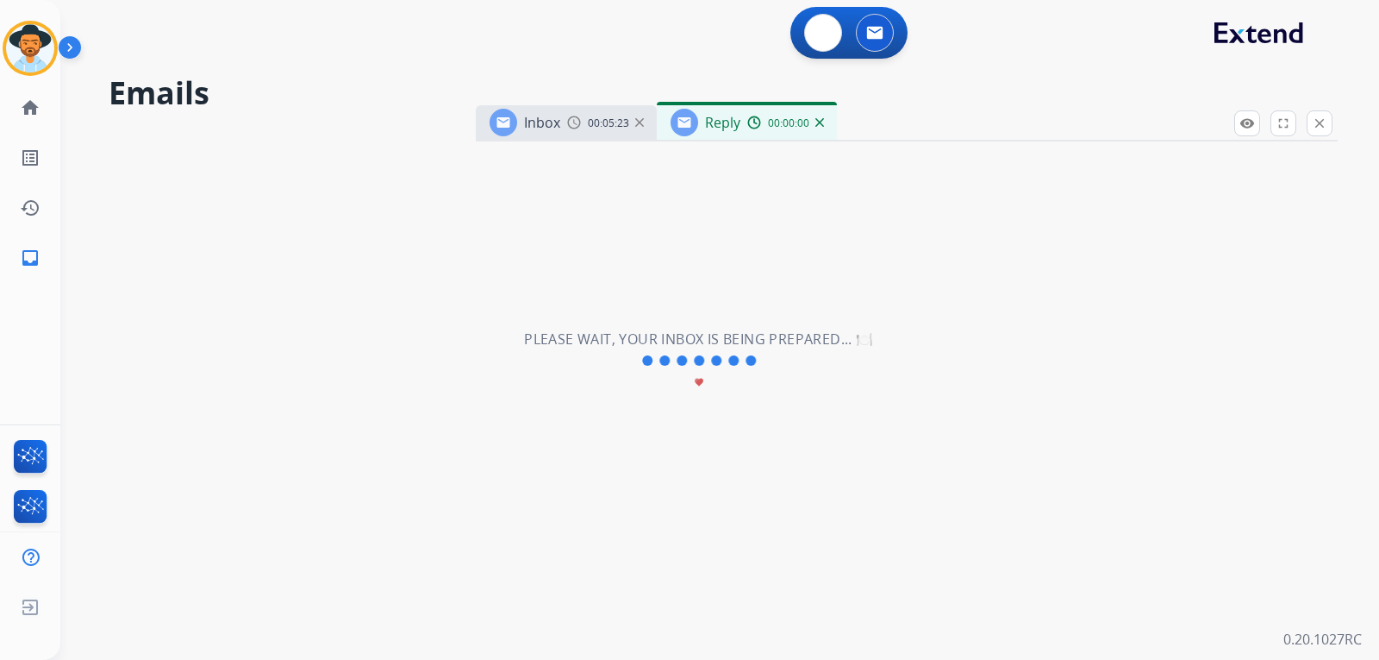
select select "**********"
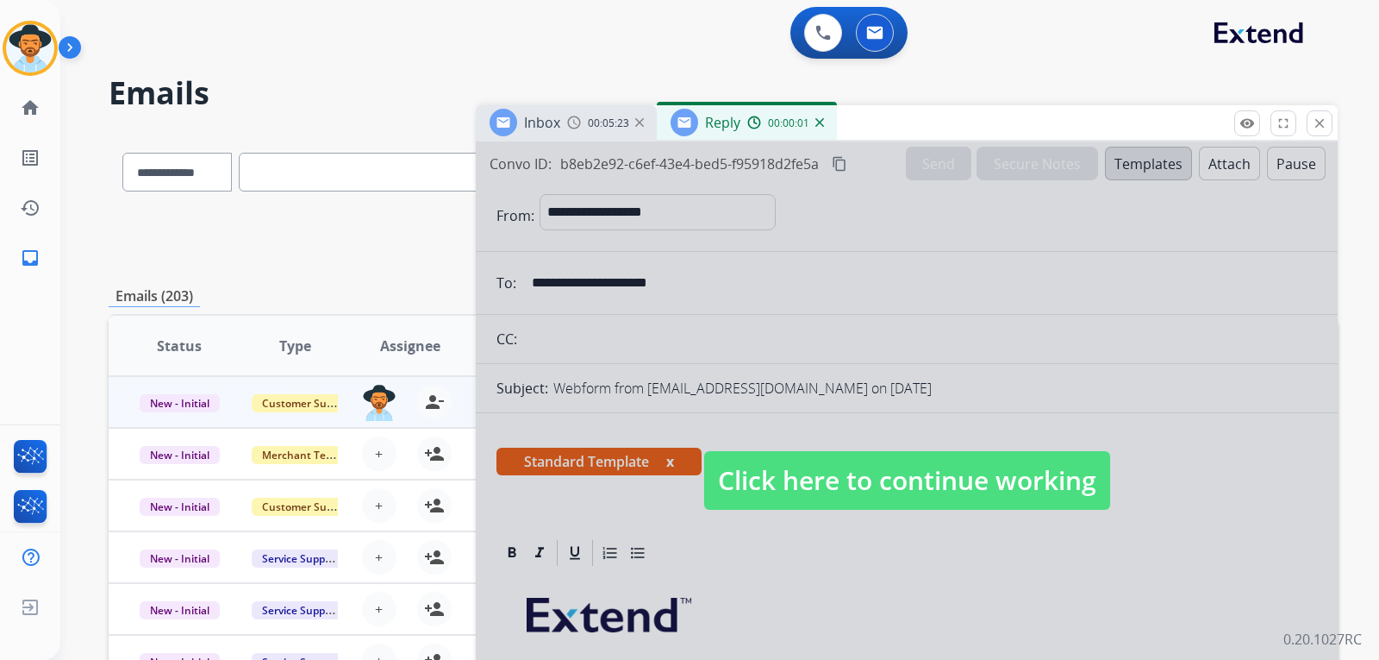
click at [878, 495] on span "Click here to continue working" at bounding box center [907, 480] width 406 height 59
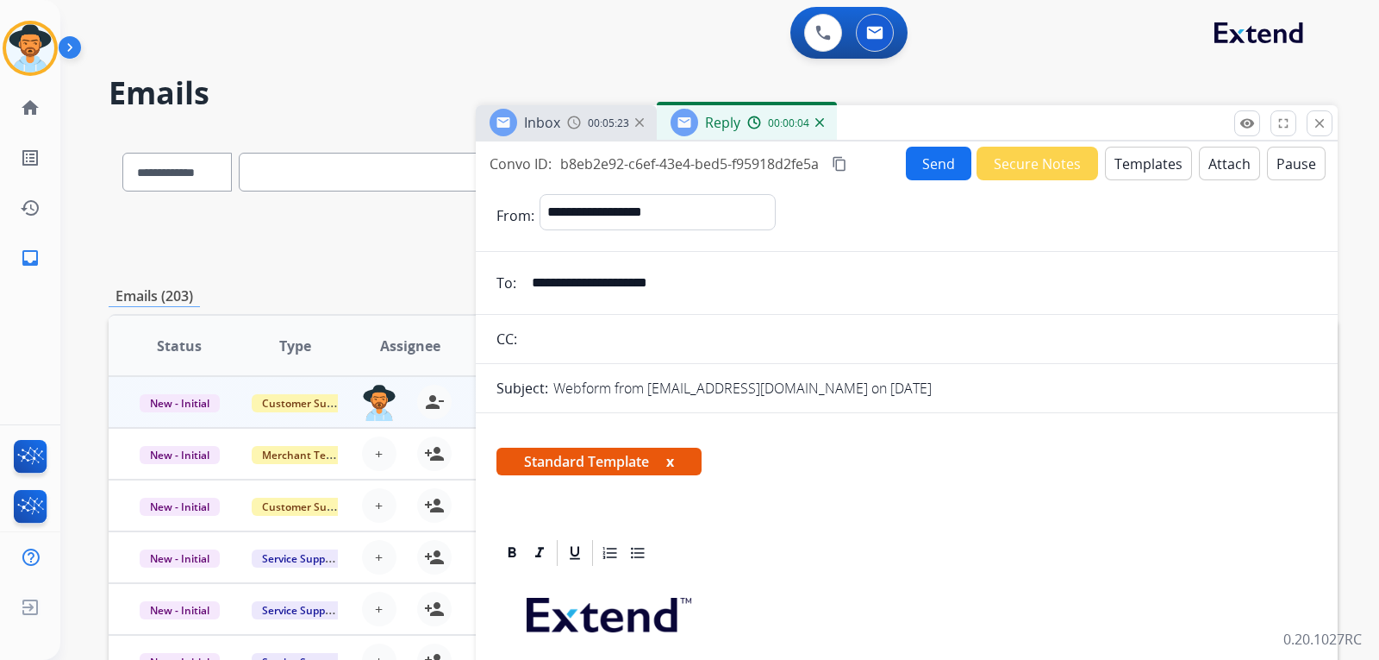
click at [842, 169] on mat-icon "content_copy" at bounding box center [840, 164] width 16 height 16
click at [927, 155] on button "Send" at bounding box center [939, 164] width 66 height 34
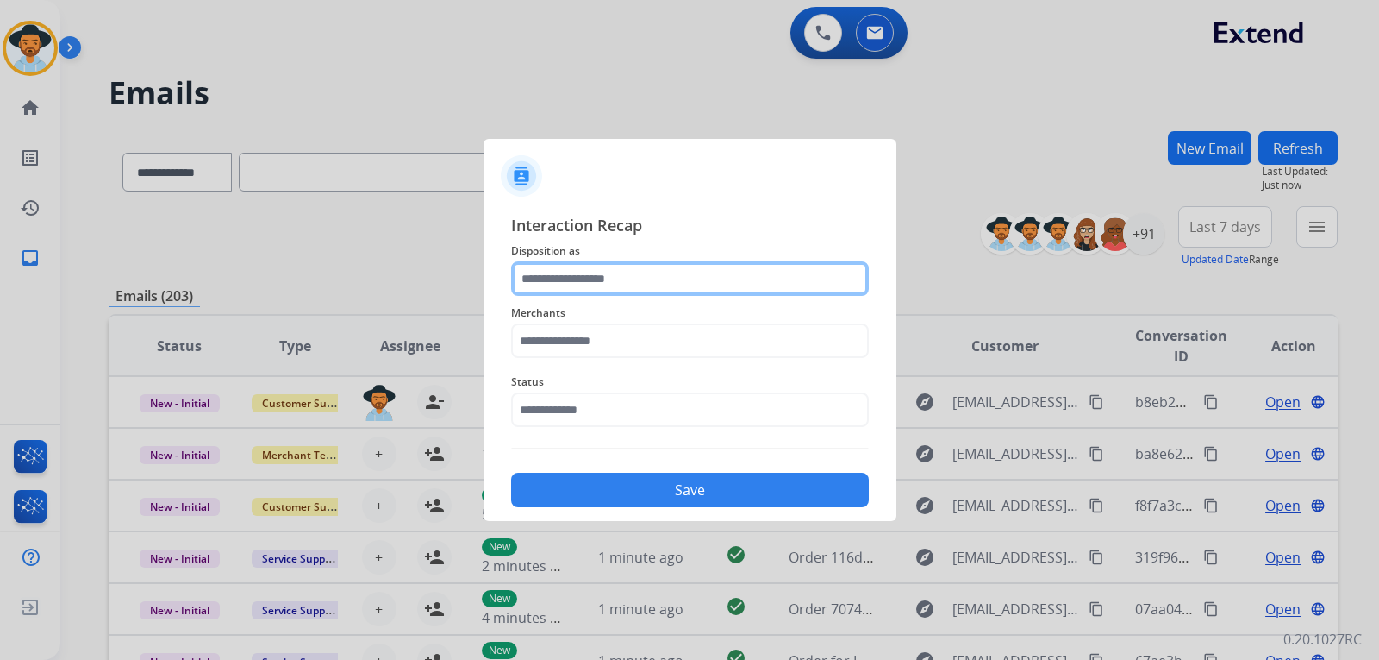
click at [699, 276] on input "text" at bounding box center [690, 278] width 358 height 34
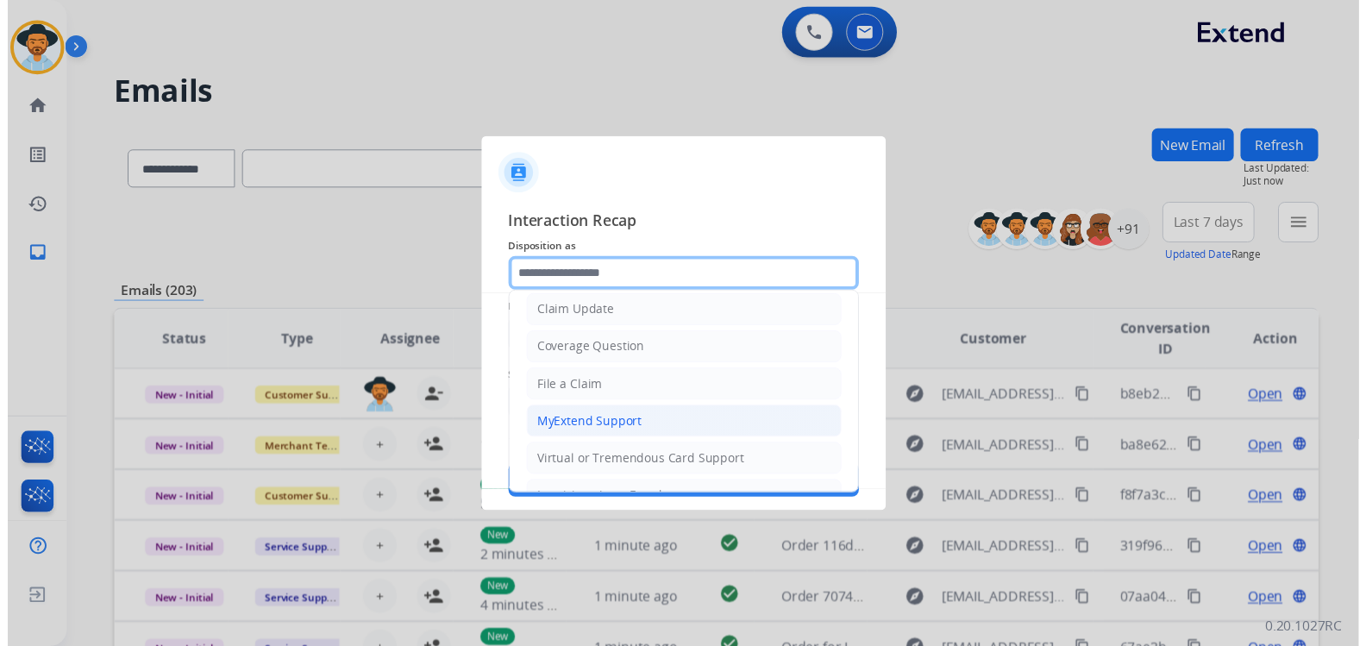
scroll to position [86, 0]
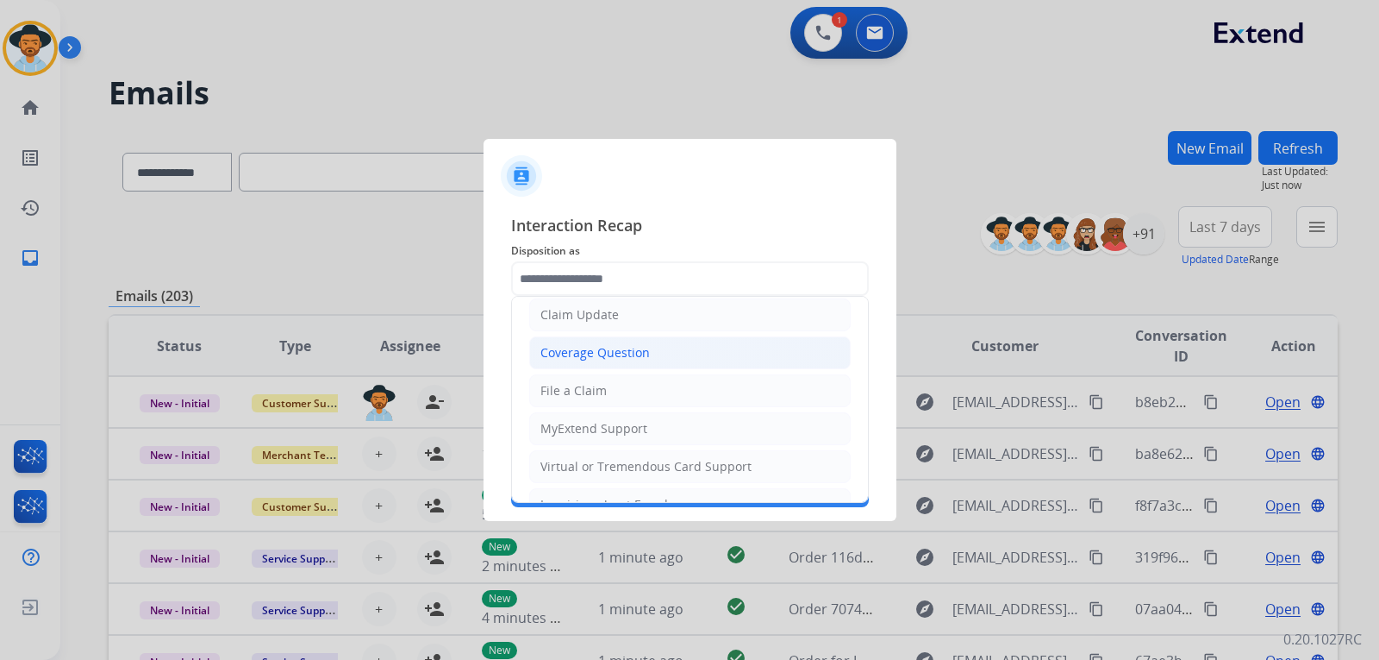
click at [604, 348] on div "Coverage Question" at bounding box center [595, 352] width 109 height 17
type input "**********"
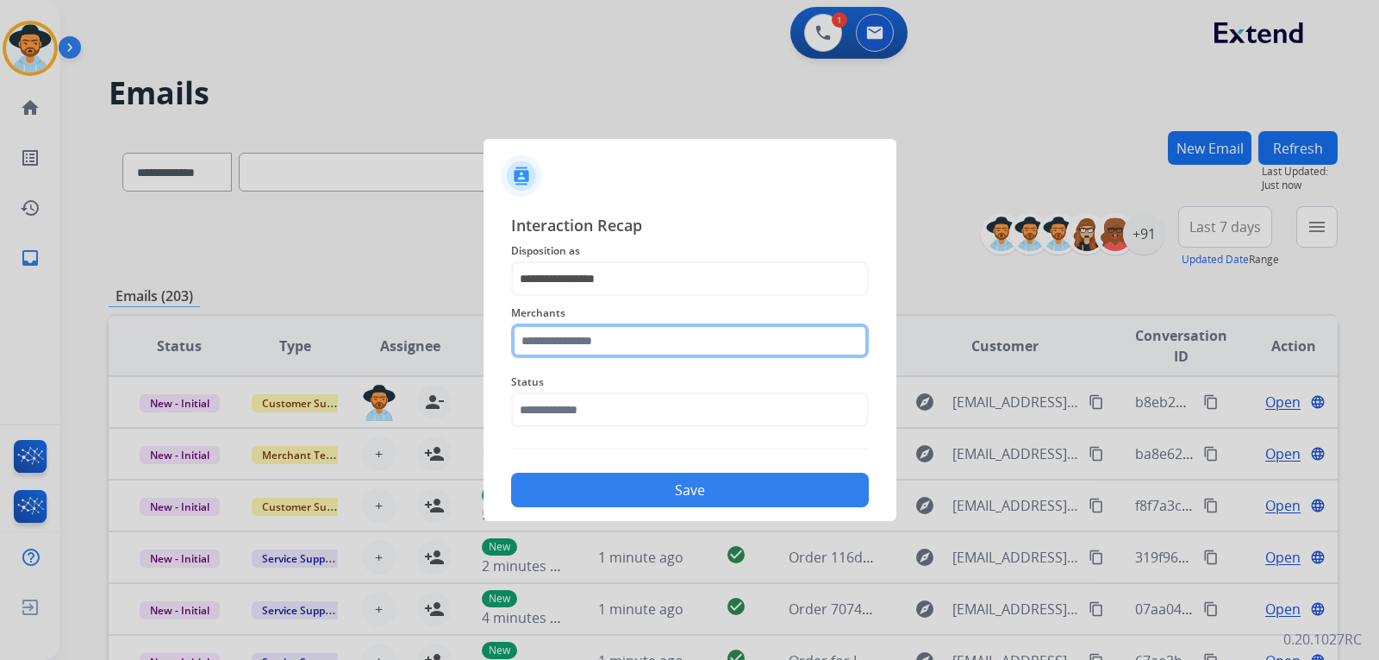
click at [601, 343] on input "text" at bounding box center [690, 340] width 358 height 34
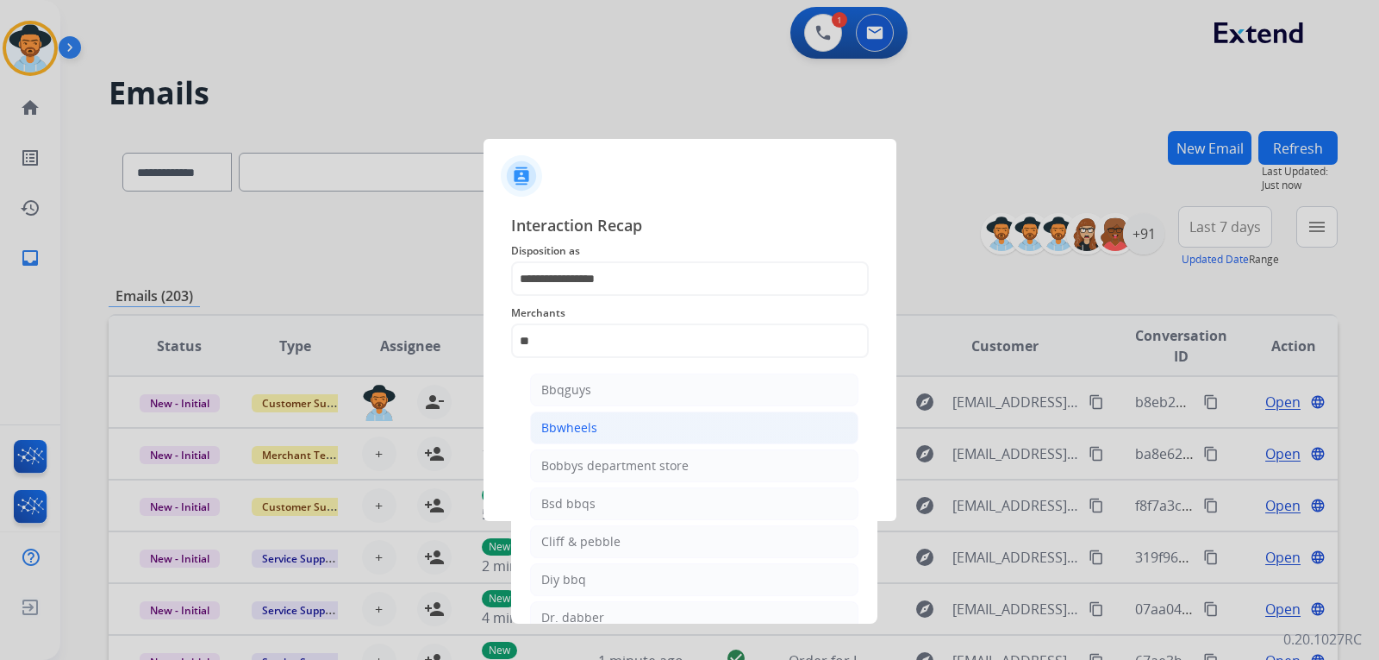
click at [585, 423] on div "Bbwheels" at bounding box center [569, 427] width 56 height 17
type input "********"
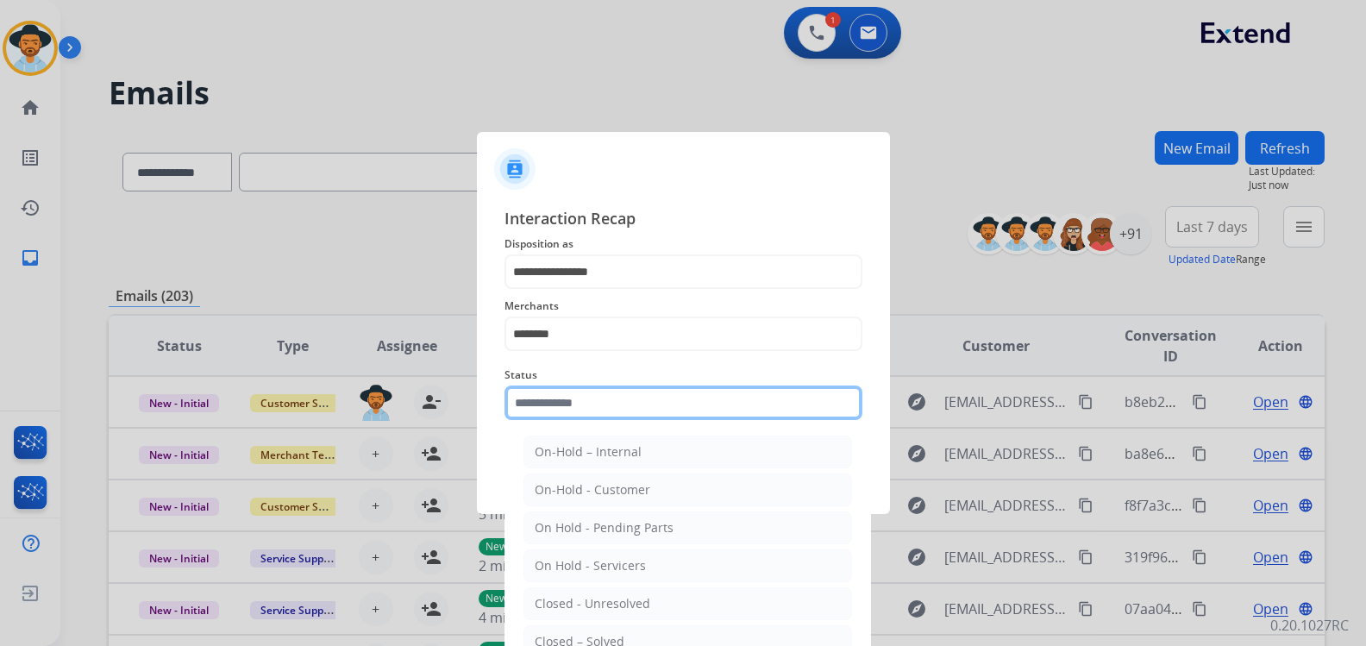
click at [585, 419] on input "text" at bounding box center [683, 402] width 358 height 34
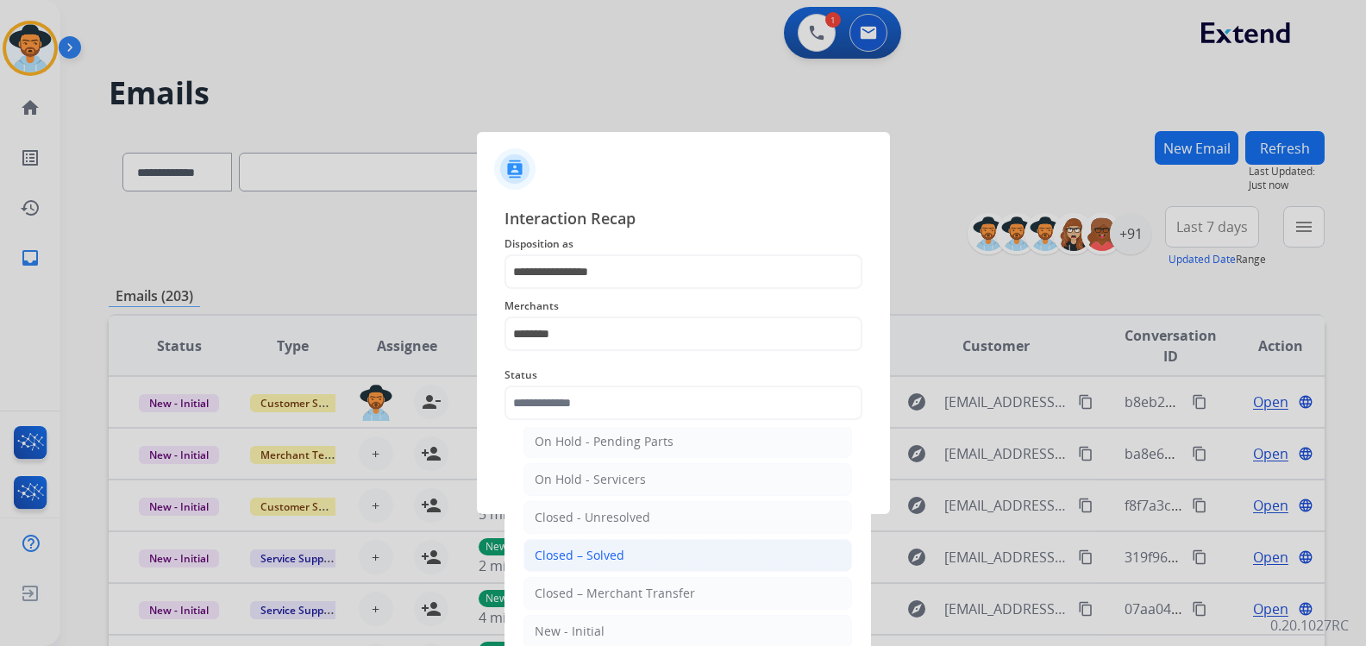
click at [606, 553] on div "Closed – Solved" at bounding box center [580, 555] width 90 height 17
type input "**********"
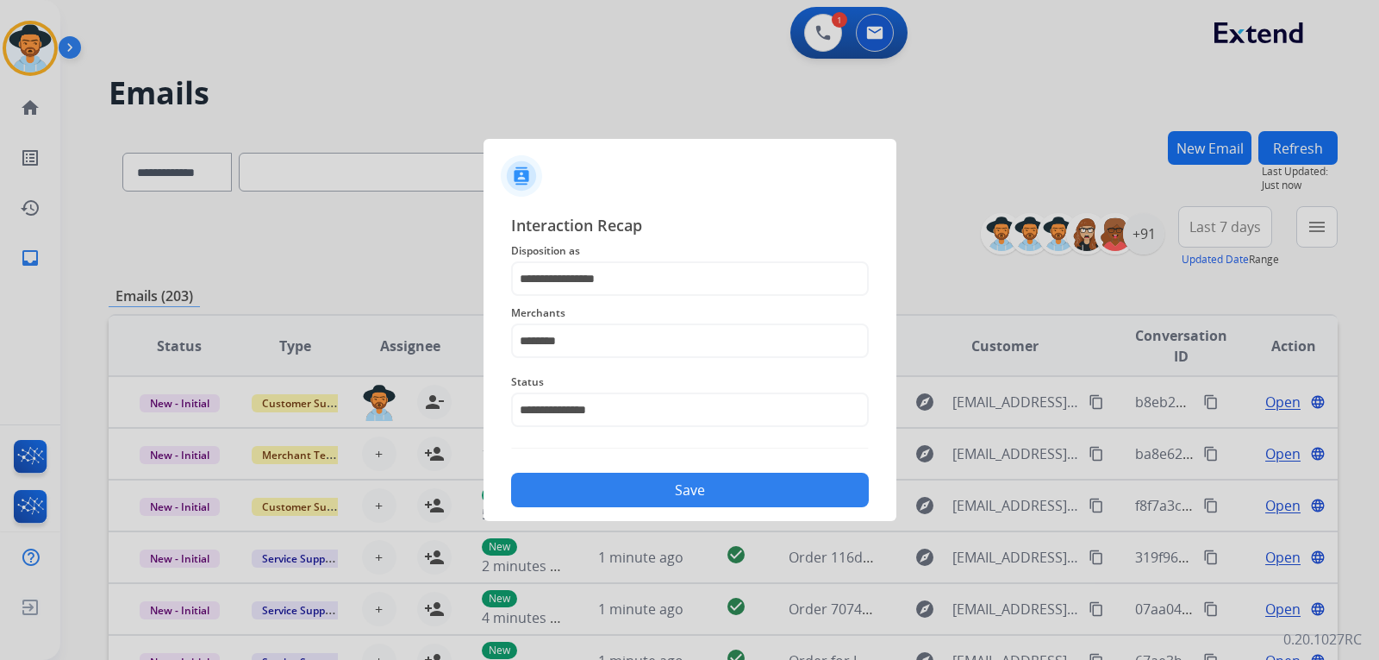
click at [663, 492] on button "Save" at bounding box center [690, 489] width 358 height 34
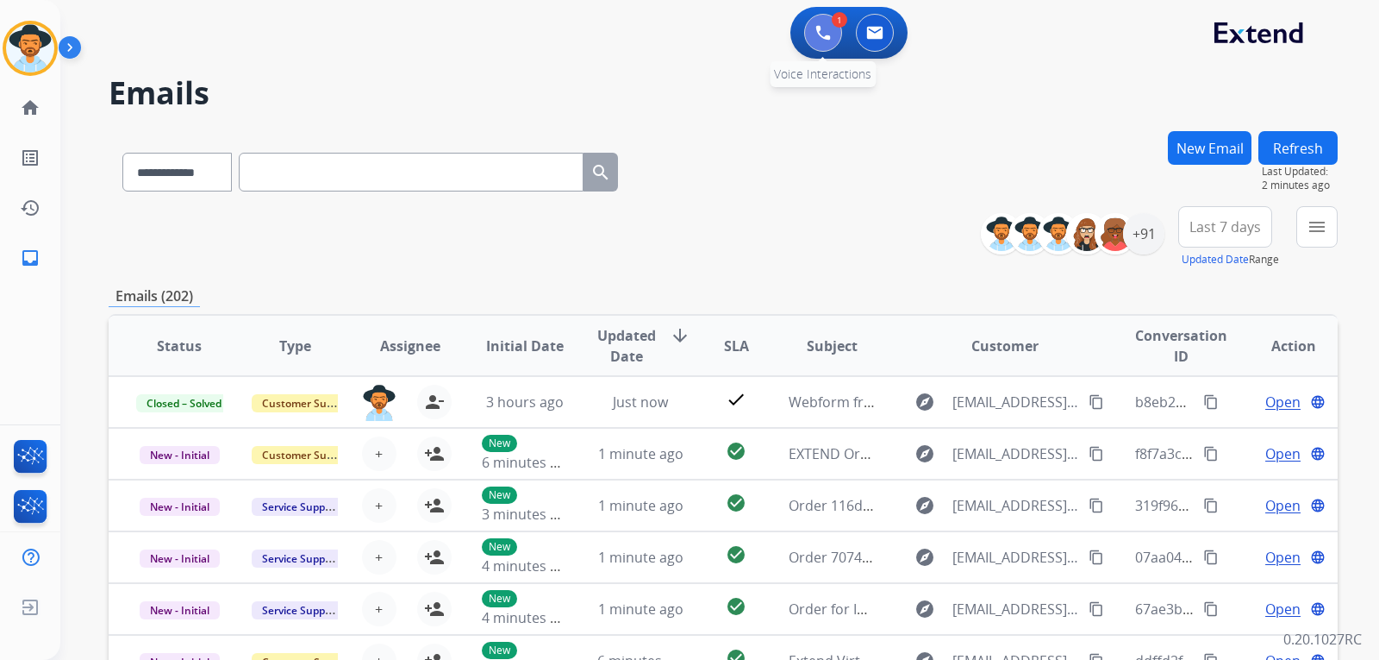
click at [808, 36] on button at bounding box center [823, 33] width 38 height 38
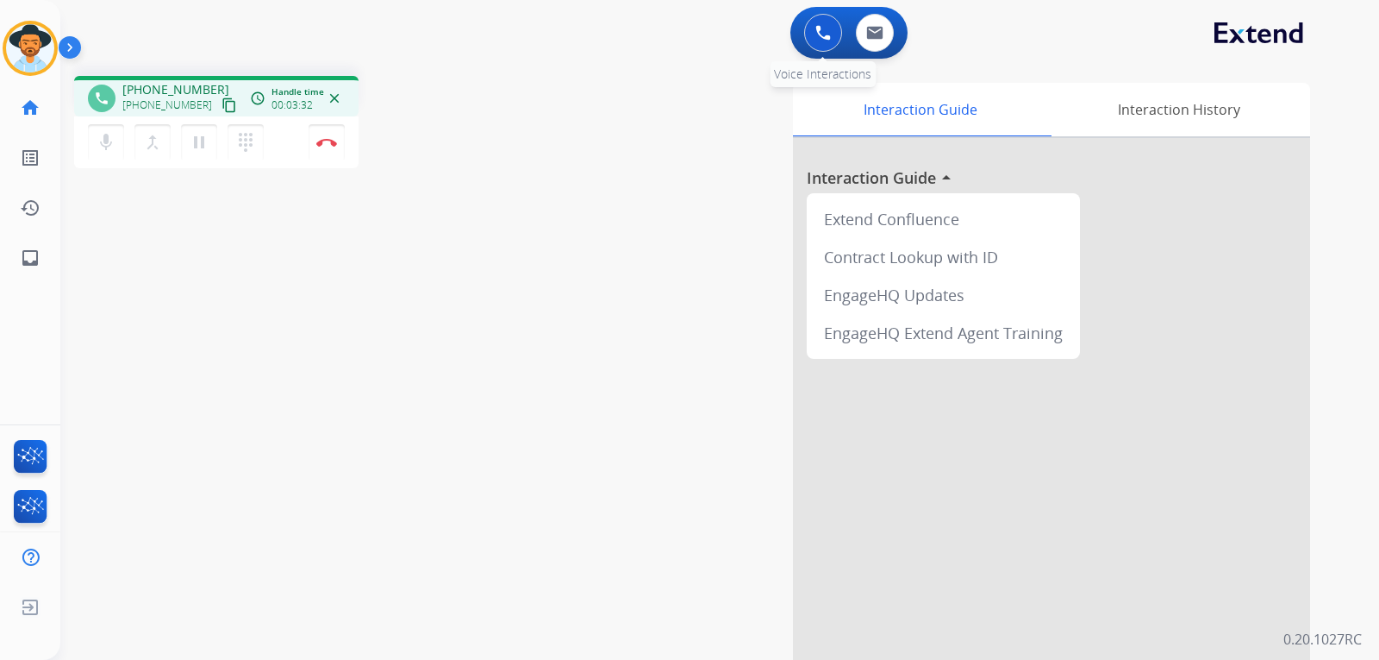
click at [829, 35] on img at bounding box center [824, 33] width 16 height 16
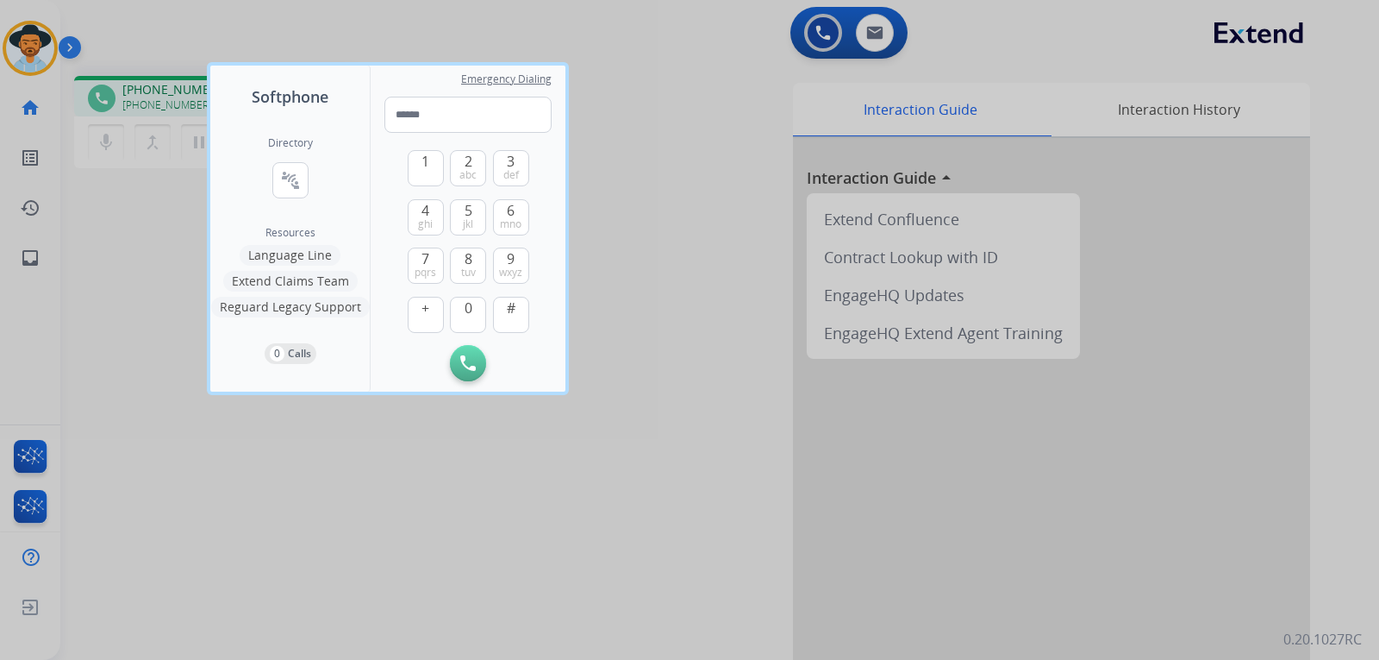
drag, startPoint x: 467, startPoint y: 259, endPoint x: 490, endPoint y: 243, distance: 27.3
click at [478, 252] on button "8 tuv" at bounding box center [468, 265] width 36 height 36
click at [511, 216] on span "6" at bounding box center [511, 210] width 8 height 21
drag, startPoint x: 425, startPoint y: 215, endPoint x: 436, endPoint y: 208, distance: 13.2
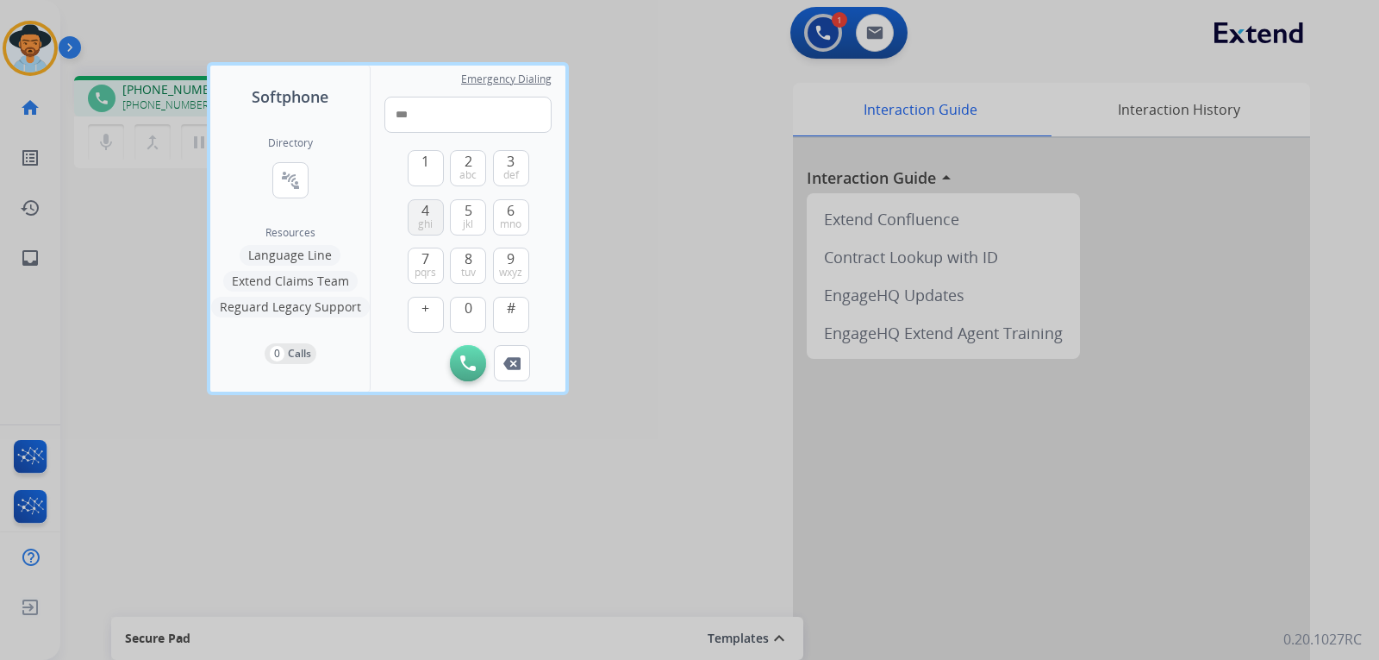
click at [428, 213] on span "4" at bounding box center [426, 210] width 8 height 21
click at [510, 160] on span "3" at bounding box center [511, 161] width 8 height 21
click at [510, 210] on span "6" at bounding box center [511, 210] width 8 height 21
click at [507, 172] on span "def" at bounding box center [511, 175] width 16 height 14
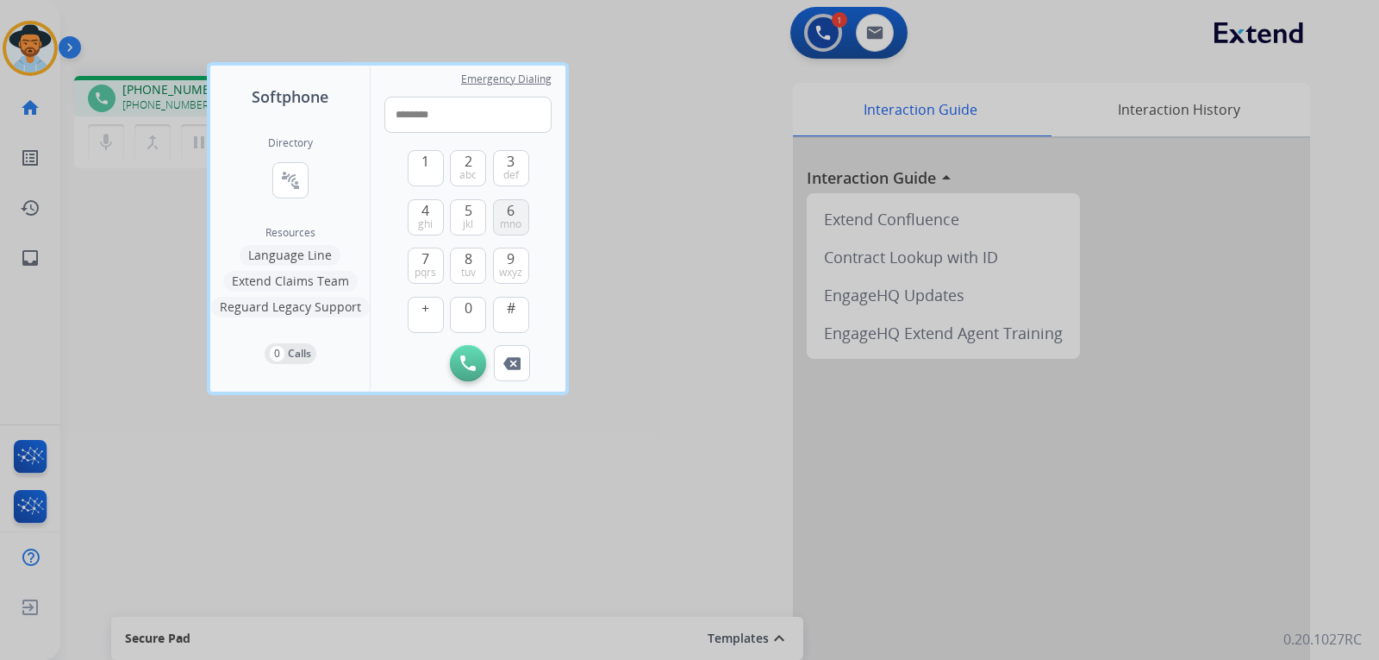
drag, startPoint x: 507, startPoint y: 259, endPoint x: 510, endPoint y: 214, distance: 45.0
click at [507, 256] on span "9" at bounding box center [511, 258] width 8 height 21
drag, startPoint x: 514, startPoint y: 161, endPoint x: 511, endPoint y: 218, distance: 57.0
click at [514, 162] on span "3" at bounding box center [511, 161] width 8 height 21
type input "**********"
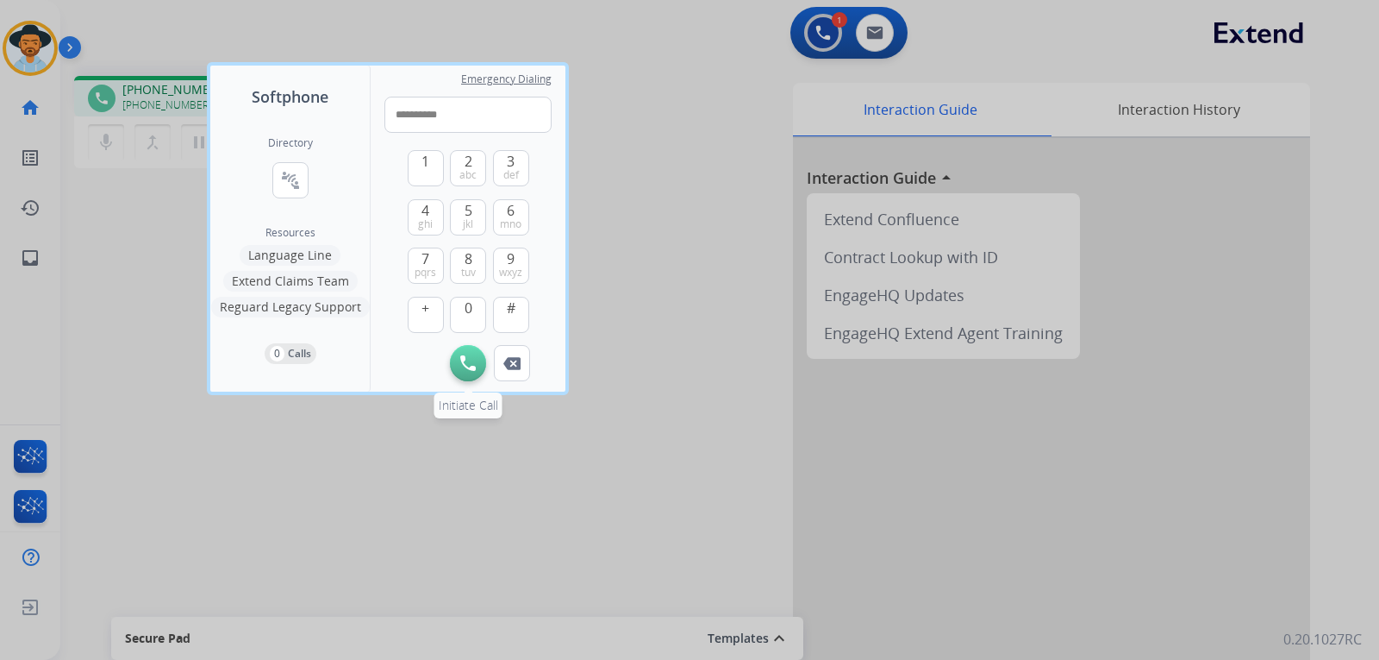
click at [470, 362] on img at bounding box center [468, 363] width 16 height 16
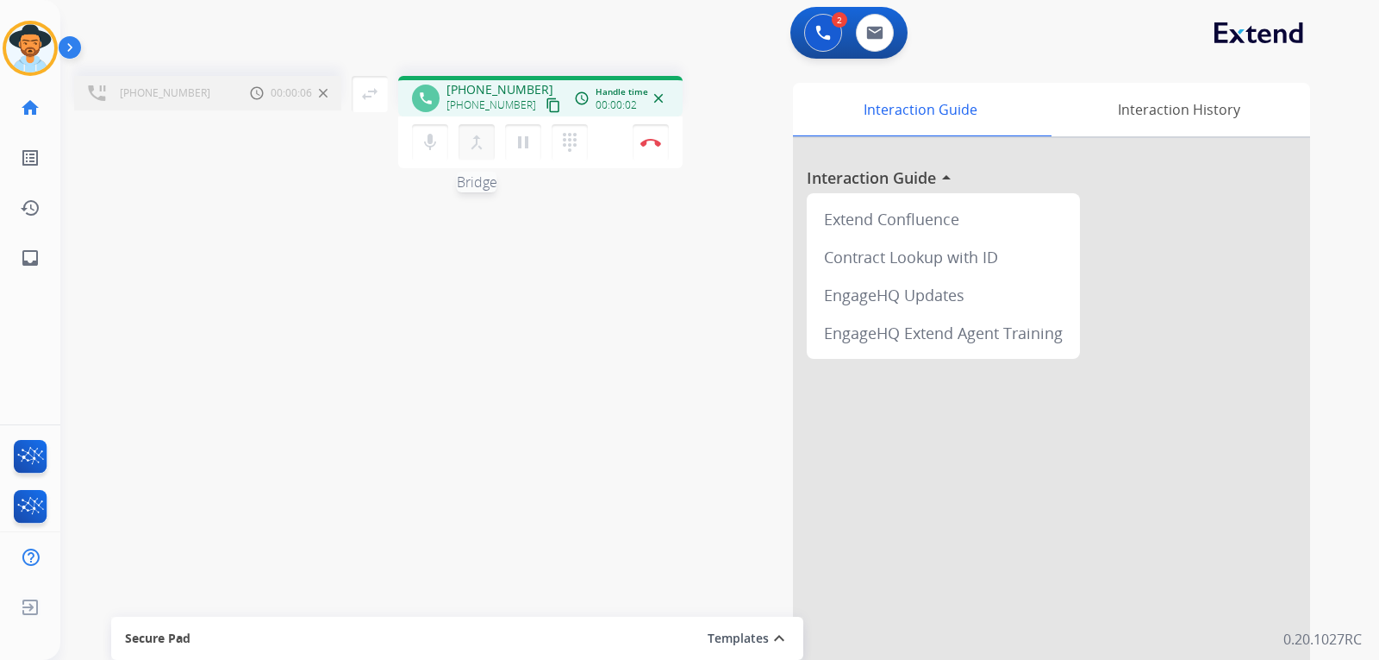
drag, startPoint x: 478, startPoint y: 143, endPoint x: 469, endPoint y: 138, distance: 10.1
click at [477, 142] on mat-icon "merge_type" at bounding box center [476, 142] width 21 height 21
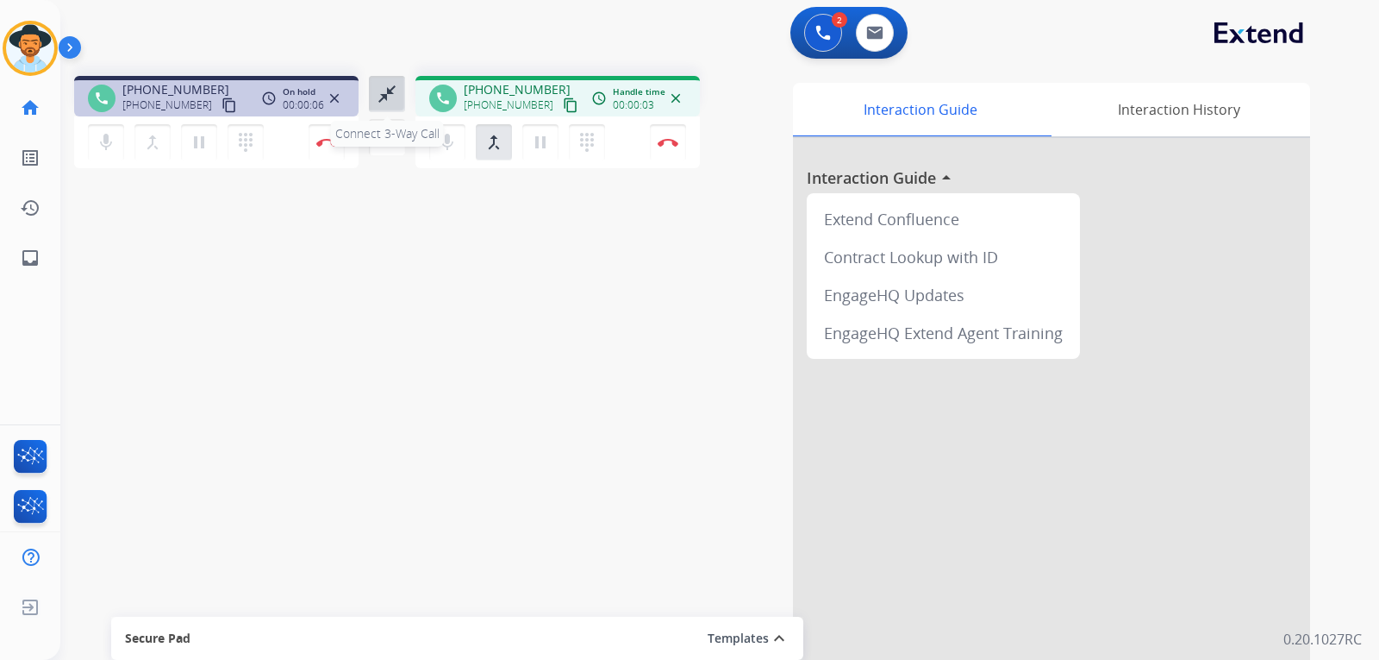
click at [393, 97] on mat-icon "close_fullscreen" at bounding box center [387, 94] width 21 height 21
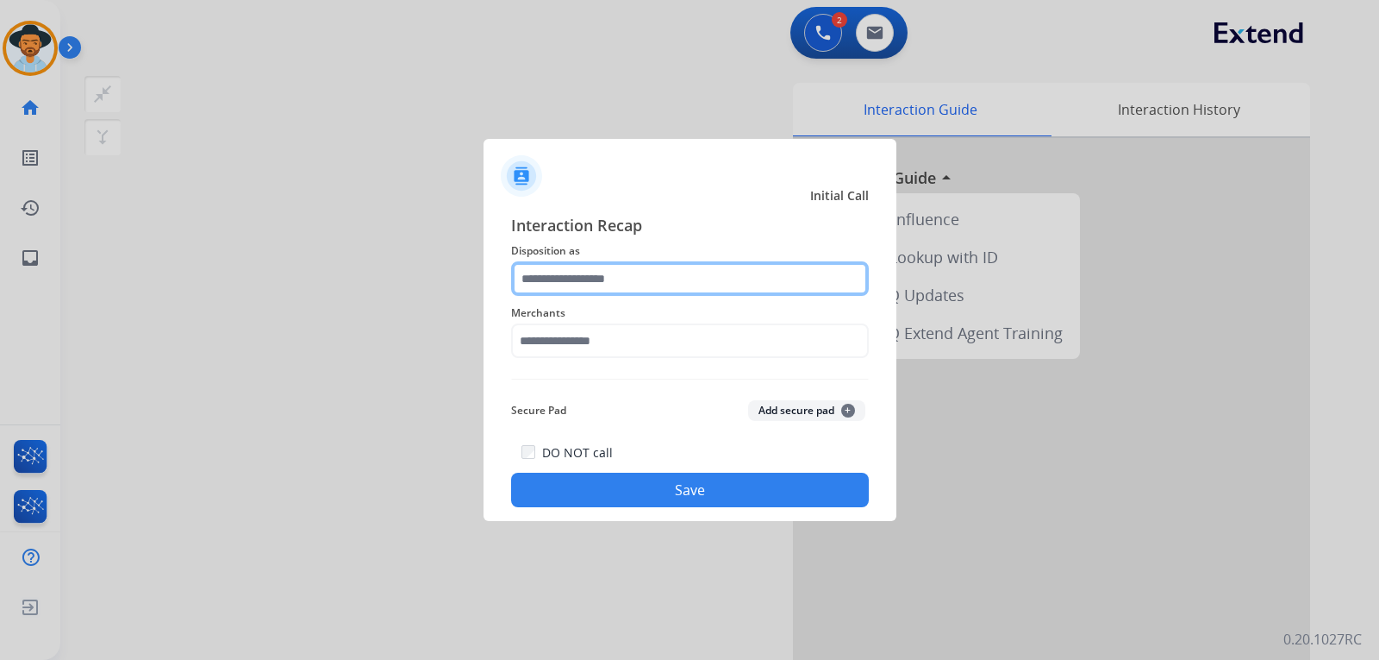
click at [547, 276] on input "text" at bounding box center [690, 278] width 358 height 34
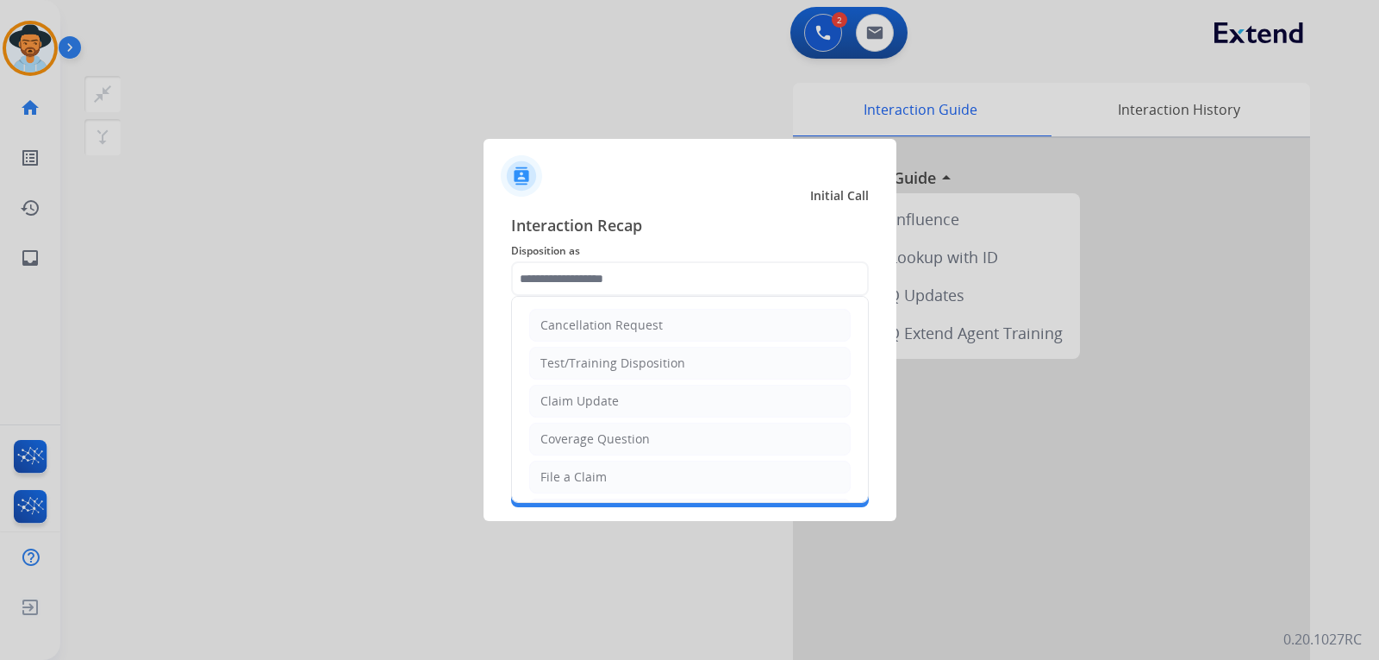
drag, startPoint x: 601, startPoint y: 475, endPoint x: 611, endPoint y: 411, distance: 64.6
click at [603, 470] on div "File a Claim" at bounding box center [574, 476] width 66 height 17
type input "**********"
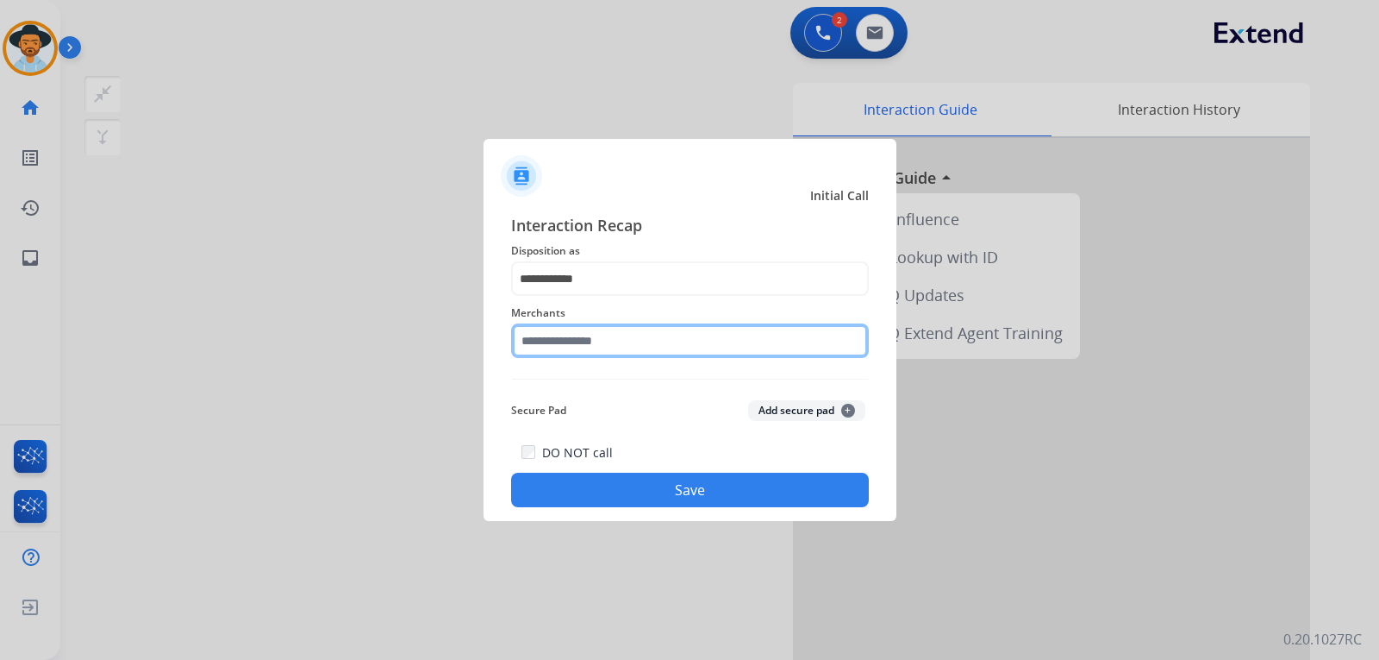
click at [604, 343] on input "text" at bounding box center [690, 340] width 358 height 34
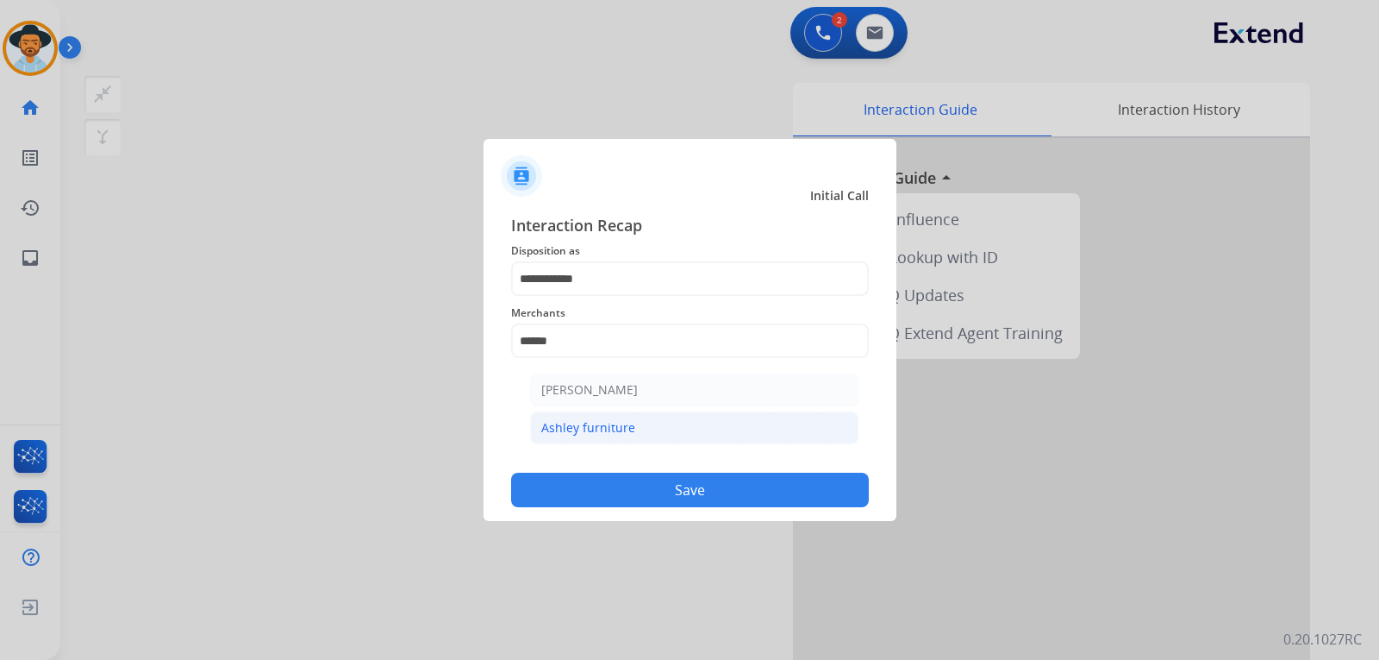
click at [598, 429] on div "Ashley furniture" at bounding box center [588, 427] width 94 height 17
type input "**********"
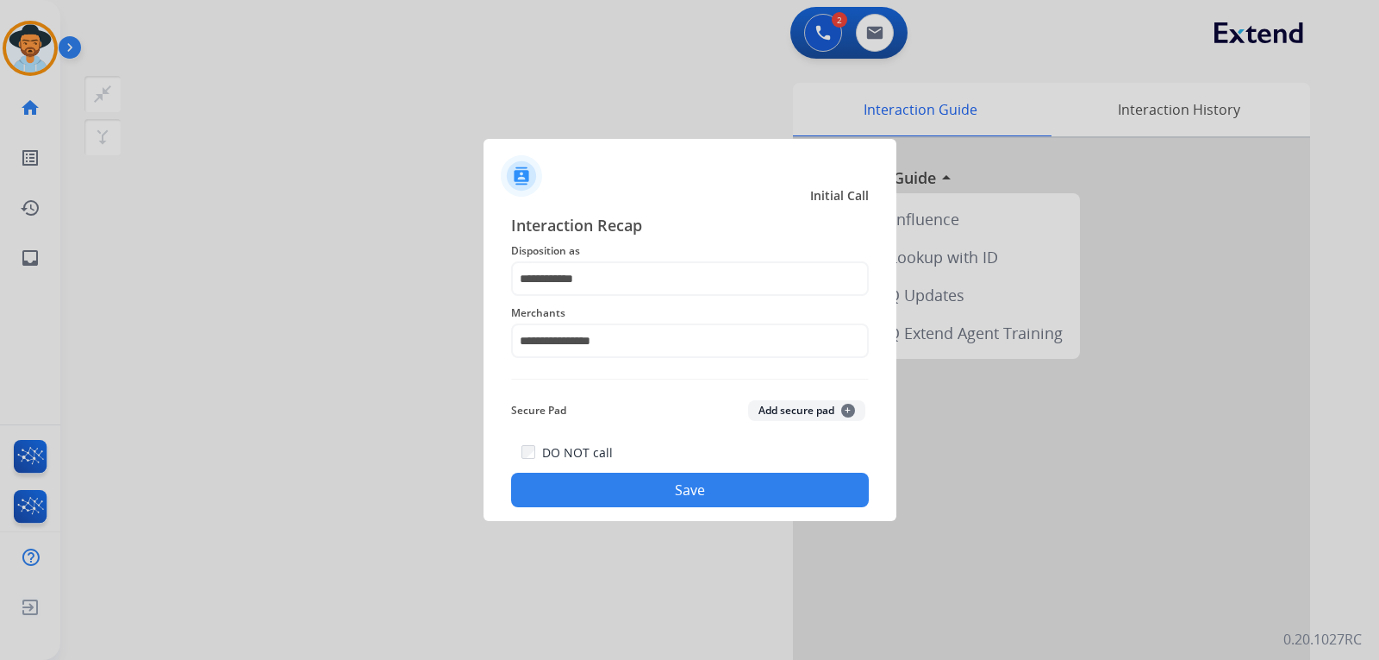
click at [633, 496] on button "Save" at bounding box center [690, 489] width 358 height 34
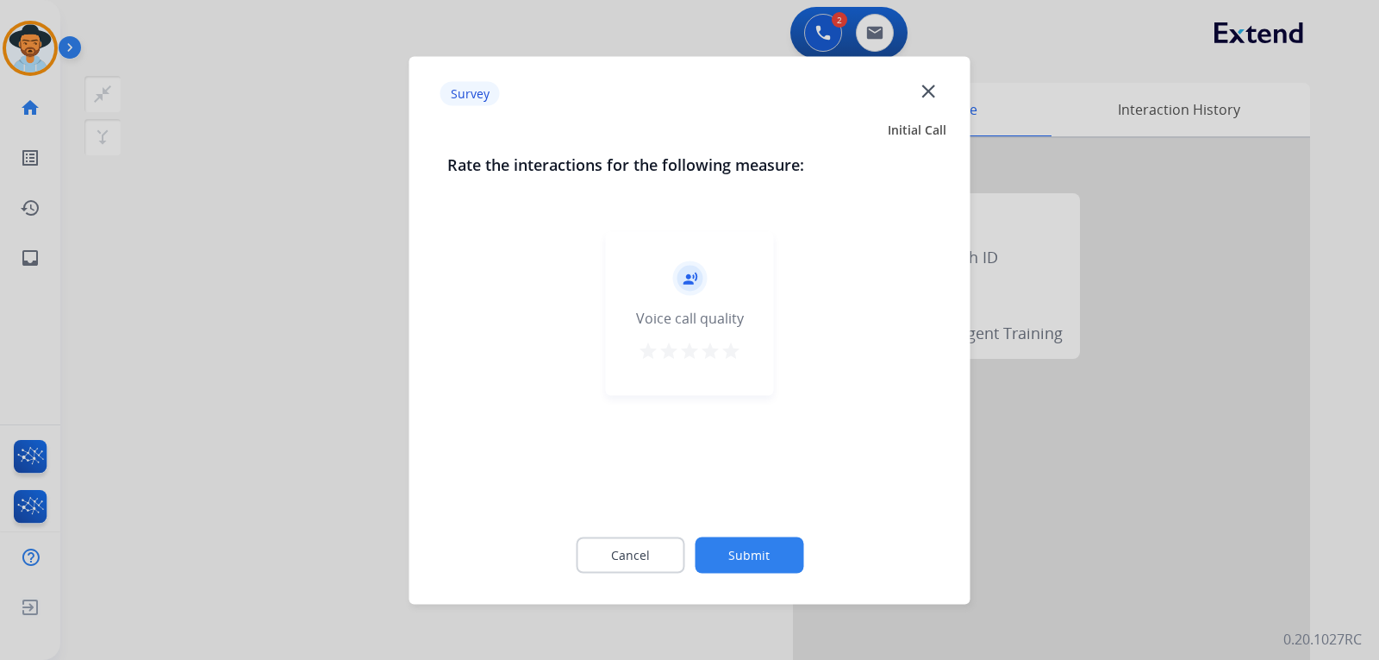
click at [1013, 478] on div at bounding box center [689, 330] width 1379 height 660
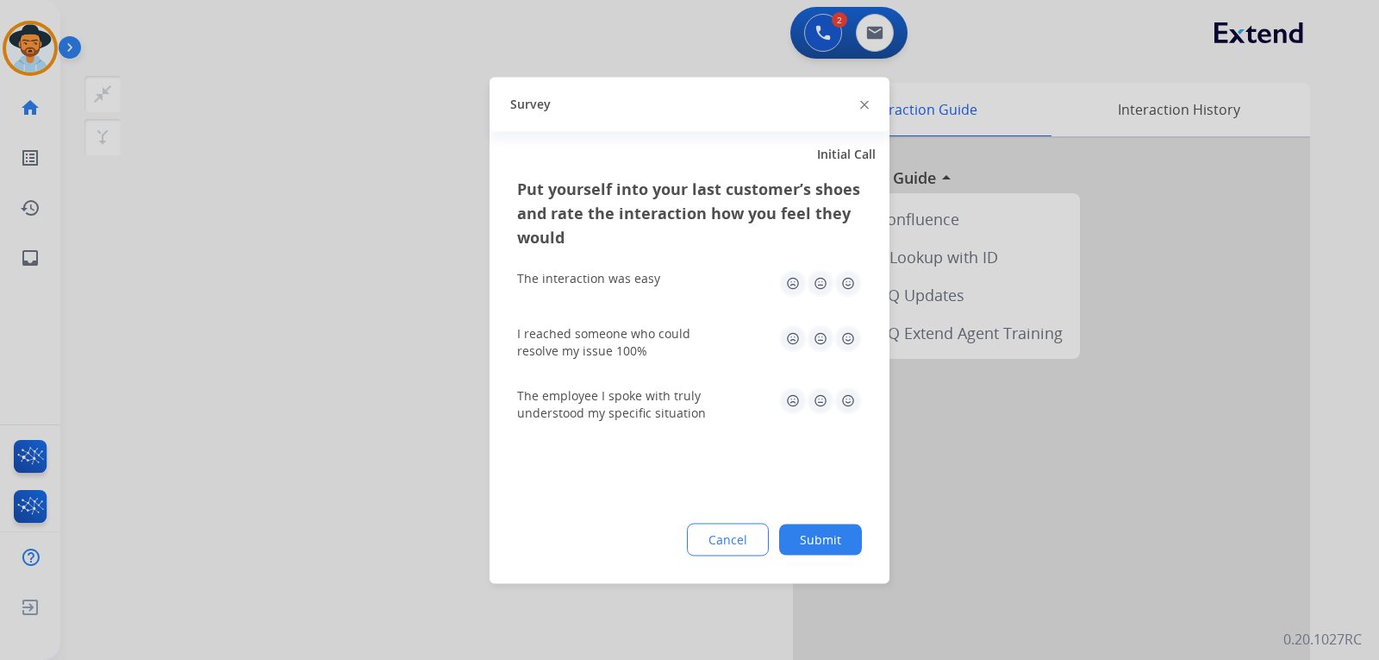
click at [1013, 478] on div at bounding box center [689, 330] width 1379 height 660
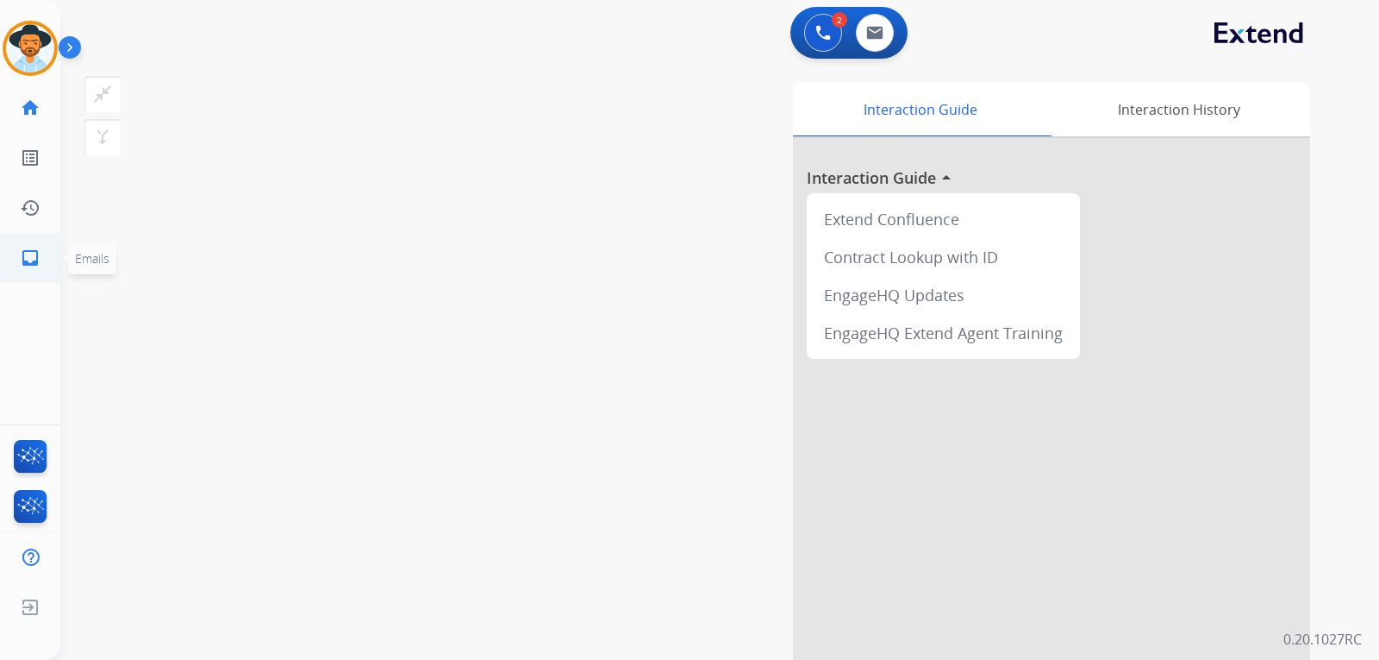
click at [28, 266] on mat-icon "inbox" at bounding box center [30, 257] width 21 height 21
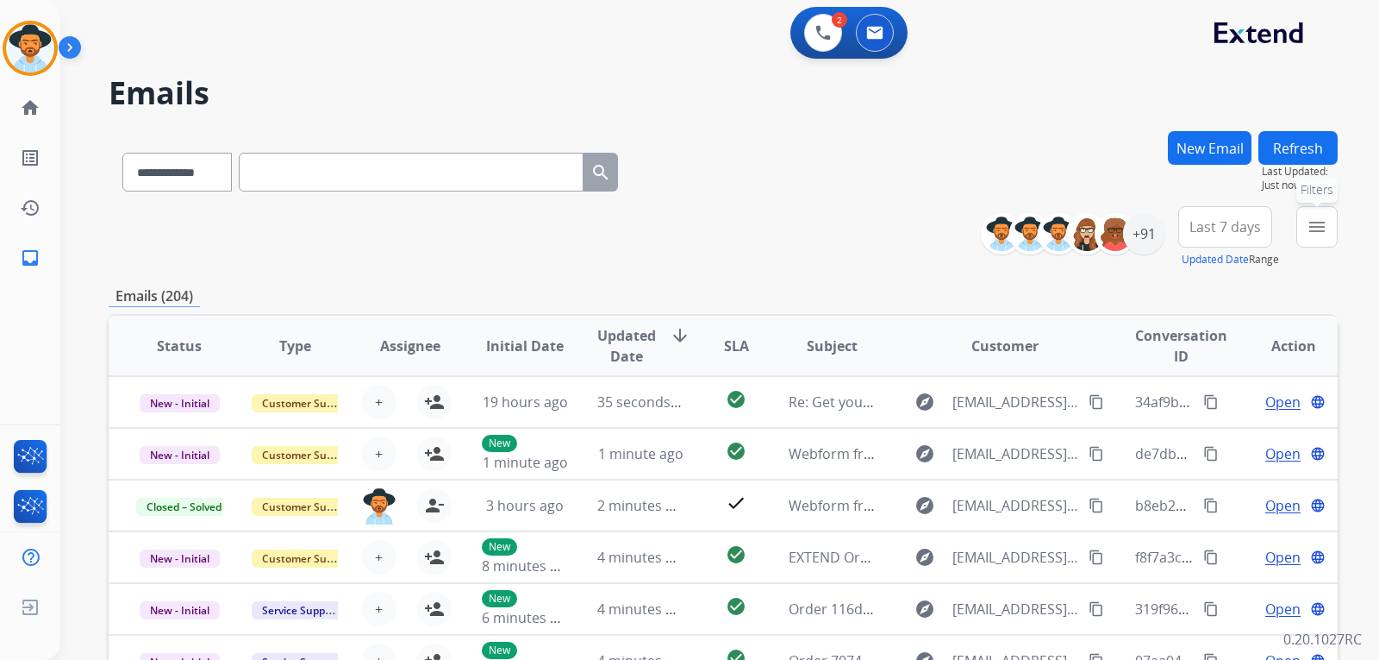
click at [1312, 234] on mat-icon "menu" at bounding box center [1317, 226] width 21 height 21
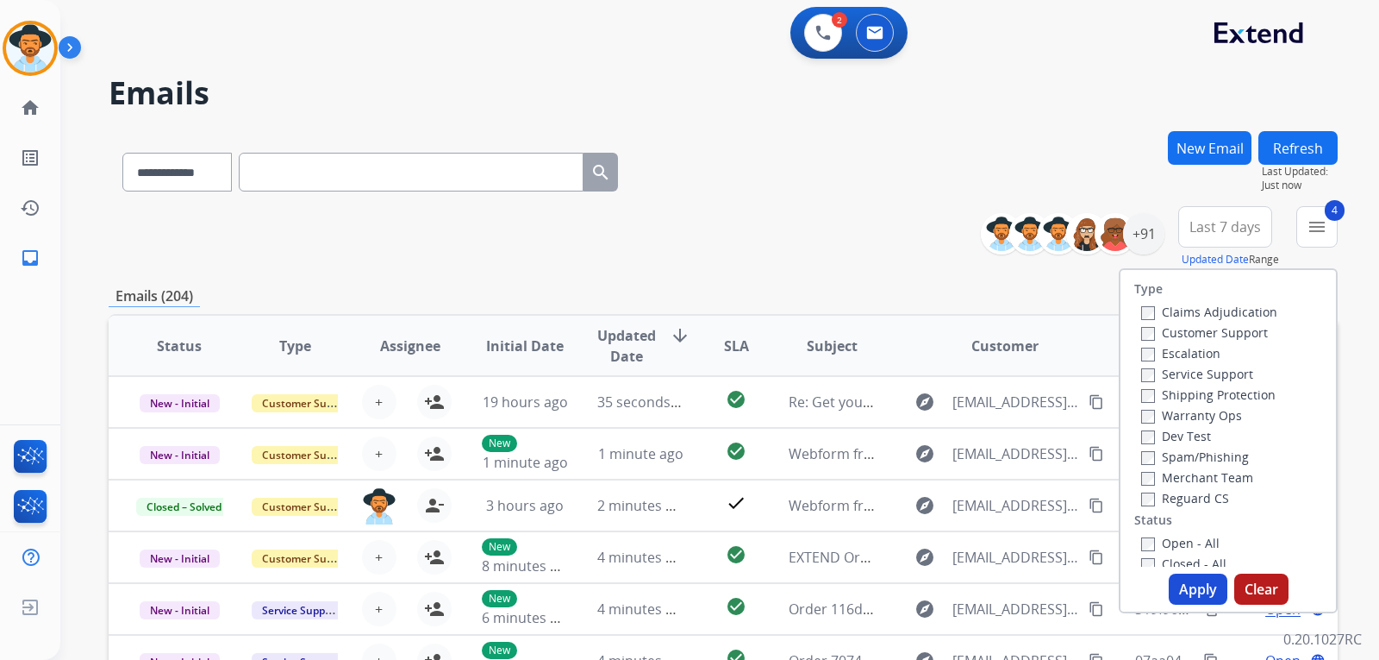
click at [1183, 582] on button "Apply" at bounding box center [1198, 588] width 59 height 31
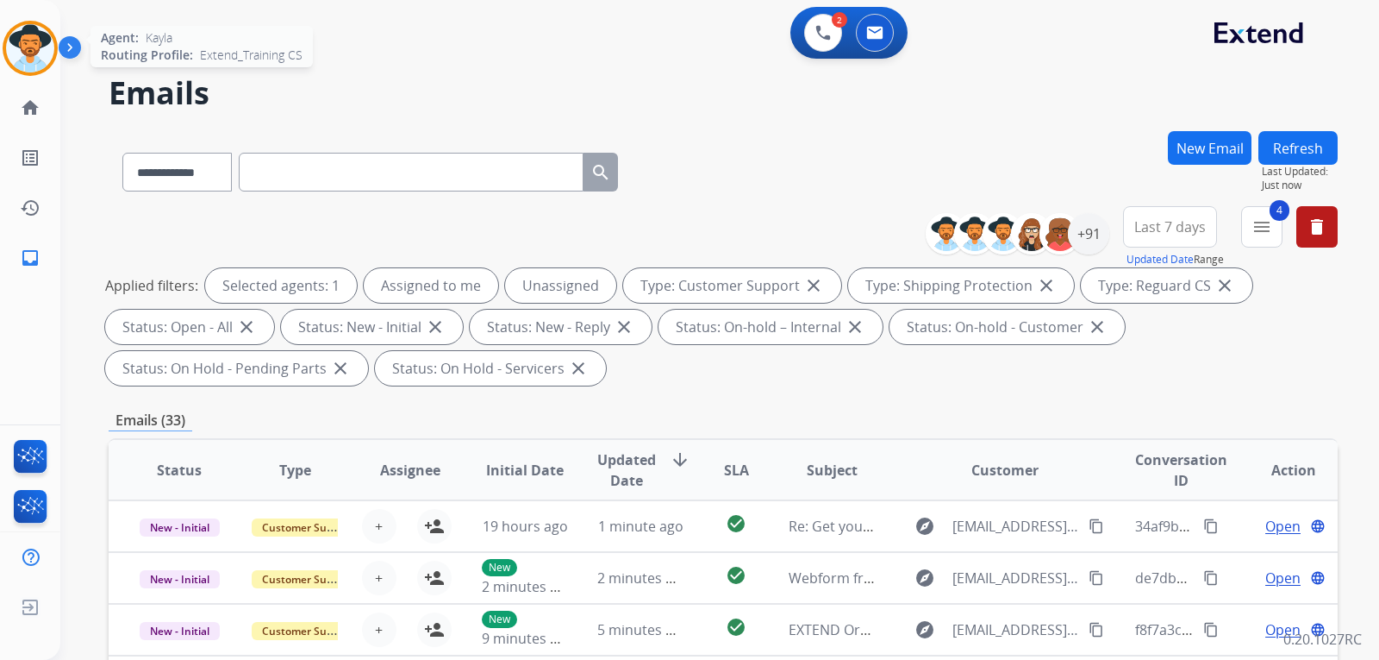
click at [26, 42] on img at bounding box center [30, 48] width 48 height 48
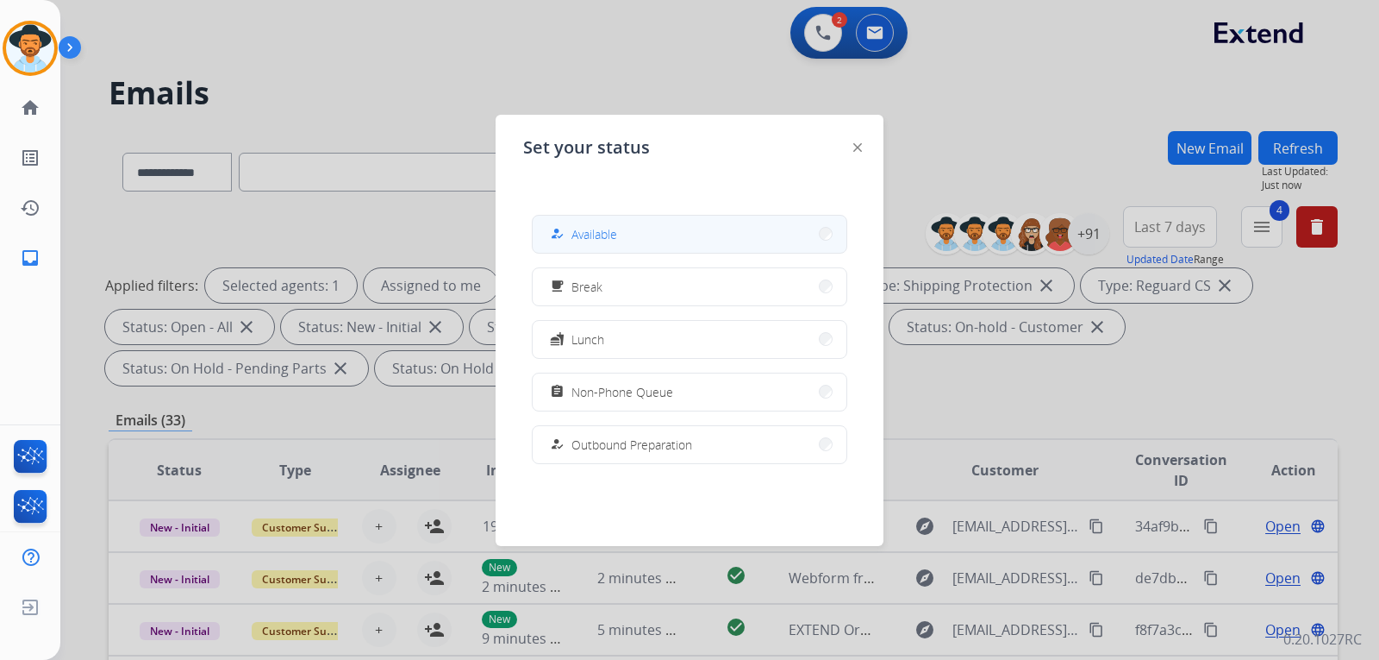
click at [675, 252] on div "how_to_reg Available" at bounding box center [690, 234] width 316 height 39
click at [787, 233] on button "how_to_reg Available" at bounding box center [690, 234] width 314 height 37
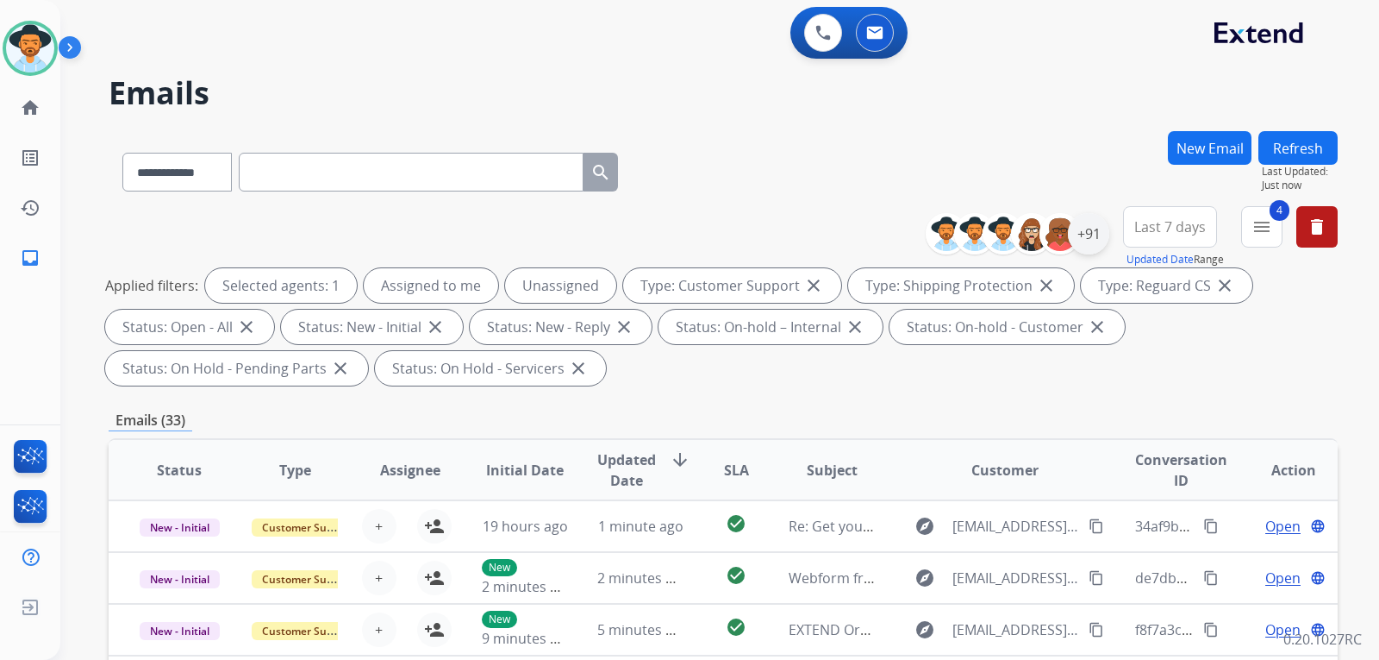
click at [1105, 230] on div "**********" at bounding box center [1138, 237] width 399 height 62
click at [1096, 233] on div "+91" at bounding box center [1088, 233] width 41 height 41
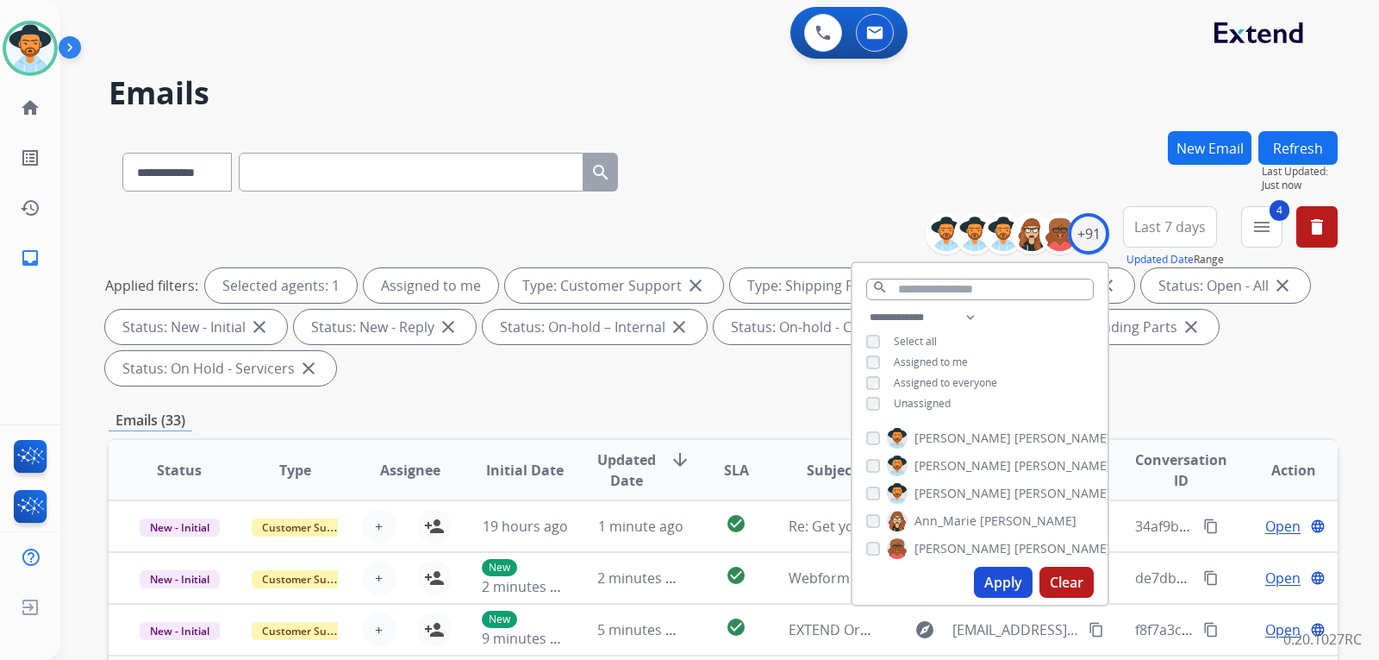
click at [1002, 578] on button "Apply" at bounding box center [1003, 581] width 59 height 31
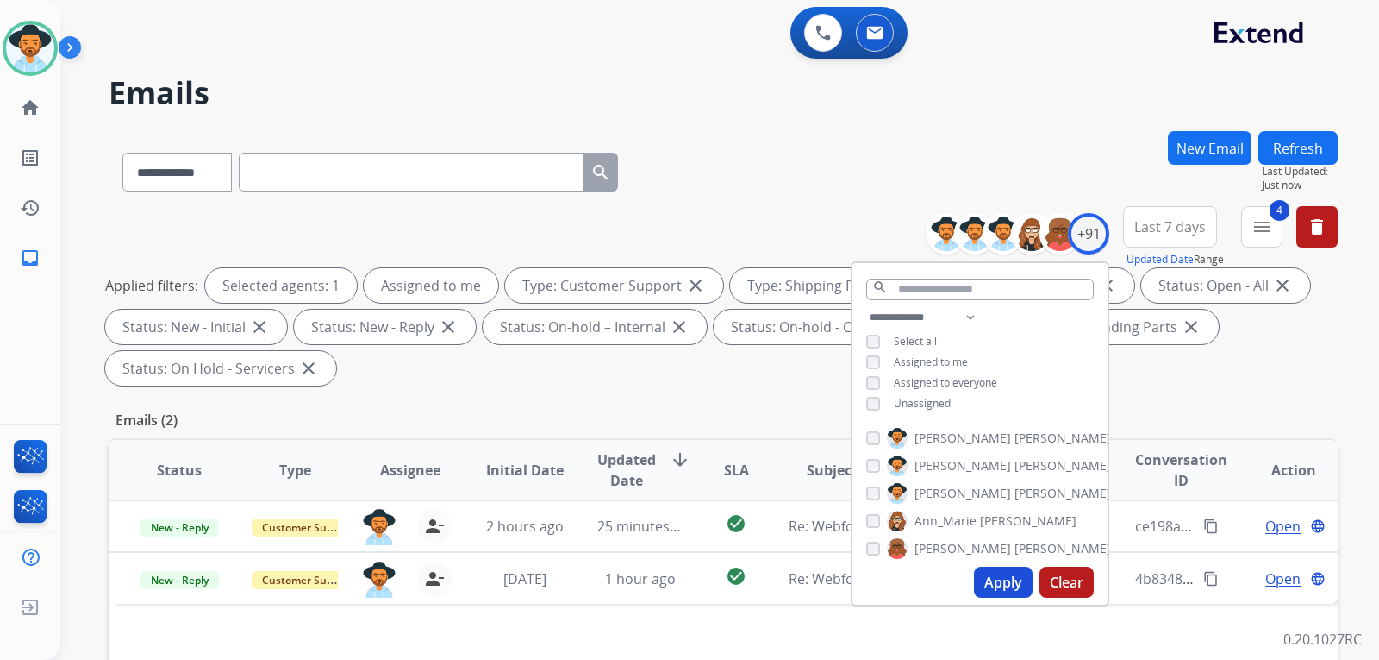
click at [1357, 399] on div "**********" at bounding box center [719, 330] width 1319 height 660
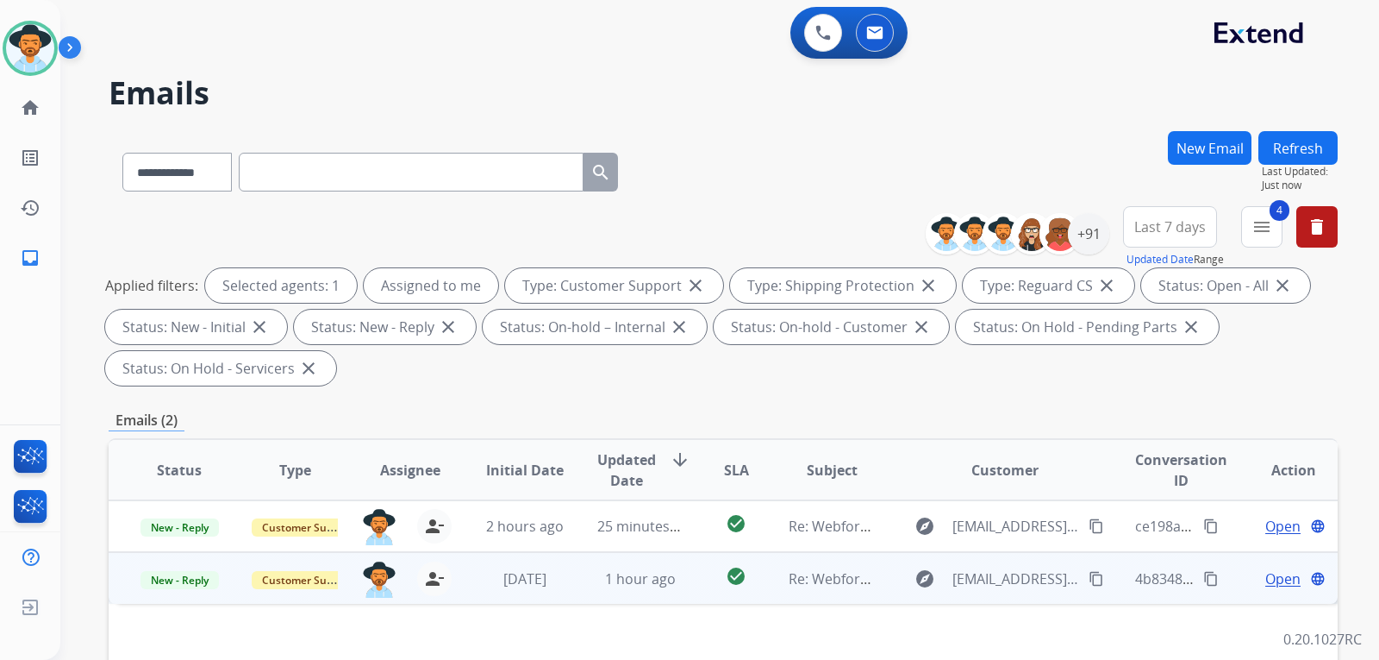
click at [1278, 578] on span "Open" at bounding box center [1283, 578] width 35 height 21
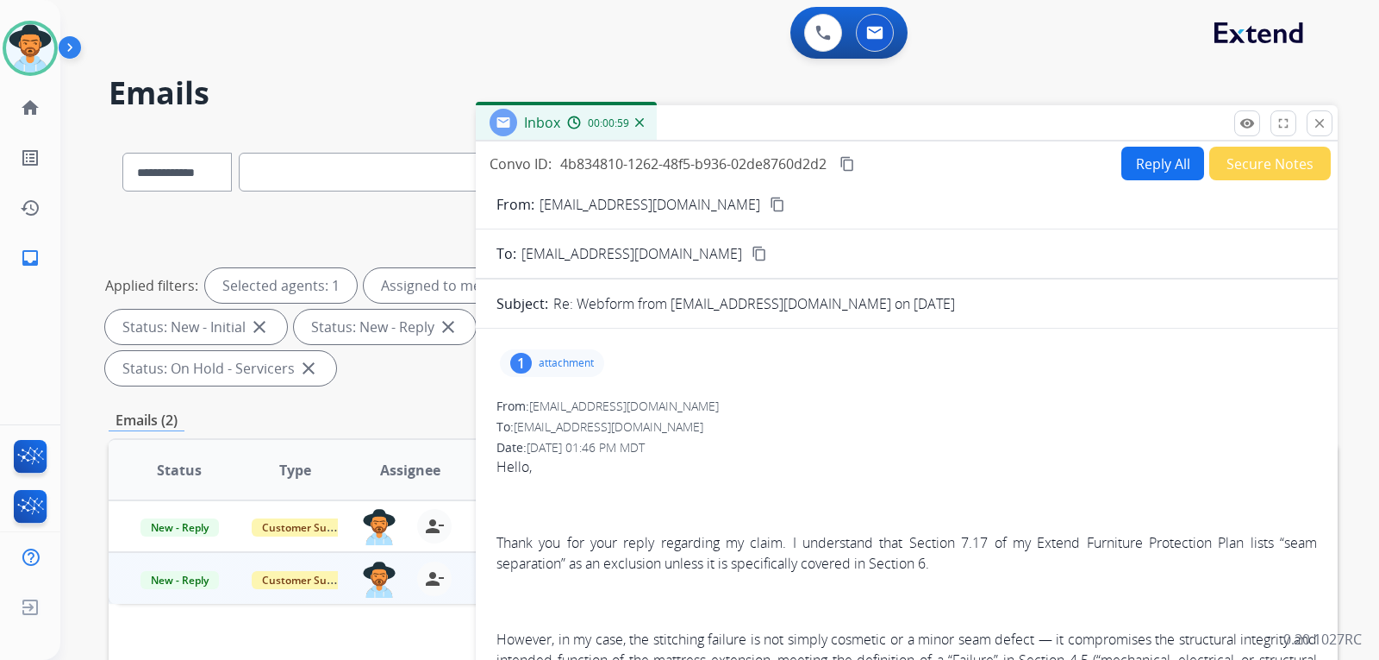
click at [770, 201] on mat-icon "content_copy" at bounding box center [778, 205] width 16 height 16
click at [1130, 172] on button "Reply All" at bounding box center [1163, 164] width 83 height 34
select select "**********"
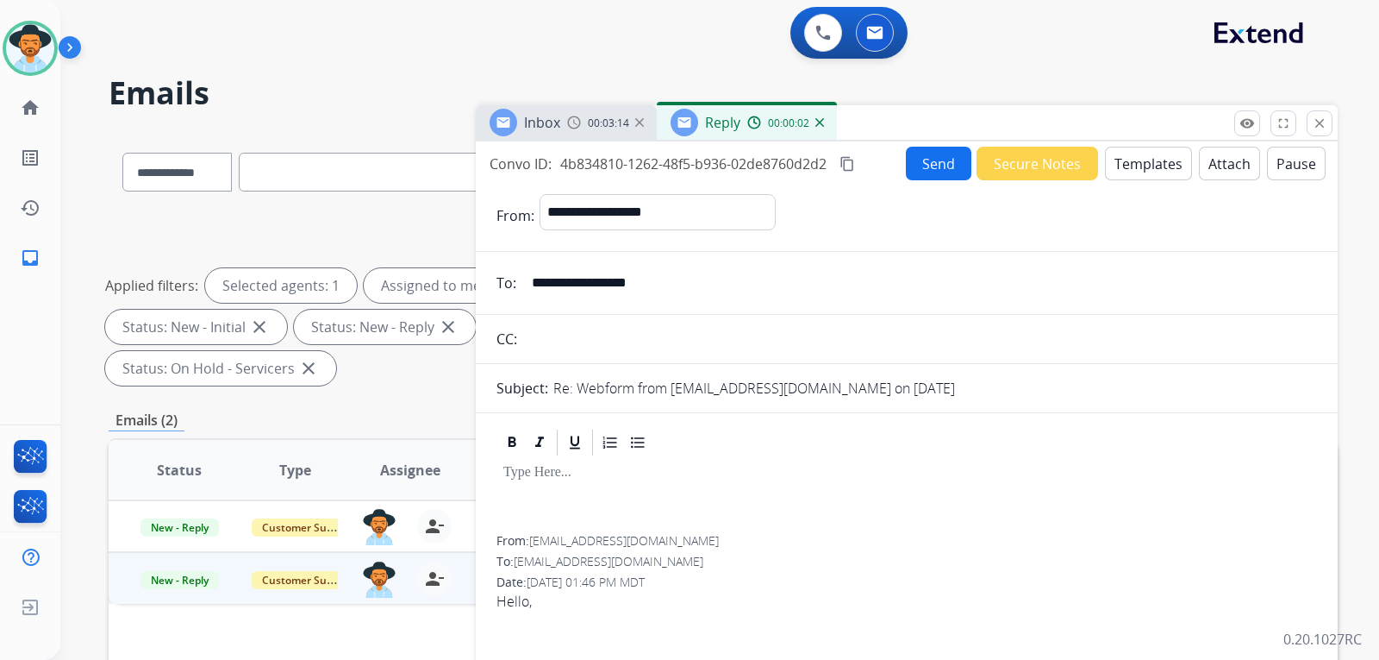
click at [1138, 172] on button "Templates" at bounding box center [1148, 164] width 87 height 34
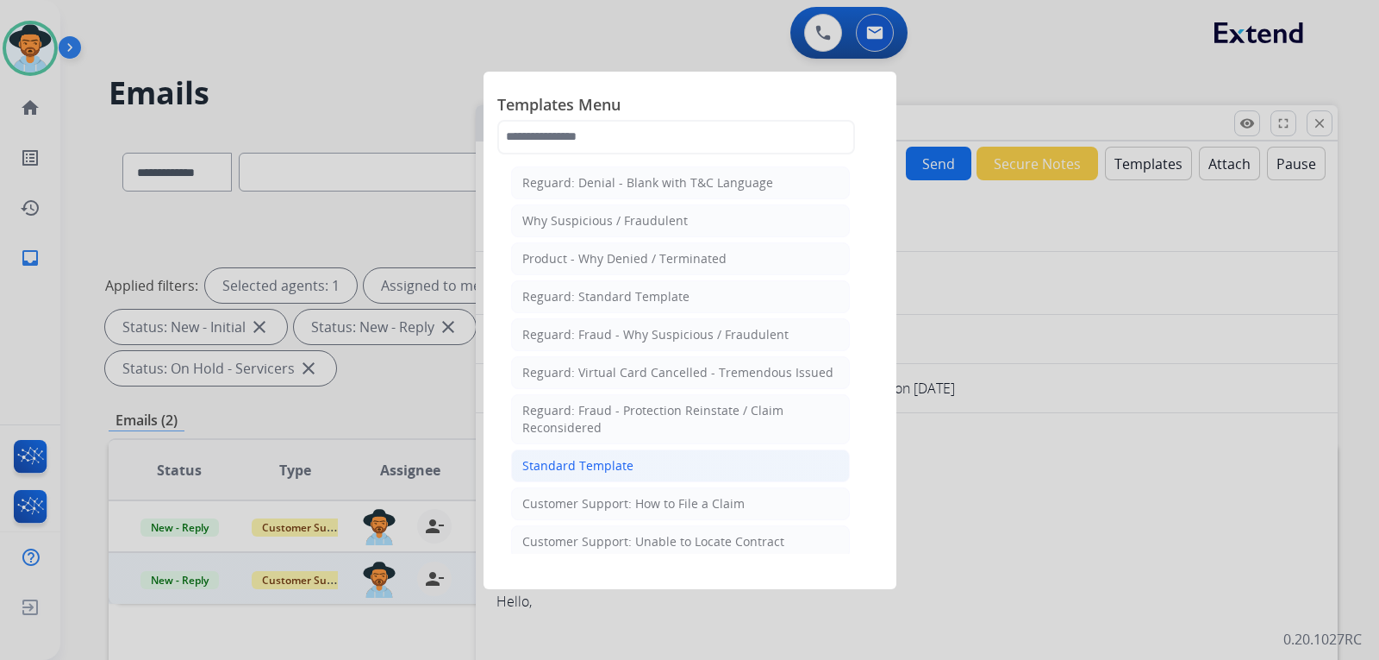
click at [632, 464] on li "Standard Template" at bounding box center [680, 465] width 339 height 33
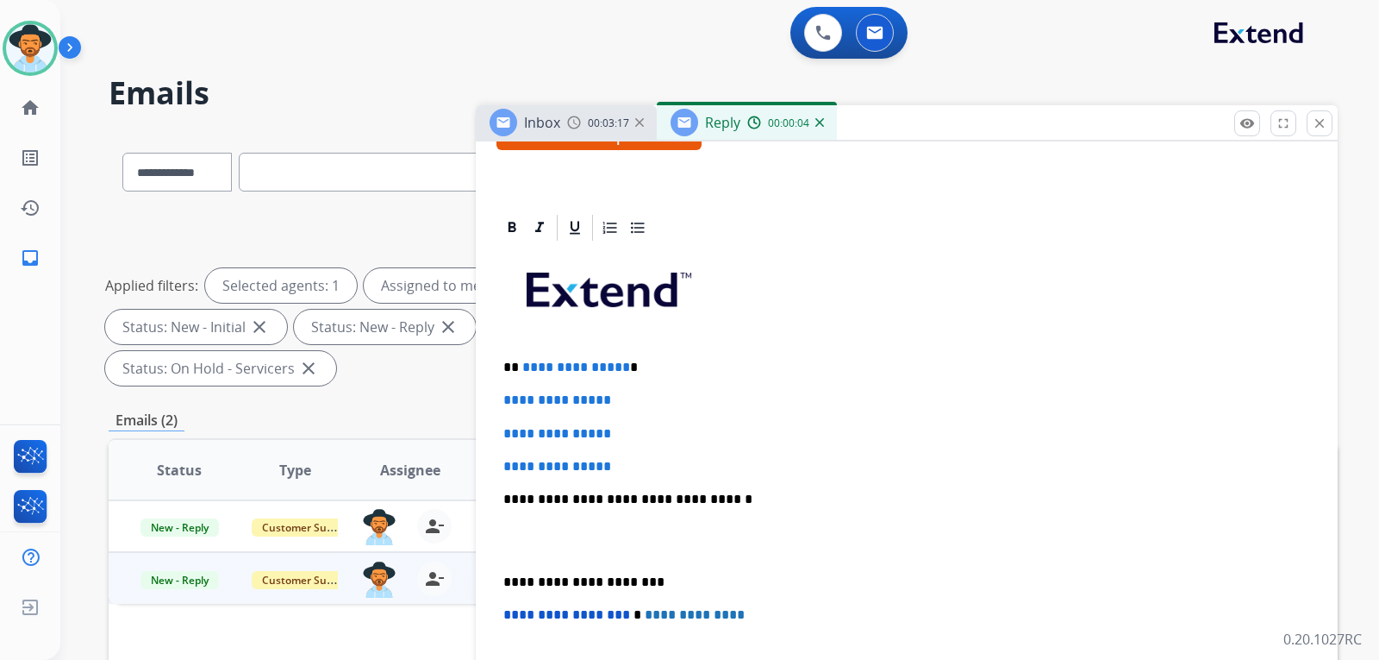
scroll to position [345, 0]
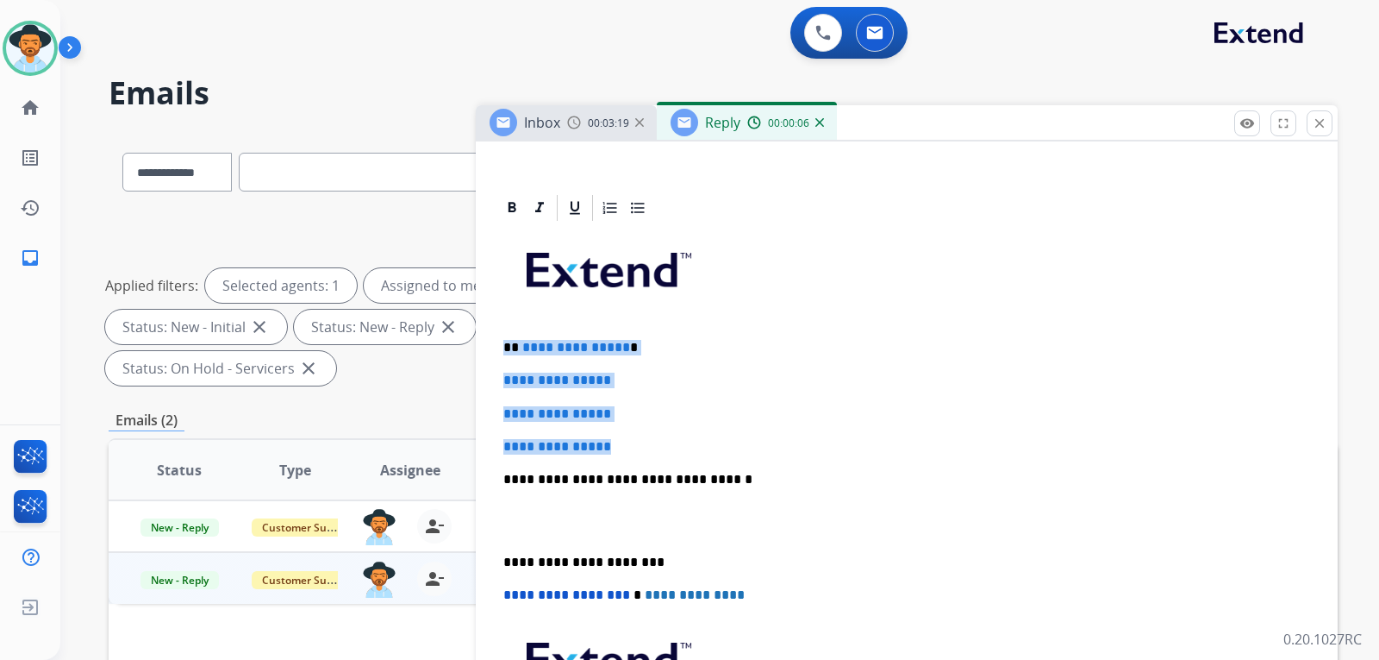
drag, startPoint x: 628, startPoint y: 442, endPoint x: 511, endPoint y: 336, distance: 157.4
click at [503, 335] on div "**********" at bounding box center [907, 519] width 821 height 593
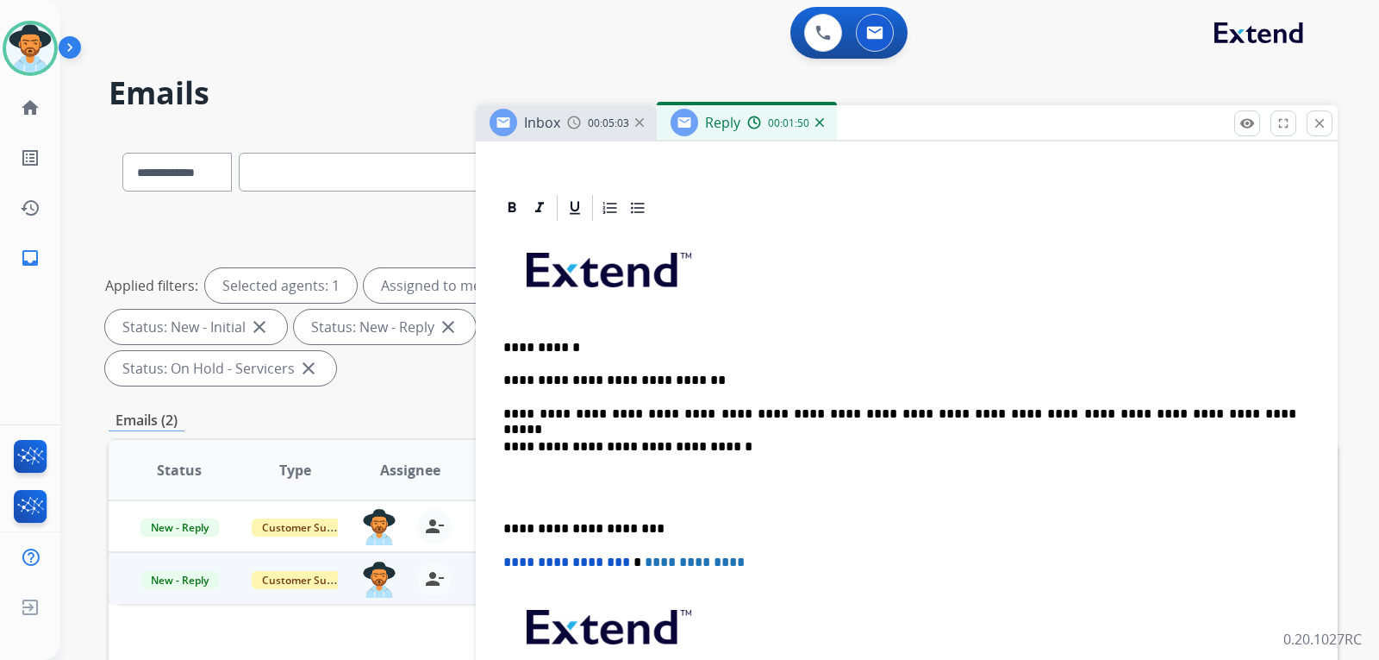
click at [1202, 419] on p "**********" at bounding box center [899, 414] width 793 height 16
click at [1171, 421] on p "**********" at bounding box center [899, 414] width 793 height 16
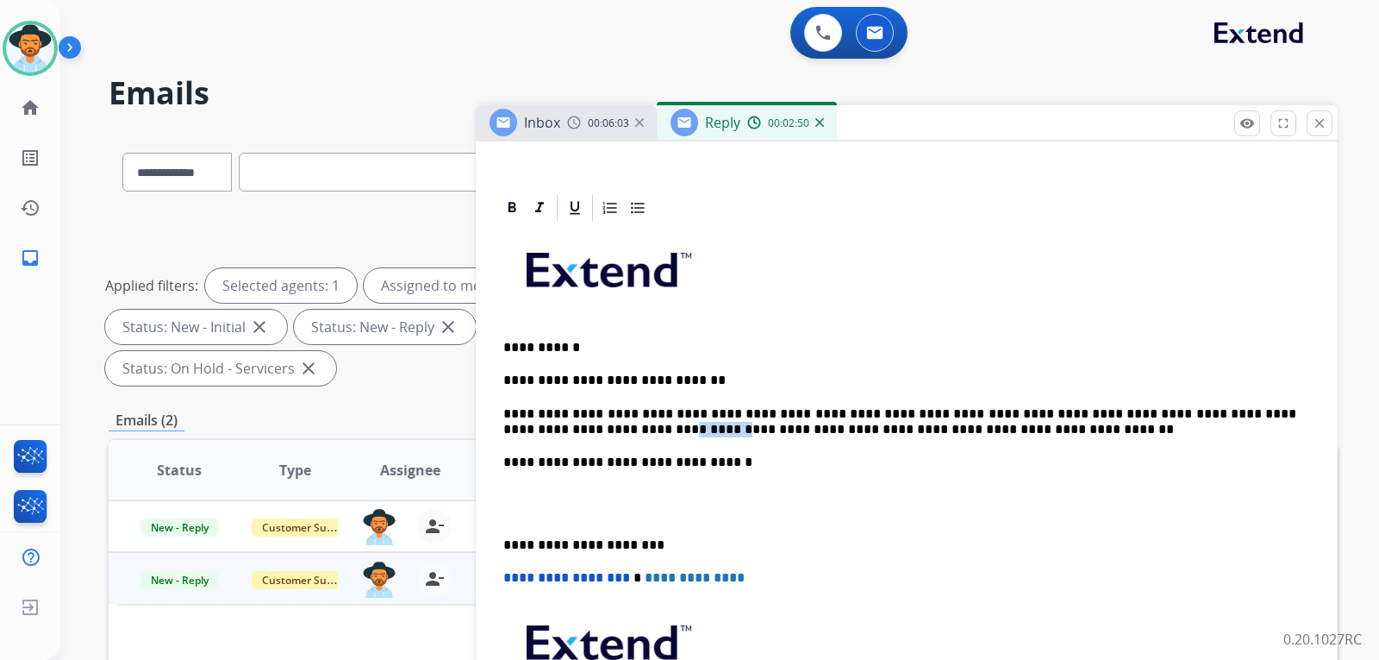
drag, startPoint x: 571, startPoint y: 428, endPoint x: 896, endPoint y: 454, distance: 326.0
click at [873, 471] on div "**********" at bounding box center [907, 511] width 821 height 576
click at [933, 430] on p "**********" at bounding box center [899, 422] width 793 height 32
click at [947, 428] on p "**********" at bounding box center [899, 422] width 793 height 32
click at [961, 439] on div "**********" at bounding box center [907, 511] width 821 height 576
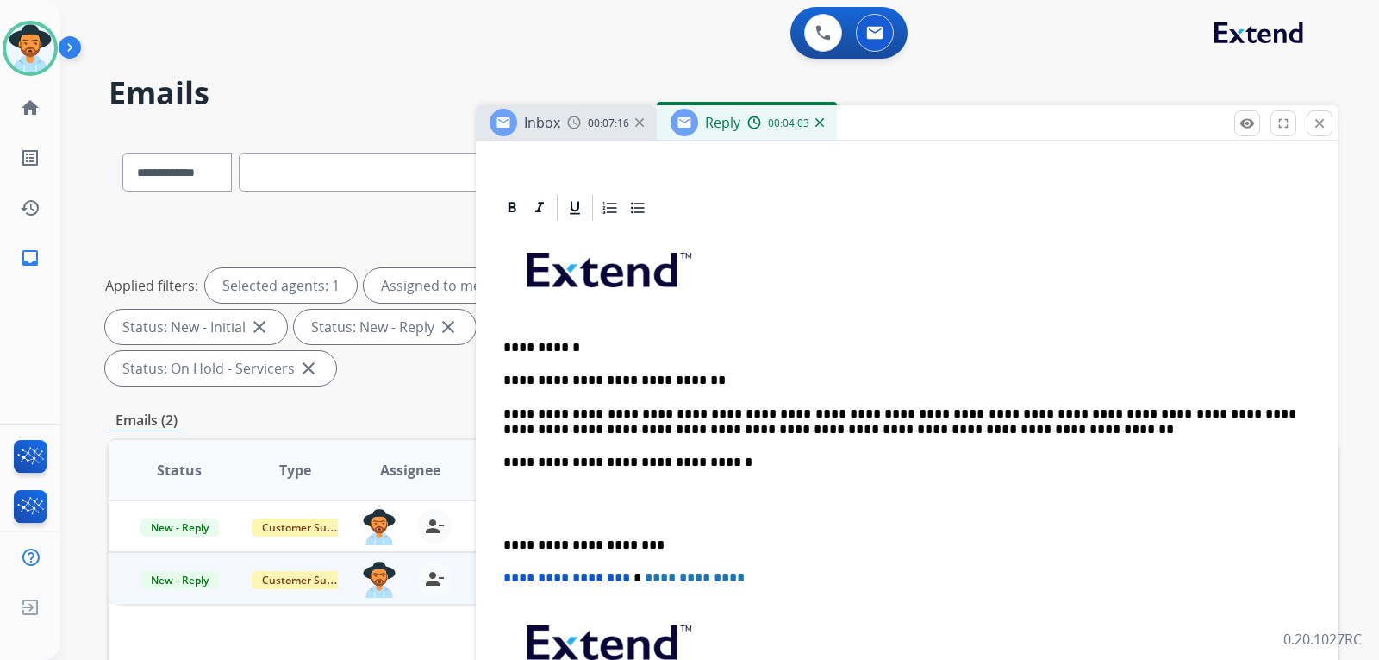
click at [963, 430] on p "**********" at bounding box center [899, 422] width 793 height 32
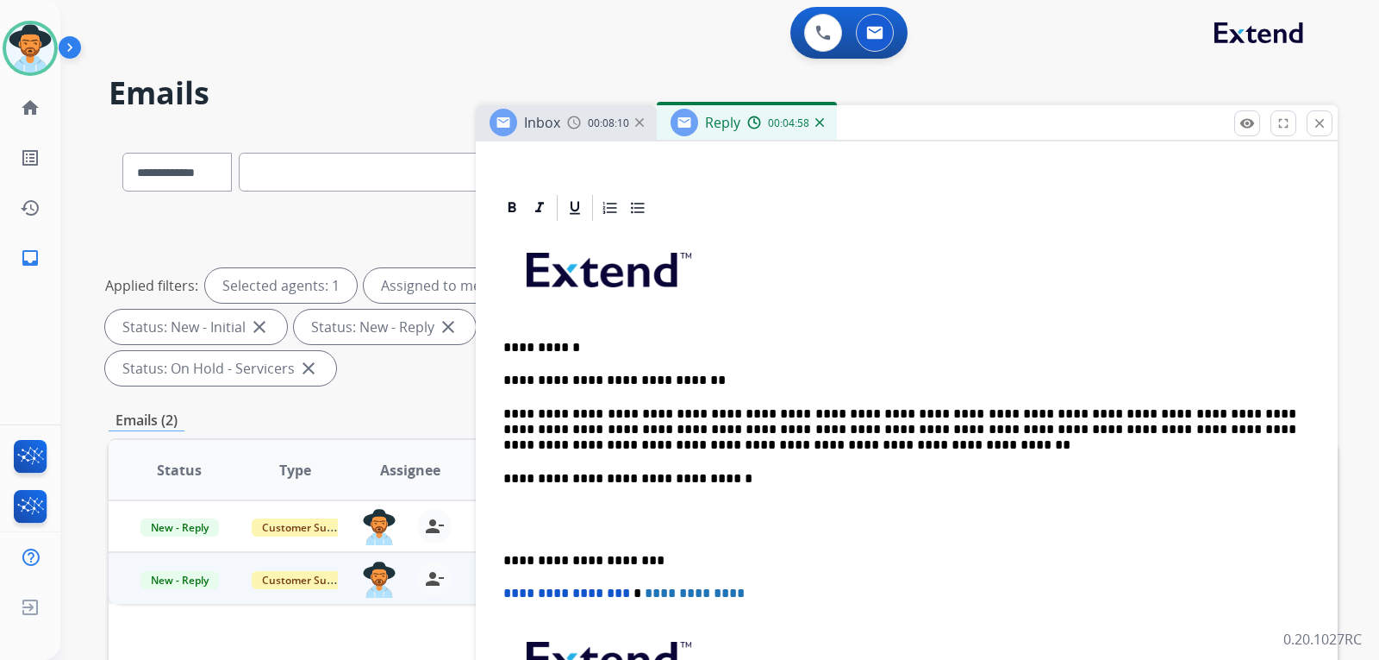
click at [709, 447] on p "**********" at bounding box center [899, 429] width 793 height 47
click at [955, 447] on p "**********" at bounding box center [899, 429] width 793 height 47
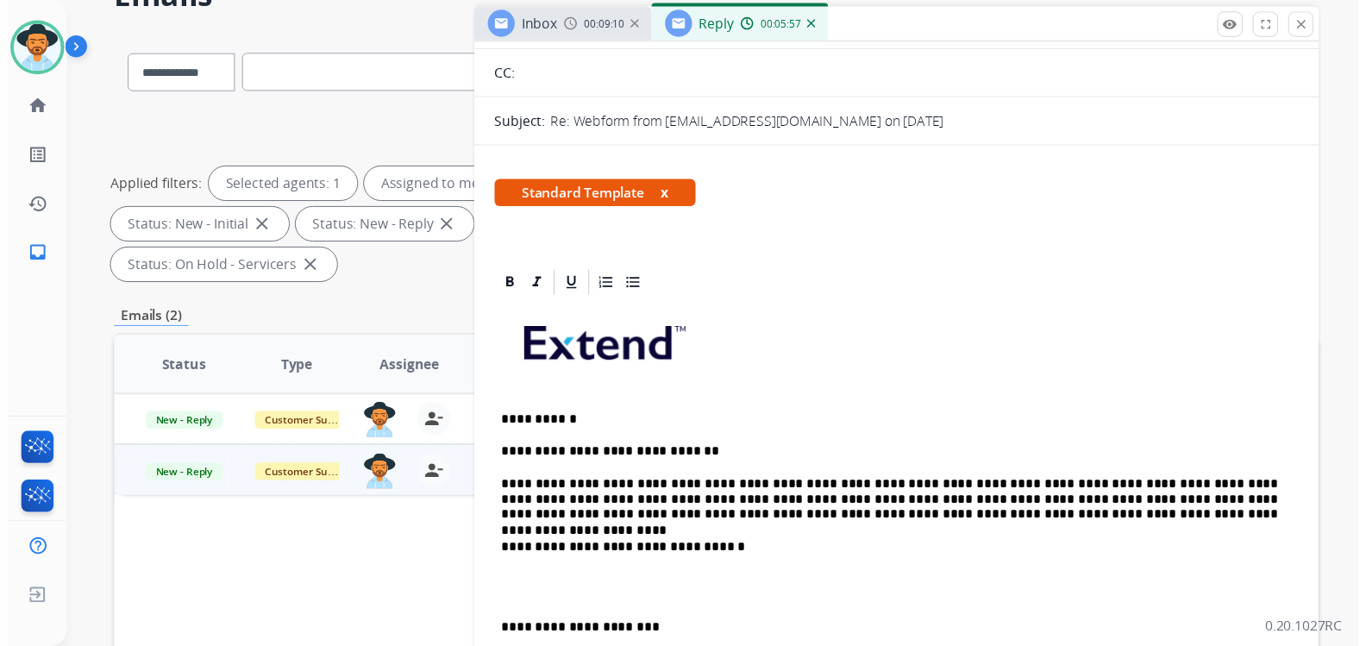
scroll to position [0, 0]
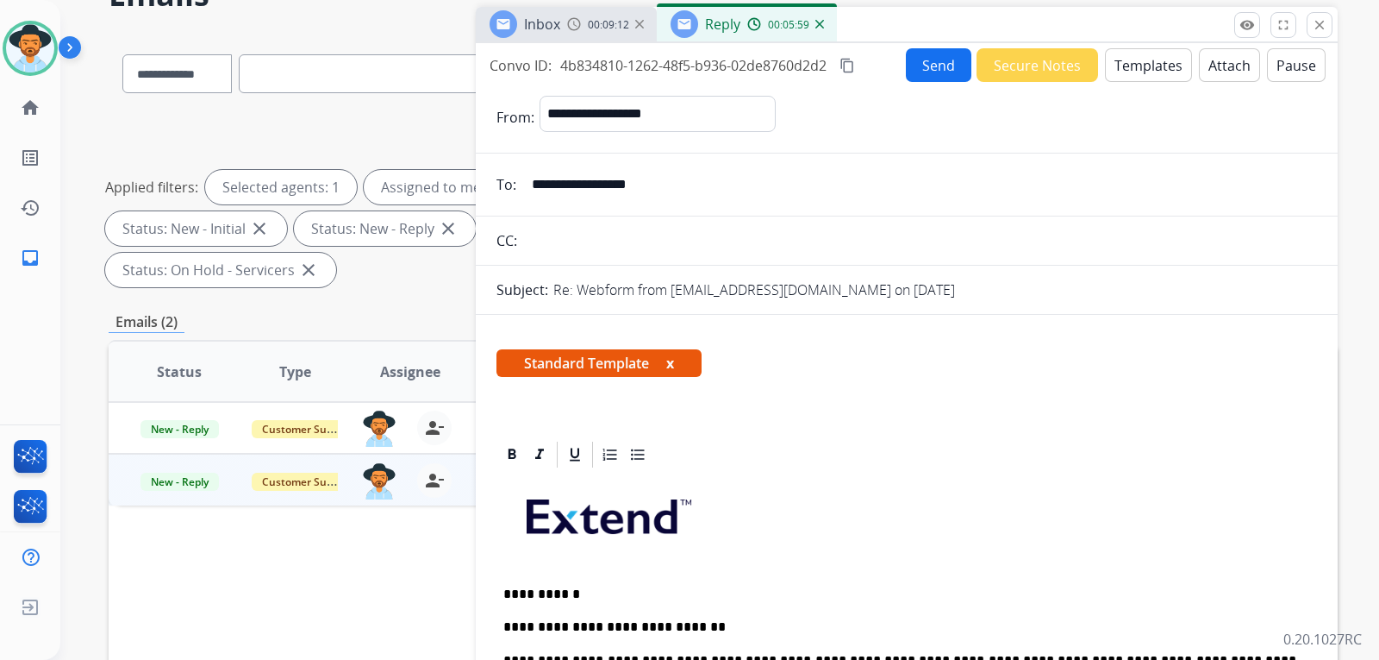
click at [927, 70] on button "Send" at bounding box center [939, 65] width 66 height 34
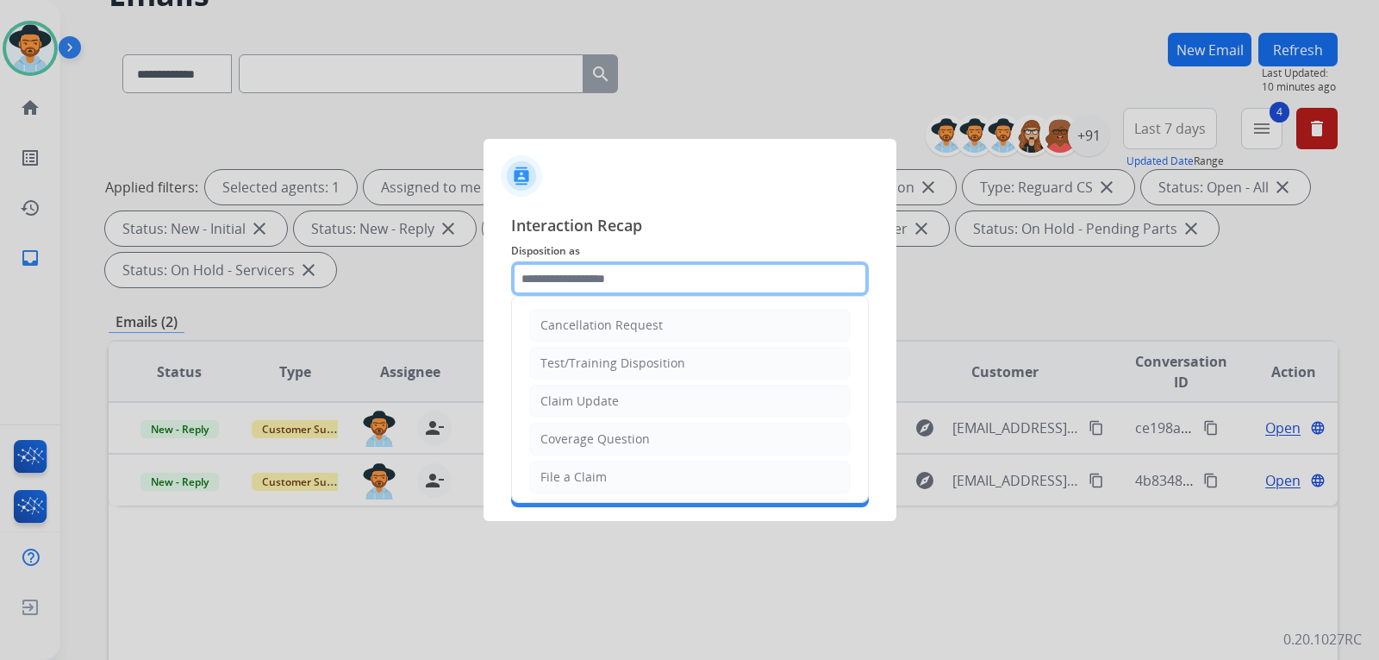
click at [695, 272] on input "text" at bounding box center [690, 278] width 358 height 34
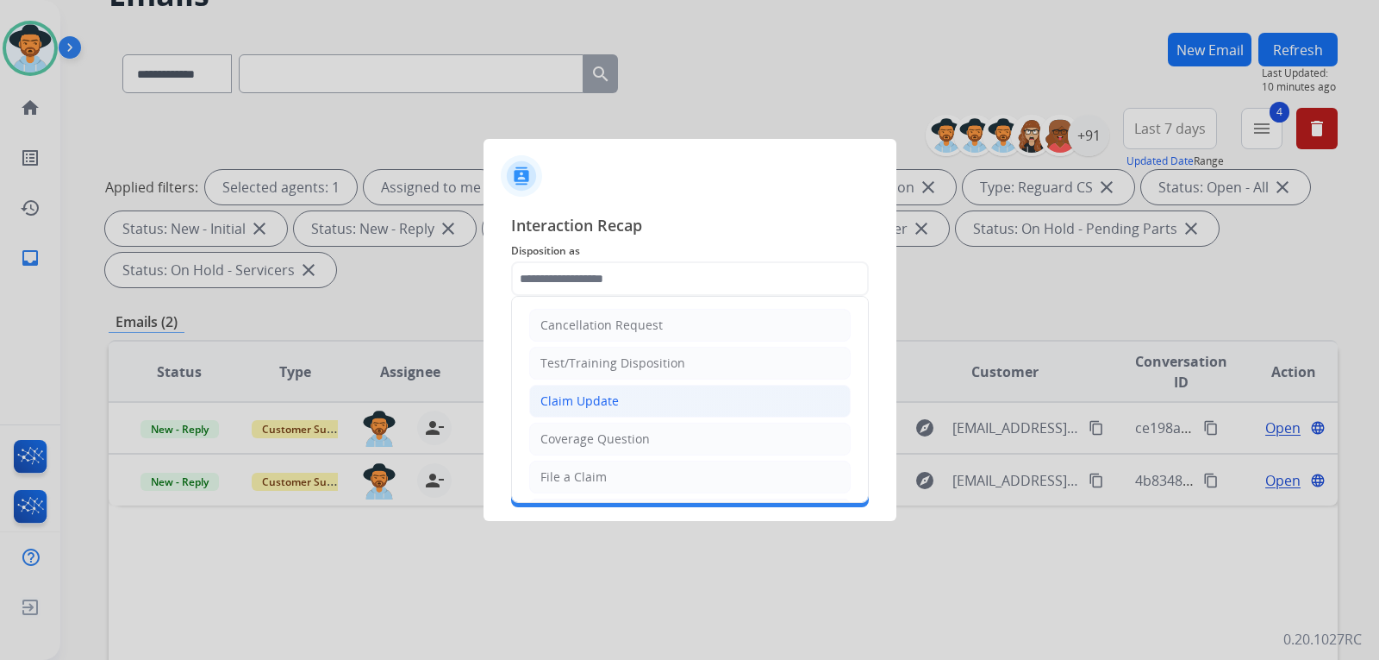
click at [600, 404] on div "Claim Update" at bounding box center [580, 400] width 78 height 17
type input "**********"
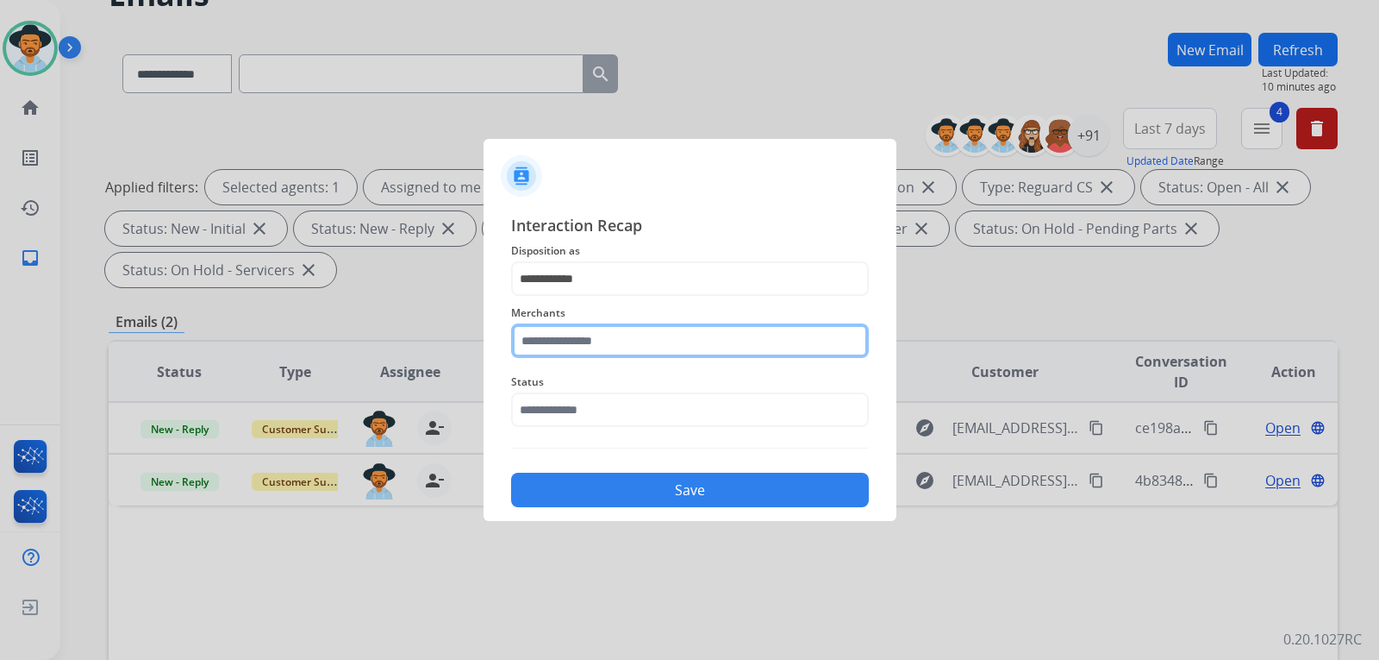
click at [633, 337] on input "text" at bounding box center [690, 340] width 358 height 34
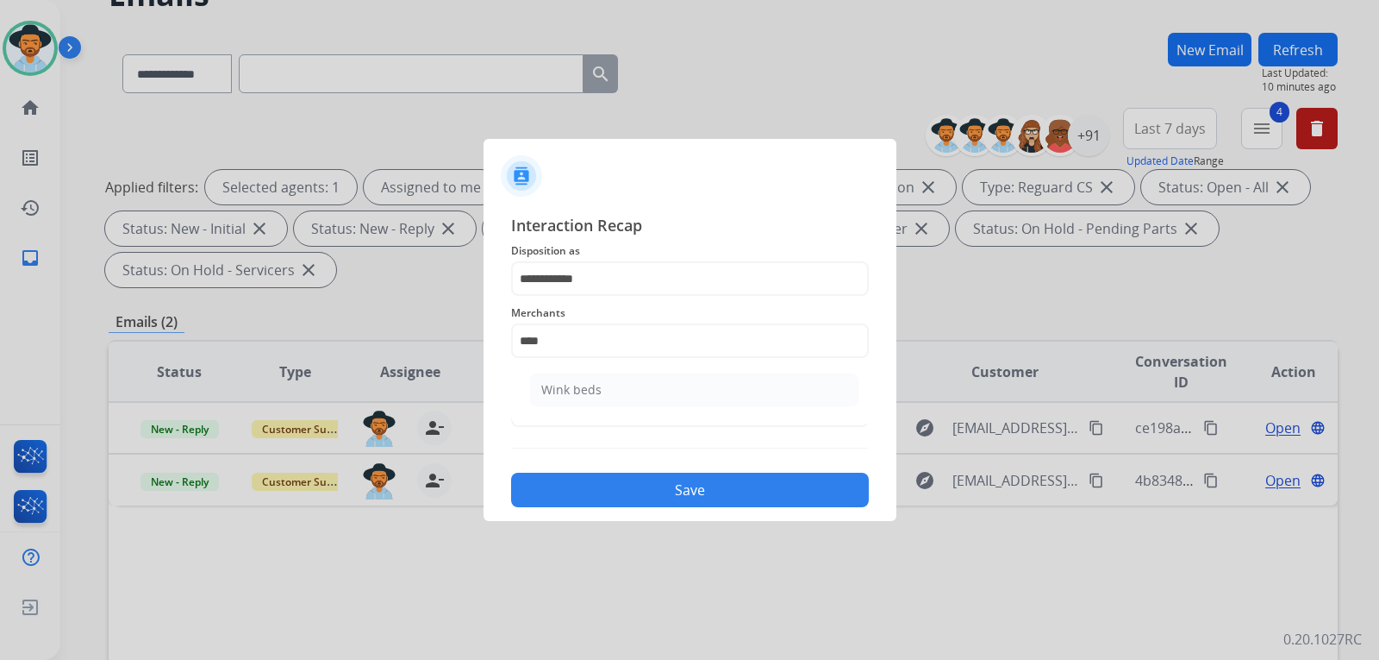
click at [671, 407] on ul "Wink beds" at bounding box center [694, 394] width 339 height 59
click at [664, 396] on li "Wink beds" at bounding box center [694, 389] width 328 height 33
type input "*********"
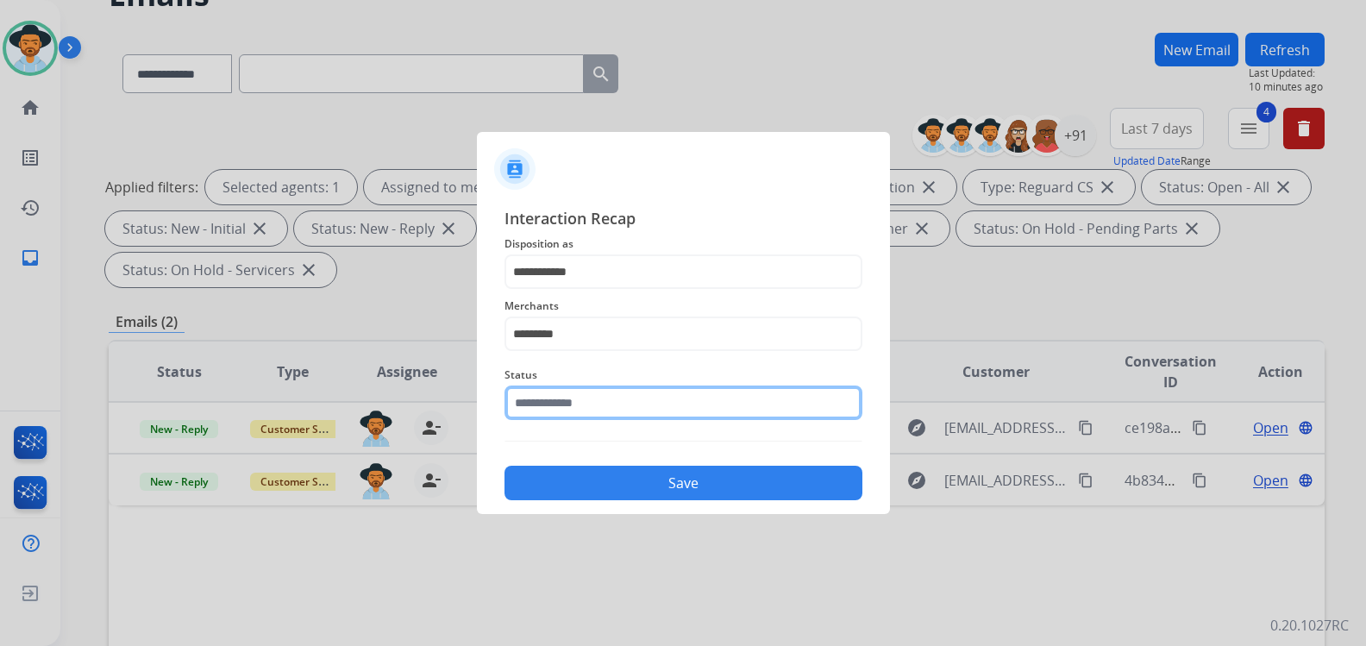
click at [652, 416] on input "text" at bounding box center [683, 402] width 358 height 34
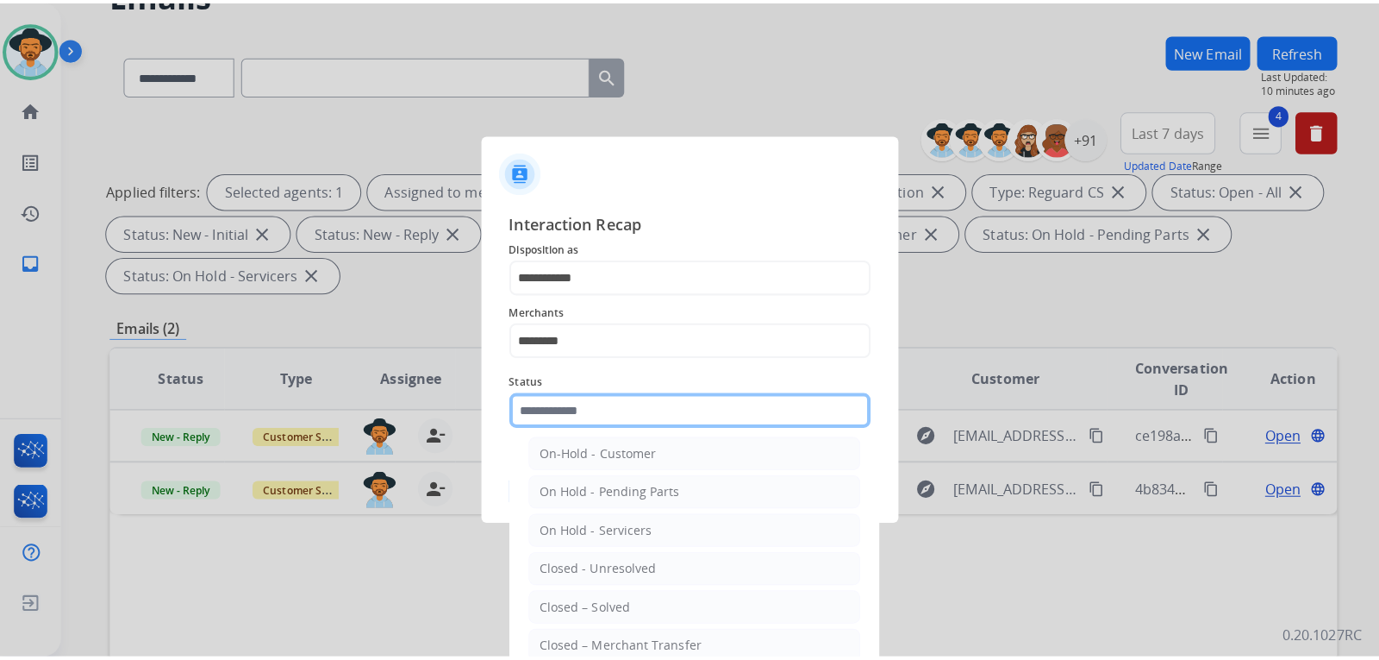
scroll to position [103, 0]
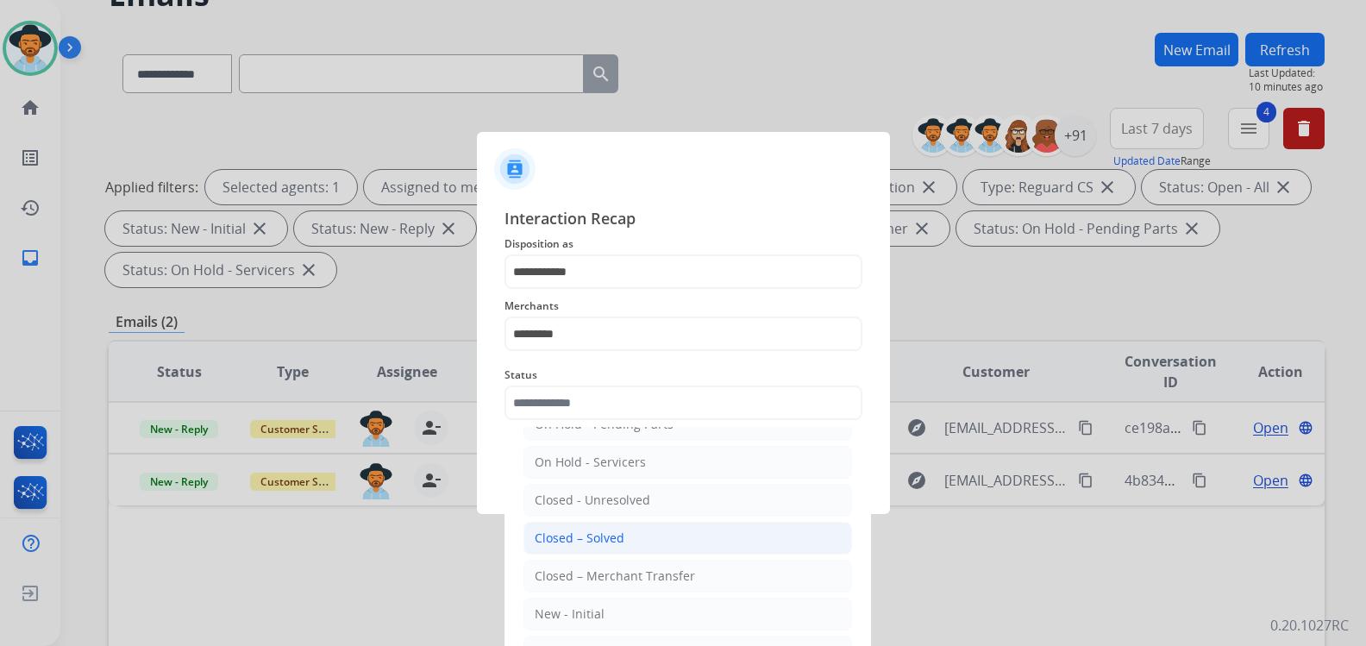
click at [608, 538] on div "Closed – Solved" at bounding box center [580, 537] width 90 height 17
type input "**********"
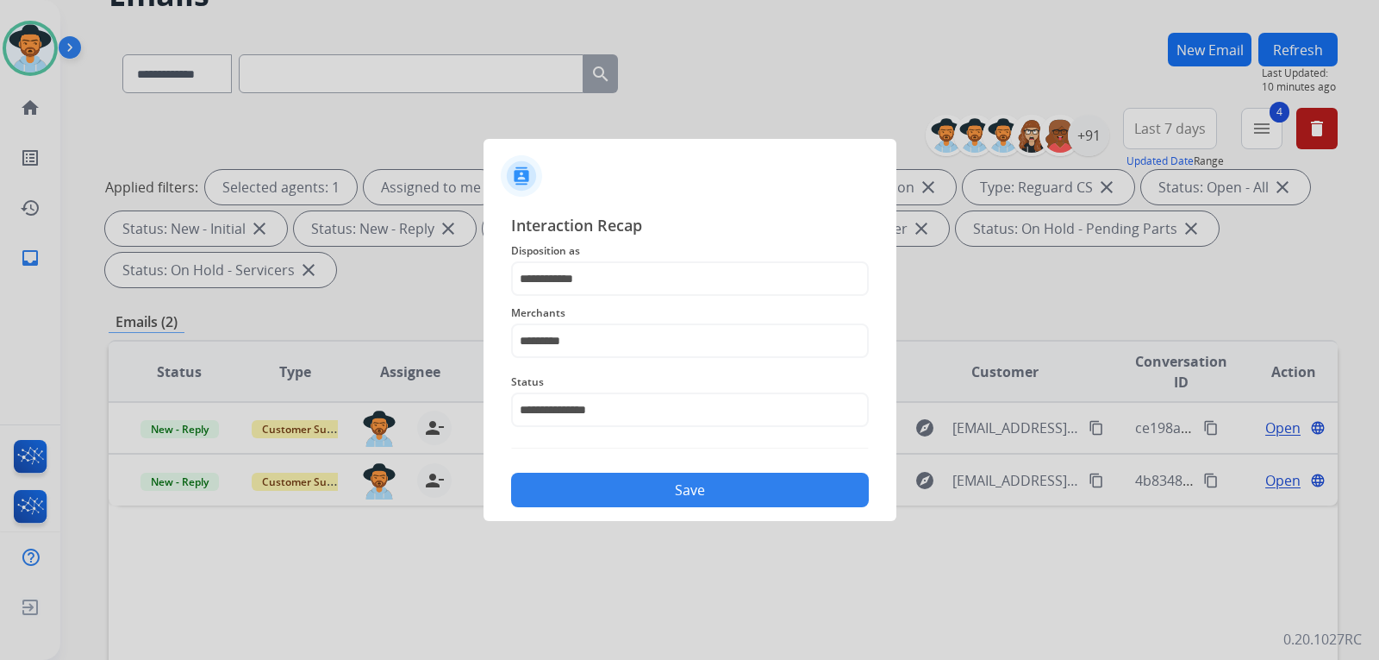
click at [626, 485] on button "Save" at bounding box center [690, 489] width 358 height 34
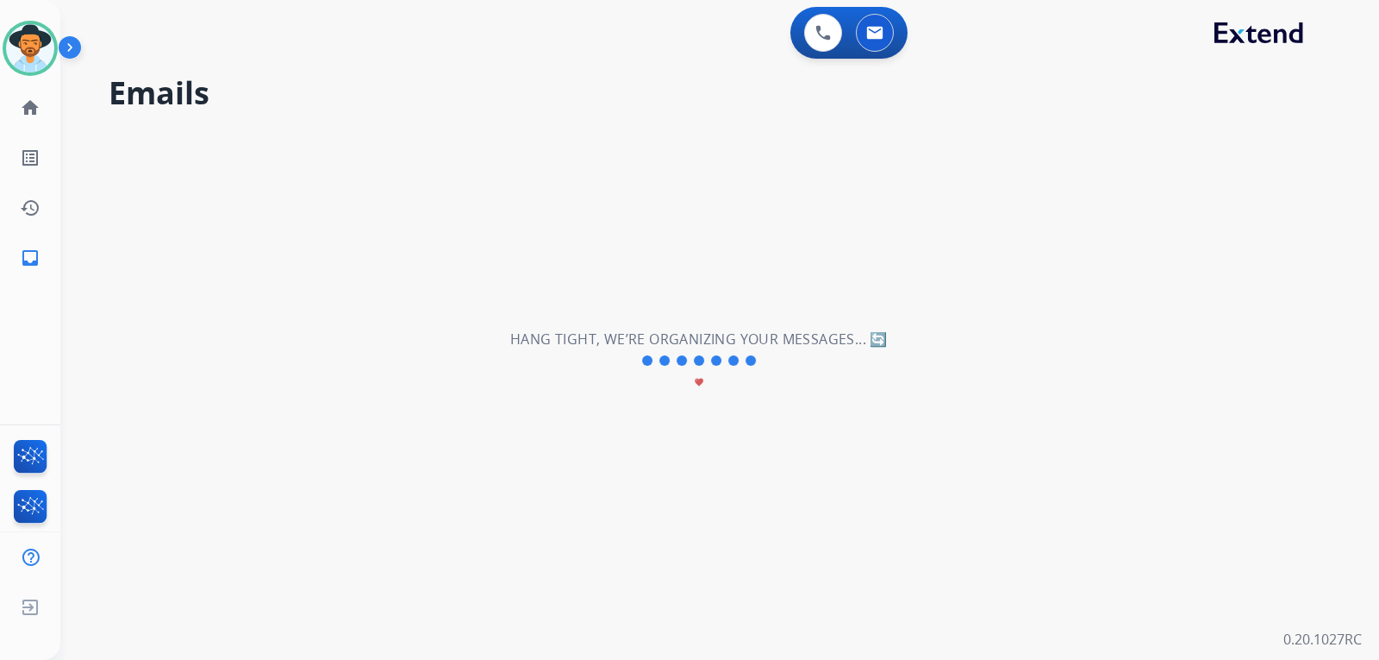
scroll to position [0, 0]
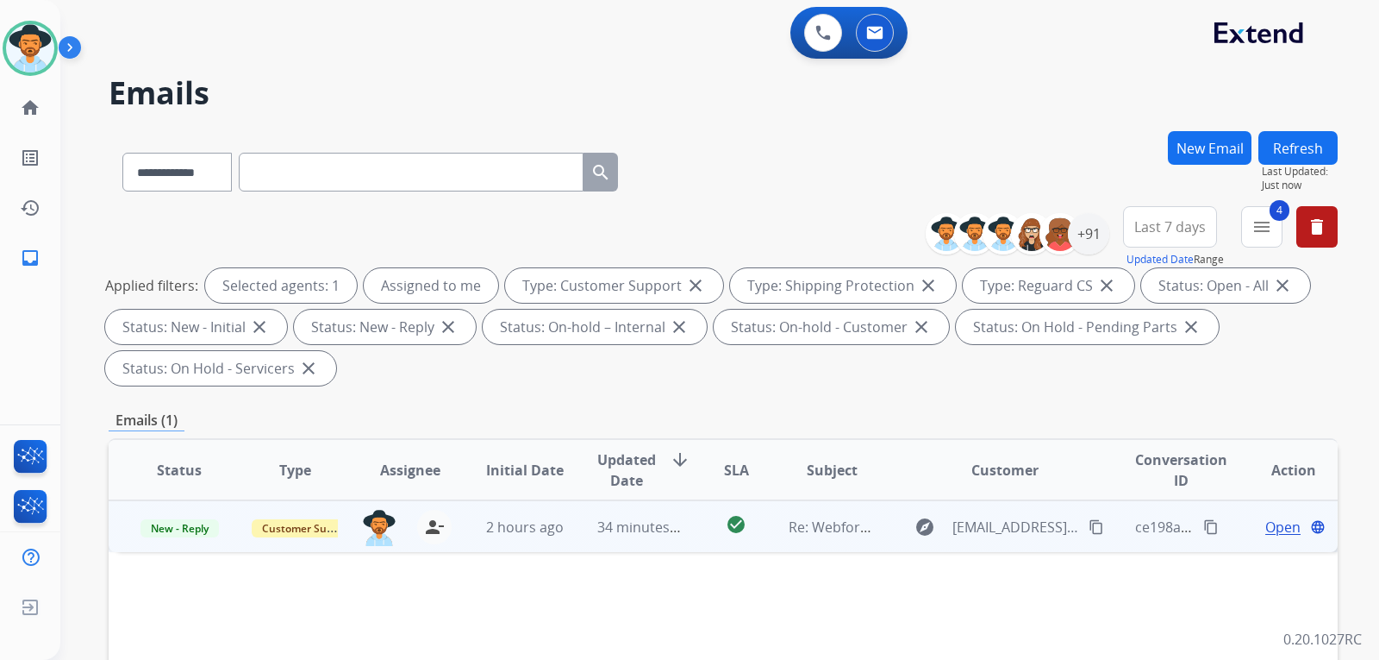
click at [1269, 528] on span "Open" at bounding box center [1283, 526] width 35 height 21
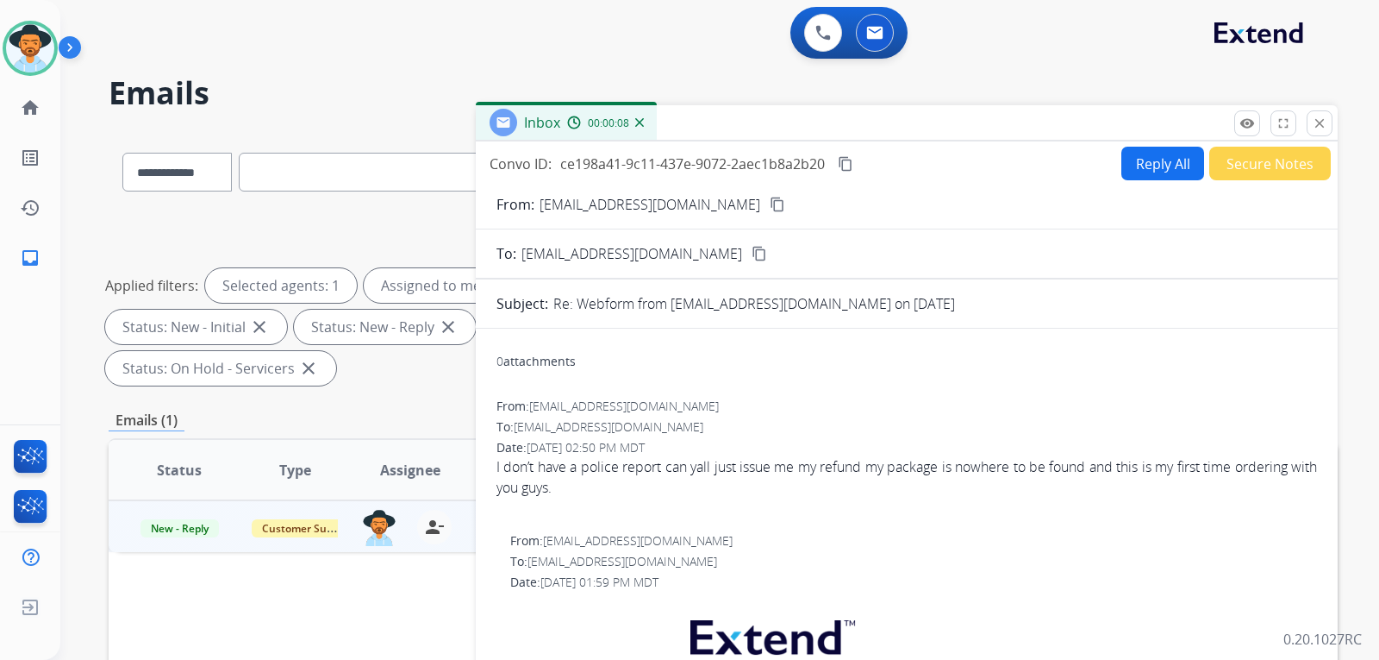
click at [1129, 166] on button "Reply All" at bounding box center [1163, 164] width 83 height 34
select select "**********"
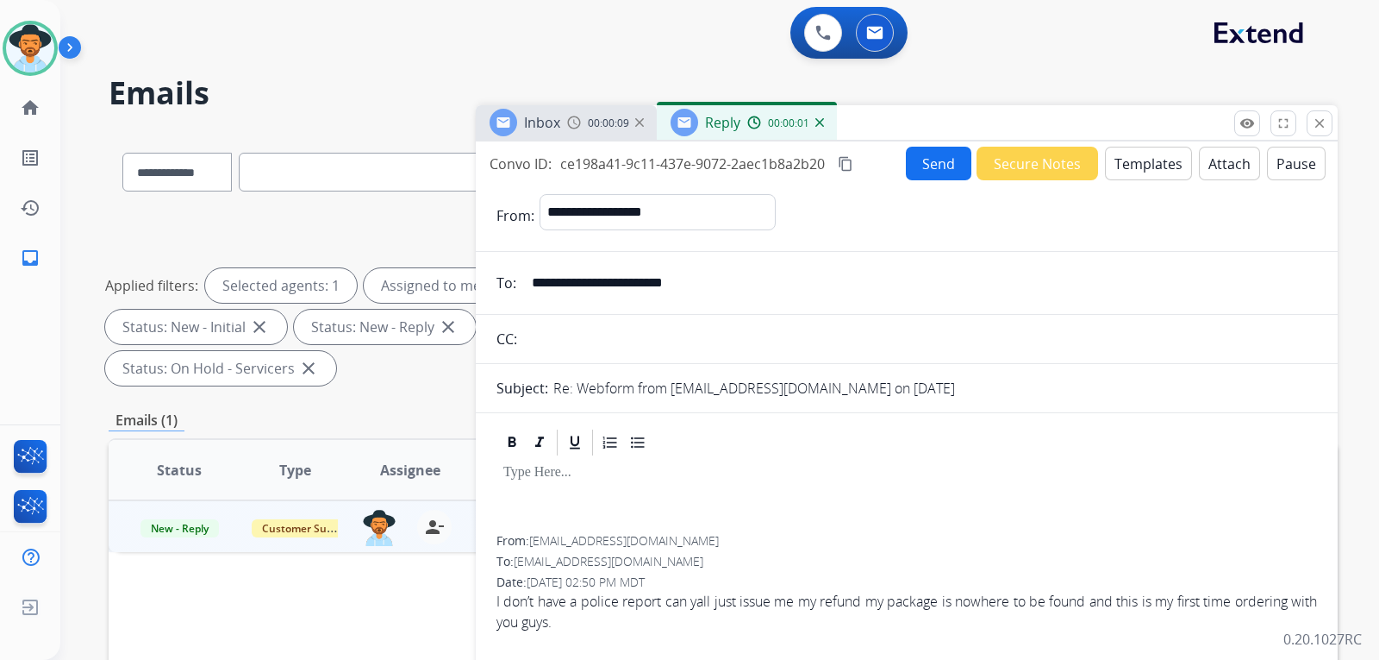
click at [1134, 167] on button "Templates" at bounding box center [1148, 164] width 87 height 34
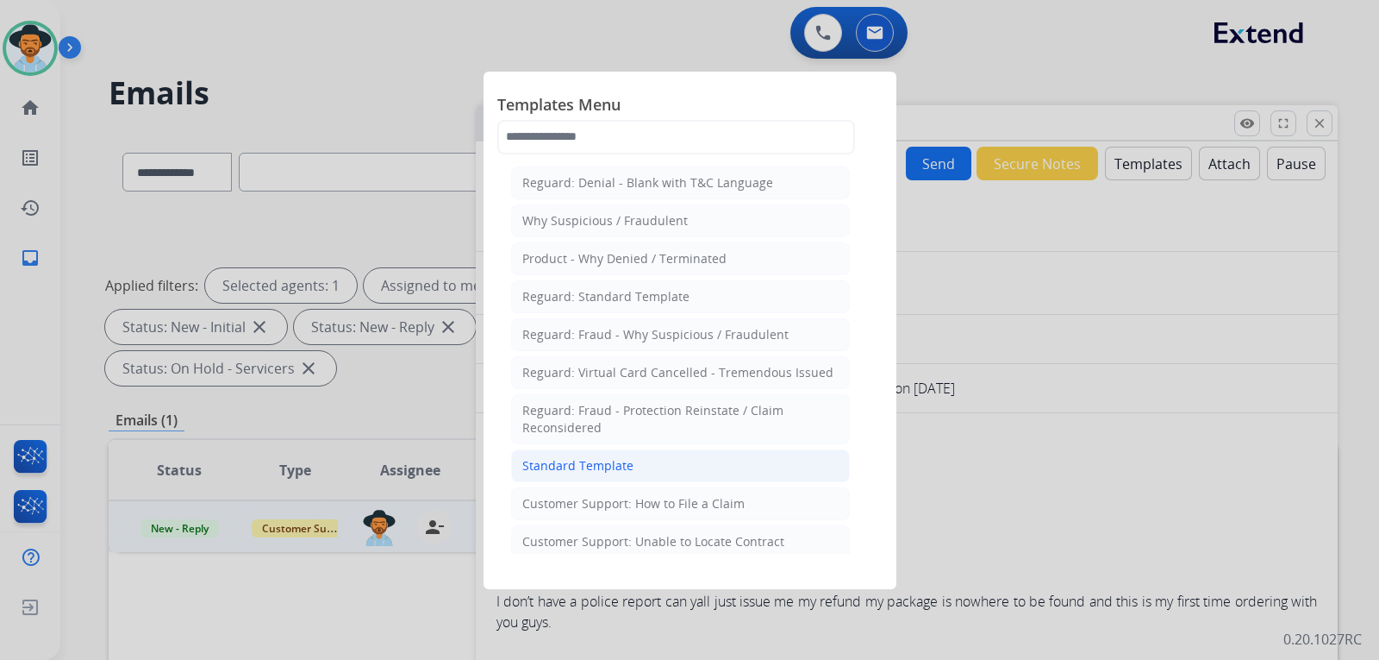
click at [629, 475] on li "Standard Template" at bounding box center [680, 465] width 339 height 33
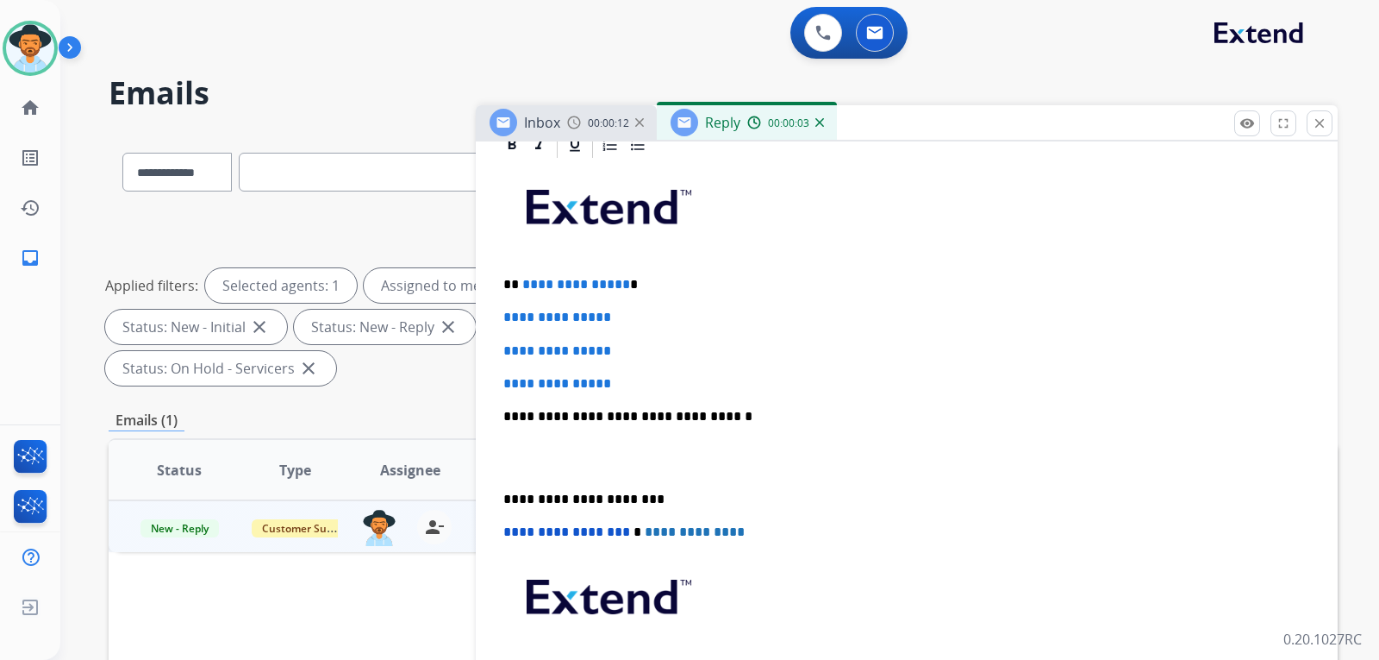
scroll to position [431, 0]
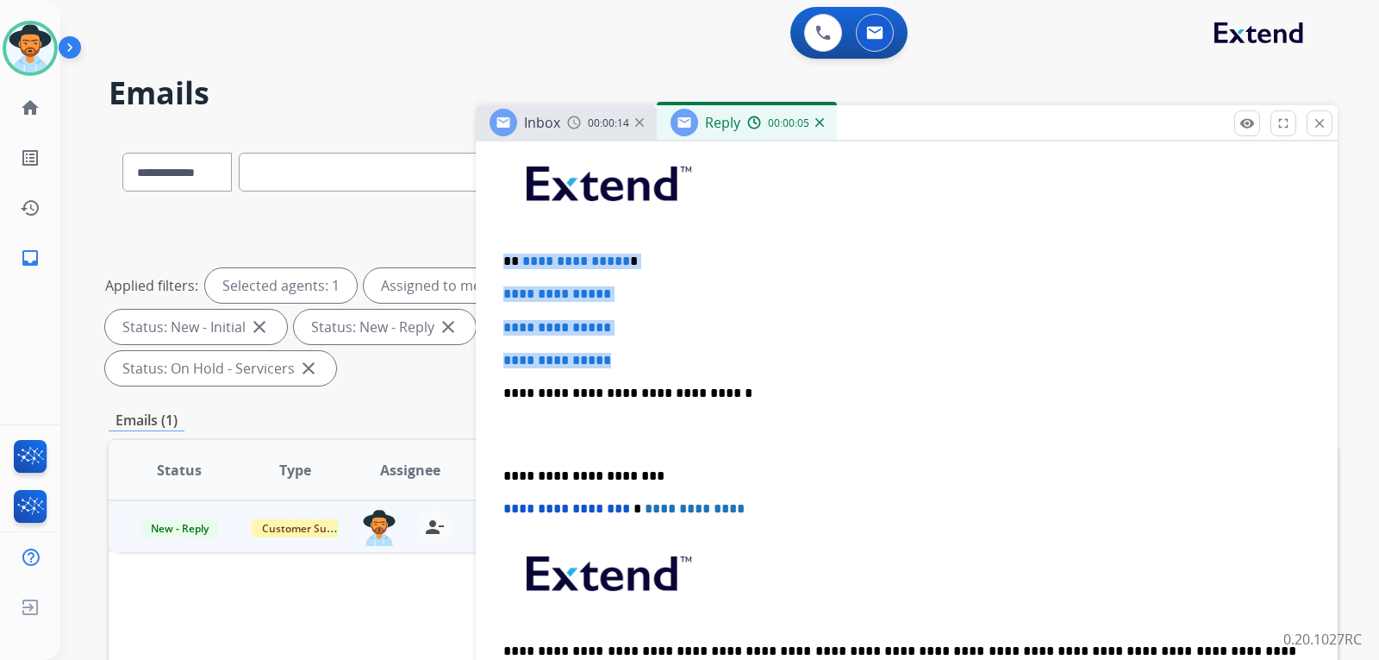
drag, startPoint x: 628, startPoint y: 352, endPoint x: 503, endPoint y: 254, distance: 159.2
click at [503, 254] on div "**********" at bounding box center [907, 433] width 821 height 593
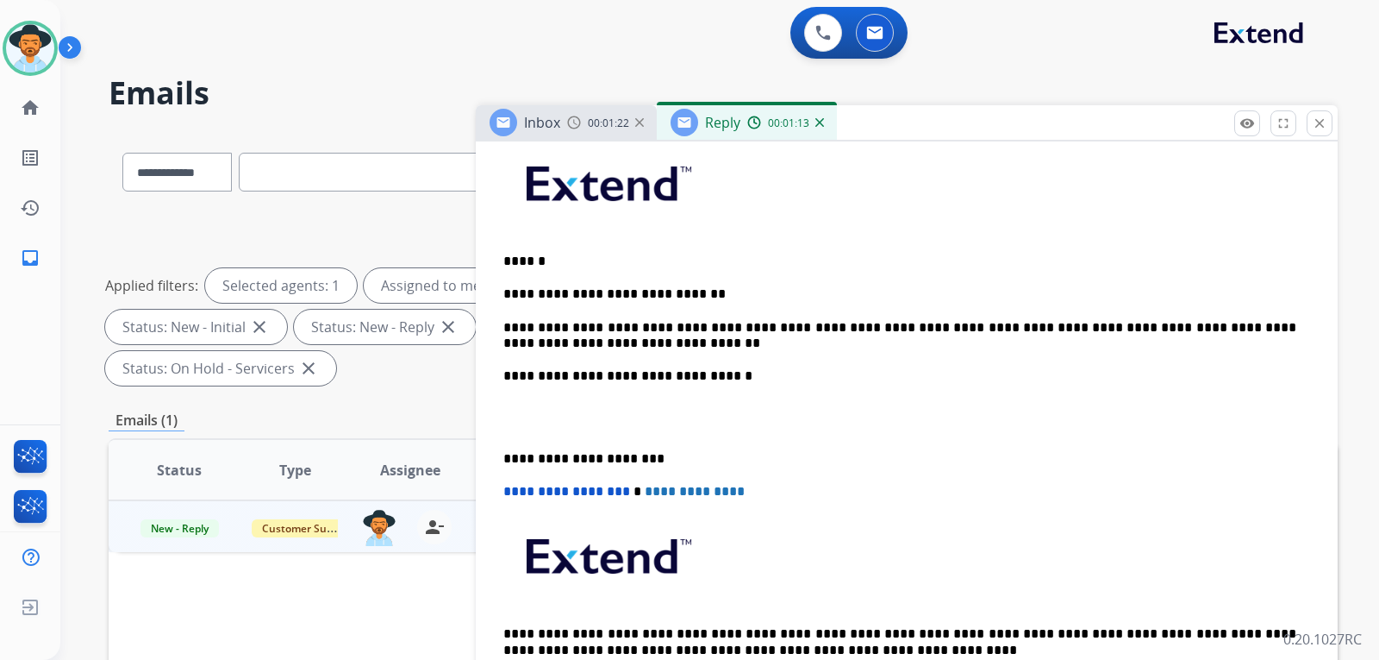
click at [570, 330] on p "**********" at bounding box center [899, 336] width 793 height 32
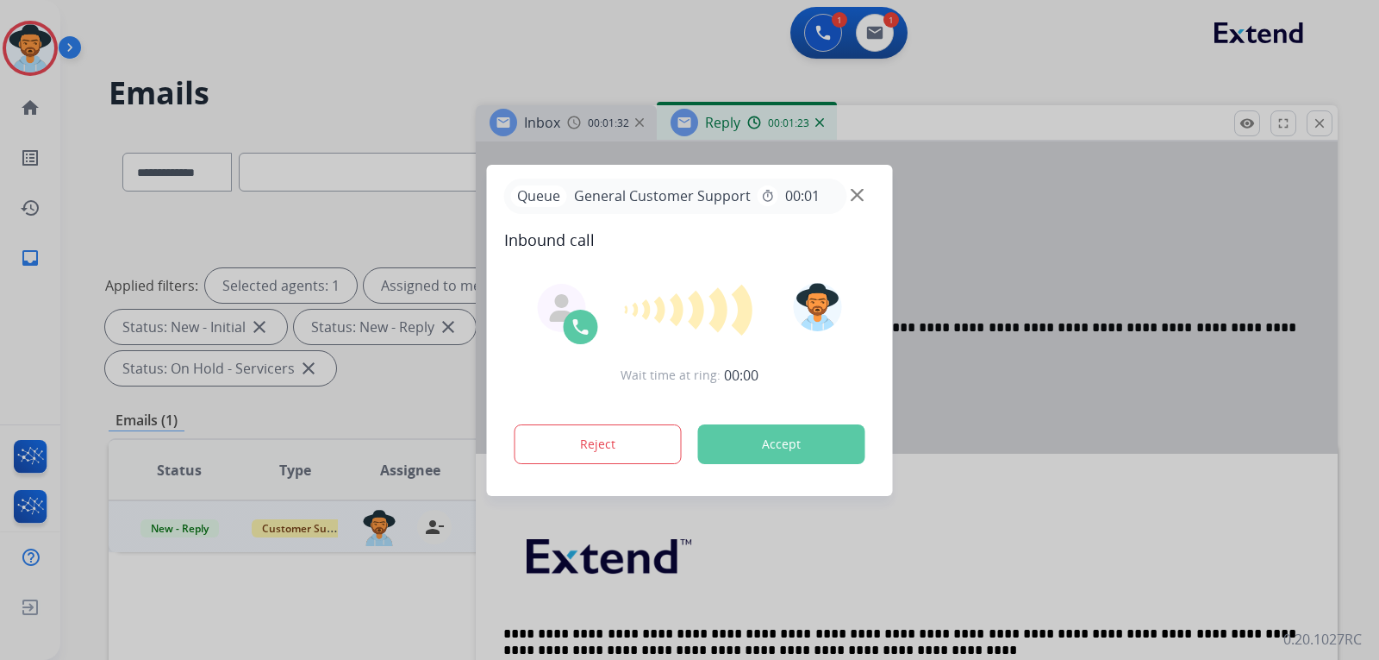
click at [855, 199] on img at bounding box center [857, 194] width 13 height 13
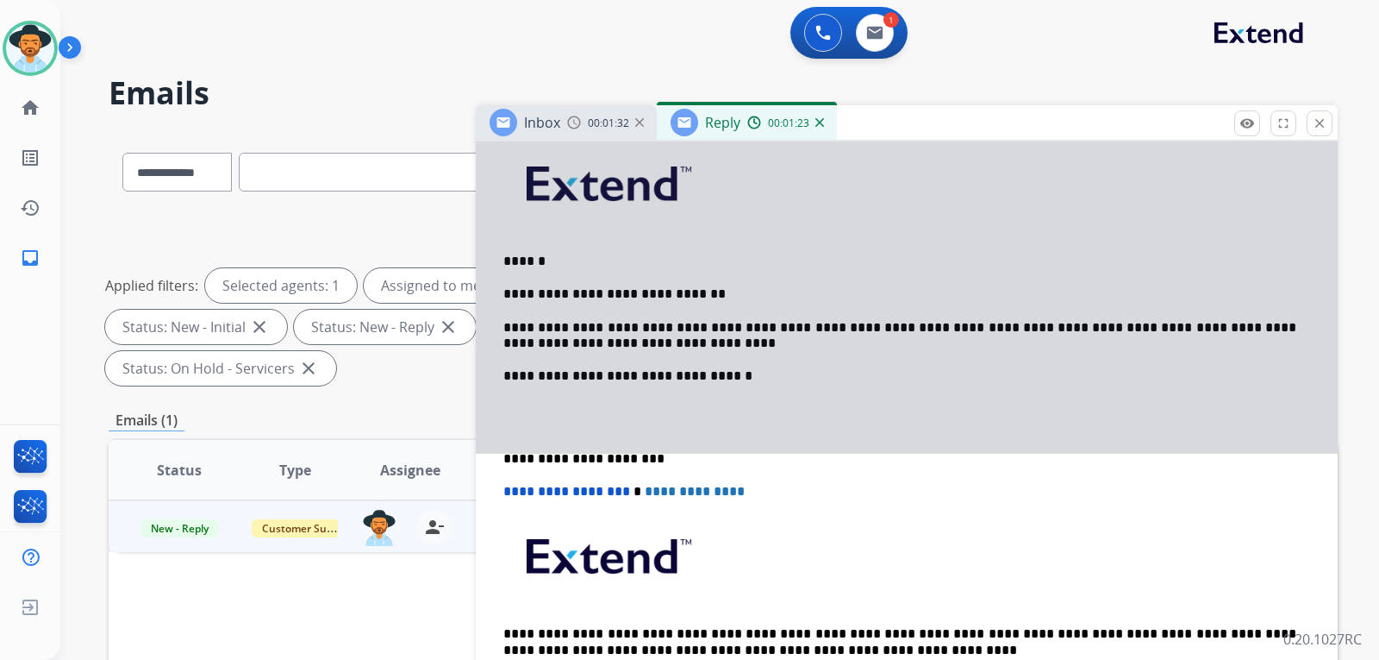
click at [578, 323] on div at bounding box center [907, 81] width 862 height 743
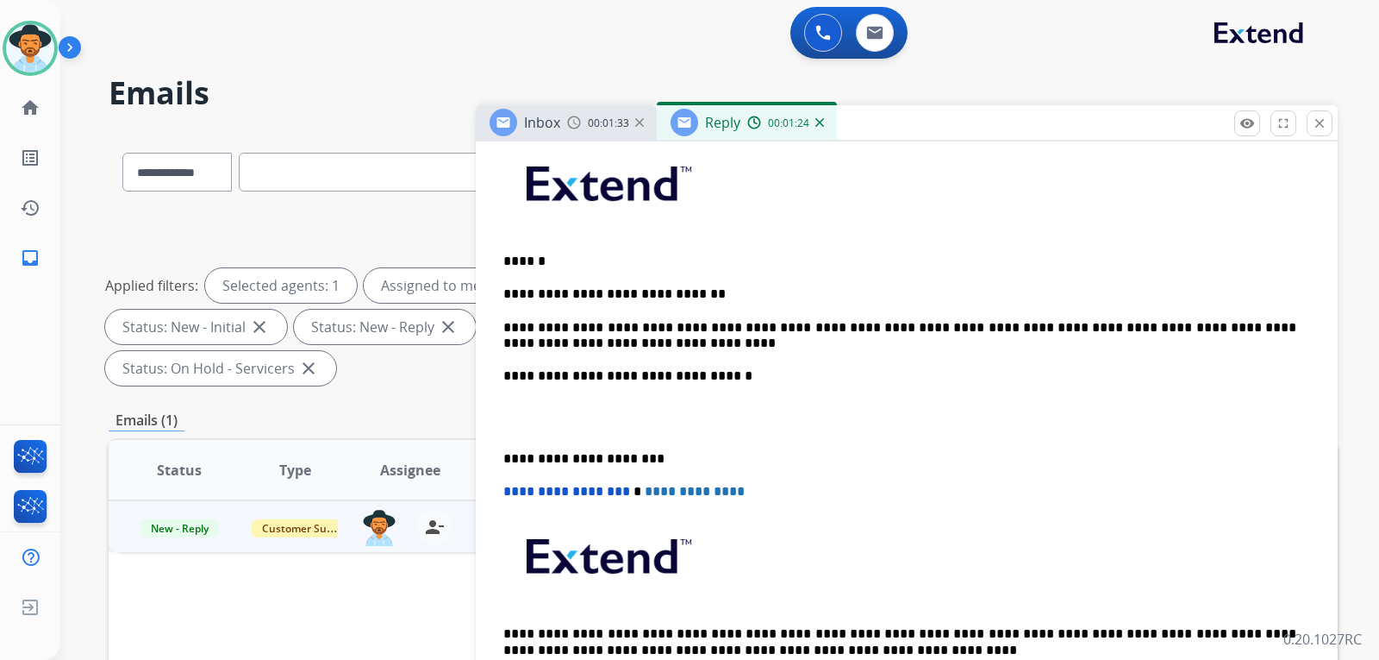
click at [585, 328] on p "**********" at bounding box center [899, 336] width 793 height 32
click at [614, 348] on p "**********" at bounding box center [899, 336] width 793 height 32
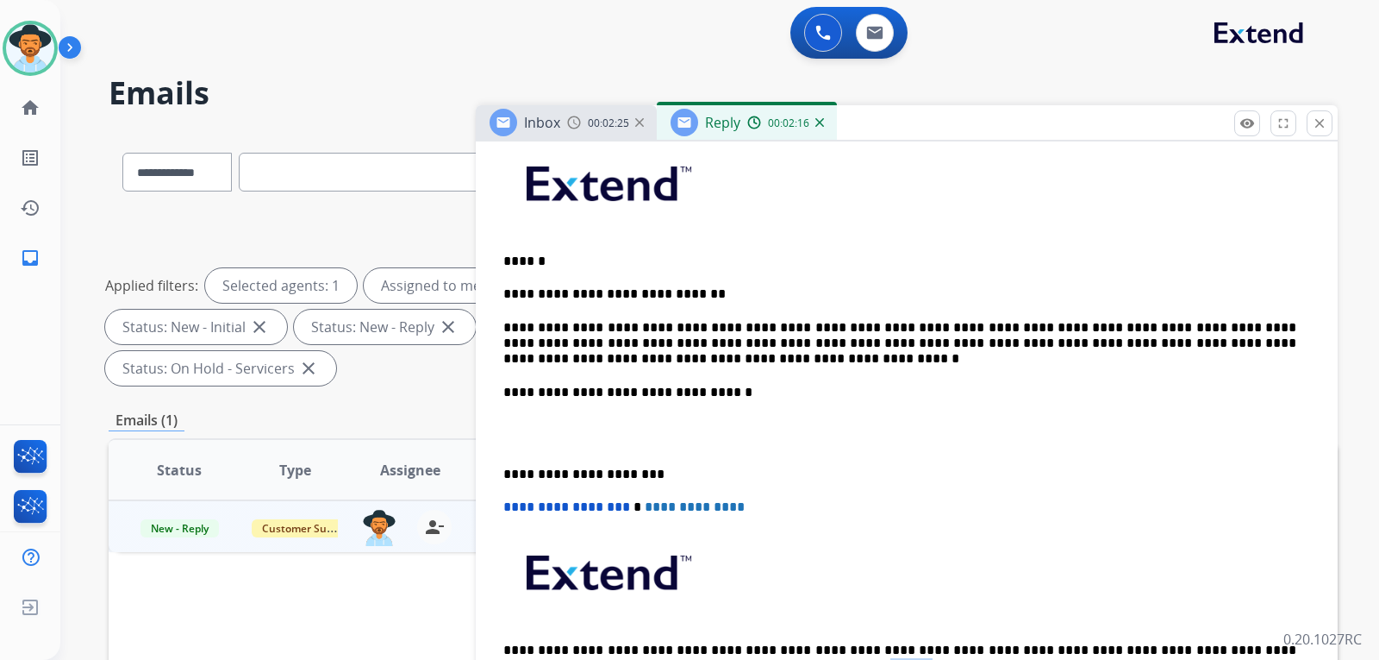
scroll to position [12, 0]
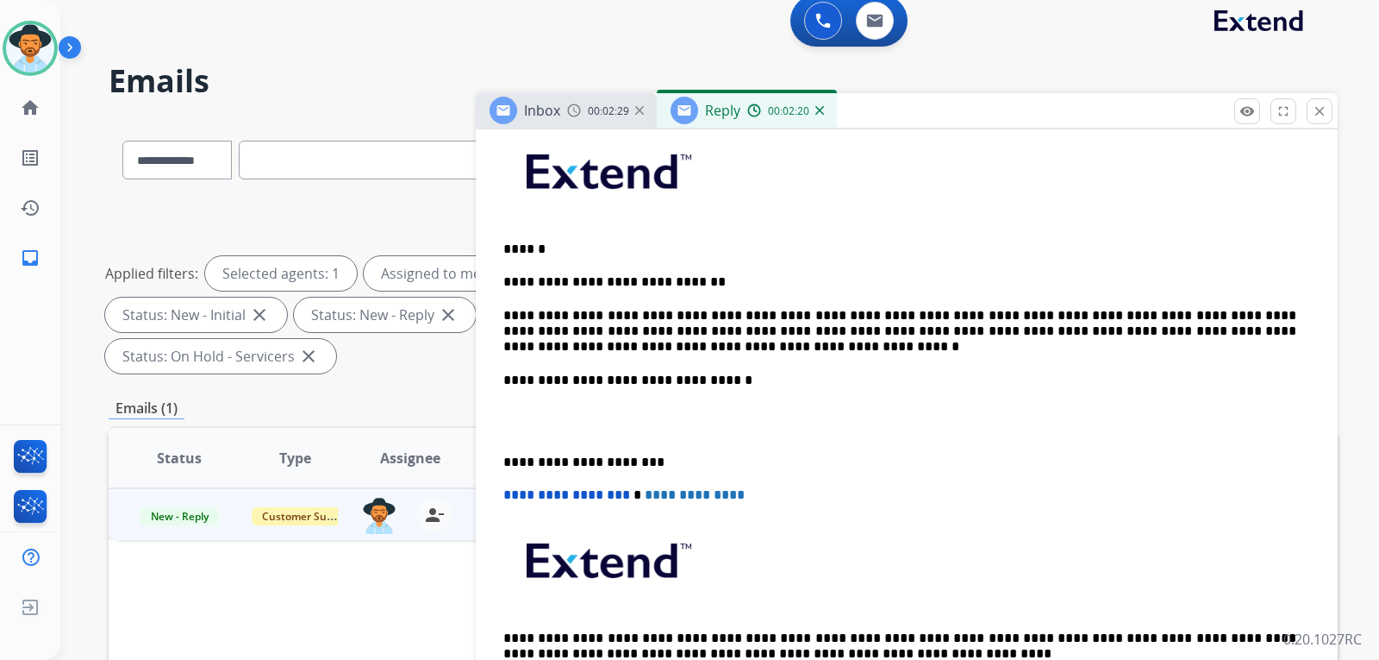
click at [501, 380] on div "**********" at bounding box center [907, 421] width 821 height 592
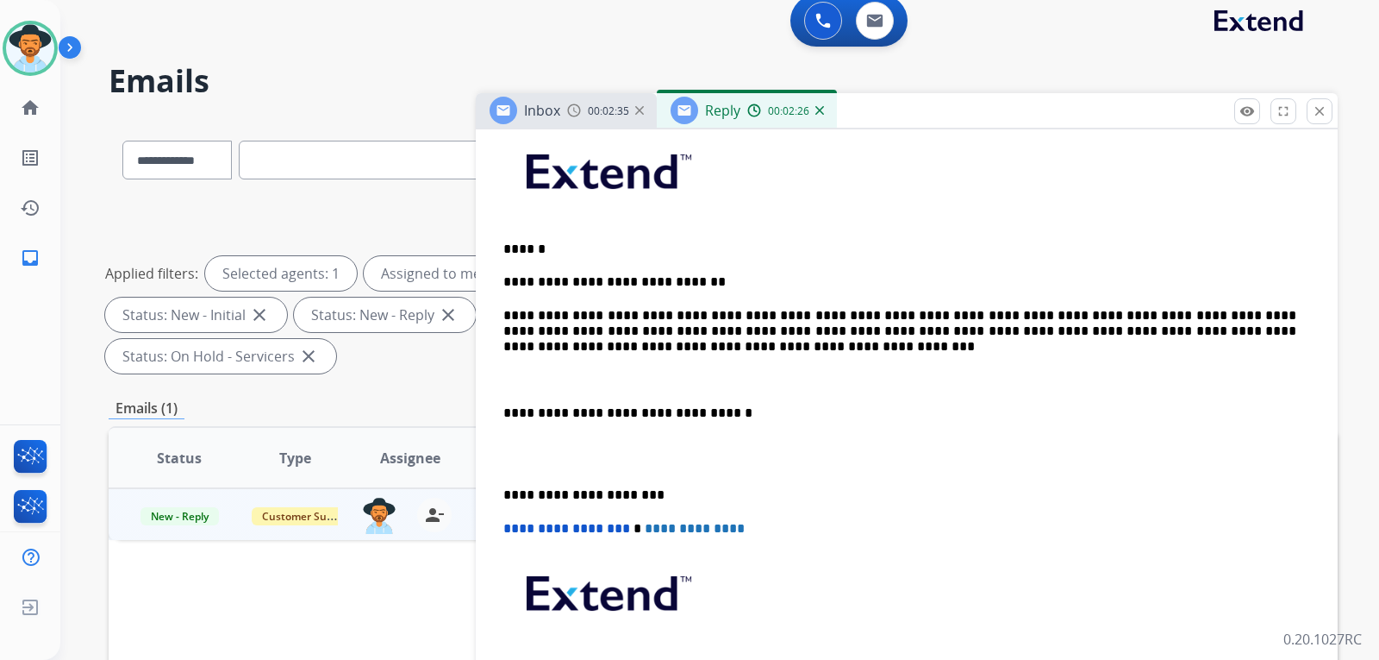
click at [505, 310] on p "**********" at bounding box center [899, 331] width 793 height 47
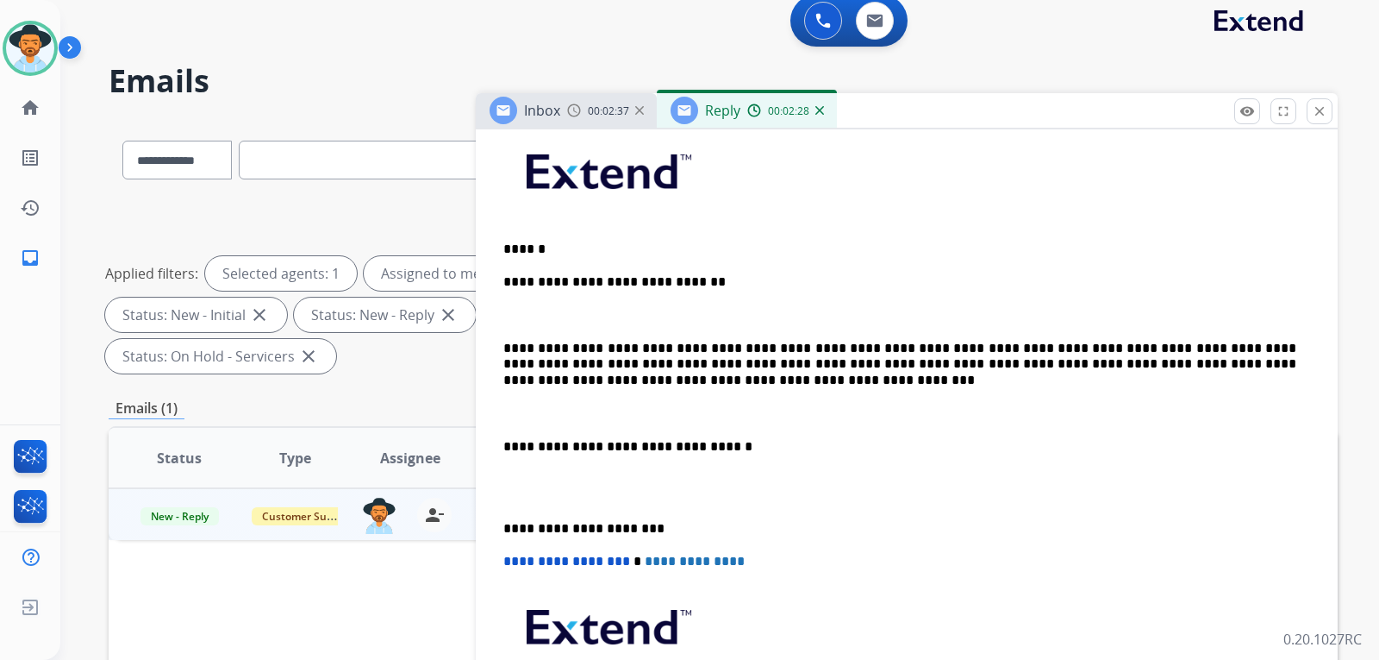
click at [504, 278] on p "**********" at bounding box center [899, 282] width 793 height 16
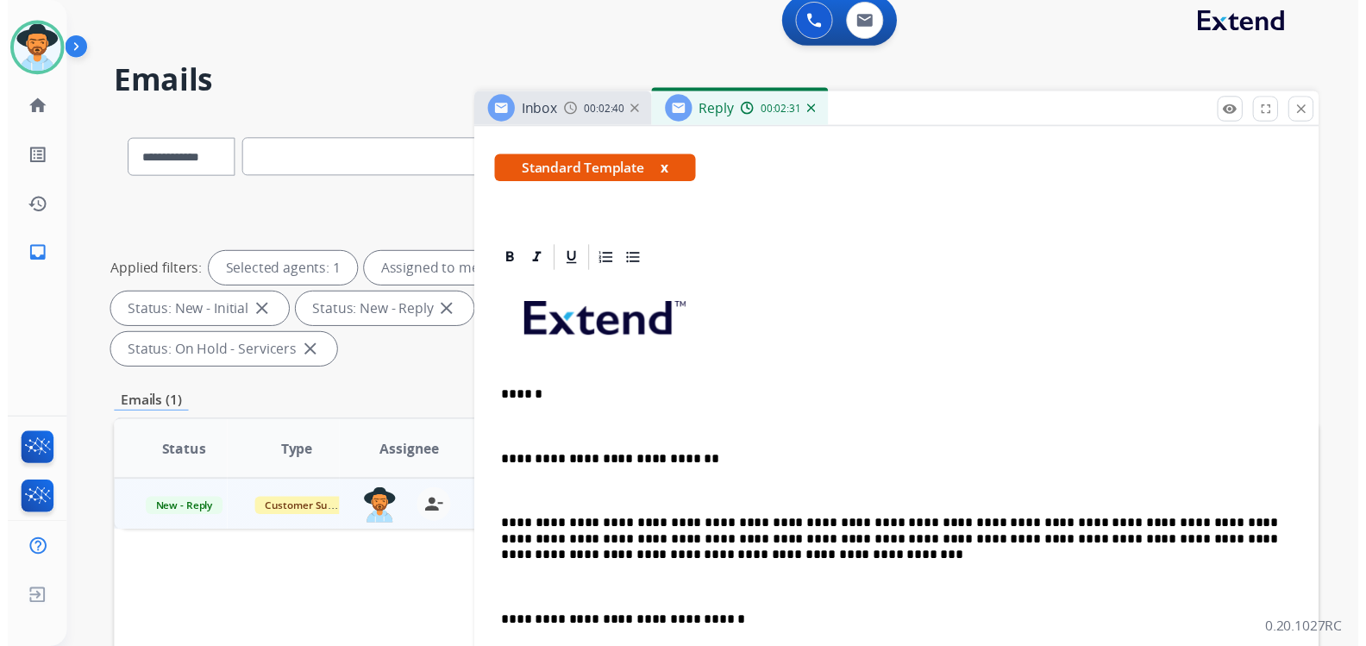
scroll to position [0, 0]
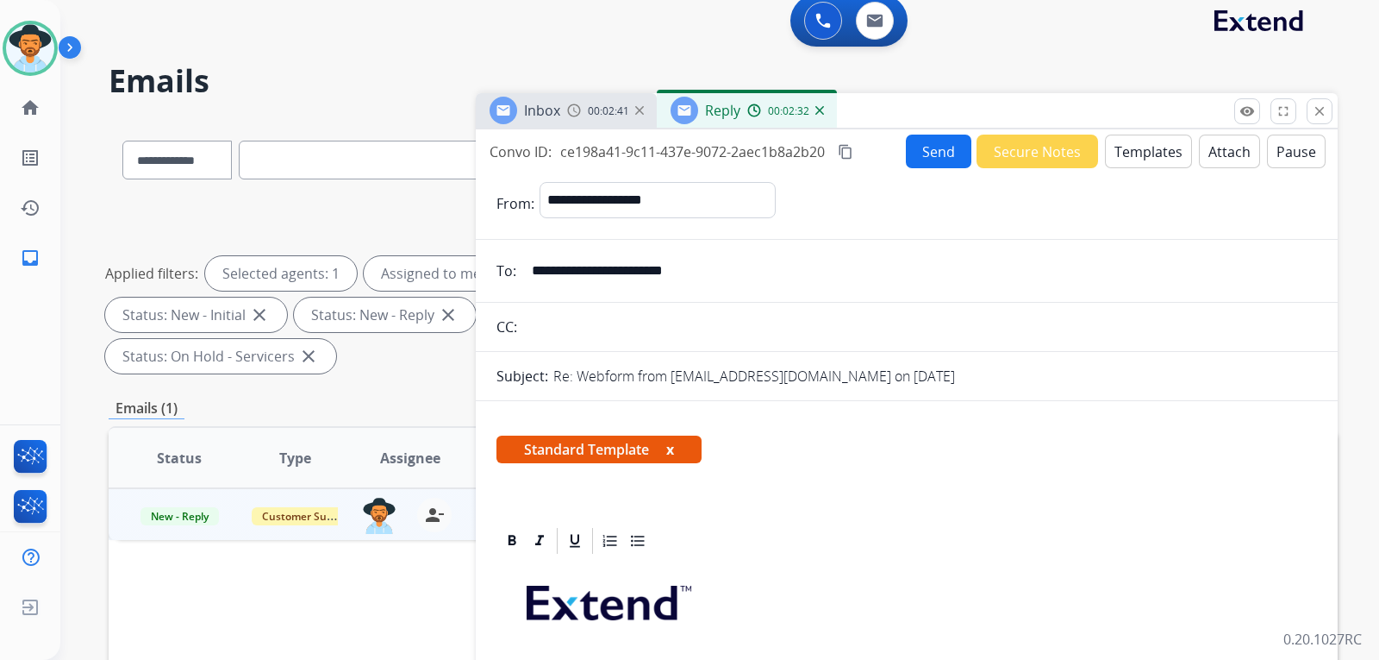
click at [927, 160] on button "Send" at bounding box center [939, 151] width 66 height 34
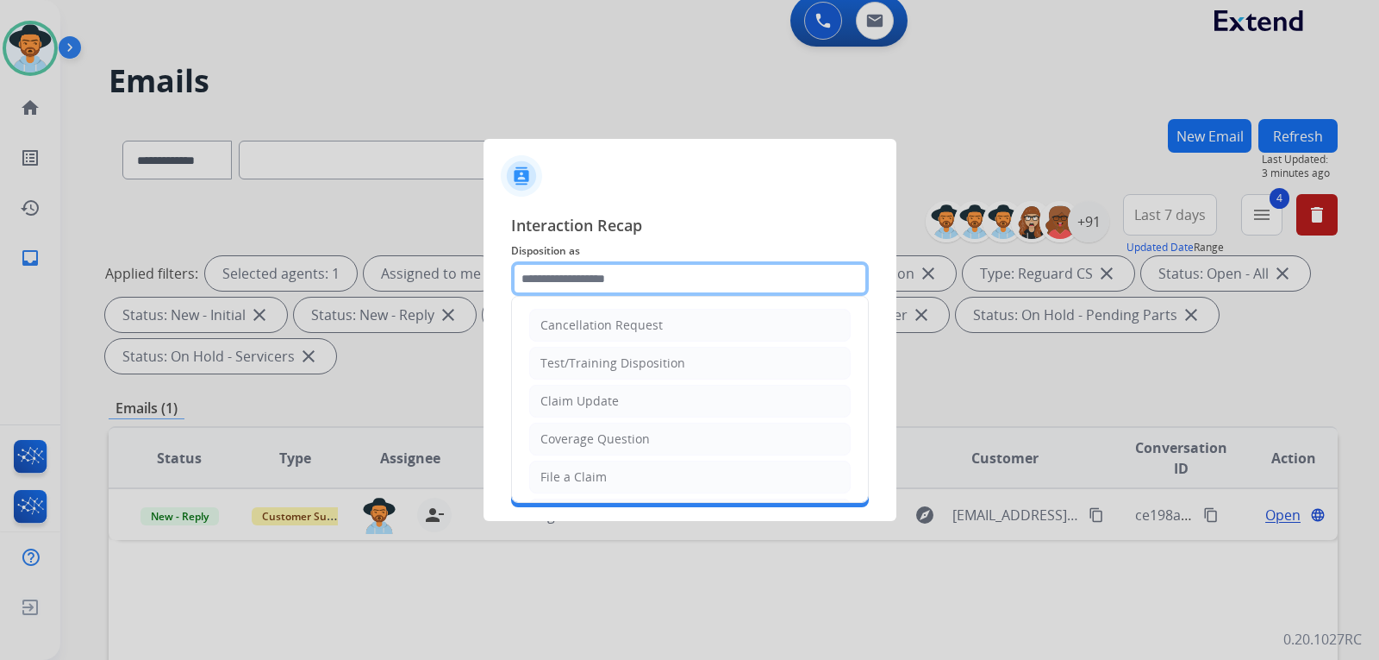
click at [572, 276] on input "text" at bounding box center [690, 278] width 358 height 34
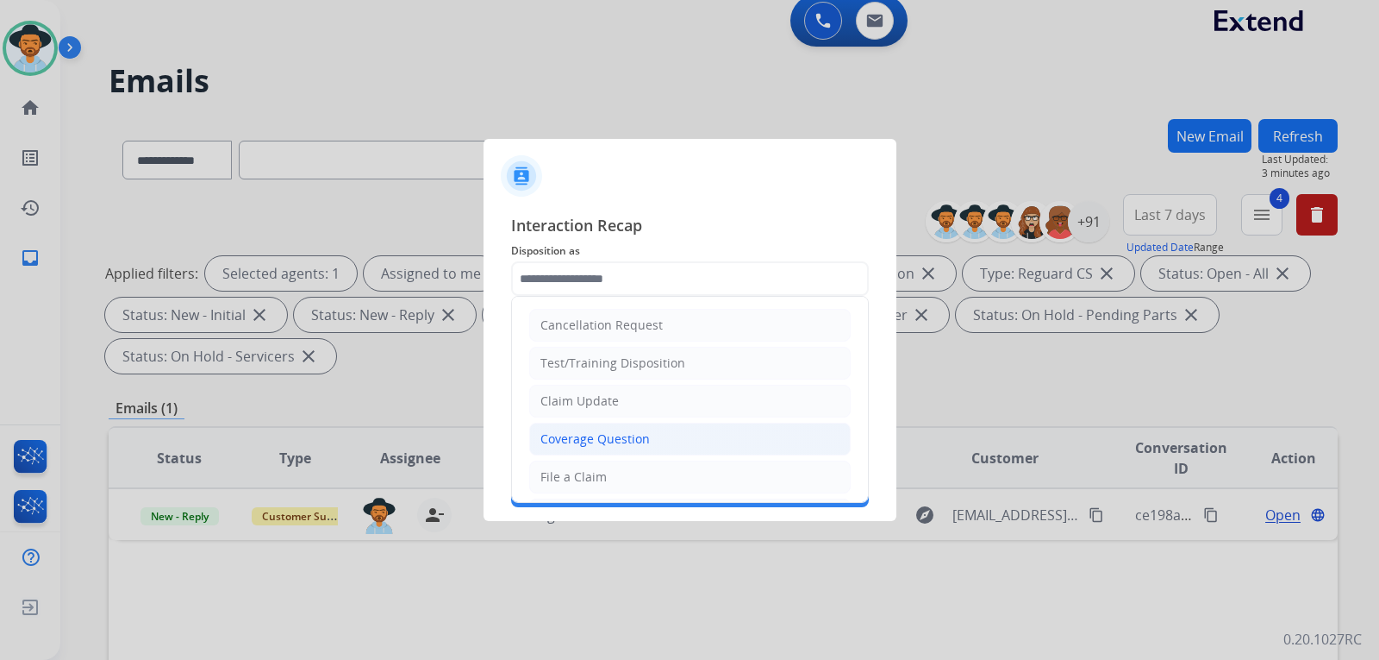
drag, startPoint x: 591, startPoint y: 436, endPoint x: 593, endPoint y: 397, distance: 39.7
click at [591, 435] on div "Coverage Question" at bounding box center [595, 438] width 109 height 17
type input "**********"
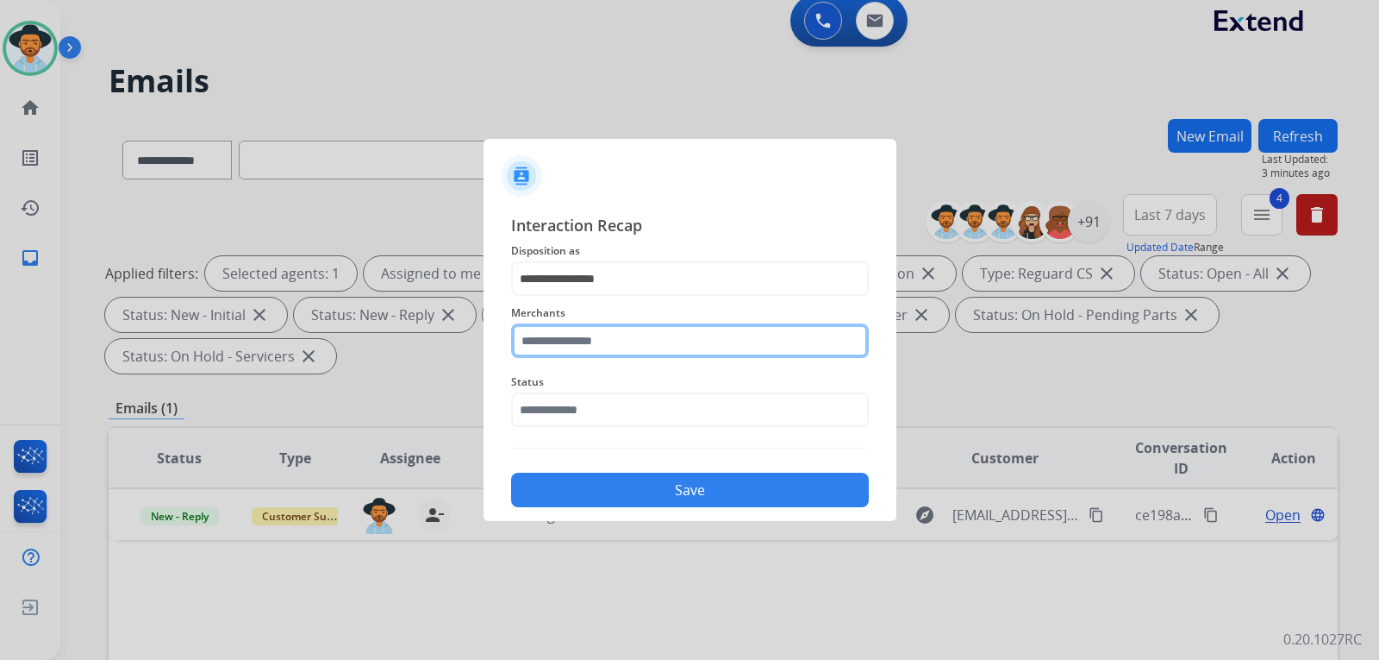
click at [597, 338] on input "text" at bounding box center [690, 340] width 358 height 34
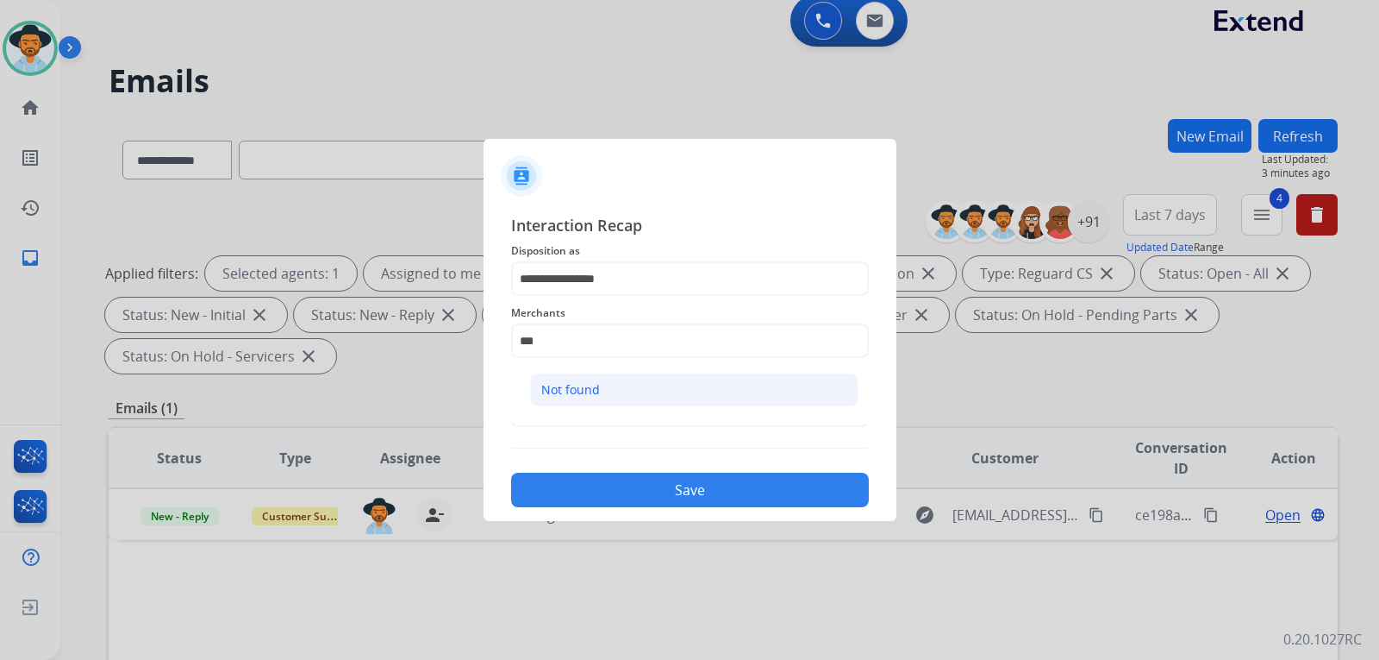
click at [594, 385] on div "Not found" at bounding box center [570, 389] width 59 height 17
type input "*********"
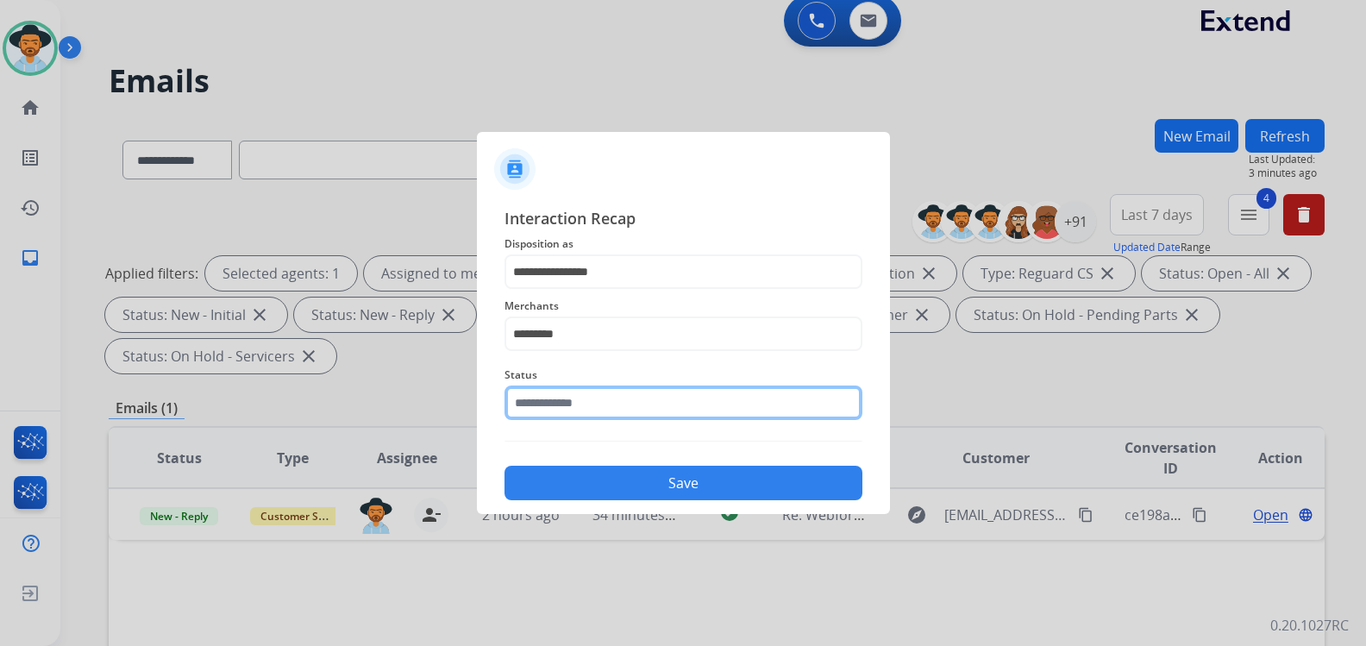
click at [605, 413] on input "text" at bounding box center [683, 402] width 358 height 34
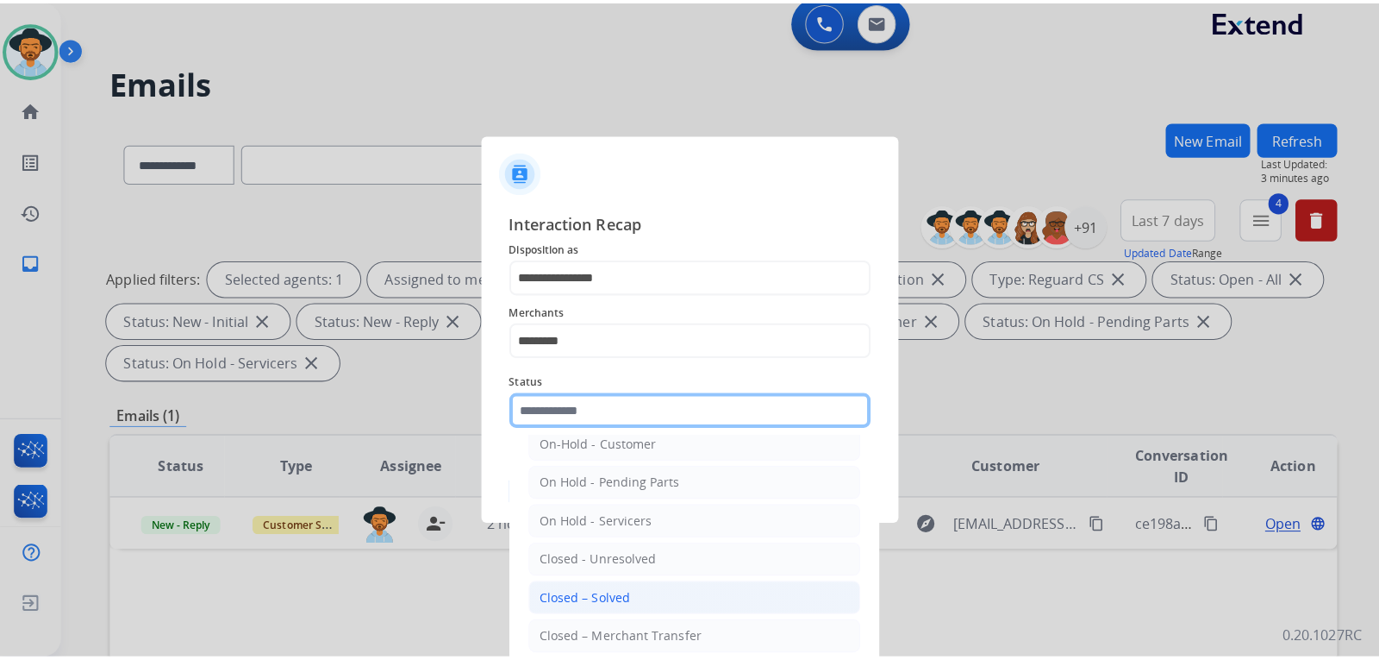
scroll to position [103, 0]
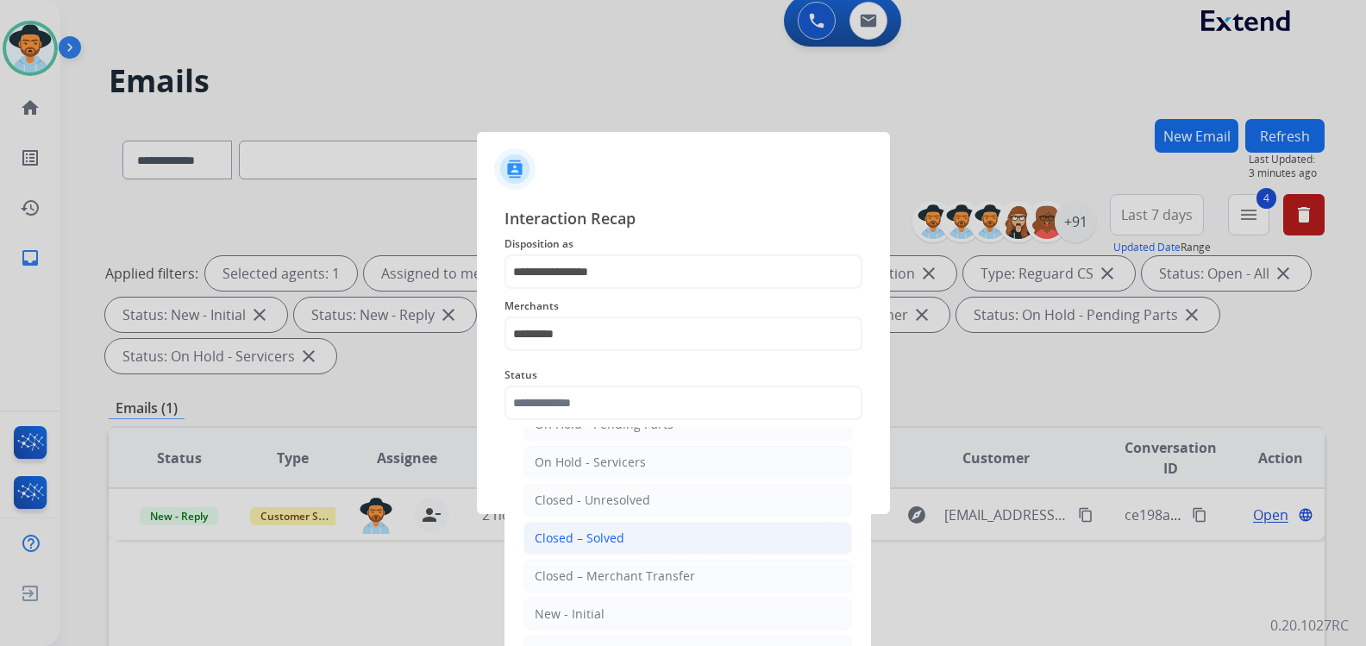
click at [624, 538] on li "Closed – Solved" at bounding box center [687, 538] width 328 height 33
type input "**********"
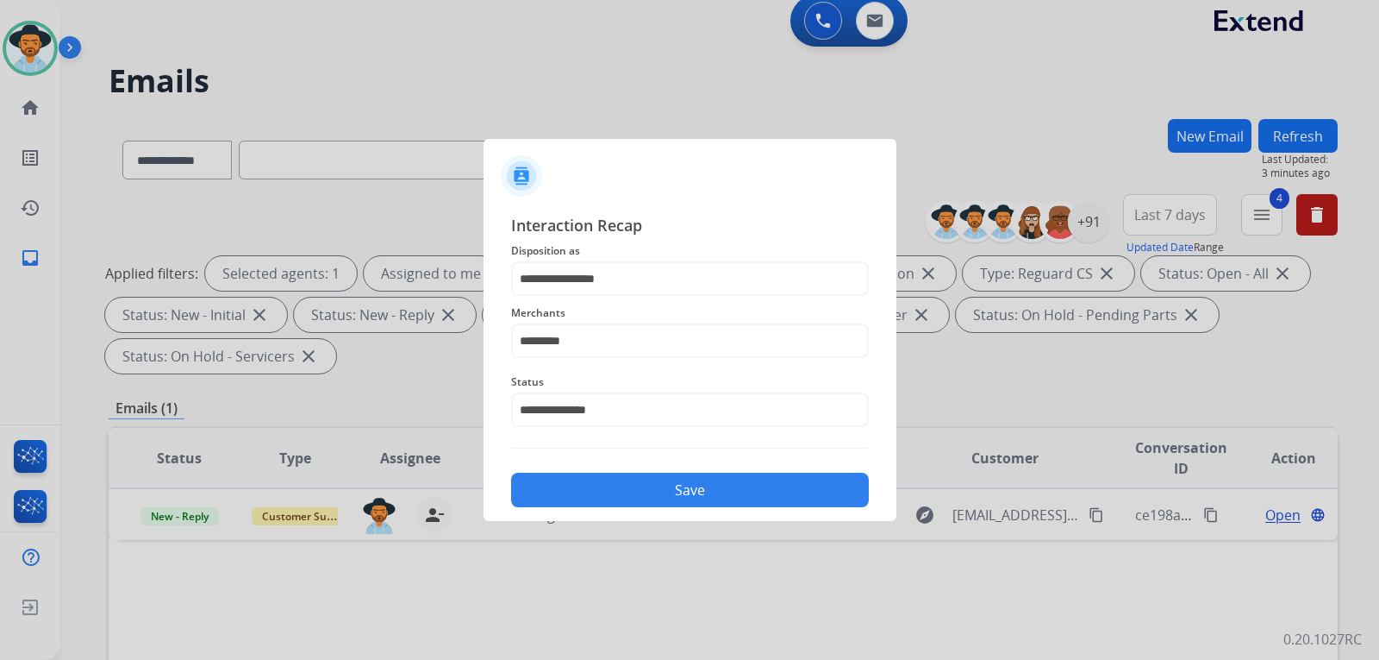
click at [642, 486] on button "Save" at bounding box center [690, 489] width 358 height 34
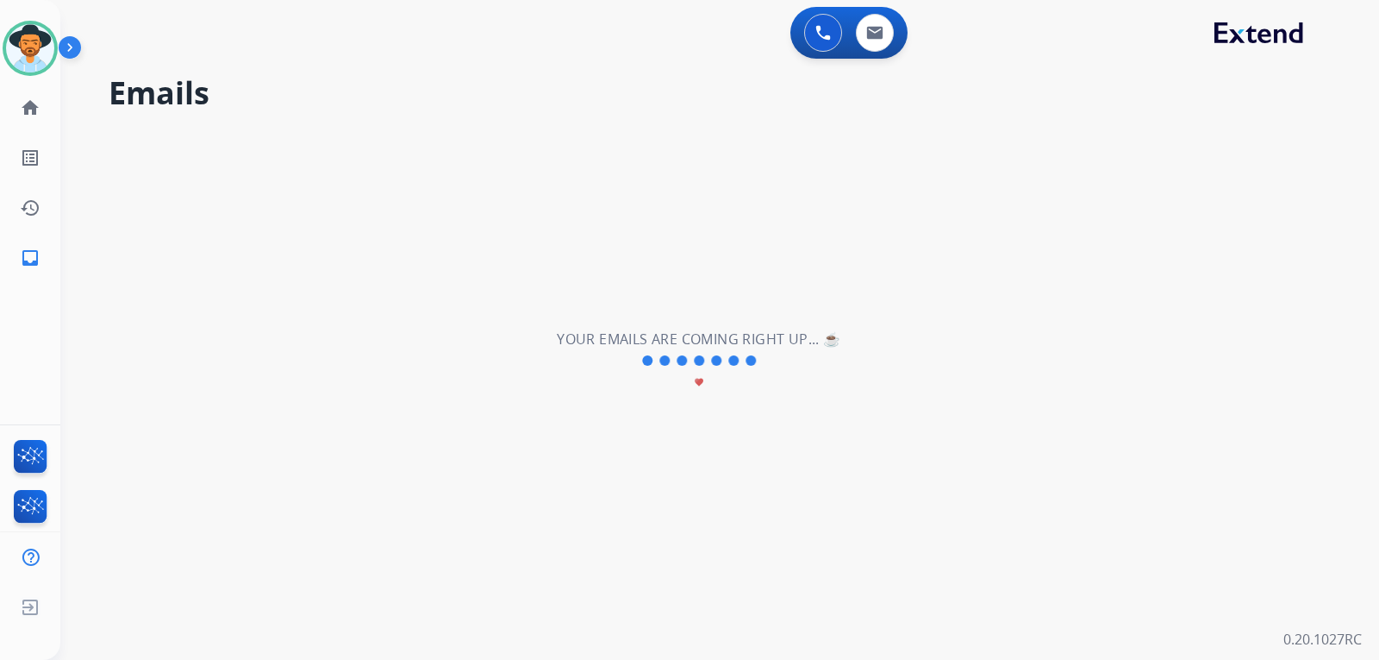
scroll to position [0, 0]
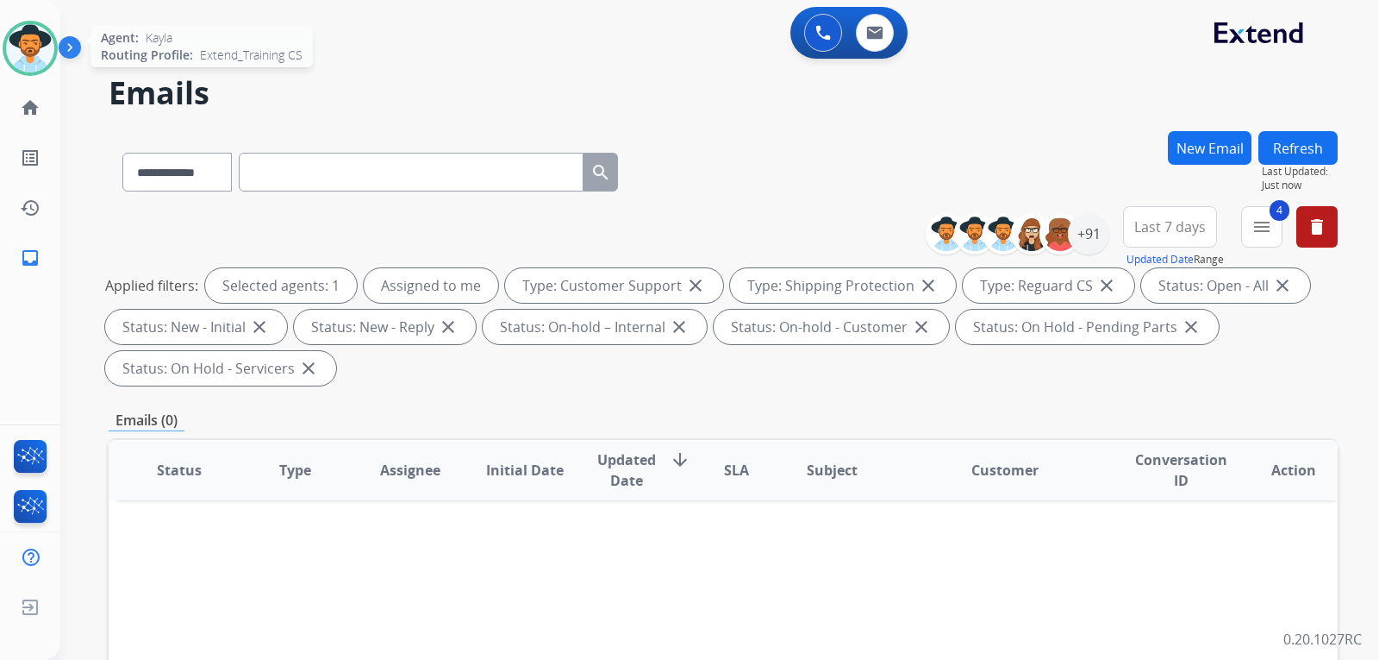
click at [37, 59] on img at bounding box center [30, 48] width 48 height 48
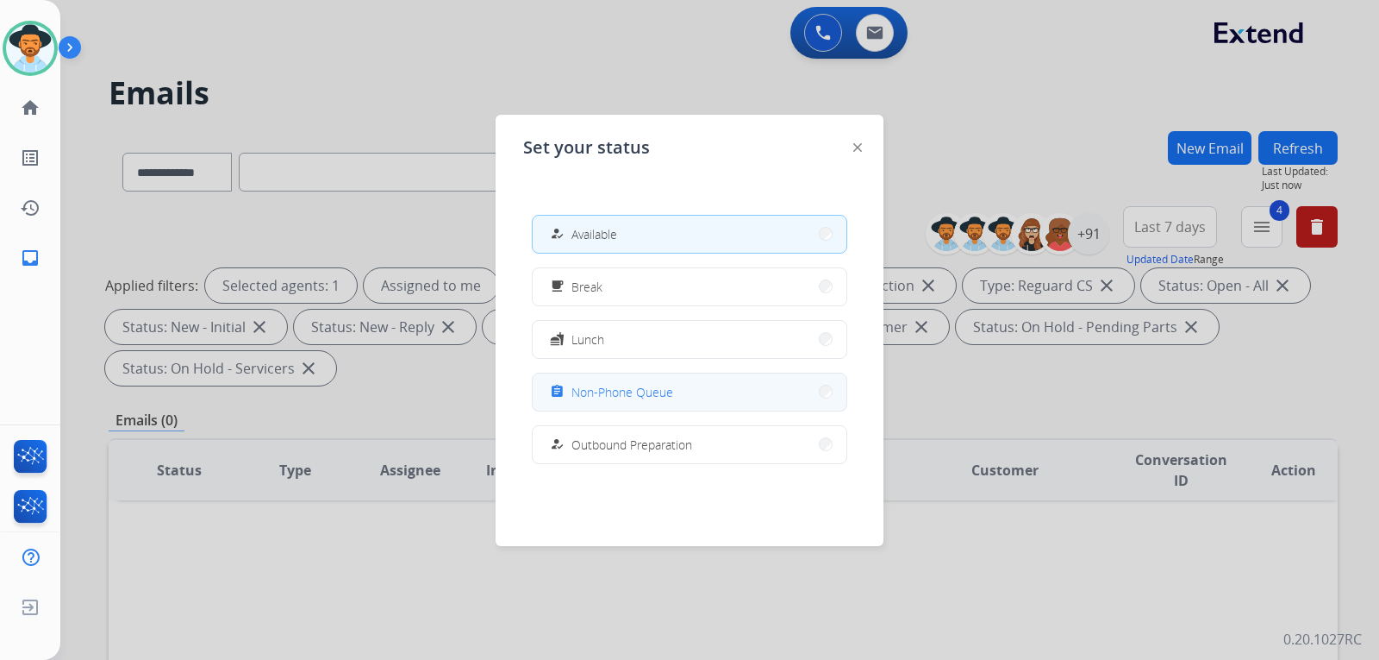
scroll to position [325, 0]
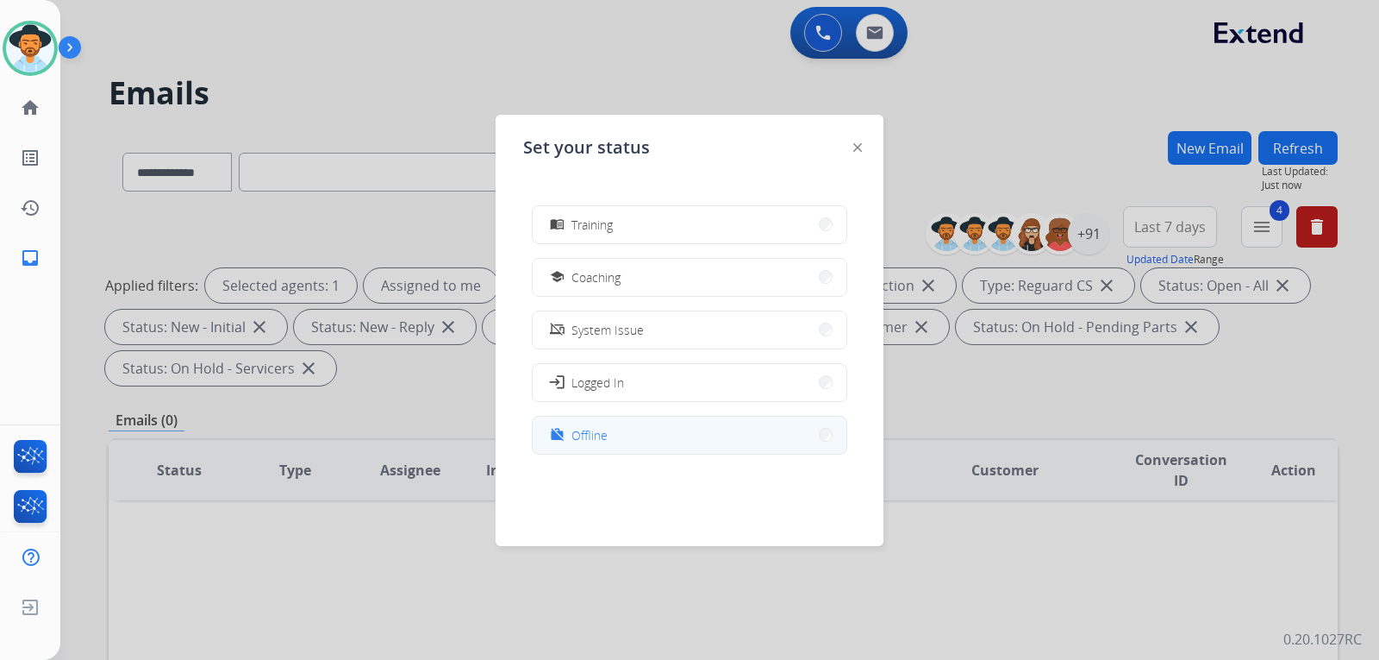
click at [660, 430] on button "work_off Offline" at bounding box center [690, 434] width 314 height 37
